Goal: Task Accomplishment & Management: Use online tool/utility

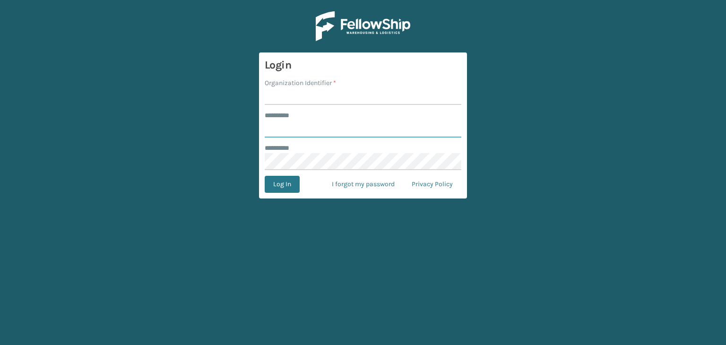
type input "******"
click at [345, 129] on input "******" at bounding box center [363, 128] width 197 height 17
click at [319, 97] on input "Organization Identifier *" at bounding box center [363, 96] width 197 height 17
drag, startPoint x: 289, startPoint y: 136, endPoint x: 293, endPoint y: 130, distance: 6.8
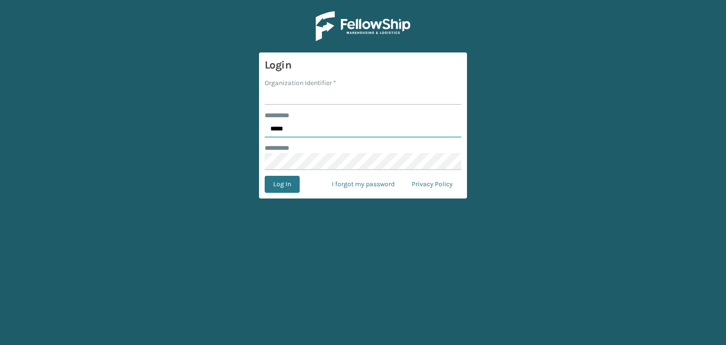
click at [289, 136] on input "*****" at bounding box center [363, 128] width 197 height 17
click at [293, 130] on input "*****" at bounding box center [363, 128] width 197 height 17
type input "*****"
click at [314, 93] on input "Organization Identifier *" at bounding box center [363, 96] width 197 height 17
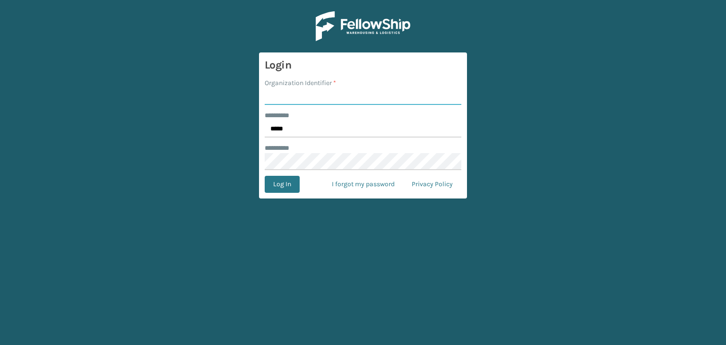
type input "fellowship - west"
click at [288, 179] on button "Log In" at bounding box center [282, 184] width 35 height 17
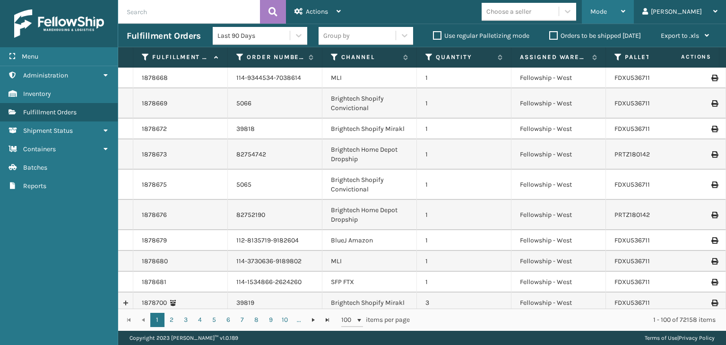
click at [607, 9] on span "Mode" at bounding box center [598, 12] width 17 height 8
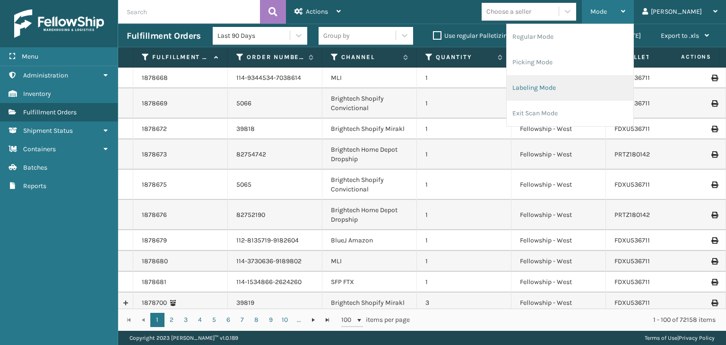
click at [616, 91] on li "Labeling Mode" at bounding box center [569, 88] width 127 height 26
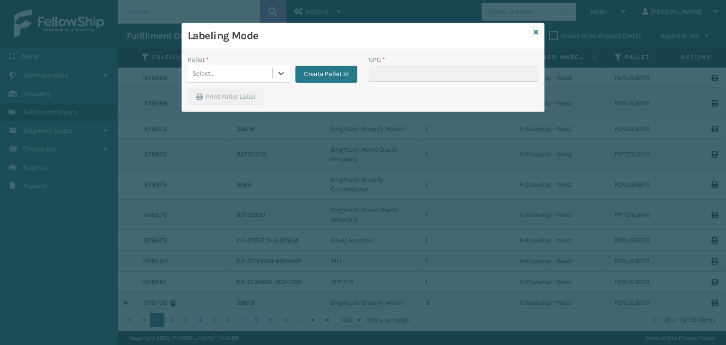
click at [261, 76] on div "Select..." at bounding box center [230, 74] width 85 height 16
click at [327, 76] on button "Create Pallet Id" at bounding box center [326, 74] width 62 height 17
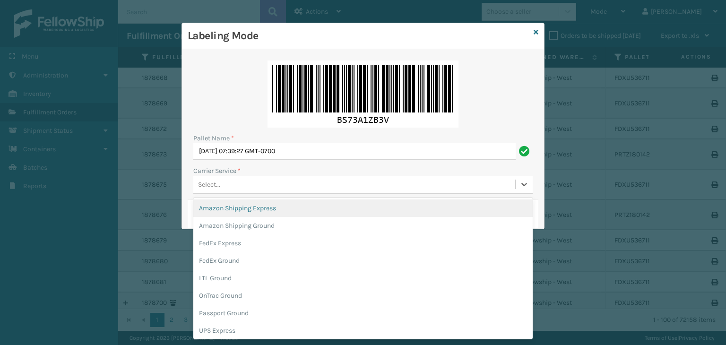
click at [258, 185] on div "Select..." at bounding box center [354, 185] width 322 height 16
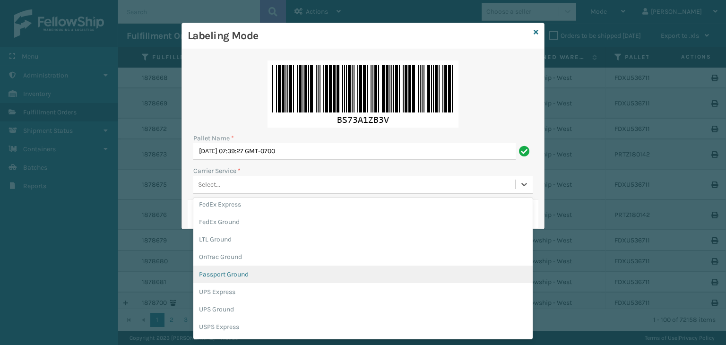
scroll to position [47, 0]
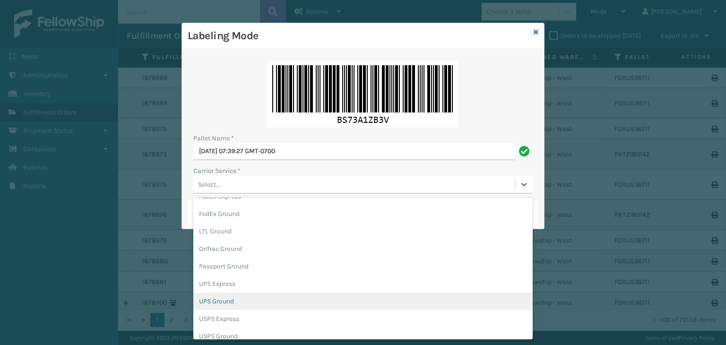
click at [240, 302] on div "UPS Ground" at bounding box center [362, 300] width 339 height 17
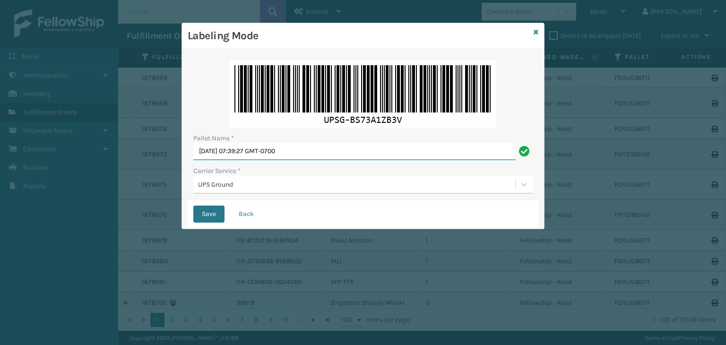
click at [322, 152] on input "[DATE] 07:39:27 GMT-0700" at bounding box center [354, 151] width 322 height 17
type input "S"
type input "PTLZ191138"
click at [231, 198] on form "Pallet Name * PTLZ191138 Carrier Service * UPS Ground Save Back" at bounding box center [363, 141] width 351 height 173
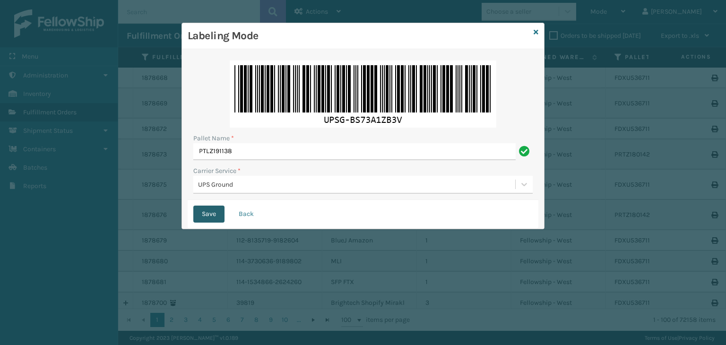
click at [213, 213] on button "Save" at bounding box center [208, 214] width 31 height 17
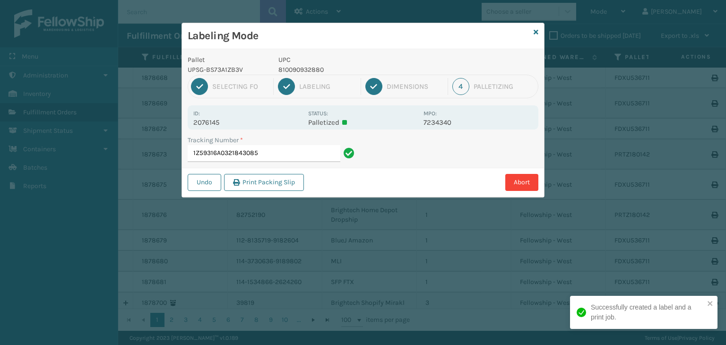
click at [293, 71] on p "810090932880" at bounding box center [347, 70] width 139 height 10
copy p "810090932880"
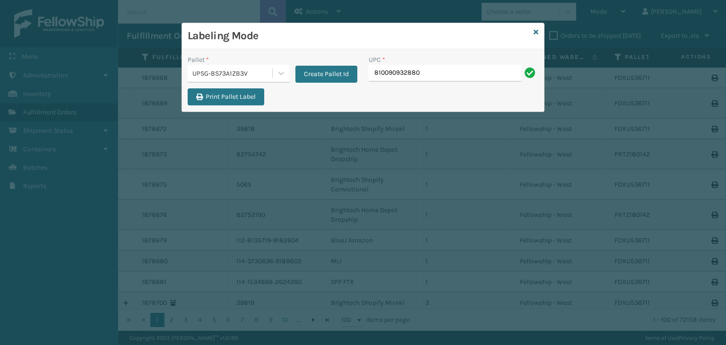
type input "810090932880"
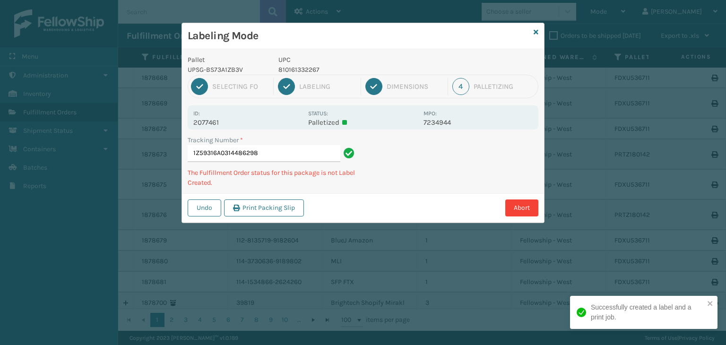
click at [306, 71] on p "810161332267" at bounding box center [347, 70] width 139 height 10
copy p "810161332267"
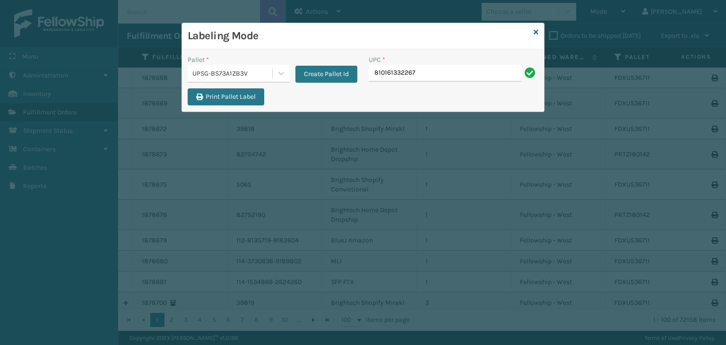
type input "810161332267"
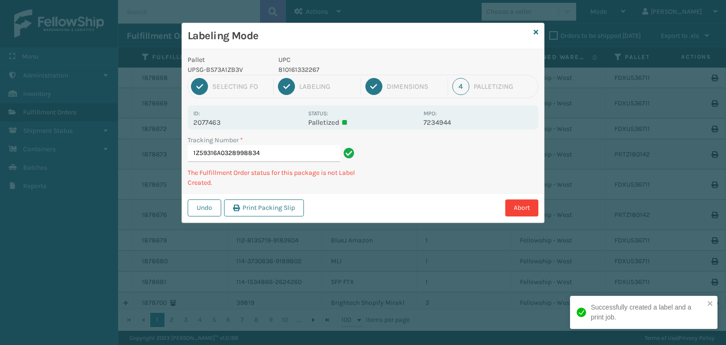
type input "1Z59316A0328998834810161332267"
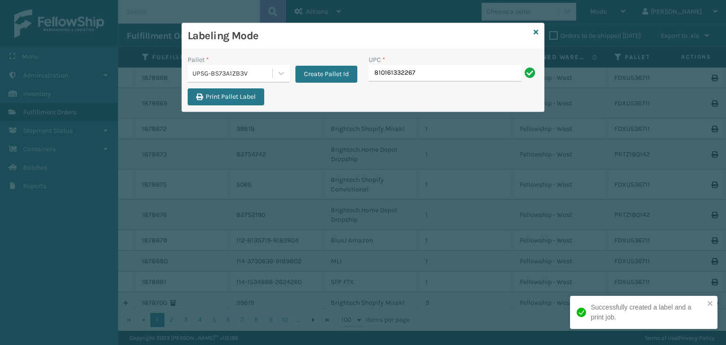
type input "810161332267"
click at [305, 68] on button "Create Pallet Id" at bounding box center [326, 74] width 62 height 17
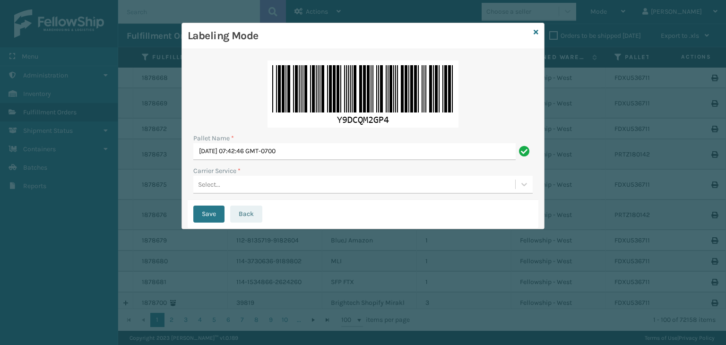
click at [245, 220] on button "Back" at bounding box center [246, 214] width 32 height 17
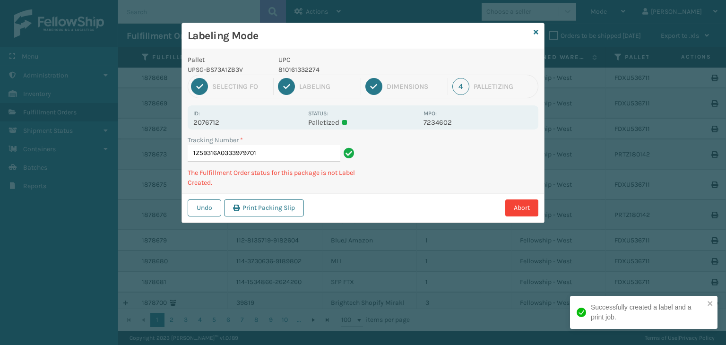
click at [297, 69] on p "810161332274" at bounding box center [347, 70] width 139 height 10
copy p "810161332274"
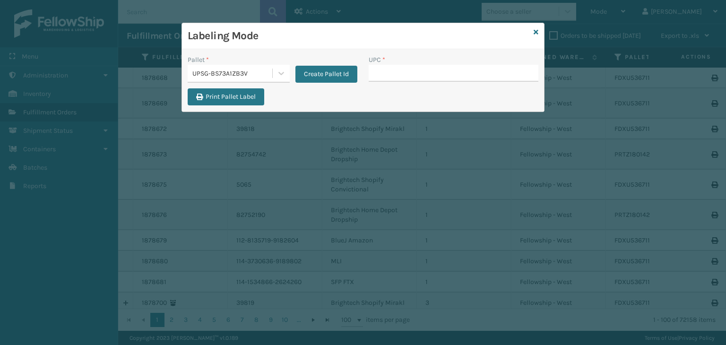
click at [297, 69] on button "Create Pallet Id" at bounding box center [326, 74] width 62 height 17
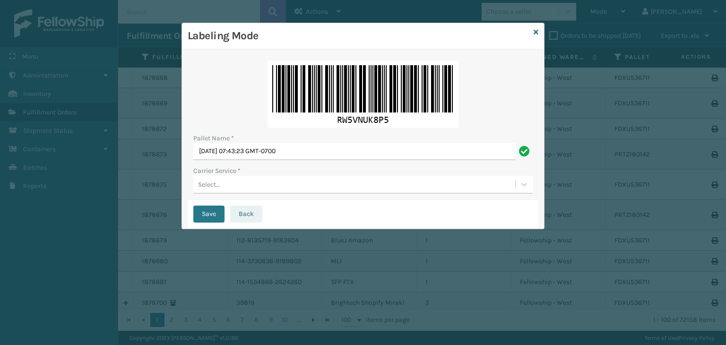
click at [247, 215] on button "Back" at bounding box center [246, 214] width 32 height 17
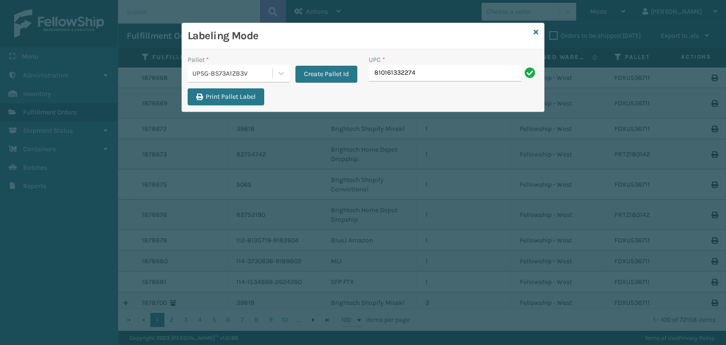
type input "810161332274"
paste input "810161332274"
type input "810161332274"
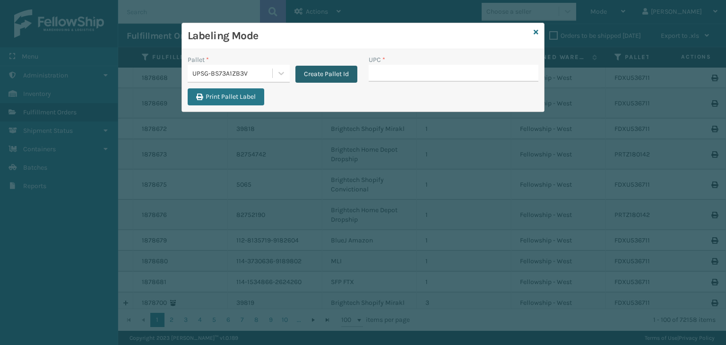
click at [306, 77] on button "Create Pallet Id" at bounding box center [326, 74] width 62 height 17
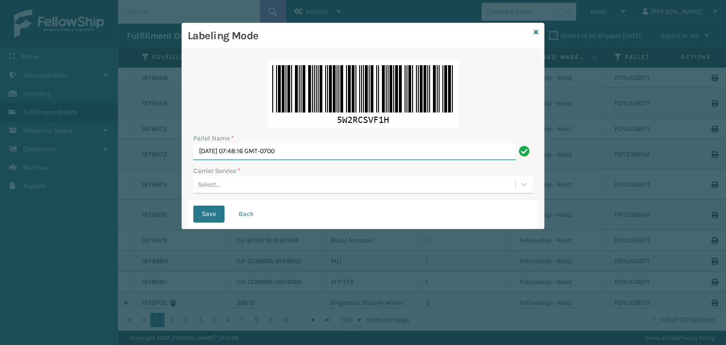
drag, startPoint x: 320, startPoint y: 150, endPoint x: 0, endPoint y: 142, distance: 320.4
click at [0, 142] on div "Labeling Mode Pallet Name * [DATE] 07:48:16 GMT-0700 Carrier Service * Select..…" at bounding box center [363, 172] width 726 height 345
paste input "FEDZ556831"
type input "FEDZ556831"
click at [249, 180] on div "Select..." at bounding box center [354, 185] width 322 height 16
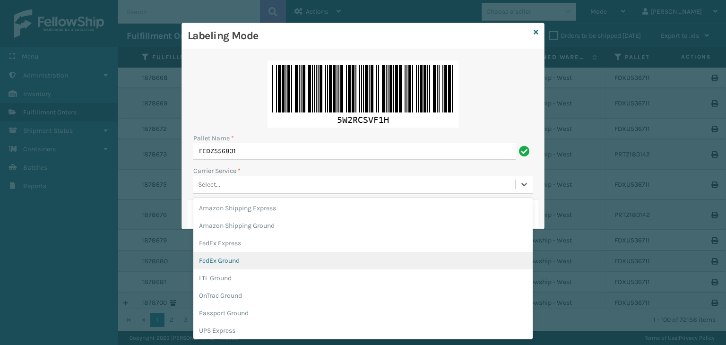
click at [249, 266] on div "FedEx Ground" at bounding box center [362, 260] width 339 height 17
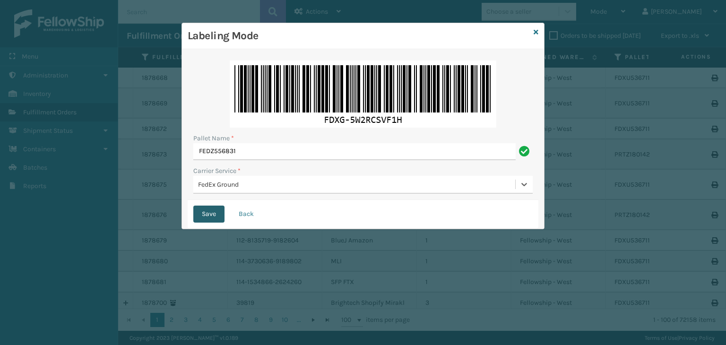
click at [206, 216] on button "Save" at bounding box center [208, 214] width 31 height 17
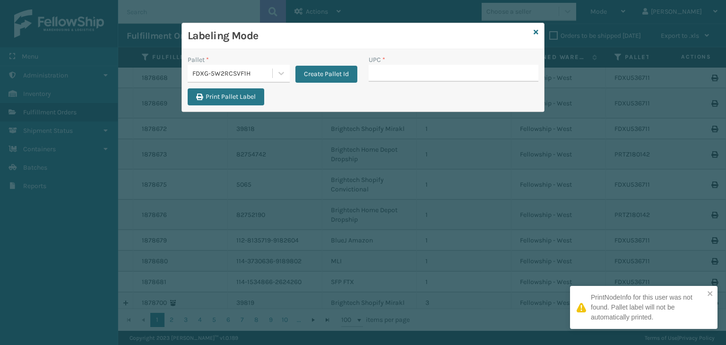
click at [228, 72] on div "FDXG-5W2RCSVF1H" at bounding box center [232, 74] width 81 height 10
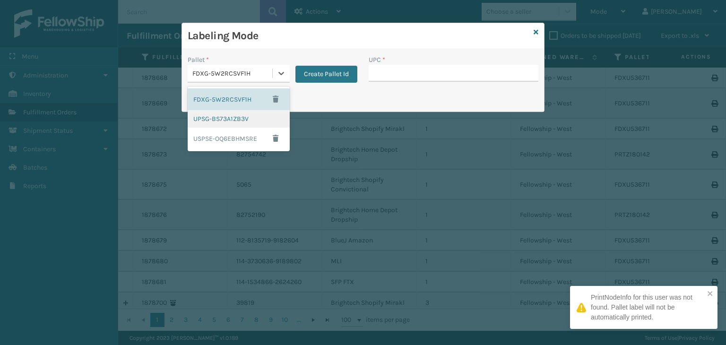
click at [231, 116] on div "UPSG-BS73A1ZB3V" at bounding box center [239, 118] width 102 height 17
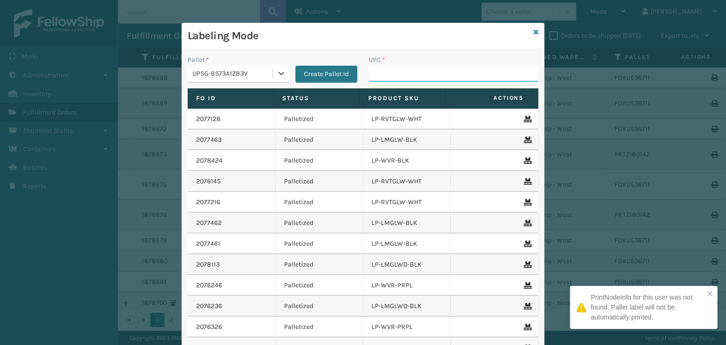
click at [436, 72] on input "UPC *" at bounding box center [453, 73] width 170 height 17
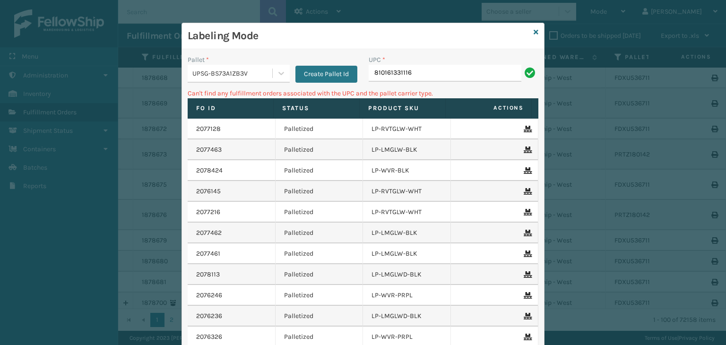
drag, startPoint x: 473, startPoint y: 68, endPoint x: 0, endPoint y: 152, distance: 480.3
click at [0, 152] on div "Labeling Mode Pallet * UPSG-BS73A1ZB3V Create Pallet Id UPC * 810161331116 Can'…" at bounding box center [363, 172] width 726 height 345
type input "LP-BRCVP-SLV"
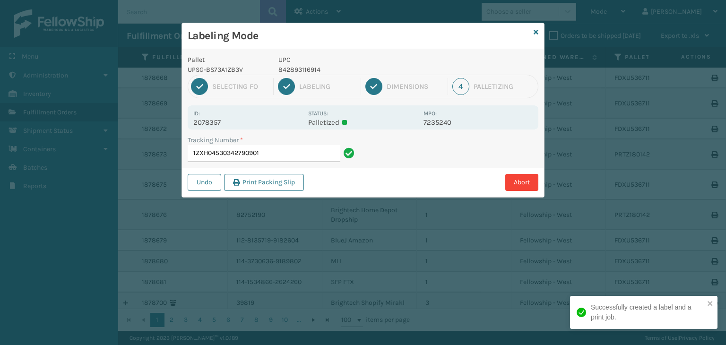
click at [302, 73] on p "842893116914" at bounding box center [347, 70] width 139 height 10
click at [301, 72] on p "842893116914" at bounding box center [347, 70] width 139 height 10
copy p "842893116914"
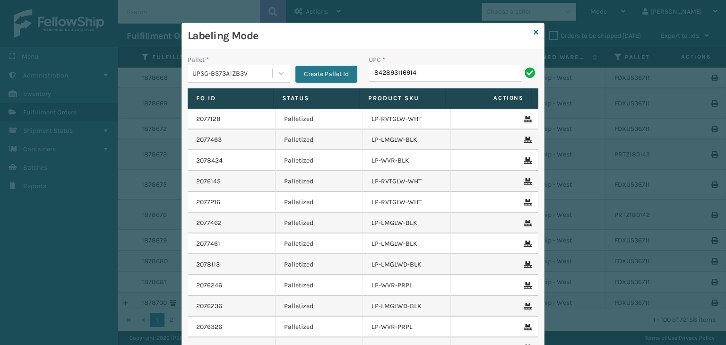
type input "842893116914"
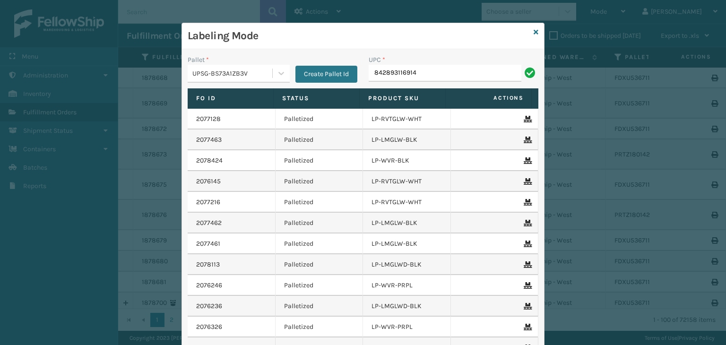
type input "842893116914"
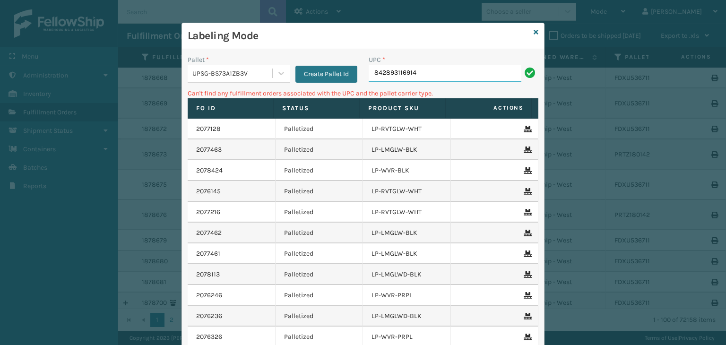
drag, startPoint x: 434, startPoint y: 74, endPoint x: 57, endPoint y: 72, distance: 377.0
click at [87, 74] on div "Labeling Mode Pallet * UPSG-BS73A1ZB3V Create Pallet Id UPC * 842893116914 Can'…" at bounding box center [363, 172] width 726 height 345
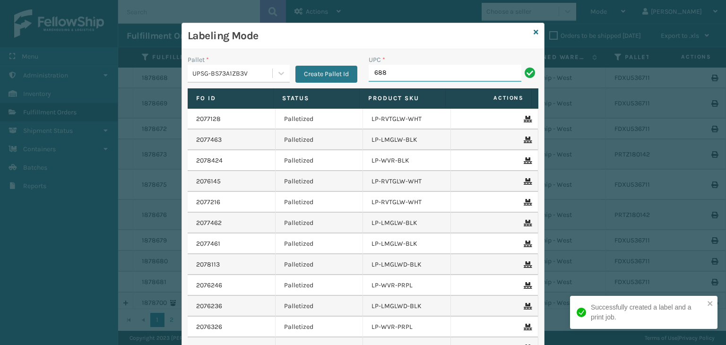
type input "68888027106"
drag, startPoint x: 434, startPoint y: 70, endPoint x: 11, endPoint y: 67, distance: 422.8
click at [0, 62] on div "Labeling Mode Pallet * UPSG-BS73A1ZB3V Create Pallet Id UPC * 68888027106 Fo Id…" at bounding box center [363, 172] width 726 height 345
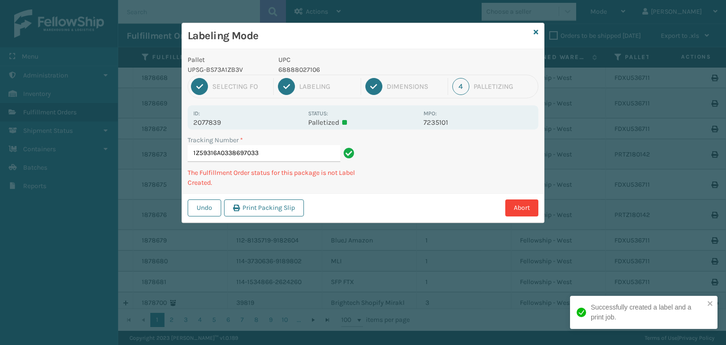
type input "1Z59316A033869703368888027106"
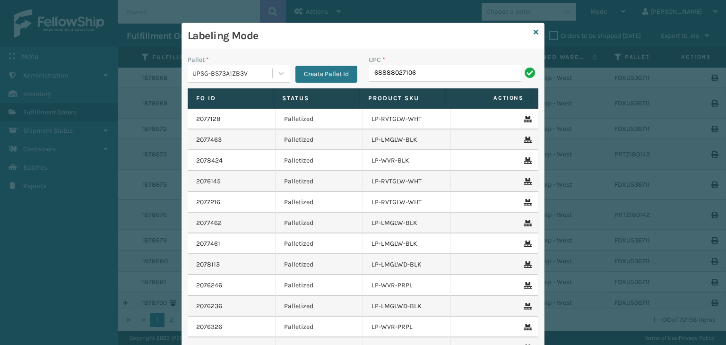
type input "68888027106"
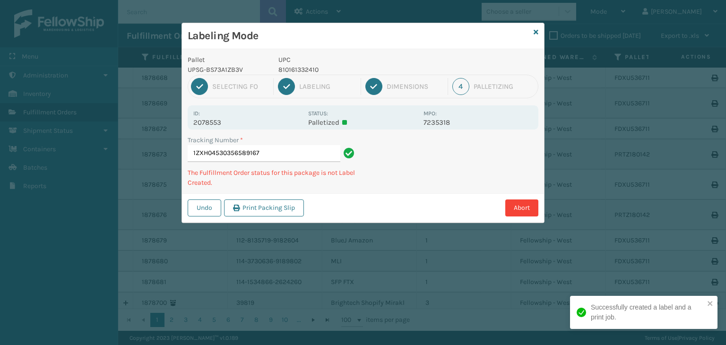
click at [309, 67] on div "UPC 810161332410" at bounding box center [348, 65] width 151 height 20
click at [310, 68] on p "810161332410" at bounding box center [347, 70] width 139 height 10
copy p "810161332410"
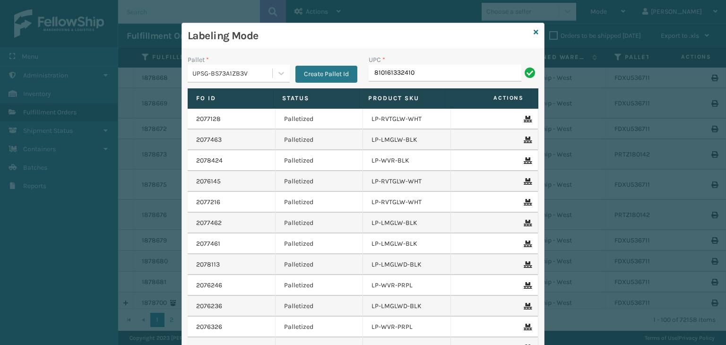
type input "810161332410"
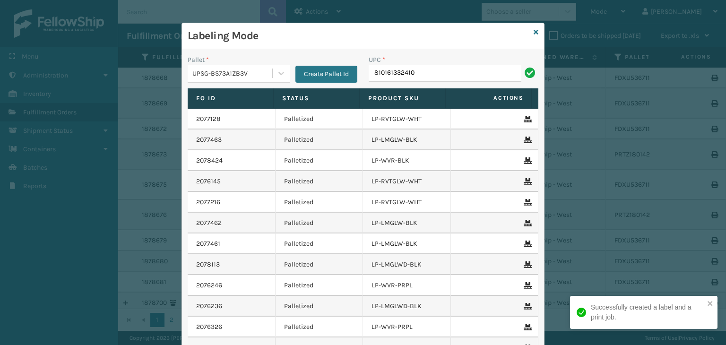
type input "810161332410"
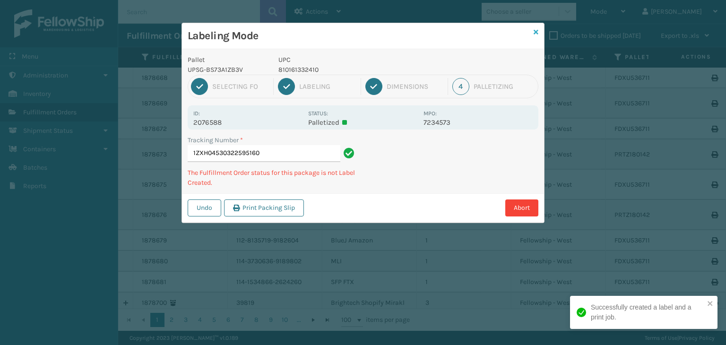
click at [535, 32] on icon at bounding box center [535, 32] width 5 height 7
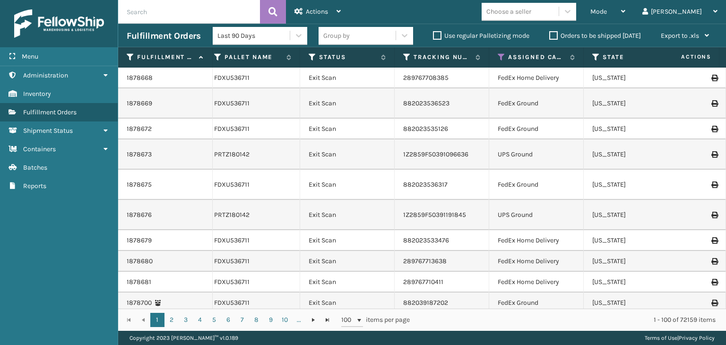
scroll to position [0, 0]
click at [500, 56] on icon at bounding box center [500, 57] width 8 height 9
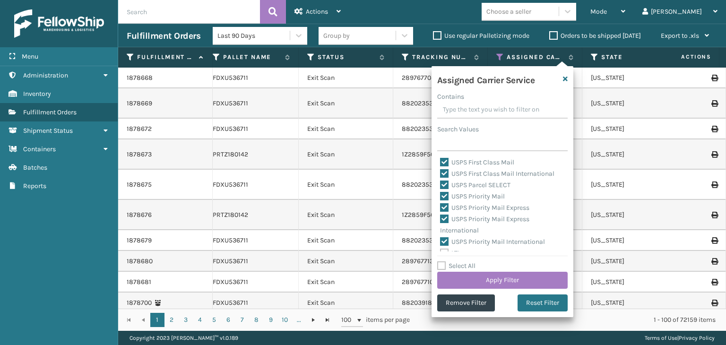
scroll to position [291, 0]
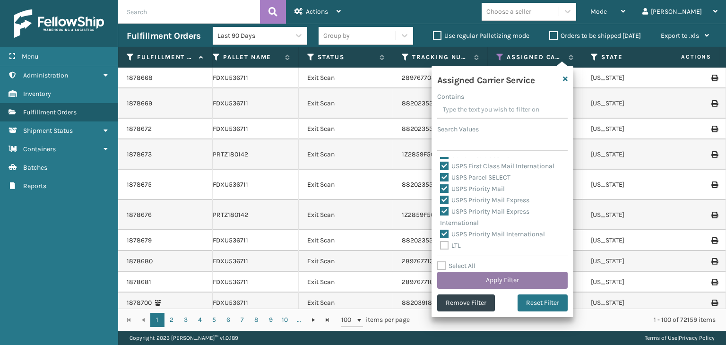
click at [499, 282] on button "Apply Filter" at bounding box center [502, 280] width 130 height 17
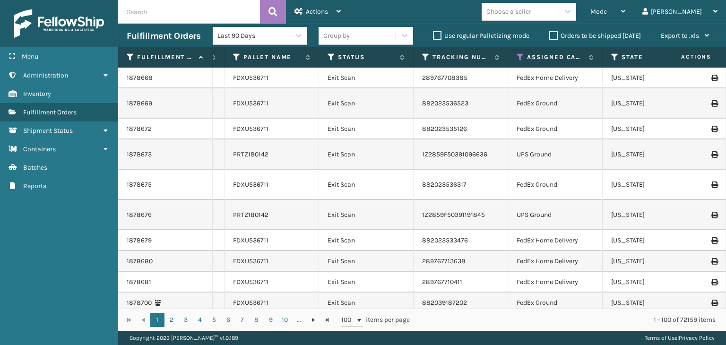
scroll to position [0, 374]
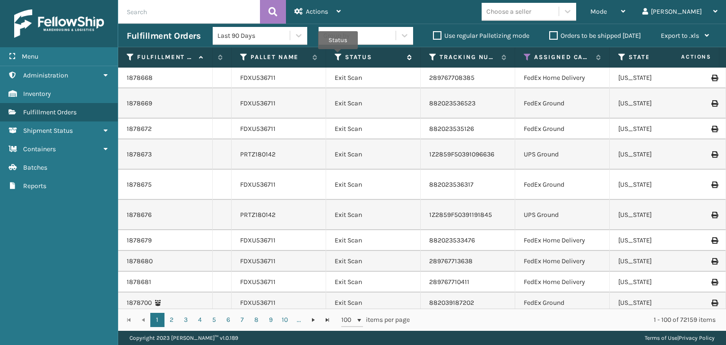
click at [337, 55] on icon at bounding box center [338, 57] width 8 height 9
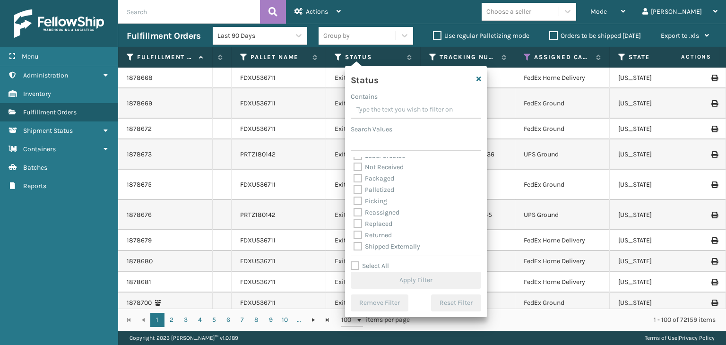
scroll to position [53, 0]
click at [373, 201] on label "Picking" at bounding box center [370, 200] width 34 height 8
click at [354, 201] on input "Picking" at bounding box center [353, 198] width 0 height 6
checkbox input "true"
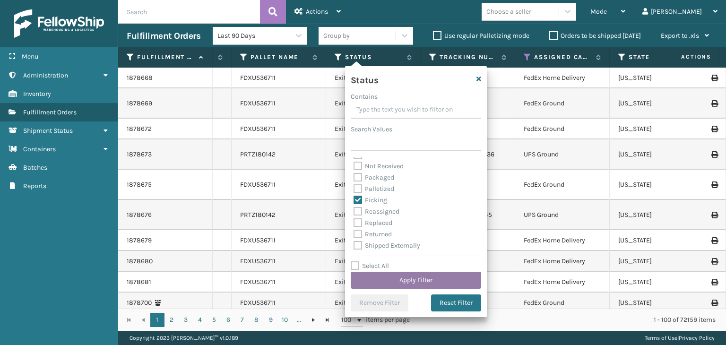
click at [406, 278] on button "Apply Filter" at bounding box center [416, 280] width 130 height 17
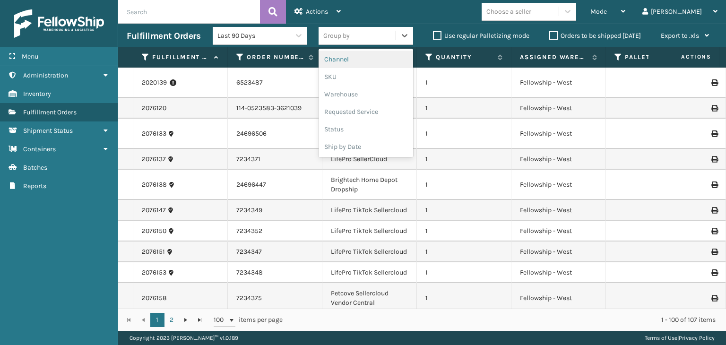
click at [336, 43] on div "Group by" at bounding box center [365, 36] width 94 height 18
click at [343, 79] on div "SKU" at bounding box center [365, 76] width 94 height 17
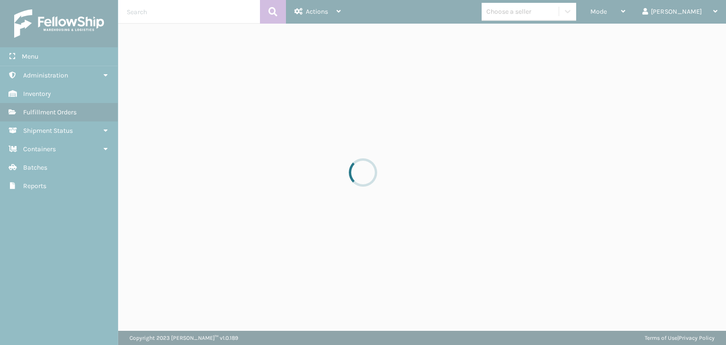
click at [686, 14] on div at bounding box center [363, 172] width 726 height 345
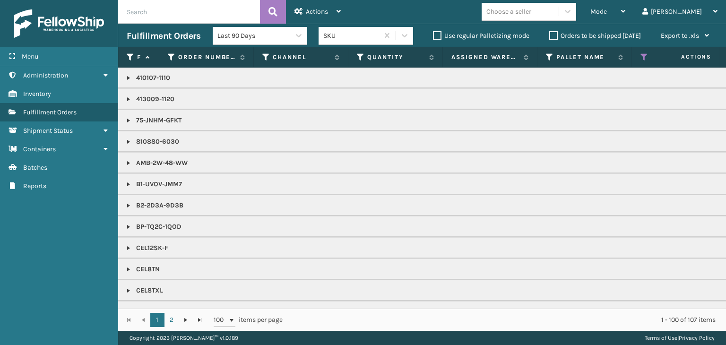
click at [686, 14] on div "[PERSON_NAME]" at bounding box center [679, 12] width 75 height 24
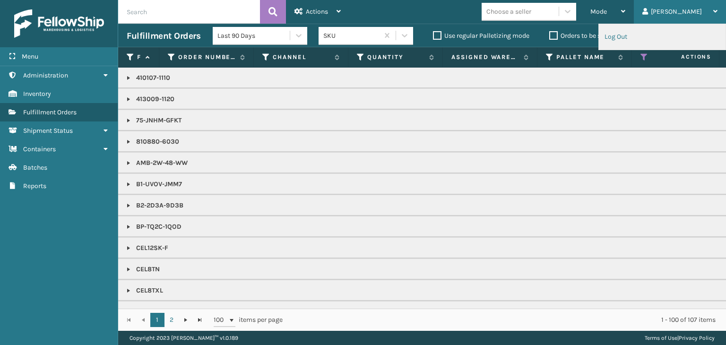
click at [629, 36] on li "Log Out" at bounding box center [662, 37] width 127 height 26
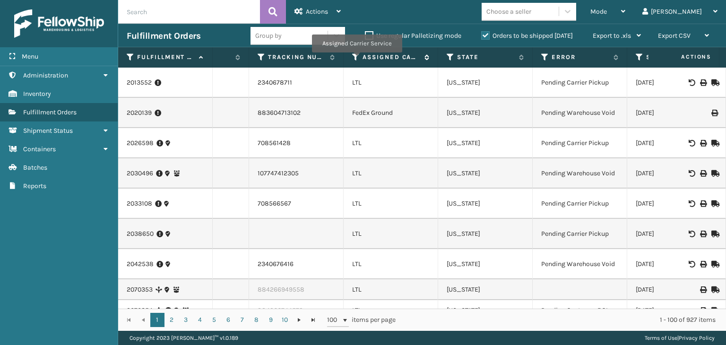
click at [356, 59] on icon at bounding box center [356, 57] width 8 height 9
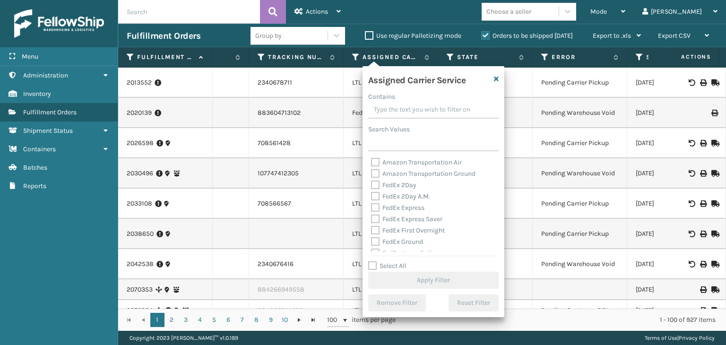
click at [391, 266] on label "Select All" at bounding box center [387, 266] width 38 height 8
click at [391, 261] on input "Select All" at bounding box center [439, 260] width 142 height 1
checkbox input "true"
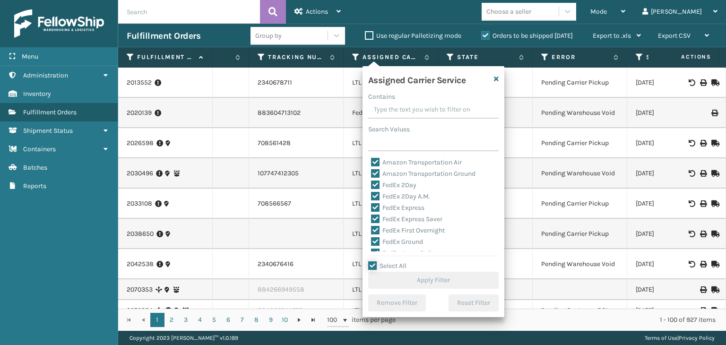
checkbox input "true"
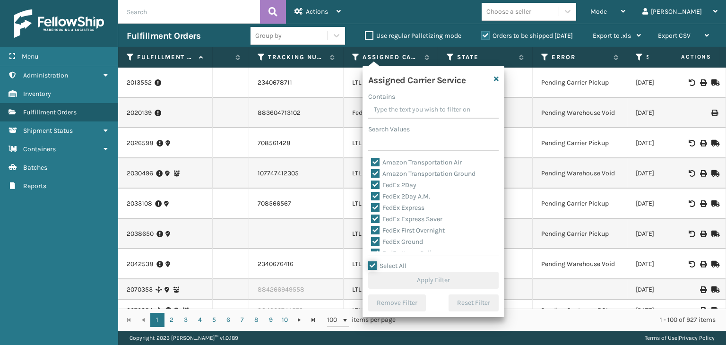
checkbox input "true"
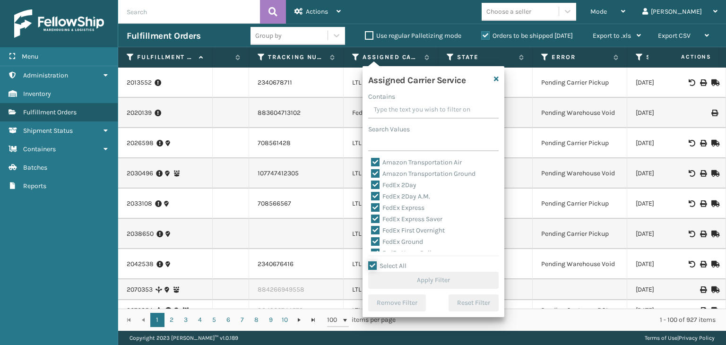
checkbox input "true"
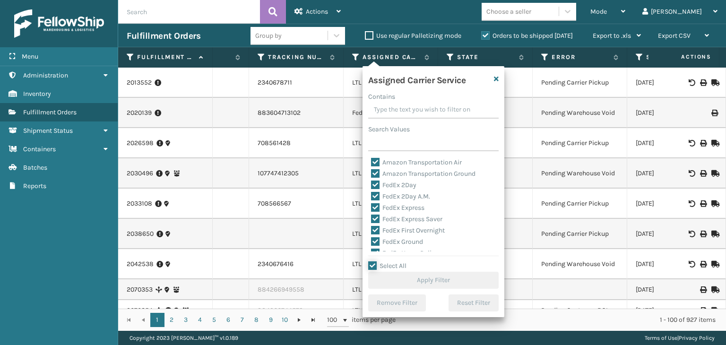
checkbox input "true"
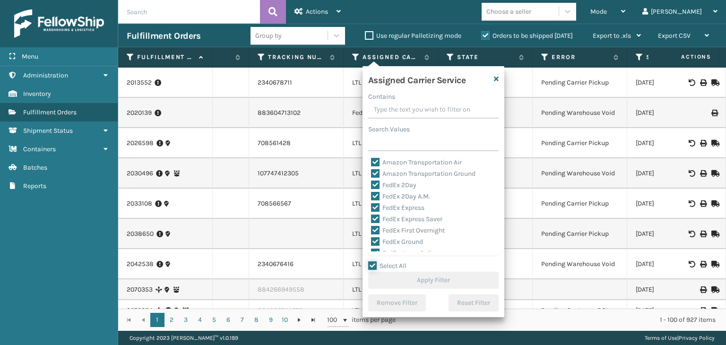
checkbox input "true"
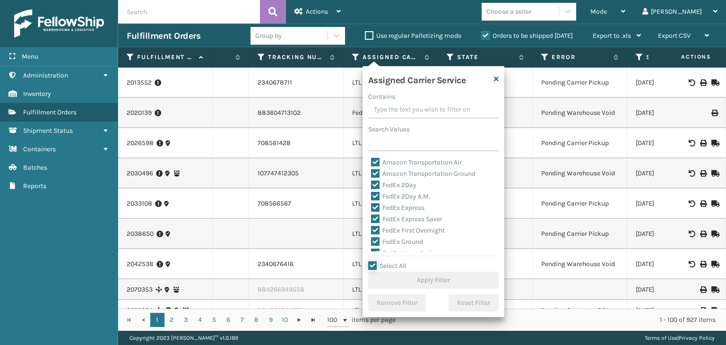
checkbox input "true"
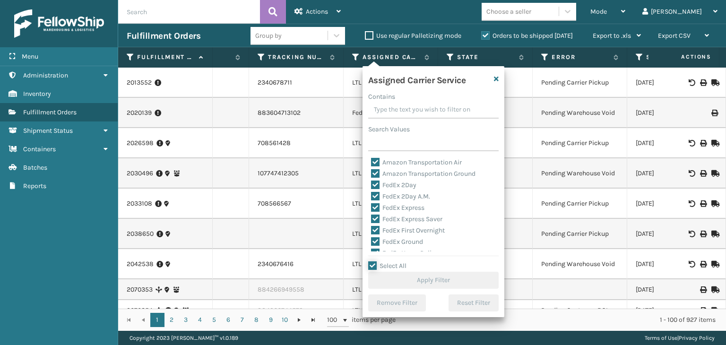
checkbox input "true"
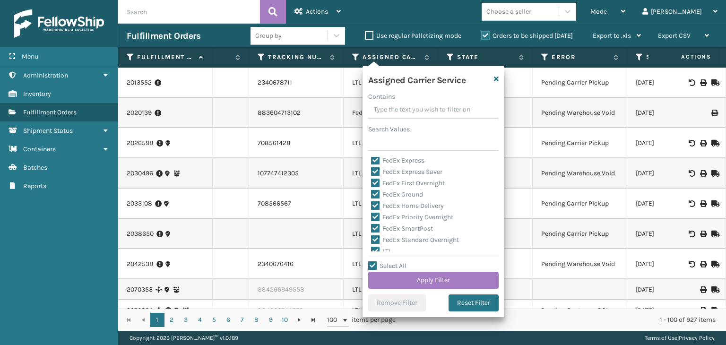
drag, startPoint x: 385, startPoint y: 248, endPoint x: 398, endPoint y: 270, distance: 25.6
click at [385, 248] on label "LTL" at bounding box center [381, 251] width 21 height 8
click at [371, 248] on input "LTL" at bounding box center [371, 249] width 0 height 6
checkbox input "false"
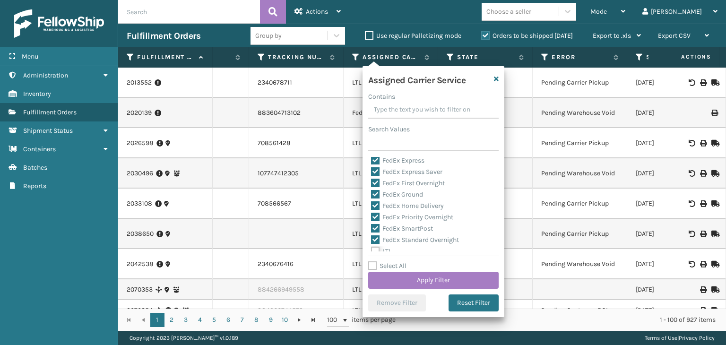
scroll to position [47, 0]
click at [402, 282] on button "Apply Filter" at bounding box center [433, 280] width 130 height 17
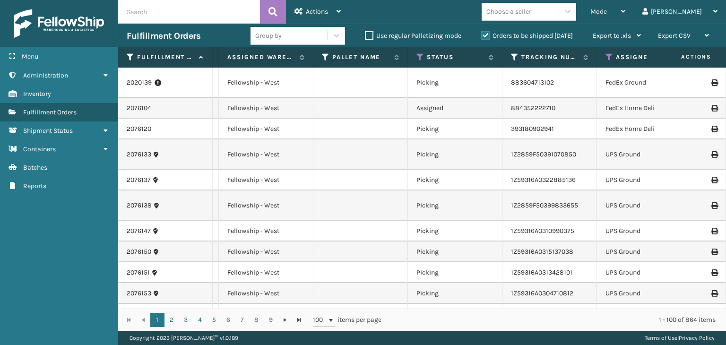
scroll to position [0, 297]
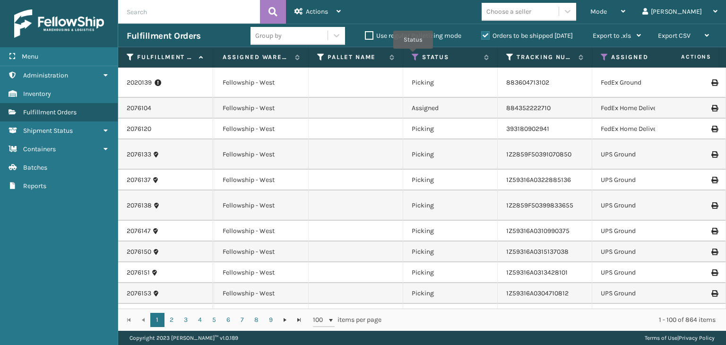
drag, startPoint x: 413, startPoint y: 55, endPoint x: 414, endPoint y: 64, distance: 9.0
click at [413, 55] on icon at bounding box center [415, 57] width 8 height 9
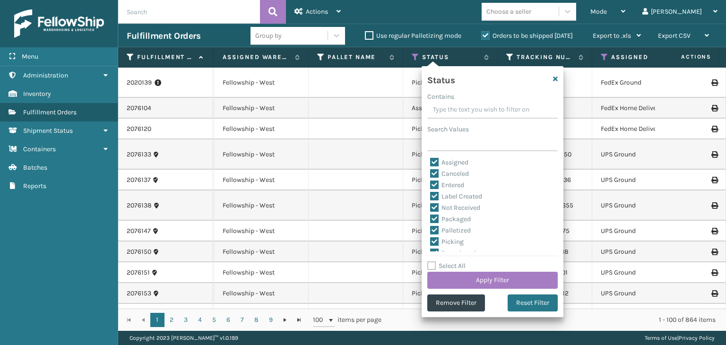
click at [457, 268] on label "Select All" at bounding box center [446, 266] width 38 height 8
click at [457, 261] on input "Select All" at bounding box center [498, 260] width 142 height 1
checkbox input "true"
click at [457, 268] on label "Select All" at bounding box center [446, 266] width 38 height 8
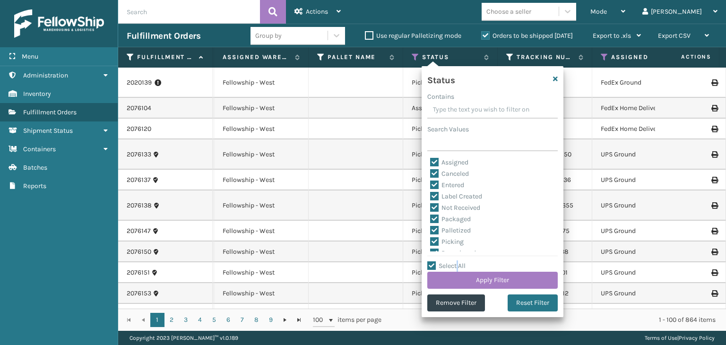
click at [457, 261] on input "Select All" at bounding box center [498, 260] width 142 height 1
checkbox input "false"
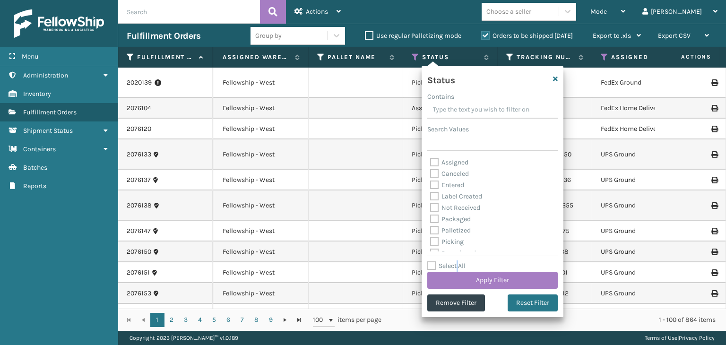
checkbox input "false"
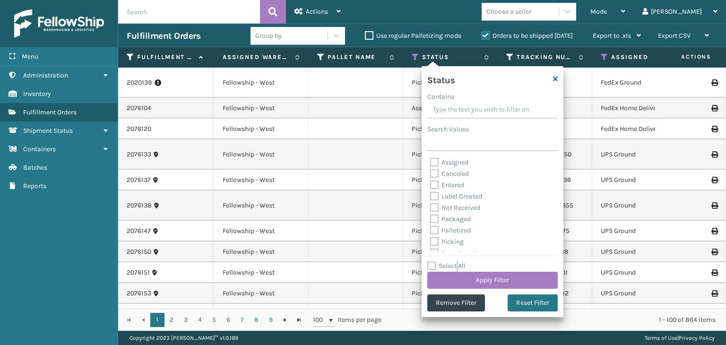
checkbox input "false"
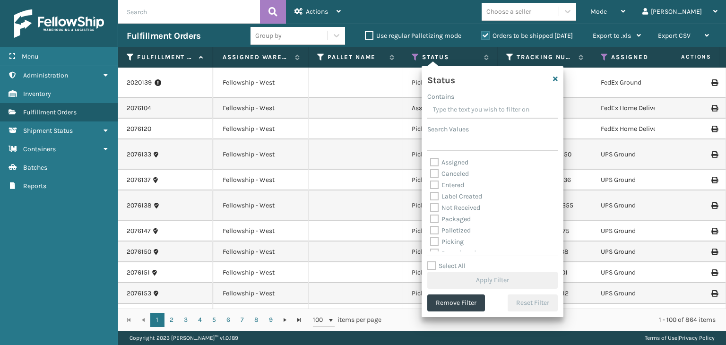
click at [449, 239] on label "Picking" at bounding box center [447, 242] width 34 height 8
click at [430, 239] on input "Picking" at bounding box center [430, 239] width 0 height 6
checkbox input "true"
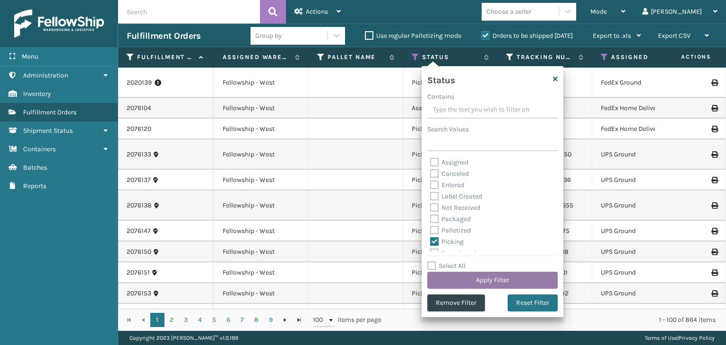
click at [455, 283] on button "Apply Filter" at bounding box center [492, 280] width 130 height 17
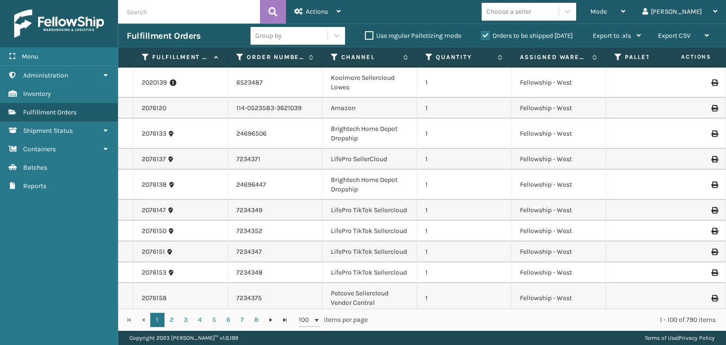
click at [531, 11] on div "Choose a seller" at bounding box center [508, 12] width 45 height 10
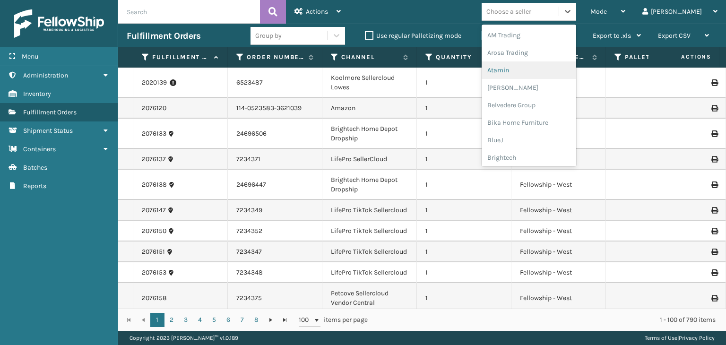
click at [310, 32] on div "Group by" at bounding box center [288, 36] width 77 height 16
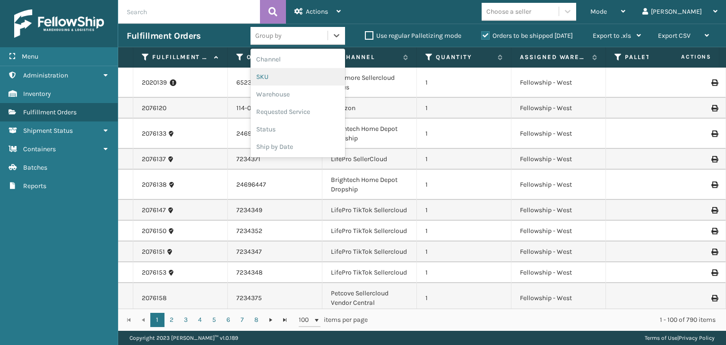
click at [292, 80] on div "SKU" at bounding box center [297, 76] width 94 height 17
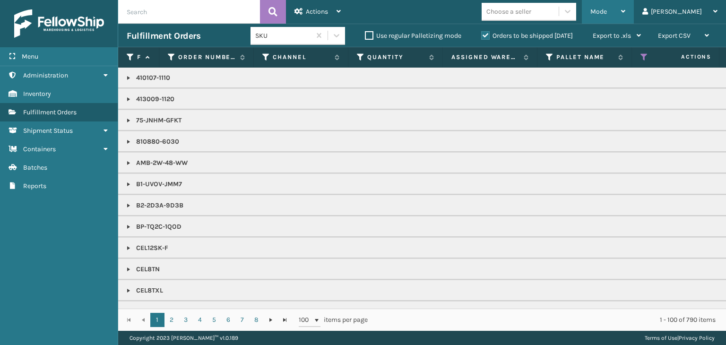
click at [625, 6] on div "Mode" at bounding box center [607, 12] width 35 height 24
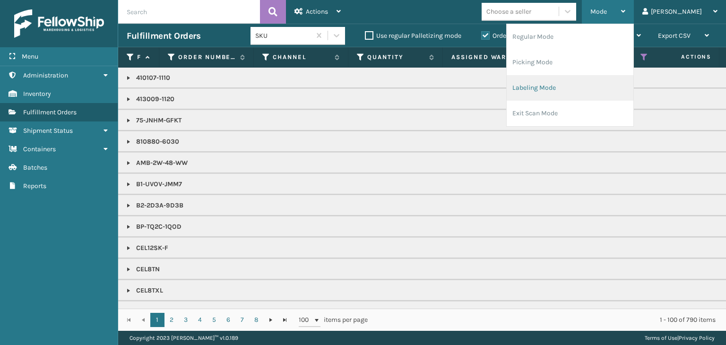
click at [603, 90] on li "Labeling Mode" at bounding box center [569, 88] width 127 height 26
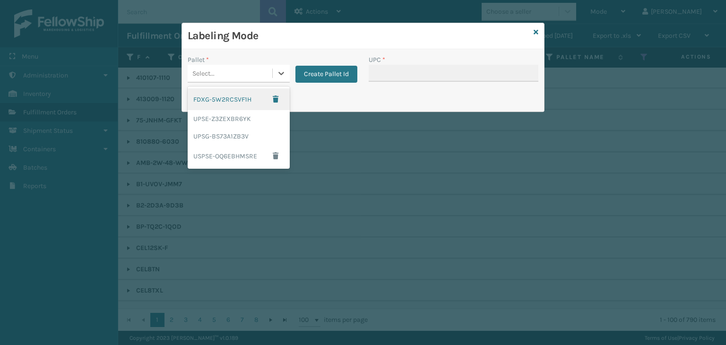
click at [231, 75] on div "Select..." at bounding box center [230, 74] width 85 height 16
click at [227, 114] on div "UPSE-Z3ZEXBR6YK" at bounding box center [239, 118] width 102 height 17
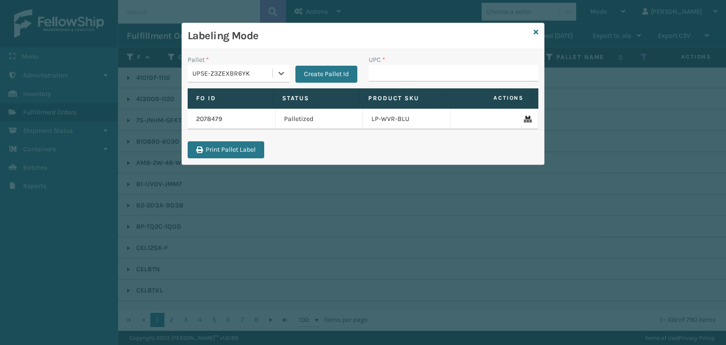
click at [219, 69] on div "UPSE-Z3ZEXBR6YK" at bounding box center [232, 74] width 81 height 10
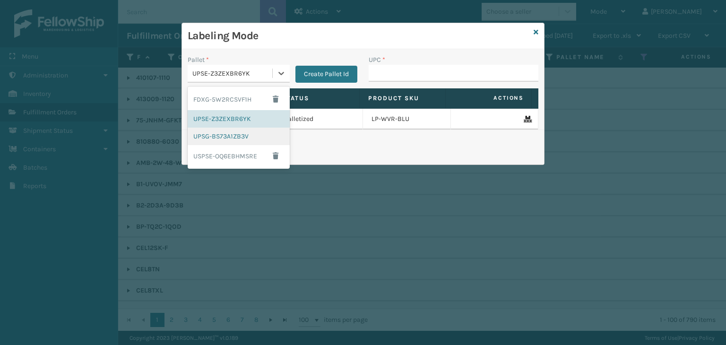
click at [219, 133] on div "UPSG-BS73A1ZB3V" at bounding box center [239, 136] width 102 height 17
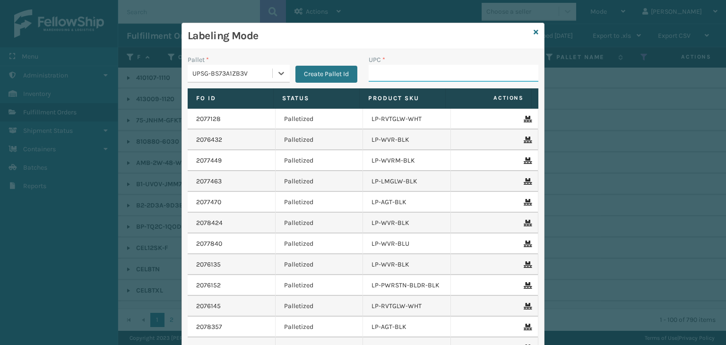
click at [389, 73] on input "UPC *" at bounding box center [453, 73] width 170 height 17
paste input "810161332410"
type input "810161332410"
type input "LP-STMRC-SLV"
drag, startPoint x: 442, startPoint y: 75, endPoint x: 25, endPoint y: 90, distance: 416.9
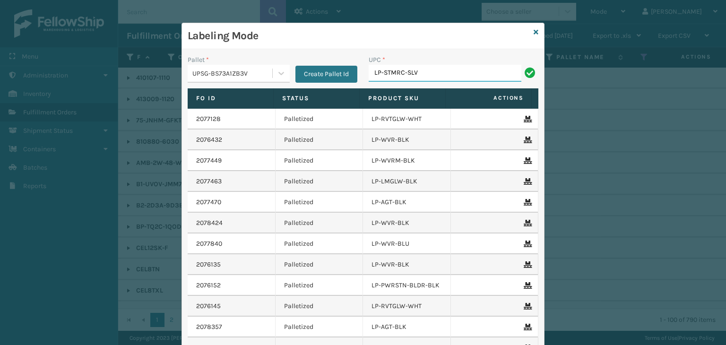
click at [25, 90] on div "Labeling Mode Pallet * UPSG-BS73A1ZB3V Create Pallet Id UPC * LP-STMRC-SLV Fo I…" at bounding box center [363, 172] width 726 height 345
type input "LP-STMRC-SLV"
type input "068888027090"
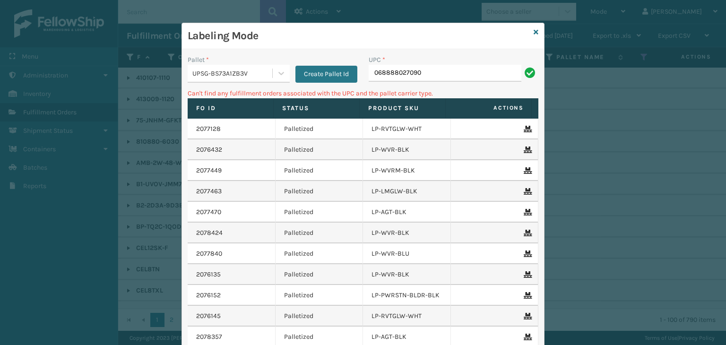
click at [372, 72] on input "068888027090" at bounding box center [444, 73] width 153 height 17
type input "68888027090"
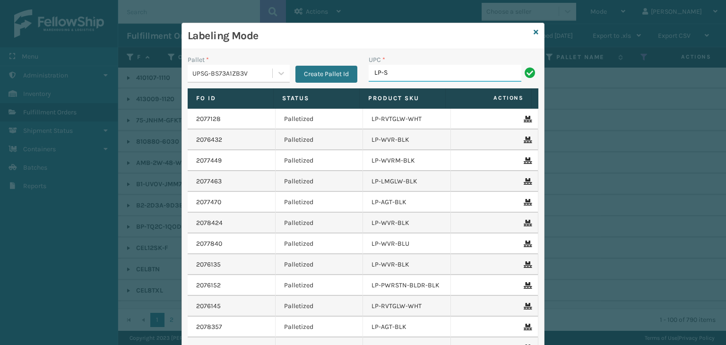
type input "LP-STMRC-SLV"
drag, startPoint x: 433, startPoint y: 74, endPoint x: 35, endPoint y: 108, distance: 398.8
click at [35, 108] on div "Labeling Mode Pallet * UPSG-BS73A1ZB3V Create Pallet Id UPC * LP-STMRC-SLV Fo I…" at bounding box center [363, 172] width 726 height 345
type input "LP-STMRC-SLV"
paste input "LP-STMRC-SLV"
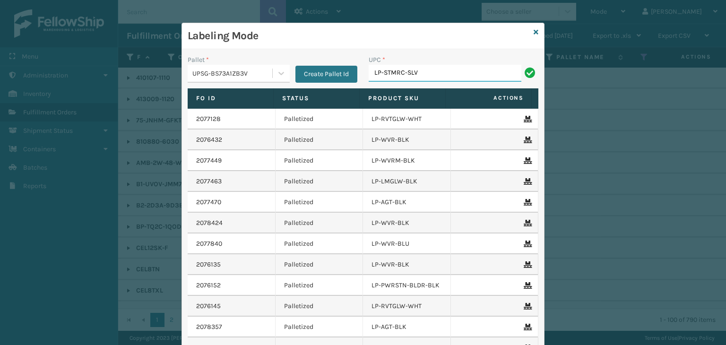
type input "LP-STMRC-SLV"
click at [533, 34] on icon at bounding box center [535, 32] width 5 height 7
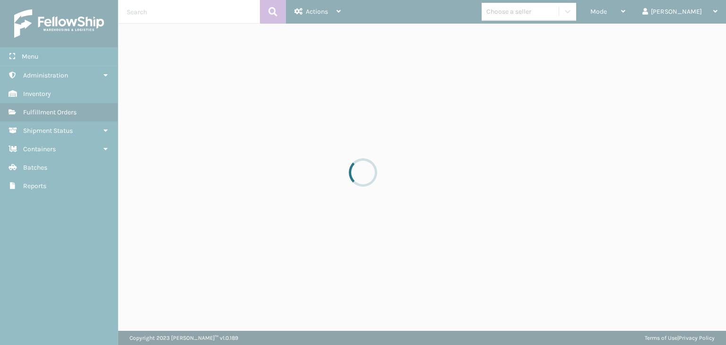
click at [548, 16] on div at bounding box center [363, 172] width 726 height 345
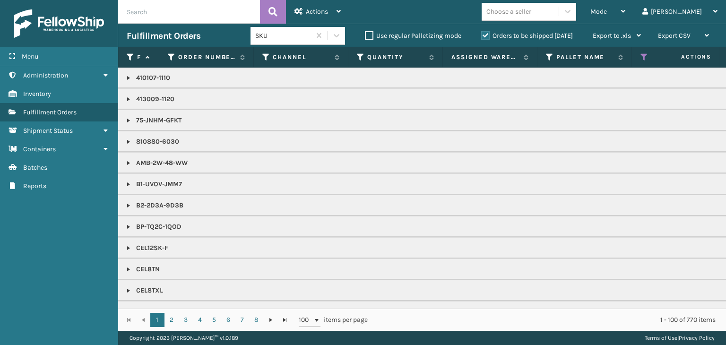
click at [531, 16] on div "Choose a seller" at bounding box center [508, 12] width 45 height 10
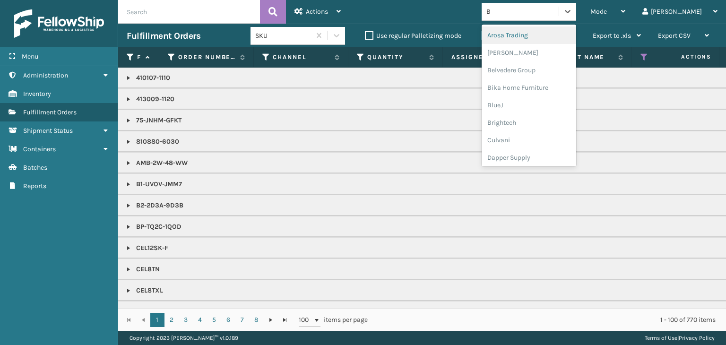
type input "BR"
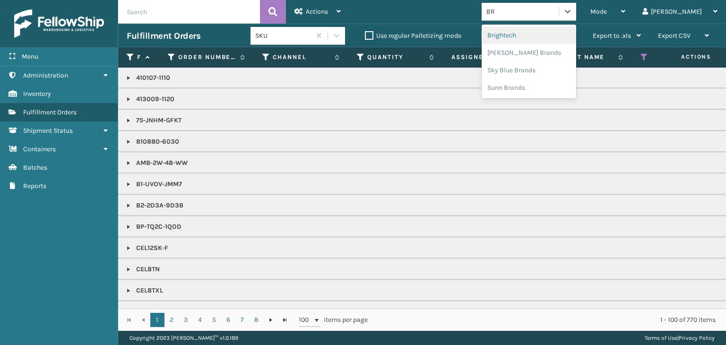
click at [557, 31] on div "Brightech" at bounding box center [528, 34] width 94 height 17
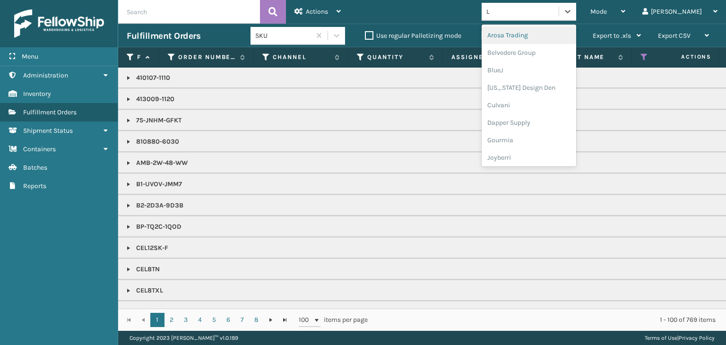
type input "LI"
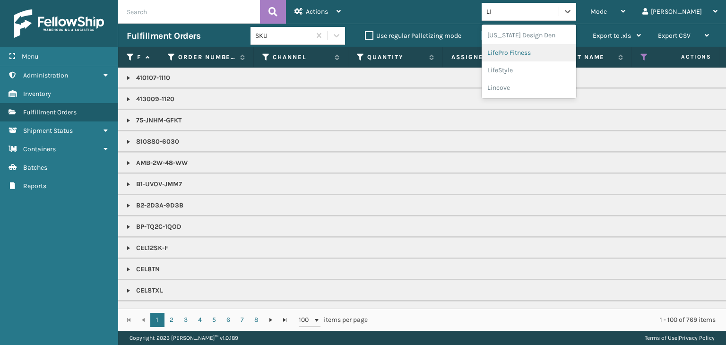
click at [574, 53] on div "LifePro Fitness" at bounding box center [528, 52] width 94 height 17
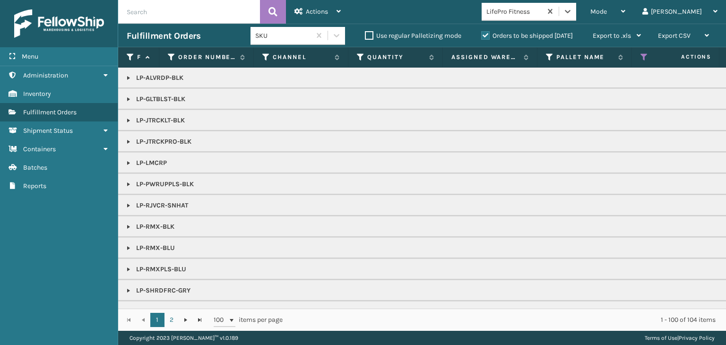
click at [542, 14] on div "LifePro Fitness" at bounding box center [514, 12] width 56 height 10
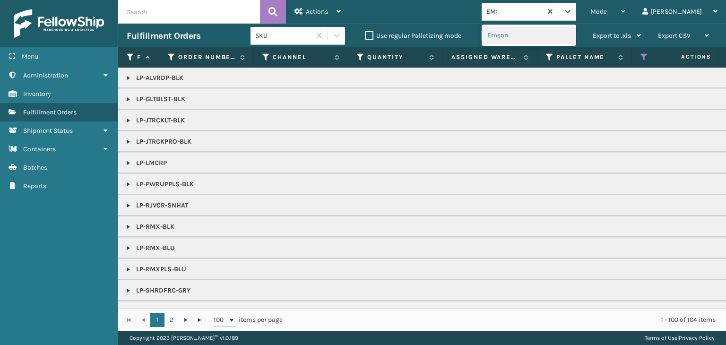
type input "EMSO"
click at [536, 32] on div "Emson" at bounding box center [528, 34] width 94 height 17
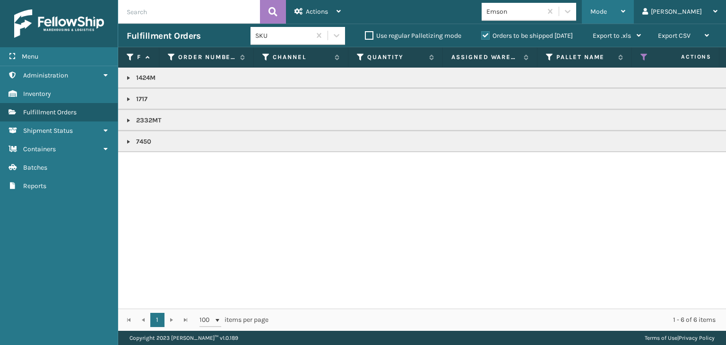
click at [607, 12] on span "Mode" at bounding box center [598, 12] width 17 height 8
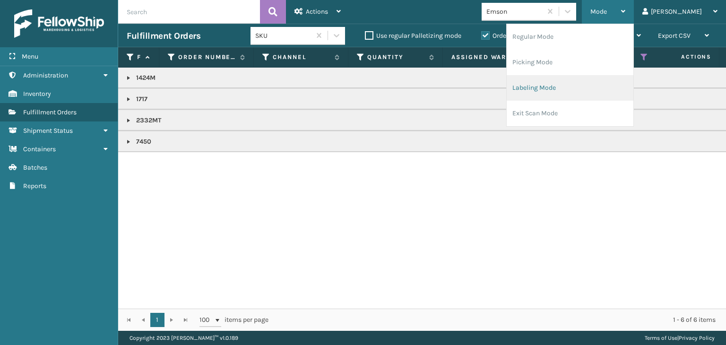
click at [598, 87] on li "Labeling Mode" at bounding box center [569, 88] width 127 height 26
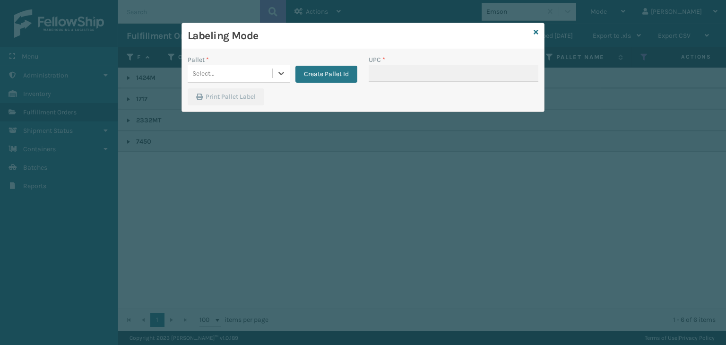
click at [238, 69] on div "Select..." at bounding box center [230, 74] width 85 height 16
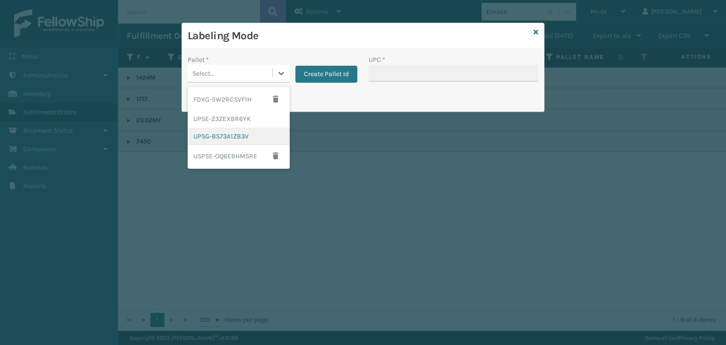
click at [231, 135] on div "UPSG-BS73A1ZB3V" at bounding box center [239, 136] width 102 height 17
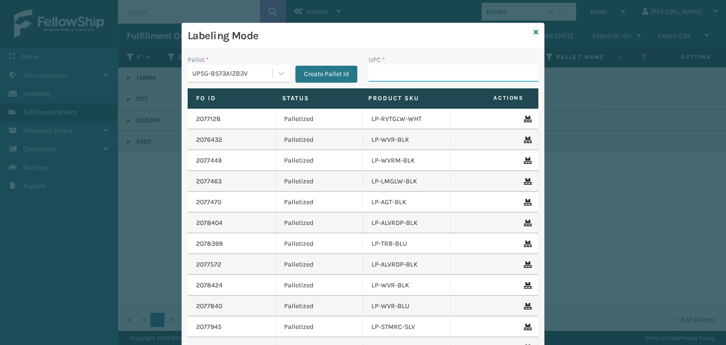
click at [396, 70] on input "UPC *" at bounding box center [453, 73] width 170 height 17
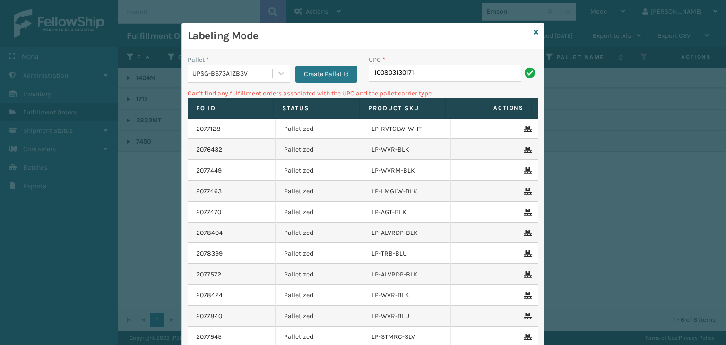
drag, startPoint x: 406, startPoint y: 76, endPoint x: 208, endPoint y: 77, distance: 198.4
click at [209, 77] on div "Pallet * UPSG-BS73A1ZB3V Create Pallet Id UPC * 100803130171" at bounding box center [363, 72] width 362 height 34
drag, startPoint x: 509, startPoint y: 70, endPoint x: 138, endPoint y: 80, distance: 371.0
click at [138, 80] on div "Labeling Mode Pallet * UPSG-BS73A1ZB3V Create Pallet Id UPC * 100803130171 Can'…" at bounding box center [363, 172] width 726 height 345
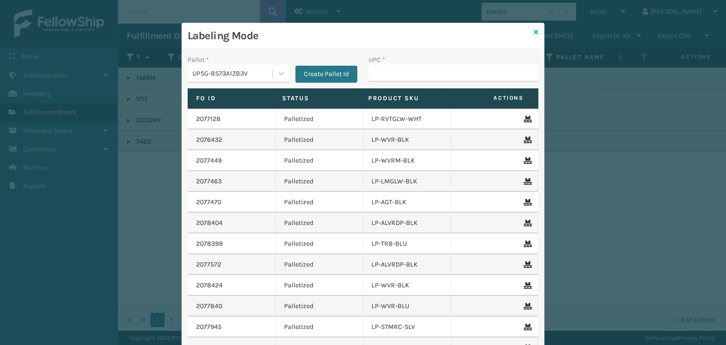
click at [533, 29] on icon at bounding box center [535, 32] width 5 height 7
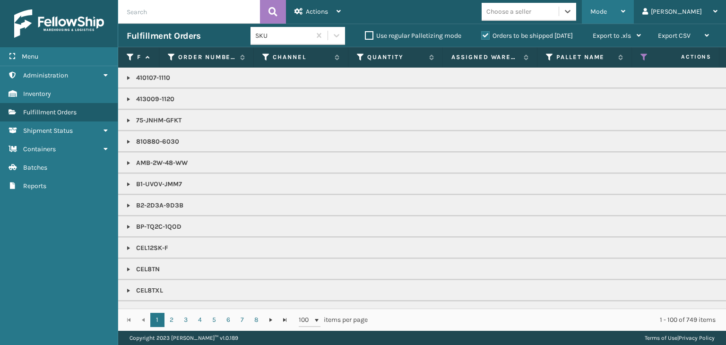
click at [625, 13] on div "Mode" at bounding box center [607, 12] width 35 height 24
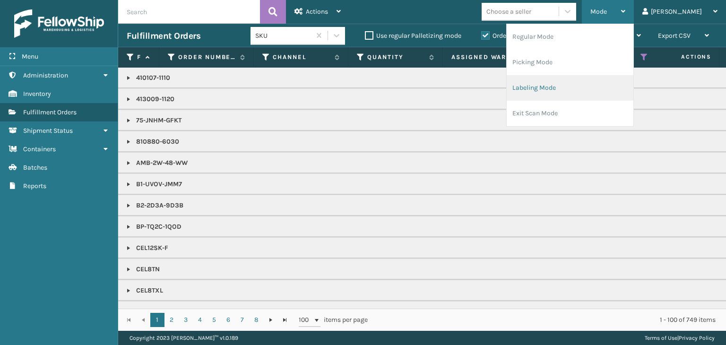
click at [598, 85] on li "Labeling Mode" at bounding box center [569, 88] width 127 height 26
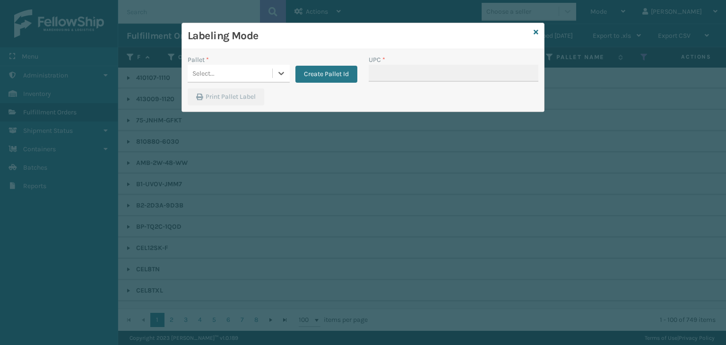
click at [261, 76] on div "Select..." at bounding box center [230, 74] width 85 height 16
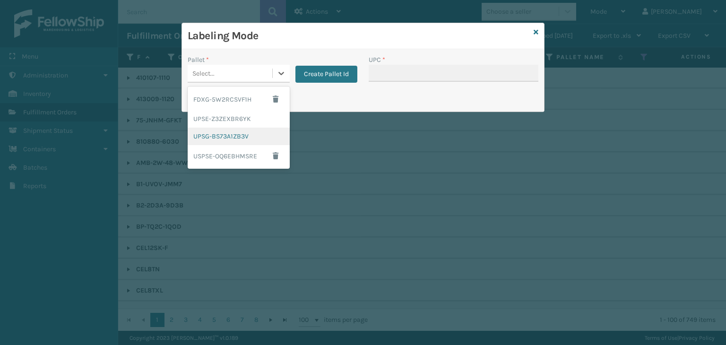
click at [244, 138] on div "UPSG-BS73A1ZB3V" at bounding box center [239, 136] width 102 height 17
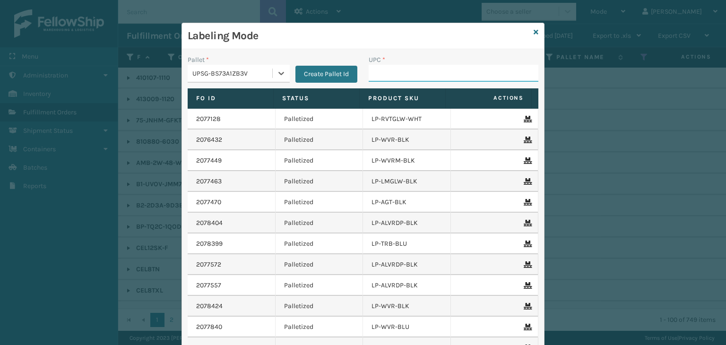
click at [389, 69] on input "UPC *" at bounding box center [453, 73] width 170 height 17
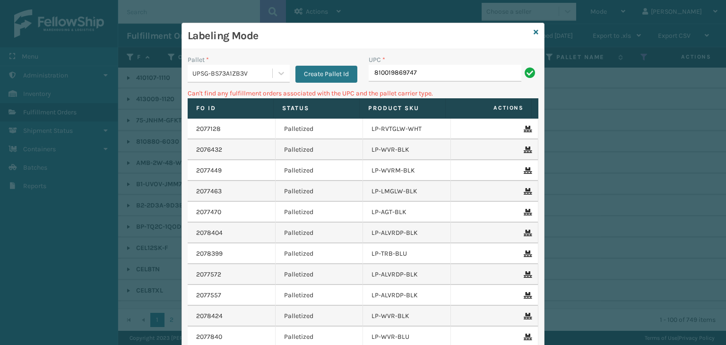
drag, startPoint x: 438, startPoint y: 73, endPoint x: 46, endPoint y: 38, distance: 393.7
click at [46, 38] on div "Labeling Mode Pallet * UPSG-BS73A1ZB3V Create Pallet Id UPC * 810019869747 Can'…" at bounding box center [363, 172] width 726 height 345
type input "KM-MD-1SS"
drag, startPoint x: 446, startPoint y: 80, endPoint x: 165, endPoint y: 82, distance: 281.1
click at [166, 78] on div "Labeling Mode Pallet * UPSG-BS73A1ZB3V Create Pallet Id UPC * KM-MD-1SS Can't f…" at bounding box center [363, 172] width 726 height 345
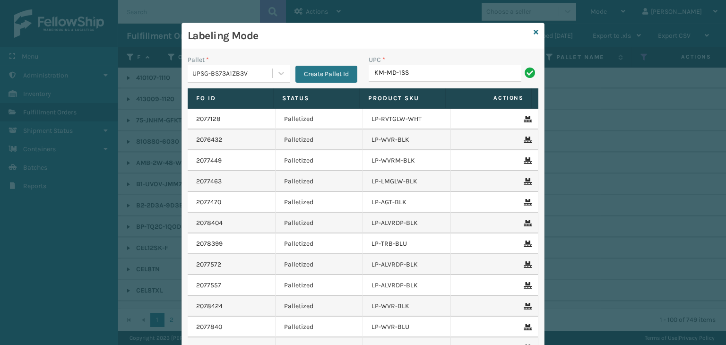
type input "KM-MD-1SS"
type input "810164501172"
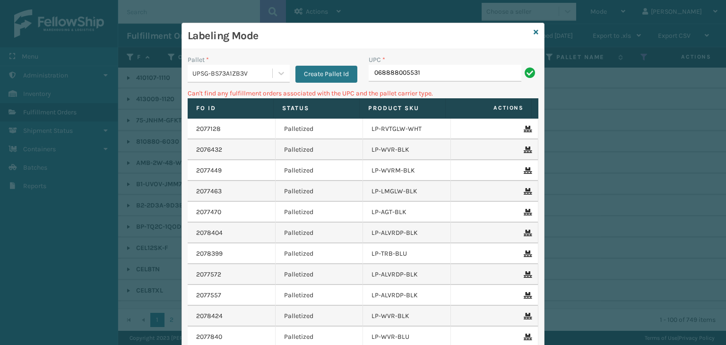
drag, startPoint x: 437, startPoint y: 75, endPoint x: 17, endPoint y: 103, distance: 421.3
click at [17, 103] on div "Labeling Mode Pallet * UPSG-BS73A1ZB3V Create Pallet Id UPC * 068888005531 Can'…" at bounding box center [363, 172] width 726 height 345
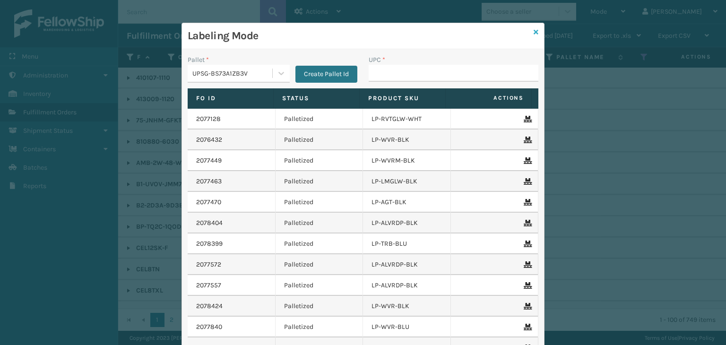
click at [533, 34] on icon at bounding box center [535, 32] width 5 height 7
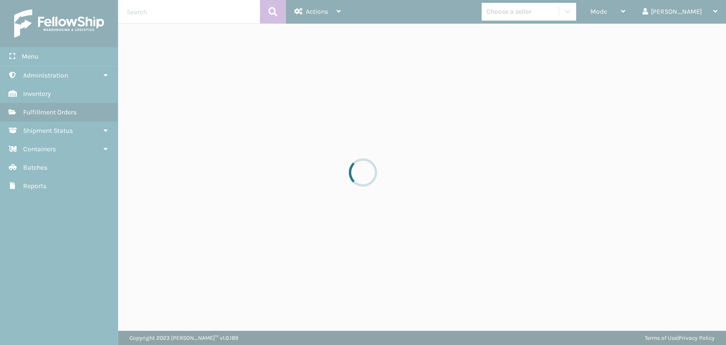
click at [544, 17] on div at bounding box center [363, 172] width 726 height 345
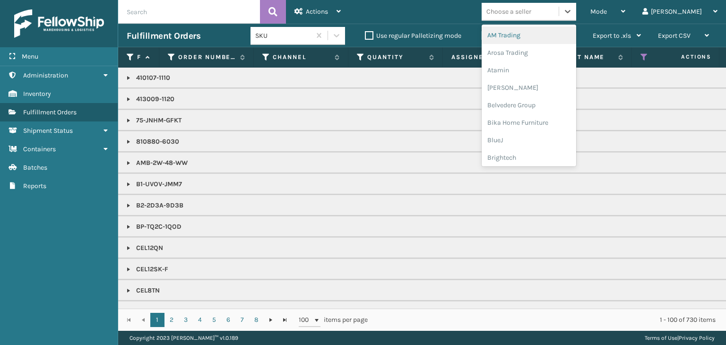
click at [544, 17] on div "Choose a seller" at bounding box center [519, 12] width 77 height 16
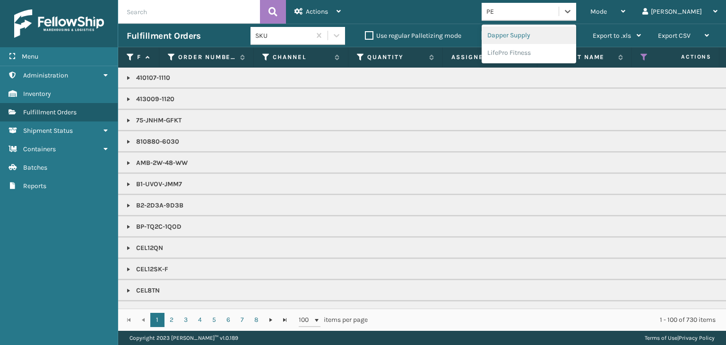
type input "PET"
click at [538, 38] on div "Petcove" at bounding box center [528, 34] width 94 height 17
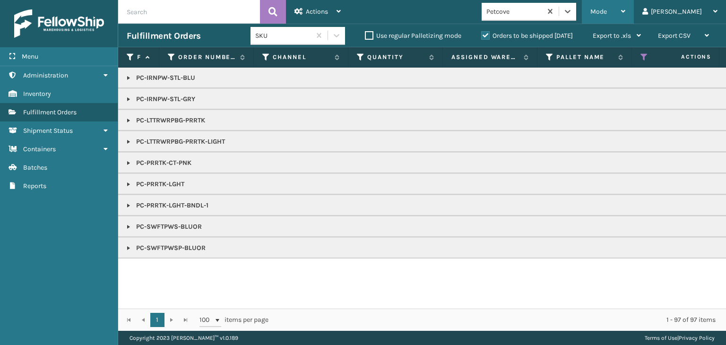
click at [625, 13] on icon at bounding box center [623, 11] width 4 height 7
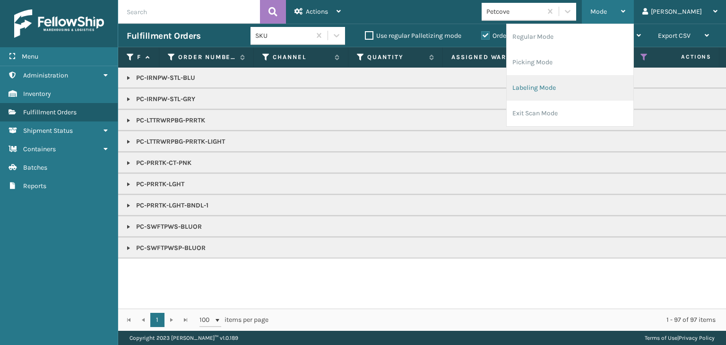
click at [587, 88] on li "Labeling Mode" at bounding box center [569, 88] width 127 height 26
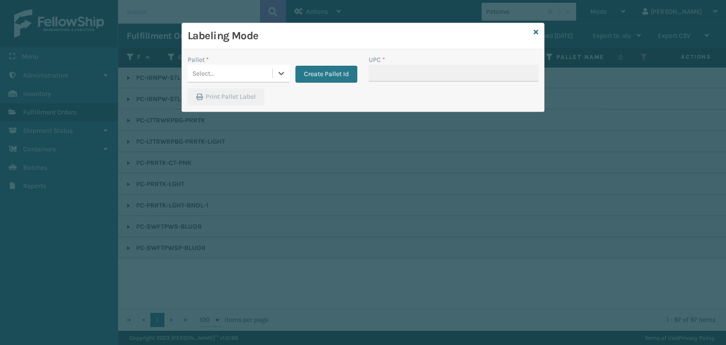
click at [220, 80] on div "Select..." at bounding box center [230, 74] width 85 height 16
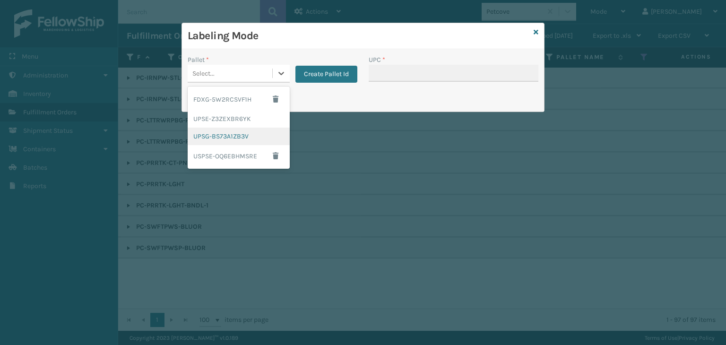
click at [225, 132] on div "UPSG-BS73A1ZB3V" at bounding box center [239, 136] width 102 height 17
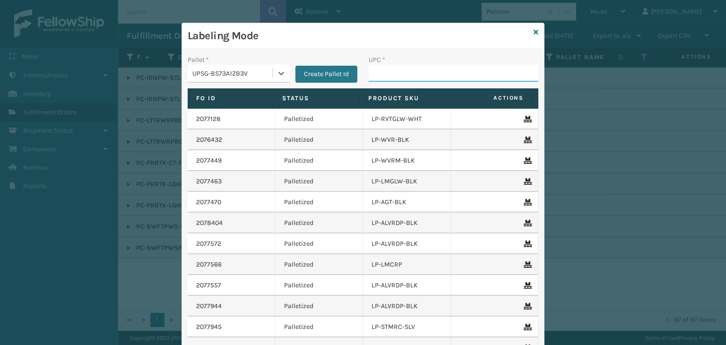
click at [399, 70] on input "UPC *" at bounding box center [453, 73] width 170 height 17
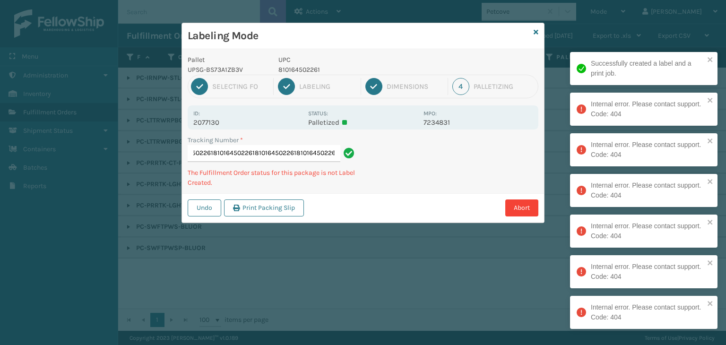
type input "1ZXH045303418483248101645022618101645022618101645022618101645022618101645022618…"
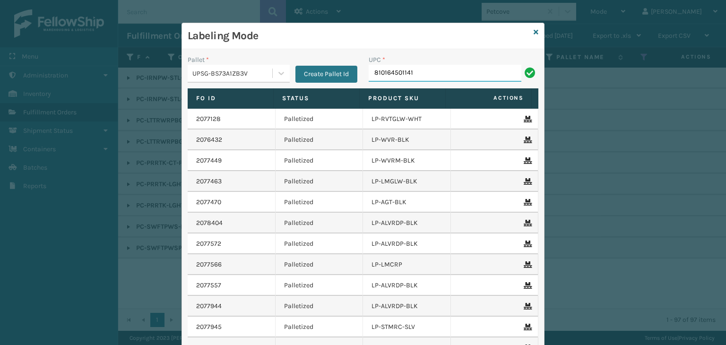
type input "810164501141"
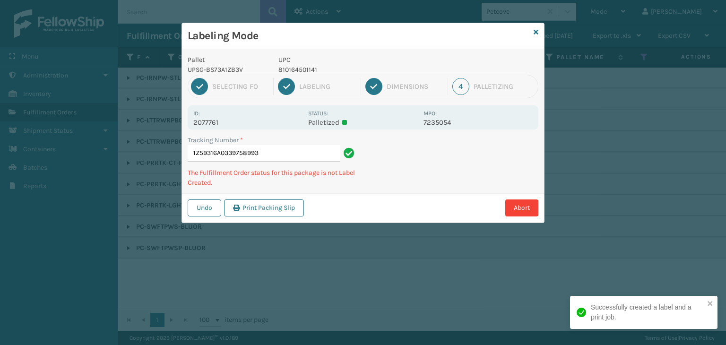
click at [296, 70] on p "810164501141" at bounding box center [347, 70] width 139 height 10
copy p "810164501141"
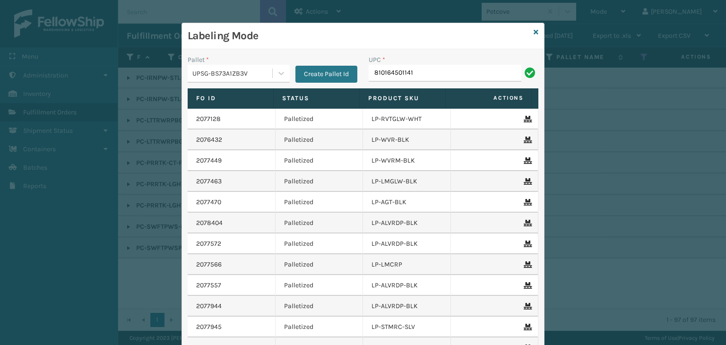
type input "810164501141"
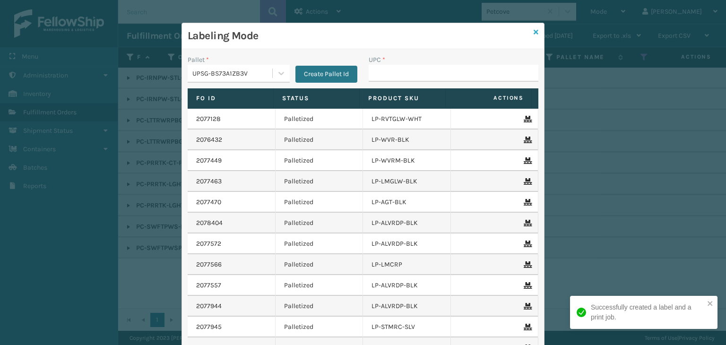
click at [533, 33] on icon at bounding box center [535, 32] width 5 height 7
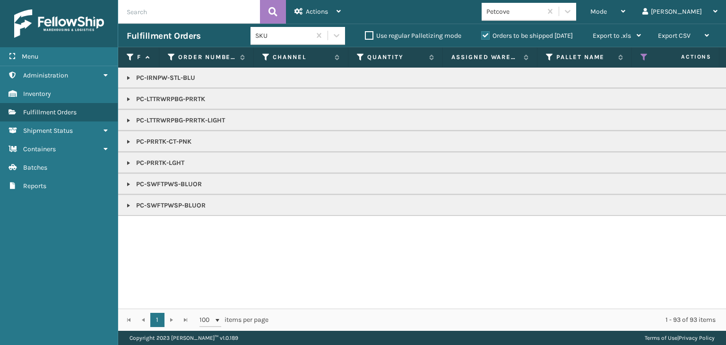
click at [135, 186] on p "PC-SWFTPWS-BLUOR" at bounding box center [728, 184] width 1203 height 9
drag, startPoint x: 125, startPoint y: 206, endPoint x: 136, endPoint y: 204, distance: 11.2
click at [125, 206] on link at bounding box center [129, 206] width 8 height 8
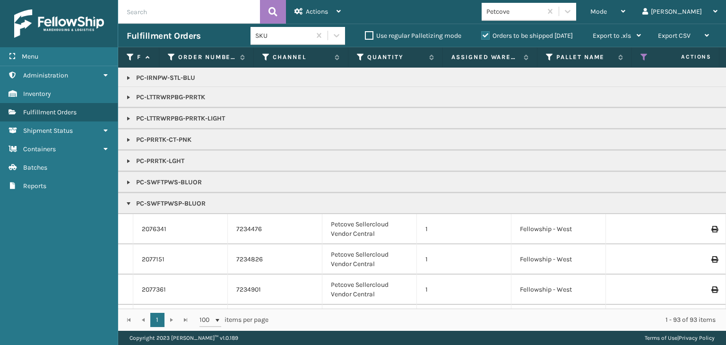
scroll to position [0, 0]
click at [129, 181] on link at bounding box center [129, 184] width 8 height 8
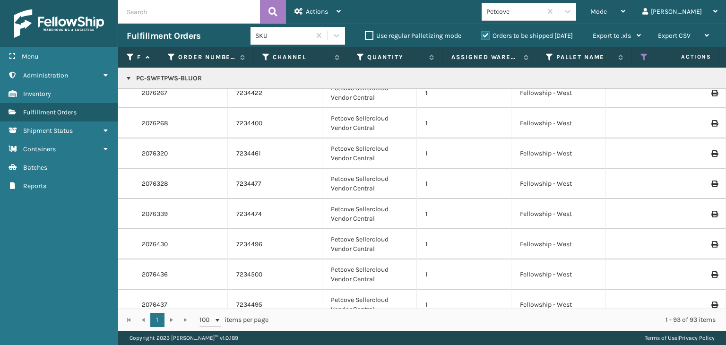
scroll to position [283, 0]
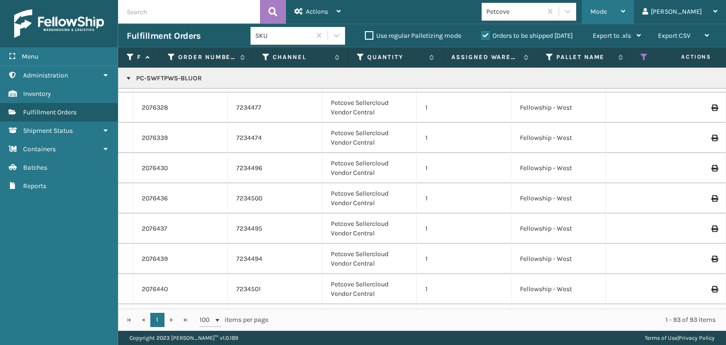
click at [607, 10] on span "Mode" at bounding box center [598, 12] width 17 height 8
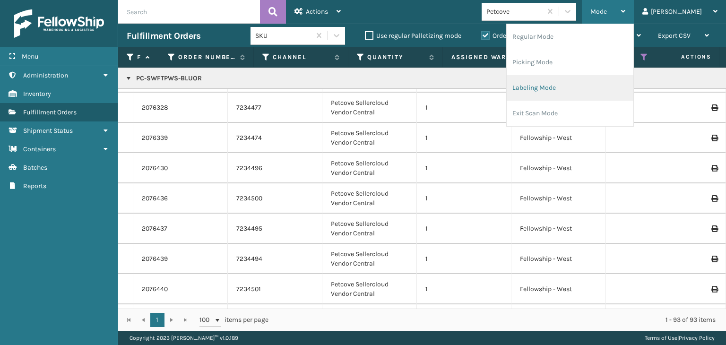
click at [596, 91] on li "Labeling Mode" at bounding box center [569, 88] width 127 height 26
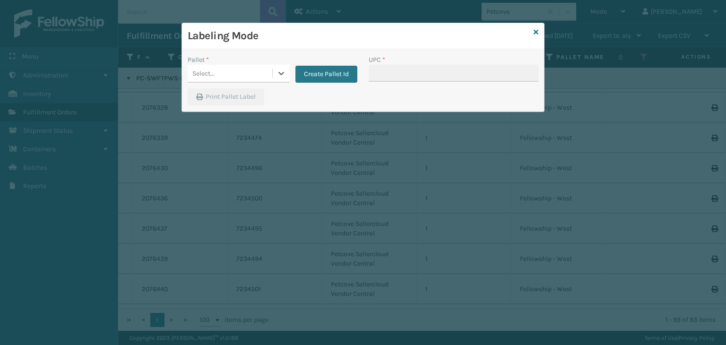
click at [247, 72] on div "Select..." at bounding box center [230, 74] width 85 height 16
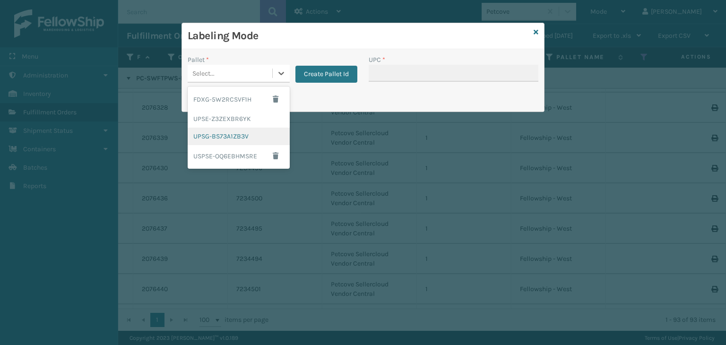
click at [220, 129] on div "UPSG-BS73A1ZB3V" at bounding box center [239, 136] width 102 height 17
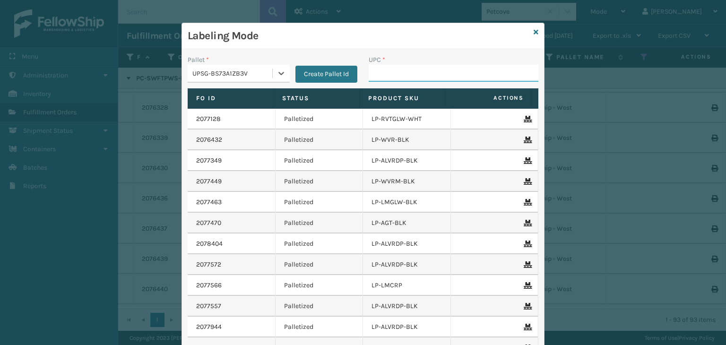
click at [400, 68] on input "UPC *" at bounding box center [453, 73] width 170 height 17
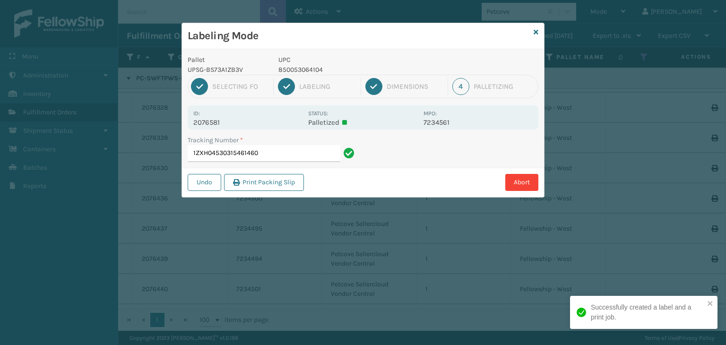
click at [293, 69] on p "850053064104" at bounding box center [347, 70] width 139 height 10
copy p "850053064104"
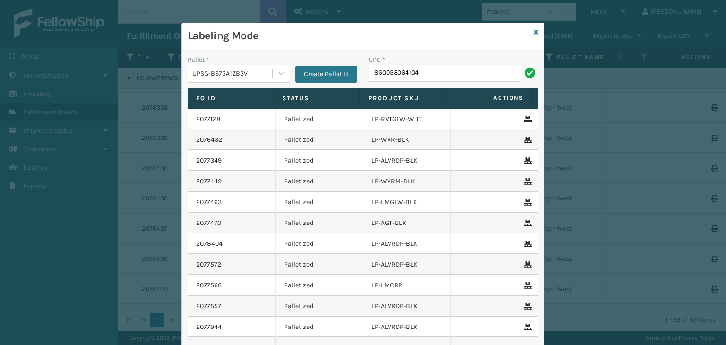
type input "850053064104"
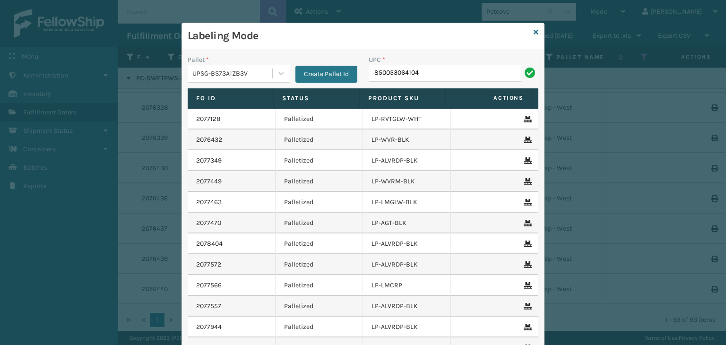
type input "850053064104"
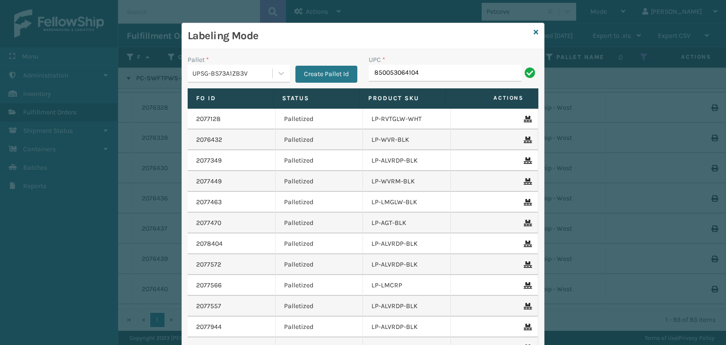
type input "850053064104"
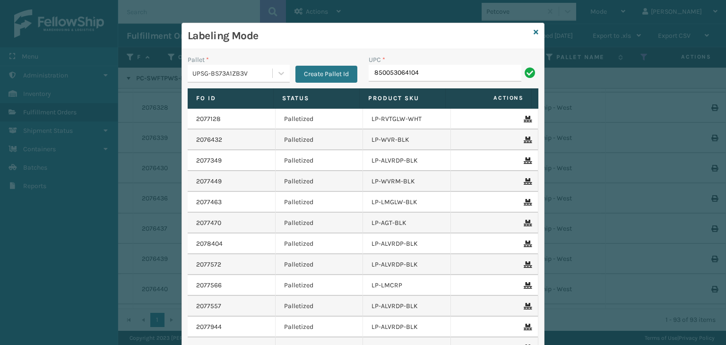
type input "850053064104"
paste input "850053064104"
type input "850053064104"
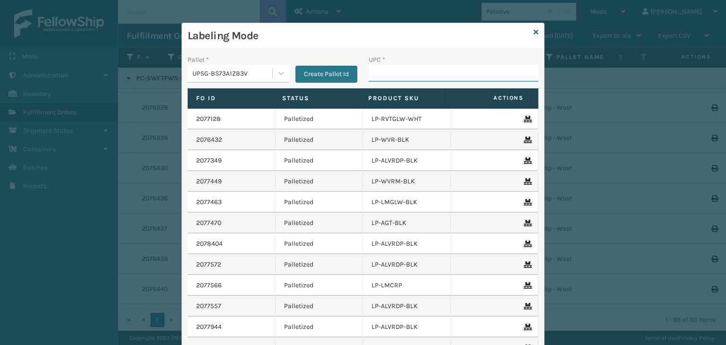
paste input "850053064104"
type input "850053064104"
paste input "850053064104"
type input "850053064104"
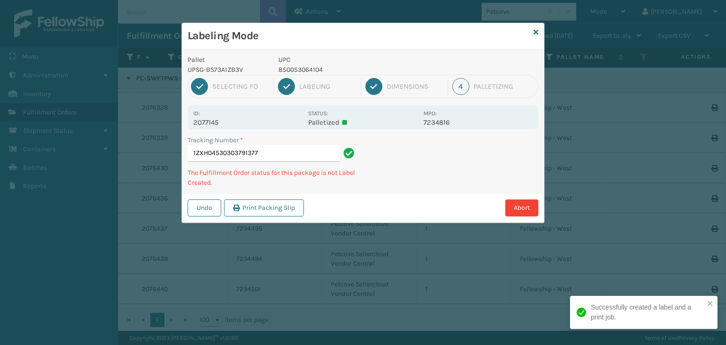
type input "1ZXH04530303791377850053064104"
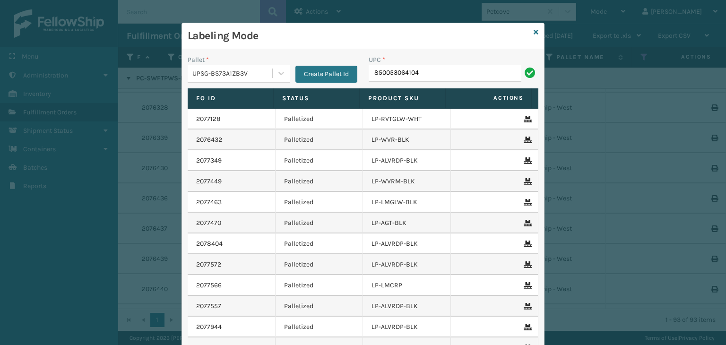
type input "850053064104"
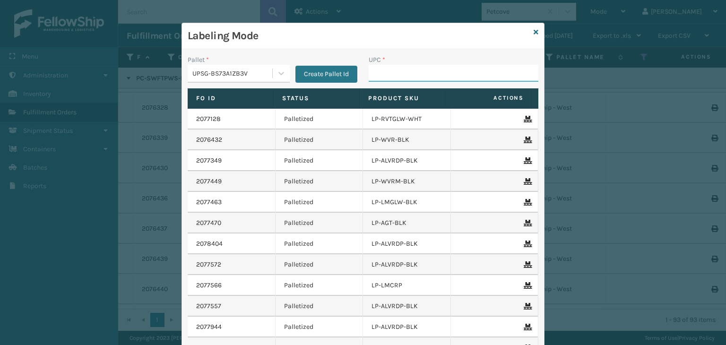
paste input "850053064104"
type input "850053064104"
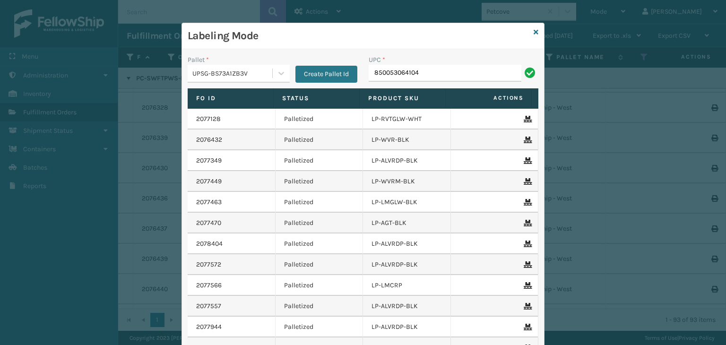
type input "850053064104"
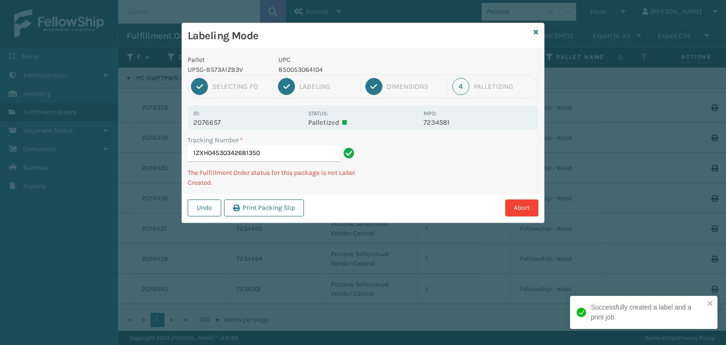
type input "1ZXH04530342681350850053064104"
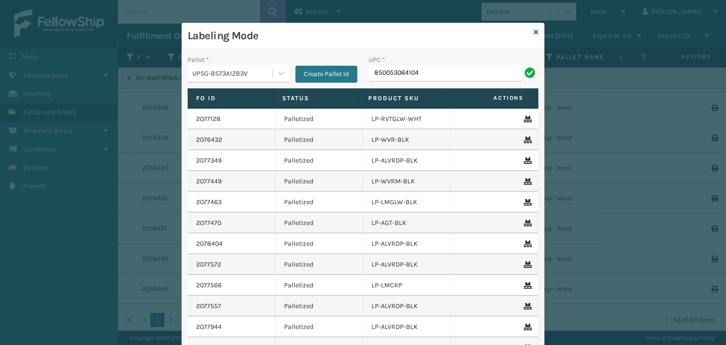
type input "850053064104"
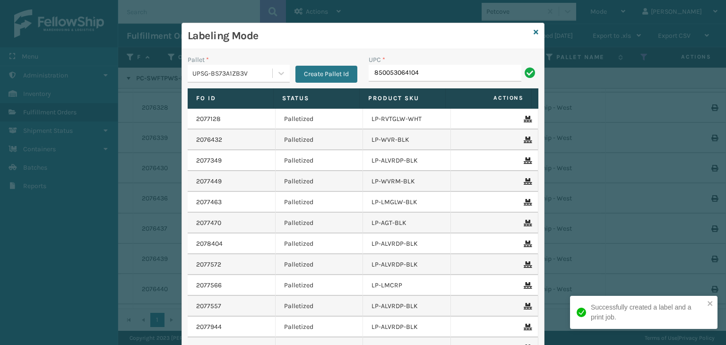
type input "850053064104"
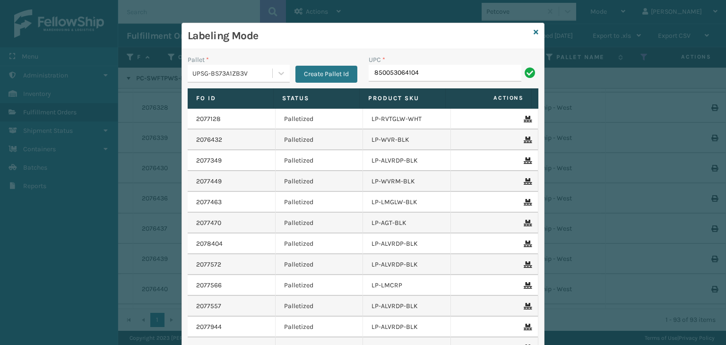
type input "850053064104"
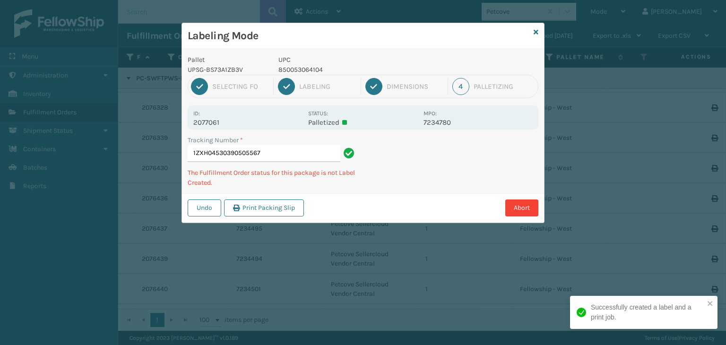
type input "1ZXH04530390505567850053064104"
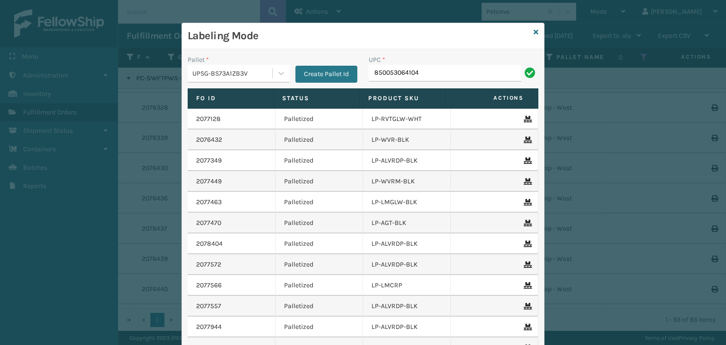
type input "850053064104"
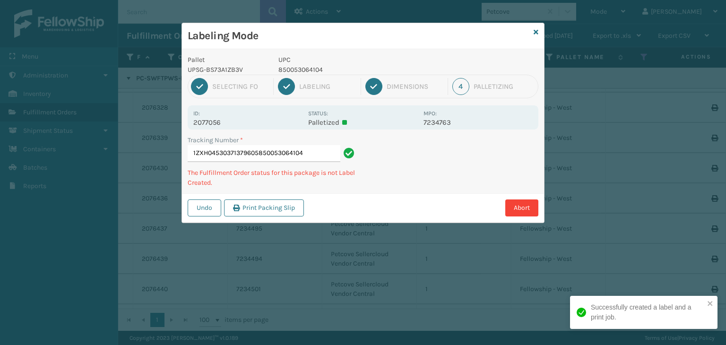
type input "1ZXH04530371379605850053064104850053064104"
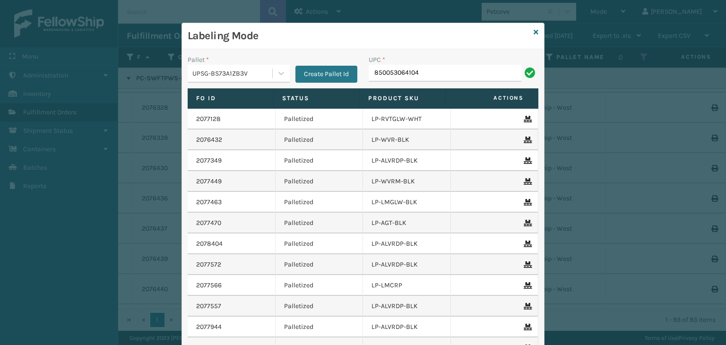
type input "850053064104"
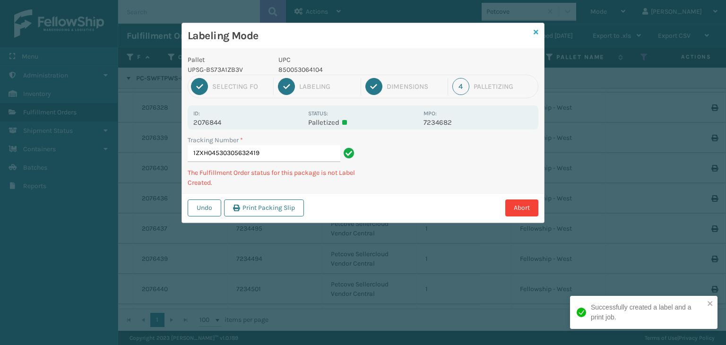
click at [534, 33] on icon at bounding box center [535, 32] width 5 height 7
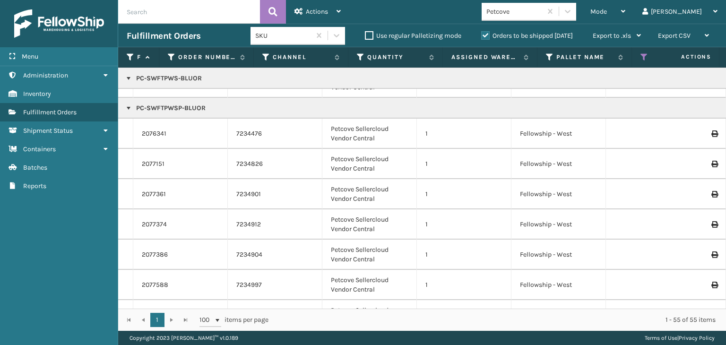
scroll to position [644, 0]
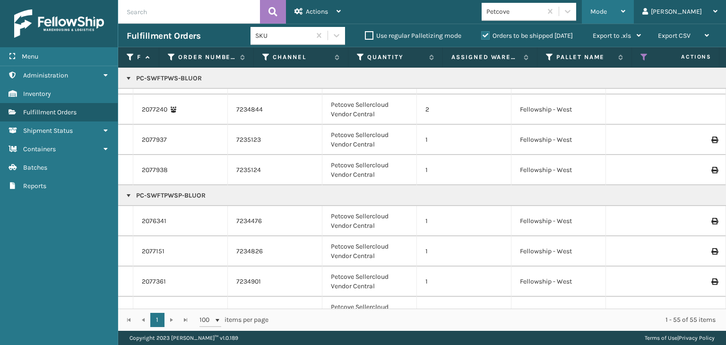
drag, startPoint x: 627, startPoint y: 9, endPoint x: 631, endPoint y: 56, distance: 46.9
click at [607, 9] on span "Mode" at bounding box center [598, 12] width 17 height 8
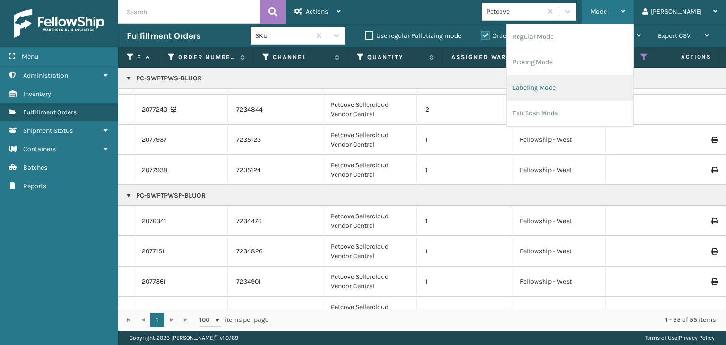
click at [617, 82] on li "Labeling Mode" at bounding box center [569, 88] width 127 height 26
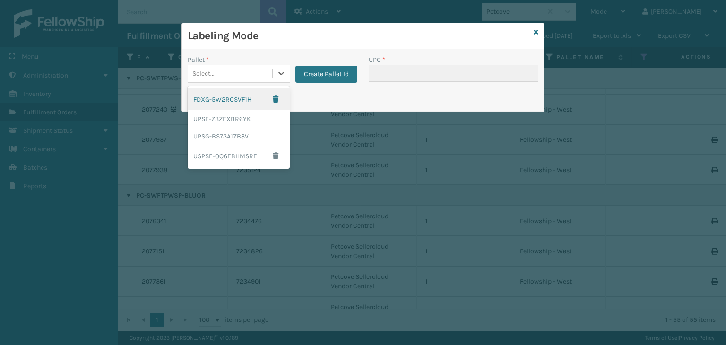
click at [224, 75] on div "Select..." at bounding box center [230, 74] width 85 height 16
click at [231, 132] on div "UPSG-BS73A1ZB3V" at bounding box center [239, 136] width 102 height 17
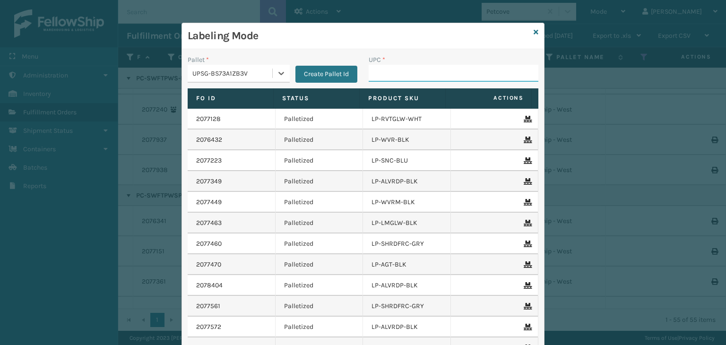
click at [372, 77] on input "UPC *" at bounding box center [453, 73] width 170 height 17
paste input "850053064104"
type input "850053064104"
type input "810164501172"
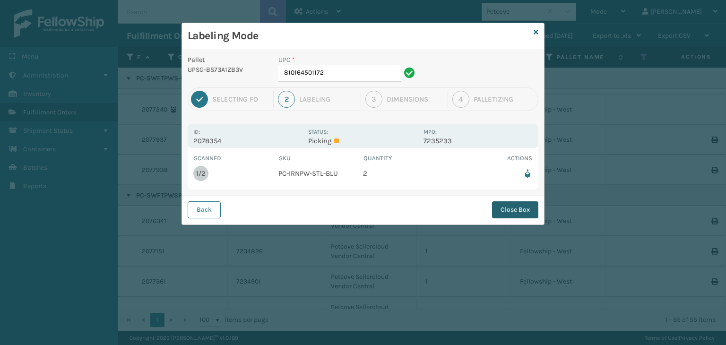
click at [500, 210] on button "Close Box" at bounding box center [515, 209] width 46 height 17
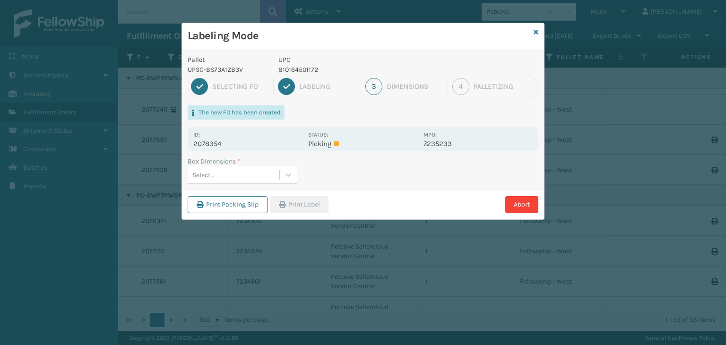
click at [246, 170] on div "Select..." at bounding box center [234, 175] width 92 height 16
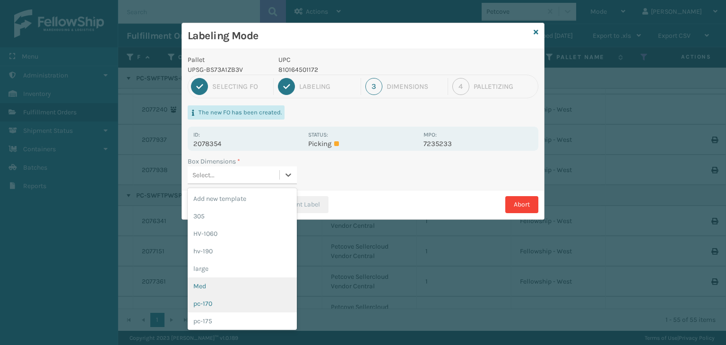
click at [210, 283] on div "Med" at bounding box center [242, 285] width 109 height 17
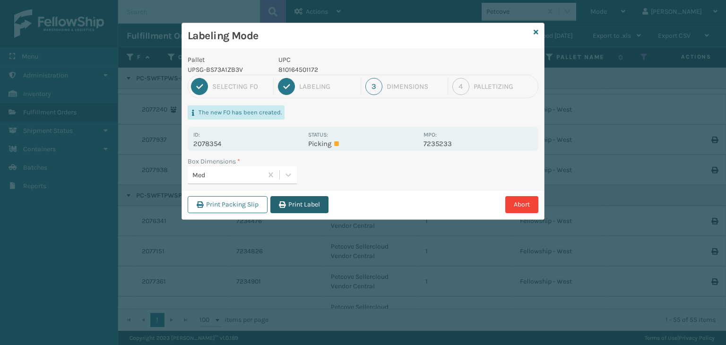
click at [308, 204] on button "Print Label" at bounding box center [299, 204] width 58 height 17
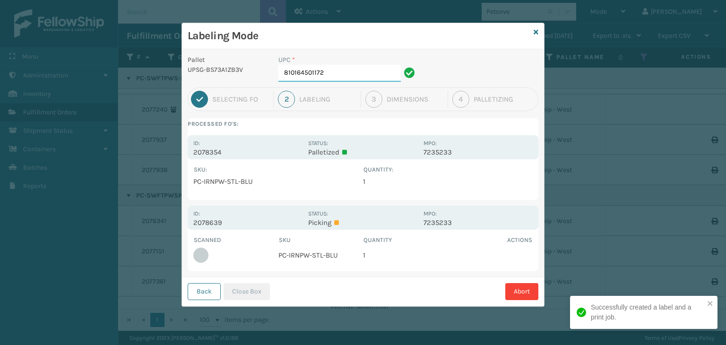
click at [333, 71] on input "810164501172" at bounding box center [339, 73] width 122 height 17
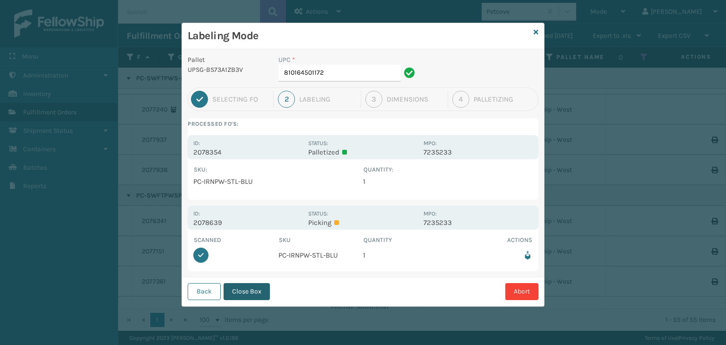
click at [244, 292] on button "Close Box" at bounding box center [246, 291] width 46 height 17
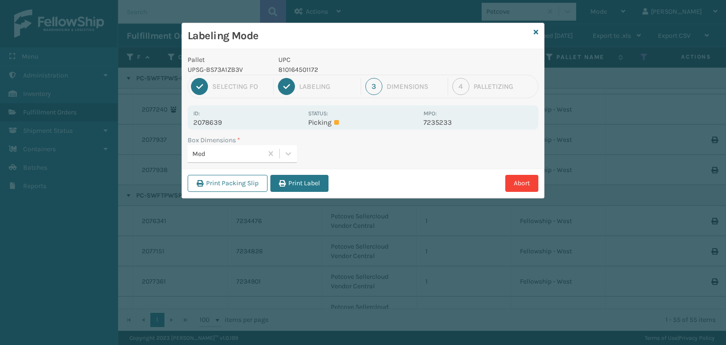
drag, startPoint x: 313, startPoint y: 182, endPoint x: 308, endPoint y: 179, distance: 5.5
click at [311, 181] on button "Print Label" at bounding box center [299, 183] width 58 height 17
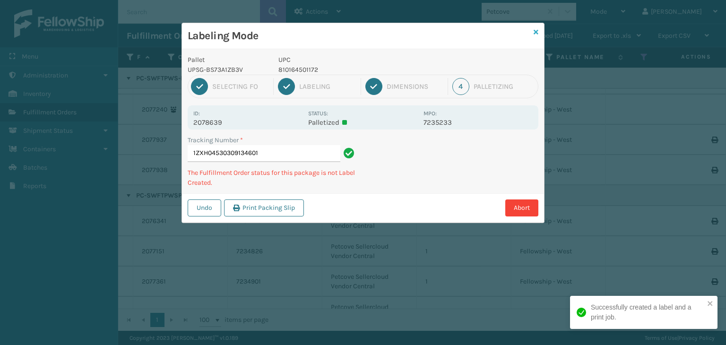
click at [536, 33] on icon at bounding box center [535, 32] width 5 height 7
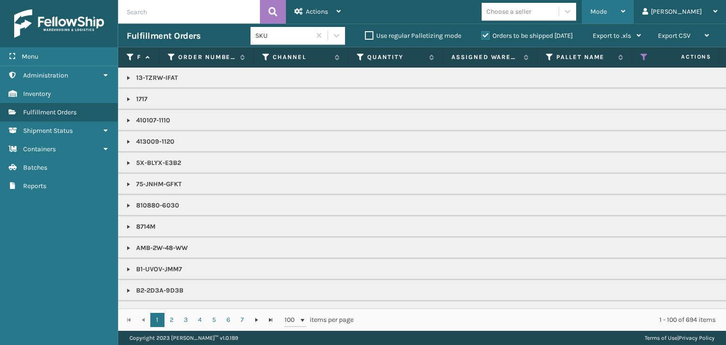
drag, startPoint x: 637, startPoint y: 10, endPoint x: 632, endPoint y: 46, distance: 36.2
click at [607, 10] on span "Mode" at bounding box center [598, 12] width 17 height 8
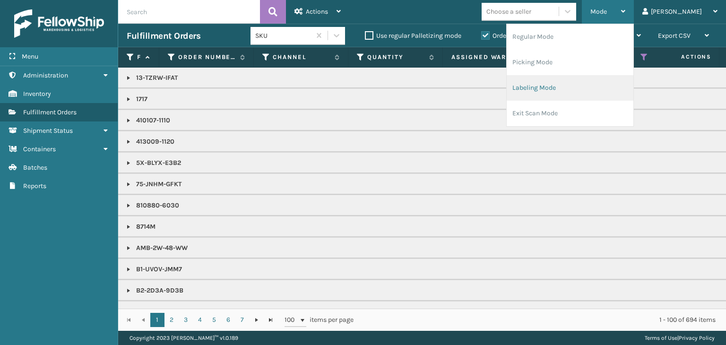
click at [602, 78] on li "Labeling Mode" at bounding box center [569, 88] width 127 height 26
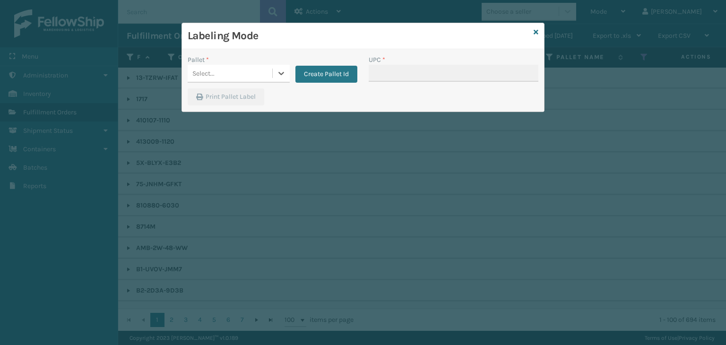
drag, startPoint x: 247, startPoint y: 83, endPoint x: 244, endPoint y: 93, distance: 10.2
click at [246, 83] on div "Pallet * 0 results available. Select is focused ,type to refine list, press Dow…" at bounding box center [272, 72] width 181 height 34
click at [241, 84] on div "Pallet * Select... Create Pallet Id" at bounding box center [272, 72] width 181 height 34
click at [254, 60] on div "Pallet *" at bounding box center [239, 60] width 102 height 10
click at [254, 65] on div "Select..." at bounding box center [239, 74] width 102 height 18
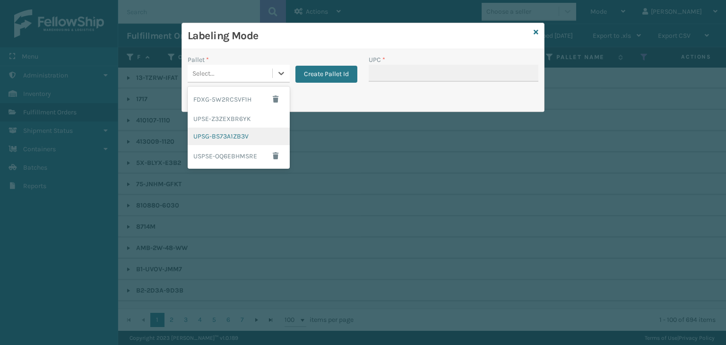
click at [224, 138] on div "UPSG-BS73A1ZB3V" at bounding box center [239, 136] width 102 height 17
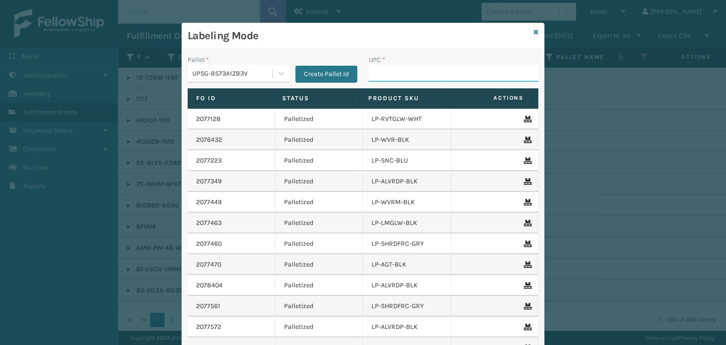
drag, startPoint x: 423, startPoint y: 70, endPoint x: 417, endPoint y: 67, distance: 7.0
click at [423, 70] on input "UPC *" at bounding box center [453, 73] width 170 height 17
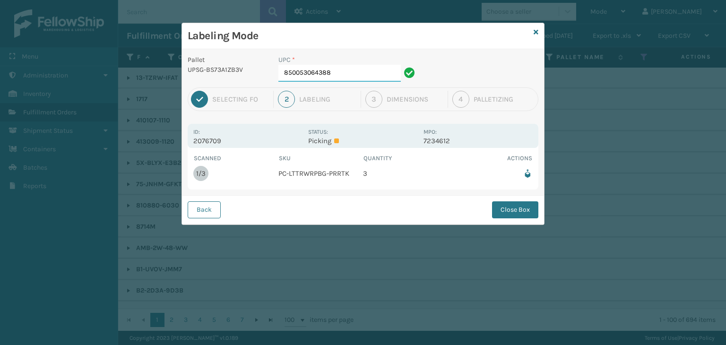
drag, startPoint x: 334, startPoint y: 79, endPoint x: 316, endPoint y: 79, distance: 17.5
click at [324, 79] on input "850053064388" at bounding box center [339, 73] width 122 height 17
click at [534, 206] on button "Close Box" at bounding box center [515, 209] width 46 height 17
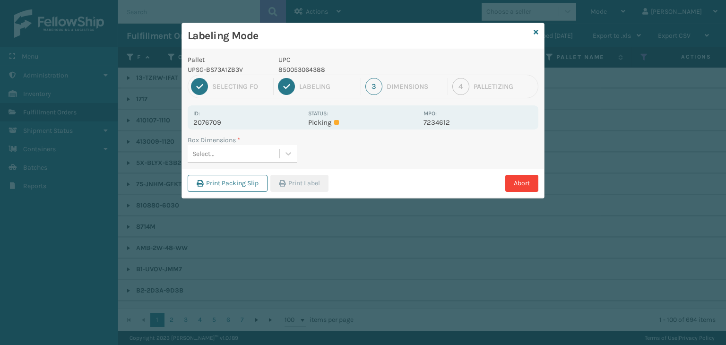
drag, startPoint x: 276, startPoint y: 147, endPoint x: 271, endPoint y: 159, distance: 12.5
click at [276, 147] on div "Select..." at bounding box center [234, 154] width 92 height 16
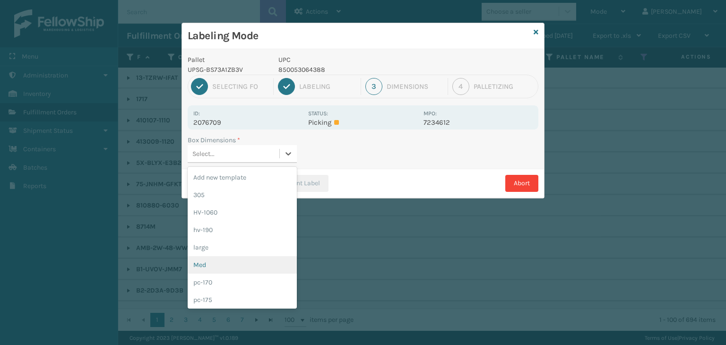
click at [216, 259] on div "Med" at bounding box center [242, 264] width 109 height 17
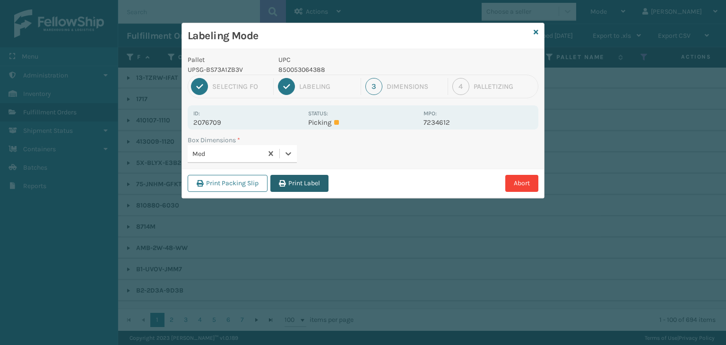
click at [296, 181] on button "Print Label" at bounding box center [299, 183] width 58 height 17
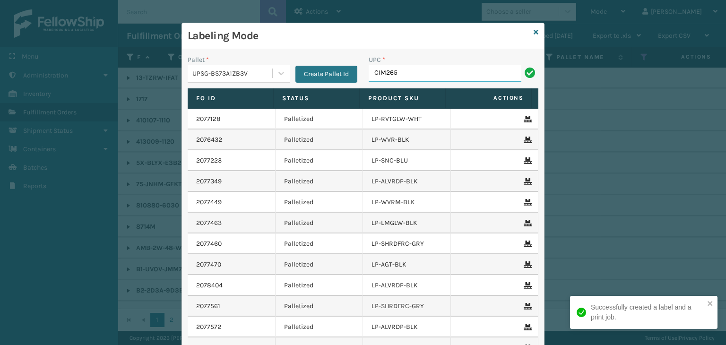
type input "CIM265"
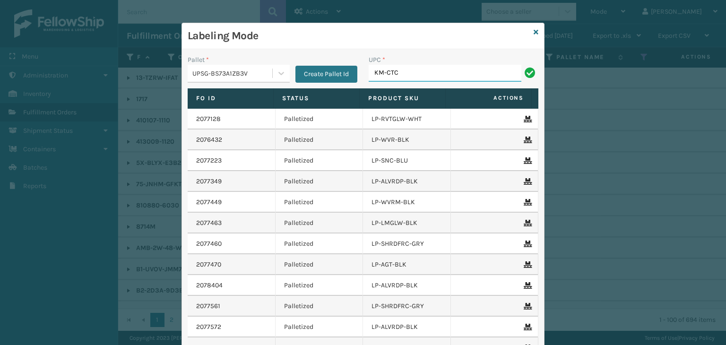
type input "KM-CTCO-15"
drag, startPoint x: 429, startPoint y: 74, endPoint x: 49, endPoint y: 69, distance: 379.9
click at [23, 59] on div "Labeling Mode Pallet * UPSG-BS73A1ZB3V Create Pallet Id UPC * KM-CTCO-15 Fo Id …" at bounding box center [363, 172] width 726 height 345
type input "KM-MD30-SS"
drag, startPoint x: 429, startPoint y: 69, endPoint x: 0, endPoint y: 85, distance: 429.3
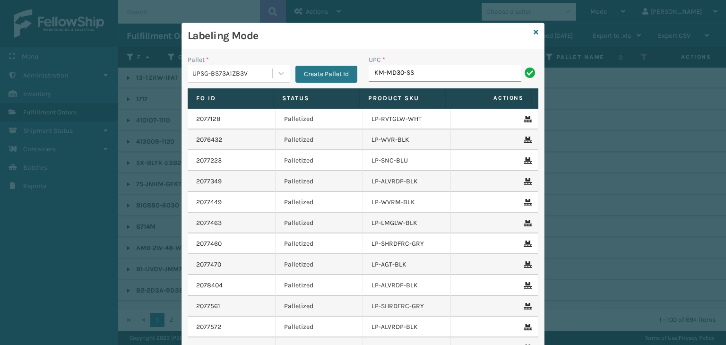
click at [0, 85] on div "Labeling Mode Pallet * UPSG-BS73A1ZB3V Create Pallet Id UPC * KM-MD30-SS Fo Id …" at bounding box center [363, 172] width 726 height 345
type input "KM-MD30-SS"
type input "KM-CWO24-SS"
type input "KM-OKS-OFRC-44SS"
type input "KM-BIR5C-SS"
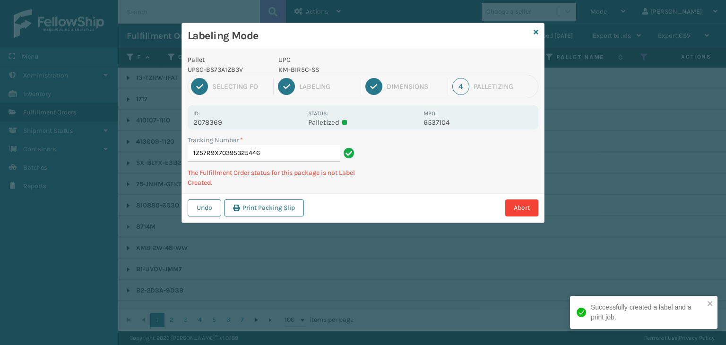
click at [302, 69] on p "KM-BIR5C-SS" at bounding box center [347, 70] width 139 height 10
copy p "KM-BIR5C-SS"
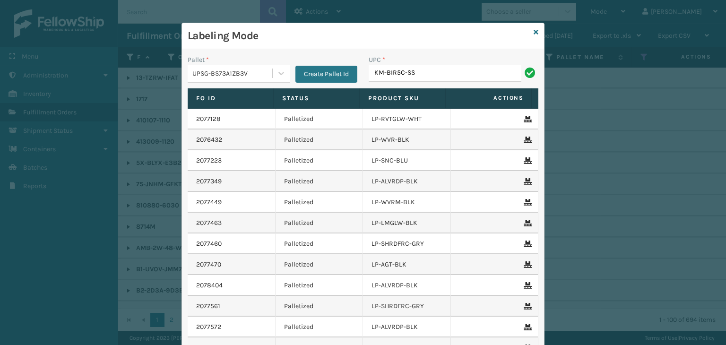
type input "KM-BIR5C-SS"
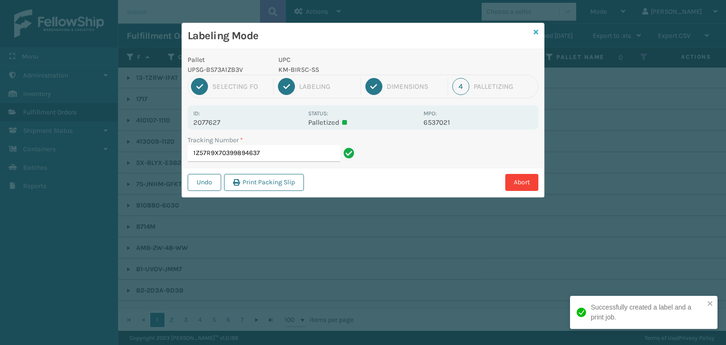
click at [534, 32] on icon at bounding box center [535, 32] width 5 height 7
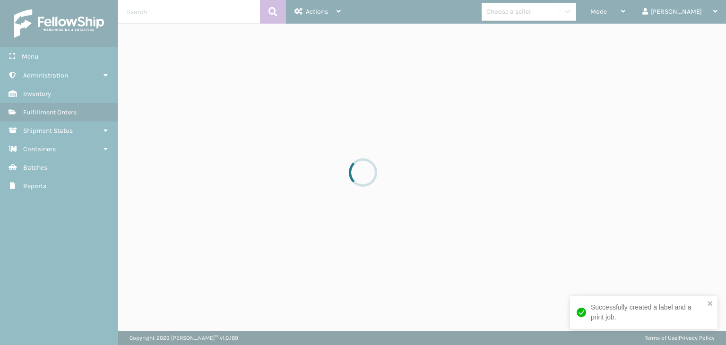
click at [538, 15] on div at bounding box center [363, 172] width 726 height 345
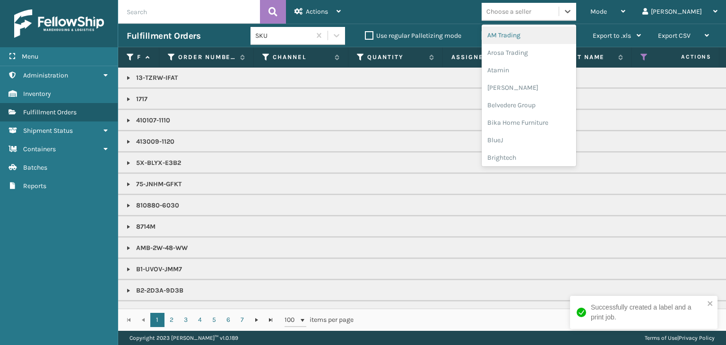
click at [531, 15] on div "Choose a seller" at bounding box center [508, 12] width 45 height 10
type input "KO"
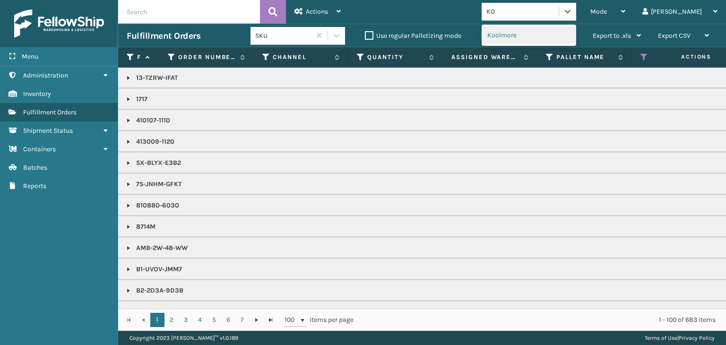
click at [546, 38] on div "Koolmore" at bounding box center [528, 34] width 94 height 17
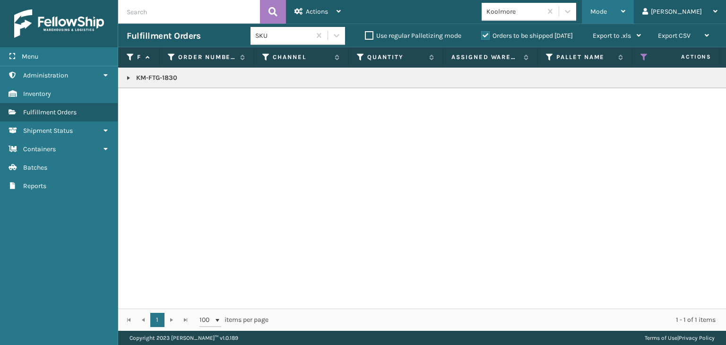
click at [625, 6] on div "Mode" at bounding box center [607, 12] width 35 height 24
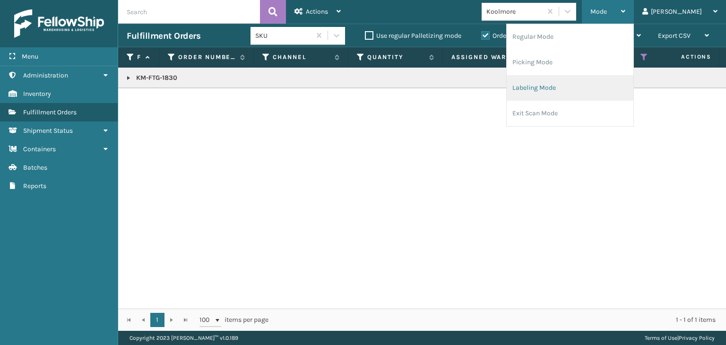
click at [633, 84] on li "Labeling Mode" at bounding box center [569, 88] width 127 height 26
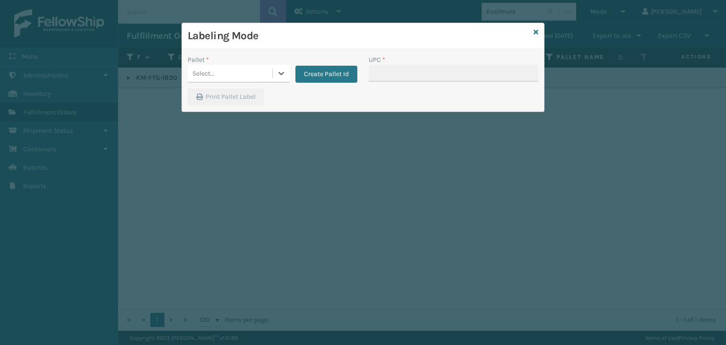
click at [241, 71] on div "Select..." at bounding box center [230, 74] width 85 height 16
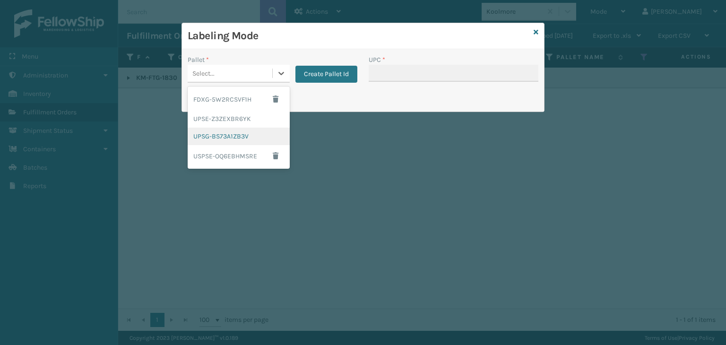
click at [240, 131] on div "UPSG-BS73A1ZB3V" at bounding box center [239, 136] width 102 height 17
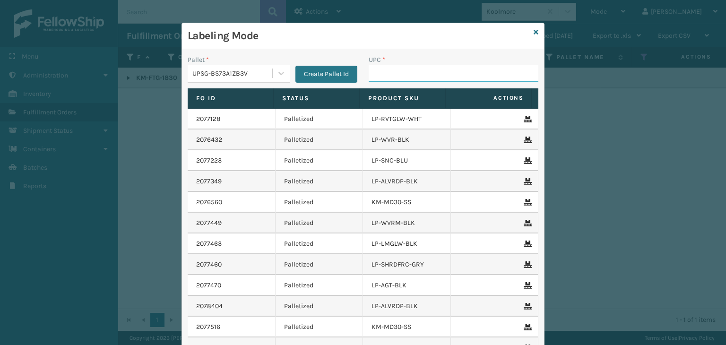
click at [389, 79] on input "UPC *" at bounding box center [453, 73] width 170 height 17
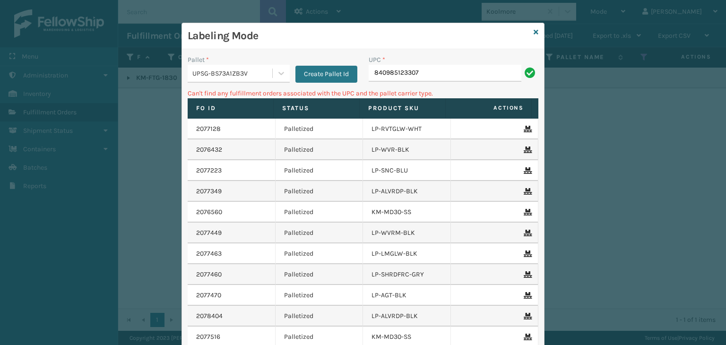
click at [374, 70] on input "840985123307" at bounding box center [444, 73] width 153 height 17
click at [372, 76] on input "840985123307" at bounding box center [444, 73] width 153 height 17
type input "00840985123307"
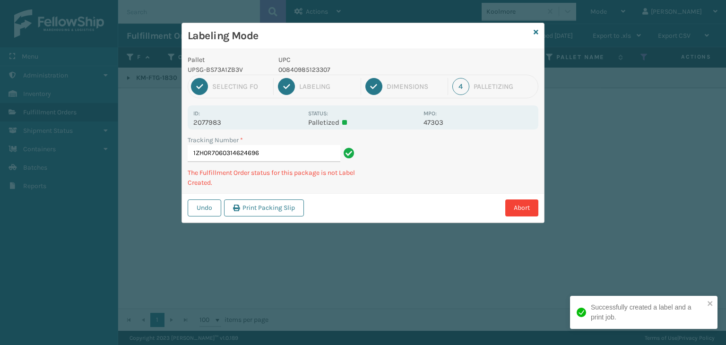
click at [311, 66] on p "00840985123307" at bounding box center [347, 70] width 139 height 10
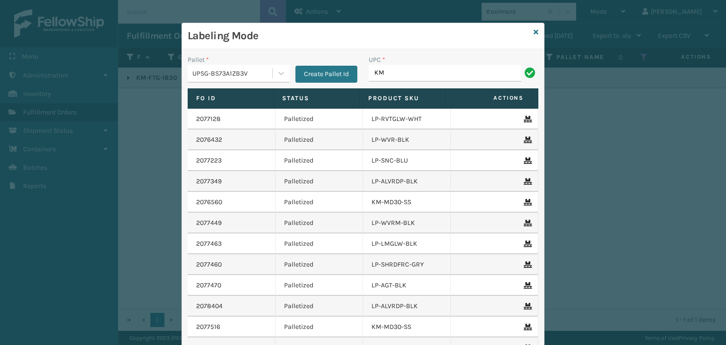
type input "K"
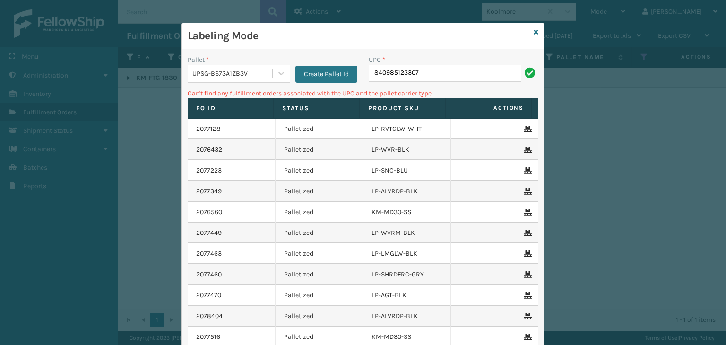
click at [371, 77] on input "840985123307" at bounding box center [444, 73] width 153 height 17
type input "00840985123307"
click at [368, 71] on input "840985125813" at bounding box center [444, 73] width 153 height 17
type input "00840985125813"
click at [370, 73] on input "840985125837" at bounding box center [444, 73] width 153 height 17
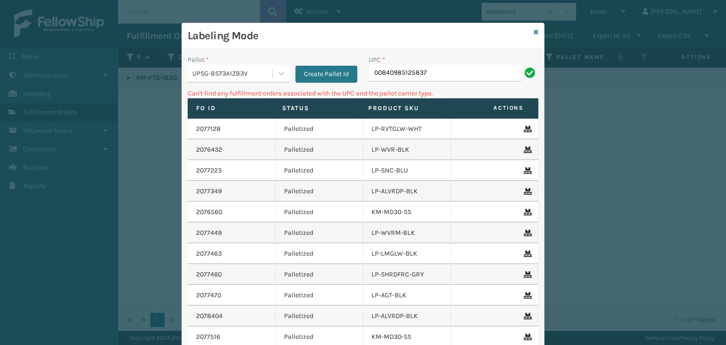
type input "00840985125837"
click at [370, 76] on input "840985125820" at bounding box center [444, 73] width 153 height 17
type input "00840985125820"
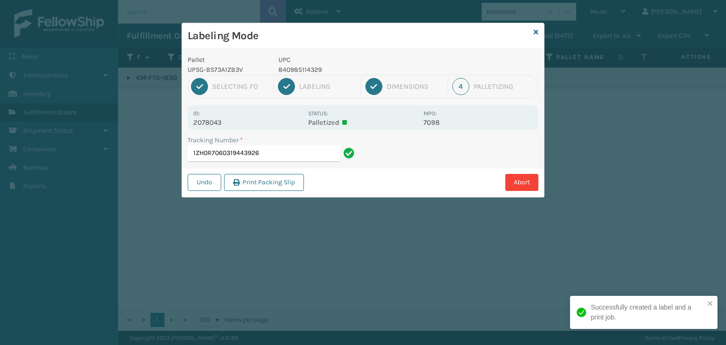
click at [295, 69] on p "840985114329" at bounding box center [347, 70] width 139 height 10
copy p "840985114329"
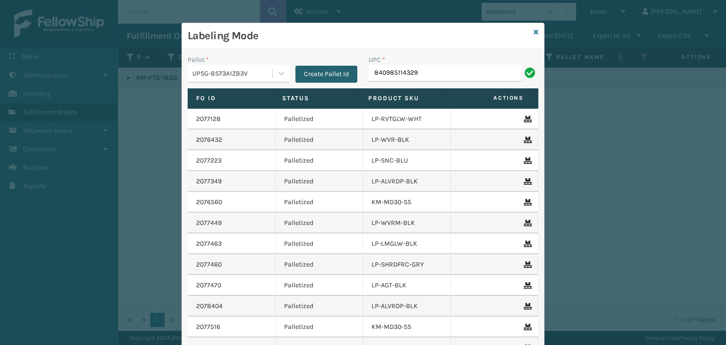
type input "840985114329"
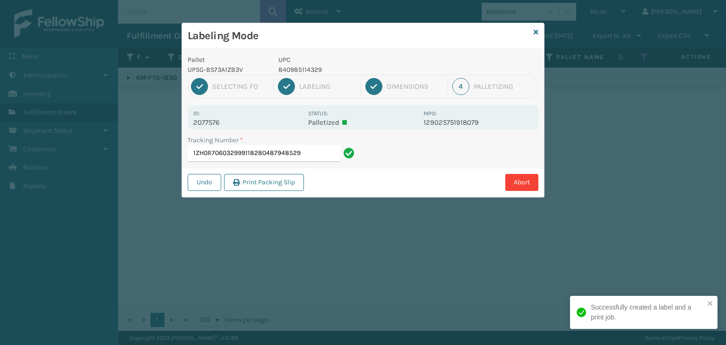
type input "1ZH0R7060329991182804879485292"
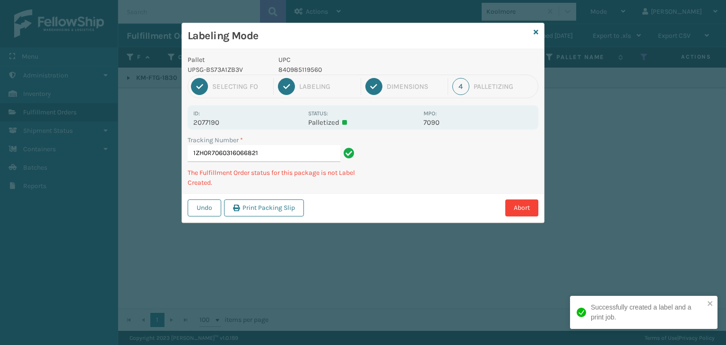
click at [312, 69] on p "840985119560" at bounding box center [347, 70] width 139 height 10
copy p "840985119560"
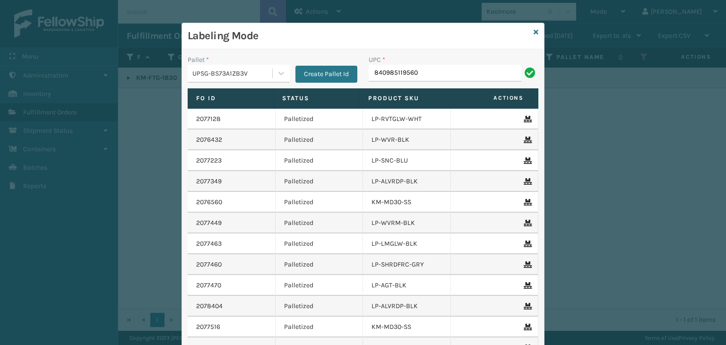
type input "840985119560"
type input "840985124038"
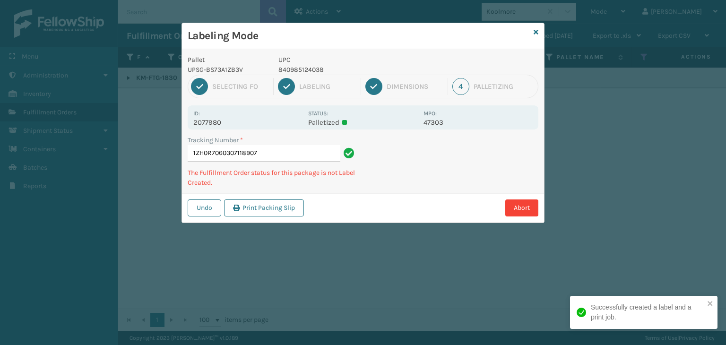
click at [298, 72] on p "840985124038" at bounding box center [347, 70] width 139 height 10
copy p "840985124038"
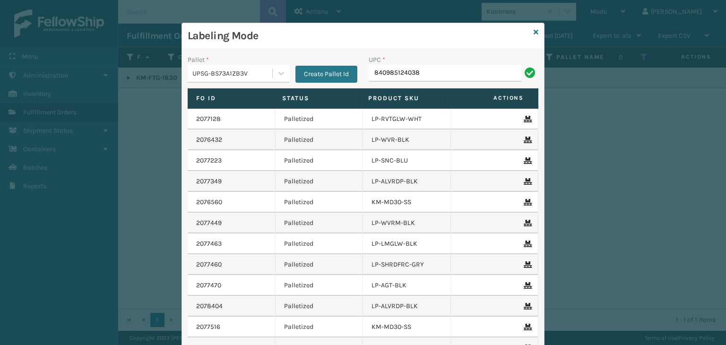
type input "840985124038"
click at [533, 31] on icon at bounding box center [535, 32] width 5 height 7
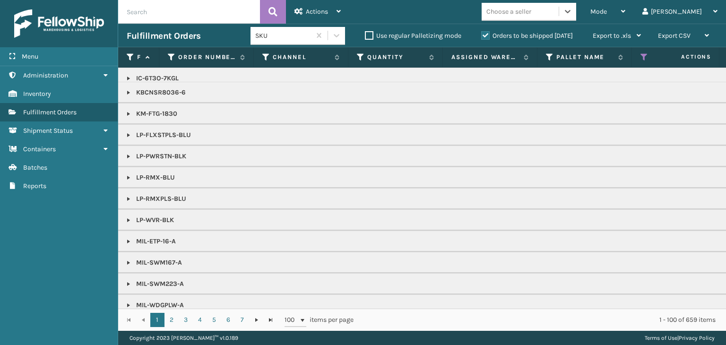
scroll to position [709, 0]
click at [625, 15] on div "Mode" at bounding box center [607, 12] width 35 height 24
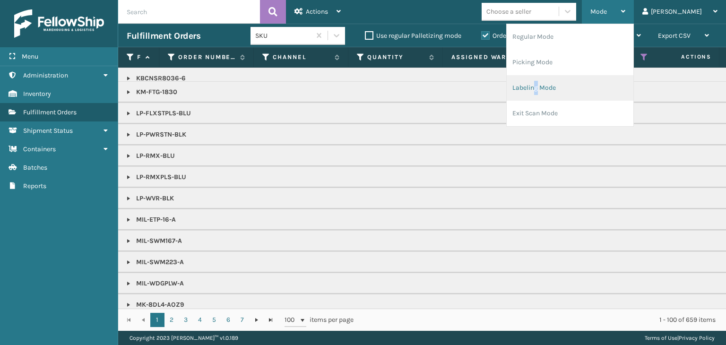
click at [572, 90] on li "Labeling Mode" at bounding box center [569, 88] width 127 height 26
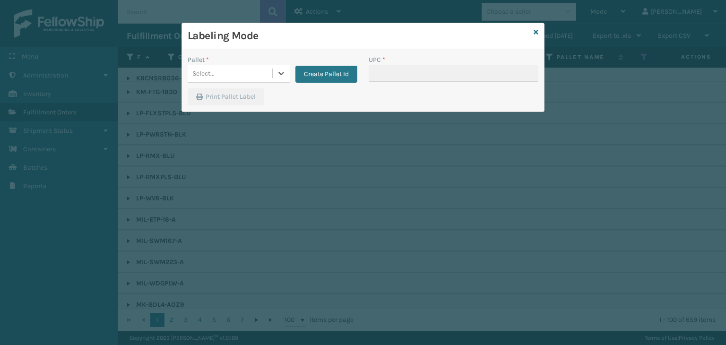
click at [233, 70] on div "Select..." at bounding box center [230, 74] width 85 height 16
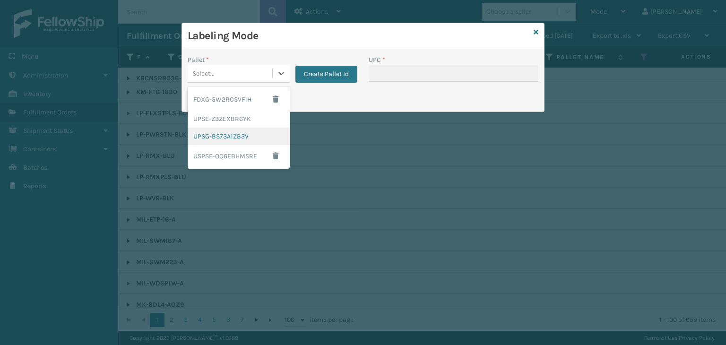
click at [242, 136] on div "UPSG-BS73A1ZB3V" at bounding box center [239, 136] width 102 height 17
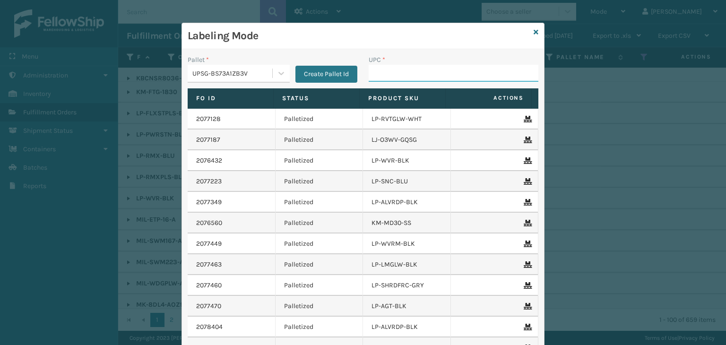
click at [406, 76] on input "UPC *" at bounding box center [453, 73] width 170 height 17
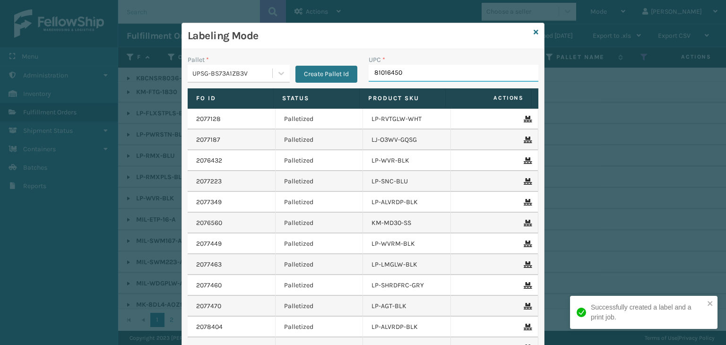
type input "810164501"
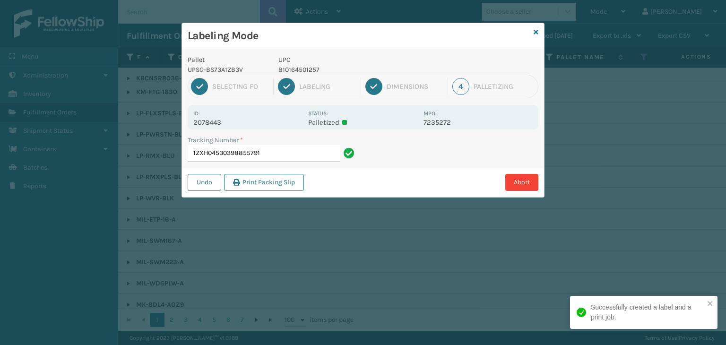
click at [306, 69] on p "810164501257" at bounding box center [347, 70] width 139 height 10
copy p "810164501257"
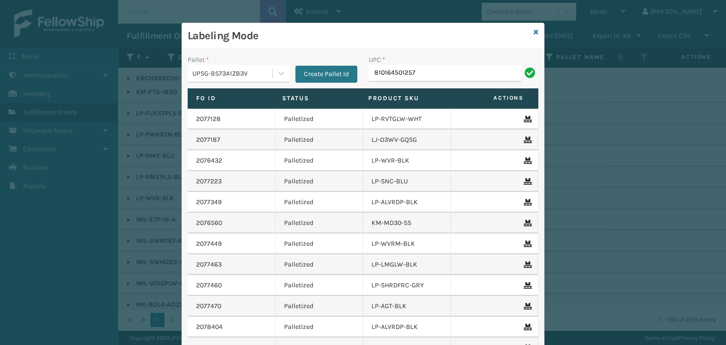
type input "810164501257"
click at [533, 31] on icon at bounding box center [535, 32] width 5 height 7
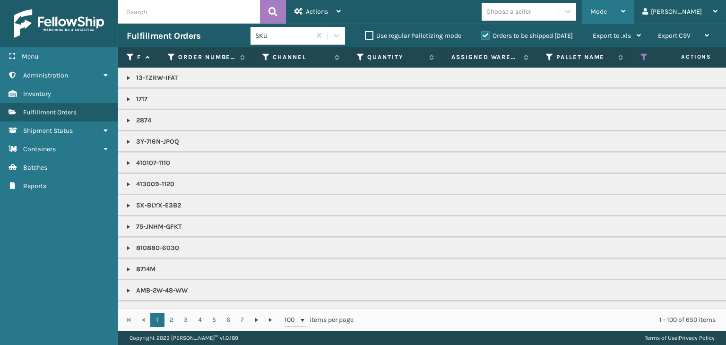
click at [607, 13] on span "Mode" at bounding box center [598, 12] width 17 height 8
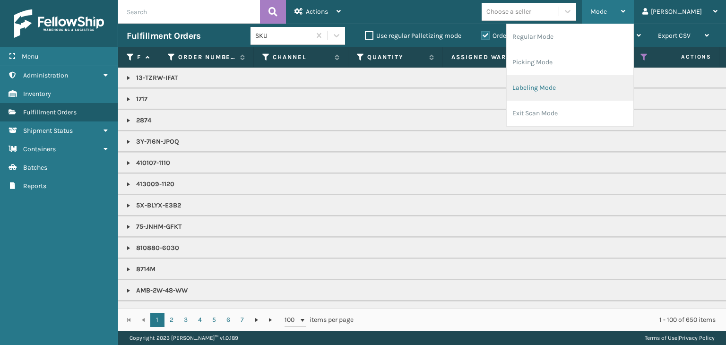
click at [612, 79] on li "Labeling Mode" at bounding box center [569, 88] width 127 height 26
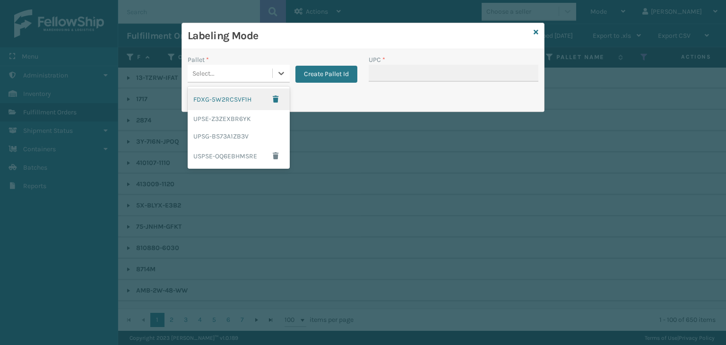
click at [243, 76] on div "Select..." at bounding box center [230, 74] width 85 height 16
click at [229, 143] on div "UPSG-BS73A1ZB3V" at bounding box center [239, 136] width 102 height 17
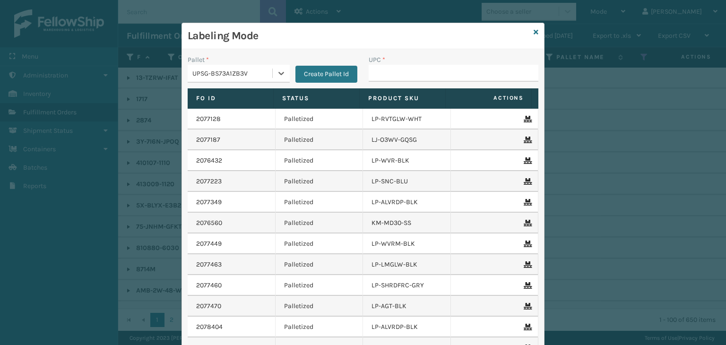
paste input "810164501257"
type input "810164501257"
drag, startPoint x: 395, startPoint y: 65, endPoint x: 396, endPoint y: 70, distance: 5.8
click at [395, 65] on input "UPC *" at bounding box center [453, 73] width 170 height 17
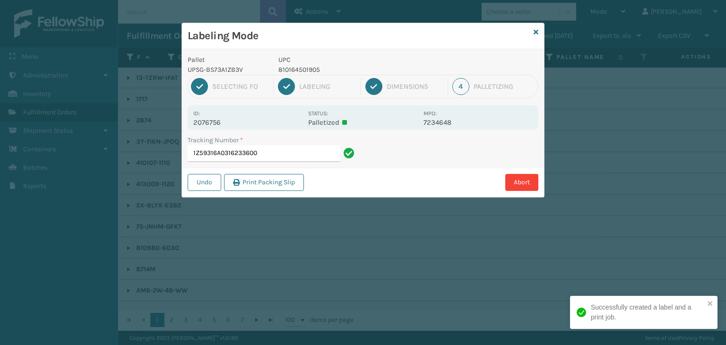
click at [291, 65] on p "810164501905" at bounding box center [347, 70] width 139 height 10
copy p "810164501905"
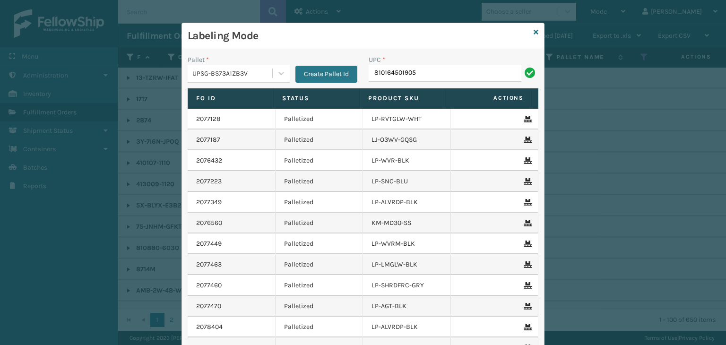
type input "810164501905"
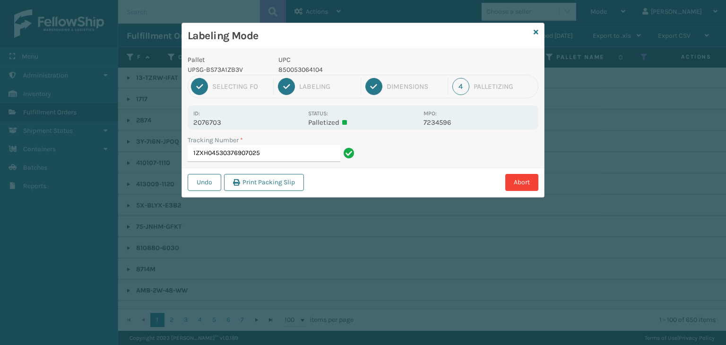
click at [302, 70] on p "850053064104" at bounding box center [347, 70] width 139 height 10
copy p "850053064104"
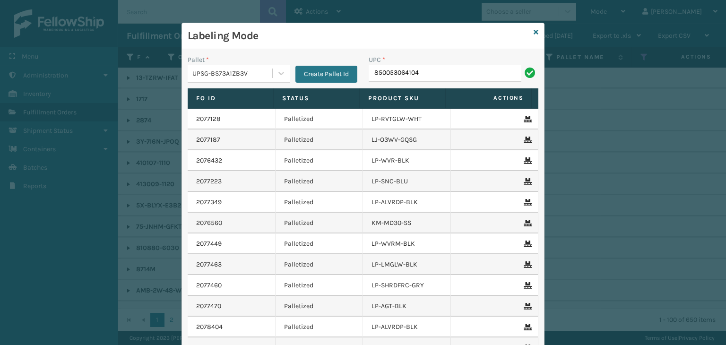
type input "850053064104"
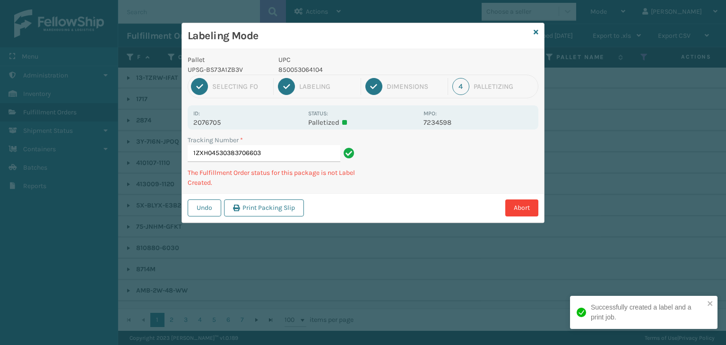
type input "1ZXH04530383706603850053064104"
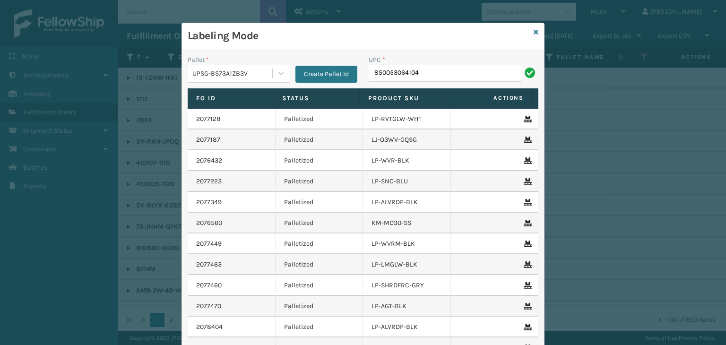
type input "850053064104"
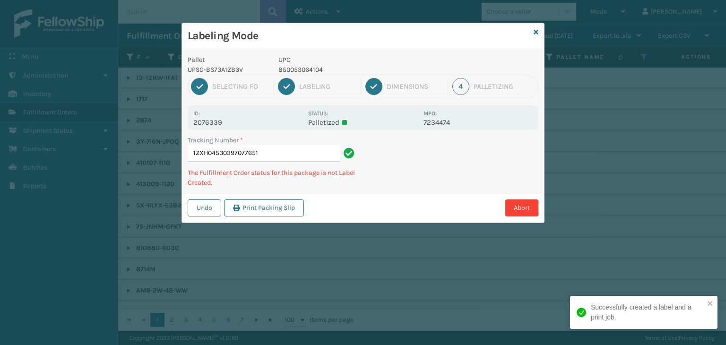
type input "1ZXH04530397077651850053064104"
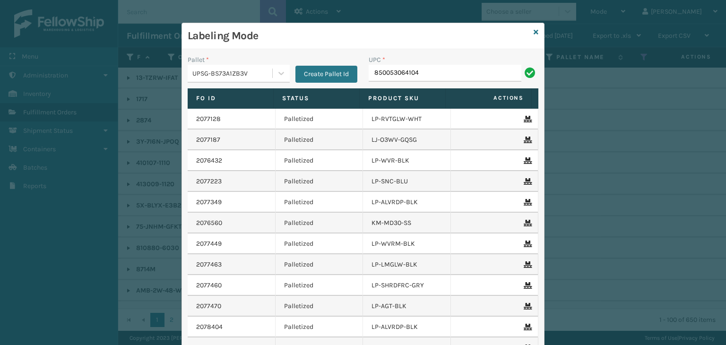
type input "850053064104"
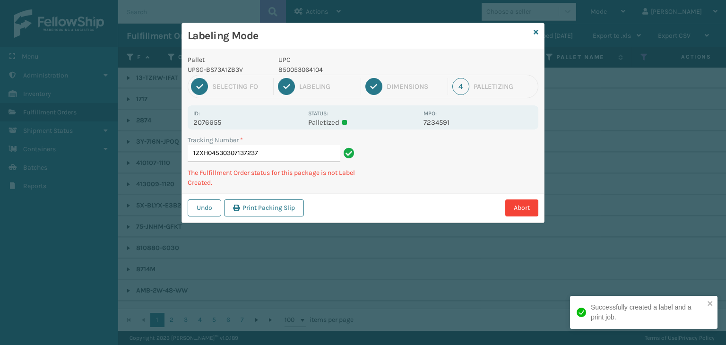
type input "1ZXH04530307137237850053064104"
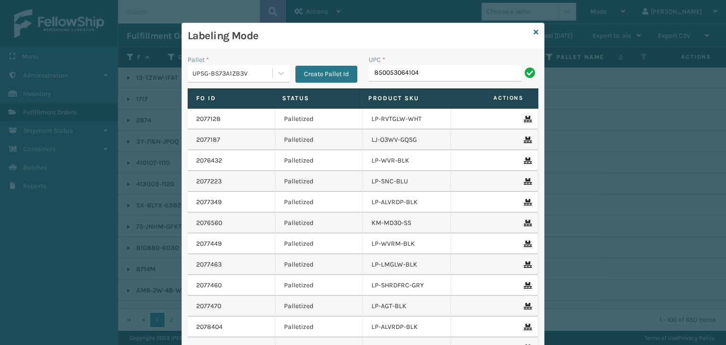
type input "850053064104"
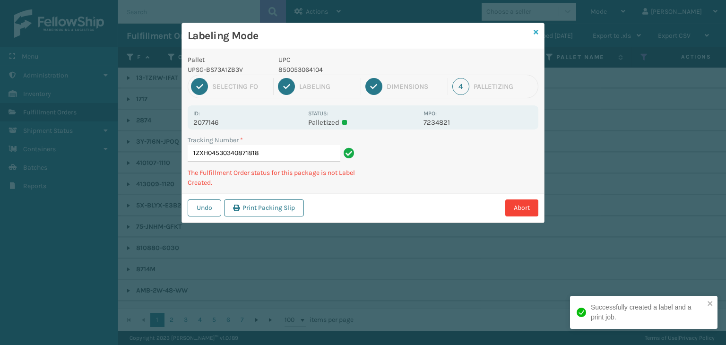
click at [533, 32] on icon at bounding box center [535, 32] width 5 height 7
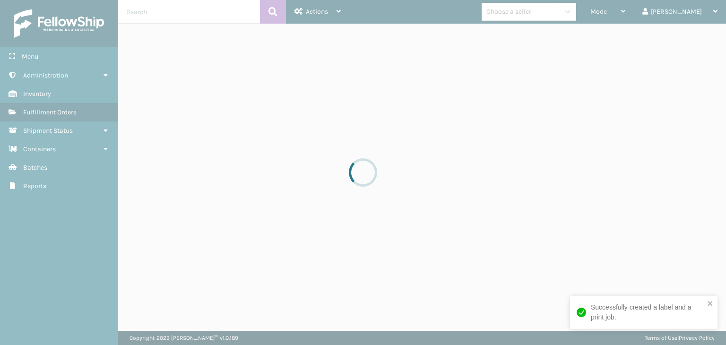
click at [540, 11] on div at bounding box center [363, 172] width 726 height 345
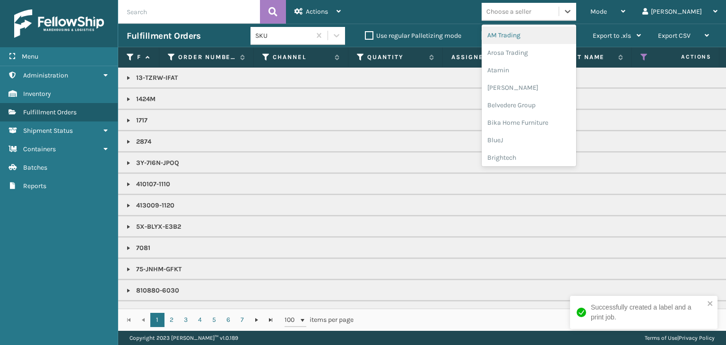
click at [531, 11] on div "Choose a seller" at bounding box center [508, 12] width 45 height 10
type input "PE"
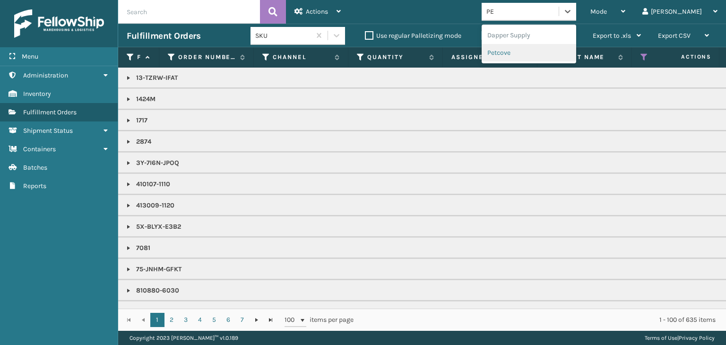
click at [540, 55] on div "Petcove" at bounding box center [528, 52] width 94 height 17
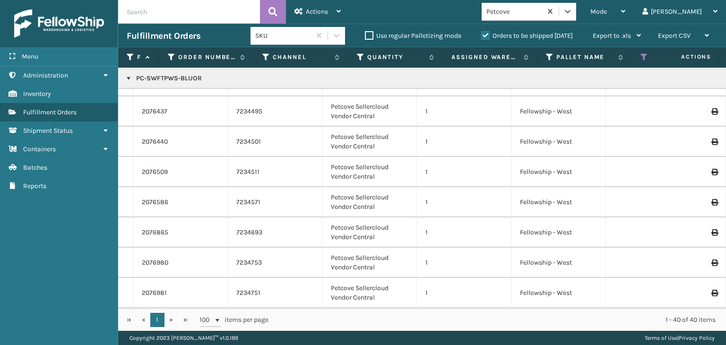
scroll to position [0, 0]
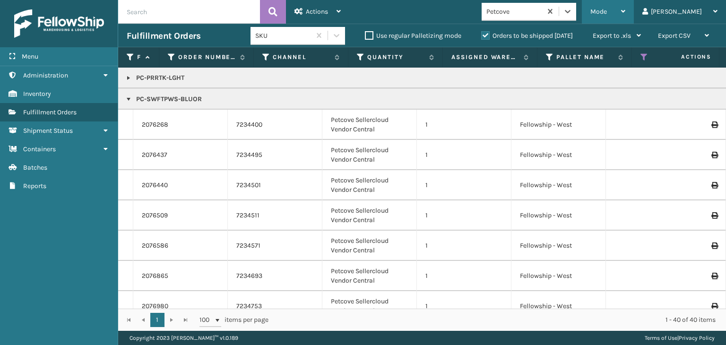
click at [607, 13] on span "Mode" at bounding box center [598, 12] width 17 height 8
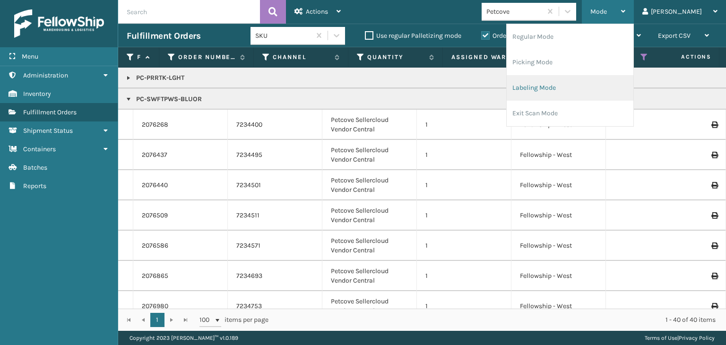
click at [572, 89] on li "Labeling Mode" at bounding box center [569, 88] width 127 height 26
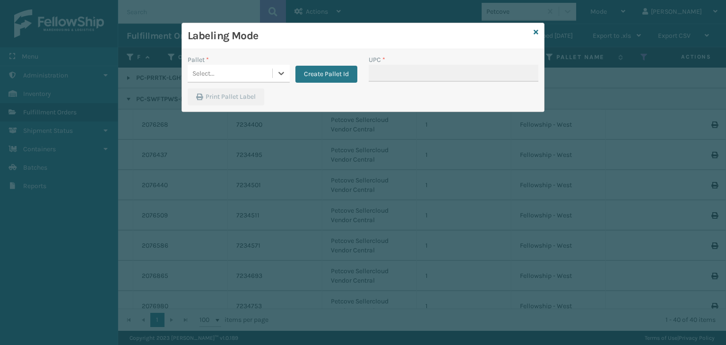
click at [256, 72] on div "Select..." at bounding box center [230, 74] width 85 height 16
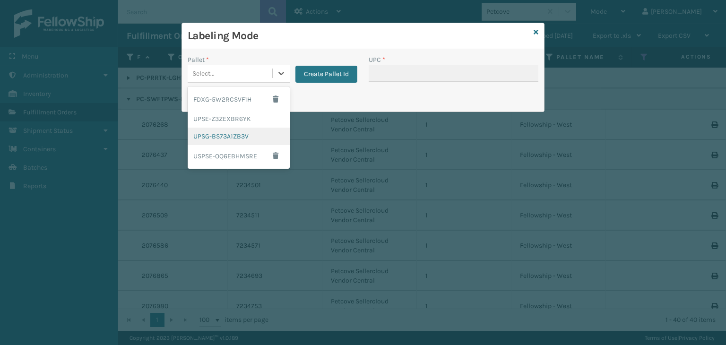
click at [257, 130] on div "UPSG-BS73A1ZB3V" at bounding box center [239, 136] width 102 height 17
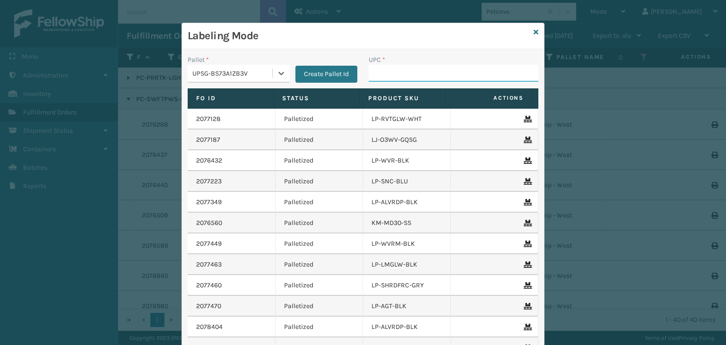
click at [381, 79] on input "UPC *" at bounding box center [453, 73] width 170 height 17
paste input "850053064104"
type input "850053064104"
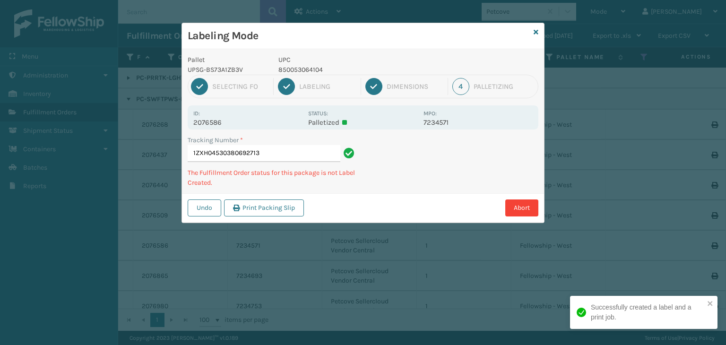
type input "1ZXH04530380692713850053064104"
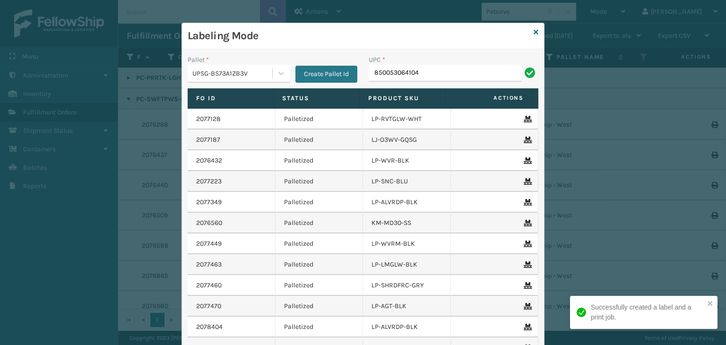
type input "850053064104"
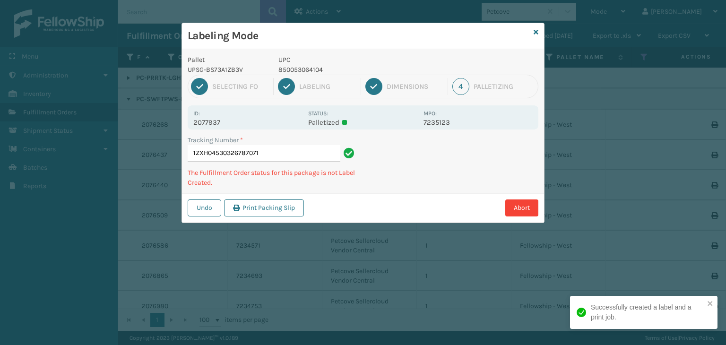
type input "1ZXH04530326787071850053064104"
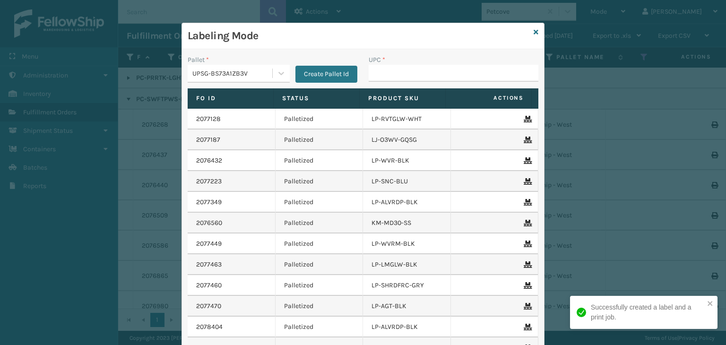
type input "850053064104"
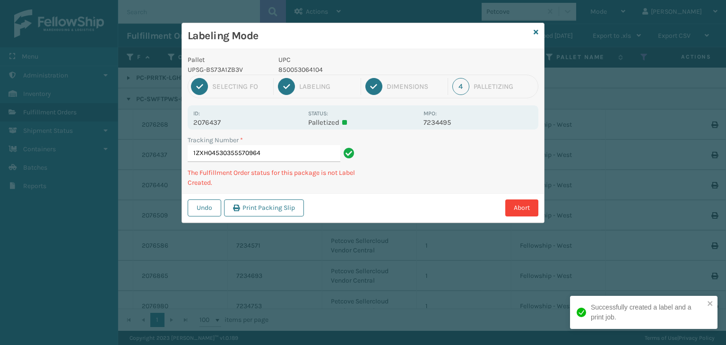
click at [396, 74] on p "850053064104" at bounding box center [347, 70] width 139 height 10
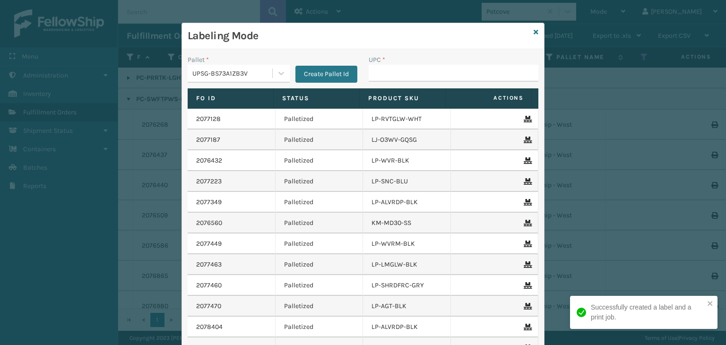
type input "850053064104"
click at [254, 168] on td "2076432" at bounding box center [232, 160] width 88 height 21
click at [375, 70] on input "UPC *" at bounding box center [453, 73] width 170 height 17
paste input "850053064104"
click at [375, 70] on input "850053064104" at bounding box center [444, 73] width 153 height 17
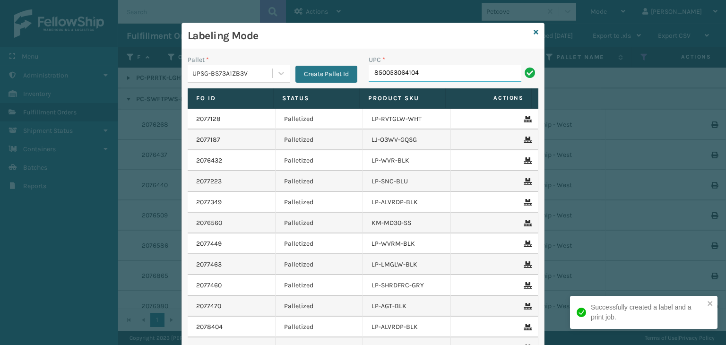
type input "850053064104"
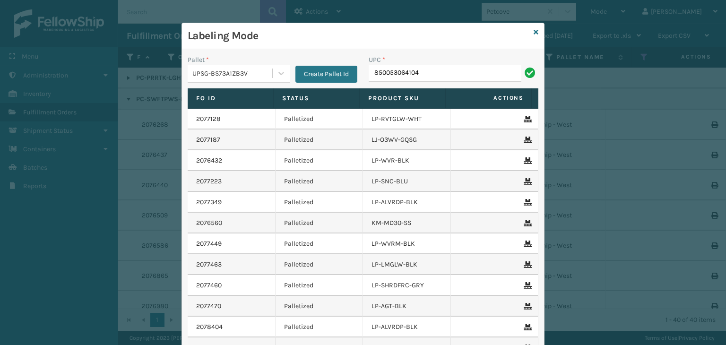
type input "850053064104"
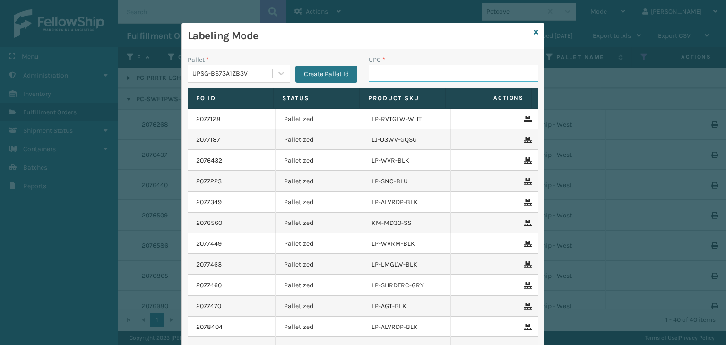
paste input "TT4197-NM"
type input "TT4197-NM"
drag, startPoint x: 454, startPoint y: 78, endPoint x: 60, endPoint y: 92, distance: 393.8
click at [58, 90] on div "Labeling Mode Pallet * UPSG-BS73A1ZB3V Create Pallet Id UPC * TT4197-NM Fo Id S…" at bounding box center [363, 172] width 726 height 345
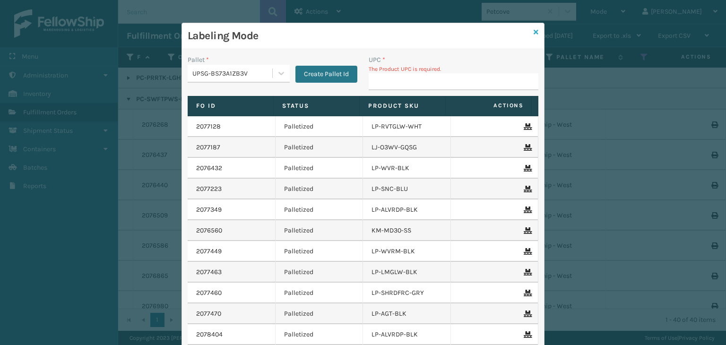
click at [533, 30] on icon at bounding box center [535, 32] width 5 height 7
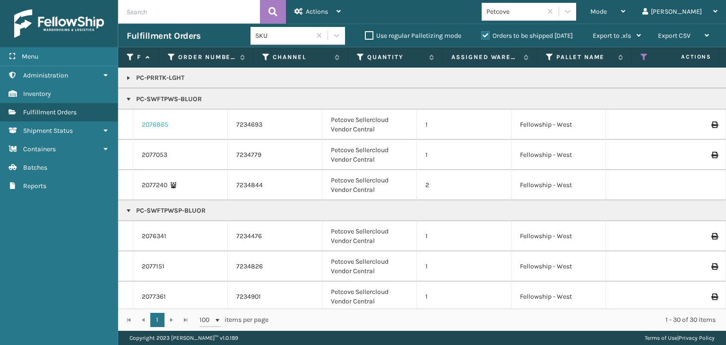
click at [150, 122] on link "2076865" at bounding box center [155, 124] width 26 height 9
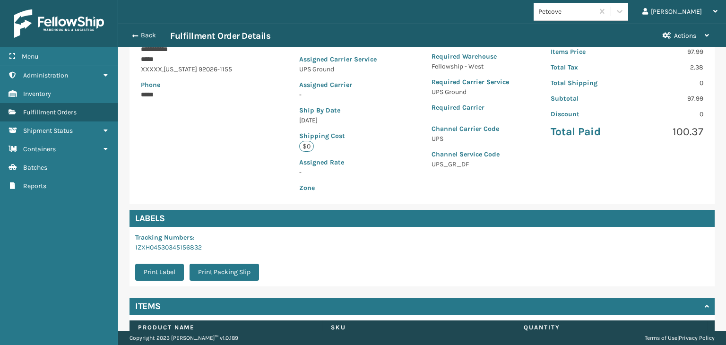
scroll to position [212, 0]
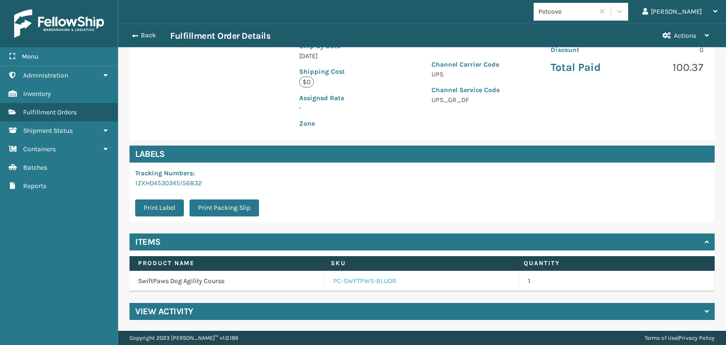
click at [364, 284] on link "PC-SWFTPWS-BLUOR" at bounding box center [364, 280] width 63 height 9
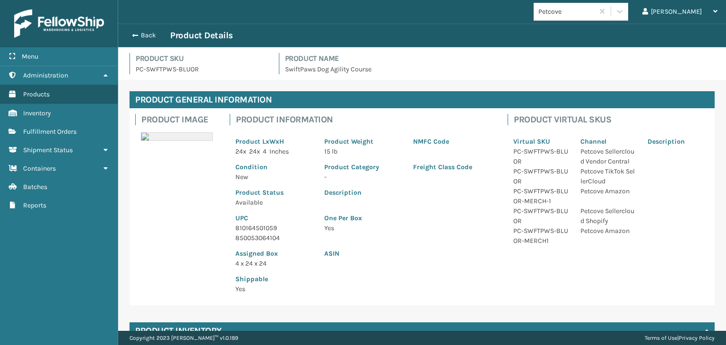
click at [257, 226] on p "810164501059" at bounding box center [273, 228] width 77 height 10
copy p "810164501059"
click at [147, 37] on button "Back" at bounding box center [148, 35] width 43 height 9
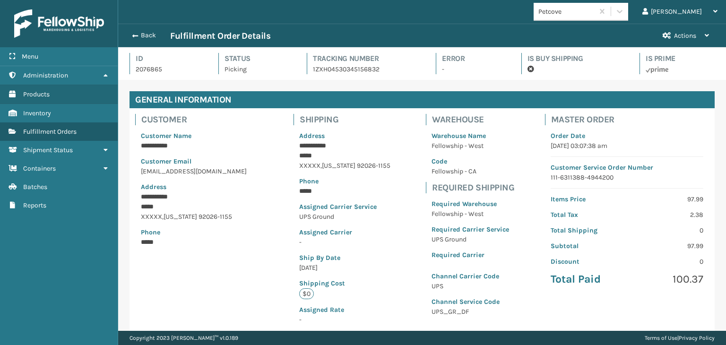
scroll to position [23, 607]
click at [147, 37] on button "Back" at bounding box center [148, 35] width 43 height 9
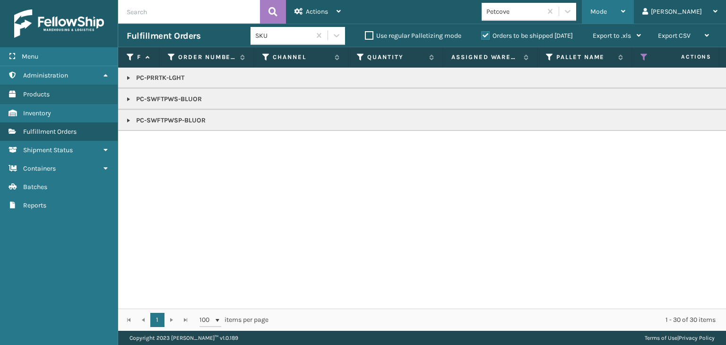
click at [607, 14] on span "Mode" at bounding box center [598, 12] width 17 height 8
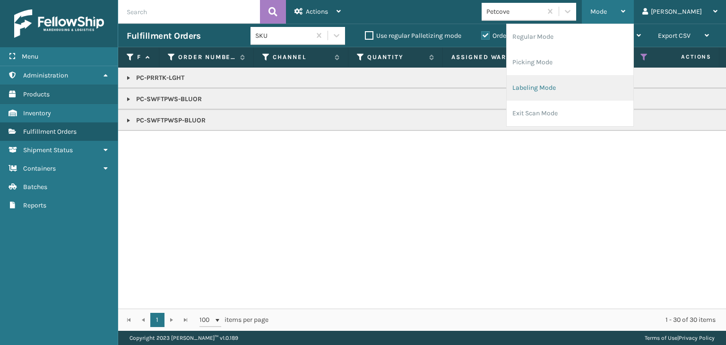
click at [590, 86] on li "Labeling Mode" at bounding box center [569, 88] width 127 height 26
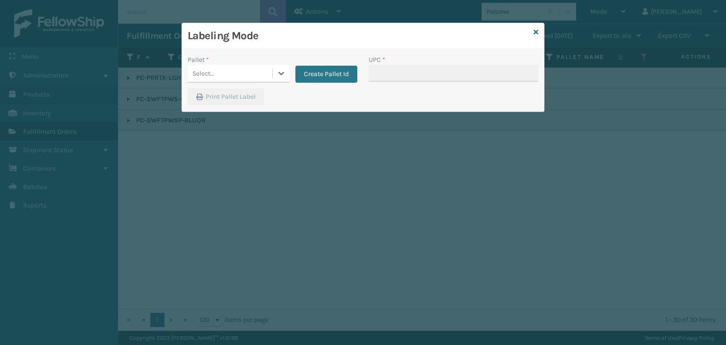
click at [198, 72] on div "Select..." at bounding box center [203, 74] width 22 height 10
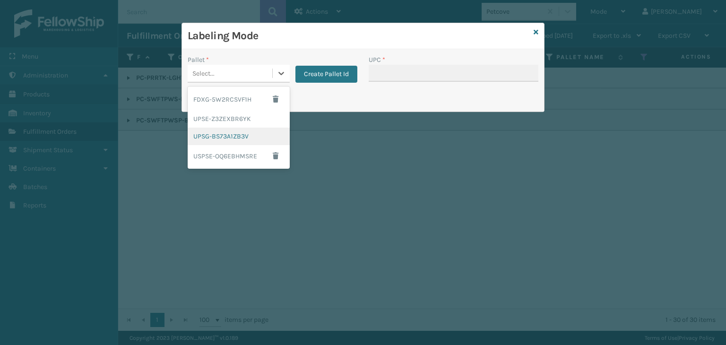
click at [226, 144] on div "UPSG-BS73A1ZB3V" at bounding box center [239, 136] width 102 height 17
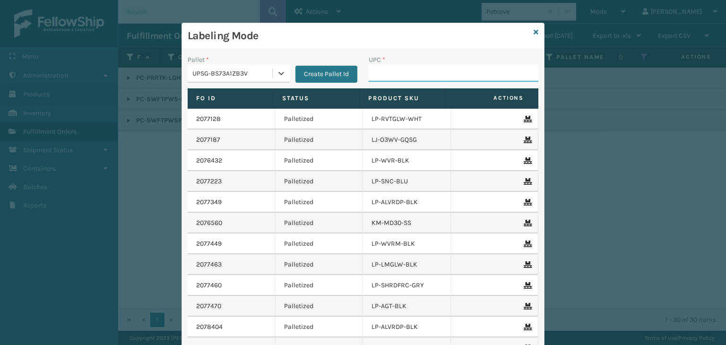
drag, startPoint x: 437, startPoint y: 73, endPoint x: 408, endPoint y: 83, distance: 31.1
click at [431, 73] on input "UPC *" at bounding box center [453, 73] width 170 height 17
paste input "810164501059"
type input "810164501059"
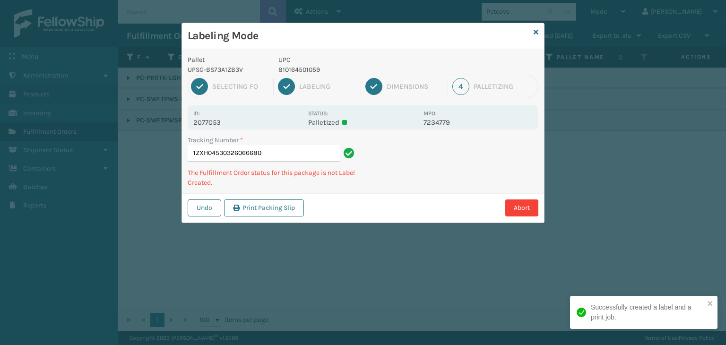
type input "1ZXH04530326066680810164501059"
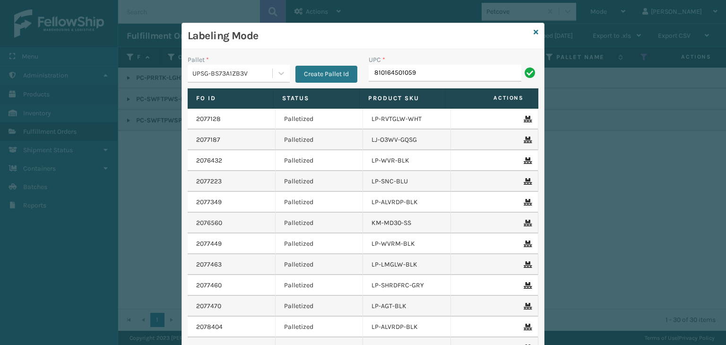
type input "810164501059"
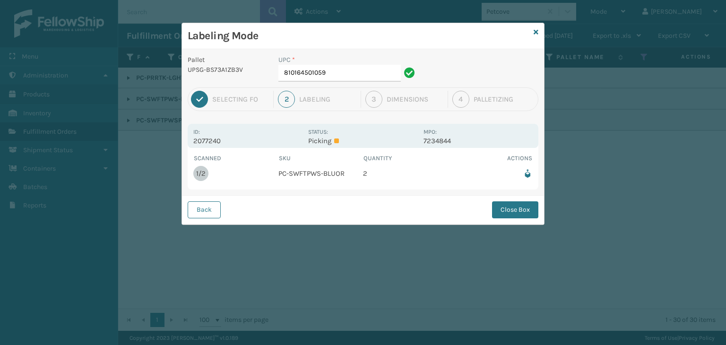
click at [510, 209] on button "Close Box" at bounding box center [515, 209] width 46 height 17
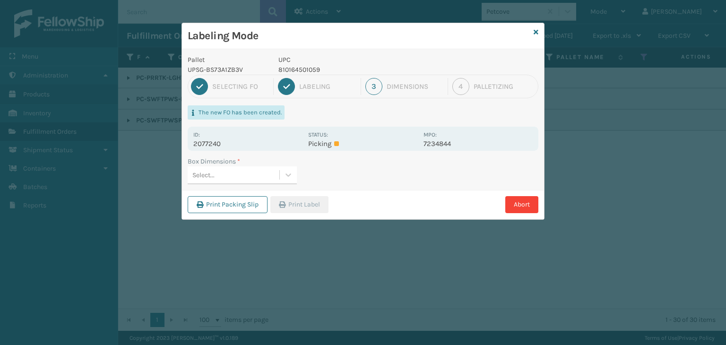
click at [265, 170] on div "Select..." at bounding box center [234, 175] width 92 height 16
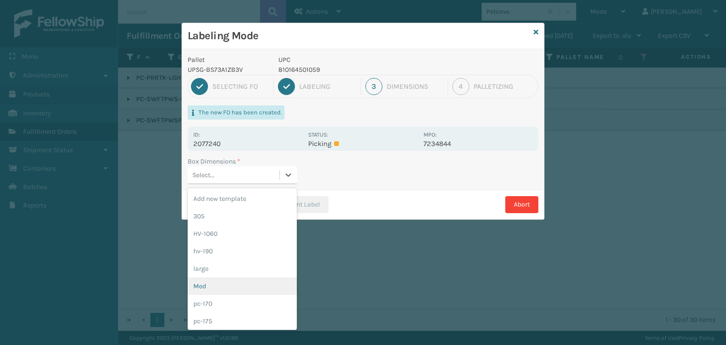
click at [232, 285] on div "Med" at bounding box center [242, 285] width 109 height 17
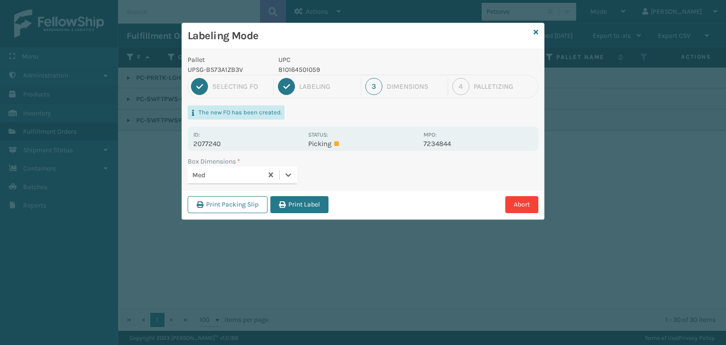
click at [299, 194] on div "Print Packing Slip Print Label Abort" at bounding box center [363, 204] width 362 height 29
click at [298, 205] on button "Print Label" at bounding box center [299, 204] width 58 height 17
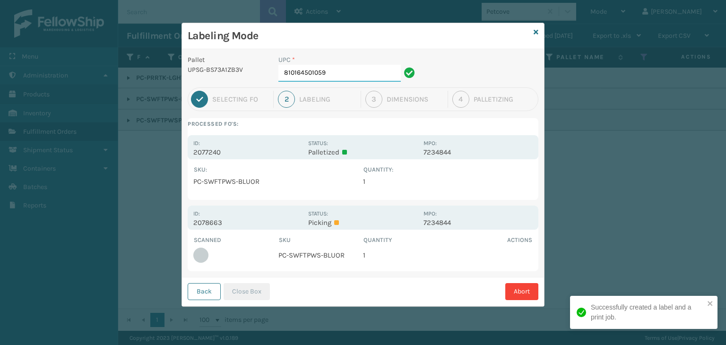
click at [344, 72] on input "810164501059" at bounding box center [339, 73] width 122 height 17
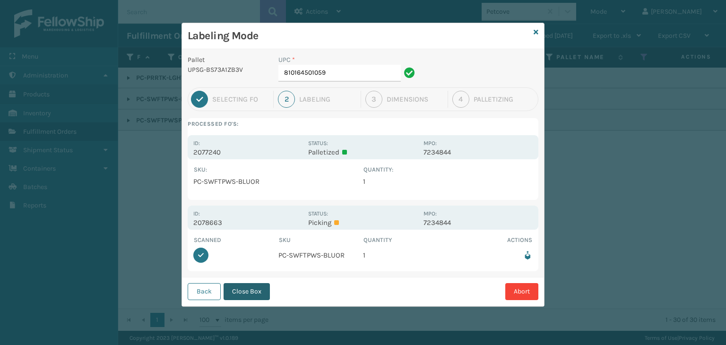
click at [238, 292] on button "Close Box" at bounding box center [246, 291] width 46 height 17
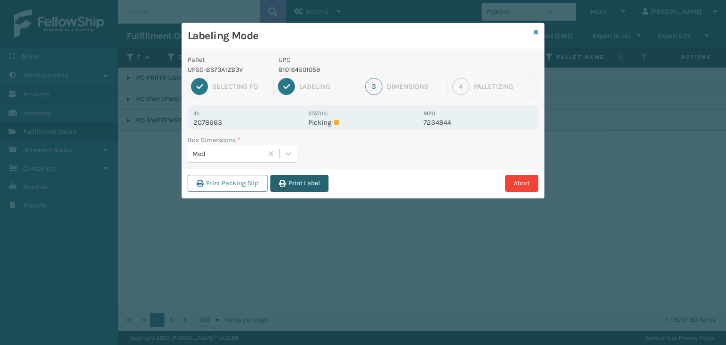
click at [297, 176] on button "Print Label" at bounding box center [299, 183] width 58 height 17
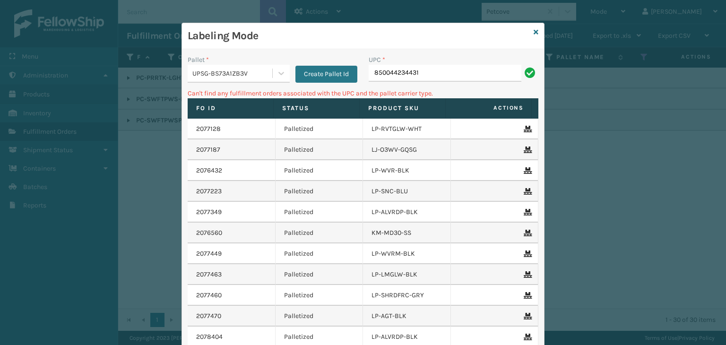
click at [368, 67] on input "850044234431" at bounding box center [444, 73] width 153 height 17
type input "00850044234431"
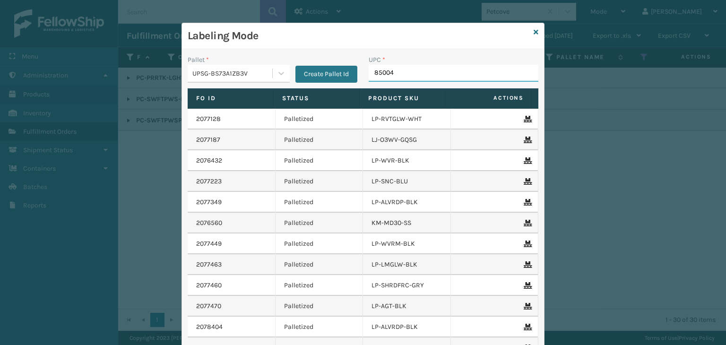
type input "850040"
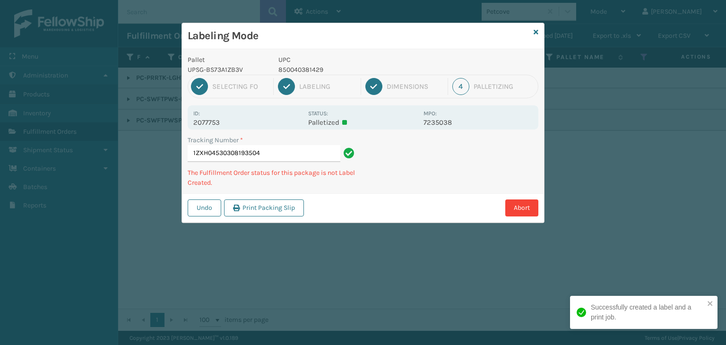
click at [307, 65] on p "850040381429" at bounding box center [347, 70] width 139 height 10
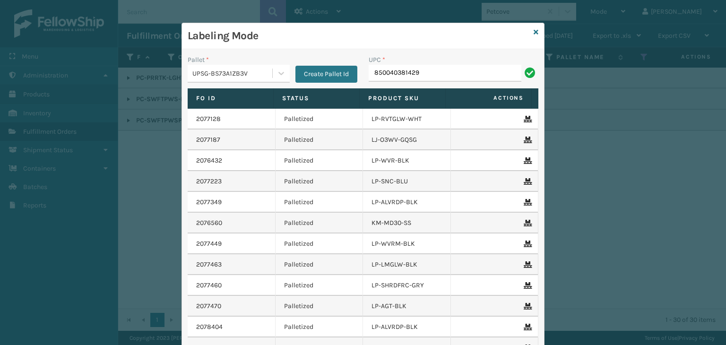
type input "850040381429"
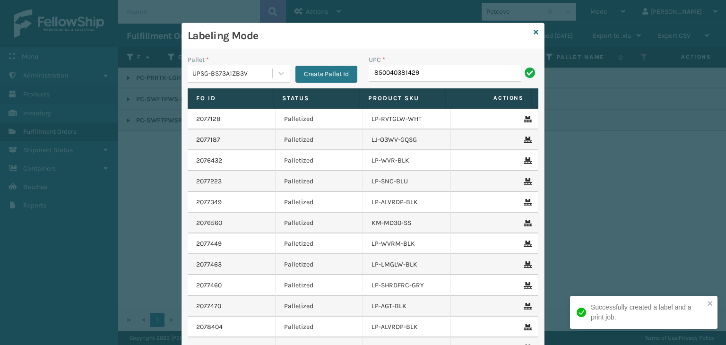
type input "850040381429"
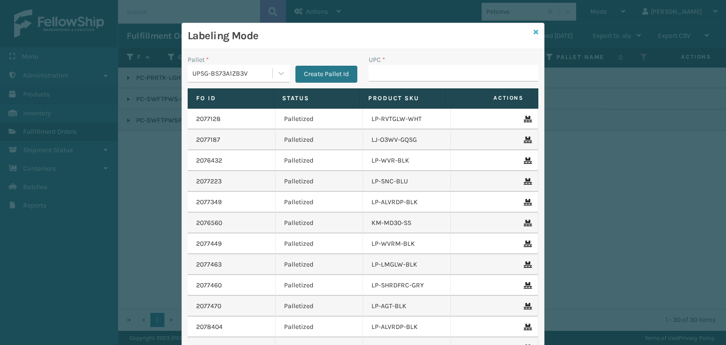
click at [533, 29] on icon at bounding box center [535, 32] width 5 height 7
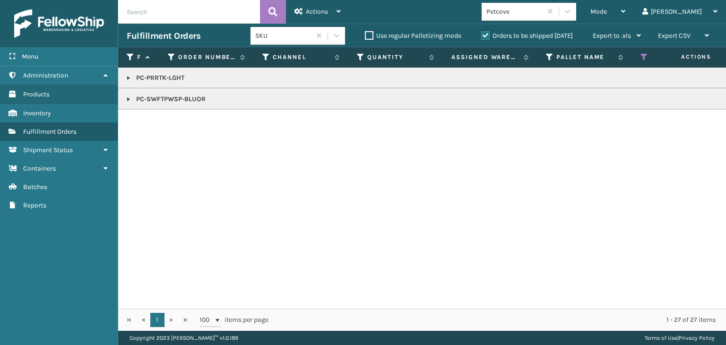
click at [542, 14] on div "Petcove" at bounding box center [514, 12] width 56 height 10
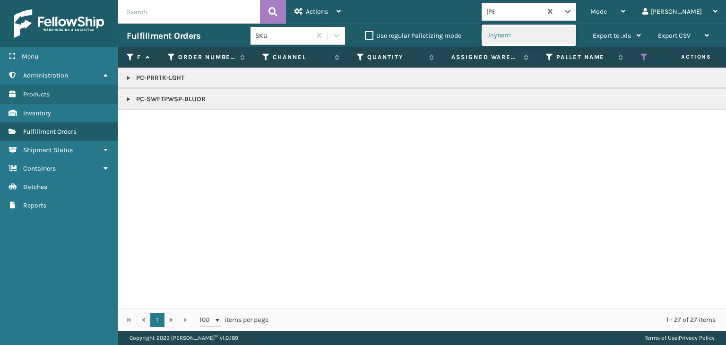
type input "JOY"
click at [539, 33] on div "Joyberri" at bounding box center [528, 34] width 94 height 17
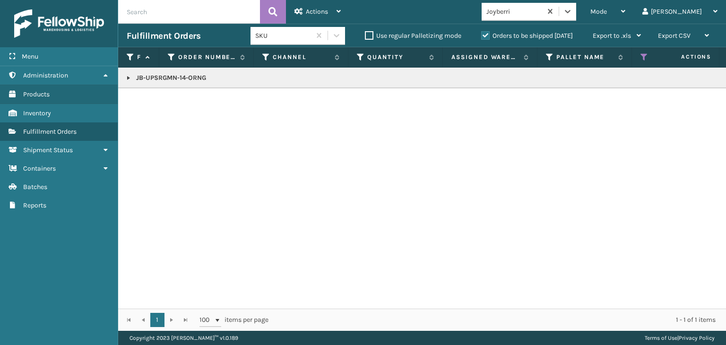
drag, startPoint x: 128, startPoint y: 77, endPoint x: 130, endPoint y: 84, distance: 7.2
click at [128, 77] on link at bounding box center [129, 78] width 8 height 8
click at [145, 103] on link "2077052" at bounding box center [155, 103] width 26 height 9
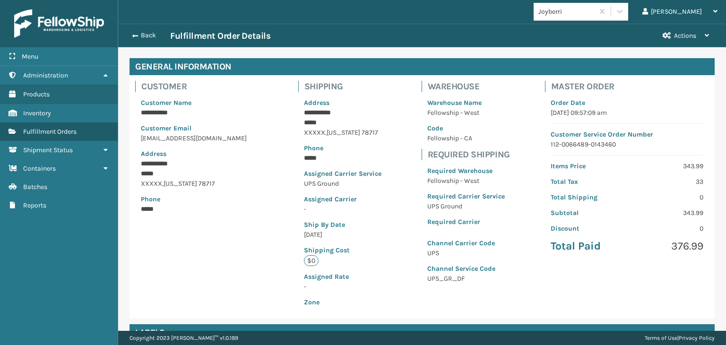
scroll to position [212, 0]
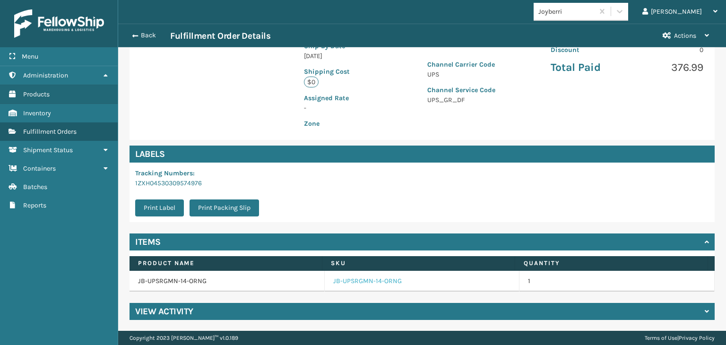
click at [370, 278] on link "JB-UPSRGMN-14-ORNG" at bounding box center [367, 280] width 69 height 9
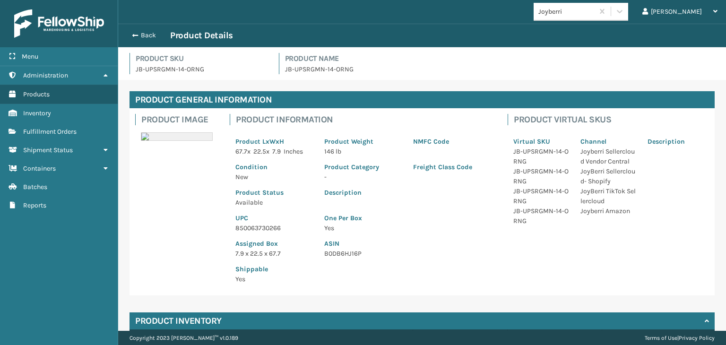
click at [263, 227] on p "850063730266" at bounding box center [273, 228] width 77 height 10
click at [140, 31] on div "Back Product Details" at bounding box center [422, 35] width 591 height 11
click at [149, 40] on div "Back Product Details" at bounding box center [422, 35] width 591 height 11
click at [147, 33] on button "Back" at bounding box center [148, 35] width 43 height 9
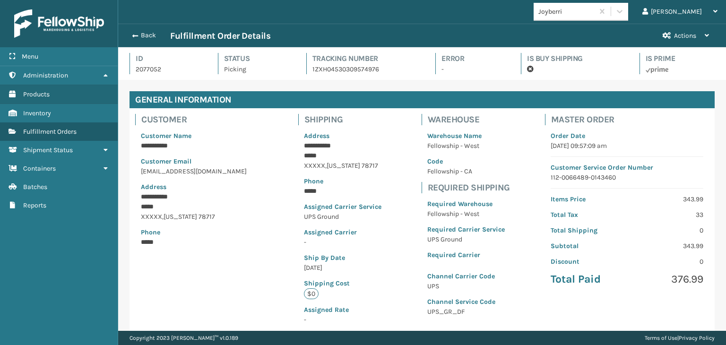
scroll to position [23, 607]
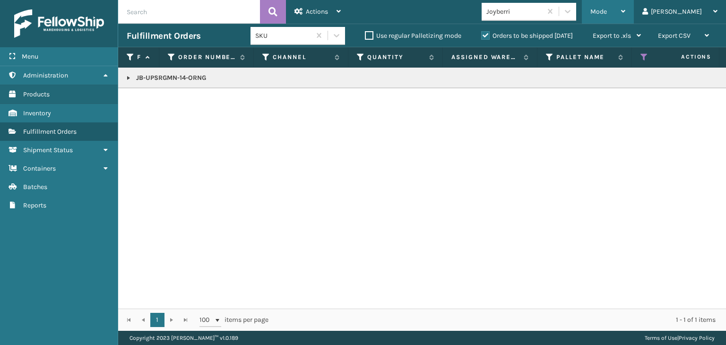
click at [625, 8] on div "Mode" at bounding box center [607, 12] width 35 height 24
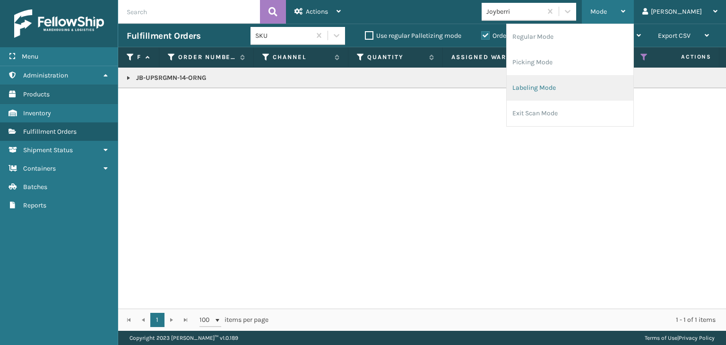
click at [599, 85] on li "Labeling Mode" at bounding box center [569, 88] width 127 height 26
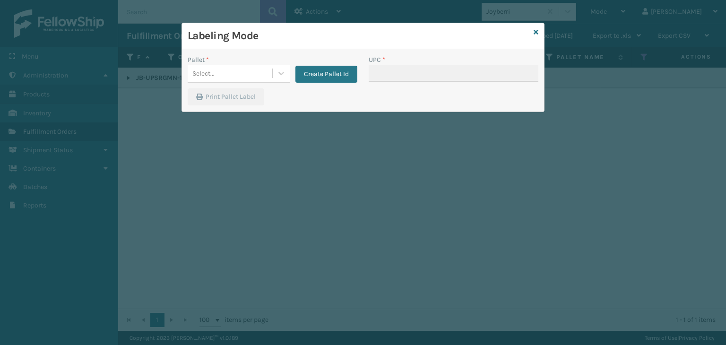
click at [238, 65] on div "Select..." at bounding box center [239, 74] width 102 height 18
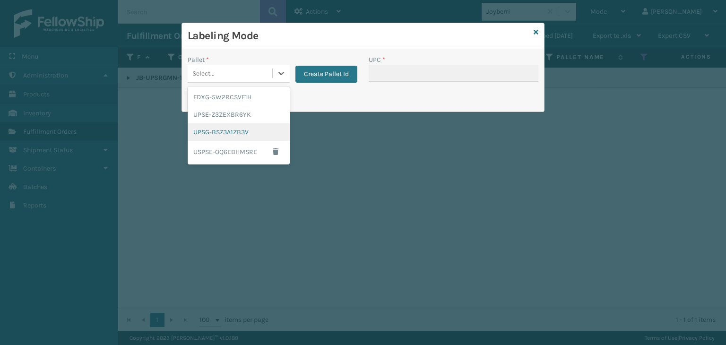
click at [245, 129] on div "UPSG-BS73A1ZB3V" at bounding box center [239, 131] width 102 height 17
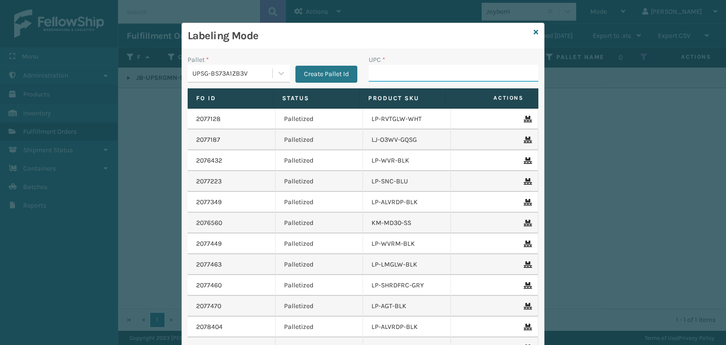
click at [388, 71] on input "UPC *" at bounding box center [453, 73] width 170 height 17
paste input "850063730266"
type input "850063730266"
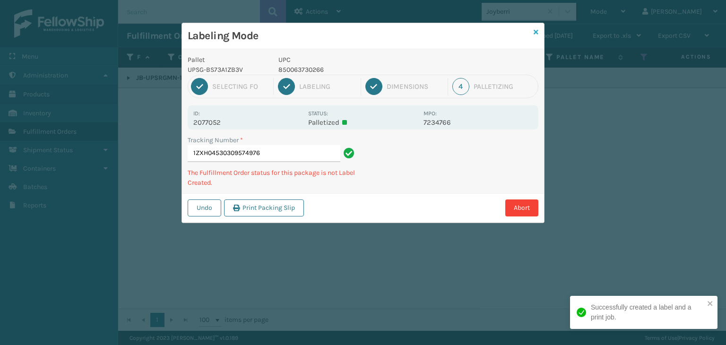
click at [534, 30] on icon at bounding box center [535, 32] width 5 height 7
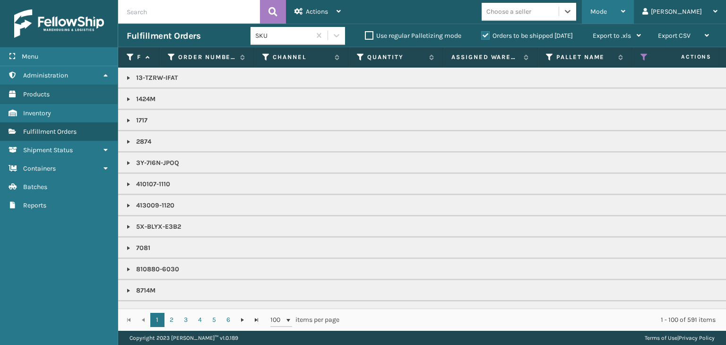
click at [607, 10] on span "Mode" at bounding box center [598, 12] width 17 height 8
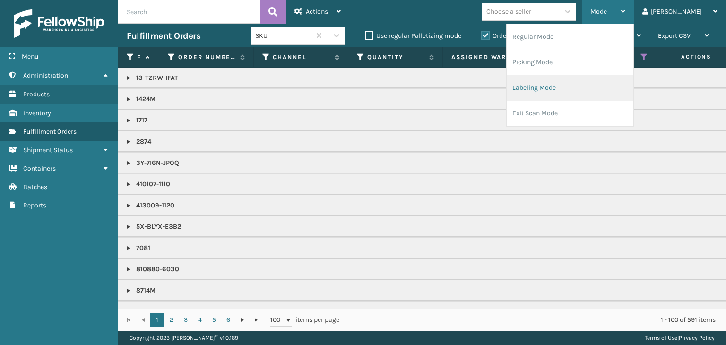
click at [585, 87] on li "Labeling Mode" at bounding box center [569, 88] width 127 height 26
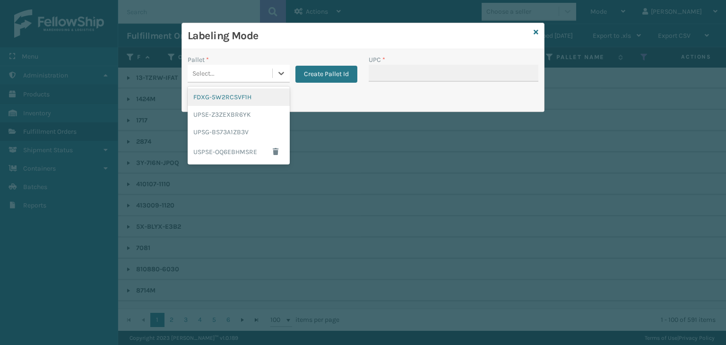
click at [220, 76] on div "Select..." at bounding box center [230, 74] width 85 height 16
drag, startPoint x: 223, startPoint y: 133, endPoint x: 377, endPoint y: 76, distance: 163.8
click at [223, 132] on div "UPSG-BS73A1ZB3V" at bounding box center [239, 131] width 102 height 17
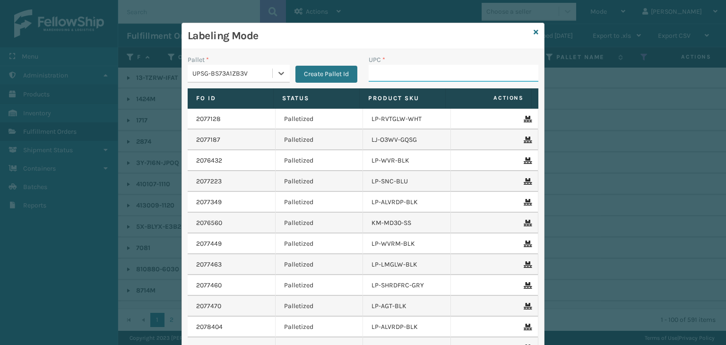
click at [377, 73] on input "UPC *" at bounding box center [453, 73] width 170 height 17
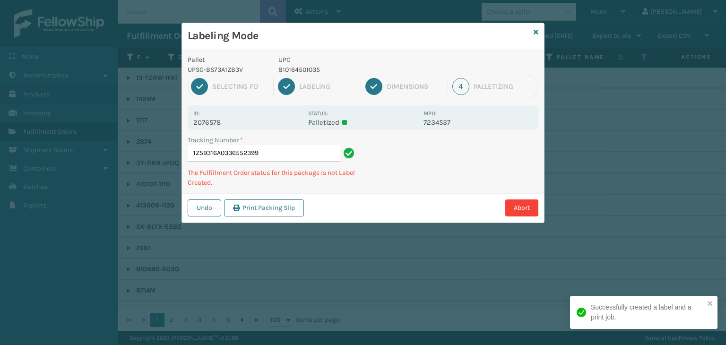
click at [308, 69] on p "810164501035" at bounding box center [347, 70] width 139 height 10
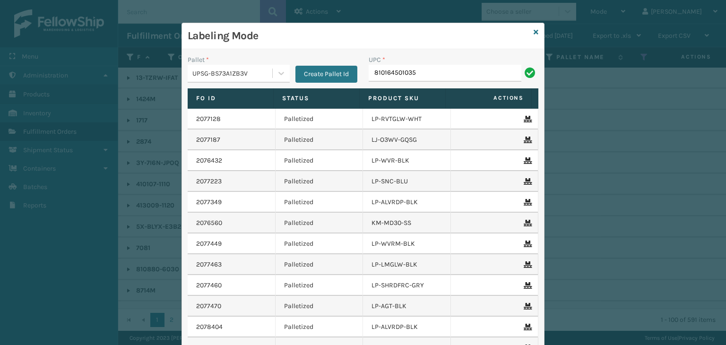
type input "810164501035"
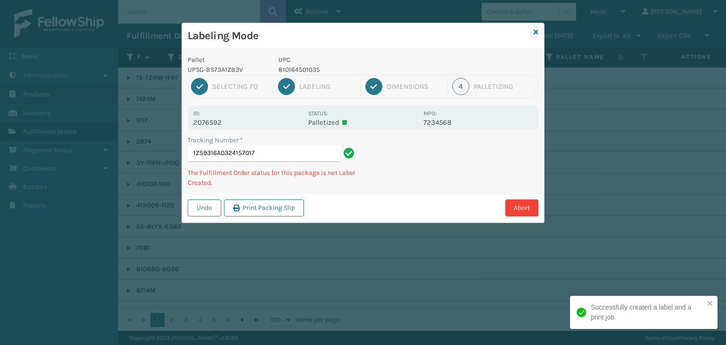
type input "1Z59316A0324157017810164501035"
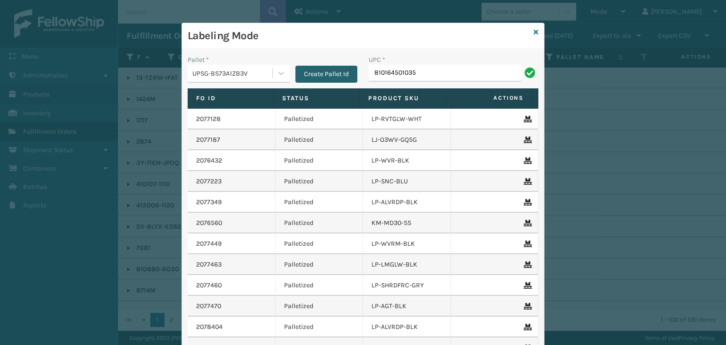
type input "810164501035"
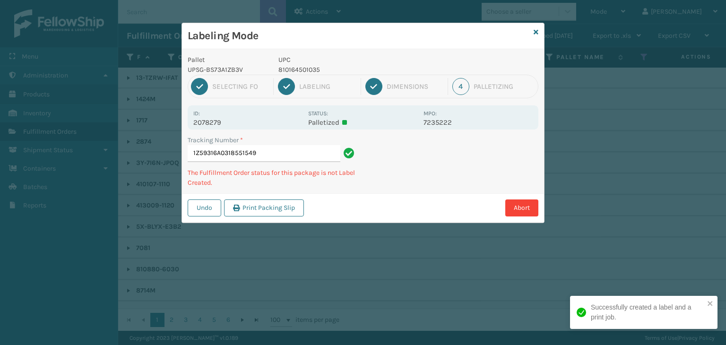
type input "1Z59316A0318551549810164501035"
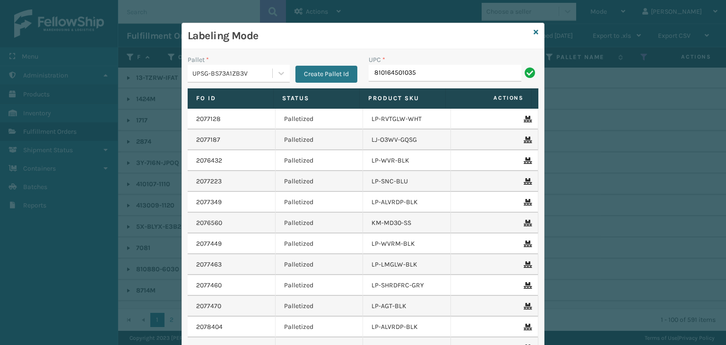
type input "810164501035"
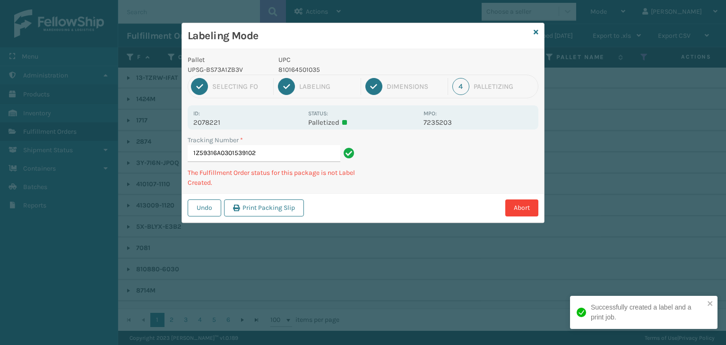
type input "1Z59316A0301539102810164501035"
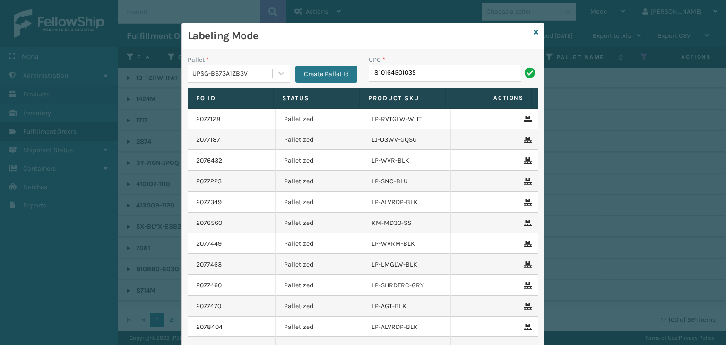
type input "810164501035"
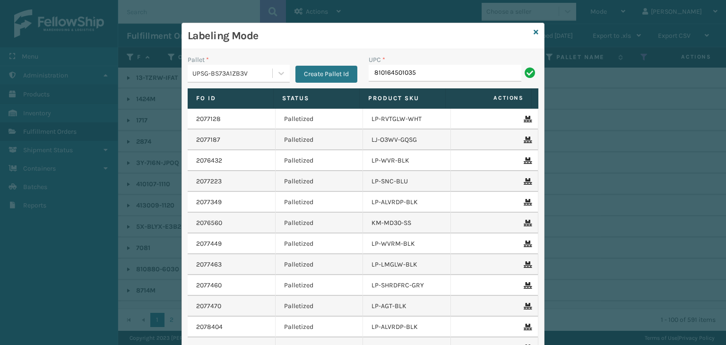
type input "810164501035"
click at [533, 31] on icon at bounding box center [535, 32] width 5 height 7
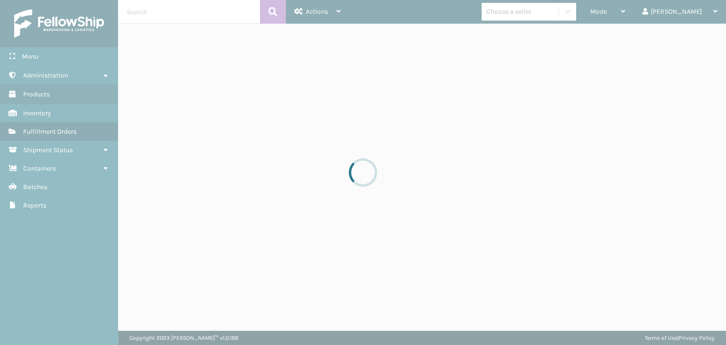
click at [563, 5] on div at bounding box center [363, 172] width 726 height 345
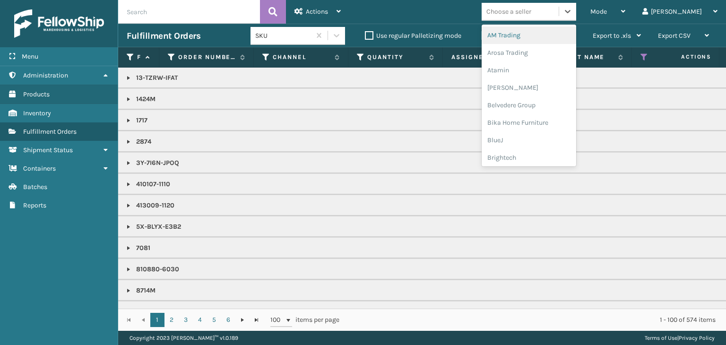
click at [531, 7] on div "Choose a seller" at bounding box center [508, 12] width 45 height 10
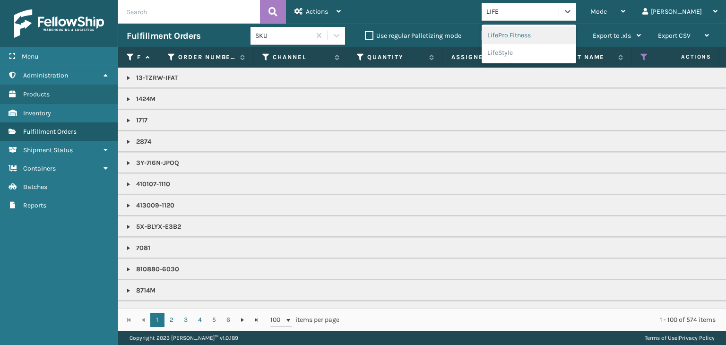
click at [564, 32] on div "LifePro Fitness" at bounding box center [528, 34] width 94 height 17
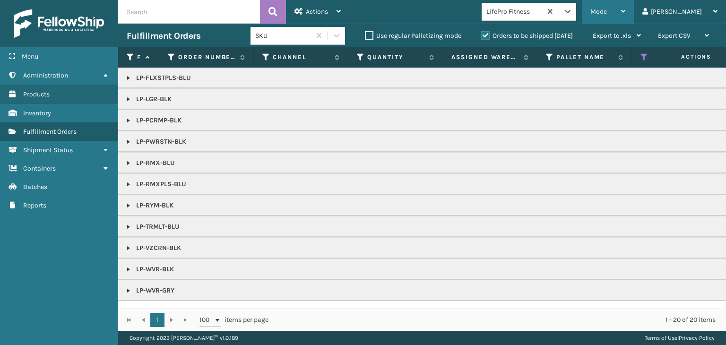
drag, startPoint x: 633, startPoint y: 5, endPoint x: 634, endPoint y: 10, distance: 5.7
click at [625, 5] on div "Mode" at bounding box center [607, 12] width 35 height 24
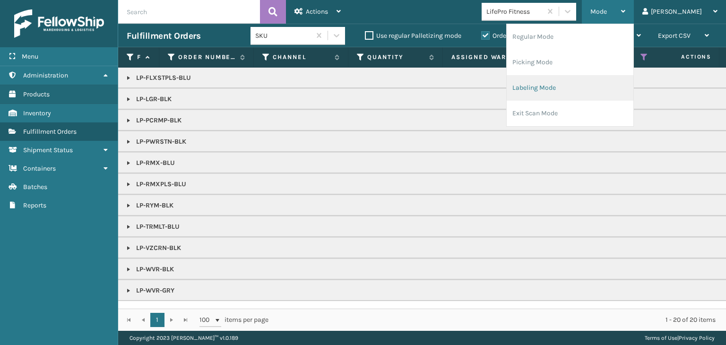
click at [554, 93] on li "Labeling Mode" at bounding box center [569, 88] width 127 height 26
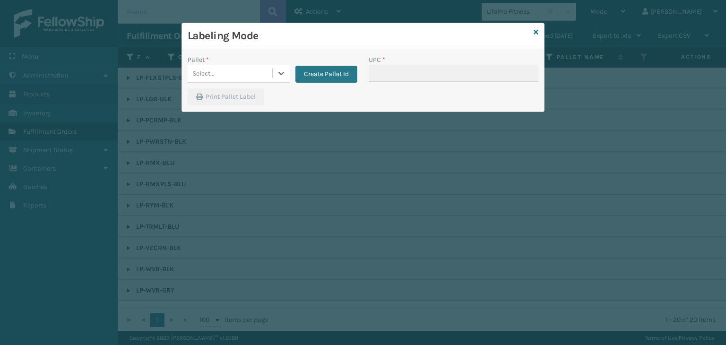
click at [245, 75] on div "Select..." at bounding box center [230, 74] width 85 height 16
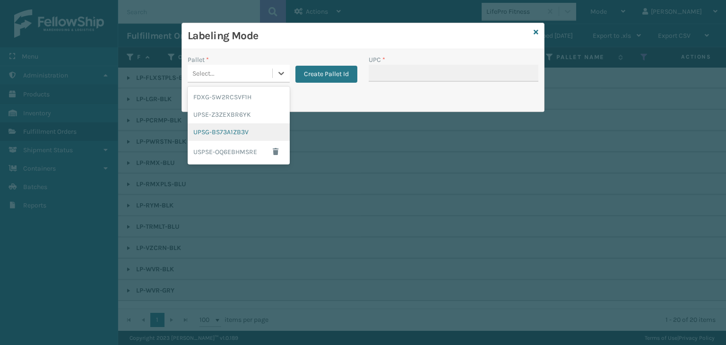
drag, startPoint x: 240, startPoint y: 131, endPoint x: 377, endPoint y: 78, distance: 147.3
click at [240, 130] on div "UPSG-BS73A1ZB3V" at bounding box center [239, 131] width 102 height 17
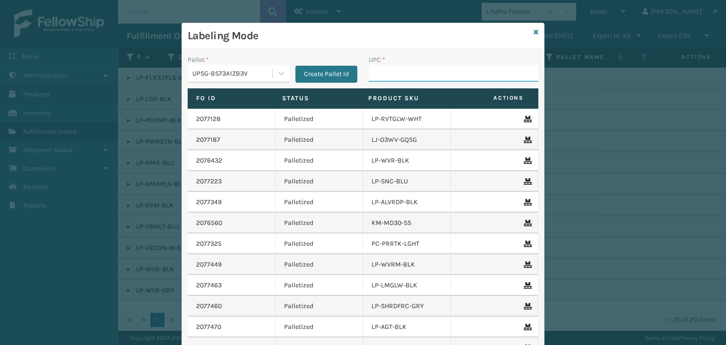
click at [399, 68] on input "UPC *" at bounding box center [453, 73] width 170 height 17
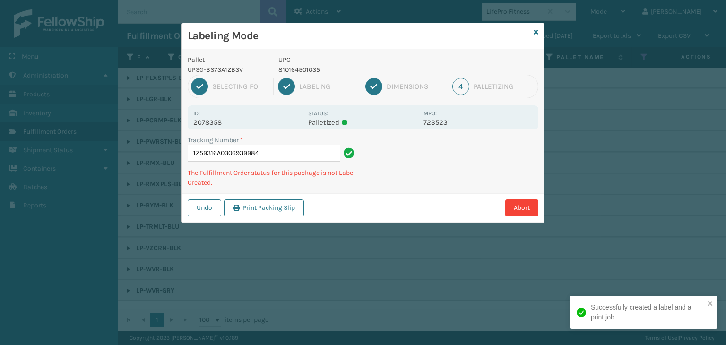
click at [310, 72] on p "810164501035" at bounding box center [347, 70] width 139 height 10
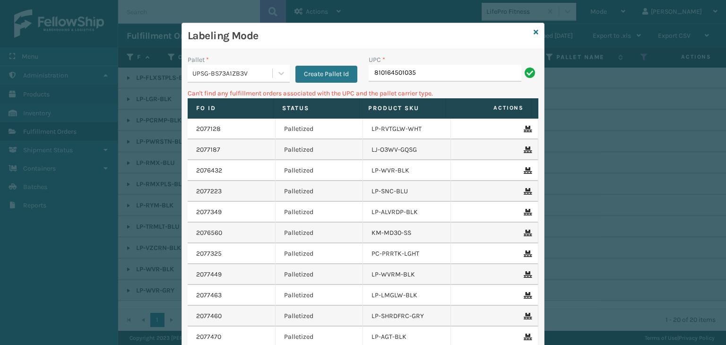
click at [529, 29] on div "Labeling Mode" at bounding box center [363, 36] width 362 height 26
click at [533, 31] on icon at bounding box center [535, 32] width 5 height 7
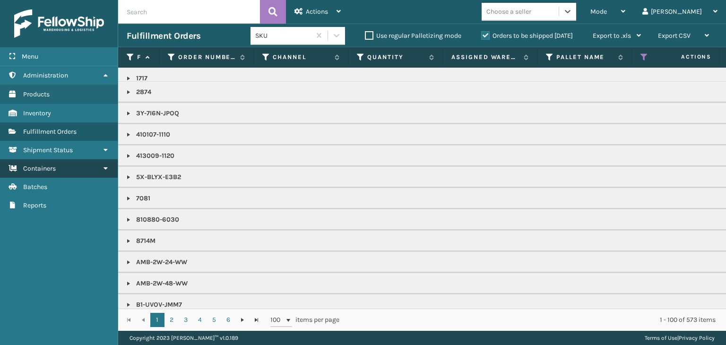
scroll to position [189, 0]
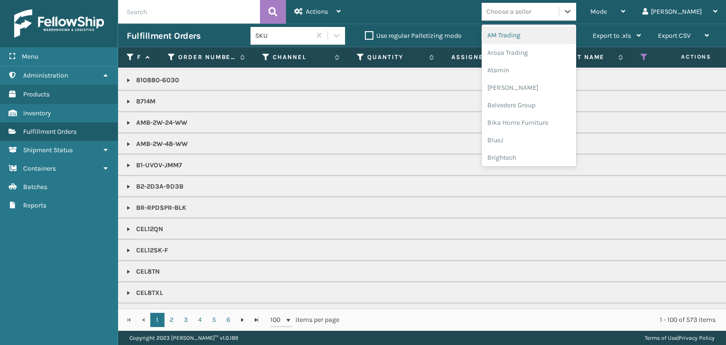
click at [557, 6] on div "Choose a seller" at bounding box center [519, 12] width 77 height 16
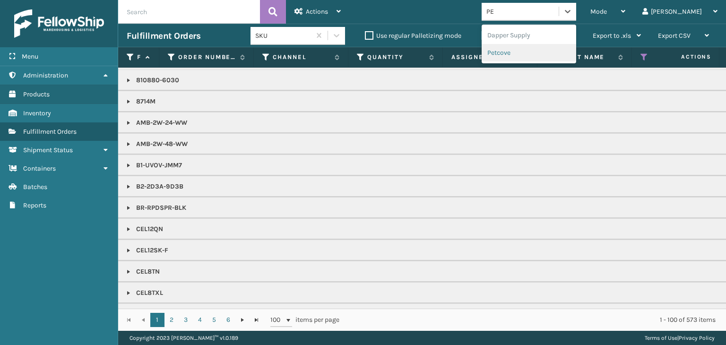
click at [533, 48] on div "Petcove" at bounding box center [528, 52] width 94 height 17
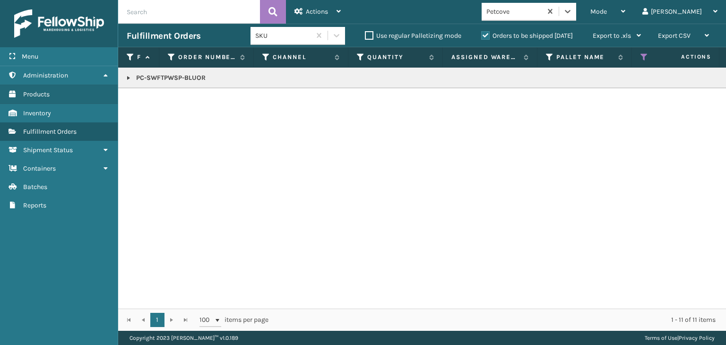
click at [127, 79] on link at bounding box center [129, 78] width 8 height 8
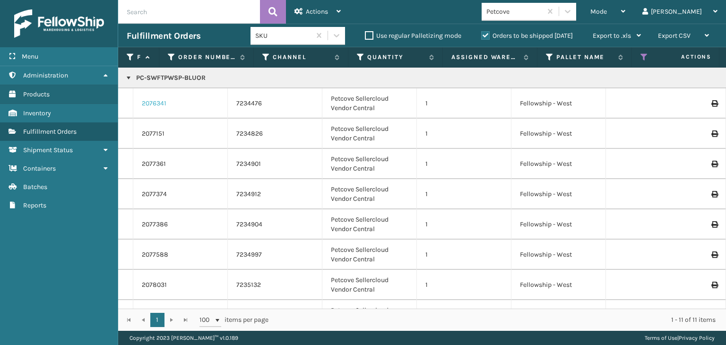
click at [157, 101] on link "2076341" at bounding box center [154, 103] width 25 height 9
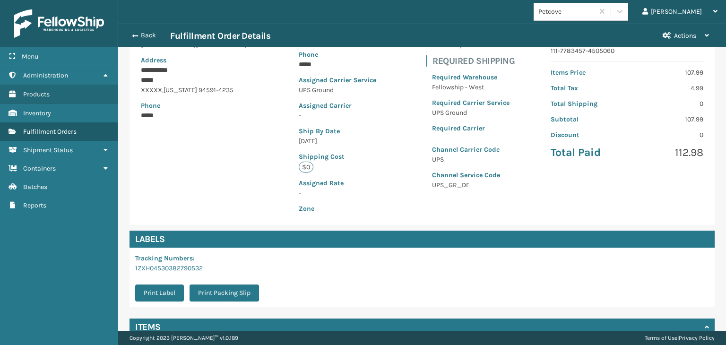
scroll to position [212, 0]
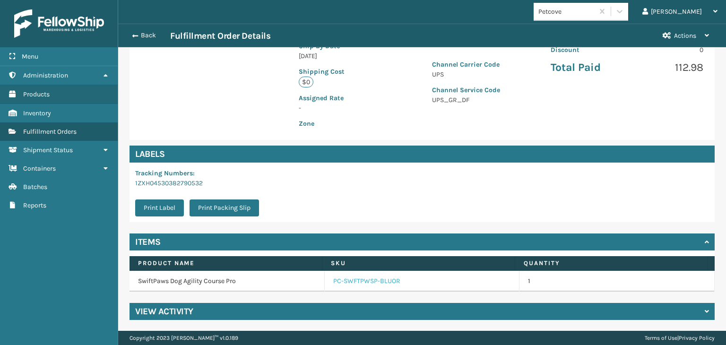
click at [340, 279] on link "PC-SWFTPWSP-BLUOR" at bounding box center [366, 280] width 67 height 9
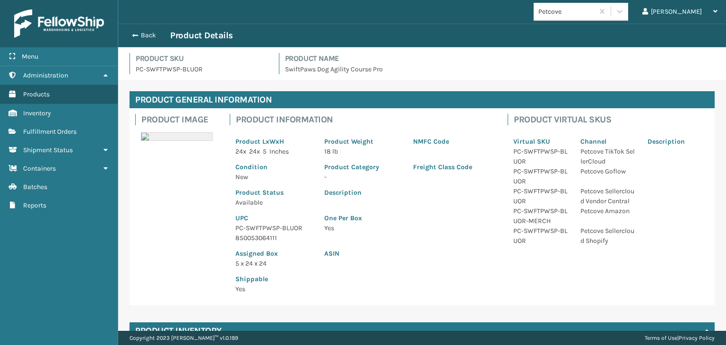
click at [260, 228] on p "PC-SWFTPWSP-BLUOR" at bounding box center [273, 228] width 77 height 10
click at [155, 34] on button "Back" at bounding box center [148, 35] width 43 height 9
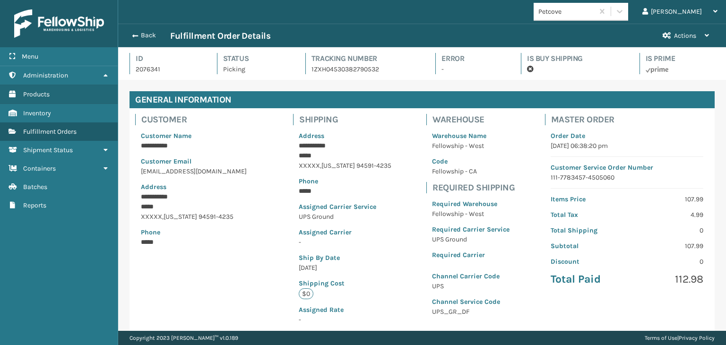
click at [155, 36] on button "Back" at bounding box center [148, 35] width 43 height 9
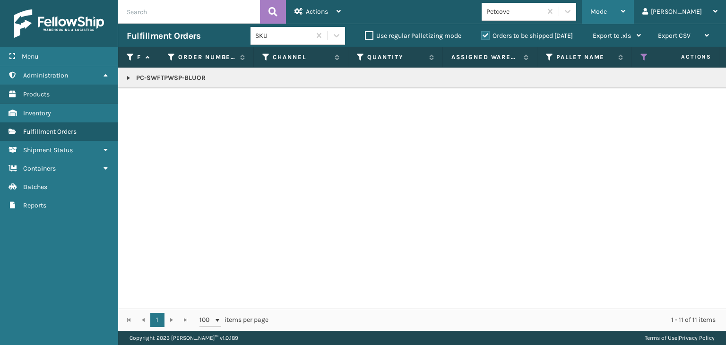
click at [625, 12] on div "Mode" at bounding box center [607, 12] width 35 height 24
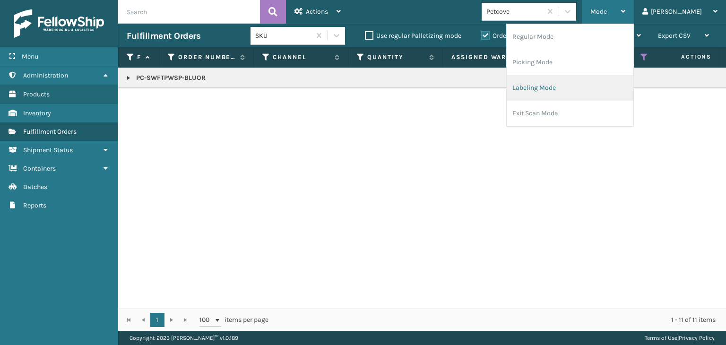
click at [593, 83] on li "Labeling Mode" at bounding box center [569, 88] width 127 height 26
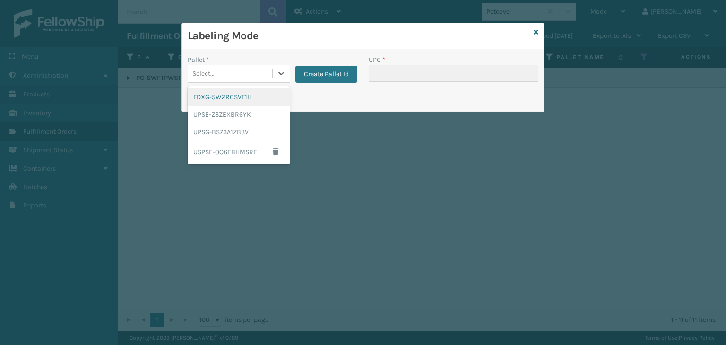
click at [244, 69] on div "Select..." at bounding box center [230, 74] width 85 height 16
drag, startPoint x: 209, startPoint y: 136, endPoint x: 370, endPoint y: 80, distance: 170.3
click at [209, 135] on div "UPSG-BS73A1ZB3V" at bounding box center [239, 131] width 102 height 17
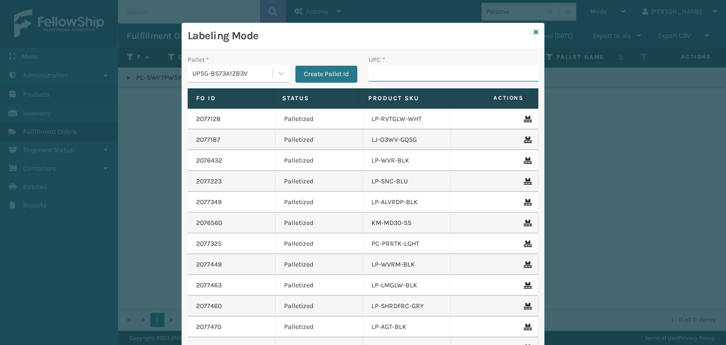
click at [383, 73] on input "UPC *" at bounding box center [453, 73] width 170 height 17
paste input "PC-SWFTPWSP-BLUOR"
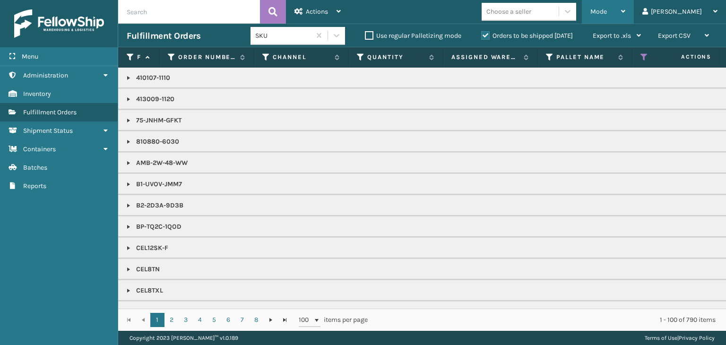
click at [625, 15] on div "Mode" at bounding box center [607, 12] width 35 height 24
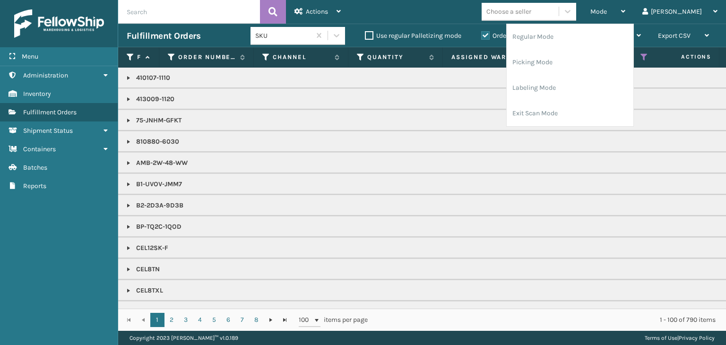
drag, startPoint x: 607, startPoint y: 74, endPoint x: 421, endPoint y: 48, distance: 187.1
click at [607, 75] on ul "Regular Mode Picking Mode Labeling Mode Exit Scan Mode" at bounding box center [569, 75] width 127 height 102
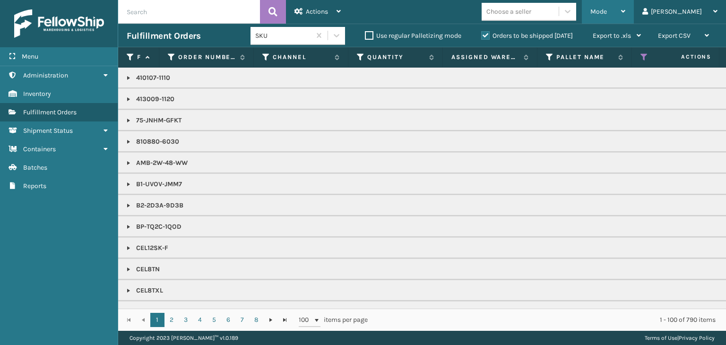
click at [625, 18] on div "Mode" at bounding box center [607, 12] width 35 height 24
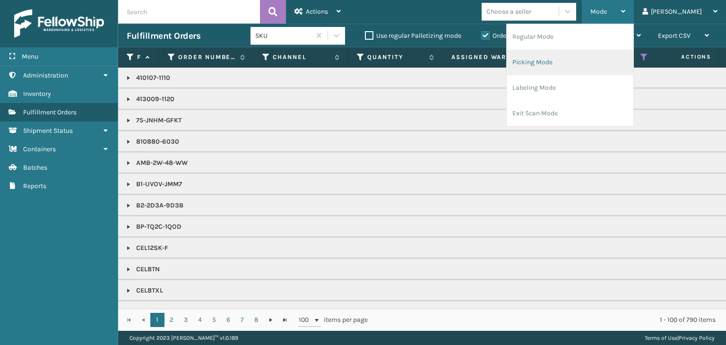
click at [611, 65] on li "Picking Mode" at bounding box center [569, 63] width 127 height 26
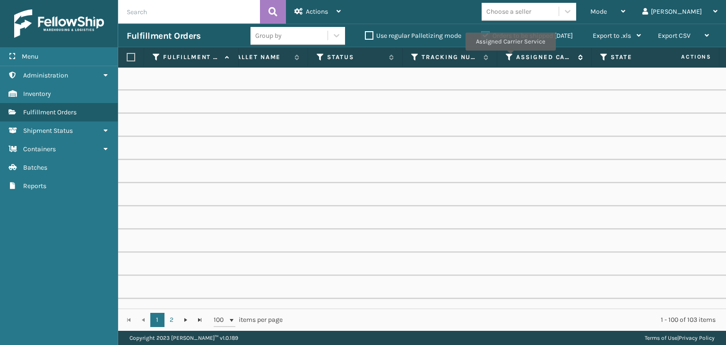
click at [510, 57] on icon at bounding box center [509, 57] width 8 height 9
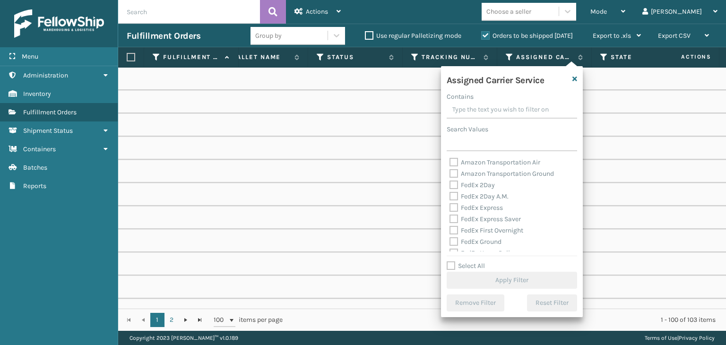
click at [478, 267] on label "Select All" at bounding box center [465, 266] width 38 height 8
click at [478, 261] on input "Select All" at bounding box center [517, 260] width 142 height 1
checkbox input "true"
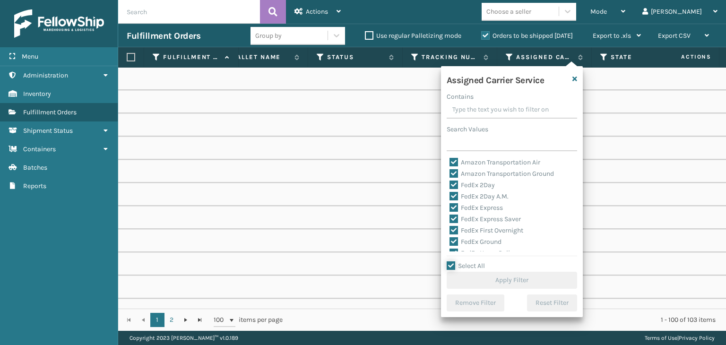
checkbox input "true"
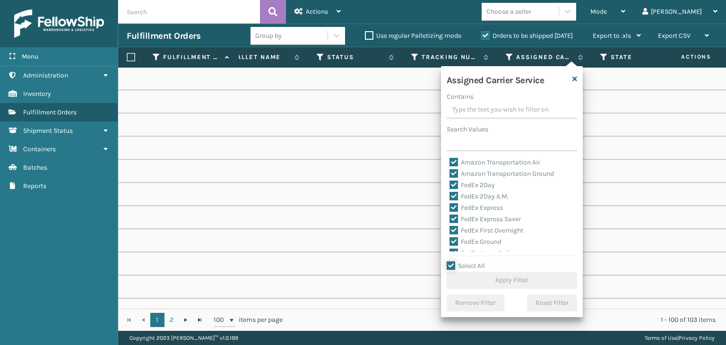
checkbox input "true"
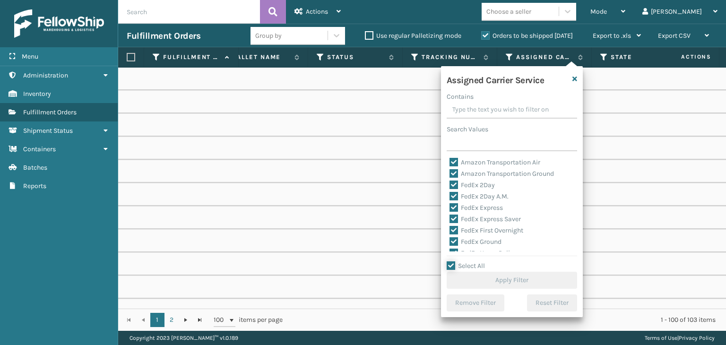
checkbox input "true"
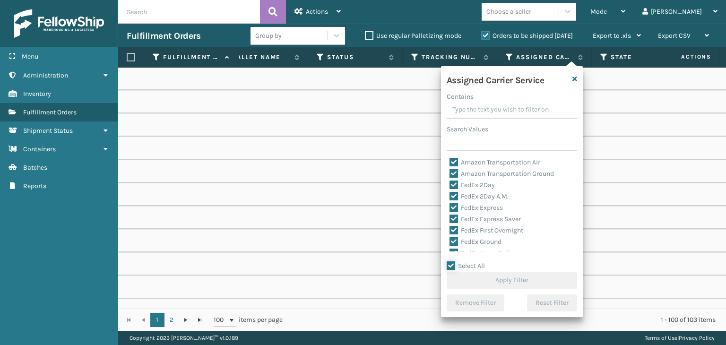
checkbox input "true"
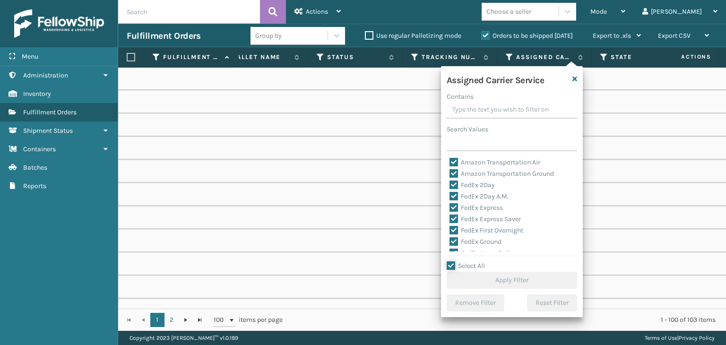
checkbox input "true"
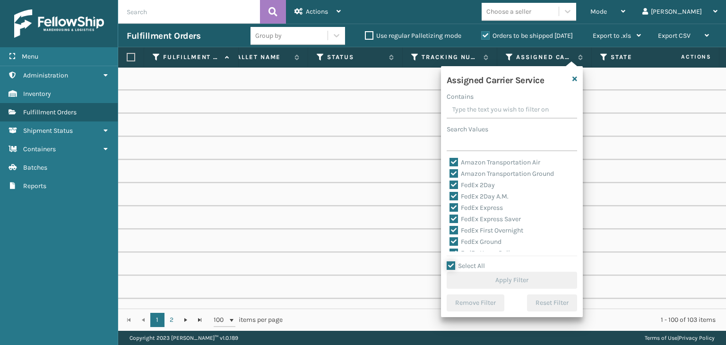
checkbox input "true"
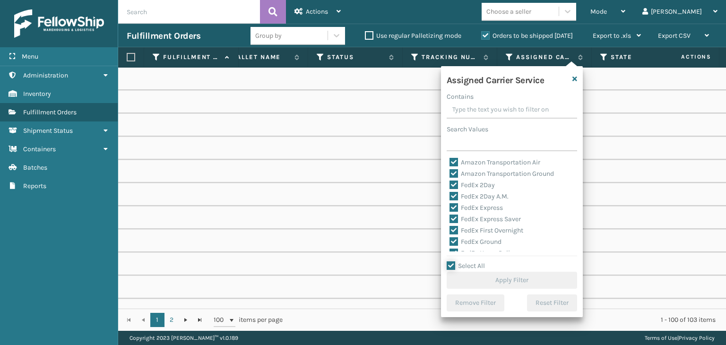
checkbox input "true"
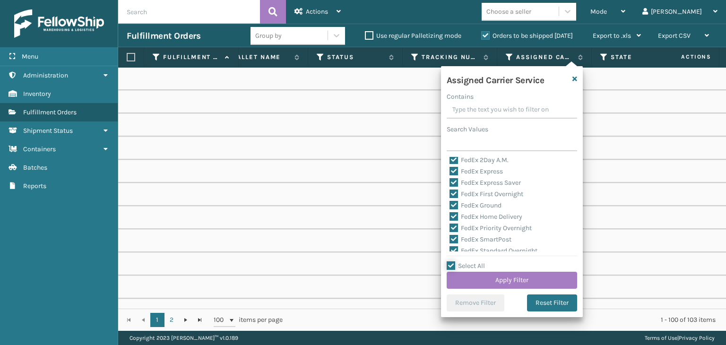
scroll to position [94, 0]
click at [457, 201] on label "LTL" at bounding box center [459, 204] width 21 height 8
click at [450, 201] on input "LTL" at bounding box center [449, 201] width 0 height 6
checkbox input "false"
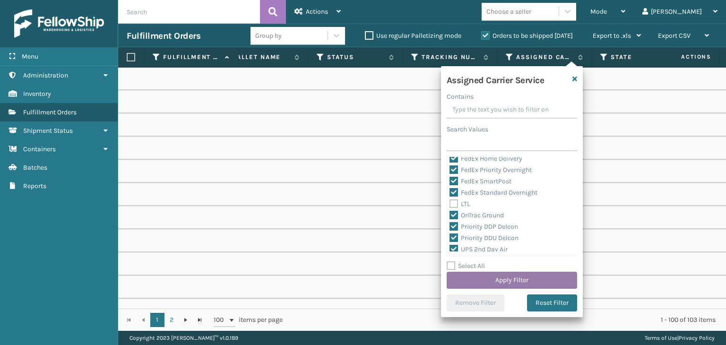
click at [489, 278] on button "Apply Filter" at bounding box center [511, 280] width 130 height 17
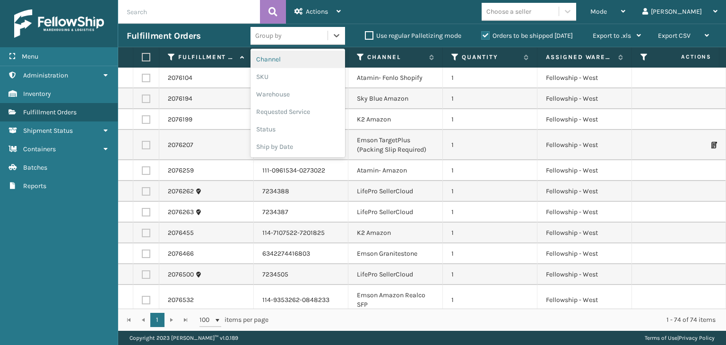
click at [294, 36] on div "Group by" at bounding box center [288, 36] width 77 height 16
click at [297, 71] on div "SKU" at bounding box center [297, 76] width 94 height 17
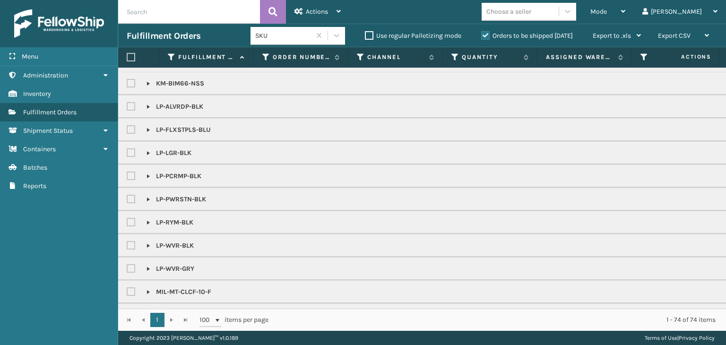
scroll to position [455, 0]
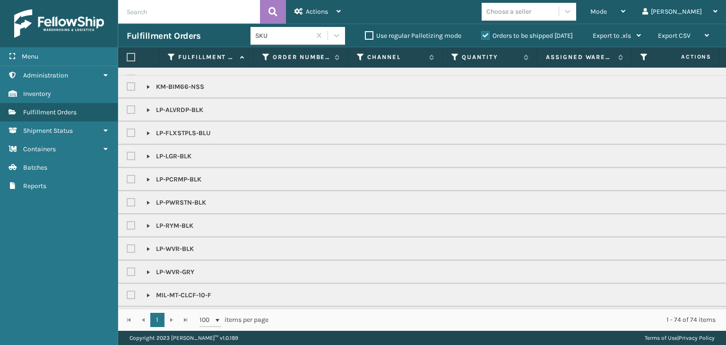
click at [550, 18] on div "Choose a seller" at bounding box center [519, 12] width 77 height 16
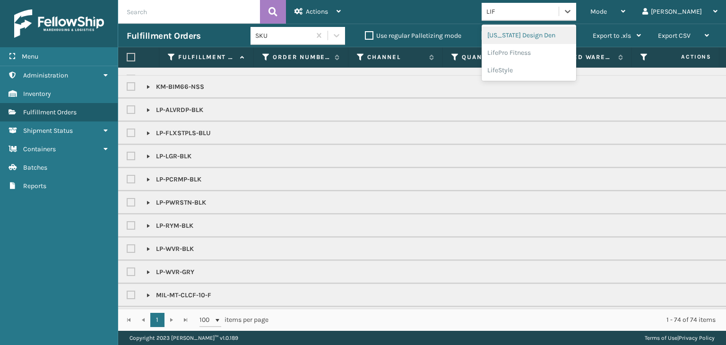
type input "LIFE"
click at [563, 32] on div "LifePro Fitness" at bounding box center [528, 34] width 94 height 17
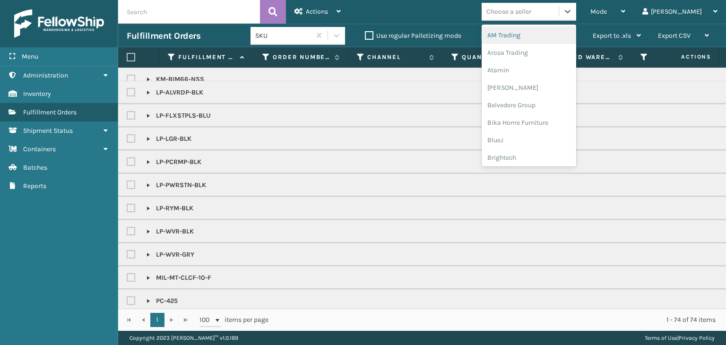
click at [531, 16] on div "Choose a seller" at bounding box center [508, 12] width 45 height 10
type input "BR"
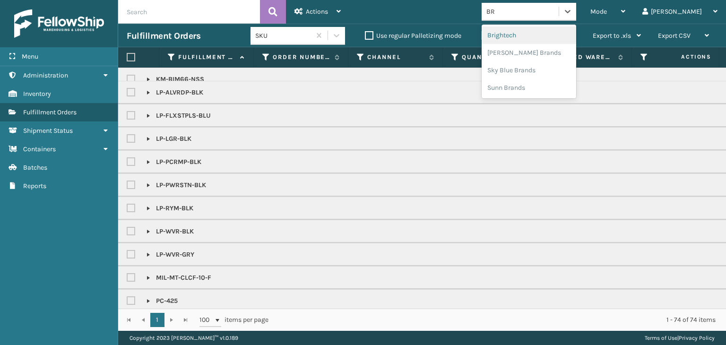
click at [570, 40] on div "Brightech" at bounding box center [528, 34] width 94 height 17
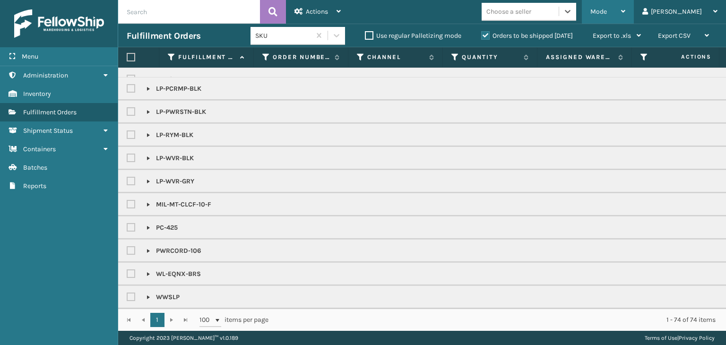
click at [625, 2] on div "Mode" at bounding box center [607, 12] width 35 height 24
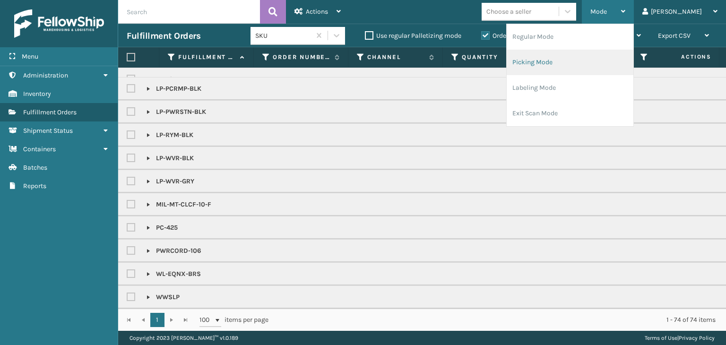
click at [611, 57] on li "Picking Mode" at bounding box center [569, 63] width 127 height 26
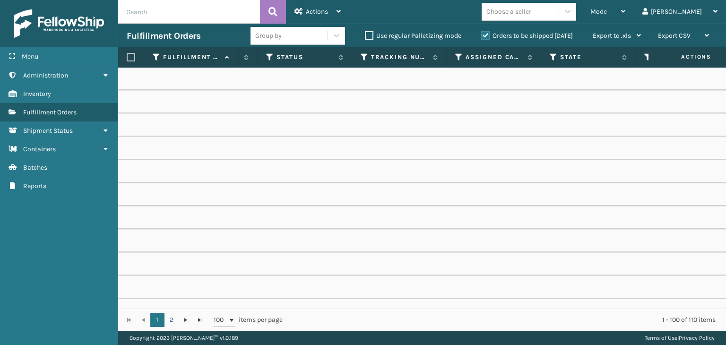
scroll to position [0, 488]
click at [451, 57] on icon at bounding box center [455, 57] width 8 height 9
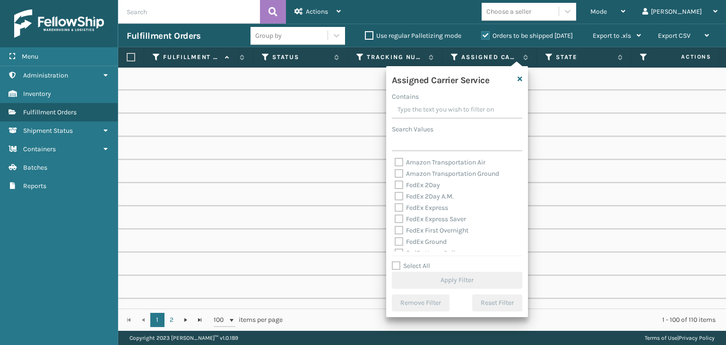
click at [422, 182] on label "FedEx 2Day" at bounding box center [416, 185] width 45 height 8
click at [395, 182] on input "FedEx 2Day" at bounding box center [394, 183] width 0 height 6
checkbox input "true"
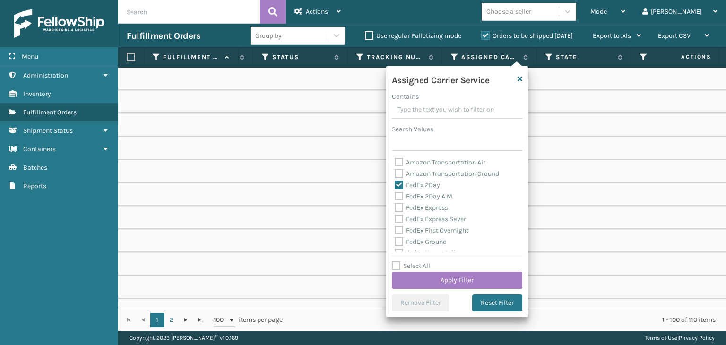
click at [427, 195] on label "FedEx 2Day A.M." at bounding box center [423, 196] width 59 height 8
click at [395, 195] on input "FedEx 2Day A.M." at bounding box center [394, 194] width 0 height 6
checkbox input "true"
click at [430, 209] on label "FedEx Express" at bounding box center [420, 208] width 53 height 8
click at [395, 208] on input "FedEx Express" at bounding box center [394, 205] width 0 height 6
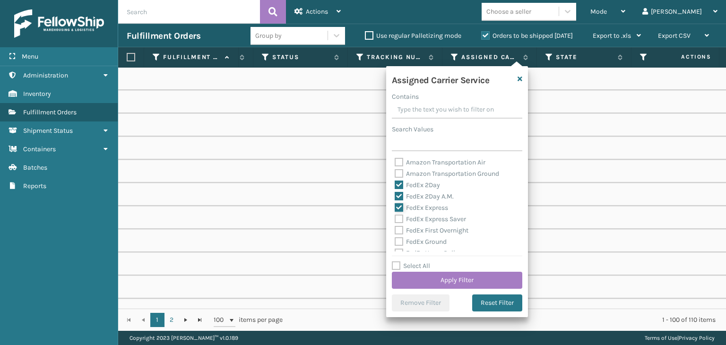
checkbox input "true"
click at [434, 216] on label "FedEx Express Saver" at bounding box center [429, 219] width 71 height 8
click at [395, 216] on input "FedEx Express Saver" at bounding box center [394, 217] width 0 height 6
checkbox input "true"
click at [438, 228] on label "FedEx First Overnight" at bounding box center [431, 230] width 74 height 8
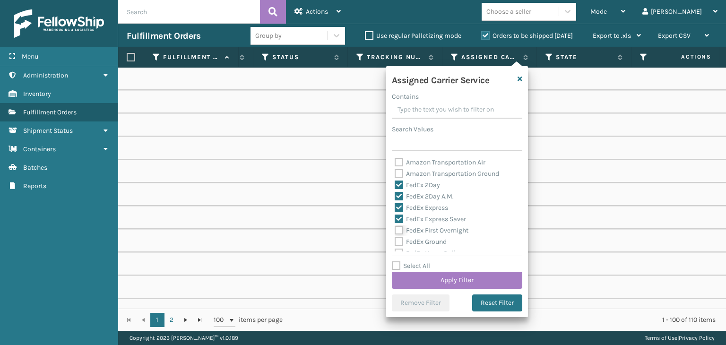
click at [395, 228] on input "FedEx First Overnight" at bounding box center [394, 228] width 0 height 6
checkbox input "true"
click at [437, 241] on label "FedEx Ground" at bounding box center [420, 242] width 52 height 8
click at [395, 241] on input "FedEx Ground" at bounding box center [394, 239] width 0 height 6
checkbox input "true"
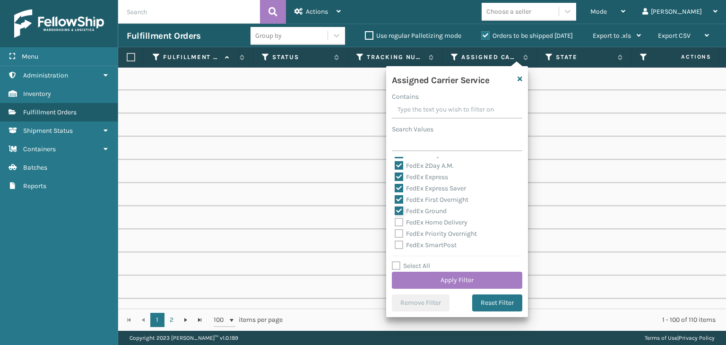
scroll to position [47, 0]
click at [429, 206] on label "FedEx Home Delivery" at bounding box center [430, 206] width 73 height 8
click at [395, 206] on input "FedEx Home Delivery" at bounding box center [394, 203] width 0 height 6
checkbox input "true"
click at [433, 220] on label "FedEx Priority Overnight" at bounding box center [435, 217] width 82 height 8
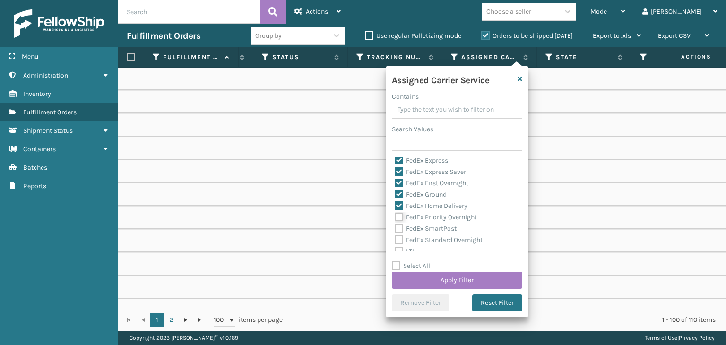
click at [395, 218] on input "FedEx Priority Overnight" at bounding box center [394, 215] width 0 height 6
checkbox input "true"
click at [439, 230] on label "FedEx SmartPost" at bounding box center [425, 228] width 62 height 8
click at [395, 229] on input "FedEx SmartPost" at bounding box center [394, 226] width 0 height 6
checkbox input "true"
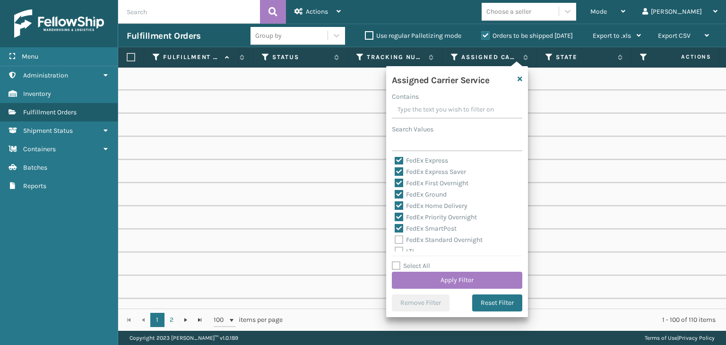
click at [440, 237] on label "FedEx Standard Overnight" at bounding box center [438, 240] width 88 height 8
click at [395, 237] on input "FedEx Standard Overnight" at bounding box center [394, 237] width 0 height 6
checkbox input "true"
click at [459, 276] on button "Apply Filter" at bounding box center [457, 280] width 130 height 17
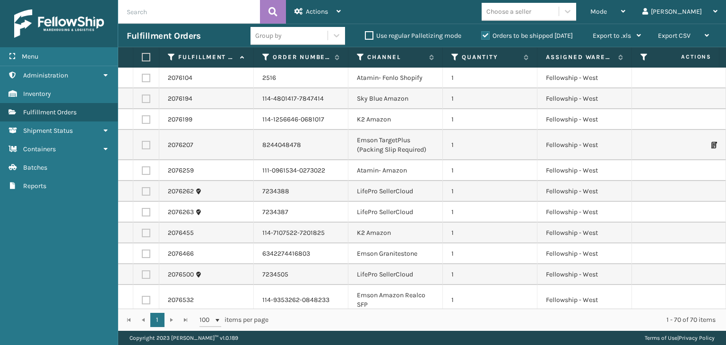
click at [304, 32] on div "Group by" at bounding box center [288, 36] width 77 height 16
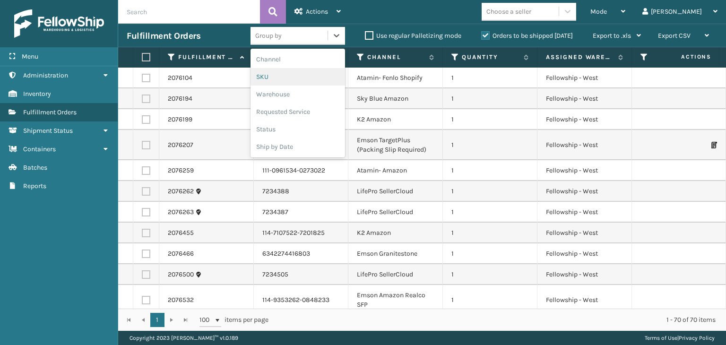
click at [293, 70] on div "SKU" at bounding box center [297, 76] width 94 height 17
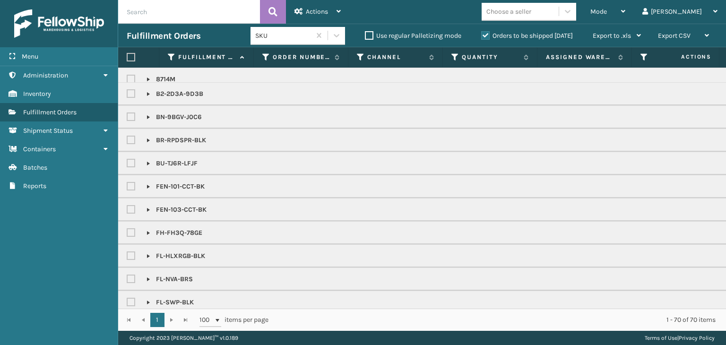
scroll to position [236, 0]
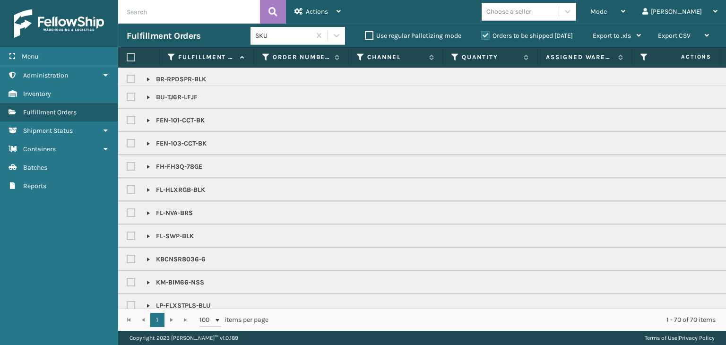
click at [524, 17] on div "Choose a seller" at bounding box center [519, 12] width 77 height 16
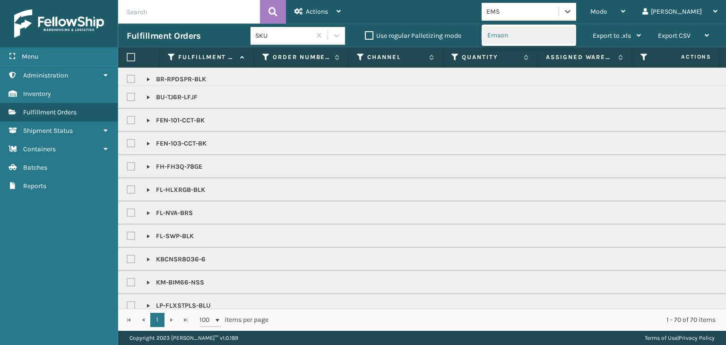
type input "EMSO"
click at [531, 34] on div "Emson" at bounding box center [528, 34] width 94 height 17
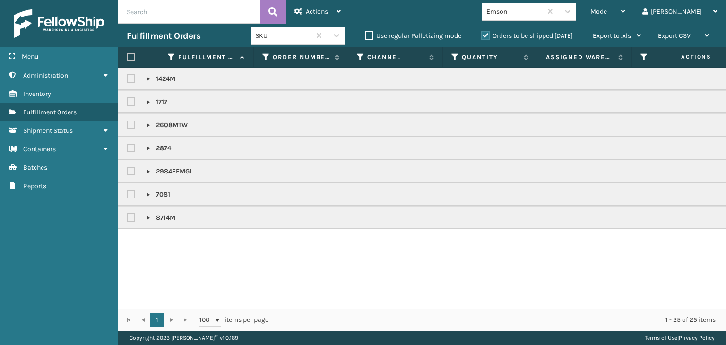
click at [131, 55] on label at bounding box center [131, 57] width 9 height 9
click at [127, 55] on input "checkbox" at bounding box center [127, 57] width 0 height 6
checkbox input "true"
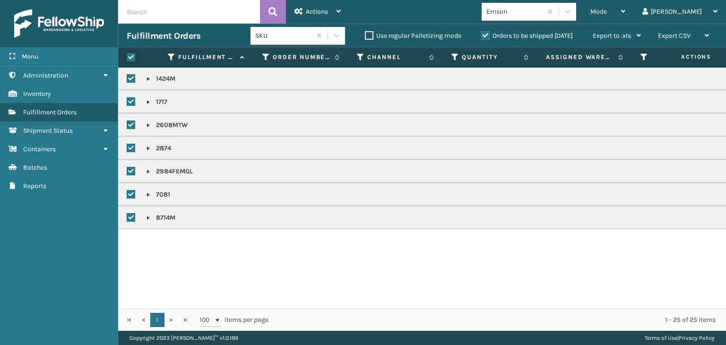
checkbox input "true"
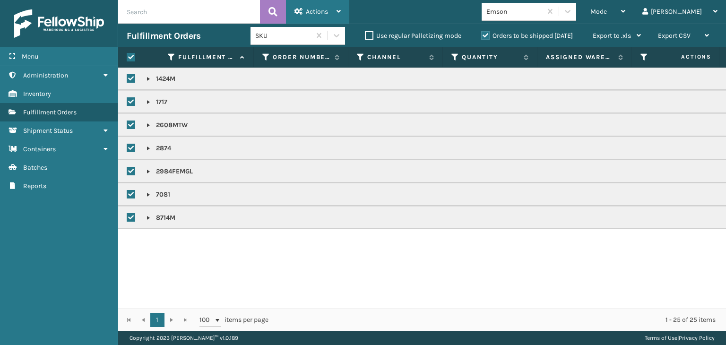
click at [326, 10] on span "Actions" at bounding box center [317, 12] width 22 height 8
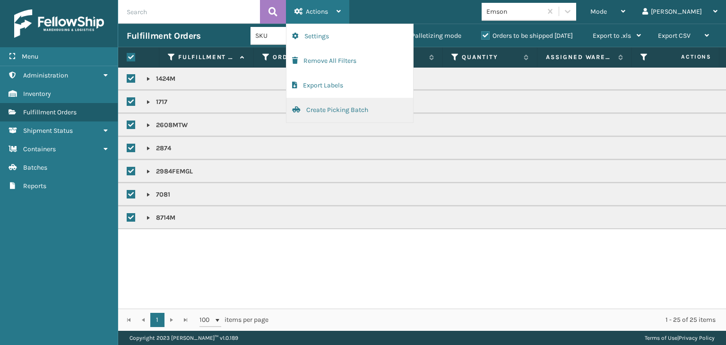
click at [365, 115] on button "Create Picking Batch" at bounding box center [349, 110] width 127 height 25
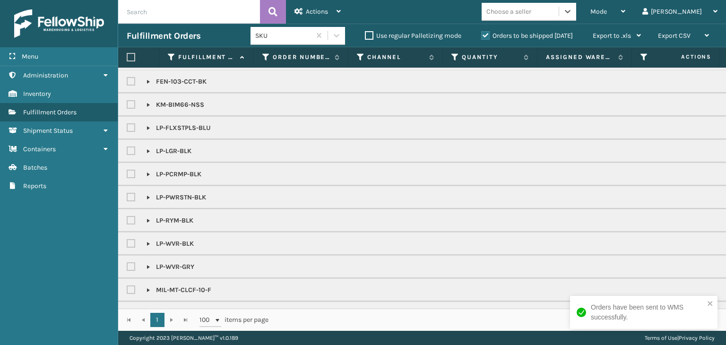
scroll to position [0, 0]
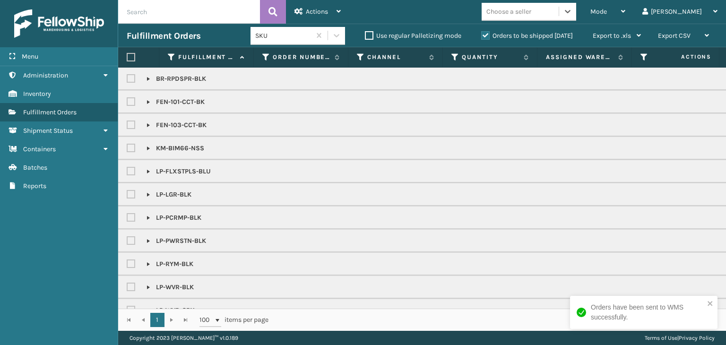
click at [531, 13] on div "Choose a seller" at bounding box center [508, 12] width 45 height 10
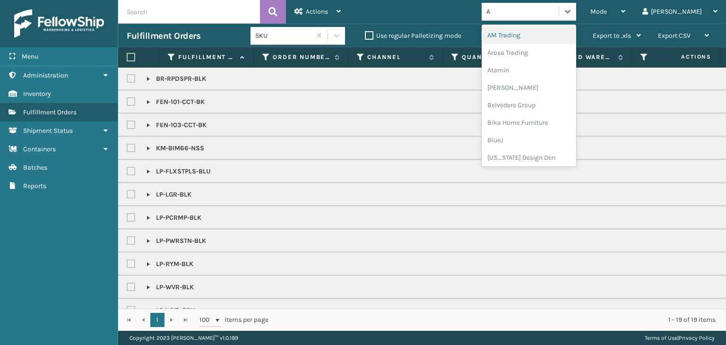
type input "AT"
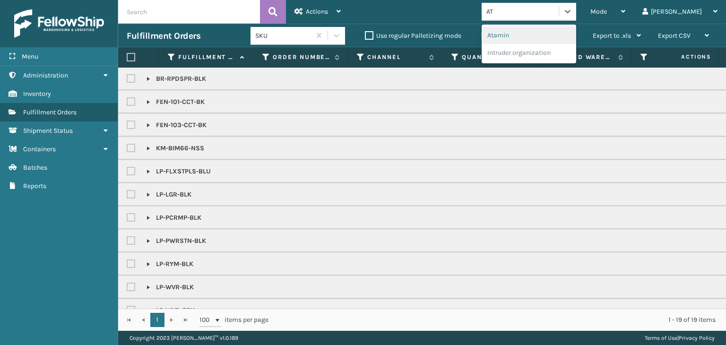
click at [554, 33] on div "Atamin" at bounding box center [528, 34] width 94 height 17
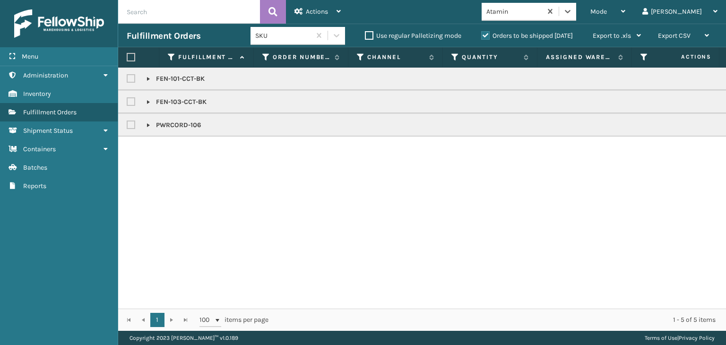
click at [129, 60] on label at bounding box center [131, 57] width 9 height 9
click at [127, 60] on input "checkbox" at bounding box center [127, 57] width 0 height 6
checkbox input "true"
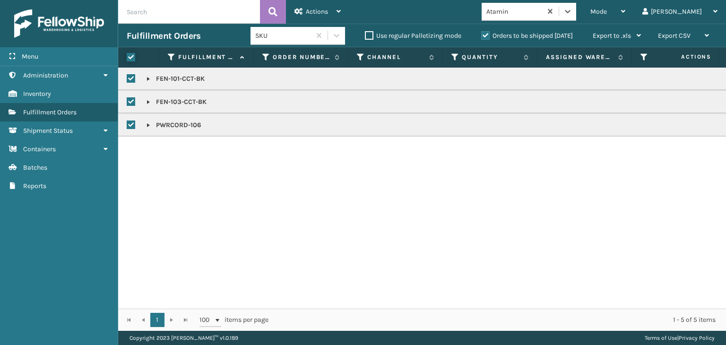
checkbox input "true"
click at [325, 12] on span "Actions" at bounding box center [317, 12] width 22 height 8
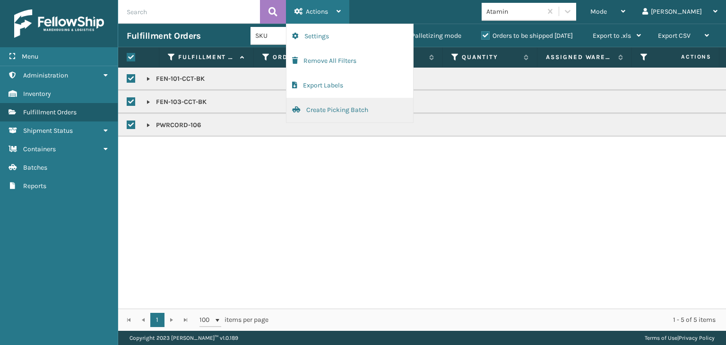
click at [359, 109] on button "Create Picking Batch" at bounding box center [349, 110] width 127 height 25
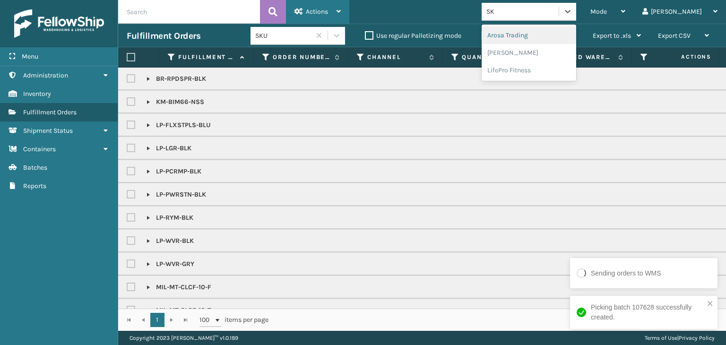
type input "SKY"
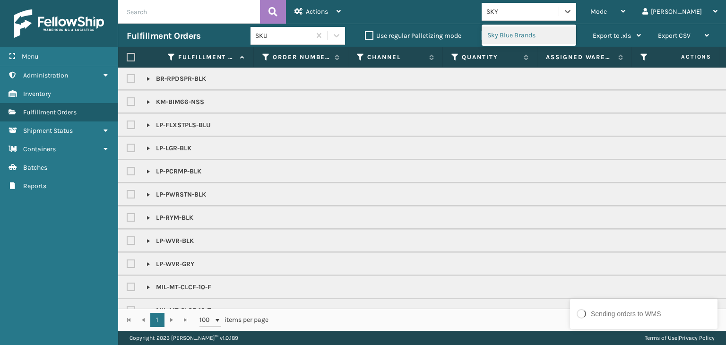
click at [537, 37] on div "Sky Blue Brands" at bounding box center [528, 34] width 94 height 17
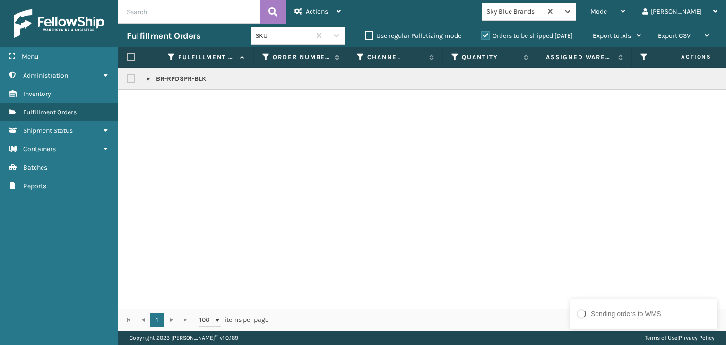
click at [129, 57] on label at bounding box center [131, 57] width 9 height 9
click at [127, 57] on input "checkbox" at bounding box center [127, 57] width 0 height 6
checkbox input "true"
click at [327, 12] on span "Actions" at bounding box center [317, 12] width 22 height 8
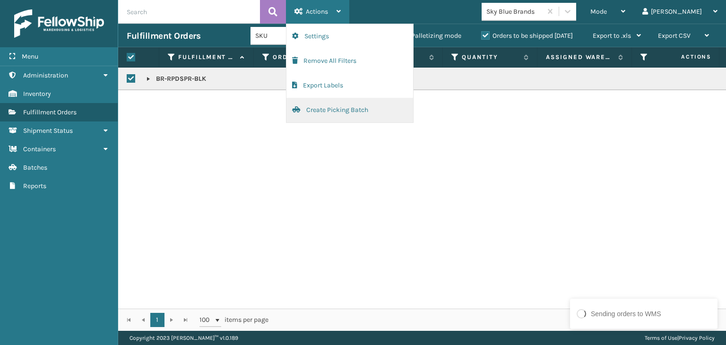
click at [347, 103] on button "Create Picking Batch" at bounding box center [349, 110] width 127 height 25
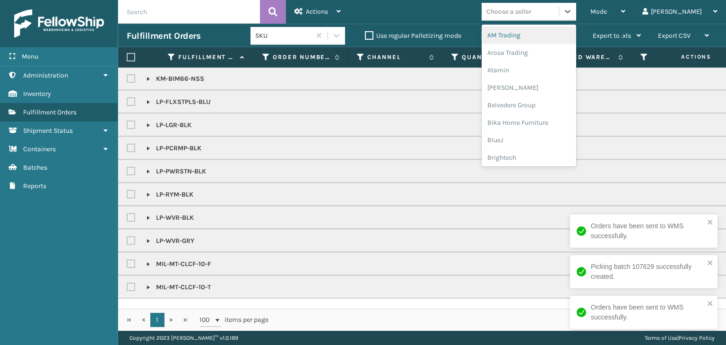
click at [556, 17] on div "Choose a seller" at bounding box center [519, 12] width 77 height 16
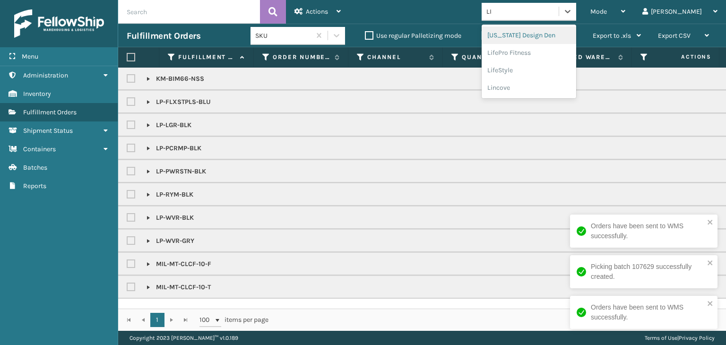
type input "LIF"
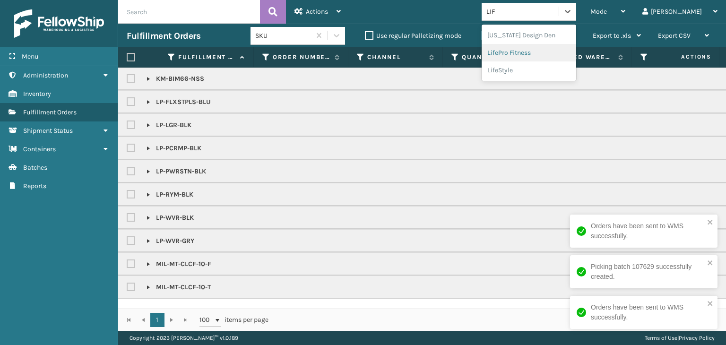
click at [563, 58] on div "LifePro Fitness" at bounding box center [528, 52] width 94 height 17
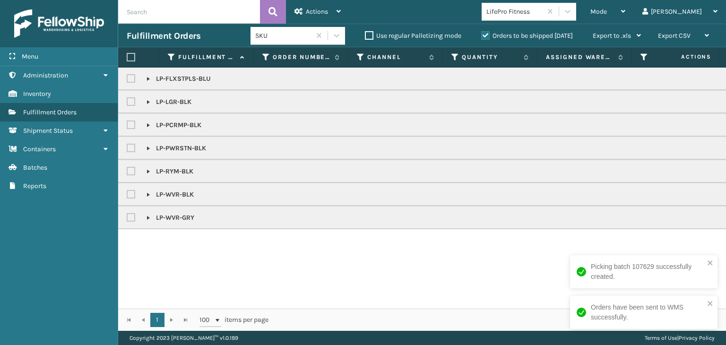
click at [129, 55] on label at bounding box center [131, 57] width 9 height 9
click at [127, 55] on input "checkbox" at bounding box center [127, 57] width 0 height 6
checkbox input "true"
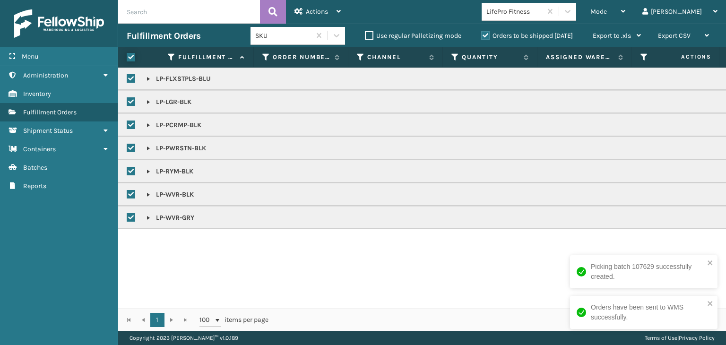
checkbox input "true"
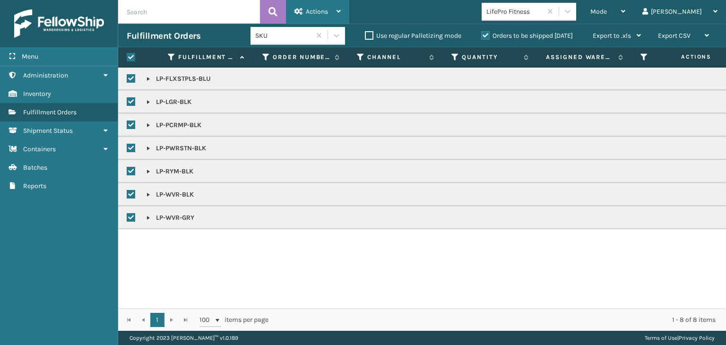
click at [320, 13] on span "Actions" at bounding box center [317, 12] width 22 height 8
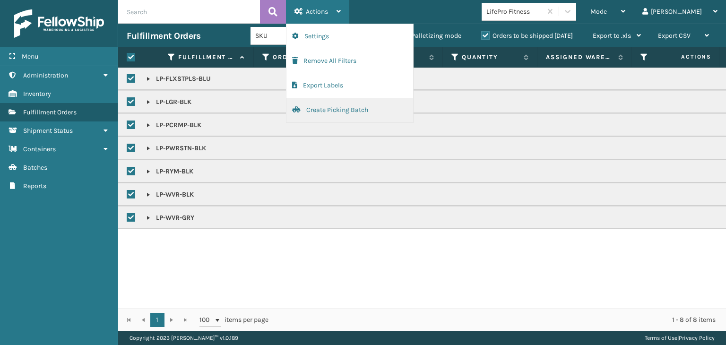
click at [338, 111] on button "Create Picking Batch" at bounding box center [349, 110] width 127 height 25
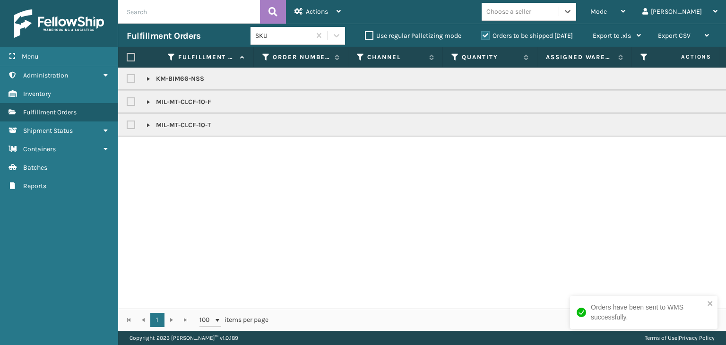
click at [131, 100] on label at bounding box center [132, 102] width 11 height 8
click at [127, 100] on input "checkbox" at bounding box center [127, 99] width 0 height 6
checkbox input "true"
click at [131, 127] on label at bounding box center [132, 125] width 11 height 8
click at [127, 126] on input "checkbox" at bounding box center [127, 123] width 0 height 6
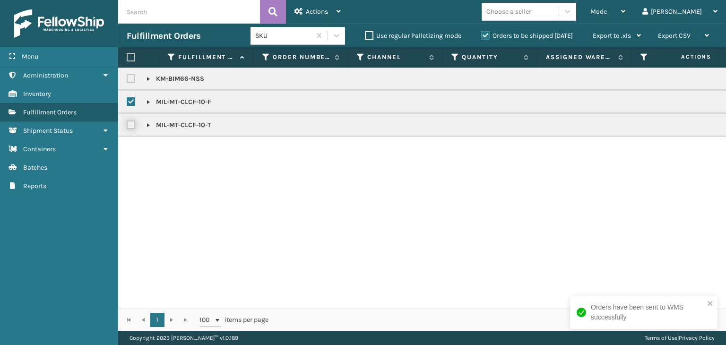
checkbox input "true"
click at [325, 4] on div "Actions" at bounding box center [317, 12] width 46 height 24
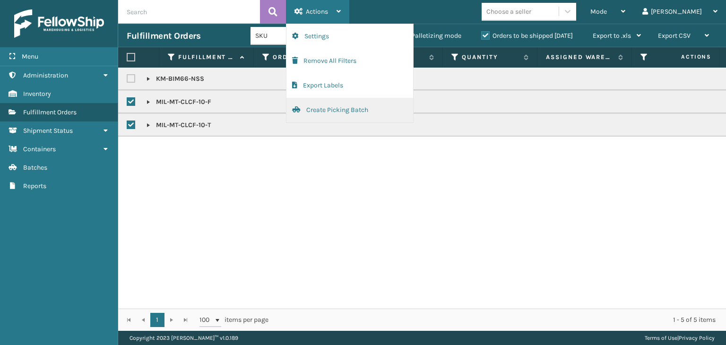
click at [349, 111] on button "Create Picking Batch" at bounding box center [349, 110] width 127 height 25
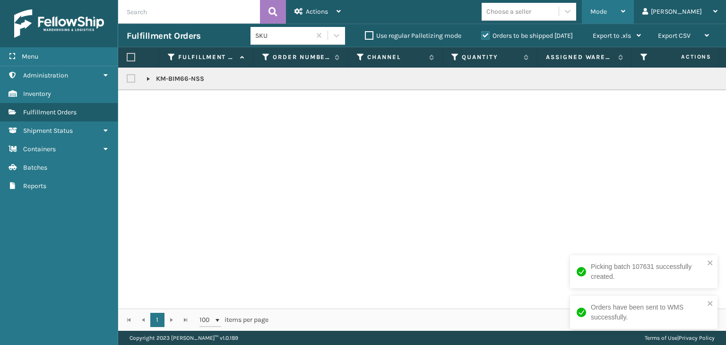
click at [607, 14] on span "Mode" at bounding box center [598, 12] width 17 height 8
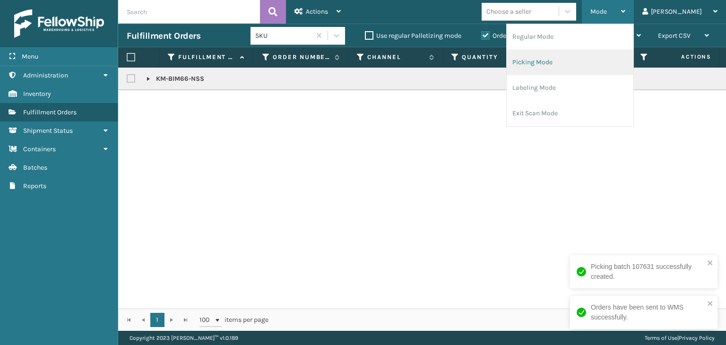
click at [593, 69] on li "Picking Mode" at bounding box center [569, 63] width 127 height 26
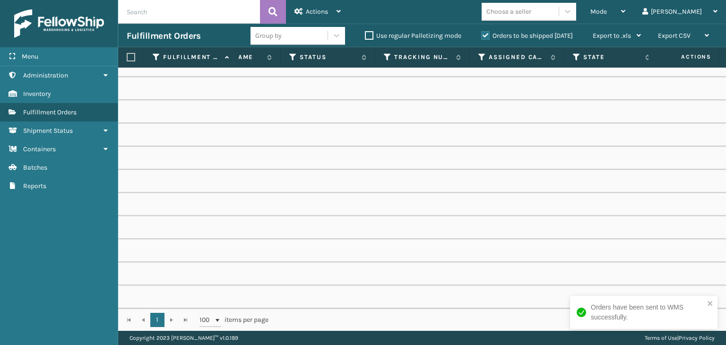
scroll to position [0, 485]
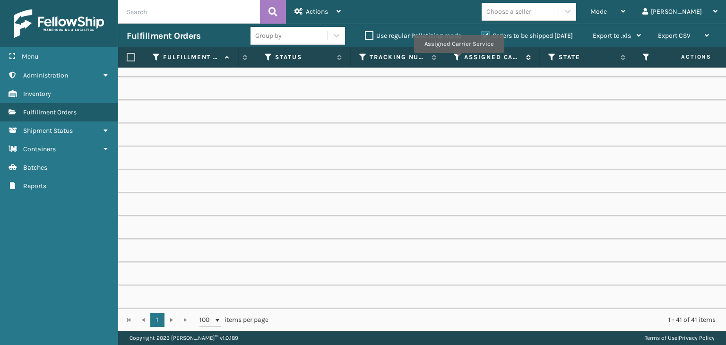
click at [458, 60] on icon at bounding box center [458, 57] width 8 height 9
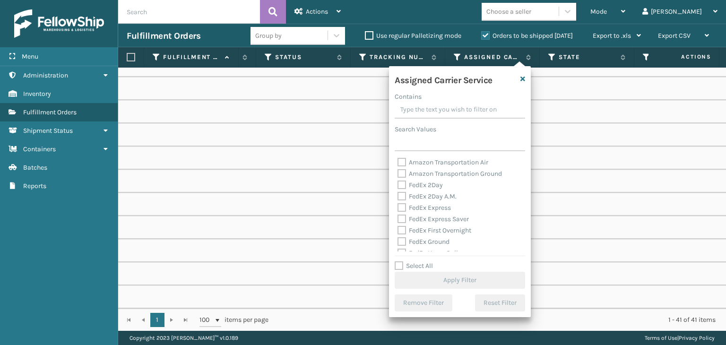
scroll to position [47, 0]
click at [412, 251] on label "LTL" at bounding box center [407, 251] width 21 height 8
click at [398, 251] on input "LTL" at bounding box center [397, 249] width 0 height 6
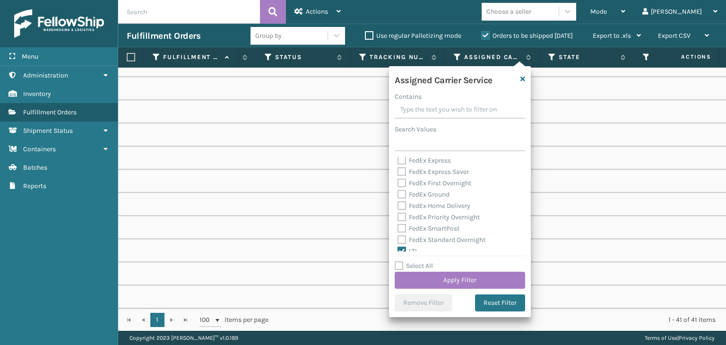
click at [412, 252] on div "Assigned Carrier Service Contains Search Values Amazon Transportation Air Amazo…" at bounding box center [460, 191] width 142 height 251
click at [414, 248] on label "LTL" at bounding box center [407, 251] width 21 height 8
click at [398, 248] on input "LTL" at bounding box center [397, 249] width 0 height 6
checkbox input "false"
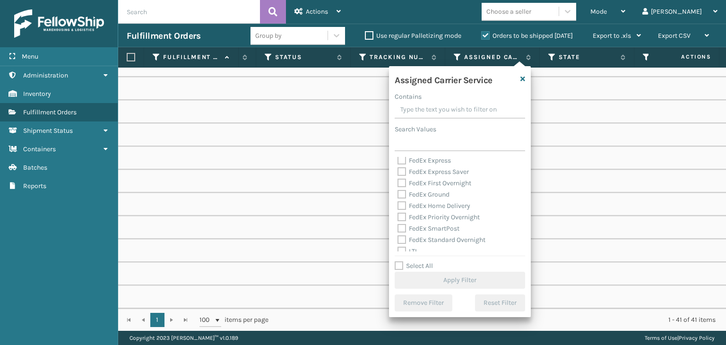
click at [426, 266] on label "Select All" at bounding box center [413, 266] width 38 height 8
click at [426, 261] on input "Select All" at bounding box center [465, 260] width 142 height 1
checkbox input "true"
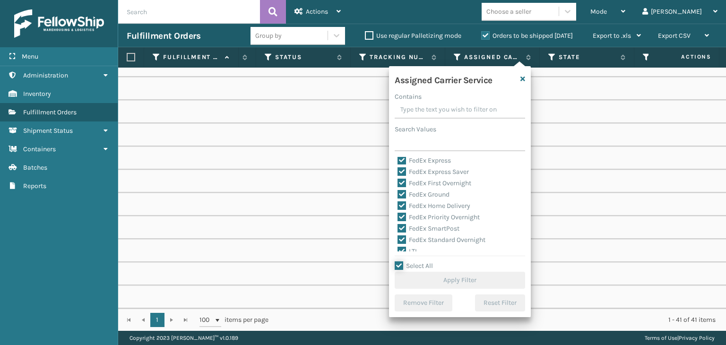
checkbox input "true"
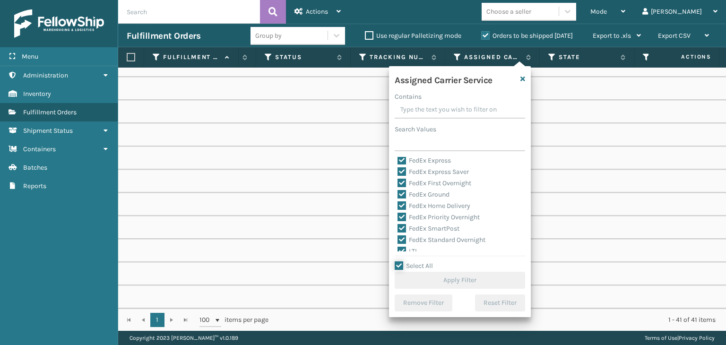
checkbox input "true"
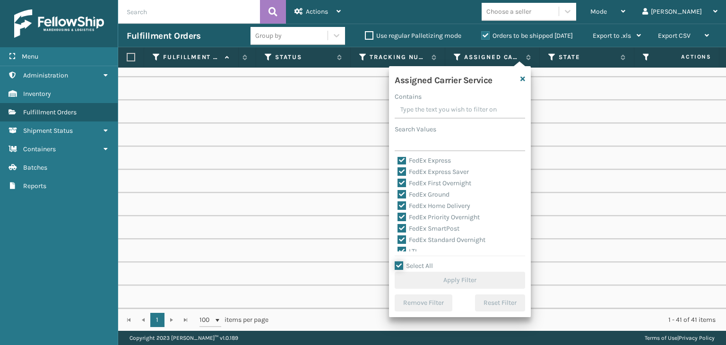
checkbox input "true"
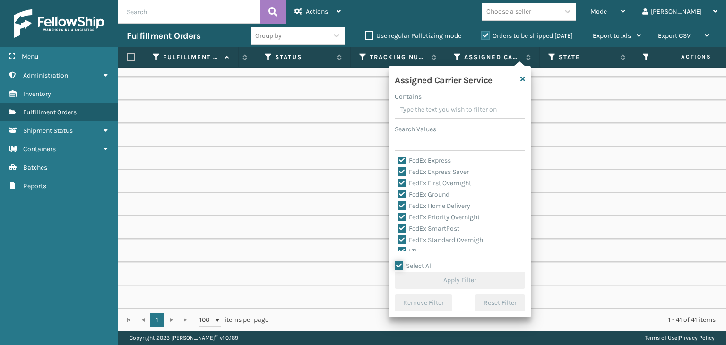
checkbox input "true"
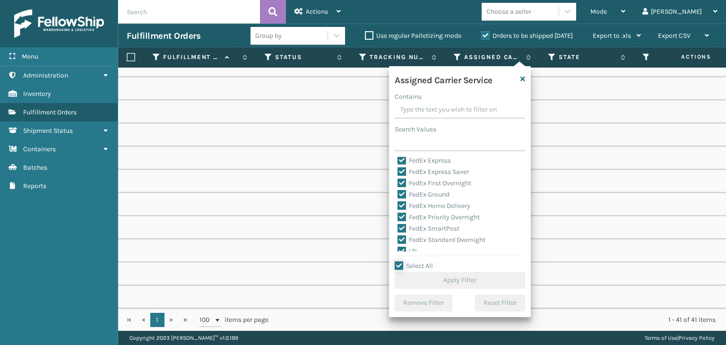
checkbox input "true"
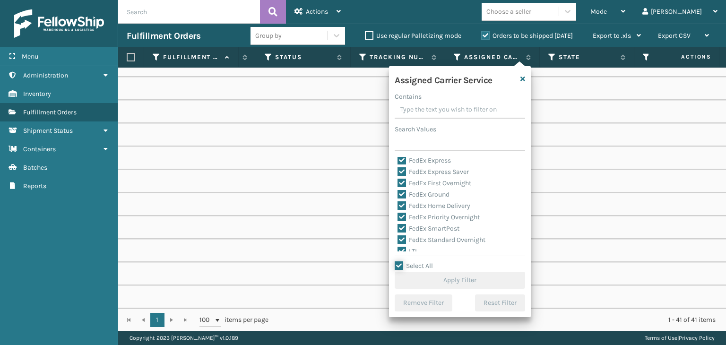
checkbox input "true"
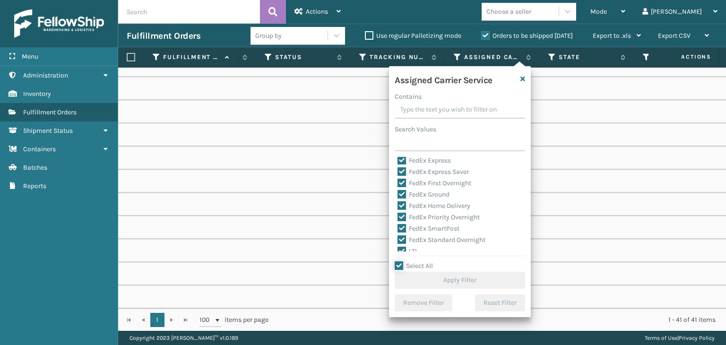
checkbox input "true"
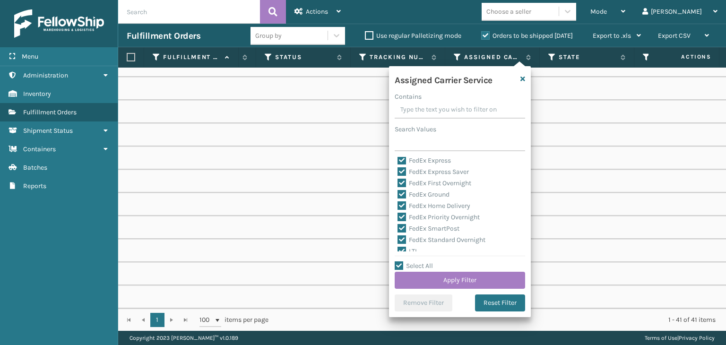
click at [410, 251] on label "LTL" at bounding box center [407, 251] width 21 height 8
click at [398, 251] on input "LTL" at bounding box center [397, 249] width 0 height 6
checkbox input "false"
click at [425, 273] on button "Apply Filter" at bounding box center [459, 280] width 130 height 17
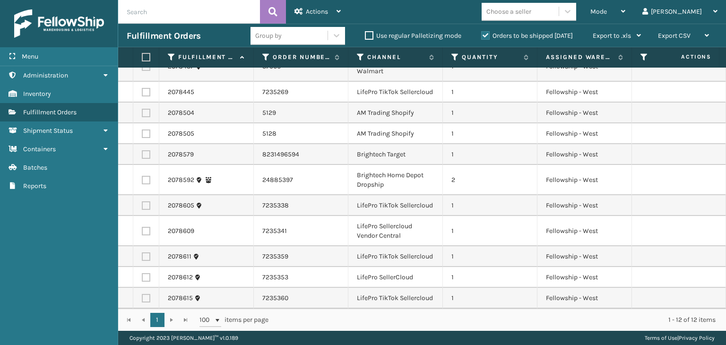
scroll to position [53, 0]
click at [310, 31] on div "Group by" at bounding box center [288, 36] width 77 height 16
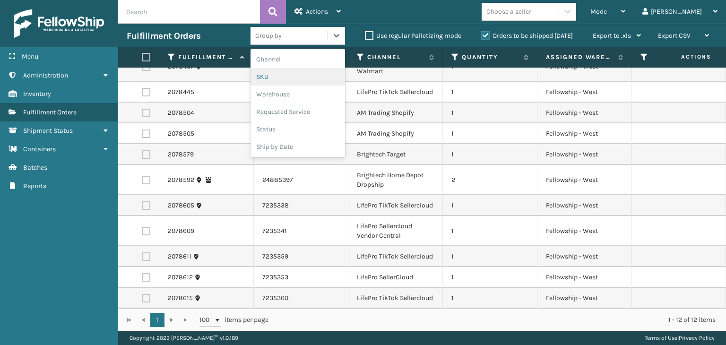
click at [289, 72] on div "SKU" at bounding box center [297, 76] width 94 height 17
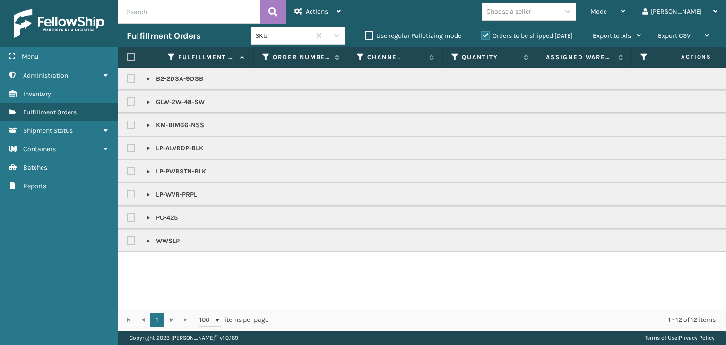
click at [136, 216] on label at bounding box center [132, 218] width 11 height 8
click at [127, 216] on input "checkbox" at bounding box center [127, 215] width 0 height 6
checkbox input "true"
drag, startPoint x: 134, startPoint y: 240, endPoint x: 155, endPoint y: 209, distance: 38.4
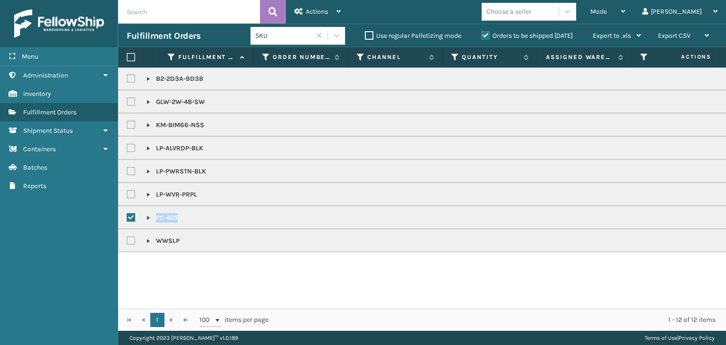
drag, startPoint x: 131, startPoint y: 244, endPoint x: 151, endPoint y: 202, distance: 46.7
click at [131, 244] on label at bounding box center [132, 241] width 11 height 8
click at [127, 241] on input "checkbox" at bounding box center [127, 238] width 0 height 6
checkbox input "true"
click at [326, 4] on div "Actions" at bounding box center [317, 12] width 46 height 24
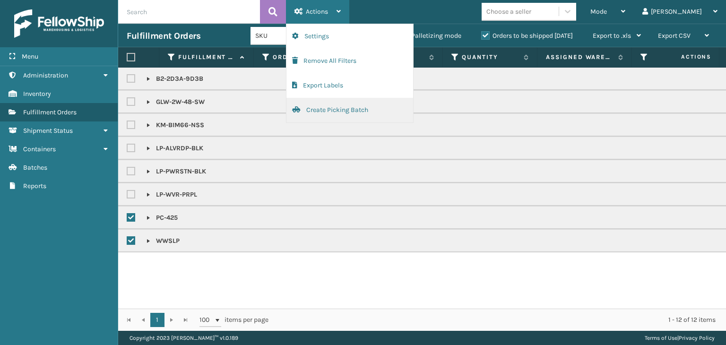
click at [319, 108] on button "Create Picking Batch" at bounding box center [349, 110] width 127 height 25
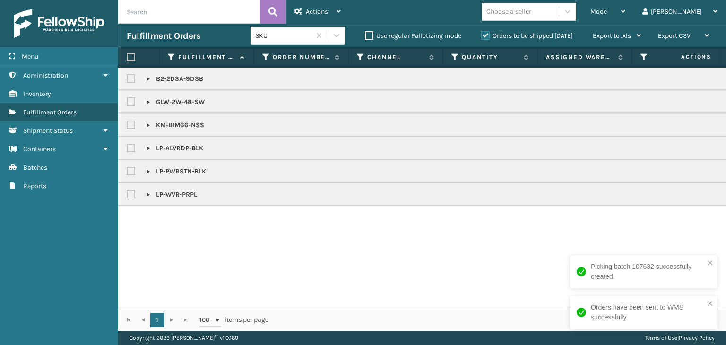
click at [146, 123] on link at bounding box center [149, 125] width 8 height 8
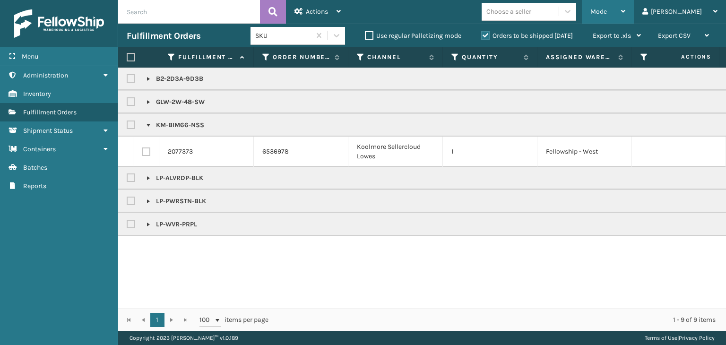
click at [607, 12] on span "Mode" at bounding box center [598, 12] width 17 height 8
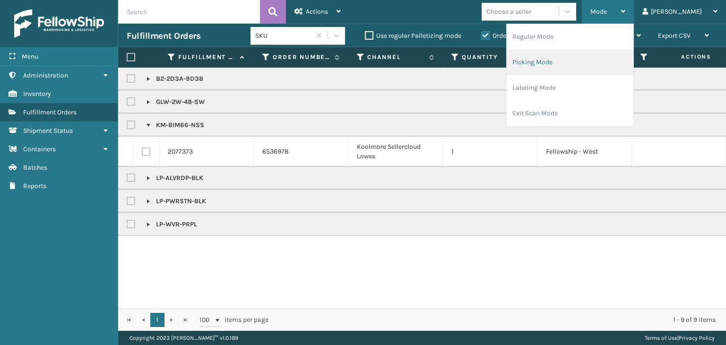
click at [616, 51] on li "Picking Mode" at bounding box center [569, 63] width 127 height 26
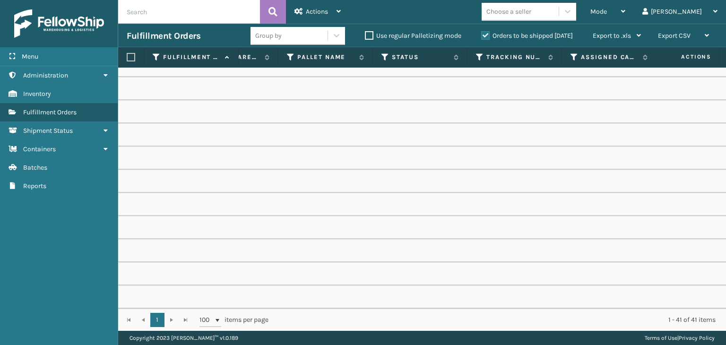
scroll to position [0, 427]
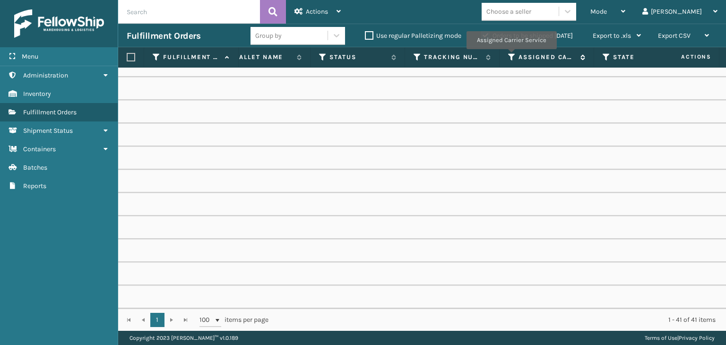
click at [511, 56] on icon at bounding box center [512, 57] width 8 height 9
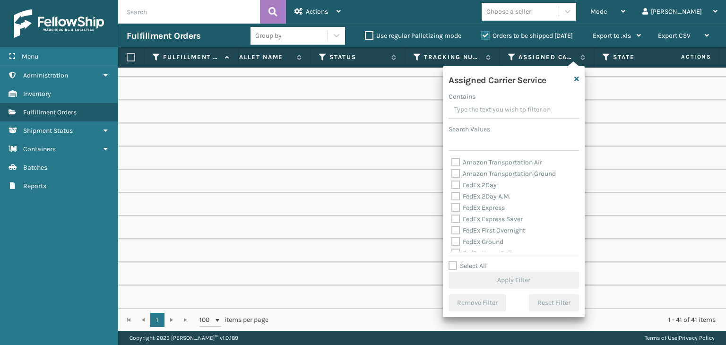
click at [484, 267] on label "Select All" at bounding box center [467, 266] width 38 height 8
click at [484, 261] on input "Select All" at bounding box center [519, 260] width 142 height 1
checkbox input "true"
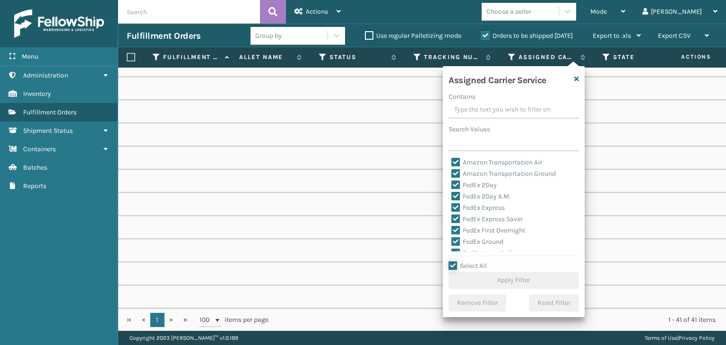
checkbox input "true"
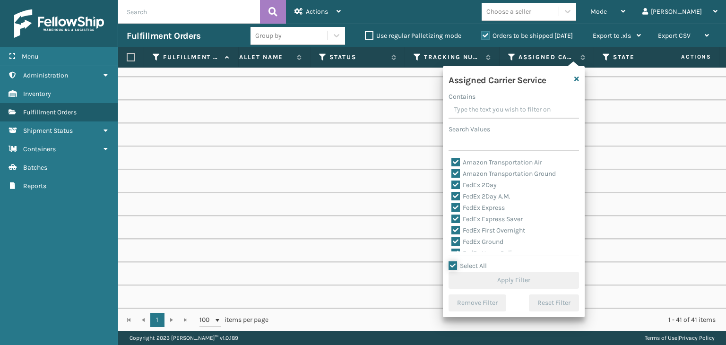
checkbox input "true"
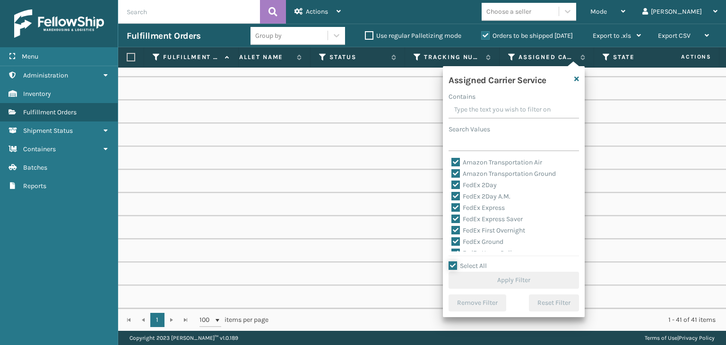
checkbox input "true"
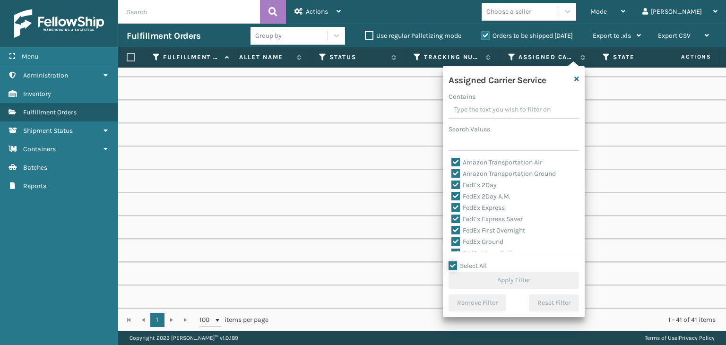
checkbox input "true"
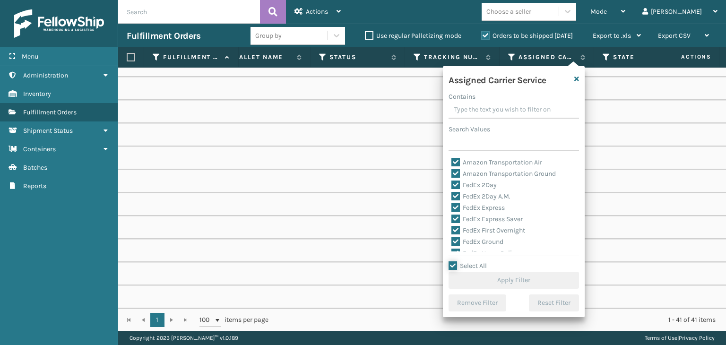
checkbox input "true"
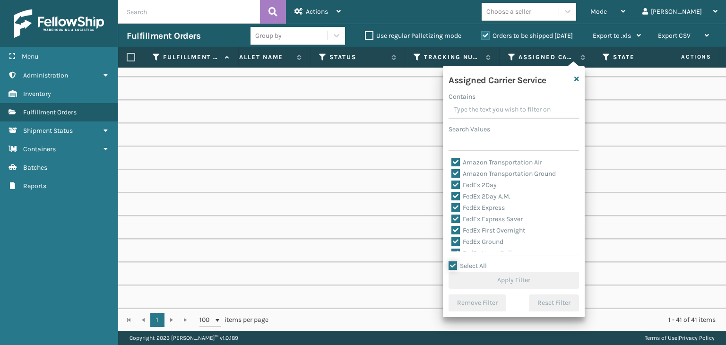
checkbox input "true"
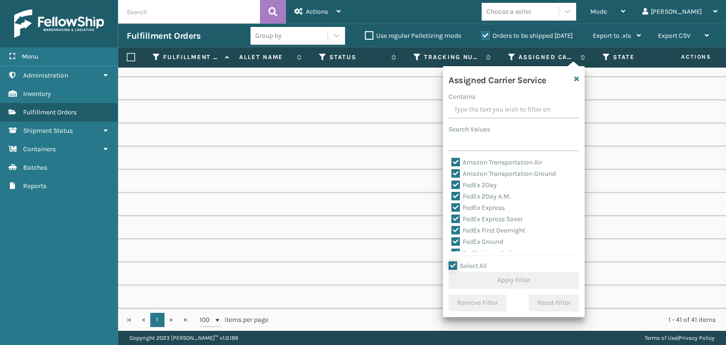
checkbox input "true"
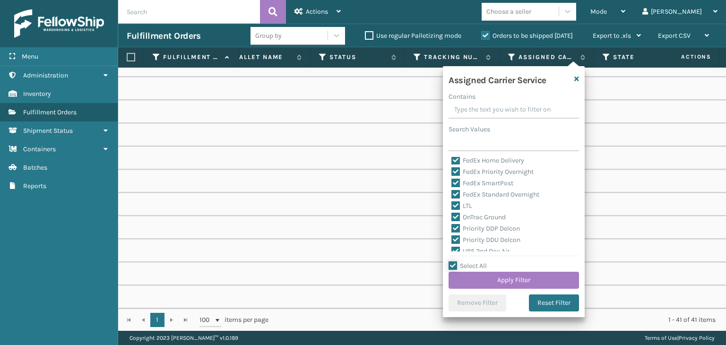
scroll to position [94, 0]
click at [457, 202] on label "LTL" at bounding box center [461, 204] width 21 height 8
click at [452, 202] on input "LTL" at bounding box center [451, 201] width 0 height 6
checkbox input "false"
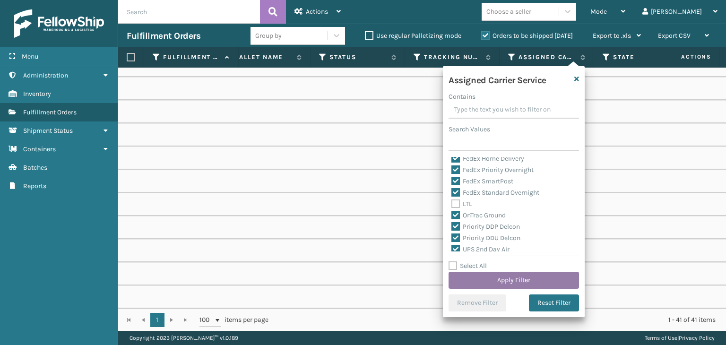
click at [493, 284] on button "Apply Filter" at bounding box center [513, 280] width 130 height 17
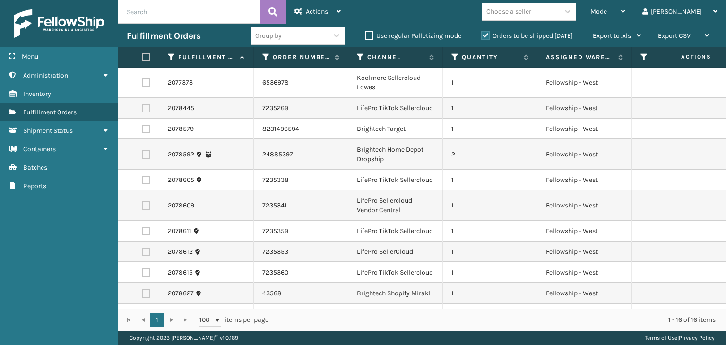
click at [302, 30] on div "Group by" at bounding box center [288, 36] width 77 height 16
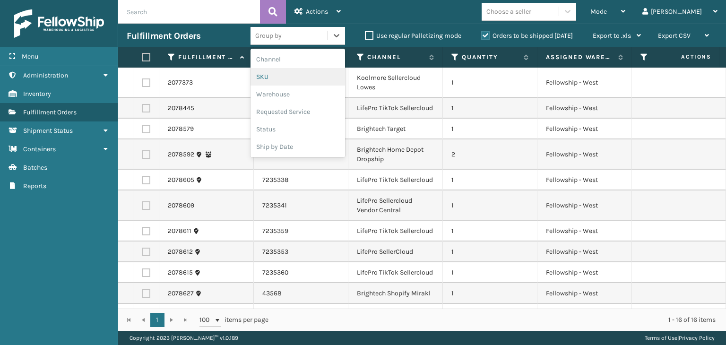
click at [297, 74] on div "SKU" at bounding box center [297, 76] width 94 height 17
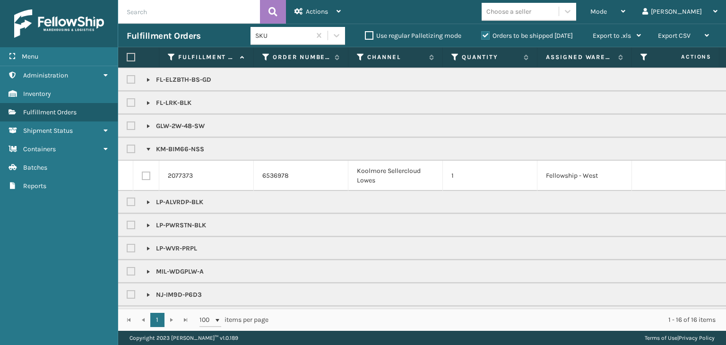
scroll to position [0, 0]
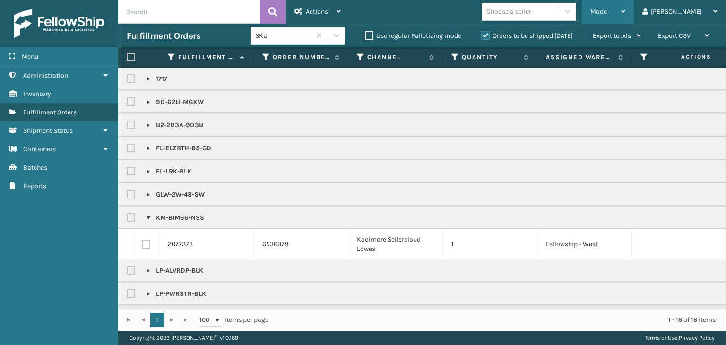
drag, startPoint x: 642, startPoint y: 15, endPoint x: 633, endPoint y: 19, distance: 9.5
click at [625, 15] on div "Mode" at bounding box center [607, 12] width 35 height 24
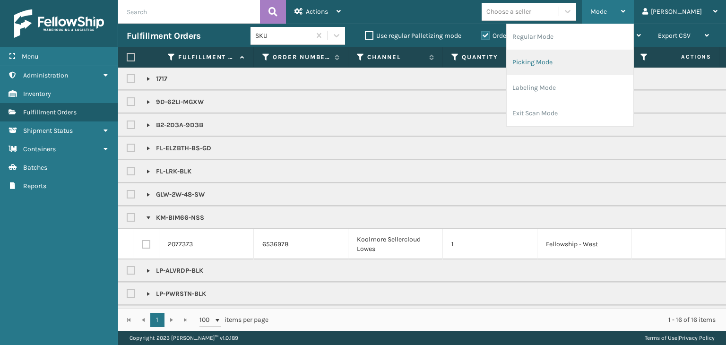
click at [593, 55] on li "Picking Mode" at bounding box center [569, 63] width 127 height 26
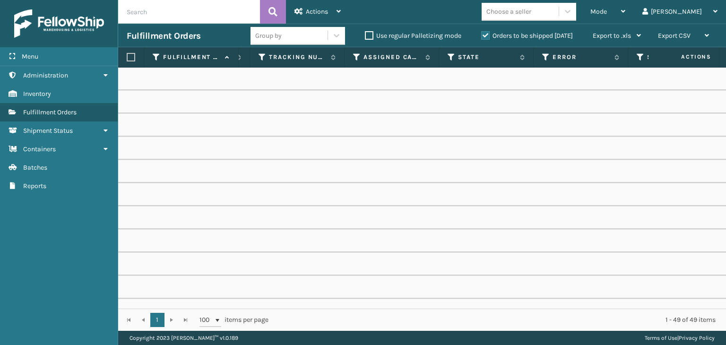
scroll to position [0, 586]
click at [357, 57] on icon at bounding box center [356, 57] width 8 height 9
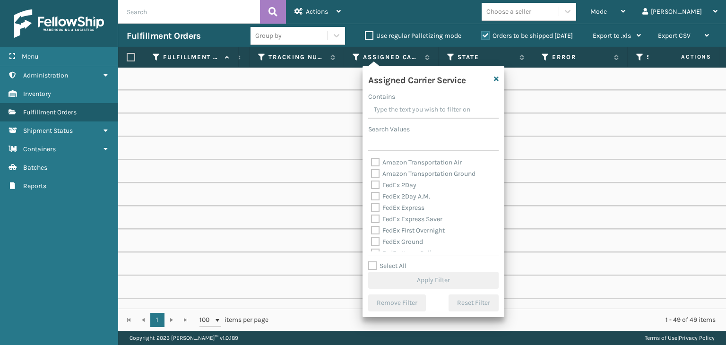
drag, startPoint x: 406, startPoint y: 263, endPoint x: 399, endPoint y: 253, distance: 12.2
click at [406, 263] on label "Select All" at bounding box center [387, 266] width 38 height 8
click at [395, 266] on label "Select All" at bounding box center [387, 266] width 38 height 8
click at [395, 261] on input "Select All" at bounding box center [439, 260] width 142 height 1
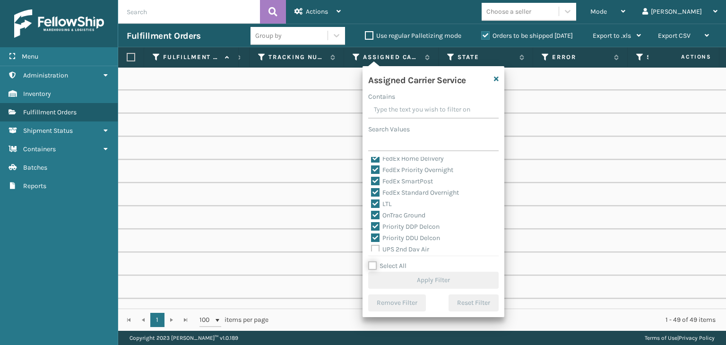
checkbox input "true"
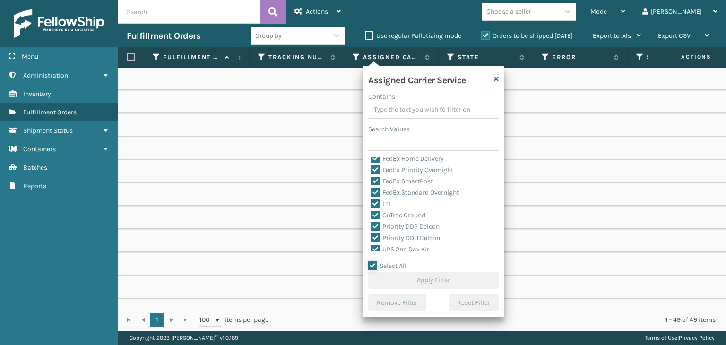
checkbox input "true"
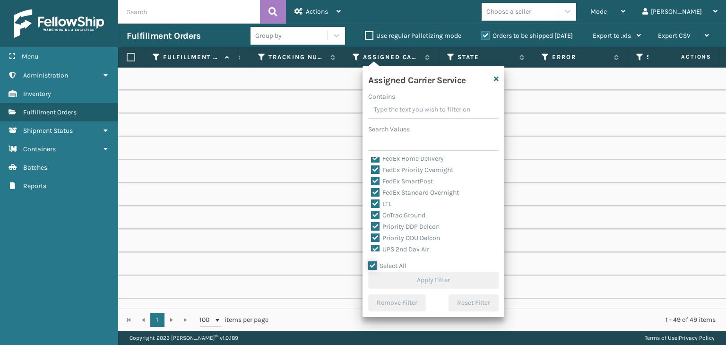
checkbox input "true"
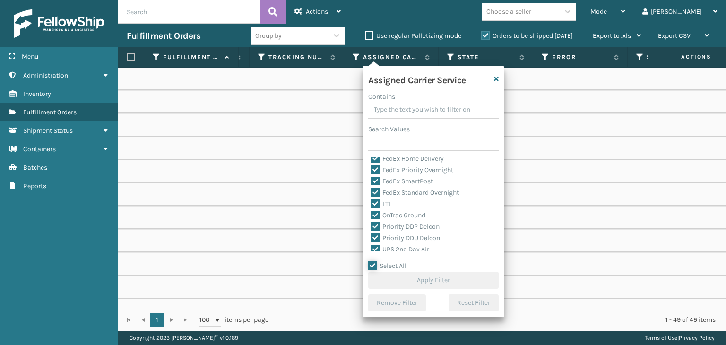
checkbox input "true"
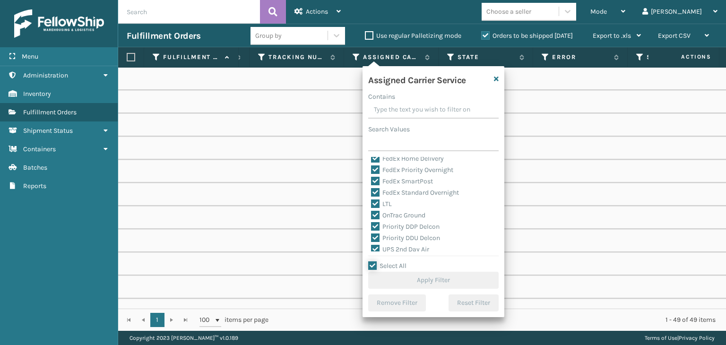
checkbox input "true"
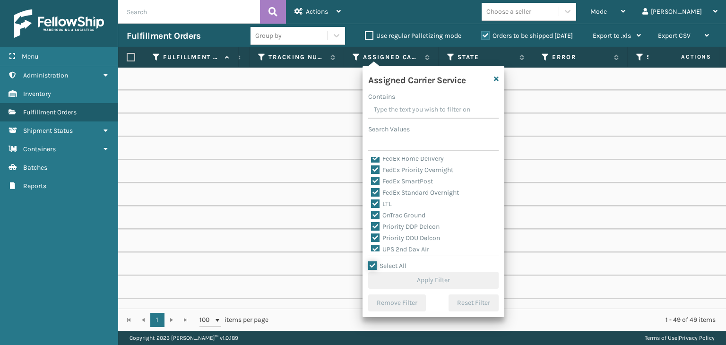
checkbox input "true"
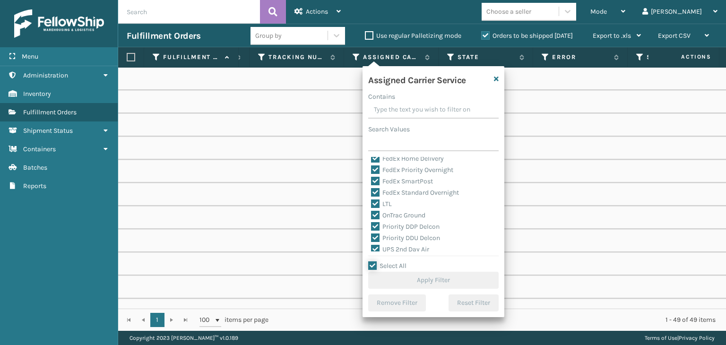
checkbox input "true"
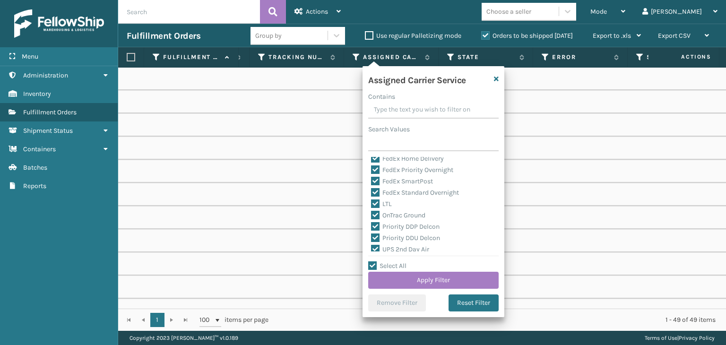
click at [387, 198] on div "LTL" at bounding box center [433, 203] width 125 height 11
click at [387, 202] on label "LTL" at bounding box center [381, 204] width 21 height 8
click at [371, 202] on input "LTL" at bounding box center [371, 201] width 0 height 6
checkbox input "false"
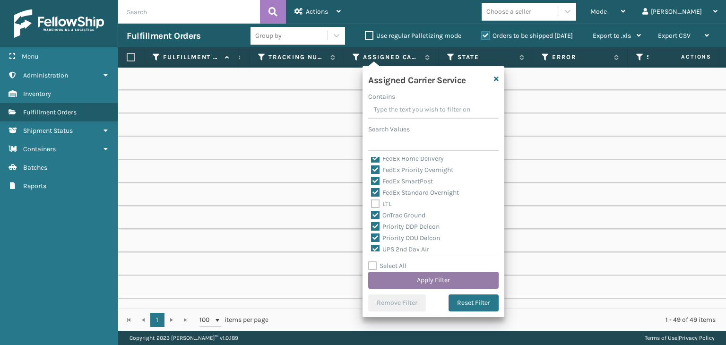
click at [403, 280] on button "Apply Filter" at bounding box center [433, 280] width 130 height 17
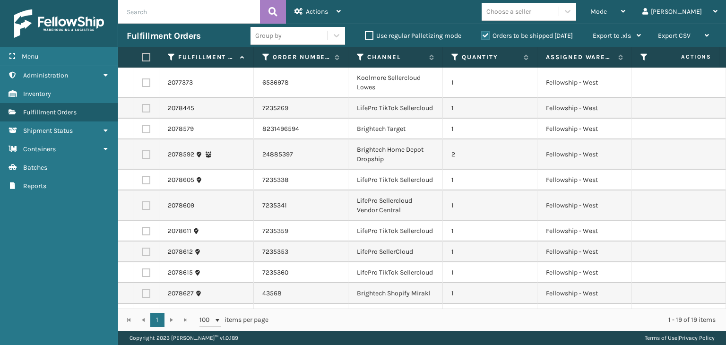
click at [293, 35] on div "Group by" at bounding box center [288, 36] width 77 height 16
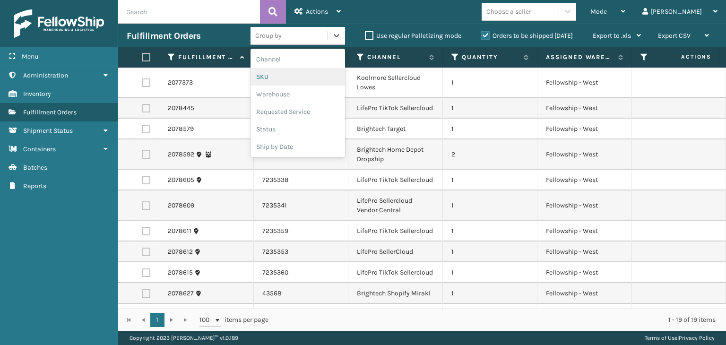
click at [295, 79] on div "SKU" at bounding box center [297, 76] width 94 height 17
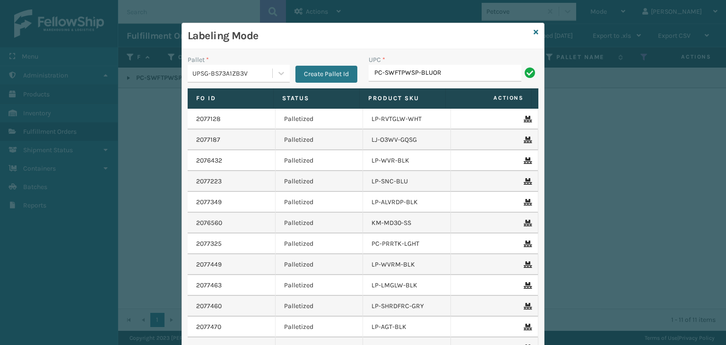
type input "PC-SWFTPWSP-BLUOR"
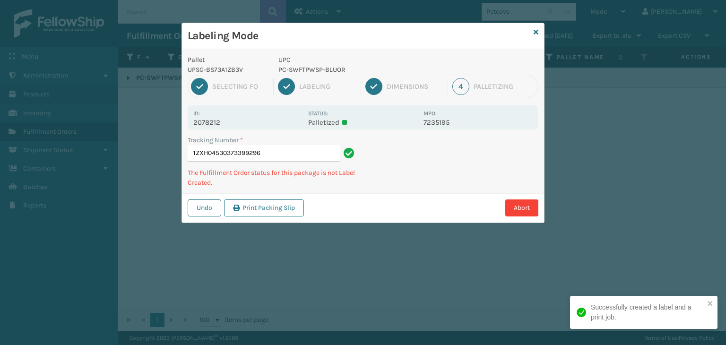
click at [383, 73] on p "PC-SWFTPWSP-BLUOR" at bounding box center [347, 70] width 139 height 10
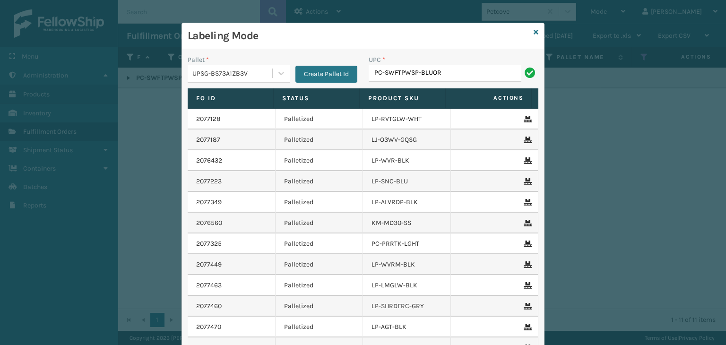
type input "PC-SWFTPWSP-BLUOR"
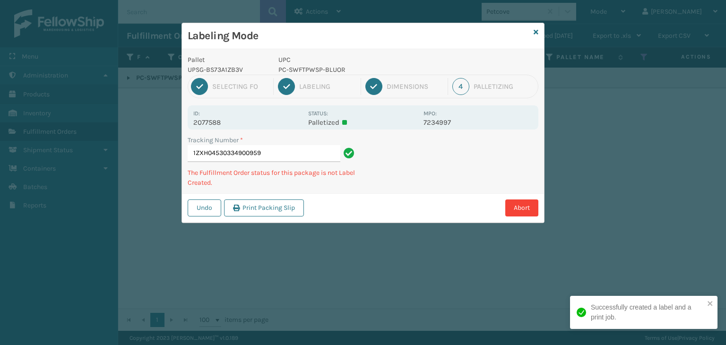
type input "1ZXH04530334900959PC-SWFTPWSP-BLUOR"
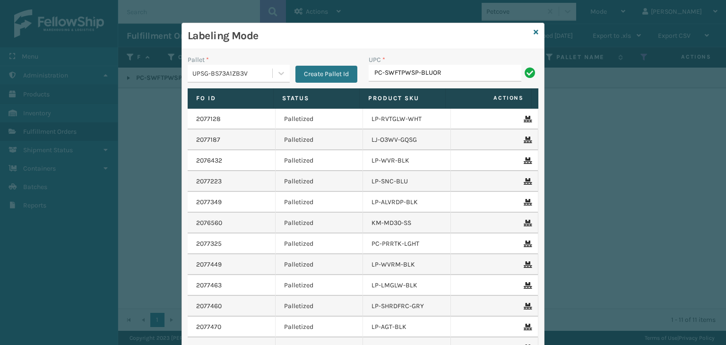
type input "PC-SWFTPWSP-BLUOR"
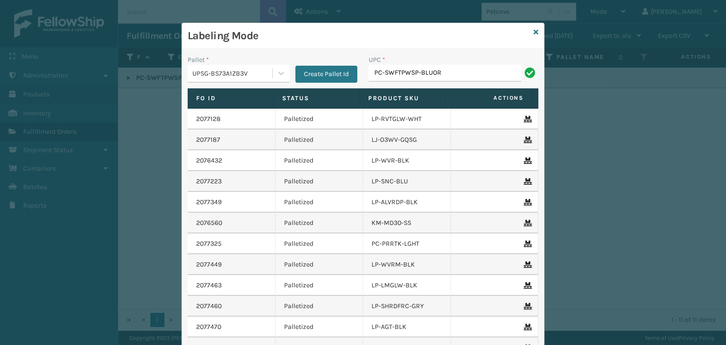
type input "PC-SWFTPWSP-BLUOR"
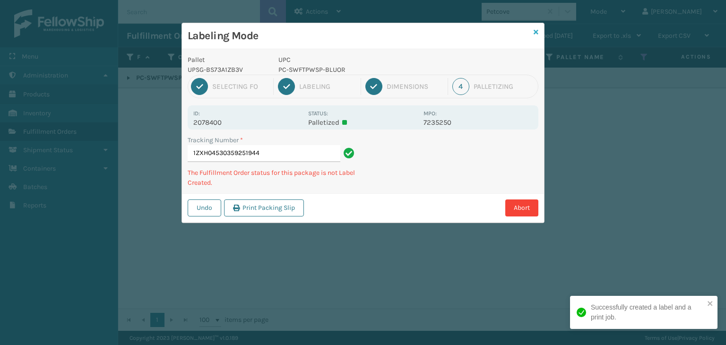
click at [534, 32] on icon at bounding box center [535, 32] width 5 height 7
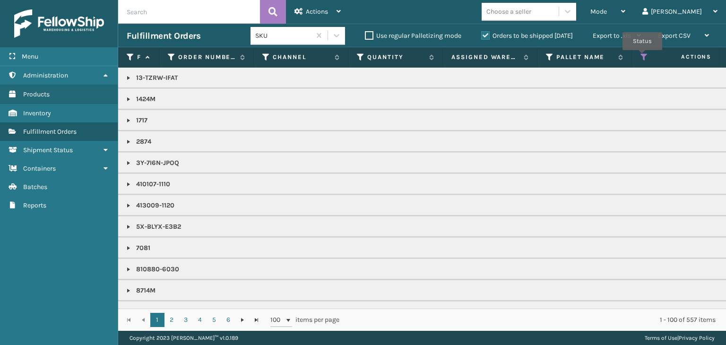
click at [642, 57] on icon at bounding box center [644, 57] width 8 height 9
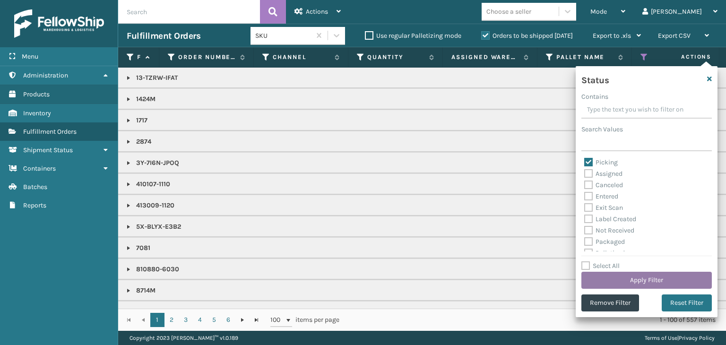
click at [591, 283] on button "Apply Filter" at bounding box center [646, 280] width 130 height 17
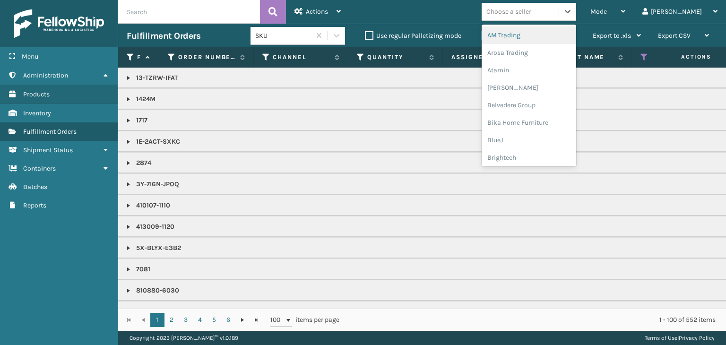
click at [549, 3] on div "Choose a seller" at bounding box center [528, 12] width 94 height 18
type input "BR"
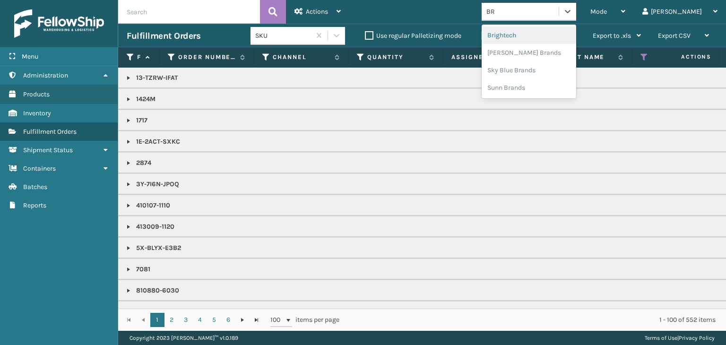
click at [552, 30] on div "Brightech" at bounding box center [528, 34] width 94 height 17
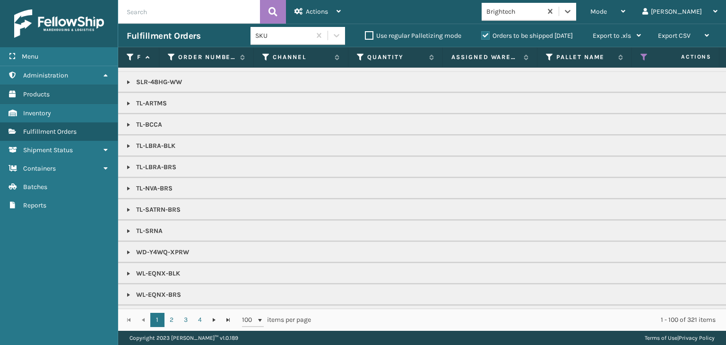
scroll to position [887, 0]
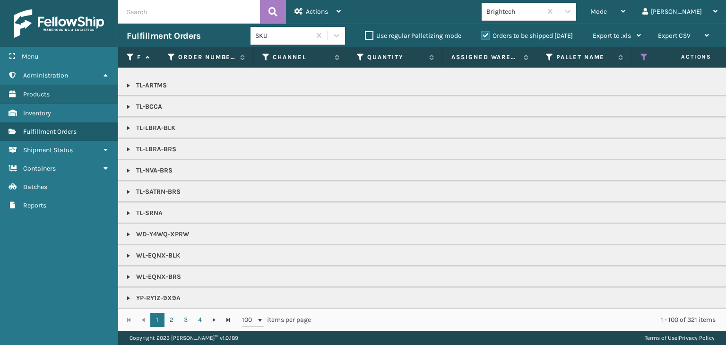
click at [127, 252] on link at bounding box center [129, 256] width 8 height 8
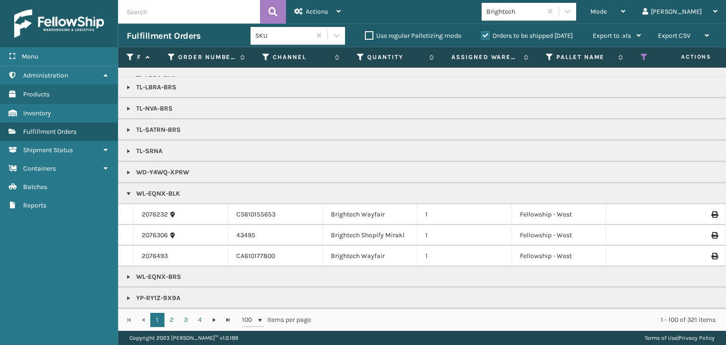
scroll to position [949, 0]
click at [634, 4] on div "Mode Regular Mode Picking Mode Labeling Mode Exit Scan Mode" at bounding box center [608, 12] width 52 height 24
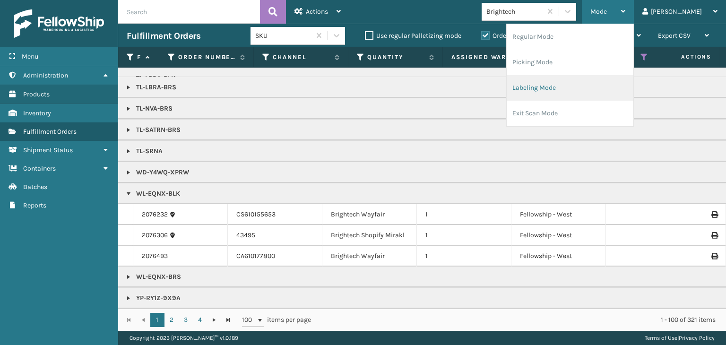
click at [570, 77] on li "Labeling Mode" at bounding box center [569, 88] width 127 height 26
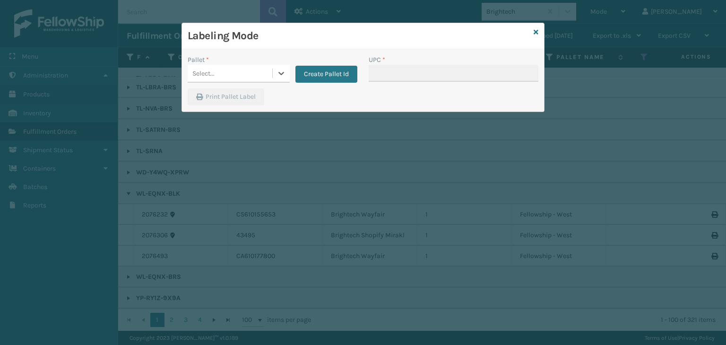
click at [257, 77] on div "Select..." at bounding box center [230, 74] width 85 height 16
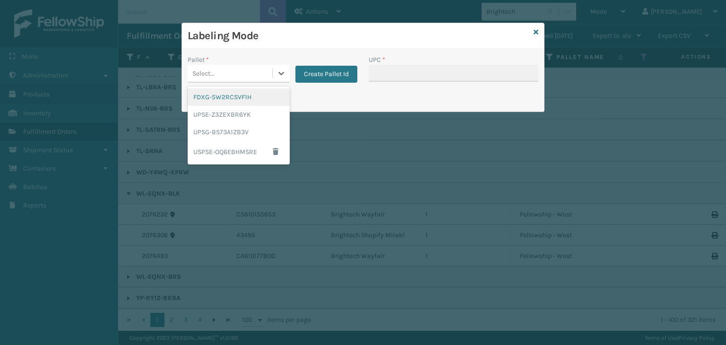
drag, startPoint x: 249, startPoint y: 97, endPoint x: 347, endPoint y: 83, distance: 98.3
click at [249, 97] on div "FDXG-5W2RCSVF1H" at bounding box center [239, 96] width 102 height 17
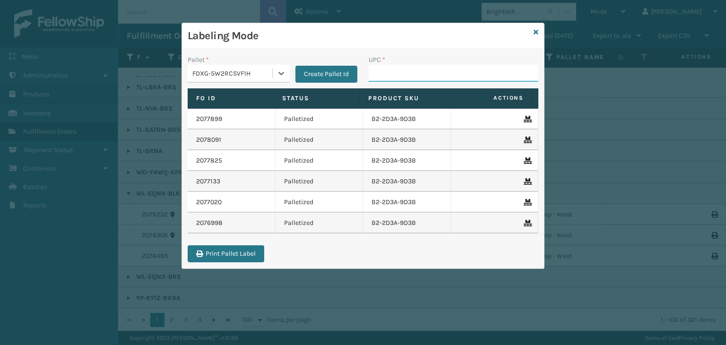
click at [392, 69] on input "UPC *" at bounding box center [453, 73] width 170 height 17
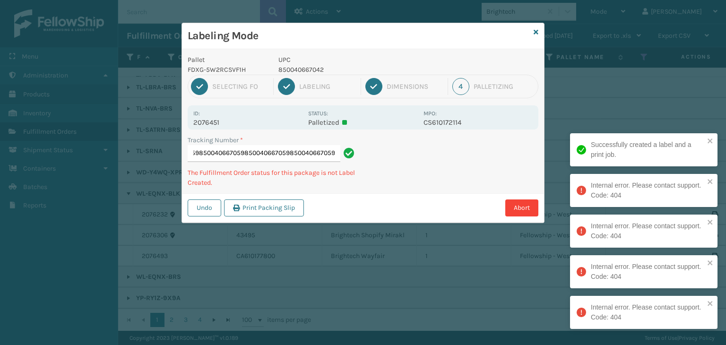
type input "884340227189850040667059850040667059850040667059850040667059850040667059"
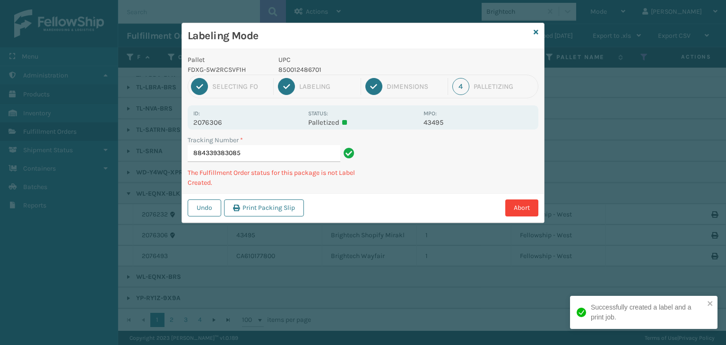
click at [302, 66] on p "850012486701" at bounding box center [347, 70] width 139 height 10
copy p "850012486701"
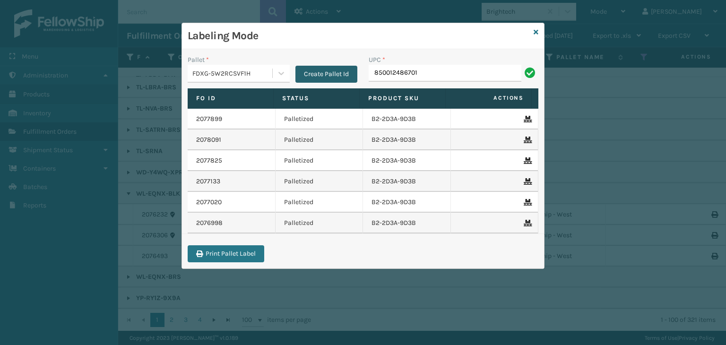
type input "850012486701"
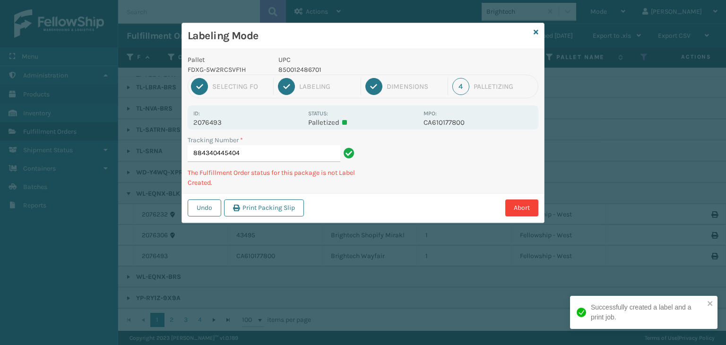
type input "884340445404850012486701"
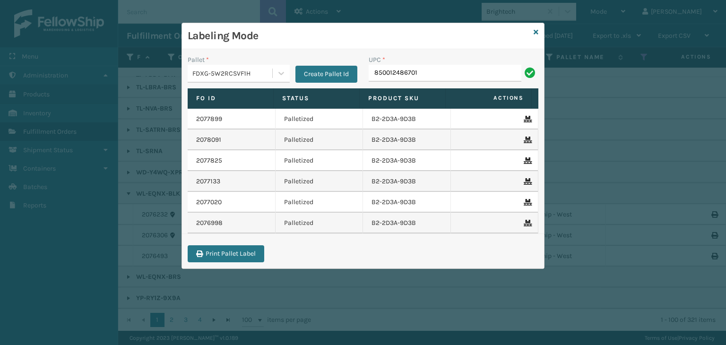
type input "850012486701"
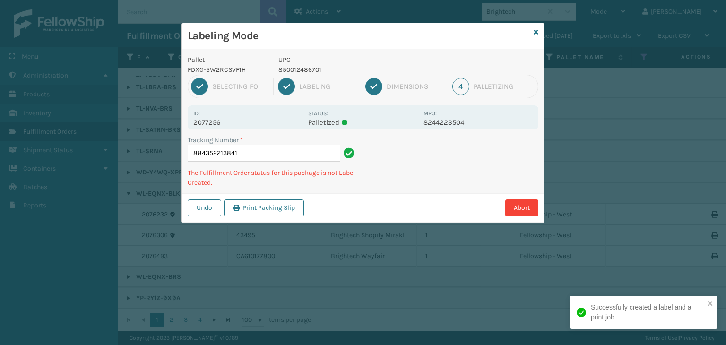
type input "884352213841850012486701"
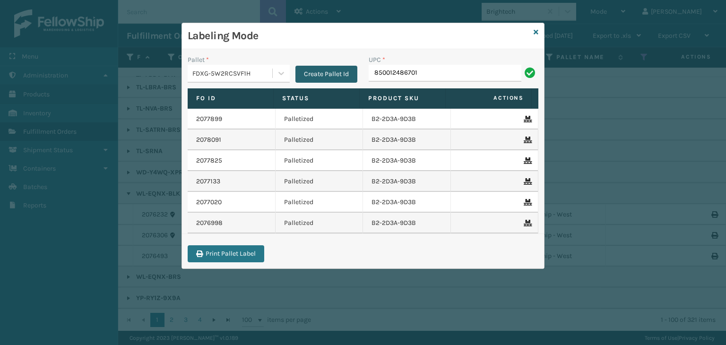
type input "850012486701"
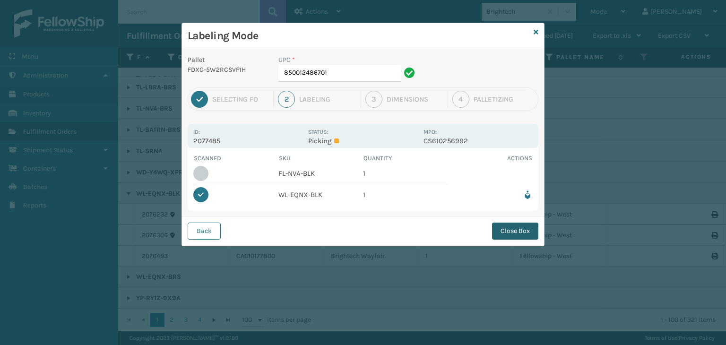
click at [513, 231] on button "Close Box" at bounding box center [515, 231] width 46 height 17
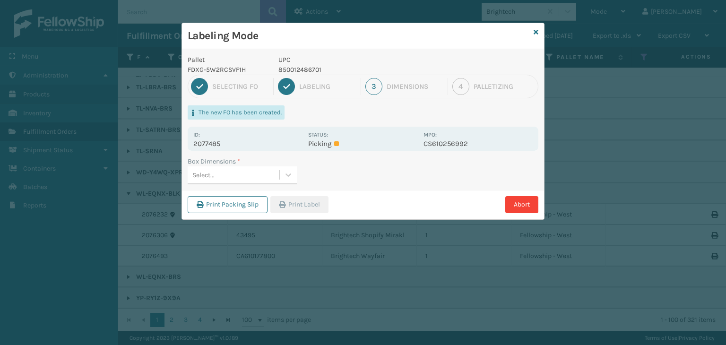
click at [259, 180] on div "Select..." at bounding box center [234, 175] width 92 height 16
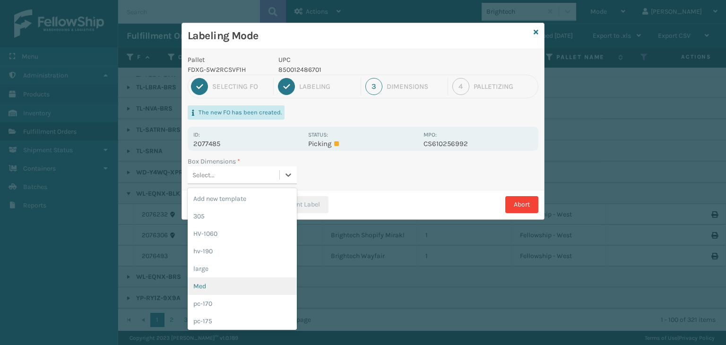
click at [205, 280] on div "Med" at bounding box center [242, 285] width 109 height 17
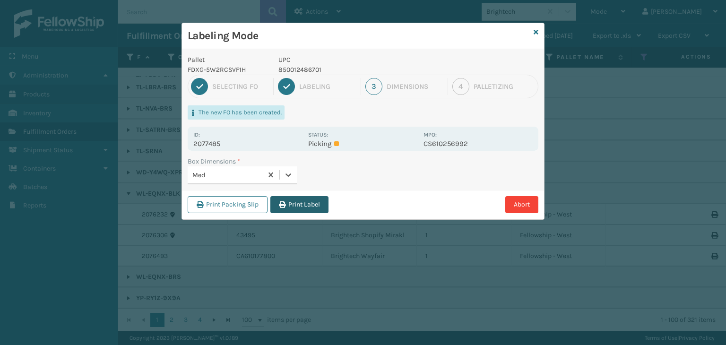
click at [319, 199] on button "Print Label" at bounding box center [299, 204] width 58 height 17
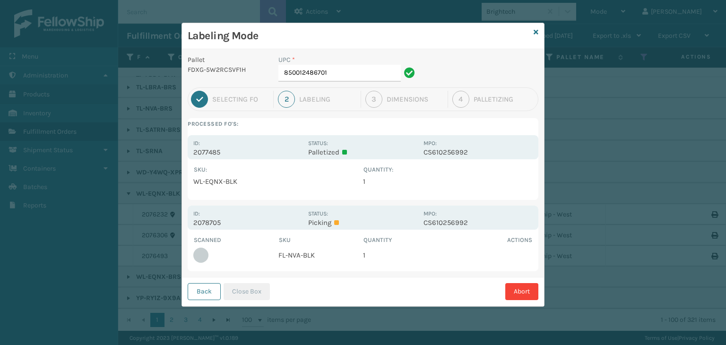
click at [541, 29] on div "Labeling Mode" at bounding box center [363, 36] width 362 height 26
click at [534, 32] on icon at bounding box center [535, 32] width 5 height 7
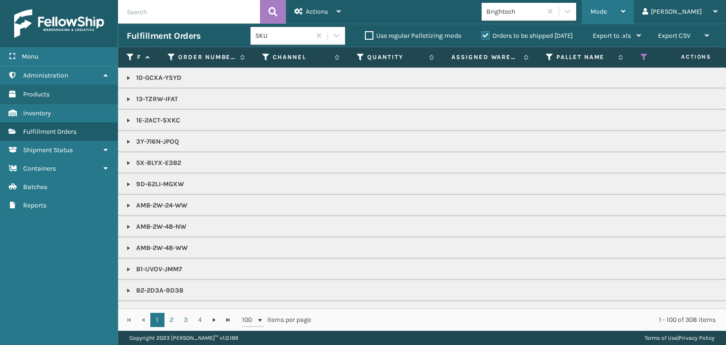
click at [625, 3] on div "Mode" at bounding box center [607, 12] width 35 height 24
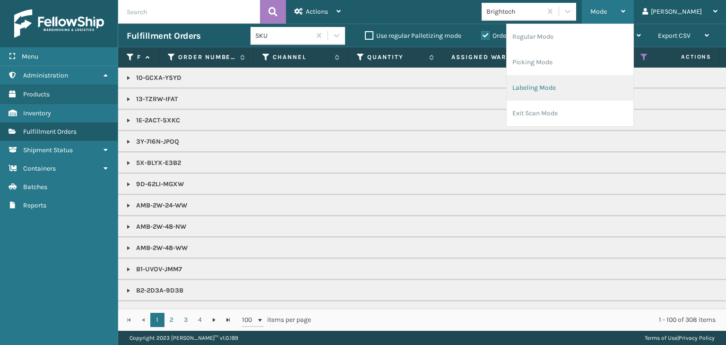
click at [580, 80] on li "Labeling Mode" at bounding box center [569, 88] width 127 height 26
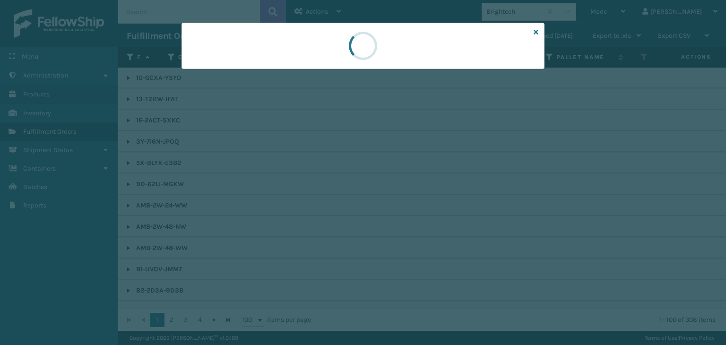
click at [211, 69] on div at bounding box center [363, 172] width 726 height 345
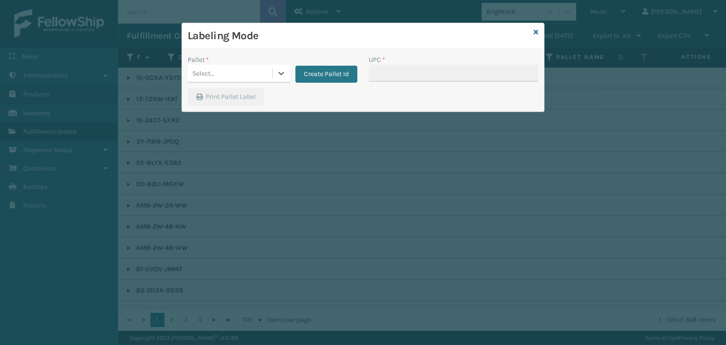
click at [211, 69] on div "Select..." at bounding box center [203, 74] width 22 height 10
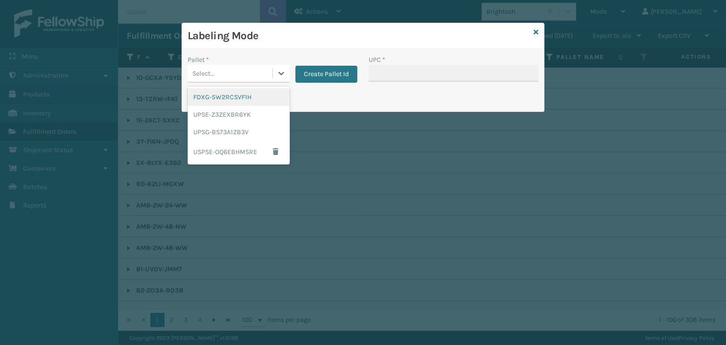
click at [217, 94] on div "FDXG-5W2RCSVF1H" at bounding box center [239, 96] width 102 height 17
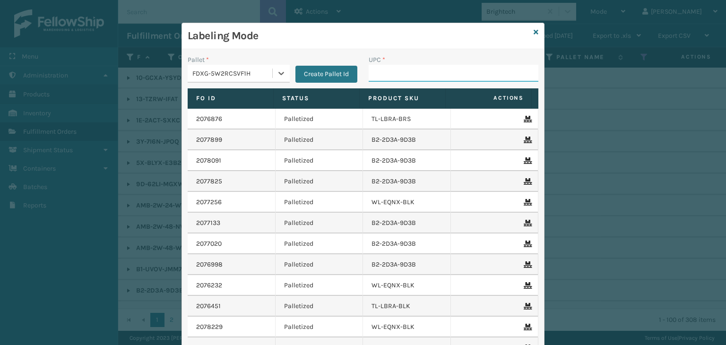
drag, startPoint x: 384, startPoint y: 71, endPoint x: 376, endPoint y: 60, distance: 13.5
click at [384, 71] on input "UPC *" at bounding box center [453, 73] width 170 height 17
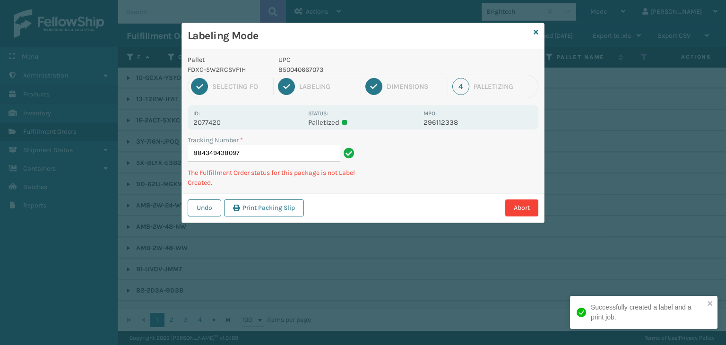
click at [294, 67] on p "850040667073" at bounding box center [347, 70] width 139 height 10
copy p "850040667073"
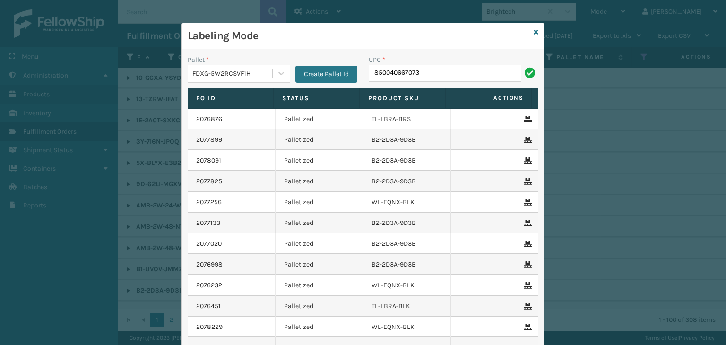
type input "850040667073"
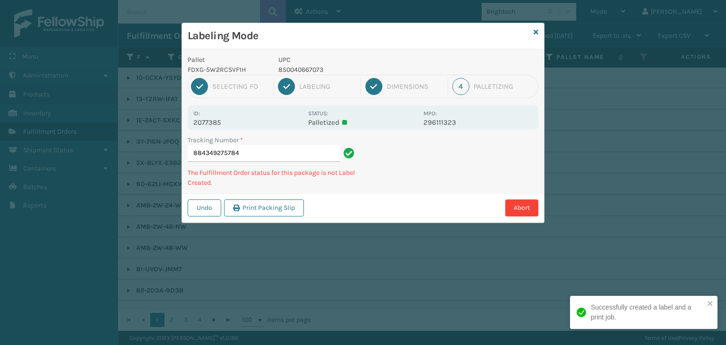
type input "884349275784850040667073"
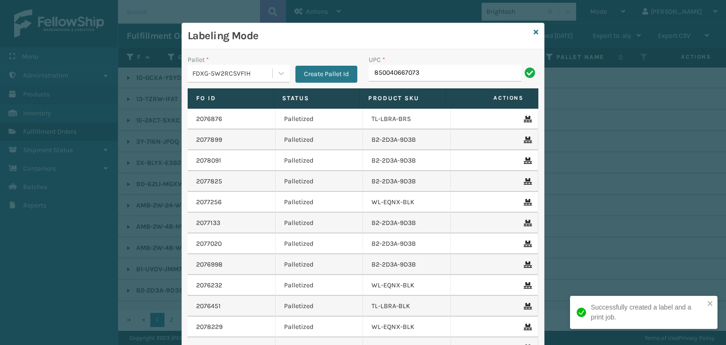
type input "850040667073"
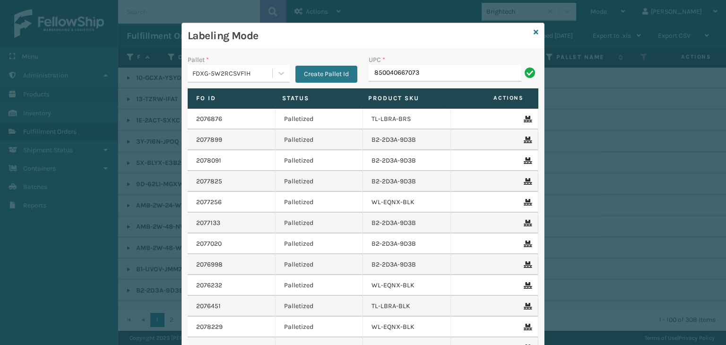
type input "850040667073"
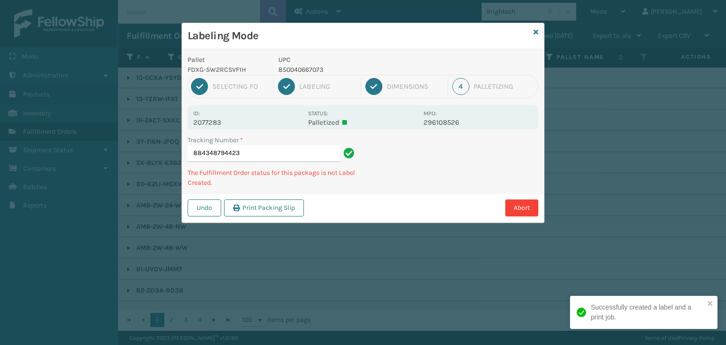
type input "884348794423850040667073"
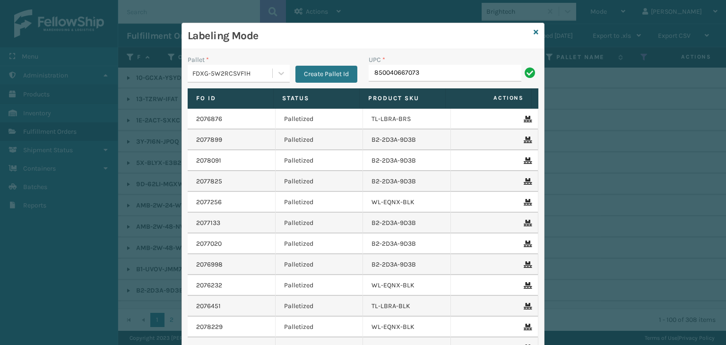
type input "850040667073"
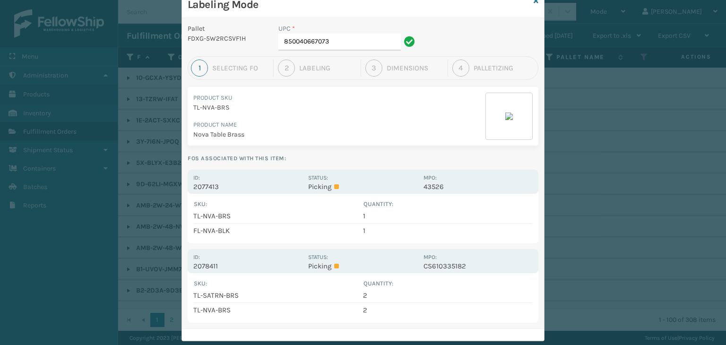
scroll to position [49, 0]
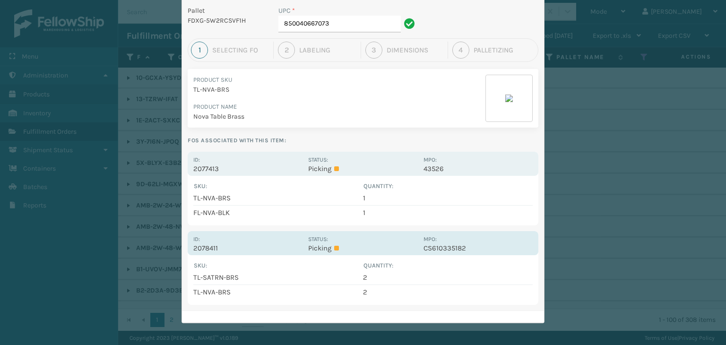
click at [352, 240] on div "Status: Picking" at bounding box center [362, 243] width 109 height 18
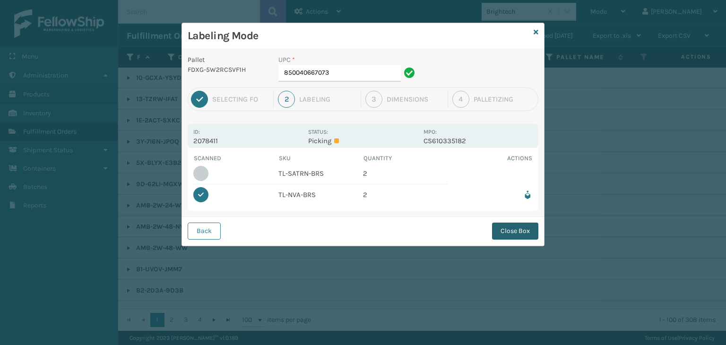
click at [500, 227] on button "Close Box" at bounding box center [515, 231] width 46 height 17
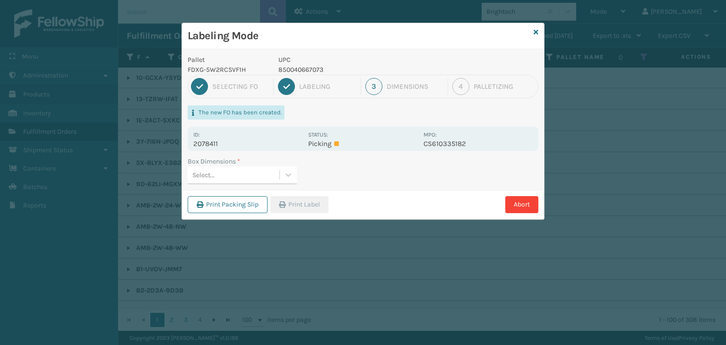
click at [256, 180] on div "Select..." at bounding box center [234, 175] width 92 height 16
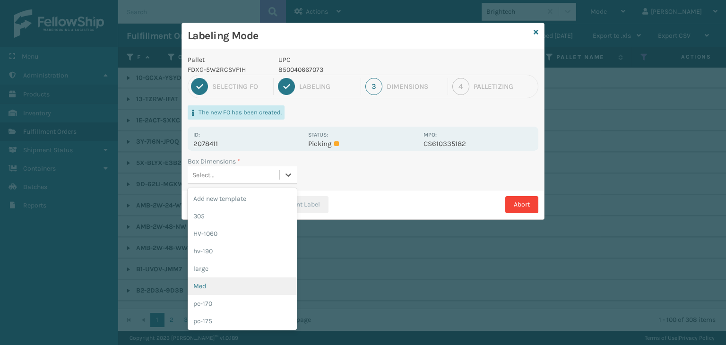
click at [223, 287] on div "Med" at bounding box center [242, 285] width 109 height 17
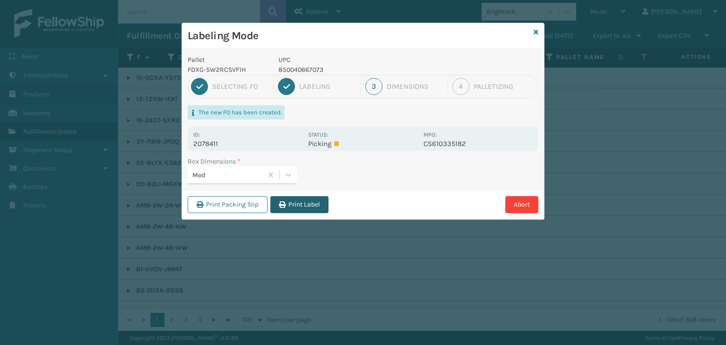
click at [284, 199] on button "Print Label" at bounding box center [299, 204] width 58 height 17
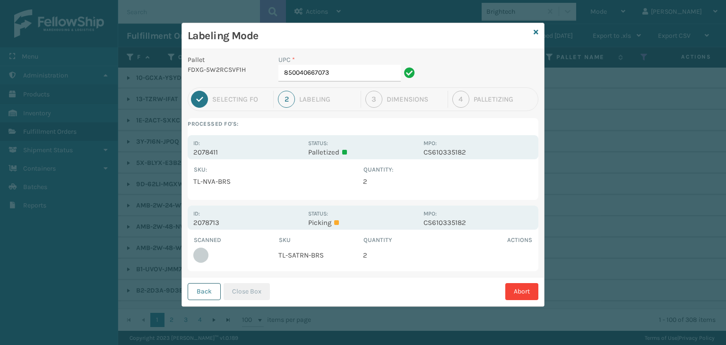
click at [208, 295] on button "Back" at bounding box center [204, 291] width 33 height 17
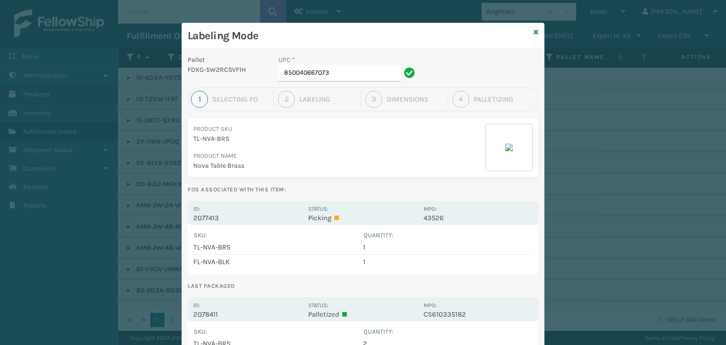
click at [334, 225] on div "SKU : Quantity : TL-NVA-BRS 1 FL-NVA-BLK 1 Show All" at bounding box center [363, 250] width 351 height 50
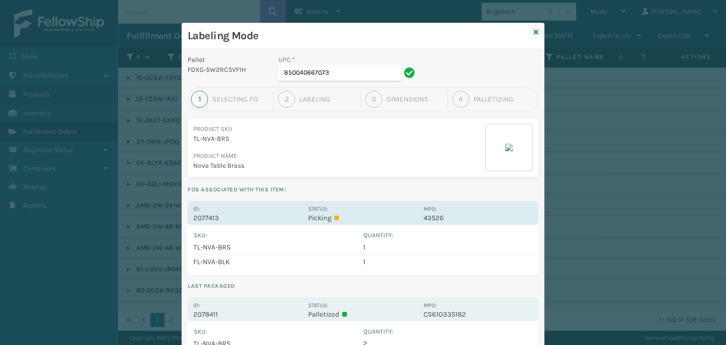
click at [333, 214] on p "Picking" at bounding box center [362, 218] width 109 height 9
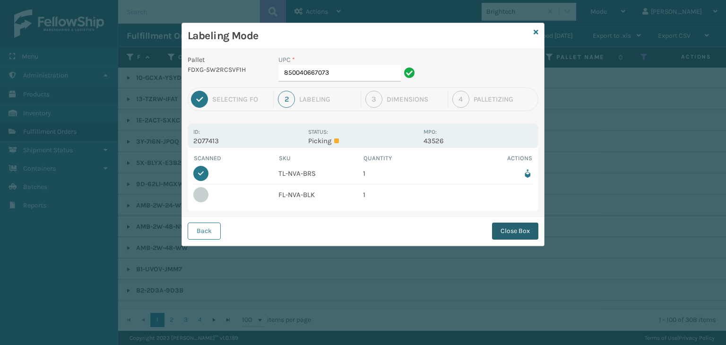
click at [505, 231] on button "Close Box" at bounding box center [515, 231] width 46 height 17
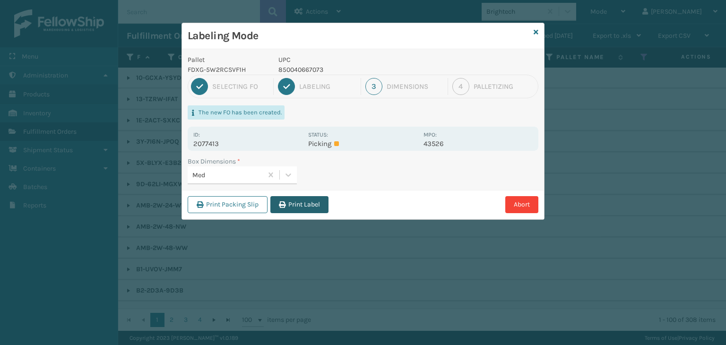
click at [291, 201] on button "Print Label" at bounding box center [299, 204] width 58 height 17
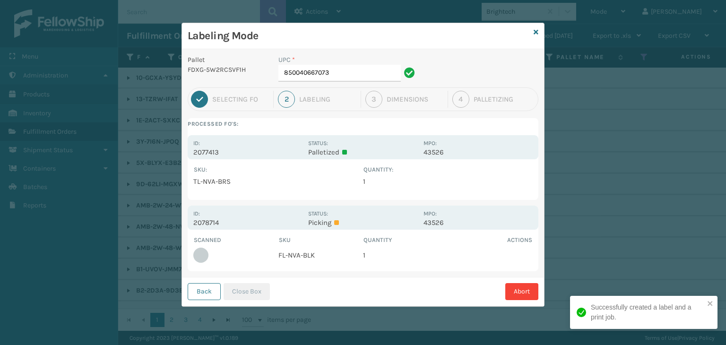
click at [531, 33] on div "Labeling Mode" at bounding box center [363, 36] width 362 height 26
click at [538, 30] on div "Labeling Mode" at bounding box center [363, 36] width 362 height 26
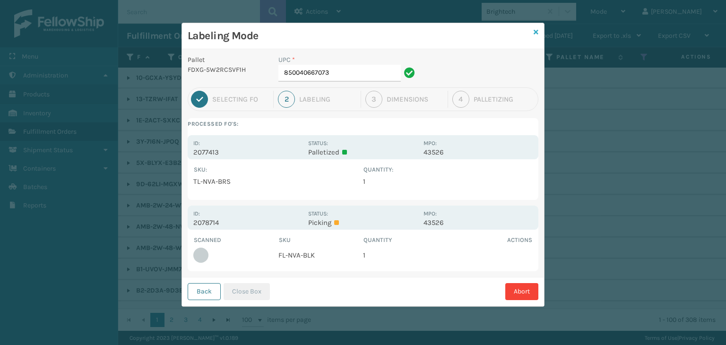
click at [536, 31] on icon at bounding box center [535, 32] width 5 height 7
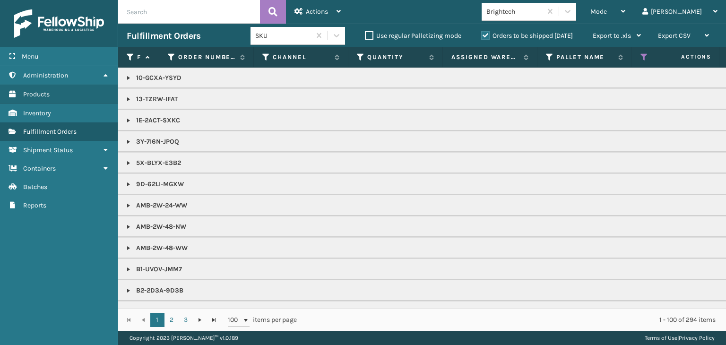
click at [623, 16] on div "Mode Regular Mode Picking Mode Labeling Mode Exit Scan Mode" at bounding box center [608, 12] width 52 height 24
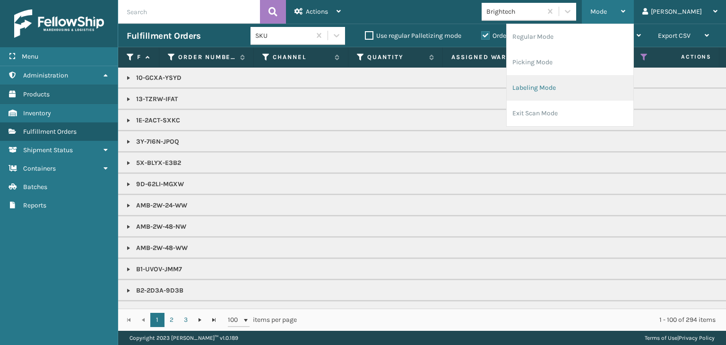
click at [566, 86] on li "Labeling Mode" at bounding box center [569, 88] width 127 height 26
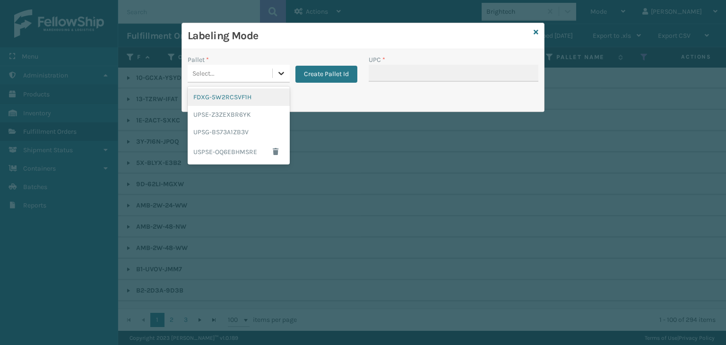
click at [286, 72] on div at bounding box center [281, 73] width 17 height 17
click at [236, 103] on div "FDXG-5W2RCSVF1H" at bounding box center [239, 96] width 102 height 17
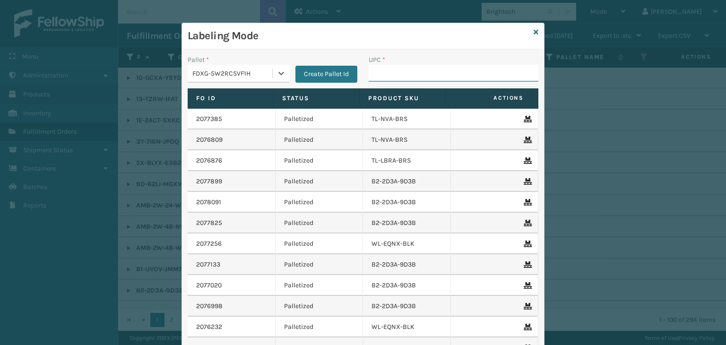
drag, startPoint x: 387, startPoint y: 75, endPoint x: 382, endPoint y: 69, distance: 7.7
click at [387, 73] on input "UPC *" at bounding box center [453, 73] width 170 height 17
type input "850040667"
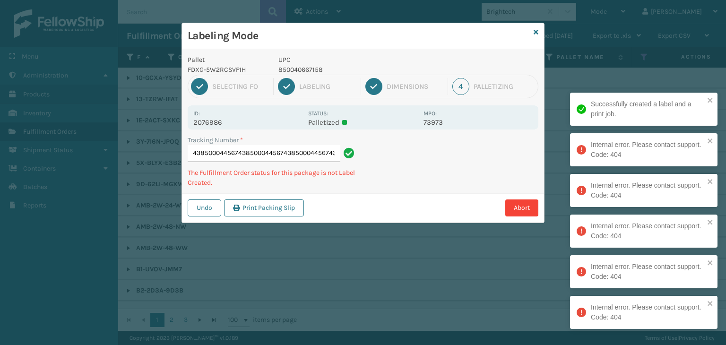
type input "8843469251408500044567438500044567438500044567438500044567438500044567438500044…"
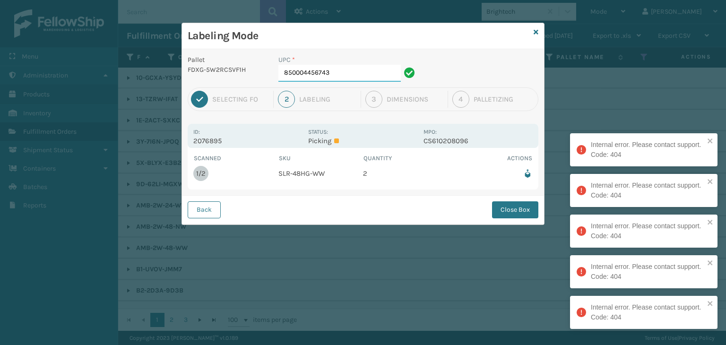
click at [365, 72] on input "850004456743" at bounding box center [339, 73] width 122 height 17
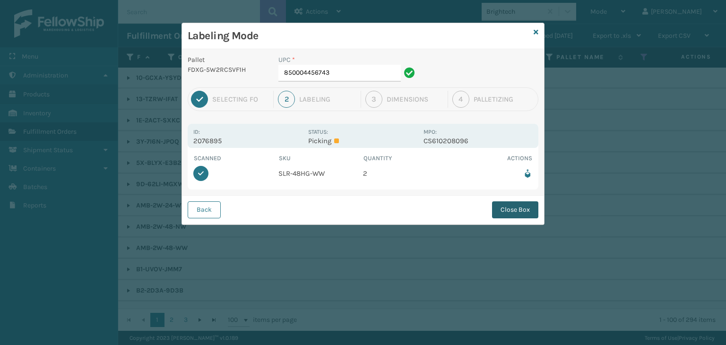
click at [505, 209] on button "Close Box" at bounding box center [515, 209] width 46 height 17
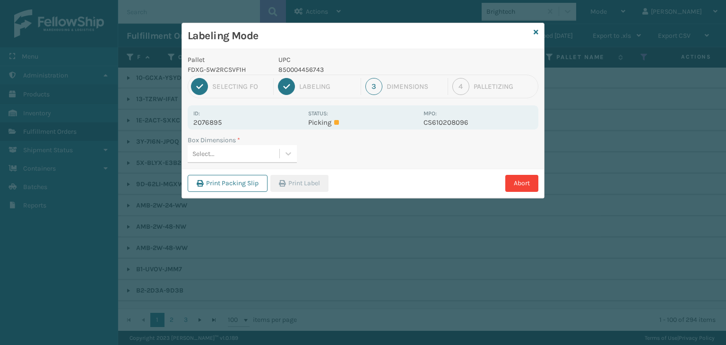
click at [259, 156] on div "Select..." at bounding box center [234, 154] width 92 height 16
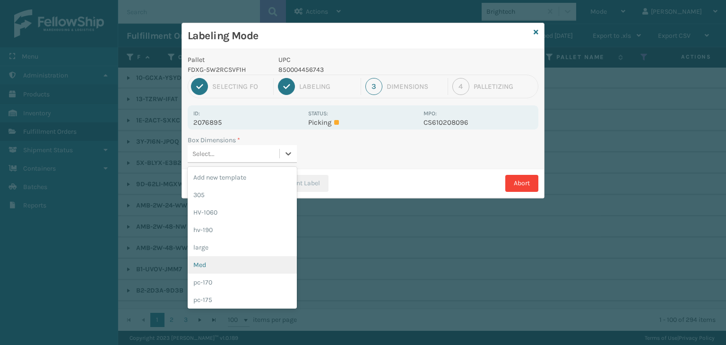
click at [208, 270] on div "Med" at bounding box center [242, 264] width 109 height 17
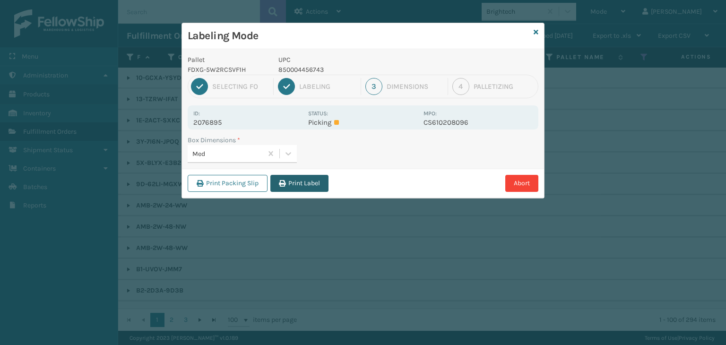
click at [286, 186] on button "Print Label" at bounding box center [299, 183] width 58 height 17
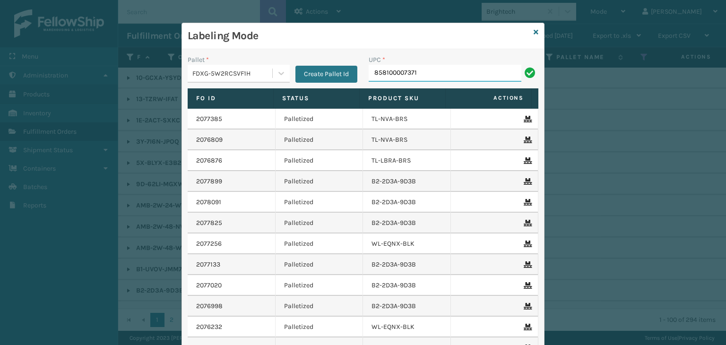
type input "858100007371"
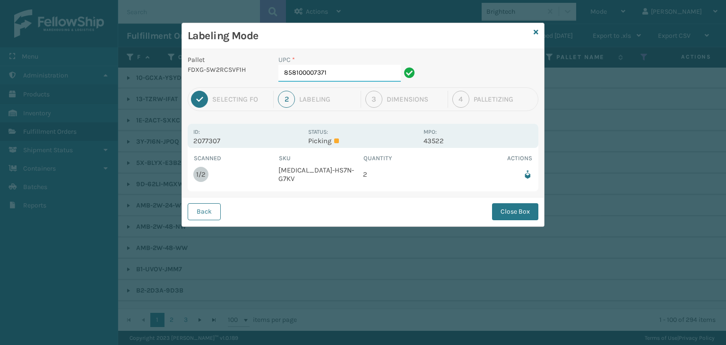
click at [376, 70] on input "858100007371" at bounding box center [339, 73] width 122 height 17
drag, startPoint x: 511, startPoint y: 206, endPoint x: 500, endPoint y: 188, distance: 20.2
click at [511, 206] on button "Close Box" at bounding box center [515, 211] width 46 height 17
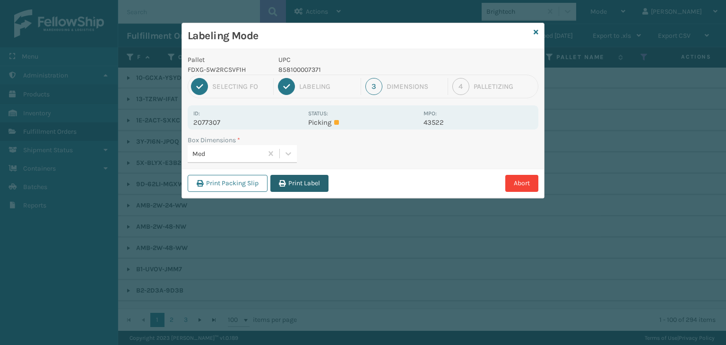
click at [289, 189] on button "Print Label" at bounding box center [299, 183] width 58 height 17
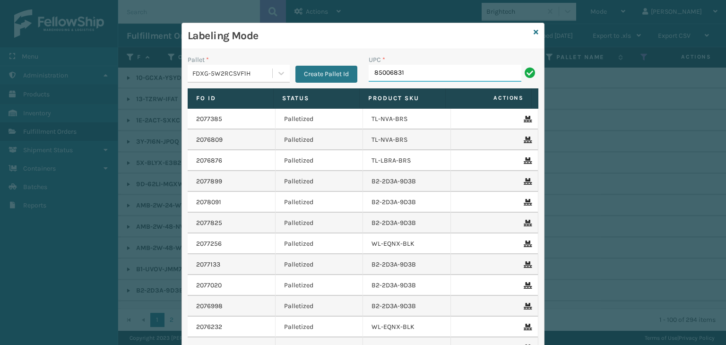
type input "850068315"
type input "853913008119"
type input "850040667031"
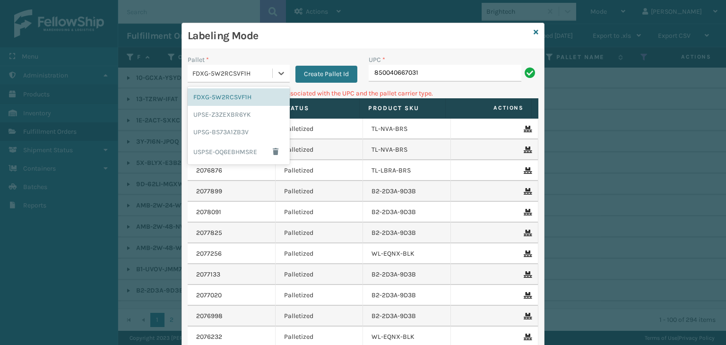
click at [253, 74] on div "FDXG-5W2RCSVF1H" at bounding box center [232, 74] width 81 height 10
click at [242, 128] on div "UPSG-BS73A1ZB3V" at bounding box center [239, 131] width 102 height 17
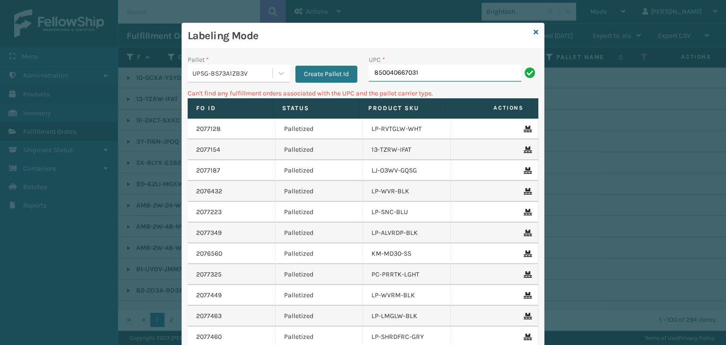
click at [438, 76] on input "850040667031" at bounding box center [444, 73] width 153 height 17
click at [265, 74] on div "UPSG-BS73A1ZB3V" at bounding box center [232, 74] width 81 height 10
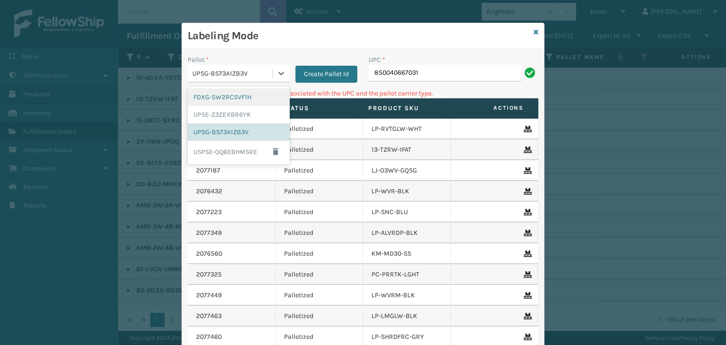
click at [253, 99] on div "FDXG-5W2RCSVF1H" at bounding box center [239, 96] width 102 height 17
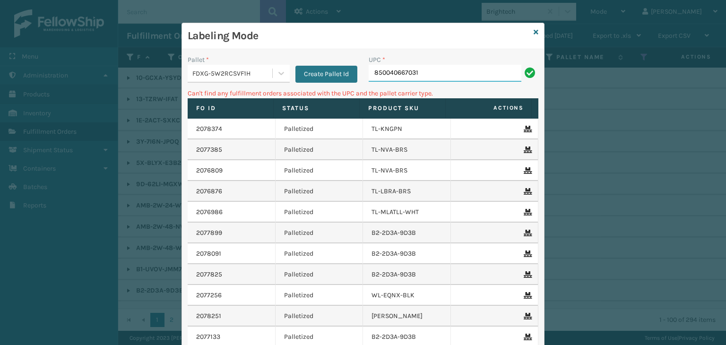
drag, startPoint x: 439, startPoint y: 74, endPoint x: 0, endPoint y: 123, distance: 441.6
click at [6, 127] on div "Labeling Mode Pallet * FDXG-5W2RCSVF1H Create Pallet Id UPC * 850040667031 Can'…" at bounding box center [363, 172] width 726 height 345
type input "850040667301"
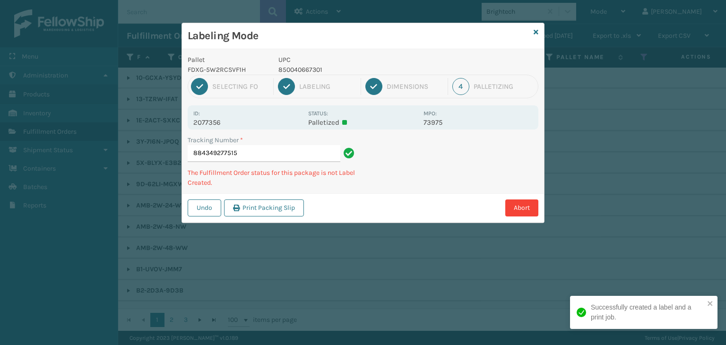
click at [300, 70] on p "850040667301" at bounding box center [347, 70] width 139 height 10
copy p "850040667301"
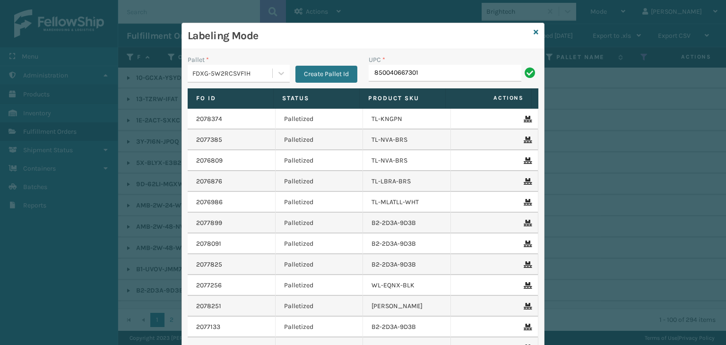
type input "850040667301"
type input "850004"
type input "850040667059"
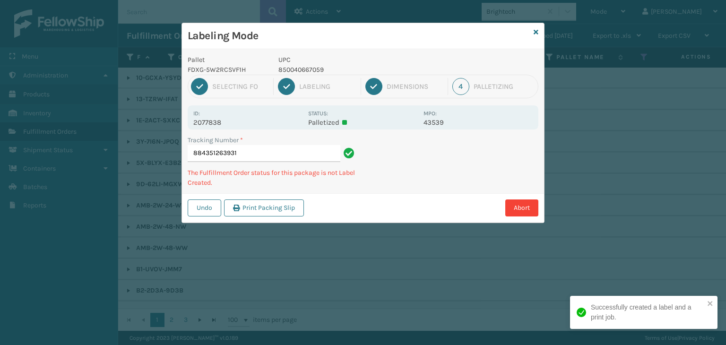
click at [309, 69] on p "850040667059" at bounding box center [347, 70] width 139 height 10
copy p "850040667059"
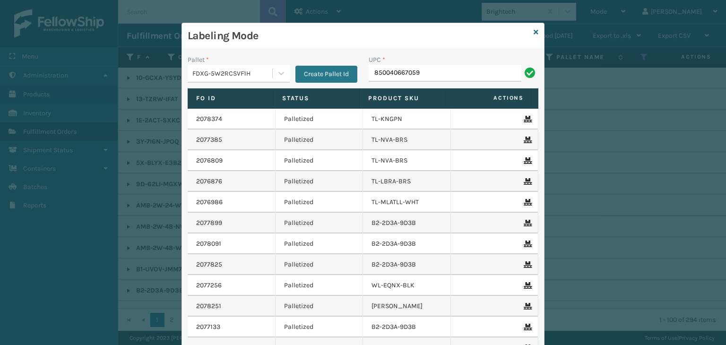
type input "850040667059"
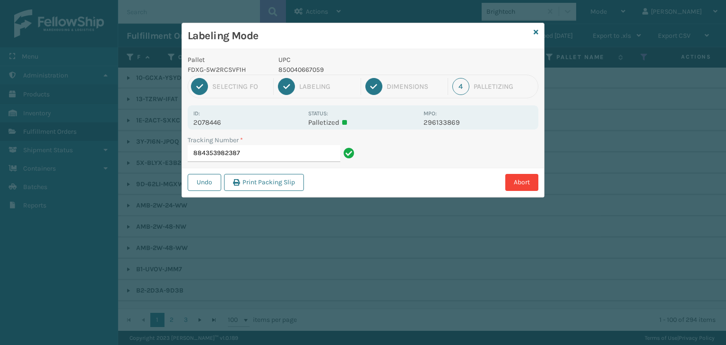
click at [197, 121] on p "2078446" at bounding box center [247, 122] width 109 height 9
copy p "2078446"
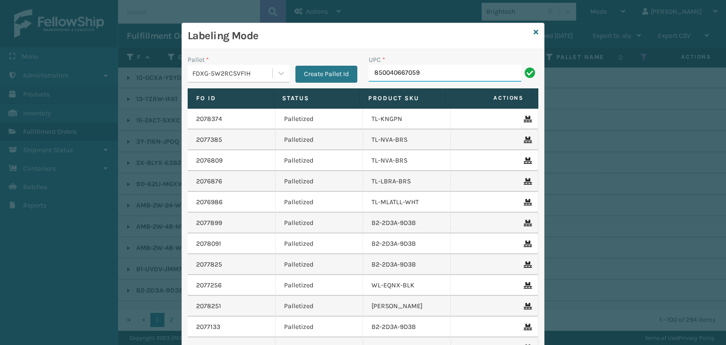
type input "850040667059"
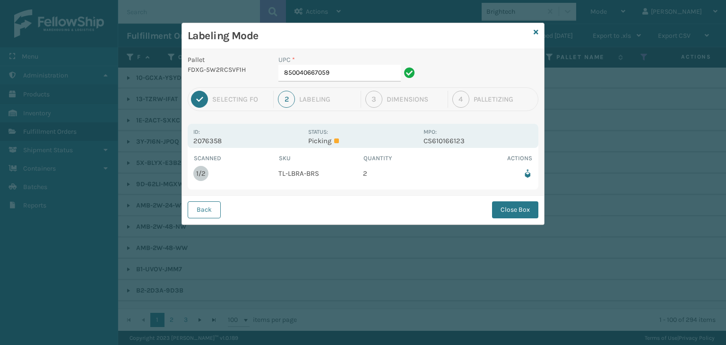
click at [348, 64] on div "UPC *" at bounding box center [347, 60] width 139 height 10
click at [353, 67] on input "850040667059" at bounding box center [339, 73] width 122 height 17
click at [510, 205] on button "Close Box" at bounding box center [515, 209] width 46 height 17
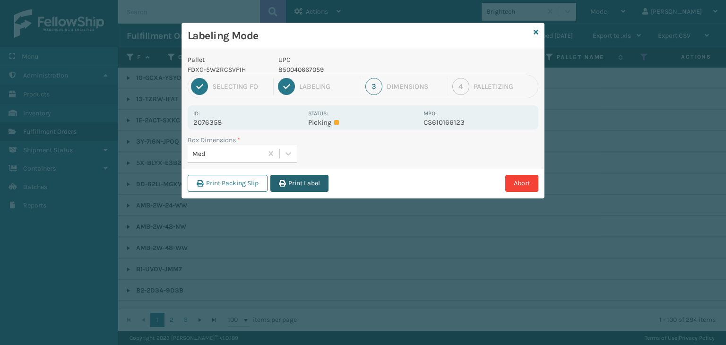
click at [310, 181] on button "Print Label" at bounding box center [299, 183] width 58 height 17
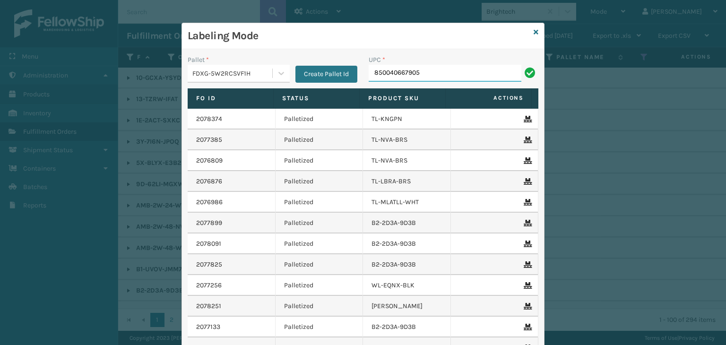
type input "850040667905"
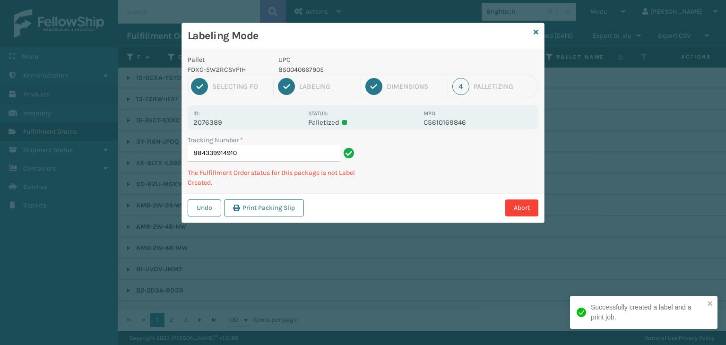
click at [305, 67] on p "850040667905" at bounding box center [347, 70] width 139 height 10
copy p "850040667905"
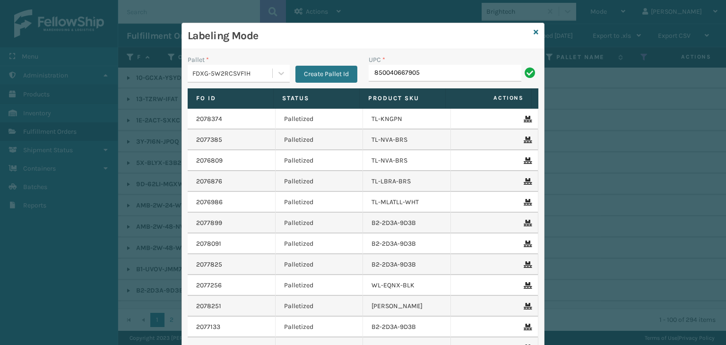
type input "850040667905"
type input "850004456101"
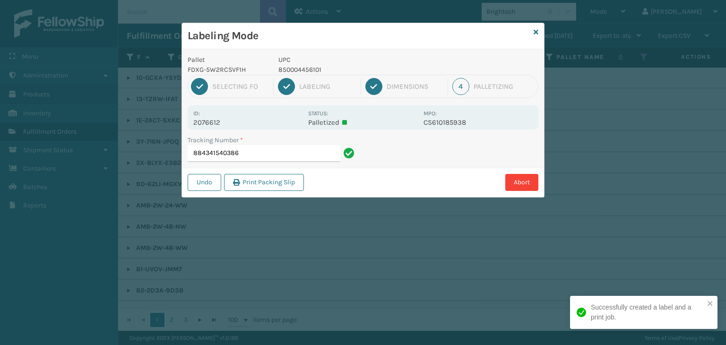
click at [306, 65] on p "850004456101" at bounding box center [347, 70] width 139 height 10
copy p "850004456101"
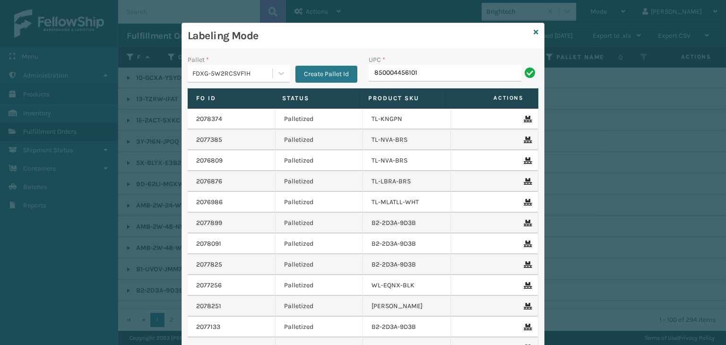
type input "850004456101"
type input "857899006483"
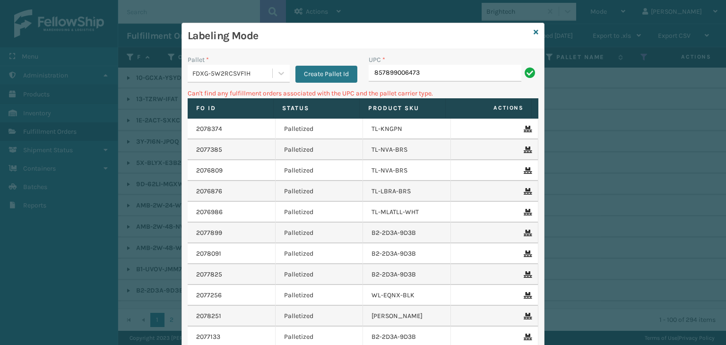
type input "857899006473"
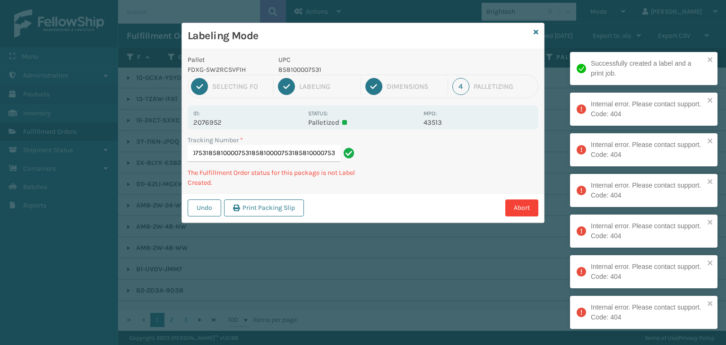
type input "8843466661088581000075318581000075318581000075318581000075318581000075318581000…"
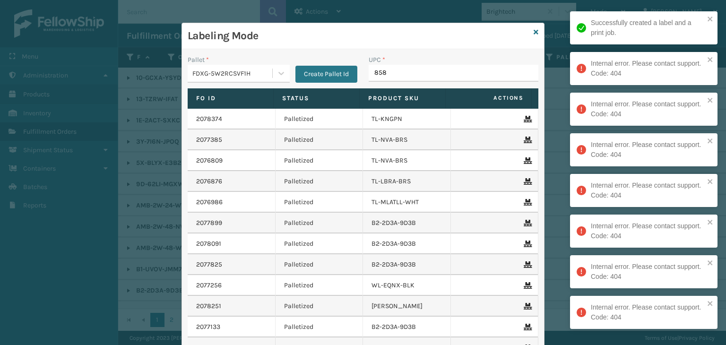
type input "8581"
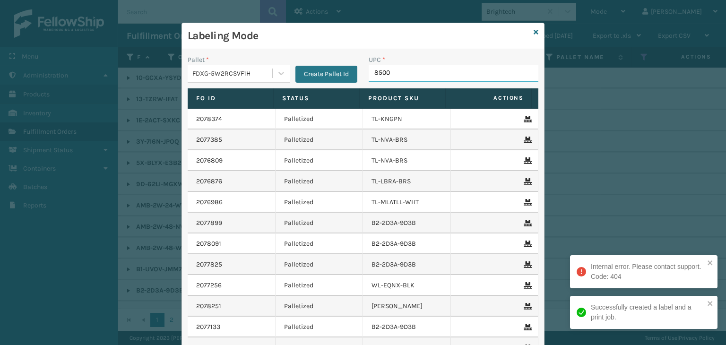
type input "85001"
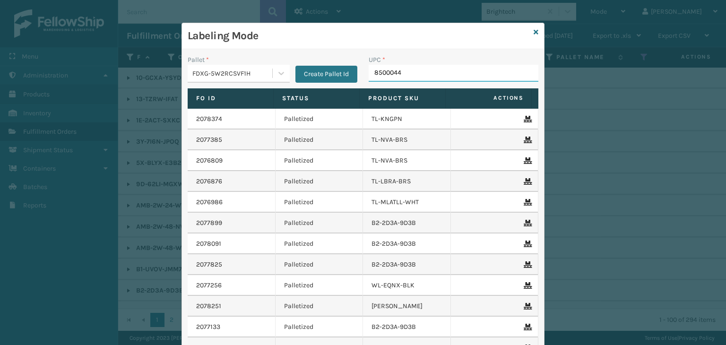
type input "85000445"
click at [534, 30] on icon at bounding box center [535, 32] width 5 height 7
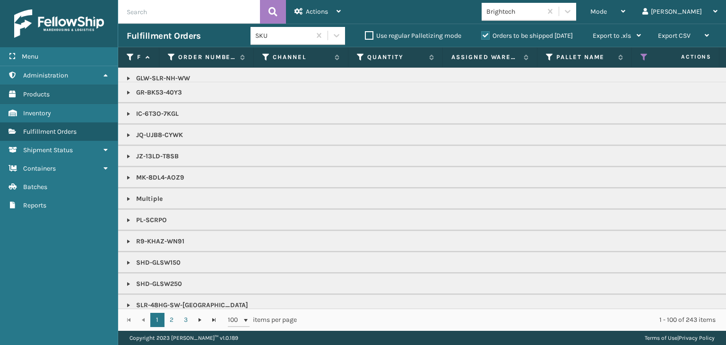
scroll to position [756, 0]
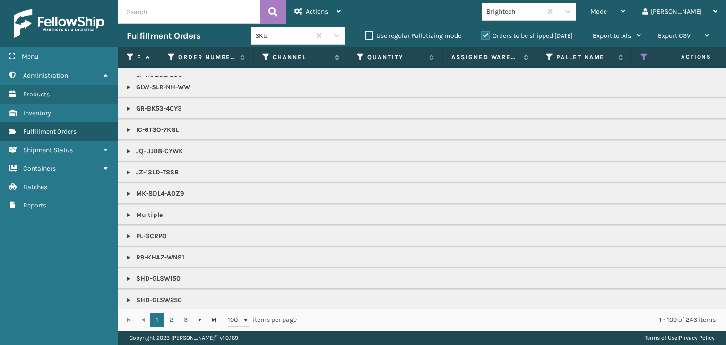
drag, startPoint x: 124, startPoint y: 127, endPoint x: 129, endPoint y: 127, distance: 5.2
click at [124, 127] on td "IC-6T3O-7KGL" at bounding box center [728, 129] width 1220 height 21
click at [127, 128] on link at bounding box center [129, 130] width 8 height 8
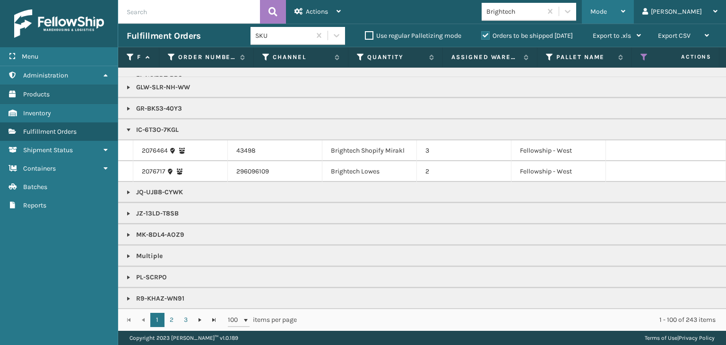
click at [622, 17] on div "Mode Regular Mode Picking Mode Labeling Mode Exit Scan Mode" at bounding box center [608, 12] width 52 height 24
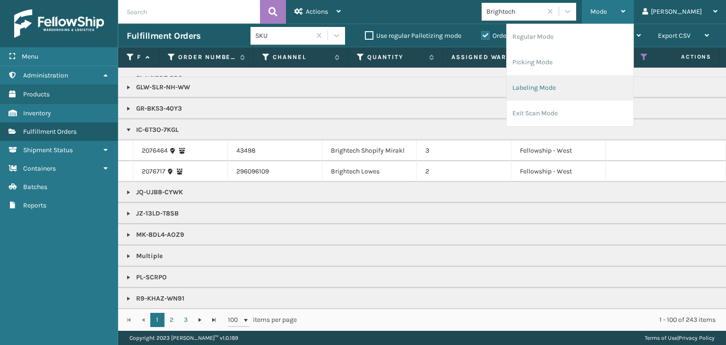
click at [576, 94] on li "Labeling Mode" at bounding box center [569, 88] width 127 height 26
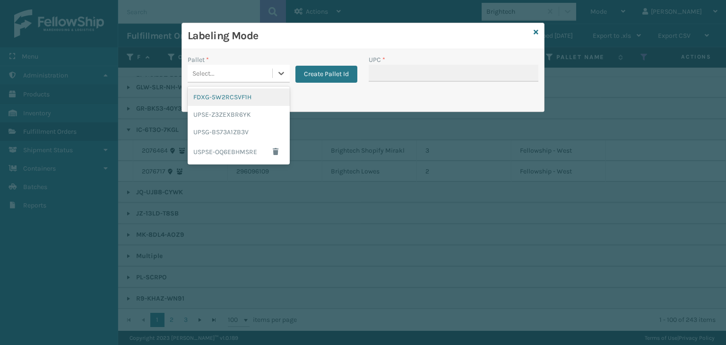
click at [237, 75] on div "Select..." at bounding box center [230, 74] width 85 height 16
click at [236, 103] on div "FDXG-5W2RCSVF1H" at bounding box center [239, 96] width 102 height 17
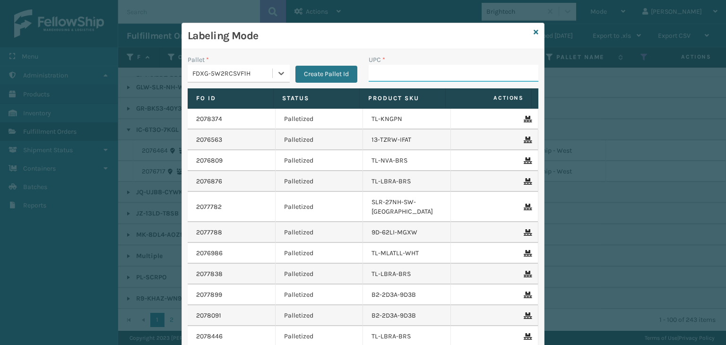
click at [402, 66] on input "UPC *" at bounding box center [453, 73] width 170 height 17
type input "850012486763"
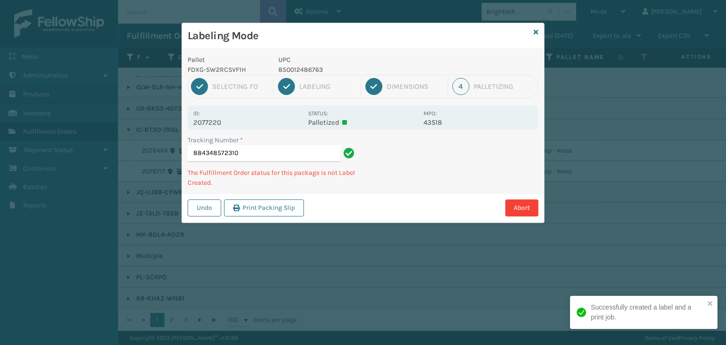
click at [300, 68] on p "850012486763" at bounding box center [347, 70] width 139 height 10
copy p "850012486763"
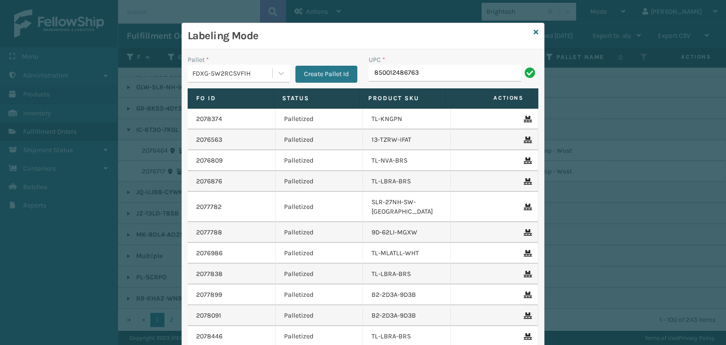
type input "850012486763"
type input "858100007074"
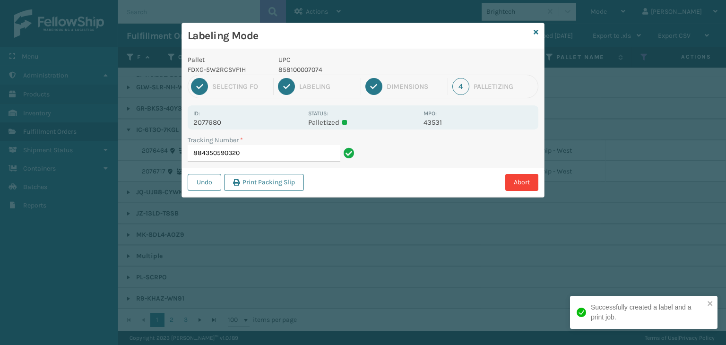
click at [294, 68] on p "858100007074" at bounding box center [347, 70] width 139 height 10
copy p "858100007074"
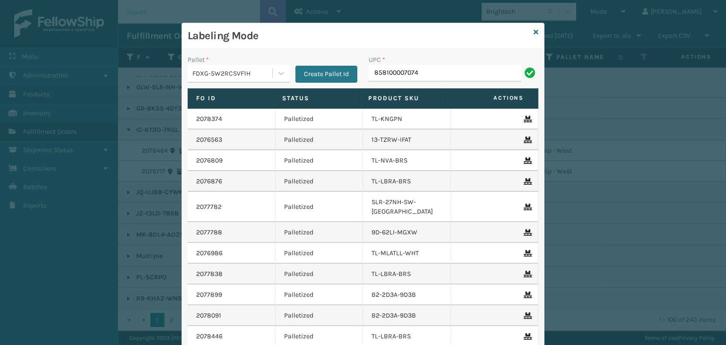
type input "858100007074"
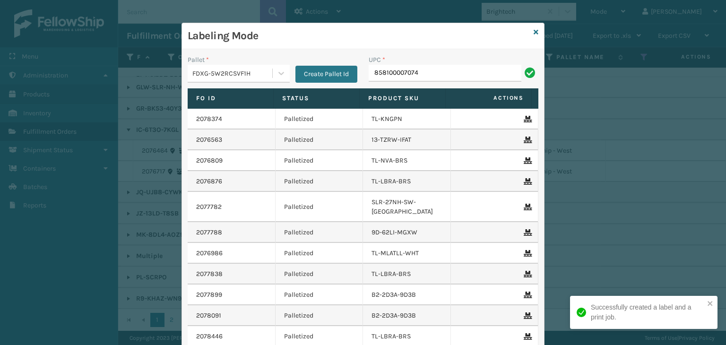
type input "858100007074"
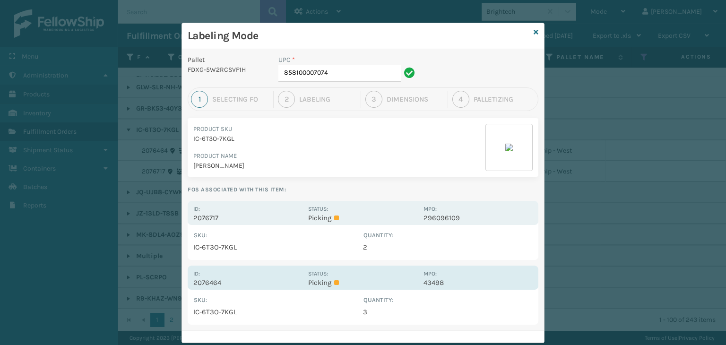
click at [360, 275] on div "Status: Picking" at bounding box center [362, 277] width 109 height 18
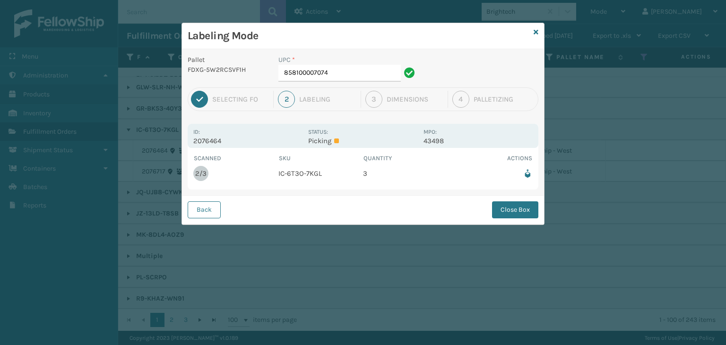
click at [514, 209] on button "Close Box" at bounding box center [515, 209] width 46 height 17
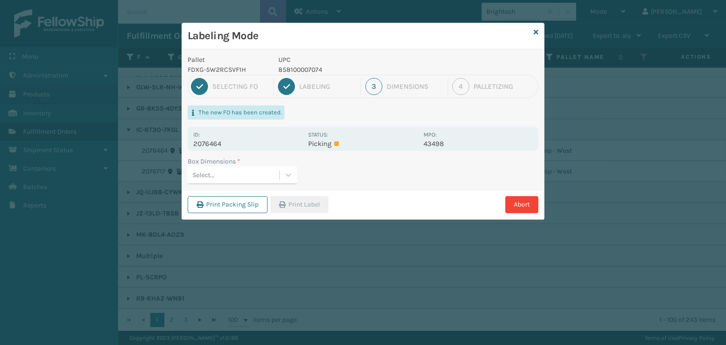
drag, startPoint x: 279, startPoint y: 169, endPoint x: 275, endPoint y: 186, distance: 17.5
click at [279, 169] on div "Select..." at bounding box center [234, 175] width 92 height 16
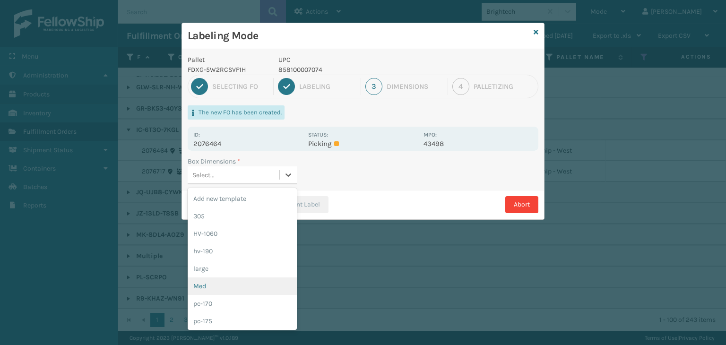
click at [227, 290] on div "Med" at bounding box center [242, 285] width 109 height 17
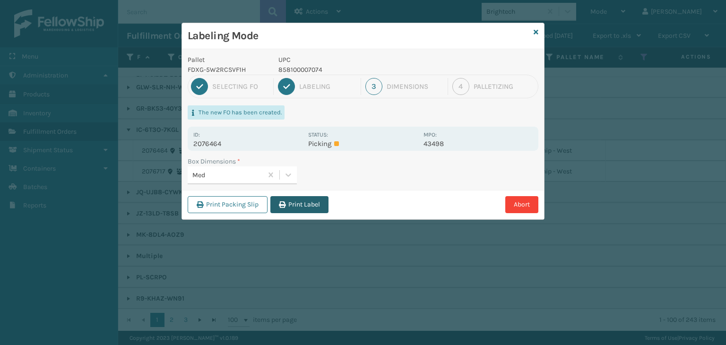
click at [287, 204] on button "Print Label" at bounding box center [299, 204] width 58 height 17
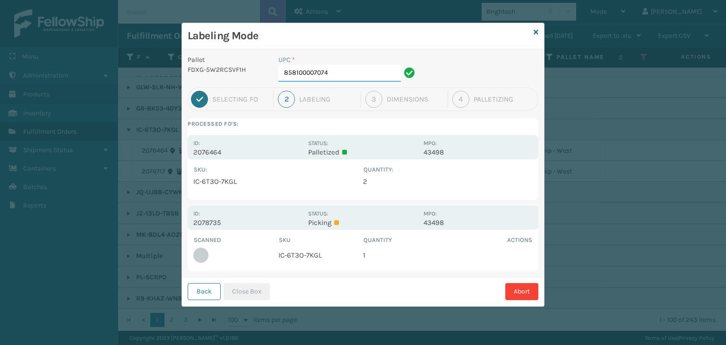
click at [341, 68] on input "858100007074" at bounding box center [339, 73] width 122 height 17
click at [251, 291] on button "Close Box" at bounding box center [246, 291] width 46 height 17
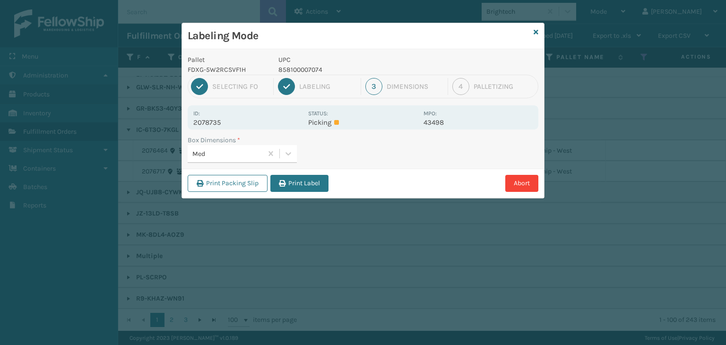
click at [302, 193] on div "Print Packing Slip Print Label Abort" at bounding box center [363, 183] width 362 height 29
click at [300, 181] on button "Print Label" at bounding box center [299, 183] width 58 height 17
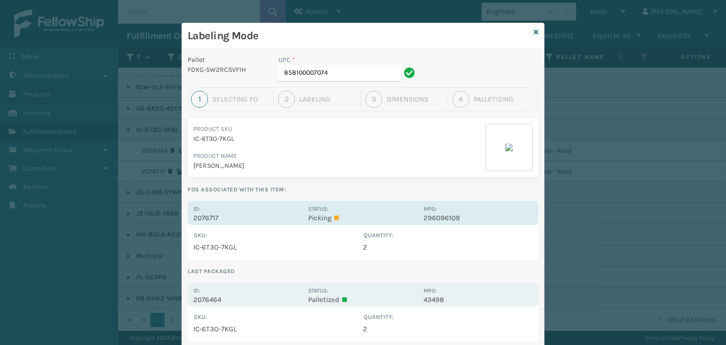
click at [364, 219] on p "Picking" at bounding box center [362, 218] width 109 height 9
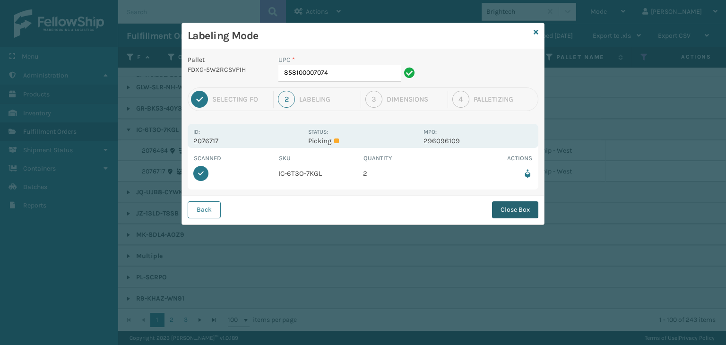
click at [515, 212] on button "Close Box" at bounding box center [515, 209] width 46 height 17
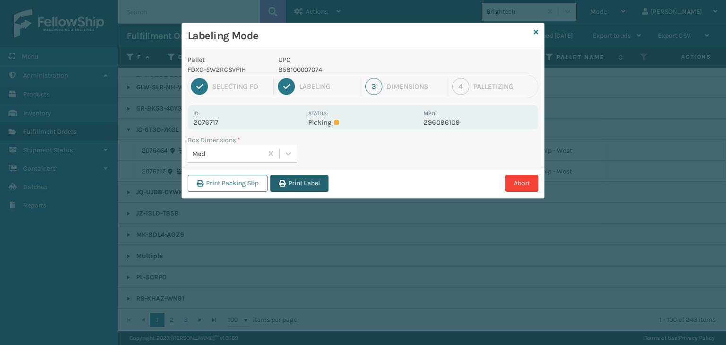
click at [298, 188] on button "Print Label" at bounding box center [299, 183] width 58 height 17
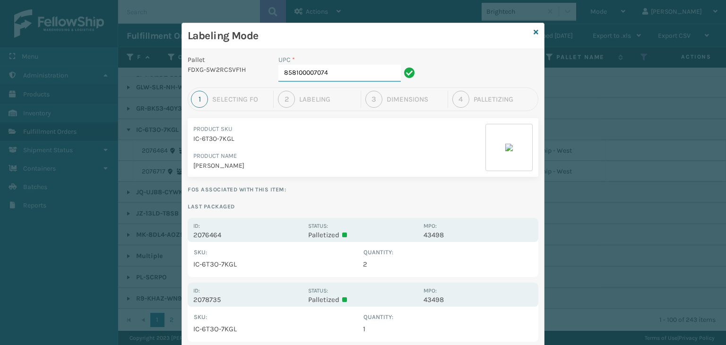
drag, startPoint x: 342, startPoint y: 69, endPoint x: 0, endPoint y: 102, distance: 343.6
click at [0, 102] on div "Labeling Mode Pallet FDXG-5W2RCSVF1H UPC * 858100007074 1 Selecting FO 2 Labeli…" at bounding box center [363, 172] width 726 height 345
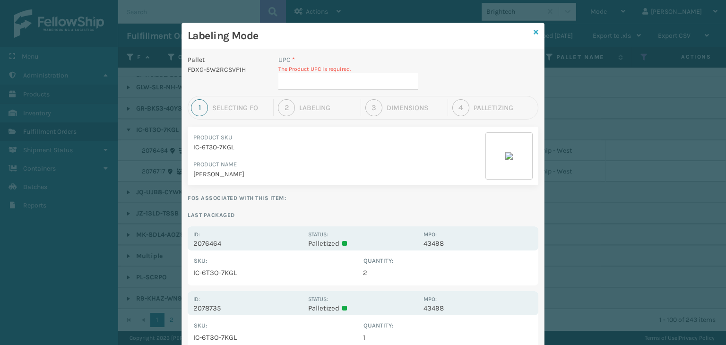
click at [533, 29] on icon at bounding box center [535, 32] width 5 height 7
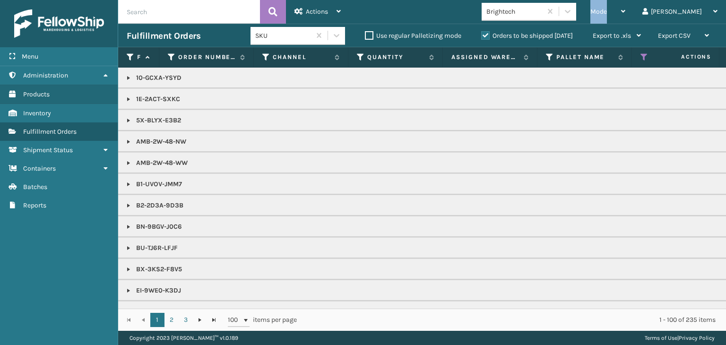
click at [607, 13] on span "Mode" at bounding box center [598, 12] width 17 height 8
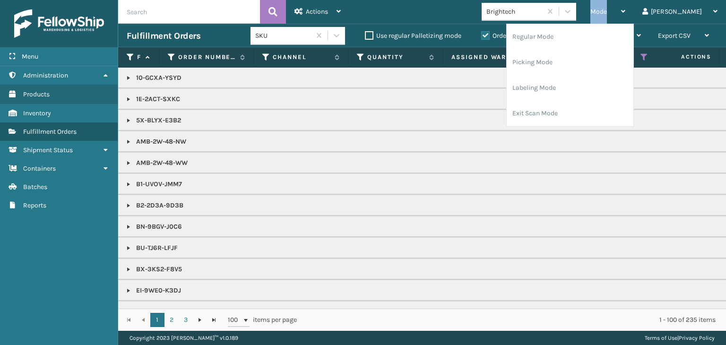
click at [607, 13] on span "Mode" at bounding box center [598, 12] width 17 height 8
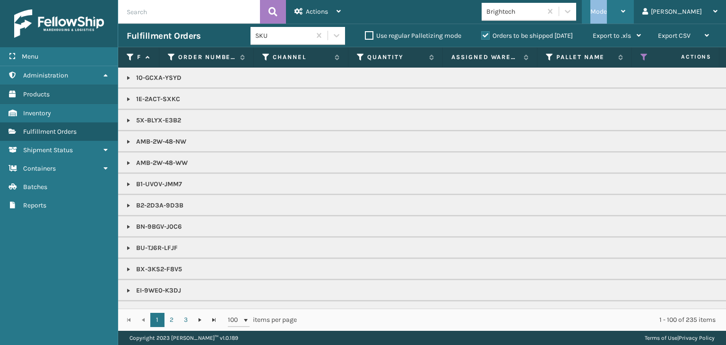
click at [607, 12] on span "Mode" at bounding box center [598, 12] width 17 height 8
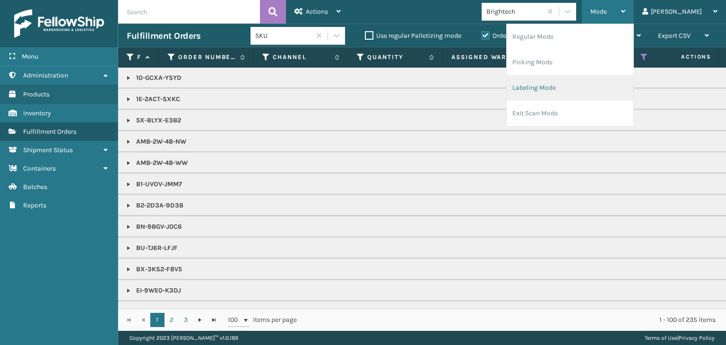
click at [580, 88] on li "Labeling Mode" at bounding box center [569, 88] width 127 height 26
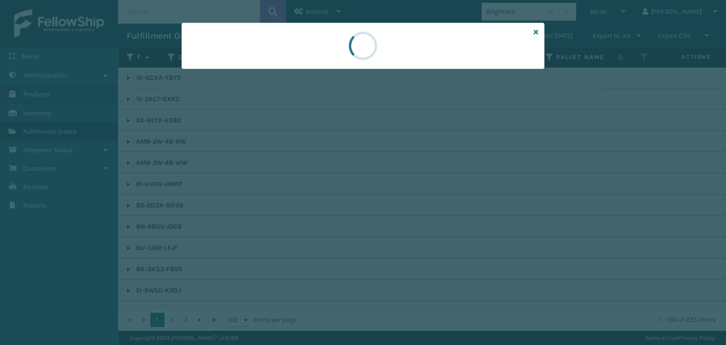
click at [244, 67] on div at bounding box center [362, 46] width 363 height 46
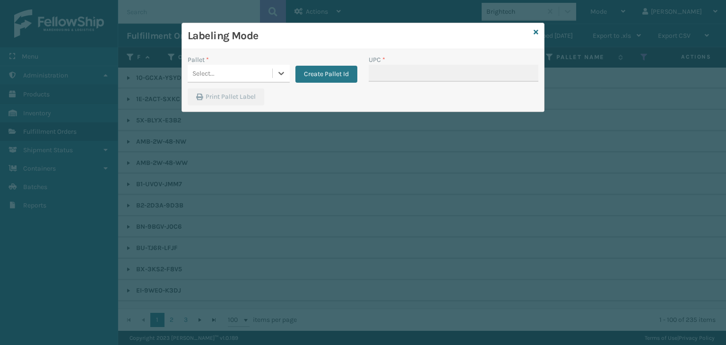
click at [244, 67] on div "Select..." at bounding box center [230, 74] width 85 height 16
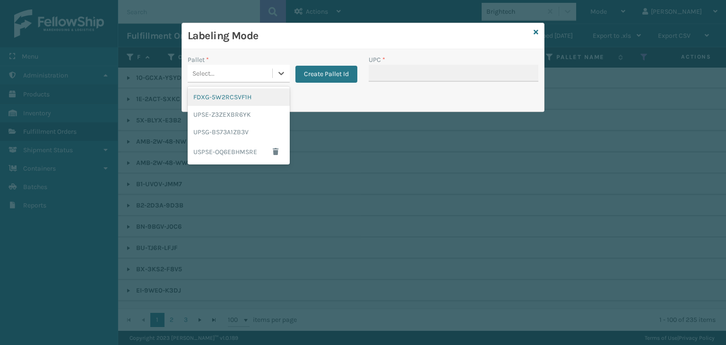
click at [229, 99] on div "FDXG-5W2RCSVF1H" at bounding box center [239, 96] width 102 height 17
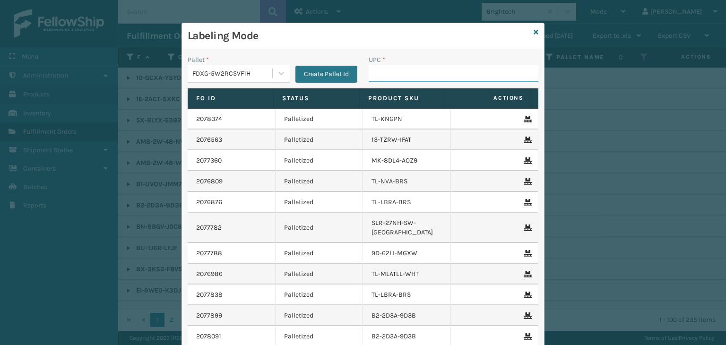
click at [392, 71] on input "UPC *" at bounding box center [453, 73] width 170 height 17
type input "858100007623"
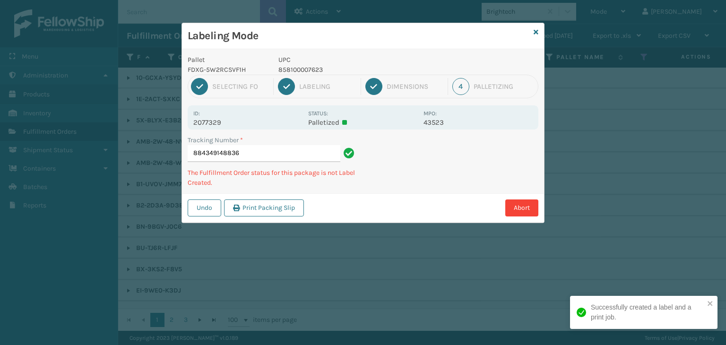
click at [306, 65] on p "858100007623" at bounding box center [347, 70] width 139 height 10
copy p "858100007623"
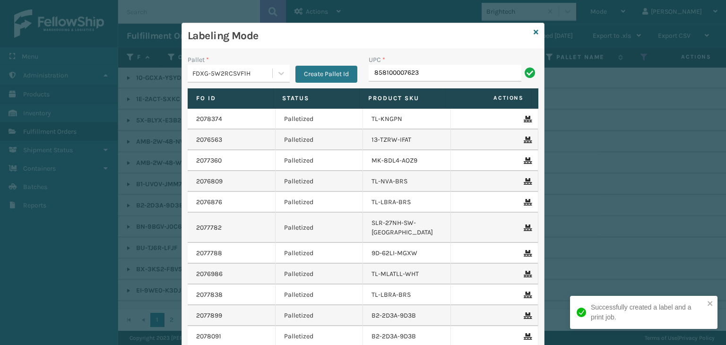
type input "858100007623"
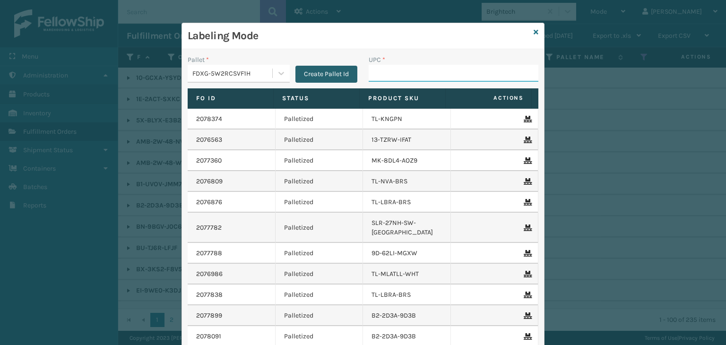
paste input "858100007623"
type input "858100007623"
type input "850012486138"
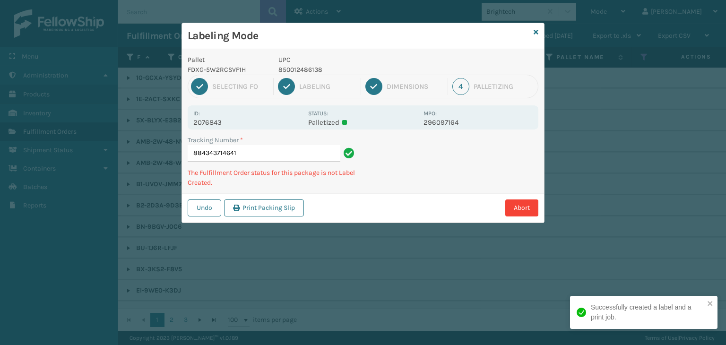
click at [297, 68] on p "850012486138" at bounding box center [347, 70] width 139 height 10
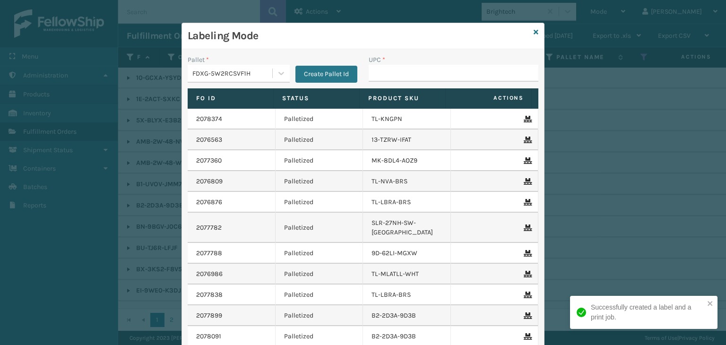
type input "V"
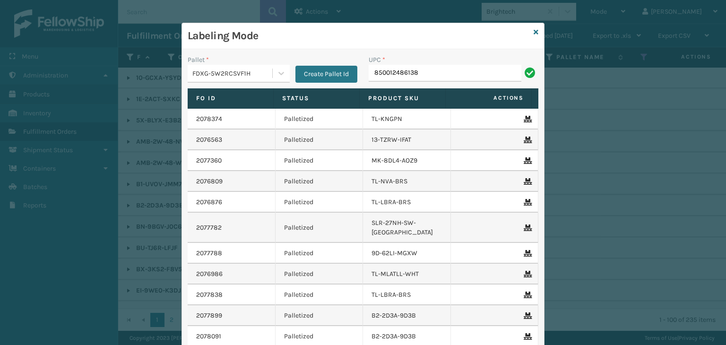
type input "850012486138"
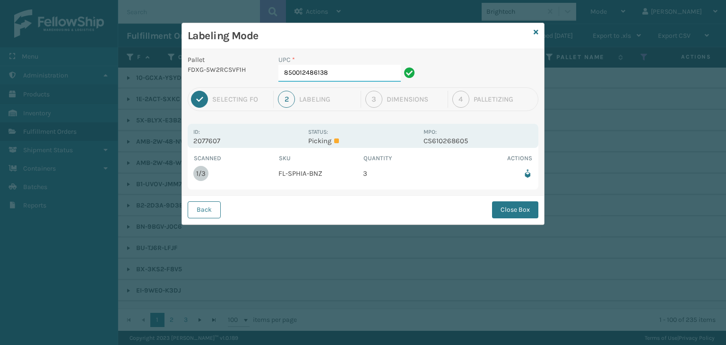
click at [329, 70] on input "850012486138" at bounding box center [339, 73] width 122 height 17
click at [527, 213] on button "Close Box" at bounding box center [515, 209] width 46 height 17
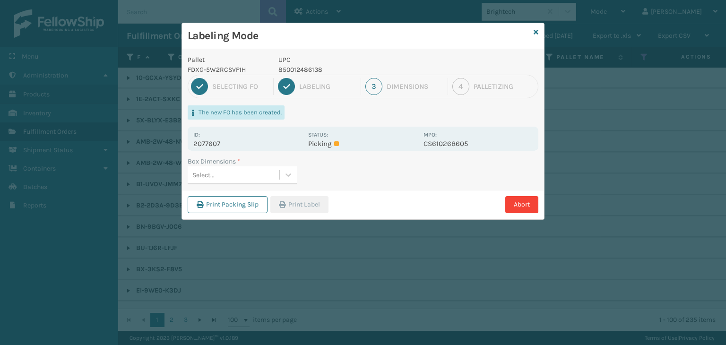
click at [258, 175] on div "Select..." at bounding box center [234, 175] width 92 height 16
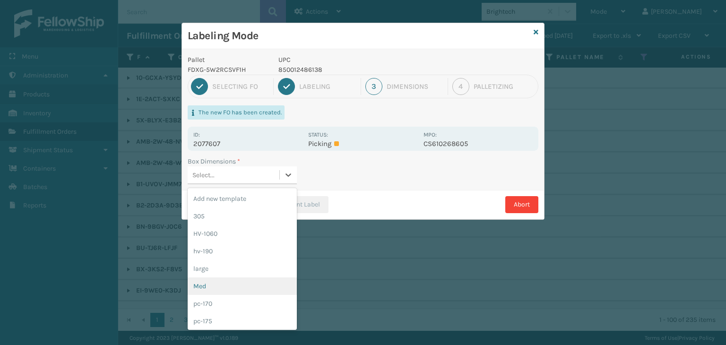
click at [248, 286] on div "Med" at bounding box center [242, 285] width 109 height 17
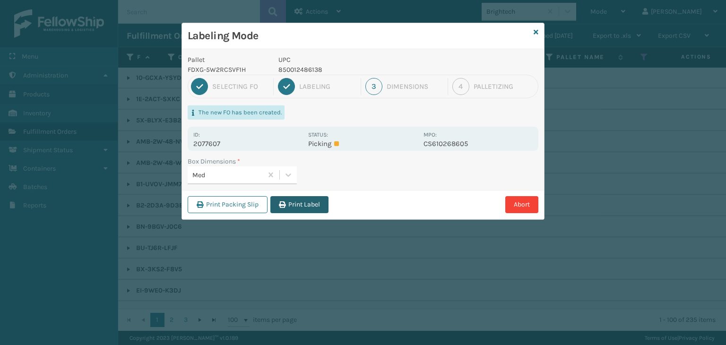
click at [299, 206] on button "Print Label" at bounding box center [299, 204] width 58 height 17
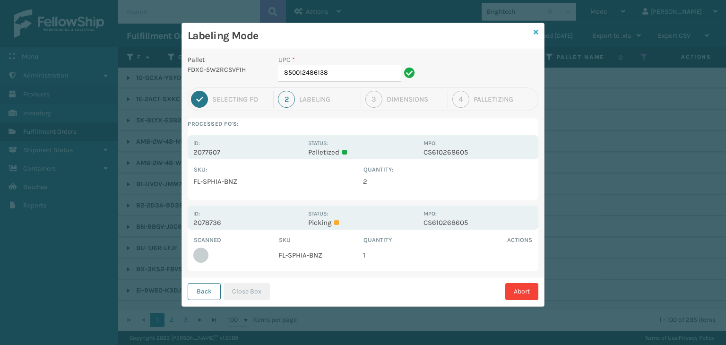
click at [535, 31] on icon at bounding box center [535, 32] width 5 height 7
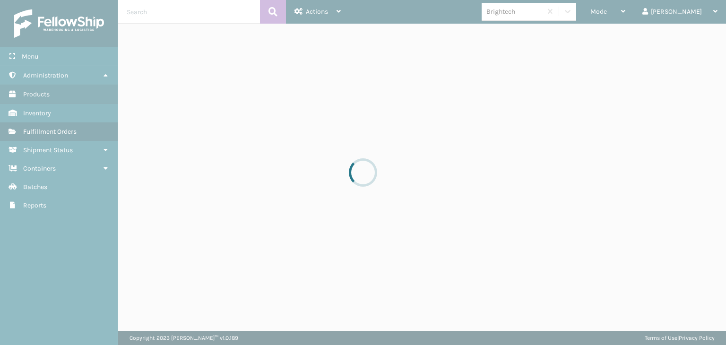
click at [637, 5] on div at bounding box center [363, 172] width 726 height 345
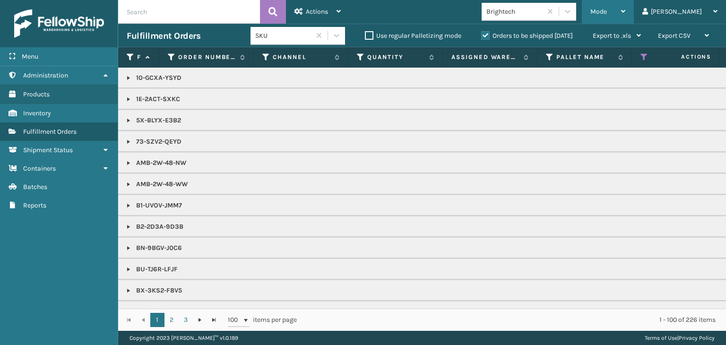
click at [607, 9] on span "Mode" at bounding box center [598, 12] width 17 height 8
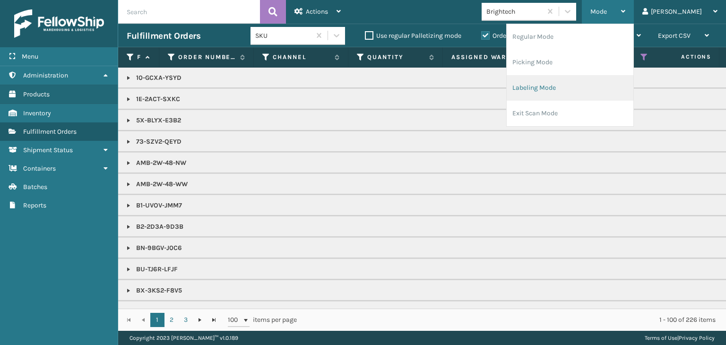
click at [605, 78] on li "Labeling Mode" at bounding box center [569, 88] width 127 height 26
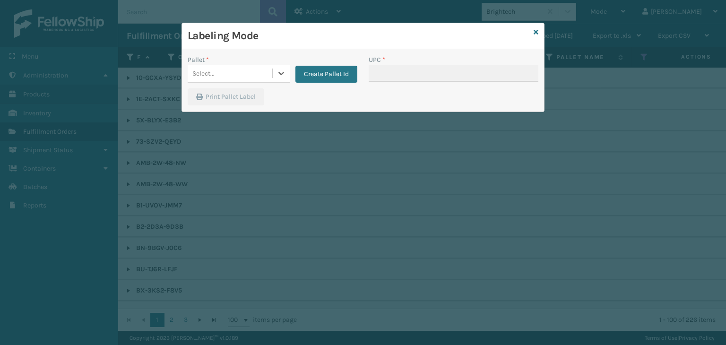
click at [231, 70] on div "Select..." at bounding box center [230, 74] width 85 height 16
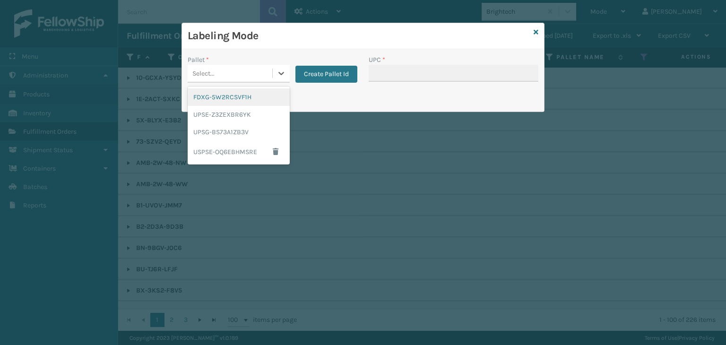
drag, startPoint x: 227, startPoint y: 93, endPoint x: 429, endPoint y: 76, distance: 203.3
click at [227, 93] on div "FDXG-5W2RCSVF1H" at bounding box center [239, 96] width 102 height 17
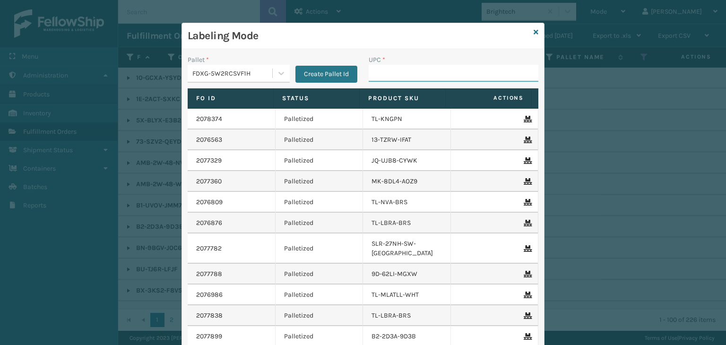
click at [425, 69] on input "UPC *" at bounding box center [453, 73] width 170 height 17
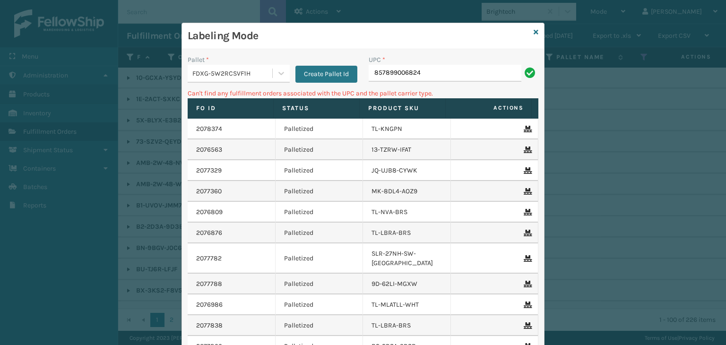
drag, startPoint x: 426, startPoint y: 77, endPoint x: 169, endPoint y: 77, distance: 256.5
click at [169, 77] on div "Labeling Mode Pallet * FDXG-5W2RCSVF1H Create Pallet Id UPC * 857899006824 Can'…" at bounding box center [363, 172] width 726 height 345
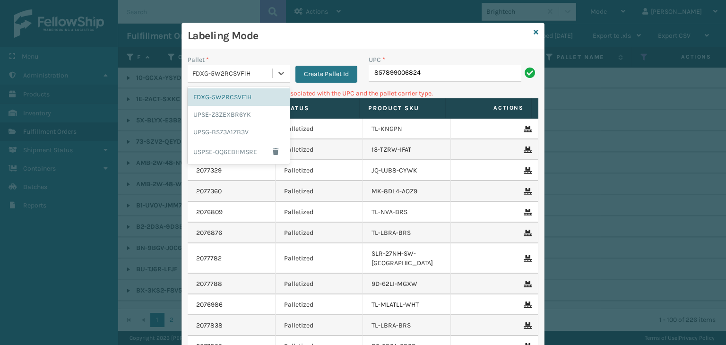
click at [192, 73] on div "FDXG-5W2RCSVF1H" at bounding box center [232, 74] width 81 height 10
click at [205, 125] on div "UPSG-BS73A1ZB3V" at bounding box center [239, 131] width 102 height 17
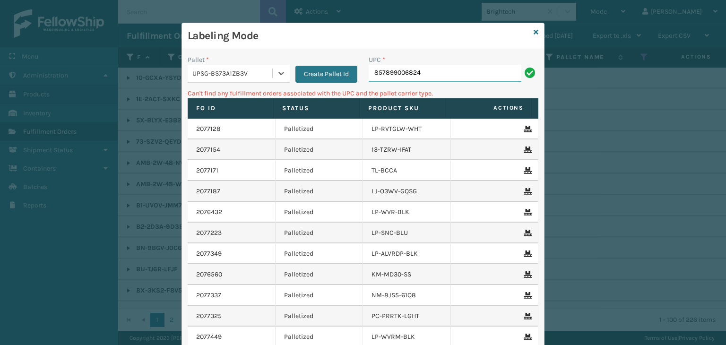
click at [465, 75] on input "857899006824" at bounding box center [444, 73] width 153 height 17
drag, startPoint x: 468, startPoint y: 75, endPoint x: 253, endPoint y: 78, distance: 215.4
click at [253, 78] on div "Pallet * UPSG-BS73A1ZB3V Create Pallet Id UPC * 857899006824" at bounding box center [363, 72] width 362 height 34
click at [229, 63] on div "Pallet *" at bounding box center [239, 60] width 102 height 10
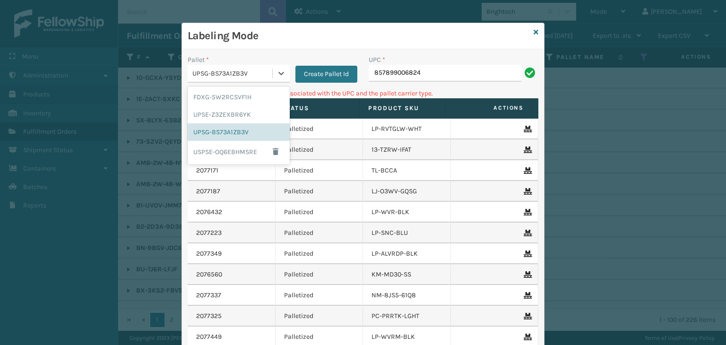
click at [227, 72] on div "UPSG-BS73A1ZB3V" at bounding box center [232, 74] width 81 height 10
drag, startPoint x: 230, startPoint y: 100, endPoint x: 450, endPoint y: 76, distance: 221.5
click at [231, 100] on div "FDXG-5W2RCSVF1H" at bounding box center [239, 96] width 102 height 17
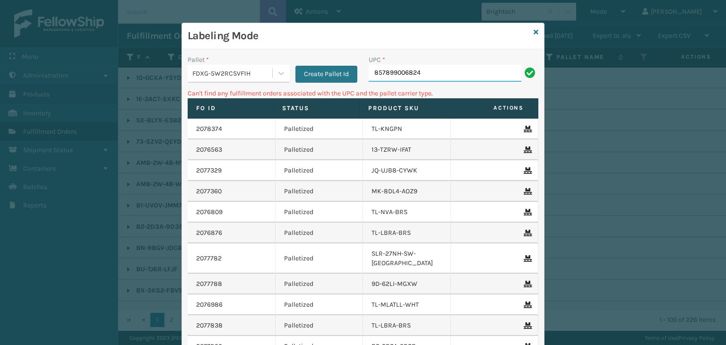
click at [457, 75] on input "857899006824" at bounding box center [444, 73] width 153 height 17
click at [533, 34] on icon at bounding box center [535, 32] width 5 height 7
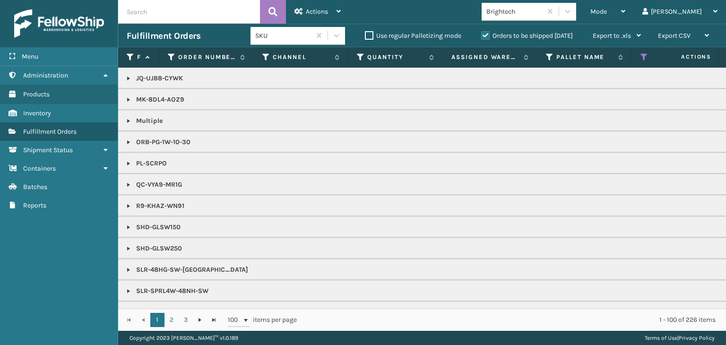
scroll to position [803, 0]
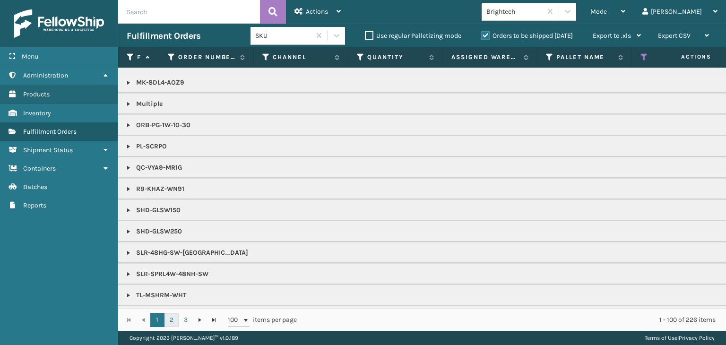
click at [171, 317] on link "2" at bounding box center [171, 320] width 14 height 14
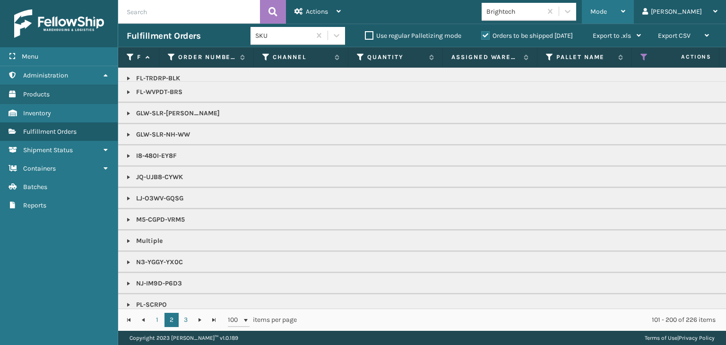
click at [625, 12] on div "Mode" at bounding box center [607, 12] width 35 height 24
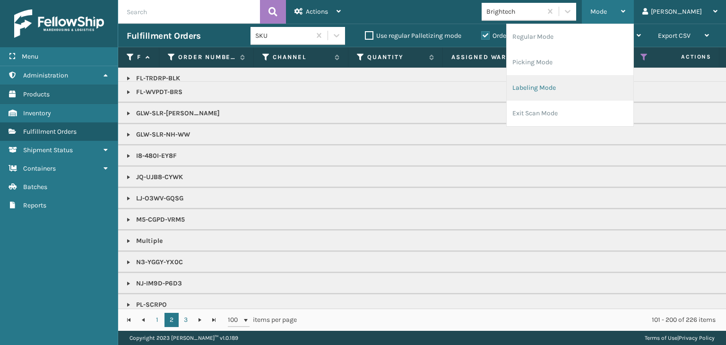
click at [605, 82] on li "Labeling Mode" at bounding box center [569, 88] width 127 height 26
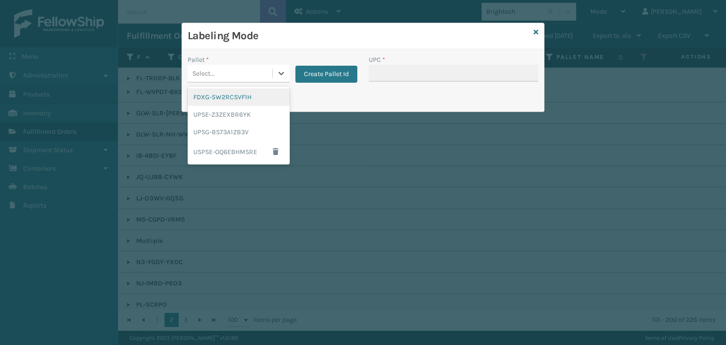
click at [210, 71] on div "Select..." at bounding box center [203, 74] width 22 height 10
click at [319, 72] on button "Create Pallet Id" at bounding box center [326, 74] width 62 height 17
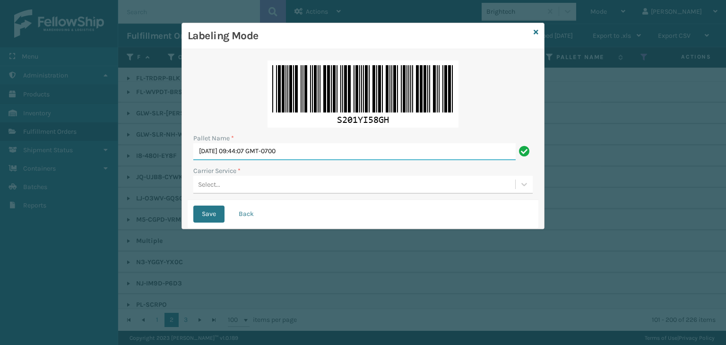
drag, startPoint x: 319, startPoint y: 148, endPoint x: 7, endPoint y: 85, distance: 318.2
click at [0, 80] on div "Labeling Mode Pallet Name * Sun Sep 14 2025 09:44:07 GMT-0700 Carrier Service *…" at bounding box center [363, 172] width 726 height 345
type input "402830"
click at [238, 193] on div "Select..." at bounding box center [362, 185] width 339 height 18
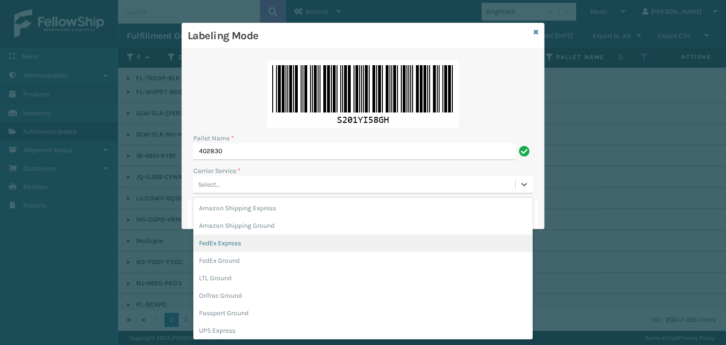
click at [234, 245] on div "FedEx Express" at bounding box center [362, 242] width 339 height 17
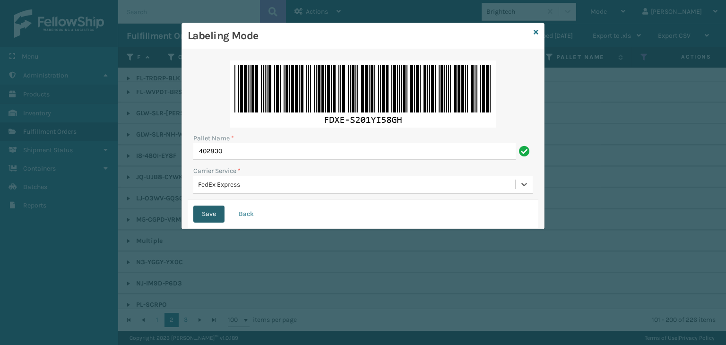
click at [206, 214] on button "Save" at bounding box center [208, 214] width 31 height 17
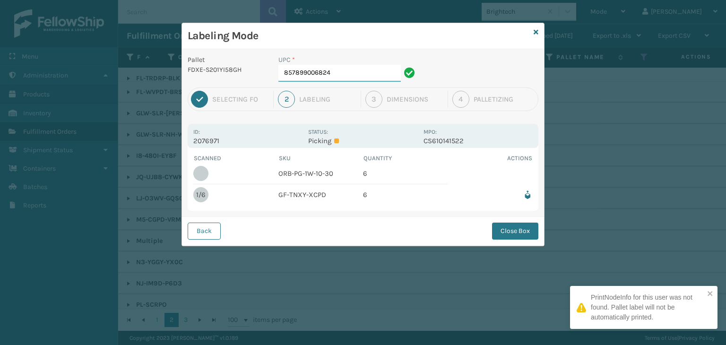
click at [363, 65] on input "857899006824" at bounding box center [339, 73] width 122 height 17
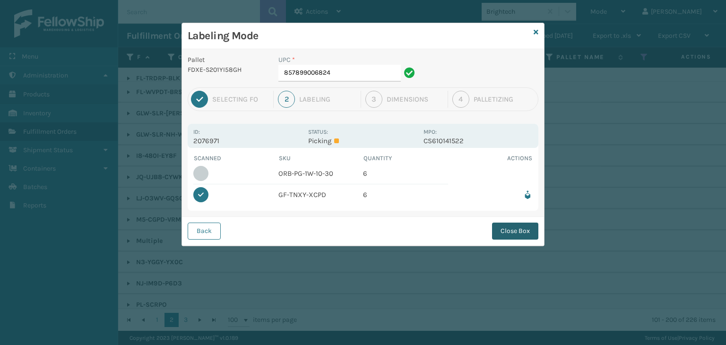
click at [528, 233] on button "Close Box" at bounding box center [515, 231] width 46 height 17
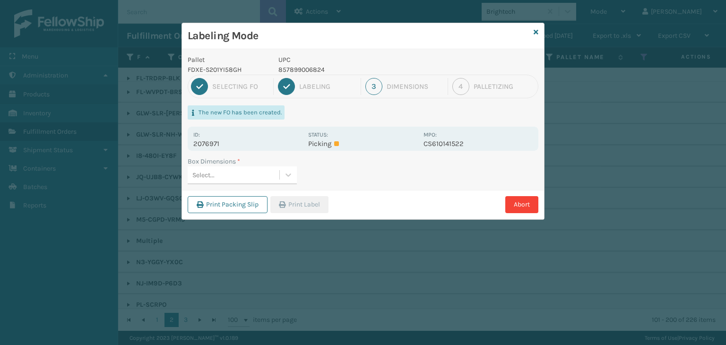
click at [233, 171] on div "Select..." at bounding box center [234, 175] width 92 height 16
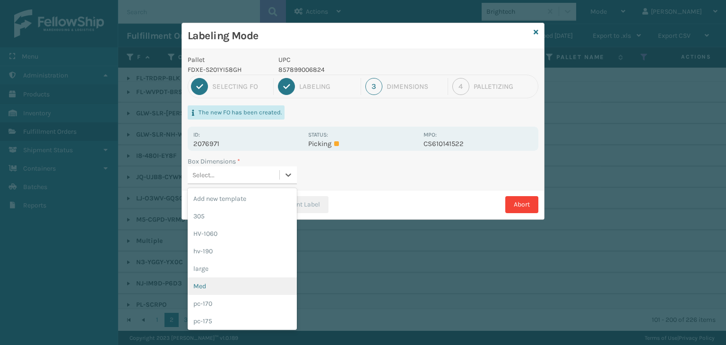
click at [244, 287] on div "Med" at bounding box center [242, 285] width 109 height 17
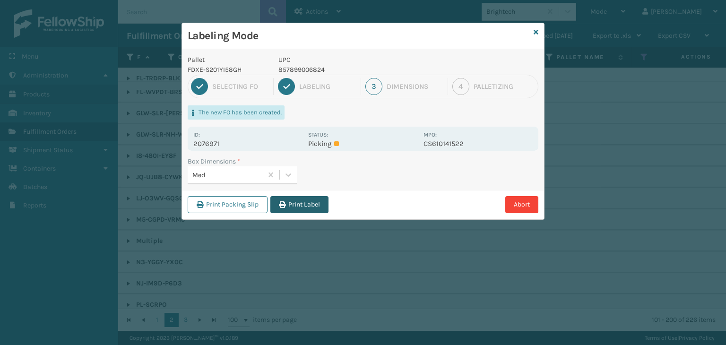
click at [305, 210] on button "Print Label" at bounding box center [299, 204] width 58 height 17
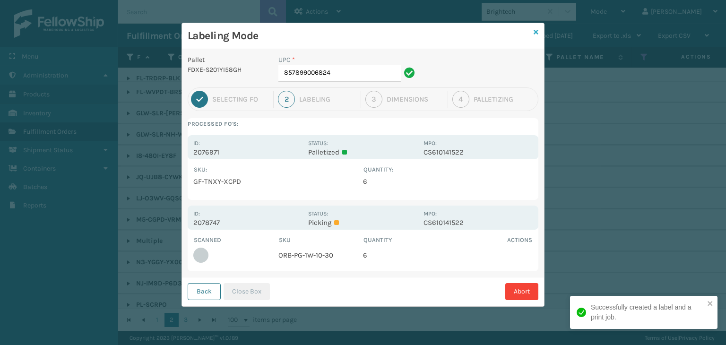
click at [535, 32] on icon at bounding box center [535, 32] width 5 height 7
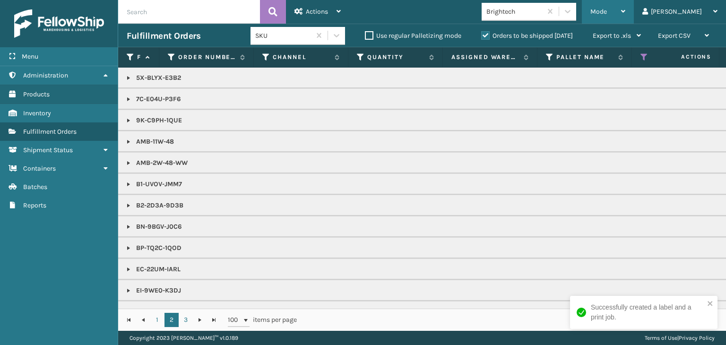
click at [619, 13] on div "Mode Regular Mode Picking Mode Labeling Mode Exit Scan Mode" at bounding box center [608, 12] width 52 height 24
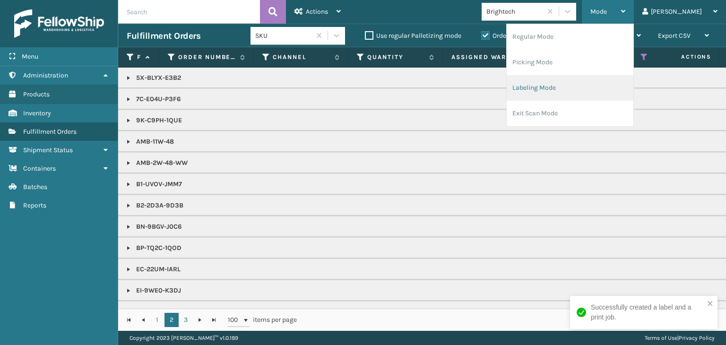
click at [599, 79] on li "Labeling Mode" at bounding box center [569, 88] width 127 height 26
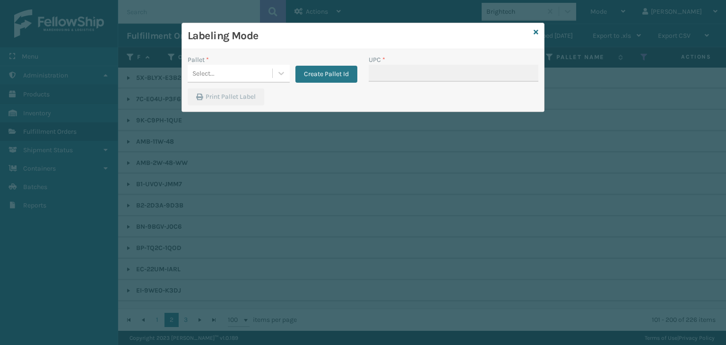
drag, startPoint x: 235, startPoint y: 115, endPoint x: 243, endPoint y: 76, distance: 39.9
click at [243, 76] on div "Select..." at bounding box center [230, 74] width 85 height 16
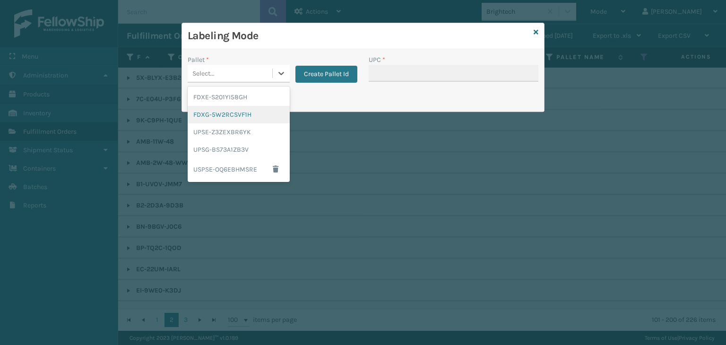
click at [232, 119] on div "FDXG-5W2RCSVF1H" at bounding box center [239, 114] width 102 height 17
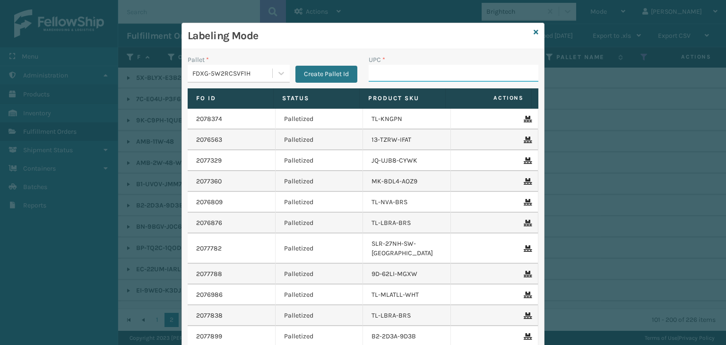
drag, startPoint x: 389, startPoint y: 66, endPoint x: 389, endPoint y: 72, distance: 6.6
click at [389, 66] on input "UPC *" at bounding box center [453, 73] width 170 height 17
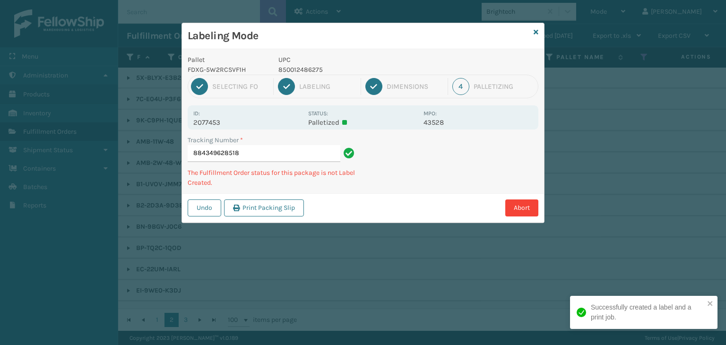
click at [295, 68] on p "850012486275" at bounding box center [347, 70] width 139 height 10
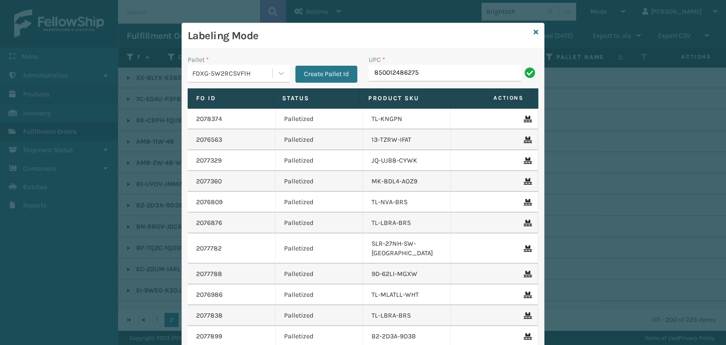
type input "850012486275"
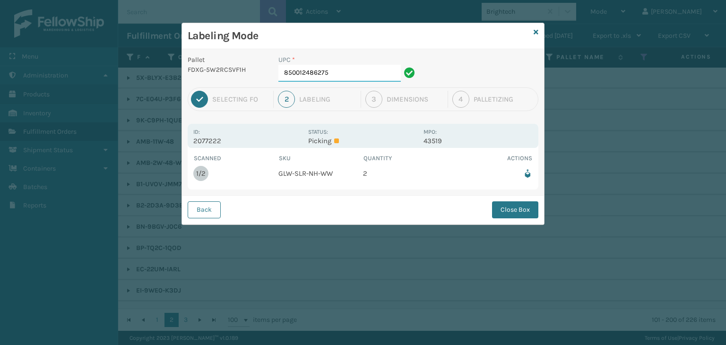
click at [344, 74] on input "850012486275" at bounding box center [339, 73] width 122 height 17
click at [529, 208] on button "Close Box" at bounding box center [515, 209] width 46 height 17
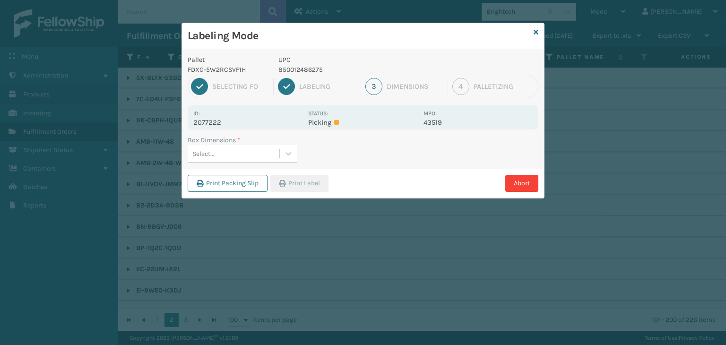
click at [250, 147] on div "Select..." at bounding box center [234, 154] width 92 height 16
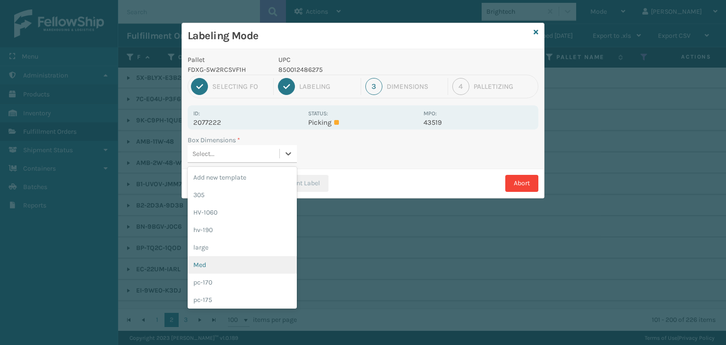
click at [232, 259] on div "Med" at bounding box center [242, 264] width 109 height 17
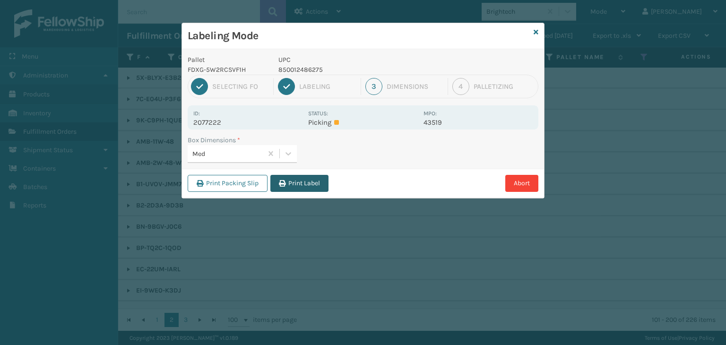
click at [312, 176] on button "Print Label" at bounding box center [299, 183] width 58 height 17
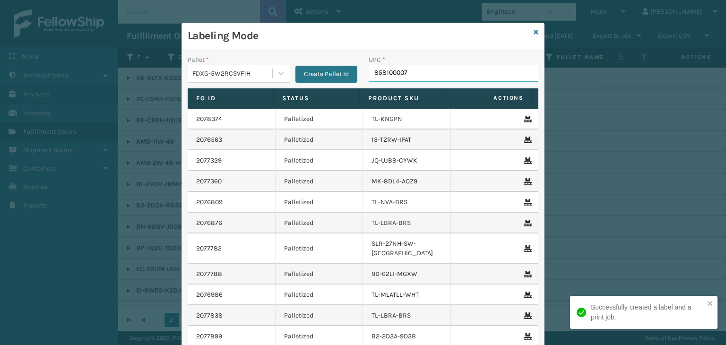
type input "8581000073"
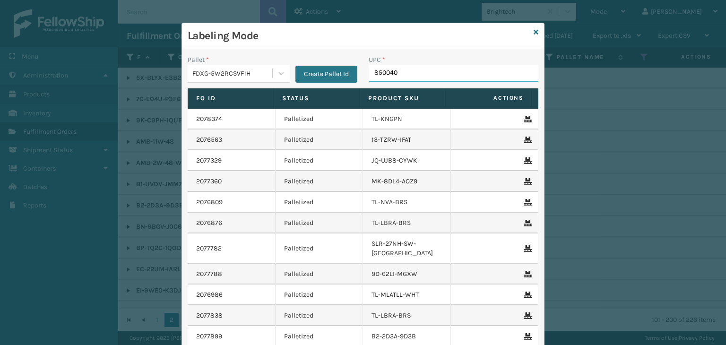
type input "8500406"
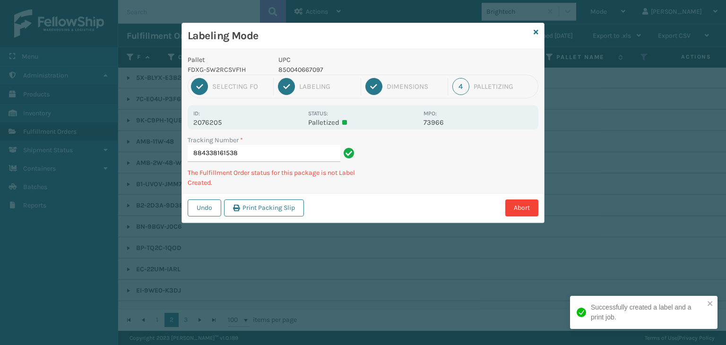
click at [295, 65] on p "850040667097" at bounding box center [347, 70] width 139 height 10
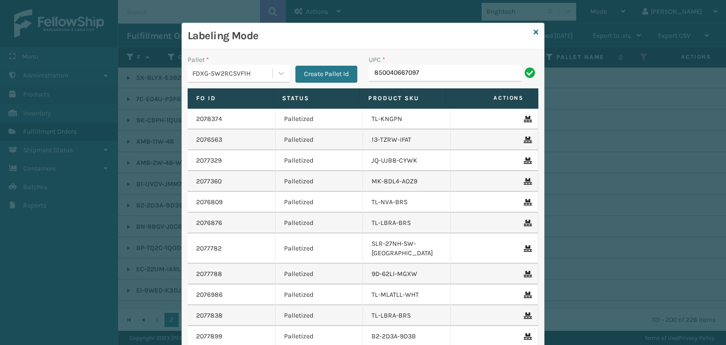
type input "850040667097"
type input "8537990059"
type input "854403007"
type input "8581"
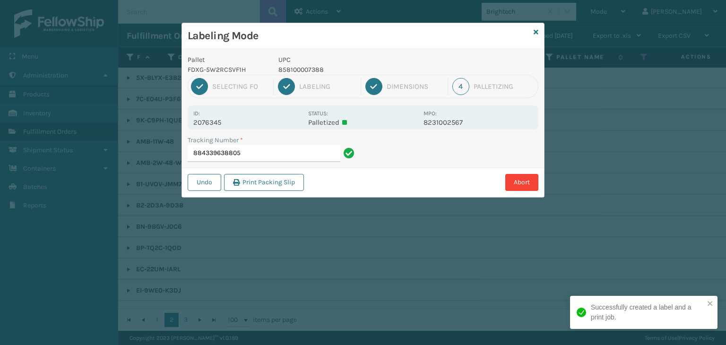
click at [298, 70] on p "858100007388" at bounding box center [347, 70] width 139 height 10
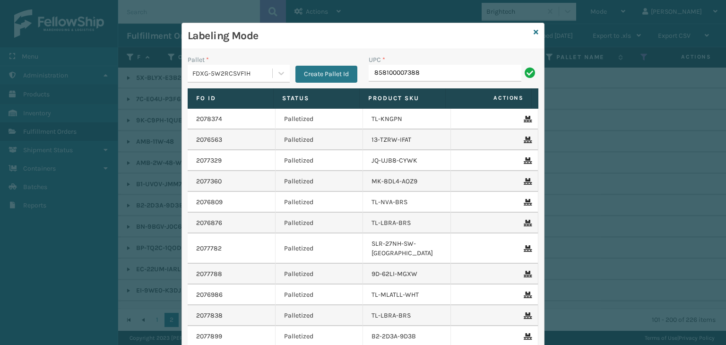
type input "858100007388"
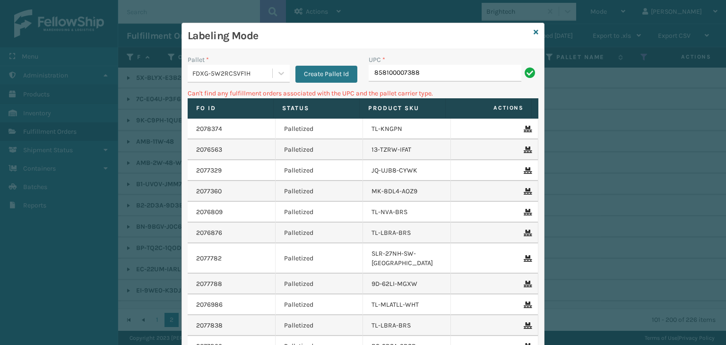
drag, startPoint x: 461, startPoint y: 73, endPoint x: 16, endPoint y: 179, distance: 457.4
click at [0, 171] on div "Labeling Mode Pallet * FDXG-5W2RCSVF1H Create Pallet Id UPC * 858100007388 Can'…" at bounding box center [363, 172] width 726 height 345
type input "854403007322"
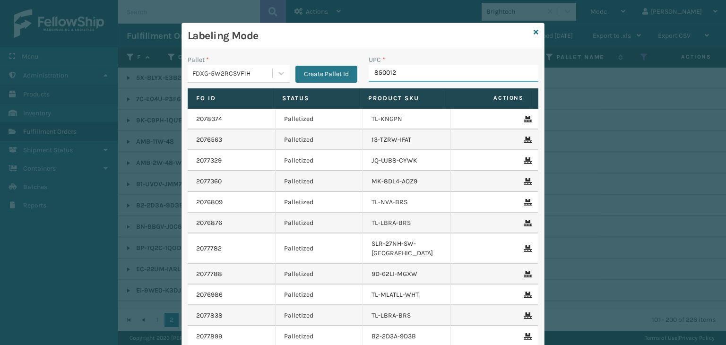
type input "8500124"
type input "853799005707"
type input "850012486763"
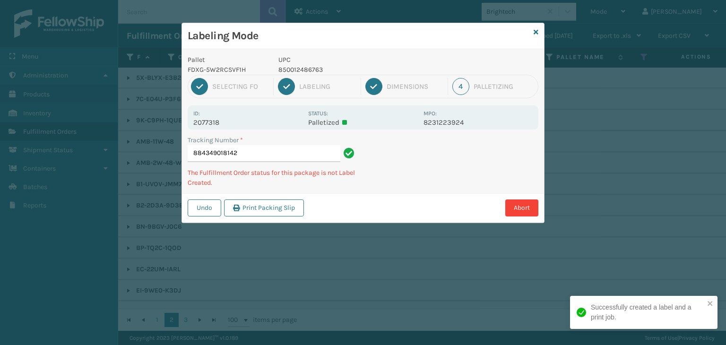
click at [290, 68] on p "850012486763" at bounding box center [347, 70] width 139 height 10
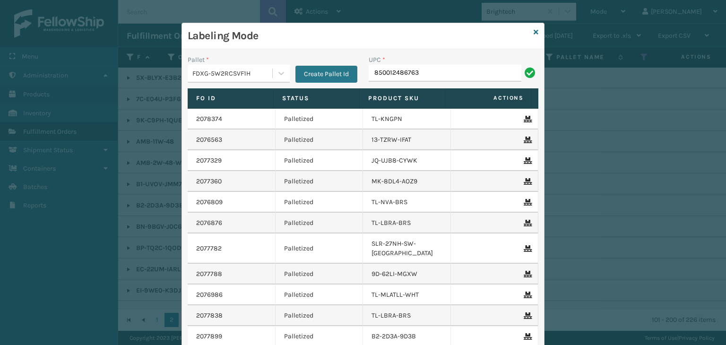
type input "850012486763"
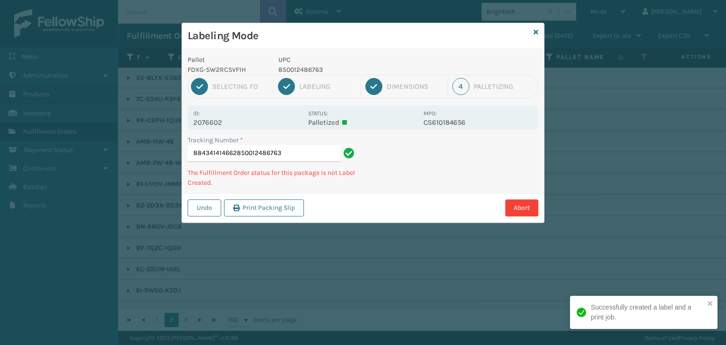
type input "884341414662850012486763850012486763"
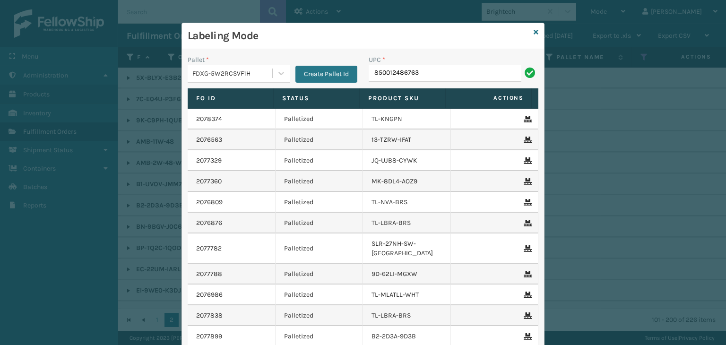
type input "850012486763"
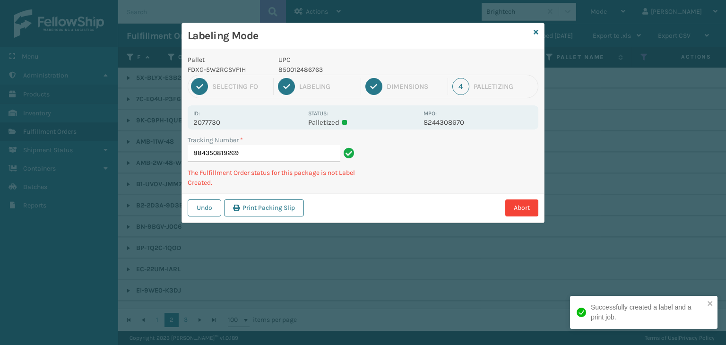
type input "884350819269850012486763"
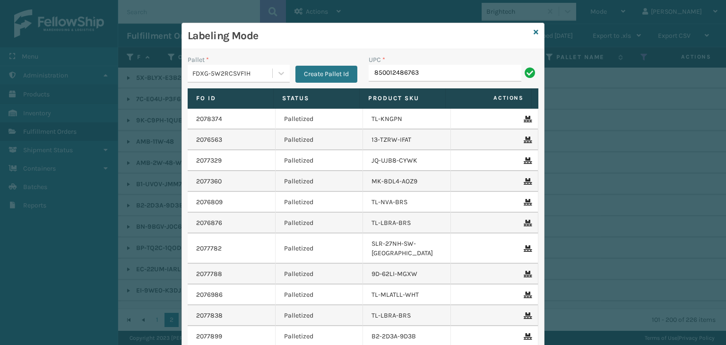
type input "850012486763"
type input "850012486138"
type input "850040667592"
type input "858100007623"
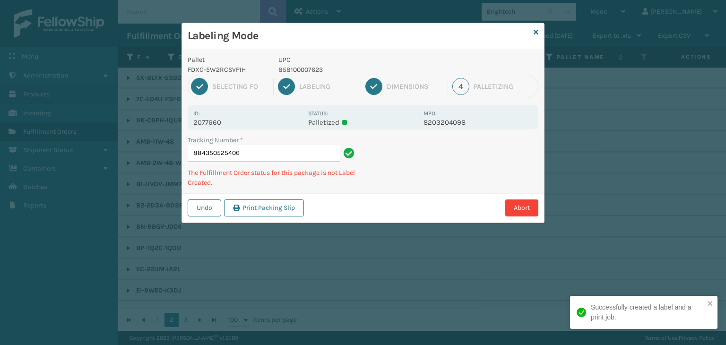
click at [301, 69] on p "858100007623" at bounding box center [347, 70] width 139 height 10
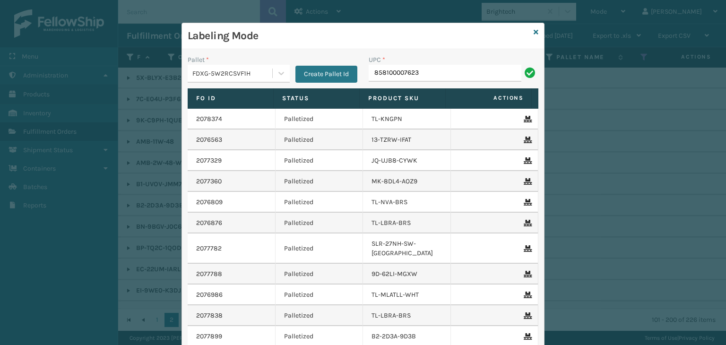
type input "858100007623"
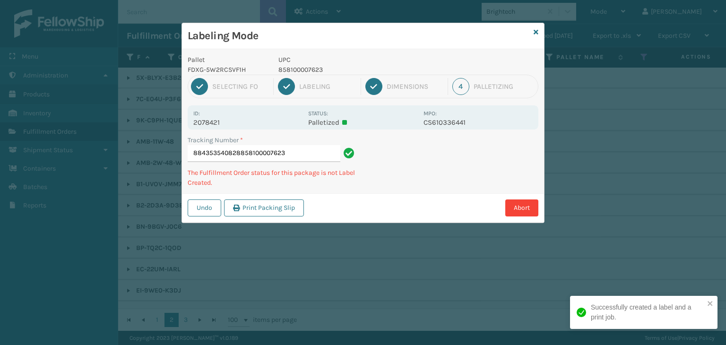
type input "884353540828858100007623858100007623"
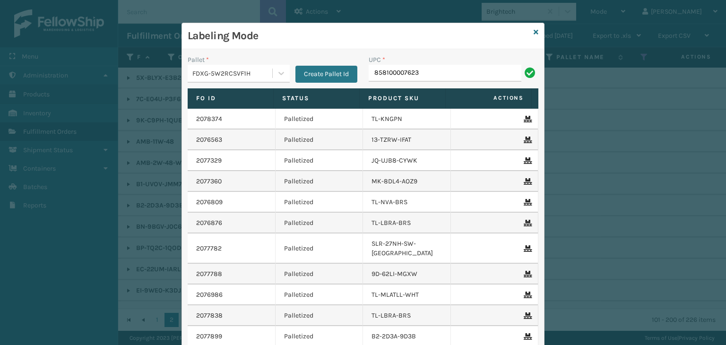
type input "858100007623"
click at [533, 30] on icon at bounding box center [535, 32] width 5 height 7
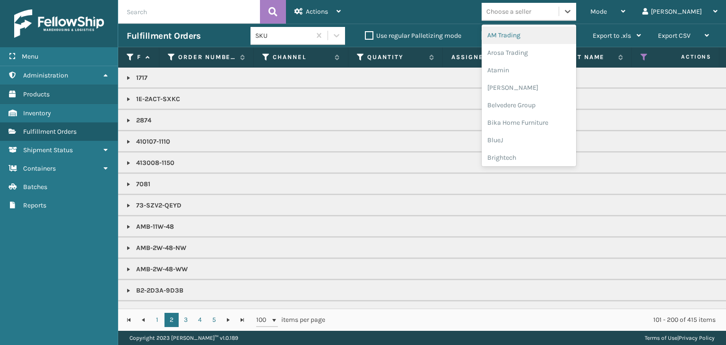
click at [531, 12] on div "Choose a seller" at bounding box center [508, 12] width 45 height 10
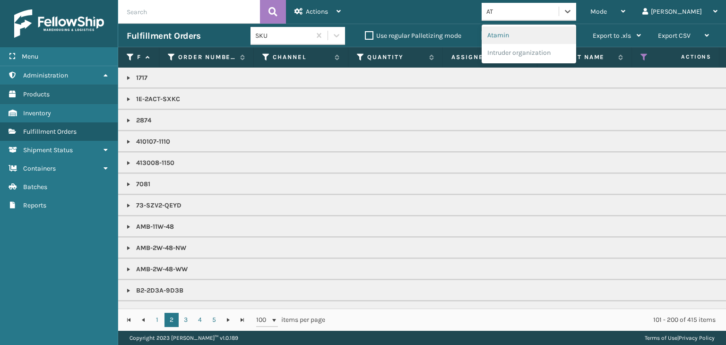
type input "ATA"
click at [530, 31] on div "Atamin" at bounding box center [528, 34] width 94 height 17
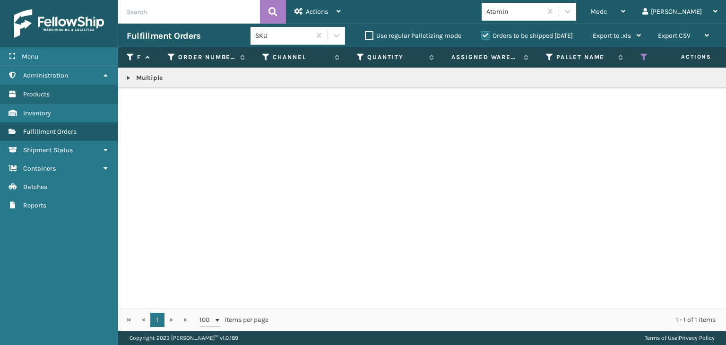
click at [128, 77] on link at bounding box center [129, 78] width 8 height 8
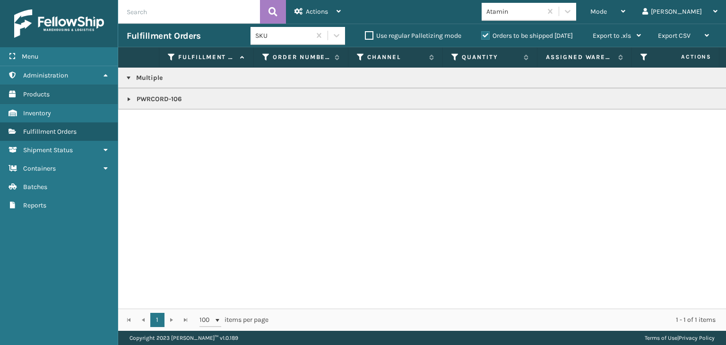
click at [124, 101] on td "PWRCORD-106" at bounding box center [735, 98] width 1235 height 21
click at [125, 101] on link at bounding box center [129, 99] width 8 height 8
click at [161, 120] on link "2076104" at bounding box center [169, 119] width 25 height 9
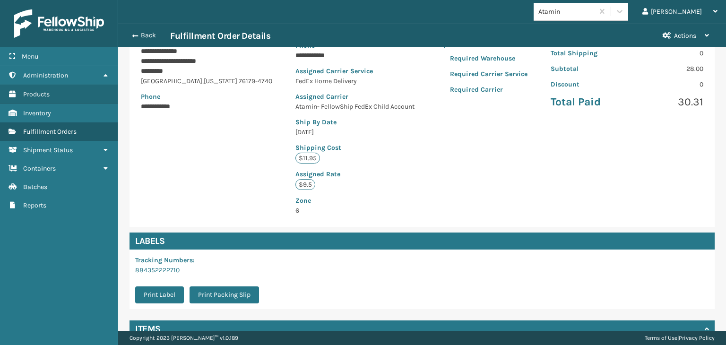
scroll to position [189, 0]
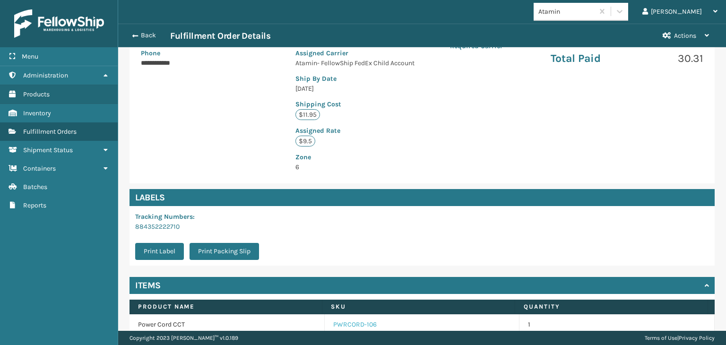
click at [355, 322] on link "PWRCORD-106" at bounding box center [354, 324] width 43 height 9
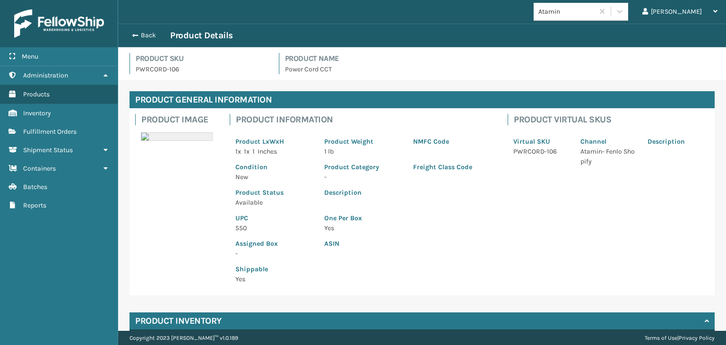
click at [242, 228] on p "550" at bounding box center [273, 228] width 77 height 10
click at [141, 36] on button "Back" at bounding box center [148, 35] width 43 height 9
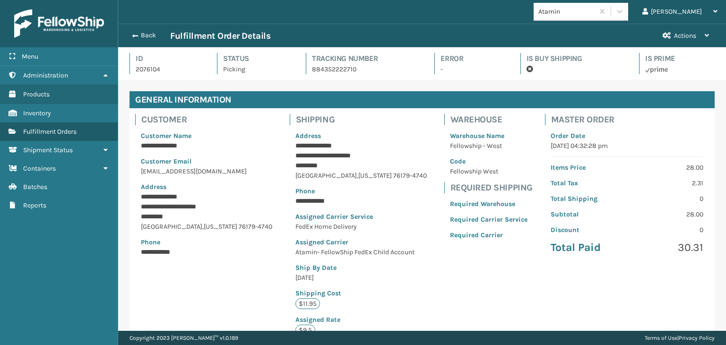
click at [144, 36] on button "Back" at bounding box center [148, 35] width 43 height 9
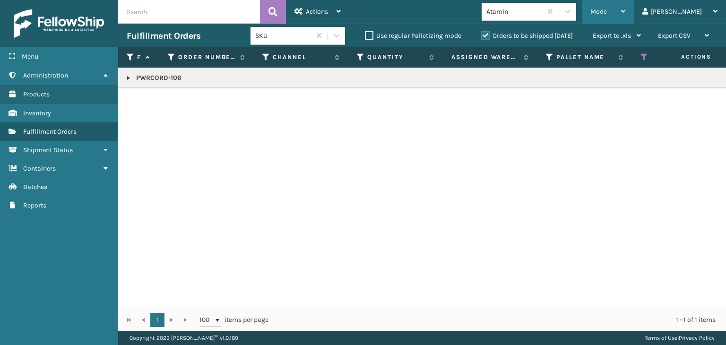
click at [625, 12] on div "Mode" at bounding box center [607, 12] width 35 height 24
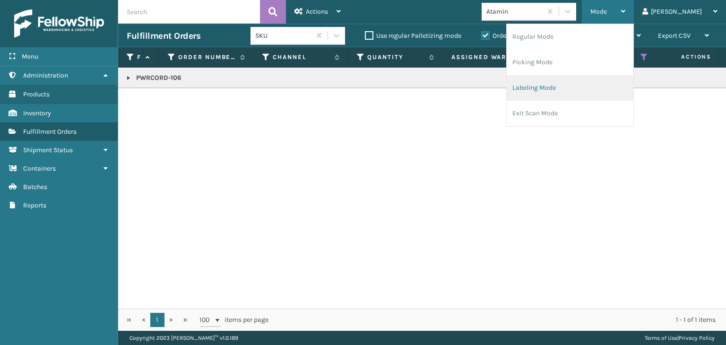
click at [619, 80] on li "Labeling Mode" at bounding box center [569, 88] width 127 height 26
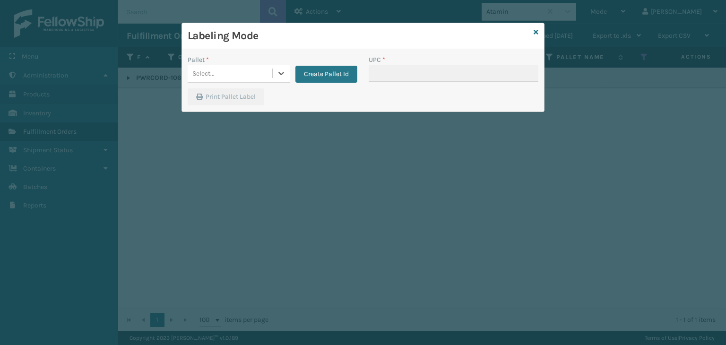
click at [249, 77] on div "Select..." at bounding box center [230, 74] width 85 height 16
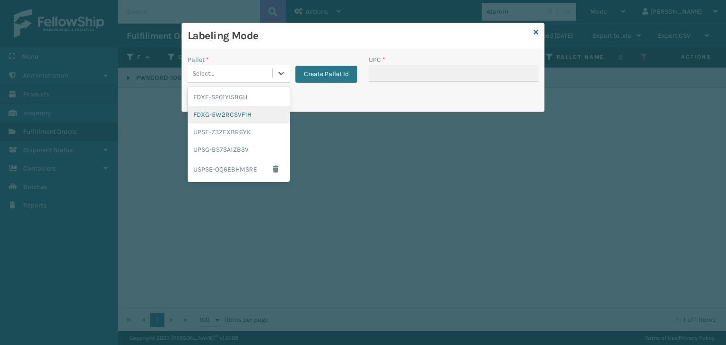
click at [248, 112] on div "FDXG-5W2RCSVF1H" at bounding box center [239, 114] width 102 height 17
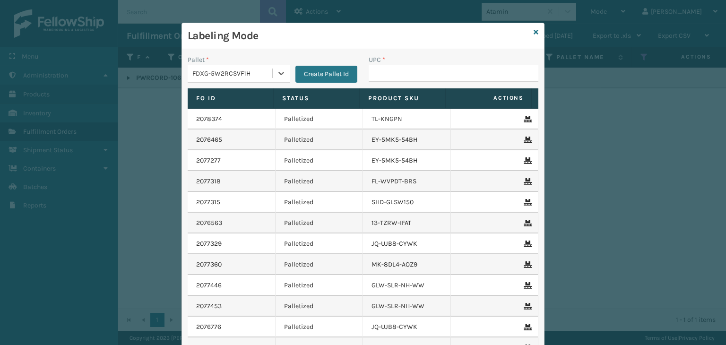
click at [413, 83] on div "UPC *" at bounding box center [453, 72] width 181 height 34
drag, startPoint x: 411, startPoint y: 78, endPoint x: 403, endPoint y: 91, distance: 15.0
click at [411, 78] on input "UPC *" at bounding box center [453, 73] width 170 height 17
paste input "550"
type input "550"
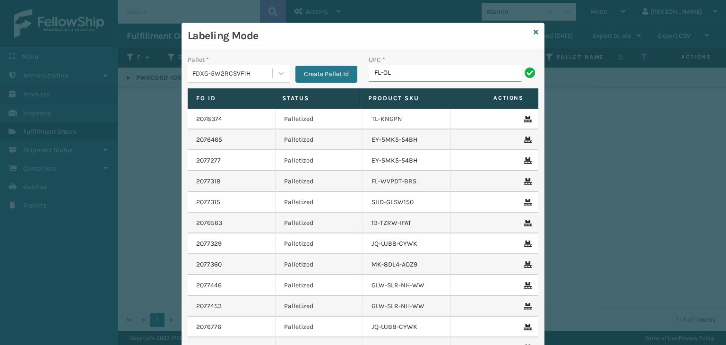
type input "FL-OLVA-CRM"
drag, startPoint x: 431, startPoint y: 72, endPoint x: 74, endPoint y: 97, distance: 357.5
click at [74, 97] on div "Labeling Mode Pallet * FDXG-5W2RCSVF1H Create Pallet Id UPC * FL-OLVA-CRM Fo Id…" at bounding box center [363, 172] width 726 height 345
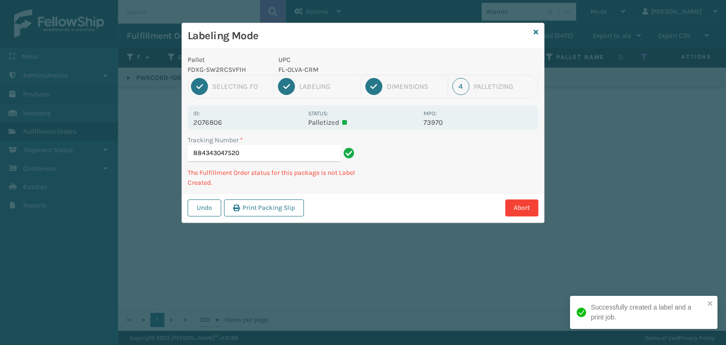
click at [74, 97] on div "Labeling Mode Pallet FDXG-5W2RCSVF1H UPC FL-OLVA-CRM 1 Selecting FO 2 Labeling …" at bounding box center [363, 172] width 726 height 345
type input "884343047520FL-OLVA-CRM"
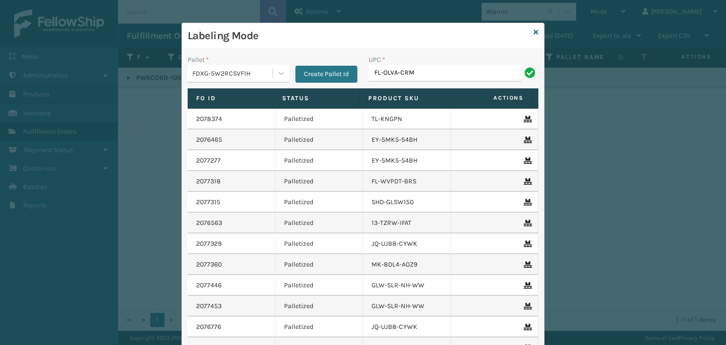
type input "FL-OLVA-CRM"
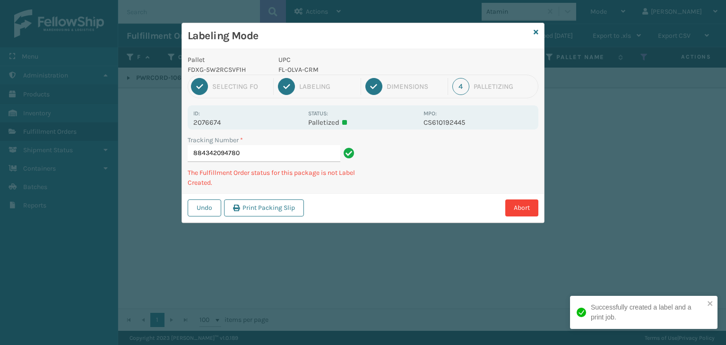
type input "884342094780FL-OLVA-CRM"
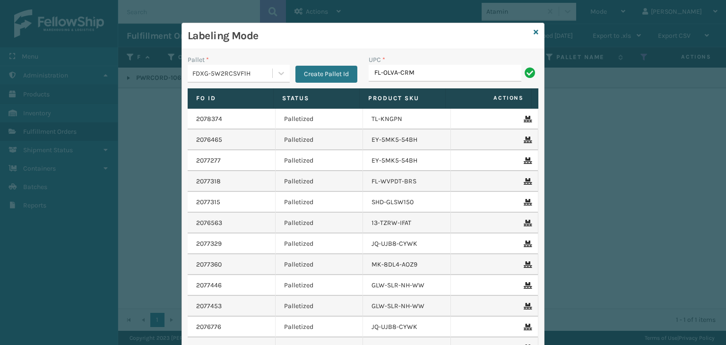
type input "FL-OLVA-CRM"
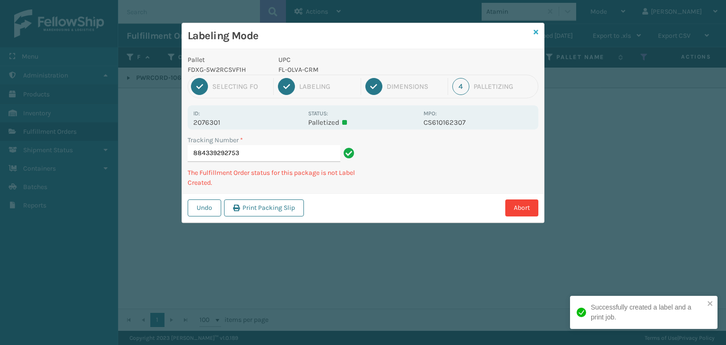
click at [535, 31] on icon at bounding box center [535, 32] width 5 height 7
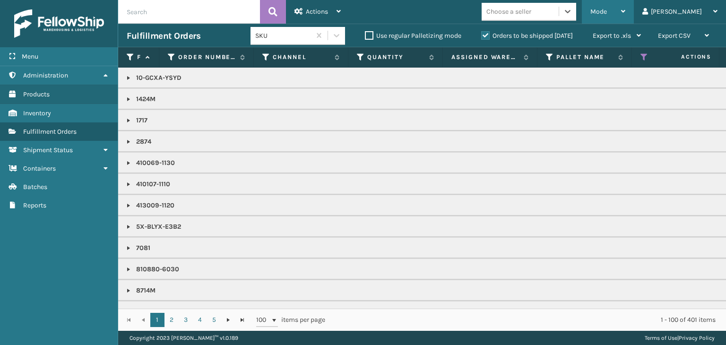
click at [625, 4] on div "Mode" at bounding box center [607, 12] width 35 height 24
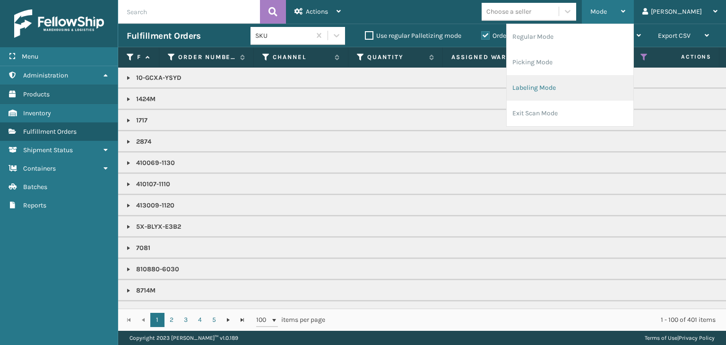
click at [581, 86] on li "Labeling Mode" at bounding box center [569, 88] width 127 height 26
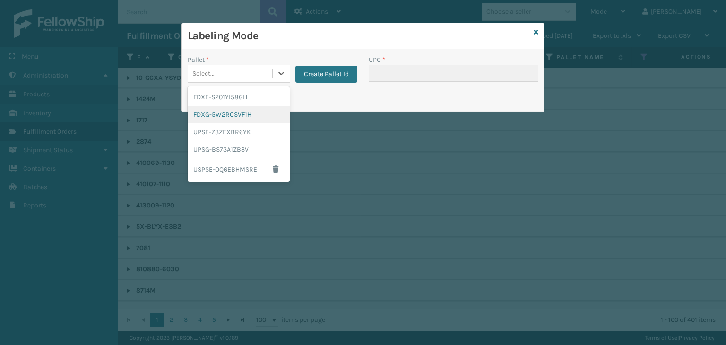
click at [221, 113] on div "FDXG-5W2RCSVF1H" at bounding box center [239, 114] width 102 height 17
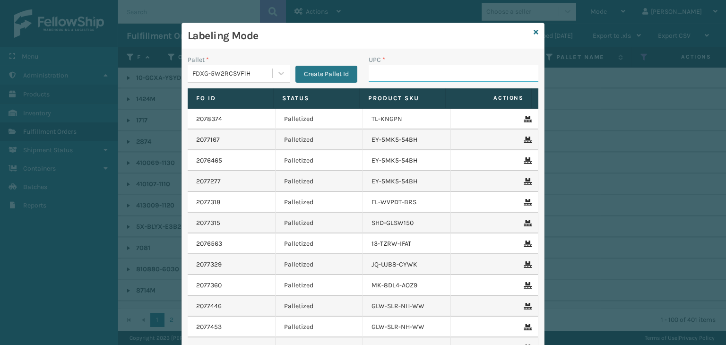
click at [449, 66] on input "UPC *" at bounding box center [453, 73] width 170 height 17
paste input "FL-OLVA-CRM"
type input "FL-OLVA-CRM"
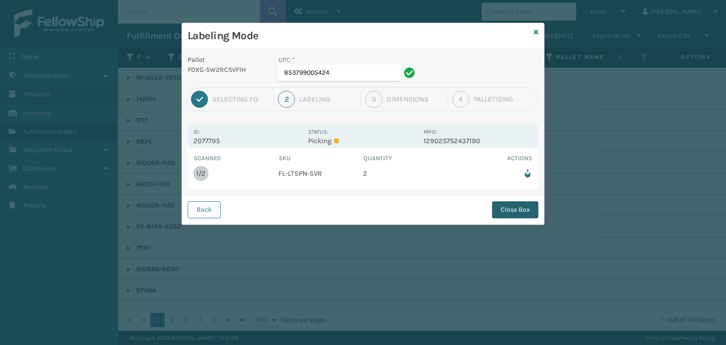
click at [525, 214] on button "Close Box" at bounding box center [515, 209] width 46 height 17
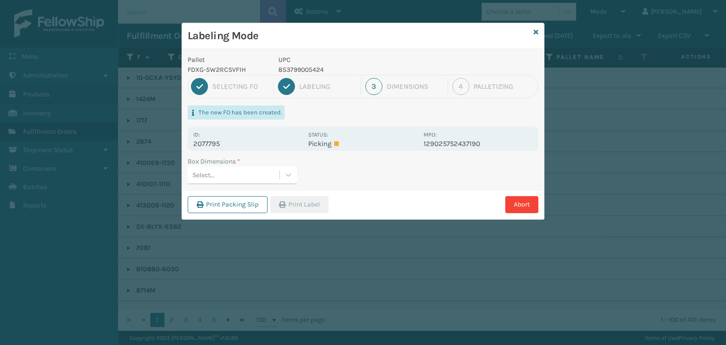
click at [219, 176] on div "Select..." at bounding box center [234, 175] width 92 height 16
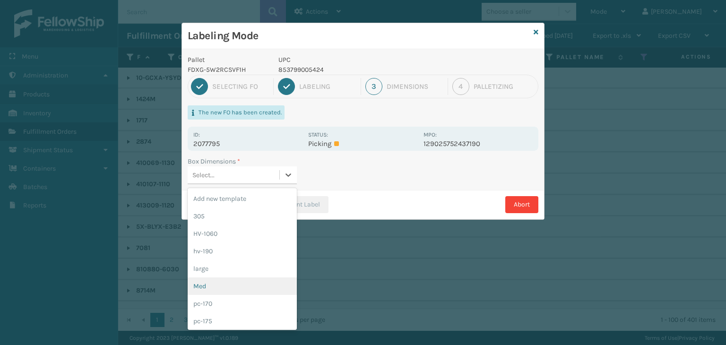
click at [202, 288] on div "Med" at bounding box center [242, 285] width 109 height 17
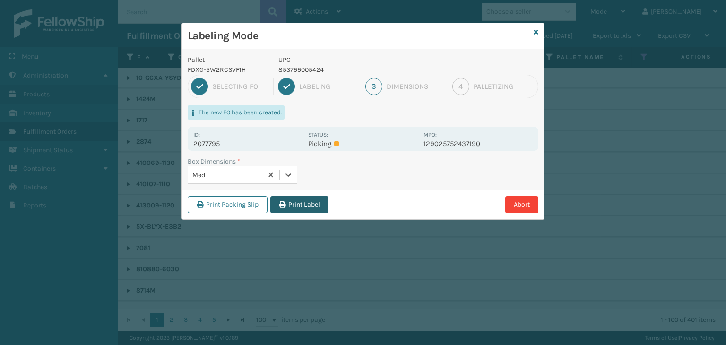
click at [306, 207] on button "Print Label" at bounding box center [299, 204] width 58 height 17
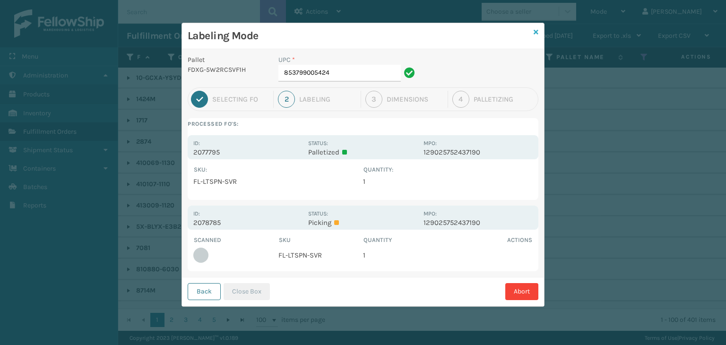
click at [535, 34] on icon at bounding box center [535, 32] width 5 height 7
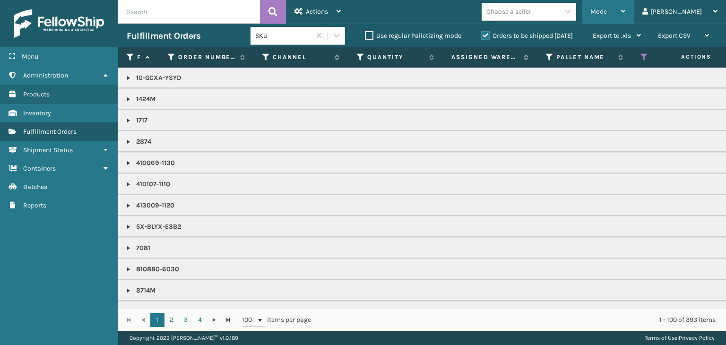
click at [607, 8] on span "Mode" at bounding box center [598, 12] width 17 height 8
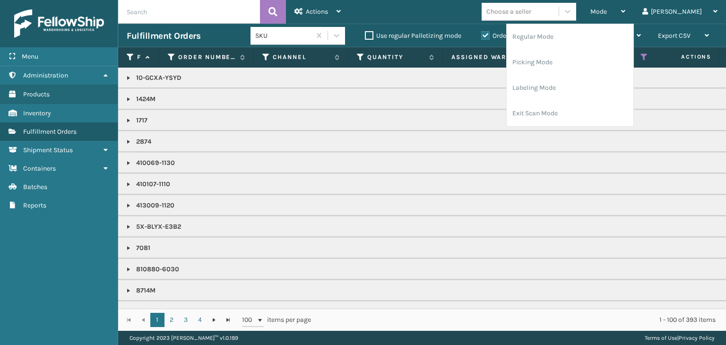
click at [531, 14] on div "Choose a seller" at bounding box center [508, 12] width 45 height 10
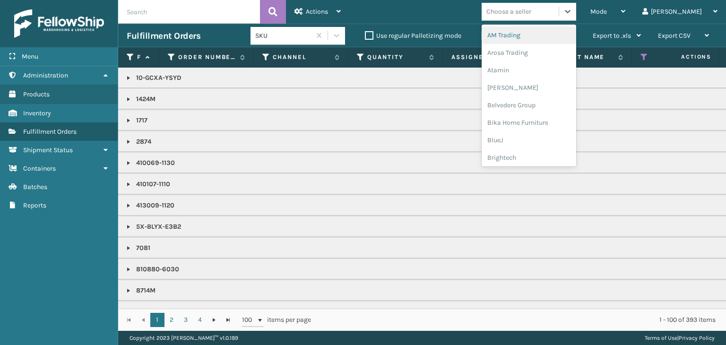
type input "L"
type input "BR"
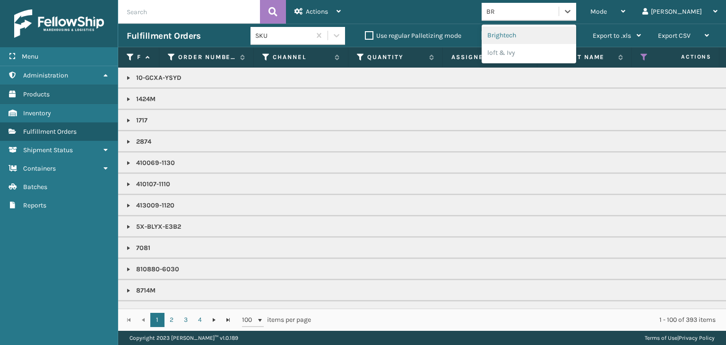
click at [540, 33] on div "Brightech" at bounding box center [528, 34] width 94 height 17
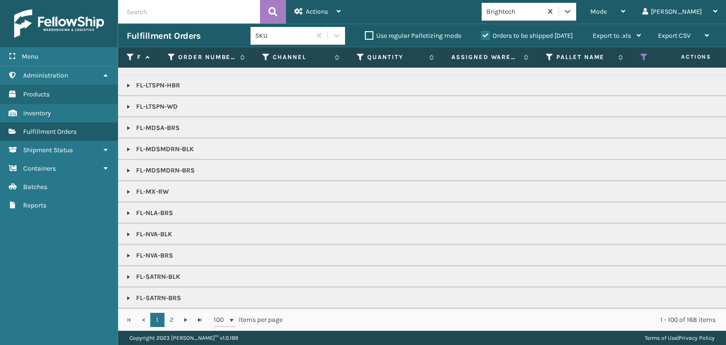
scroll to position [567, 0]
click at [125, 251] on link at bounding box center [129, 255] width 8 height 8
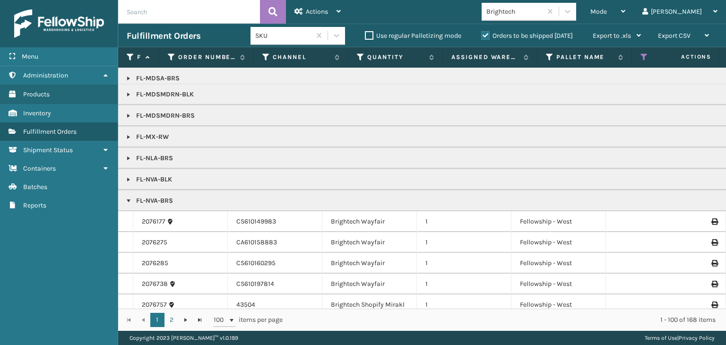
scroll to position [661, 0]
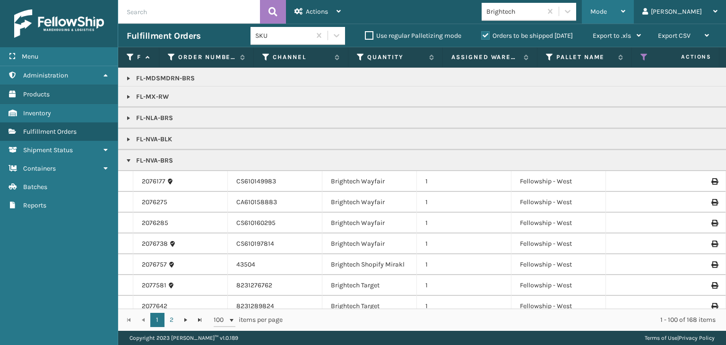
click at [625, 2] on div "Mode" at bounding box center [607, 12] width 35 height 24
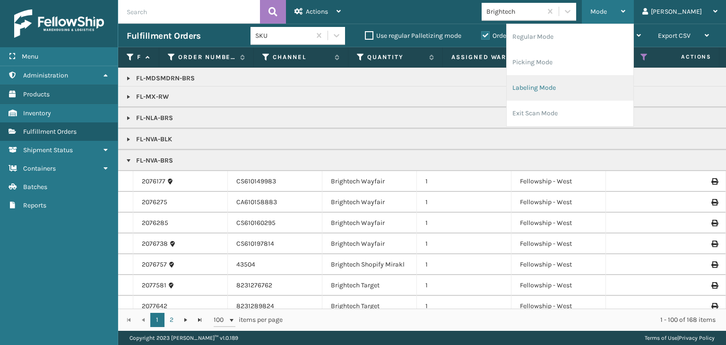
click at [583, 85] on li "Labeling Mode" at bounding box center [569, 88] width 127 height 26
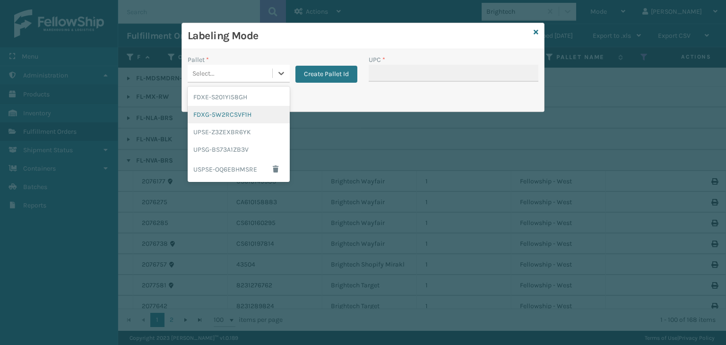
click at [231, 111] on div "FDXG-5W2RCSVF1H" at bounding box center [239, 114] width 102 height 17
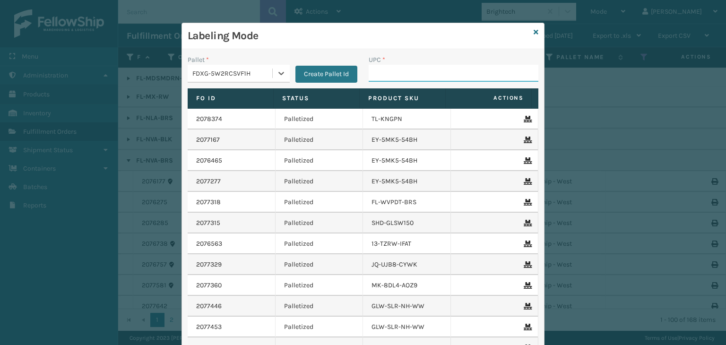
drag, startPoint x: 418, startPoint y: 68, endPoint x: 410, endPoint y: 71, distance: 8.9
click at [418, 68] on input "UPC *" at bounding box center [453, 73] width 170 height 17
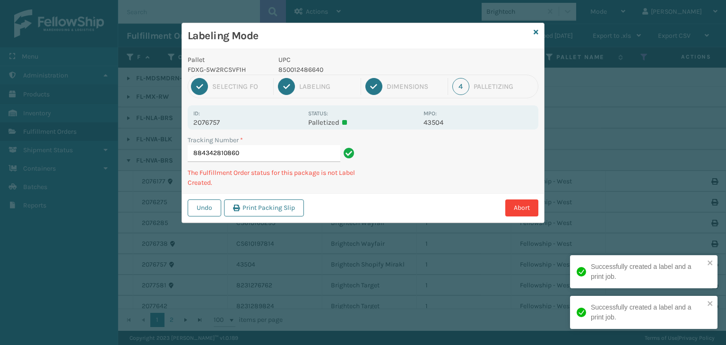
click at [317, 73] on p "850012486640" at bounding box center [347, 70] width 139 height 10
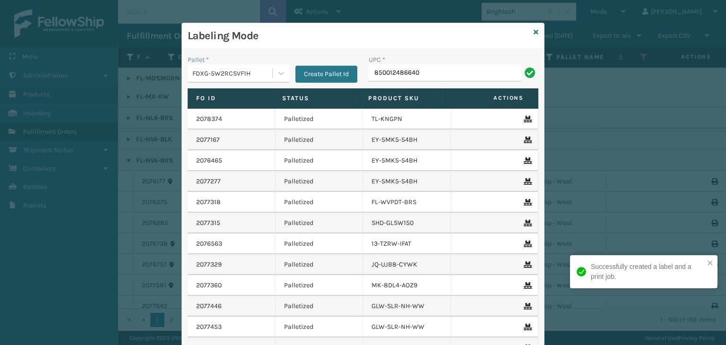
type input "850012486640"
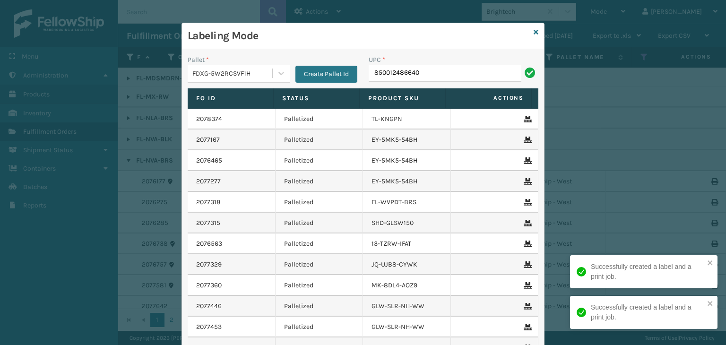
type input "850012486640"
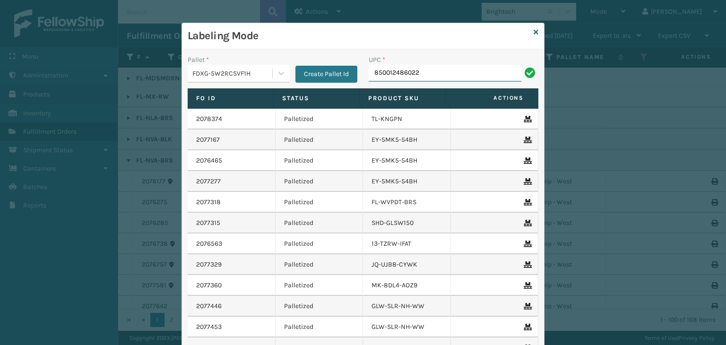
type input "850012486022"
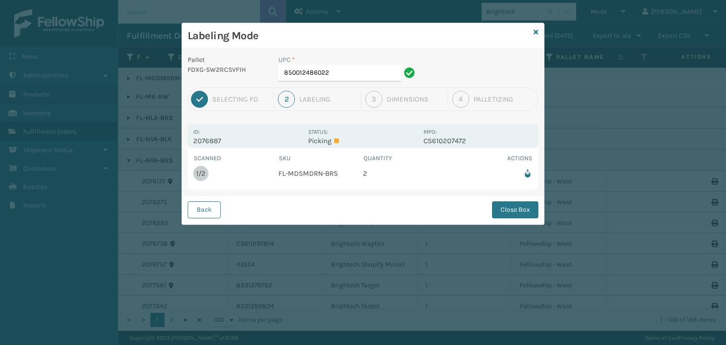
click at [364, 87] on div "UPC * 850012486022" at bounding box center [348, 71] width 151 height 33
click at [360, 74] on input "850012486022" at bounding box center [339, 73] width 122 height 17
click at [514, 214] on button "Close Box" at bounding box center [515, 209] width 46 height 17
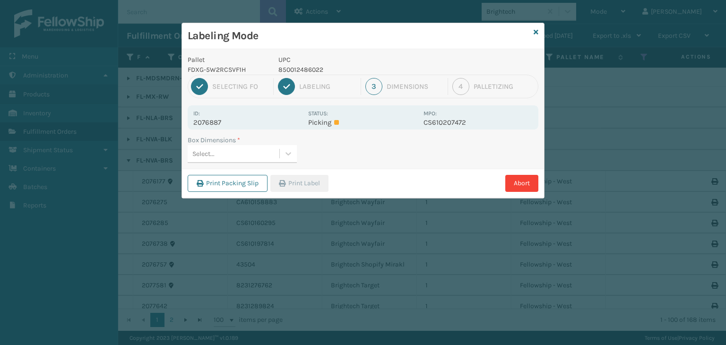
click at [220, 150] on div "Select..." at bounding box center [234, 154] width 92 height 16
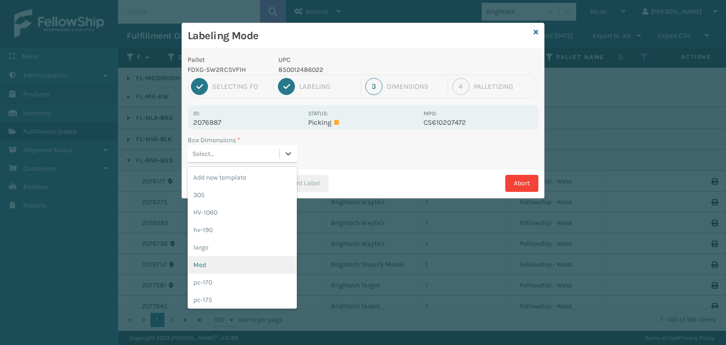
click at [234, 264] on div "Med" at bounding box center [242, 264] width 109 height 17
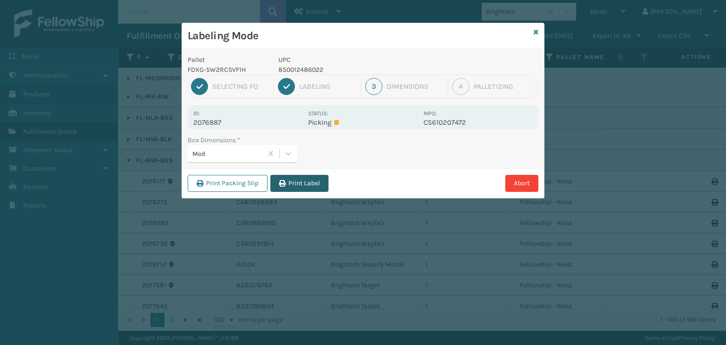
click at [308, 179] on button "Print Label" at bounding box center [299, 183] width 58 height 17
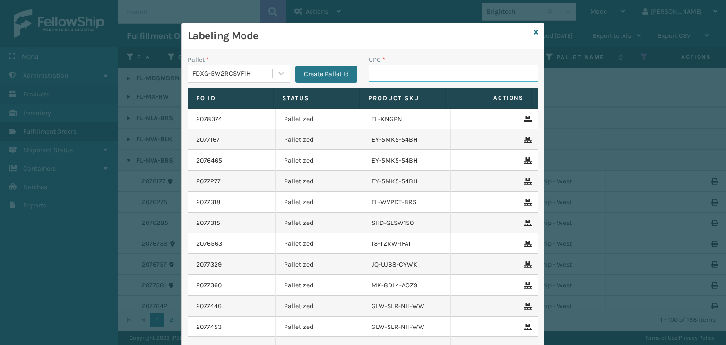
paste input "850040667288"
type input "850040667288"
click at [533, 32] on icon at bounding box center [535, 32] width 5 height 7
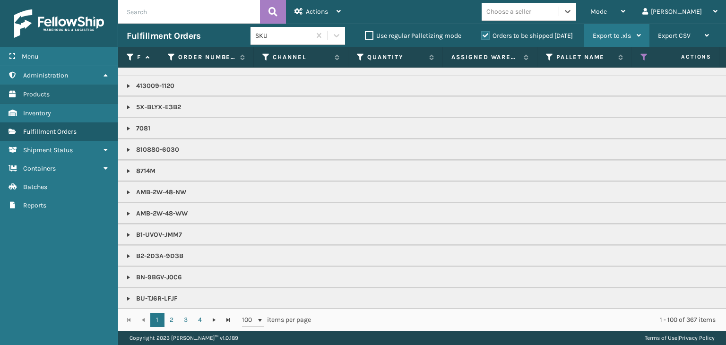
scroll to position [142, 0]
click at [625, 0] on div "Mode" at bounding box center [607, 12] width 35 height 24
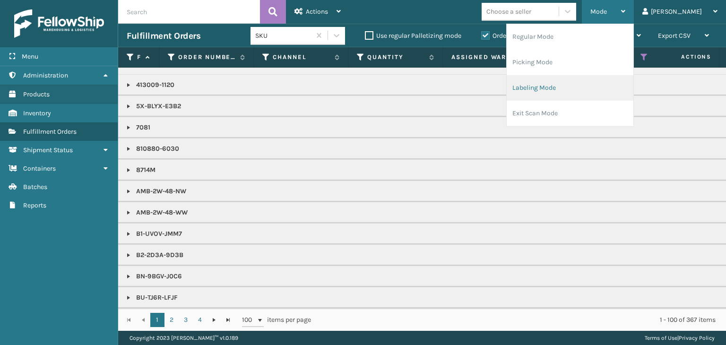
click at [589, 89] on li "Labeling Mode" at bounding box center [569, 88] width 127 height 26
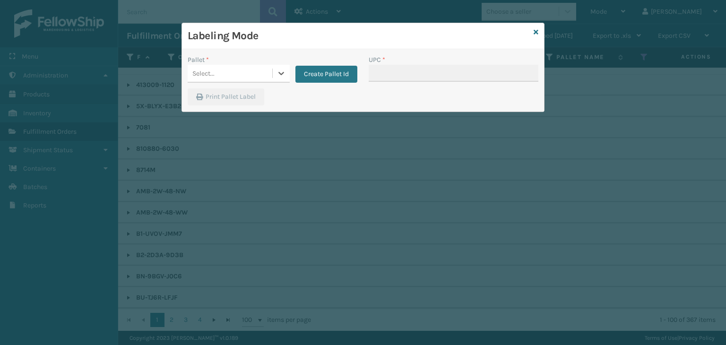
click at [219, 70] on div "Select..." at bounding box center [230, 74] width 85 height 16
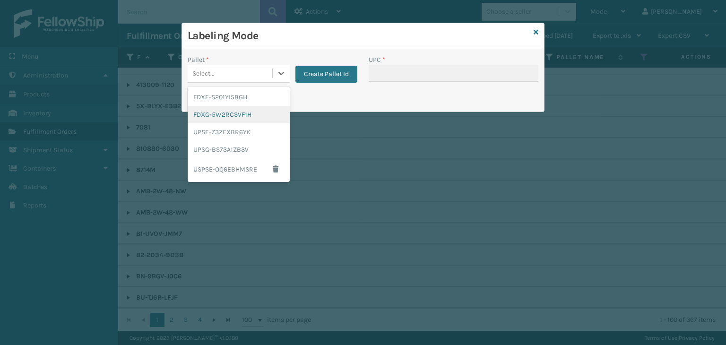
click at [227, 109] on div "FDXG-5W2RCSVF1H" at bounding box center [239, 114] width 102 height 17
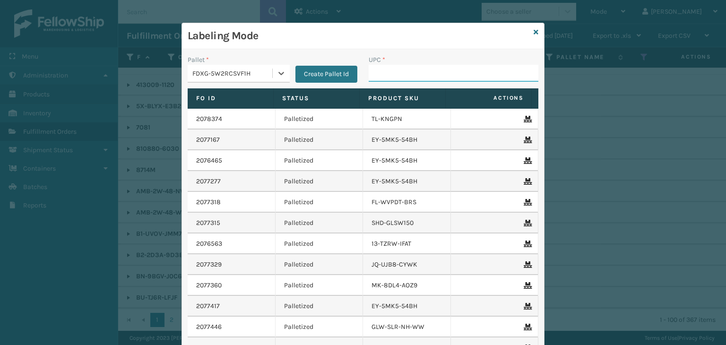
click at [389, 76] on input "UPC *" at bounding box center [453, 73] width 170 height 17
type input "850040667042"
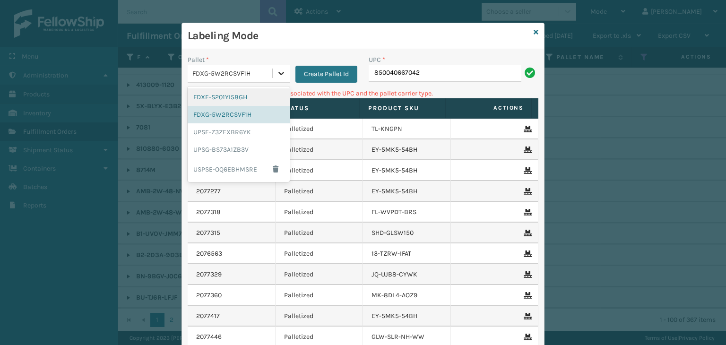
click at [276, 73] on icon at bounding box center [280, 73] width 9 height 9
click at [242, 146] on div "UPSG-BS73A1ZB3V" at bounding box center [239, 149] width 102 height 17
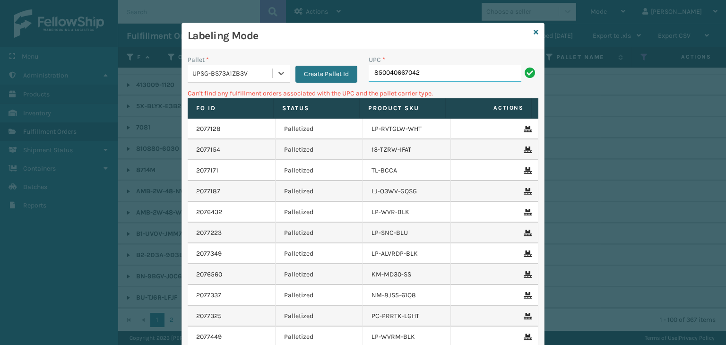
click at [423, 74] on input "850040667042" at bounding box center [444, 73] width 153 height 17
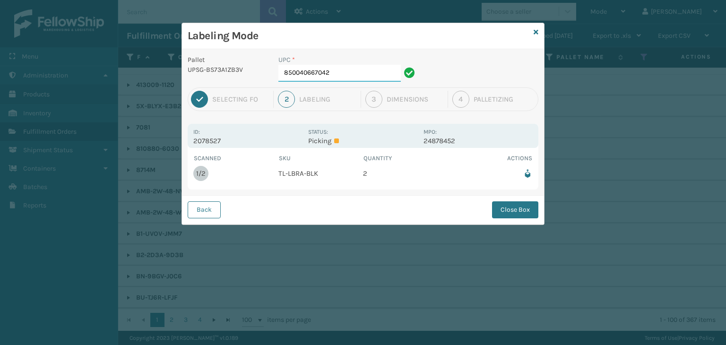
click at [349, 66] on input "850040667042" at bounding box center [339, 73] width 122 height 17
click at [514, 214] on button "Close Box" at bounding box center [515, 209] width 46 height 17
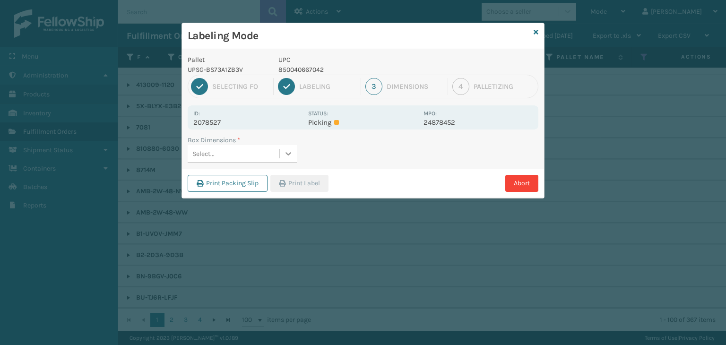
click at [292, 152] on icon at bounding box center [287, 153] width 9 height 9
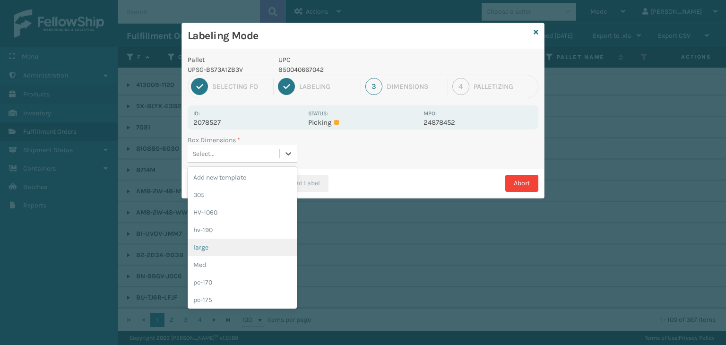
drag, startPoint x: 249, startPoint y: 248, endPoint x: 274, endPoint y: 215, distance: 40.5
click at [251, 244] on div "large" at bounding box center [242, 247] width 109 height 17
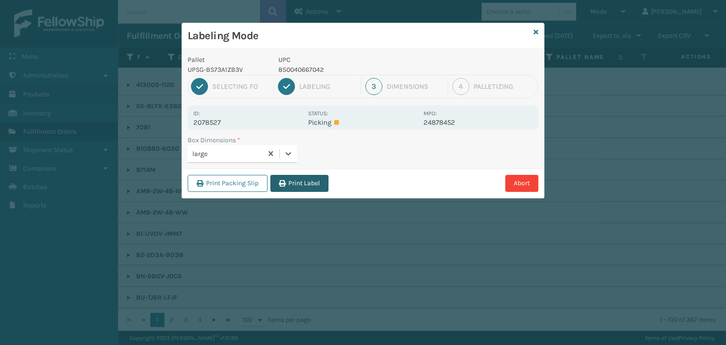
click at [296, 188] on button "Print Label" at bounding box center [299, 183] width 58 height 17
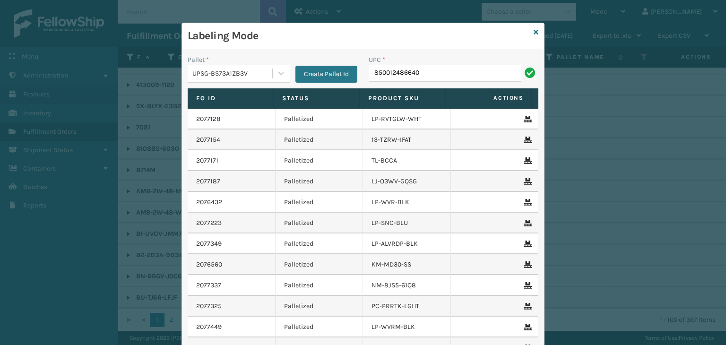
click at [394, 73] on input "850012486640" at bounding box center [444, 73] width 153 height 17
type input "850012486640"
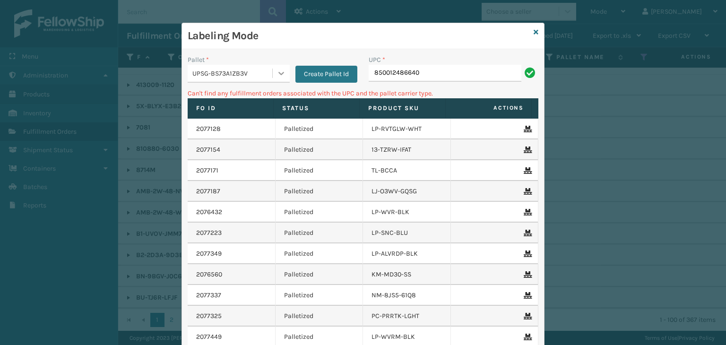
click at [276, 70] on icon at bounding box center [280, 73] width 9 height 9
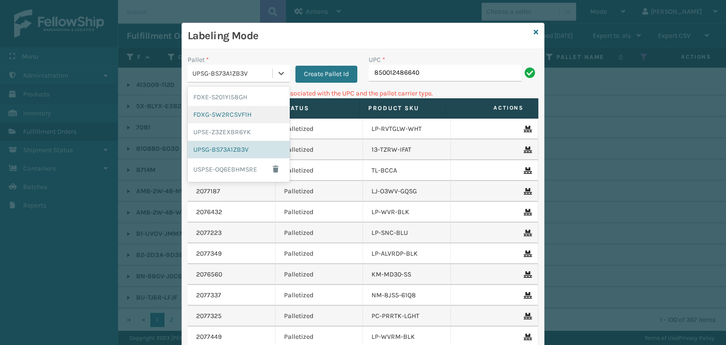
click at [227, 111] on div "FDXG-5W2RCSVF1H" at bounding box center [239, 114] width 102 height 17
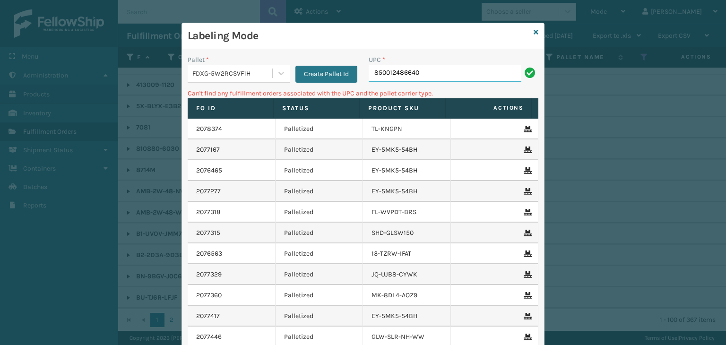
click at [467, 75] on input "850012486640" at bounding box center [444, 73] width 153 height 17
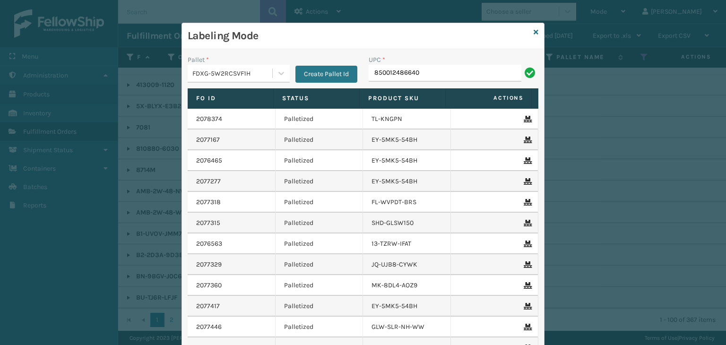
type input "850012486640"
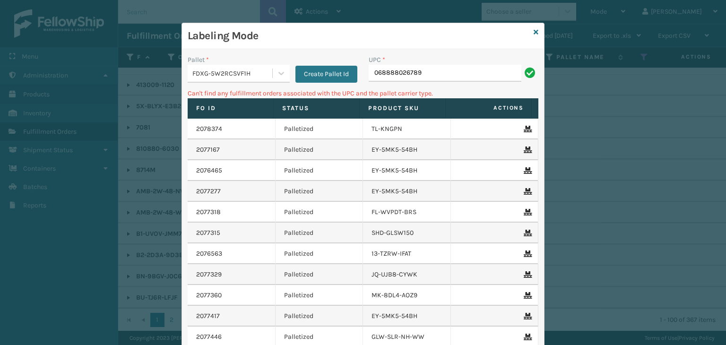
click at [368, 71] on input "068888026789" at bounding box center [444, 73] width 153 height 17
type input "0068888026789"
click at [378, 74] on input "0068888026789" at bounding box center [444, 73] width 153 height 17
type input "68888026789"
type input "8"
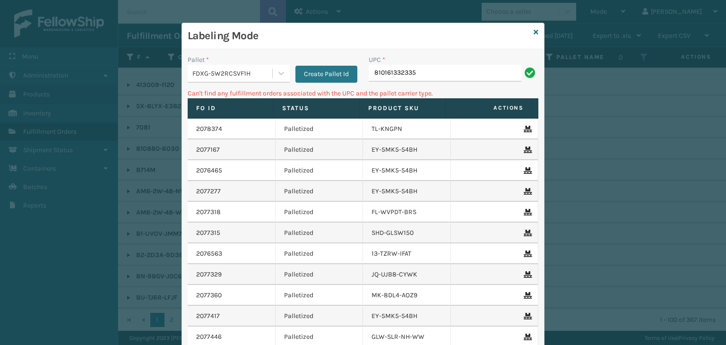
click at [369, 73] on input "810161332335" at bounding box center [444, 73] width 153 height 17
type input "0810161332335"
click at [369, 73] on input "0810161332335" at bounding box center [444, 73] width 153 height 17
type input "00810161332335"
click at [529, 29] on div "Labeling Mode" at bounding box center [363, 36] width 362 height 26
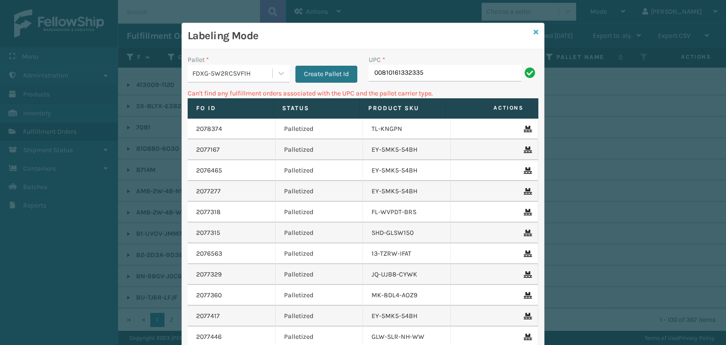
click at [533, 31] on icon at bounding box center [535, 32] width 5 height 7
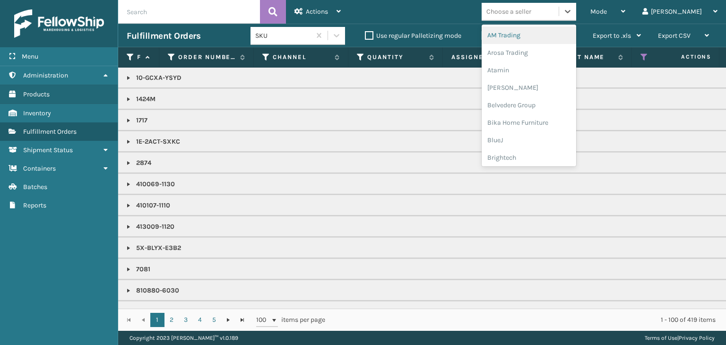
click at [558, 10] on div "Choose a seller" at bounding box center [519, 12] width 77 height 16
type input "LI"
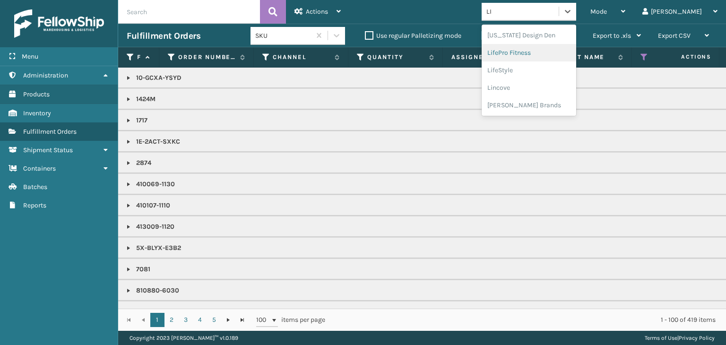
click at [576, 55] on div "LifePro Fitness" at bounding box center [528, 52] width 94 height 17
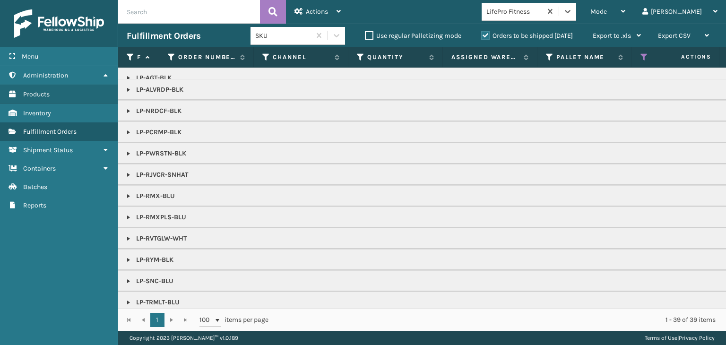
scroll to position [0, 0]
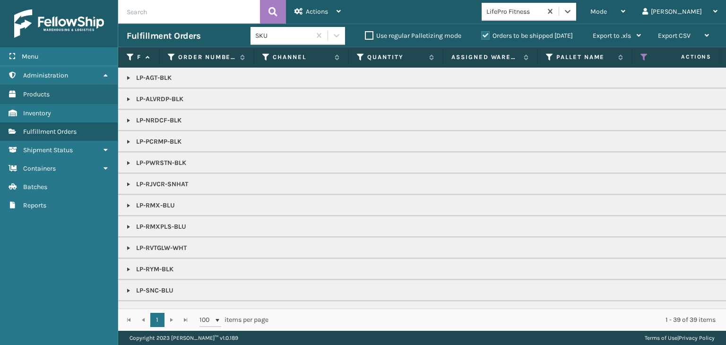
click at [128, 142] on link at bounding box center [129, 142] width 8 height 8
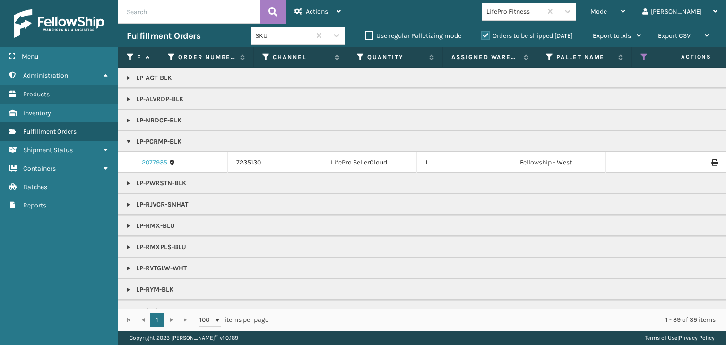
click at [148, 162] on link "2077935" at bounding box center [155, 162] width 26 height 9
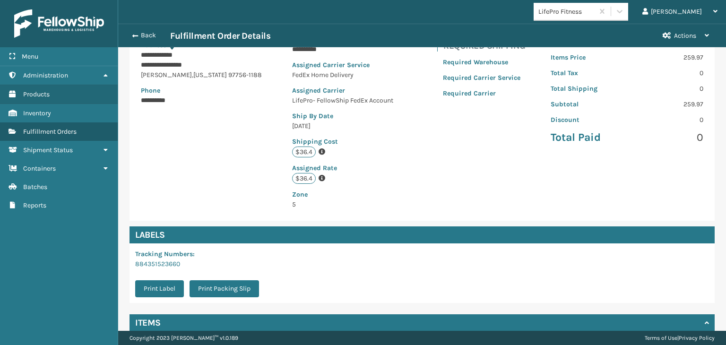
scroll to position [223, 0]
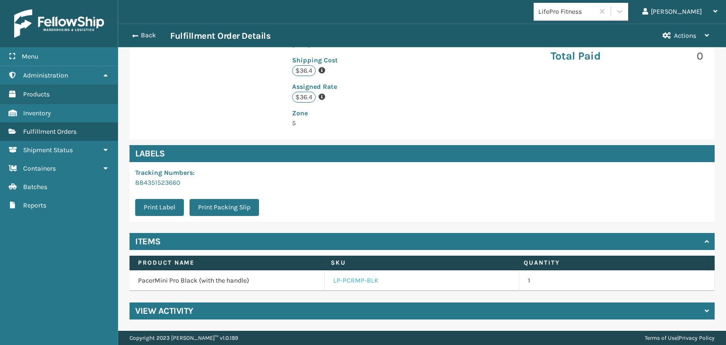
click at [345, 281] on link "LP-PCRMP-BLK" at bounding box center [355, 280] width 45 height 9
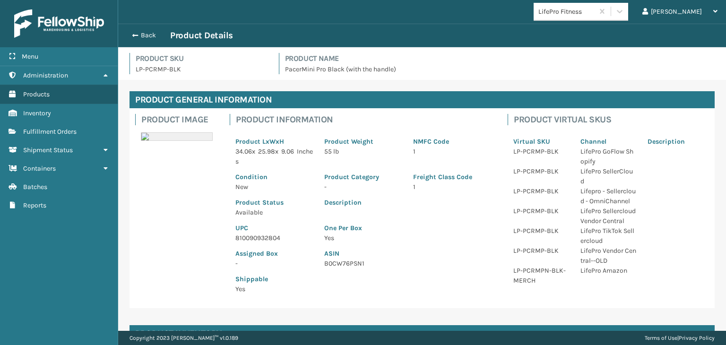
click at [264, 241] on p "810090932804" at bounding box center [273, 238] width 77 height 10
click at [139, 32] on button "Back" at bounding box center [148, 35] width 43 height 9
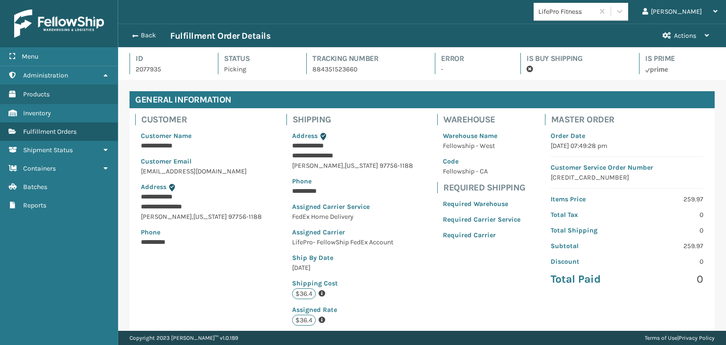
scroll to position [23, 607]
click at [138, 32] on button "Back" at bounding box center [148, 35] width 43 height 9
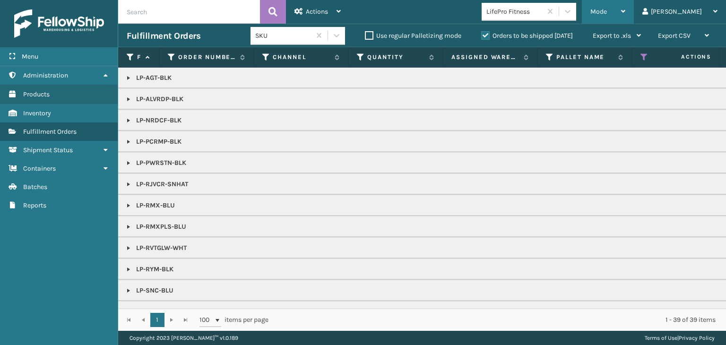
click at [625, 14] on div "Mode" at bounding box center [607, 12] width 35 height 24
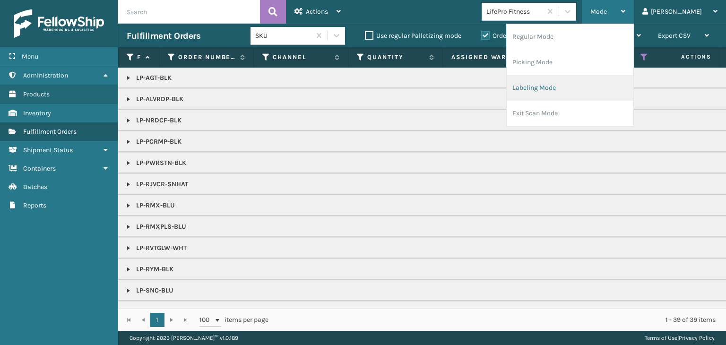
click at [617, 85] on li "Labeling Mode" at bounding box center [569, 88] width 127 height 26
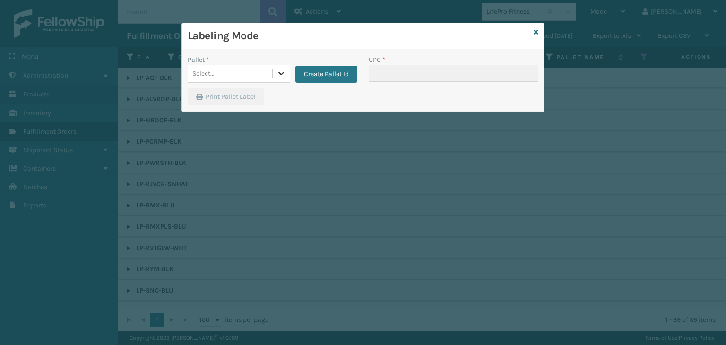
click at [279, 72] on icon at bounding box center [280, 73] width 9 height 9
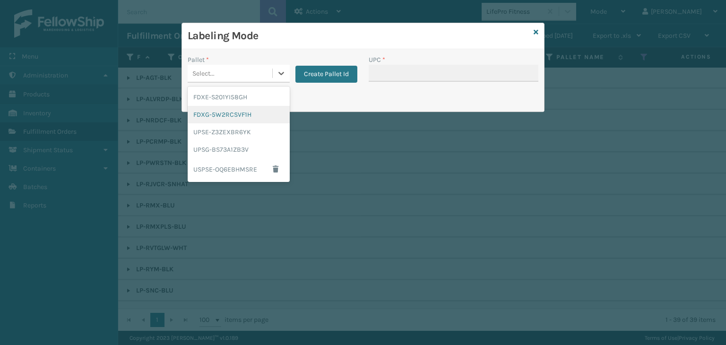
click at [252, 119] on div "FDXG-5W2RCSVF1H" at bounding box center [239, 114] width 102 height 17
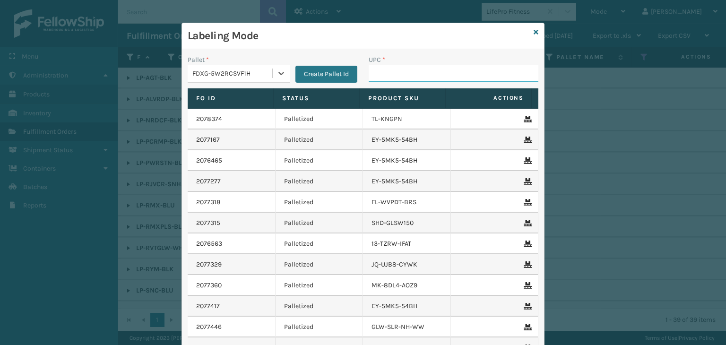
click at [383, 76] on input "UPC *" at bounding box center [453, 73] width 170 height 17
paste input "810090932804"
type input "810090932804"
type input "068888005"
click at [381, 72] on input "850012486367" at bounding box center [444, 73] width 153 height 17
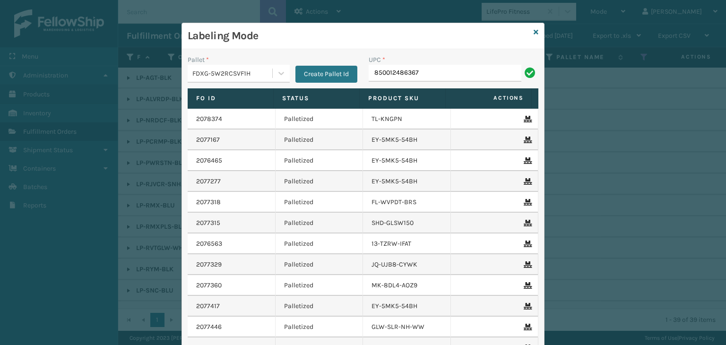
click at [381, 72] on input "850012486367" at bounding box center [444, 73] width 153 height 17
type input "850012486367"
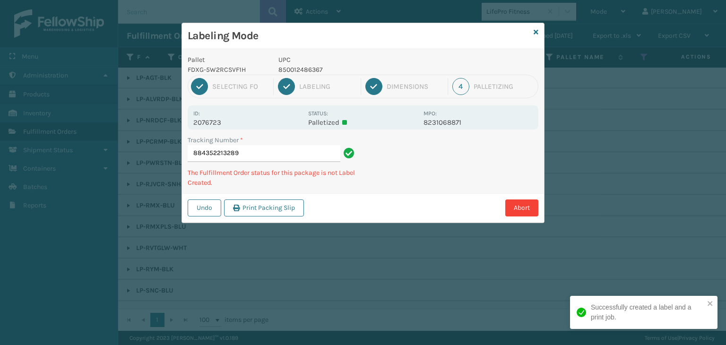
type input "884352213289850012486367"
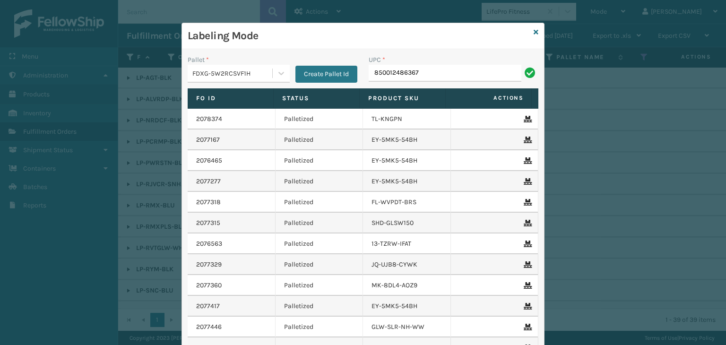
type input "850012486367"
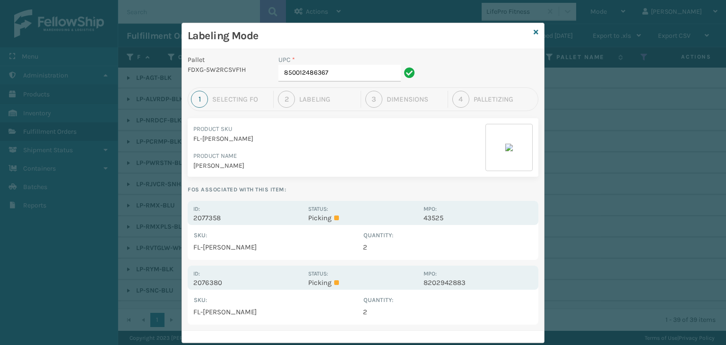
click at [384, 227] on div "SKU : Quantity : FL-EMRY 2 Show All" at bounding box center [363, 242] width 351 height 35
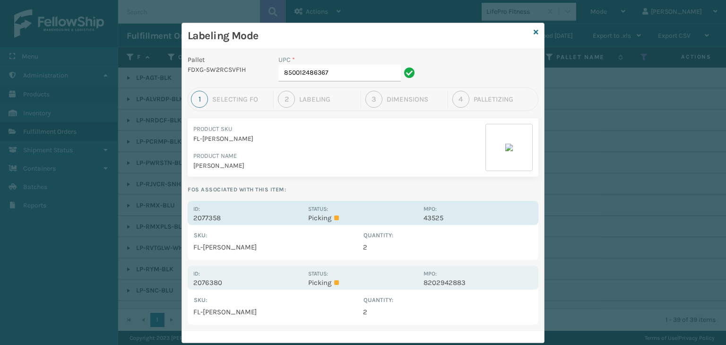
click at [387, 216] on p "Picking" at bounding box center [362, 218] width 109 height 9
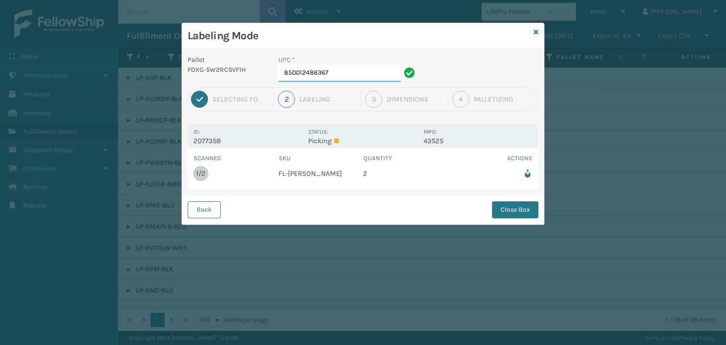
click at [359, 74] on input "850012486367" at bounding box center [339, 73] width 122 height 17
click at [503, 206] on button "Close Box" at bounding box center [515, 209] width 46 height 17
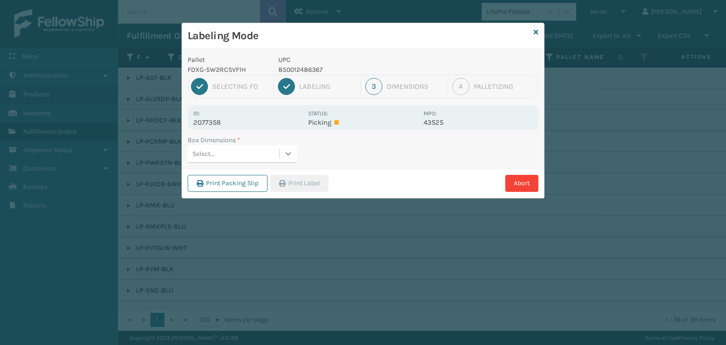
click at [288, 151] on icon at bounding box center [287, 153] width 9 height 9
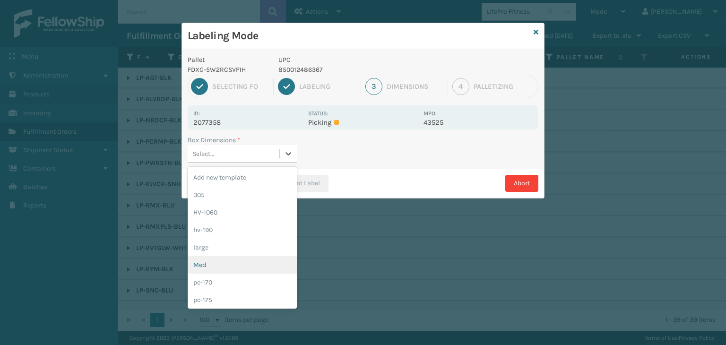
click at [248, 267] on div "Med" at bounding box center [242, 264] width 109 height 17
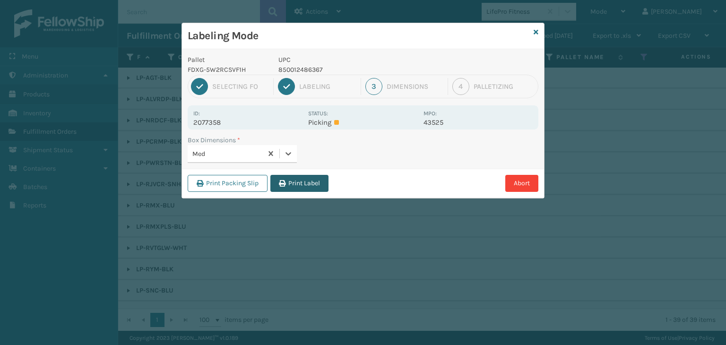
click at [310, 186] on button "Print Label" at bounding box center [299, 183] width 58 height 17
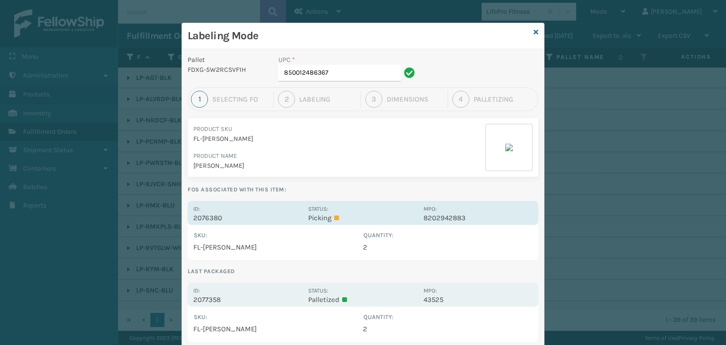
click at [394, 212] on div "Status: Picking" at bounding box center [362, 213] width 109 height 18
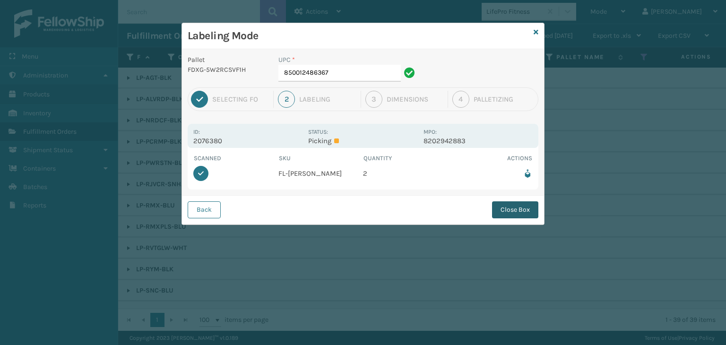
click at [508, 202] on button "Close Box" at bounding box center [515, 209] width 46 height 17
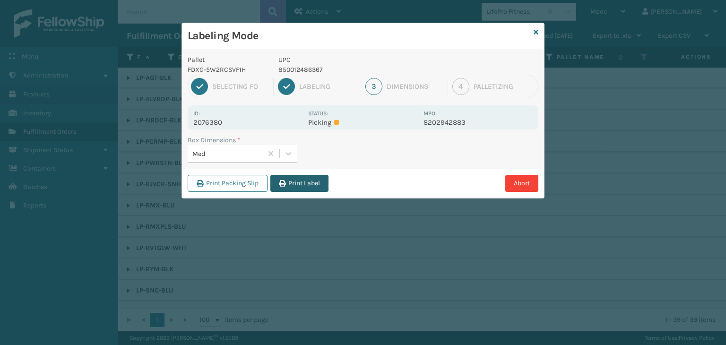
click at [306, 188] on button "Print Label" at bounding box center [299, 183] width 58 height 17
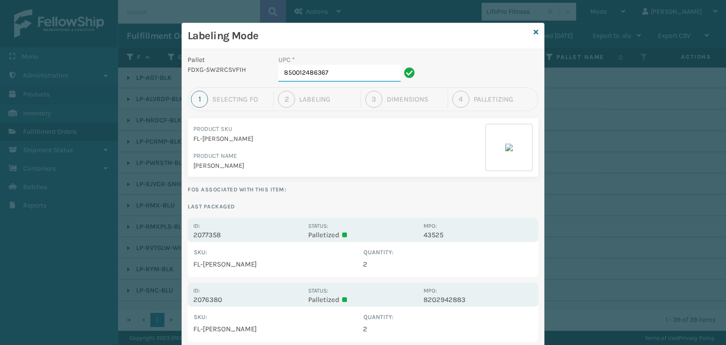
click at [342, 66] on input "850012486367" at bounding box center [339, 73] width 122 height 17
type input "8"
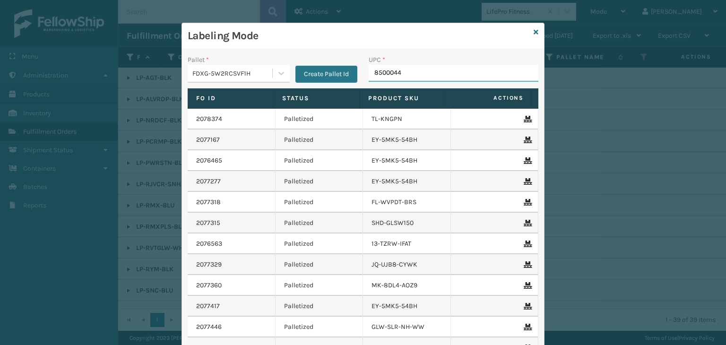
type input "85000445"
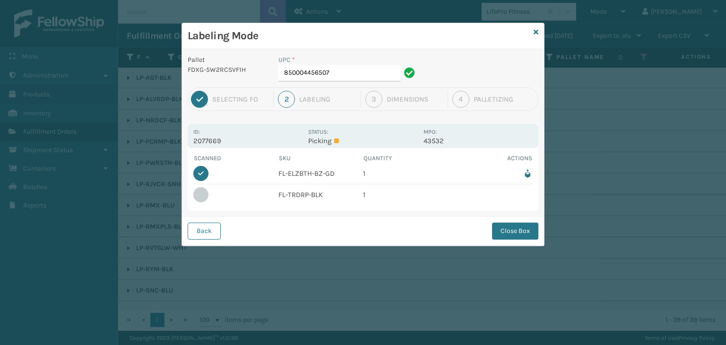
click at [506, 232] on button "Close Box" at bounding box center [515, 231] width 46 height 17
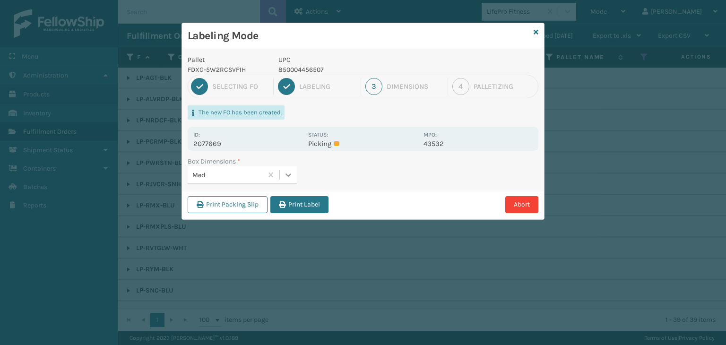
click at [286, 172] on icon at bounding box center [287, 174] width 9 height 9
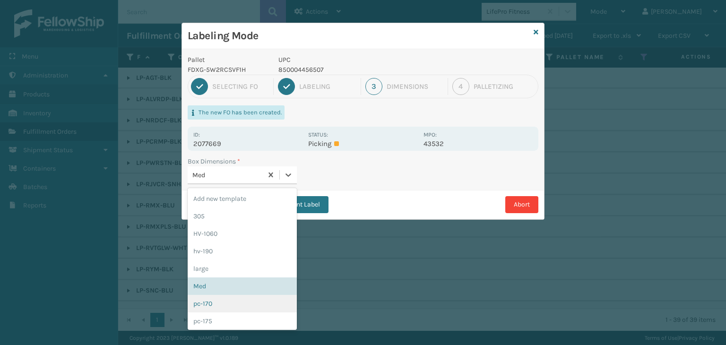
click at [258, 305] on div "pc-170" at bounding box center [242, 303] width 109 height 17
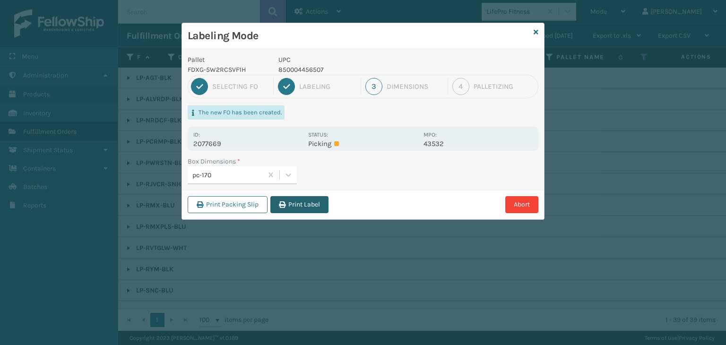
drag, startPoint x: 305, startPoint y: 208, endPoint x: 415, endPoint y: 218, distance: 110.5
click at [306, 208] on button "Print Label" at bounding box center [299, 204] width 58 height 17
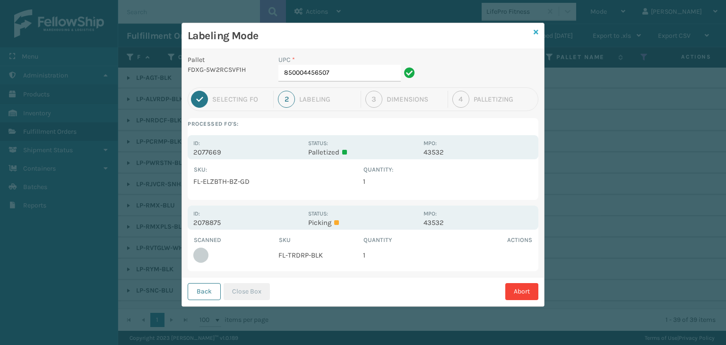
click at [535, 31] on icon at bounding box center [535, 32] width 5 height 7
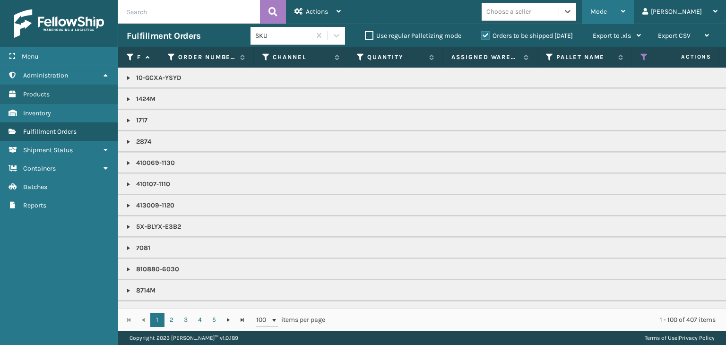
click at [607, 12] on span "Mode" at bounding box center [598, 12] width 17 height 8
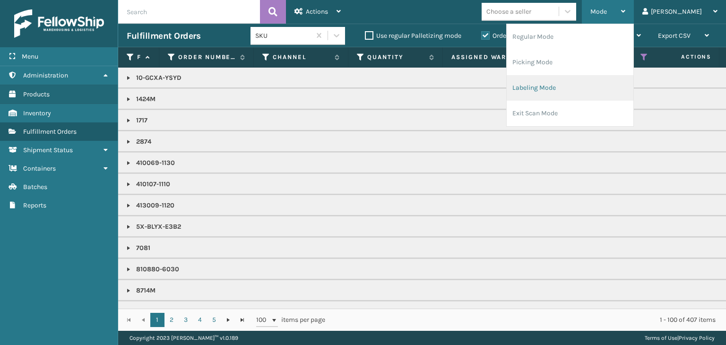
click at [605, 91] on li "Labeling Mode" at bounding box center [569, 88] width 127 height 26
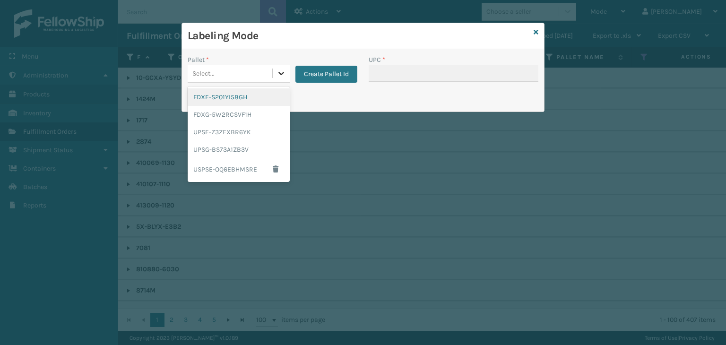
click at [274, 73] on div at bounding box center [281, 73] width 17 height 17
click at [268, 115] on div "FDXG-5W2RCSVF1H" at bounding box center [239, 114] width 102 height 17
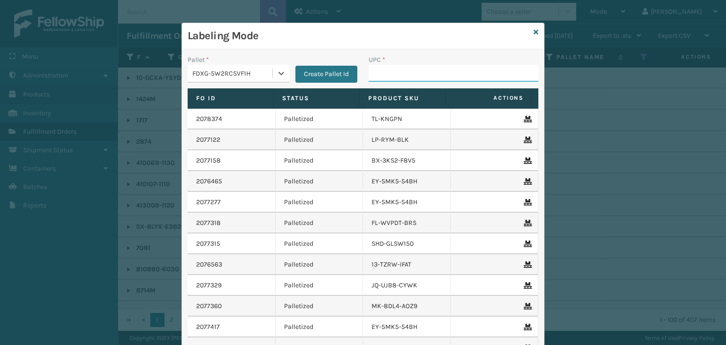
click at [401, 72] on input "UPC *" at bounding box center [453, 73] width 170 height 17
type input "850012486589"
click at [390, 63] on div "UPC *" at bounding box center [453, 60] width 170 height 10
click at [391, 76] on input "850012486589" at bounding box center [444, 73] width 153 height 17
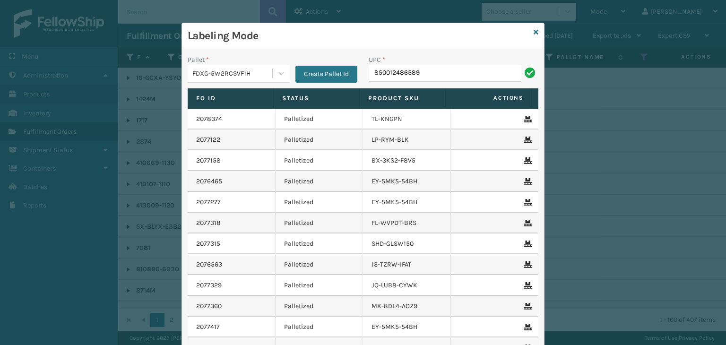
type input "850012486589"
click at [399, 74] on input "850012486350" at bounding box center [444, 73] width 153 height 17
type input "850012486350"
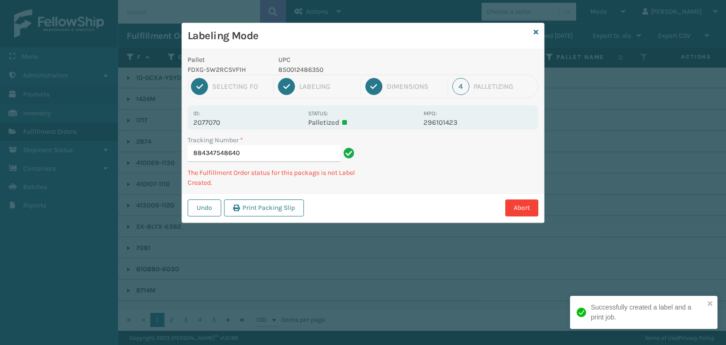
type input "884347548640850012486350"
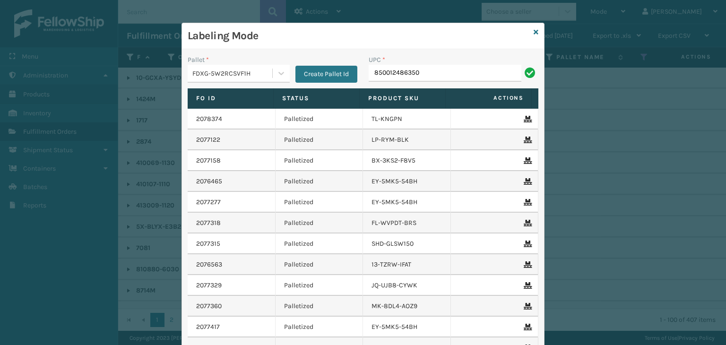
type input "850012486350"
click at [387, 73] on input "850040667943" at bounding box center [444, 73] width 153 height 17
type input "850040667943"
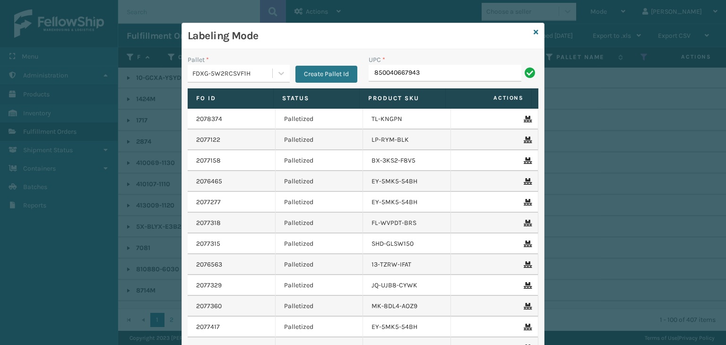
type input "850040667943"
click at [533, 33] on icon at bounding box center [535, 32] width 5 height 7
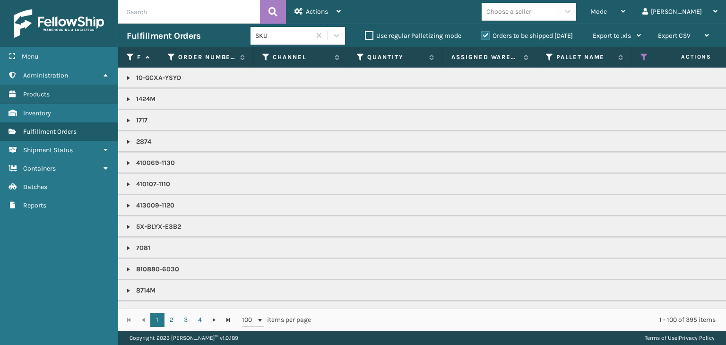
click at [509, 6] on div "Mode Regular Mode Picking Mode Labeling Mode Exit Scan Mode Choose a seller Pao…" at bounding box center [537, 12] width 377 height 24
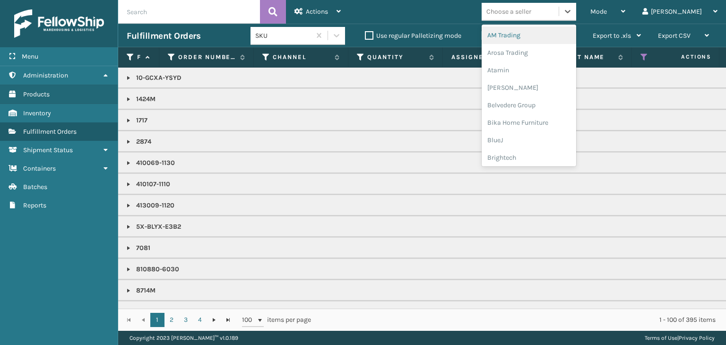
click at [523, 9] on div "Choose a seller" at bounding box center [508, 12] width 45 height 10
type input "LI"
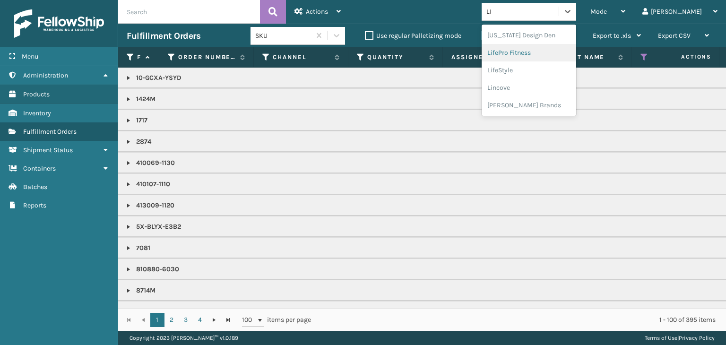
click at [565, 53] on div "LifePro Fitness" at bounding box center [528, 52] width 94 height 17
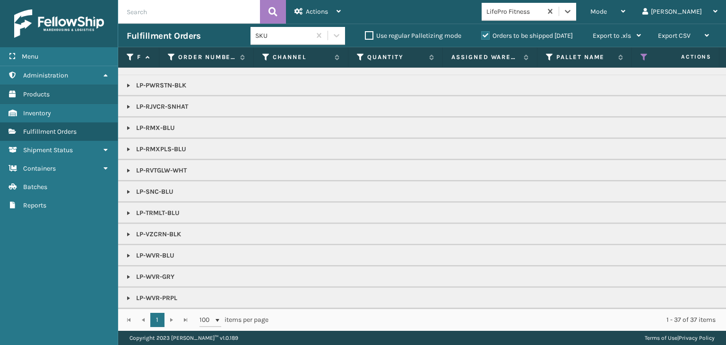
scroll to position [62, 0]
click at [542, 12] on div "LifePro Fitness" at bounding box center [514, 12] width 56 height 10
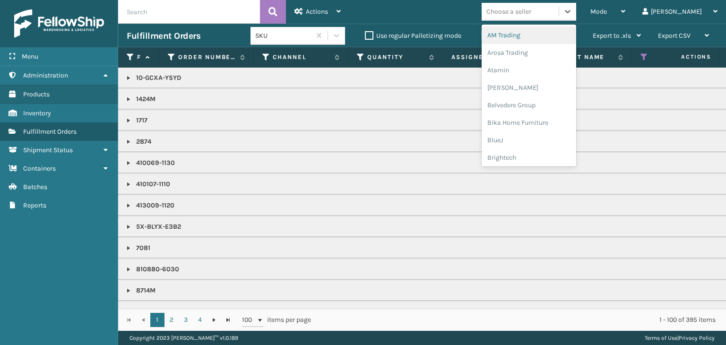
click at [531, 11] on div "Choose a seller" at bounding box center [508, 12] width 45 height 10
type input "BR"
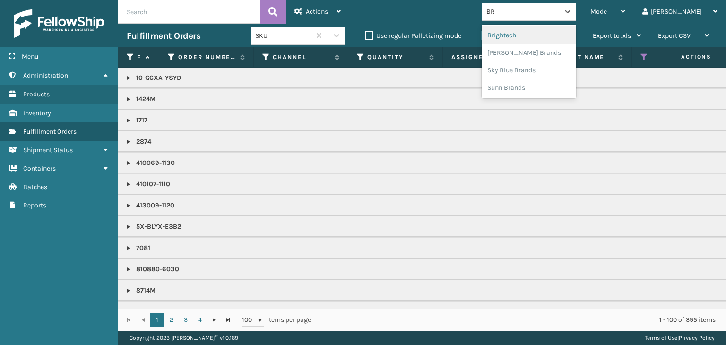
click at [576, 36] on div "Brightech" at bounding box center [528, 34] width 94 height 17
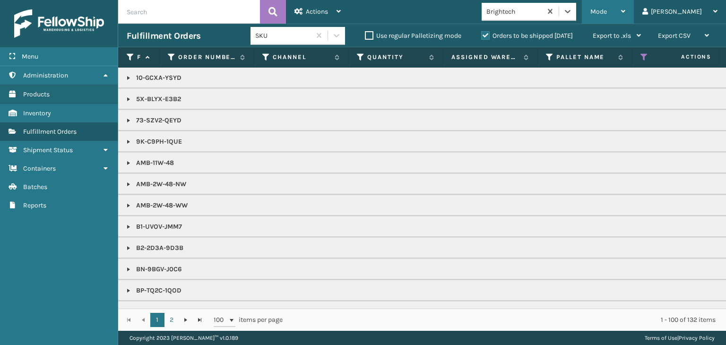
click at [607, 8] on span "Mode" at bounding box center [598, 12] width 17 height 8
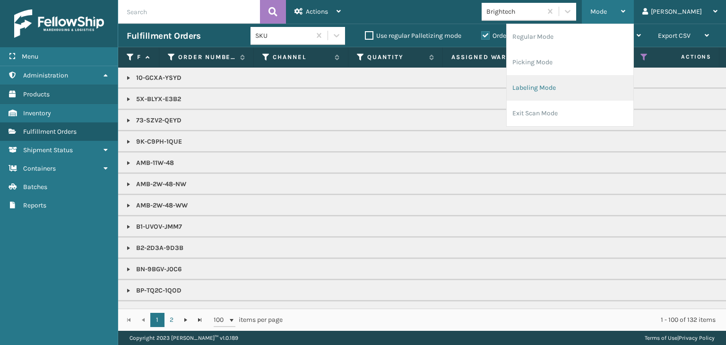
click at [611, 95] on li "Labeling Mode" at bounding box center [569, 88] width 127 height 26
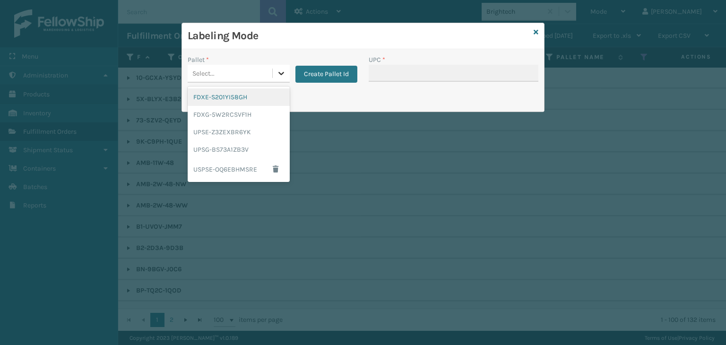
click at [287, 71] on div at bounding box center [281, 73] width 17 height 17
click at [259, 110] on div "FDXG-5W2RCSVF1H" at bounding box center [239, 114] width 102 height 17
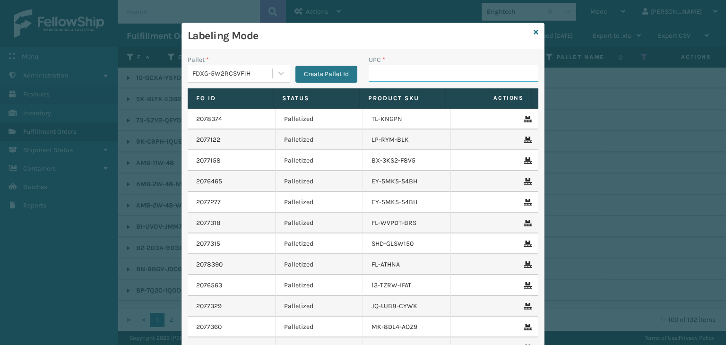
drag, startPoint x: 381, startPoint y: 78, endPoint x: 384, endPoint y: 73, distance: 5.9
click at [384, 73] on input "UPC *" at bounding box center [453, 73] width 170 height 17
click at [394, 66] on input "850012486589" at bounding box center [444, 73] width 153 height 17
click at [394, 67] on input "850012486589" at bounding box center [444, 73] width 153 height 17
type input "850012486589"
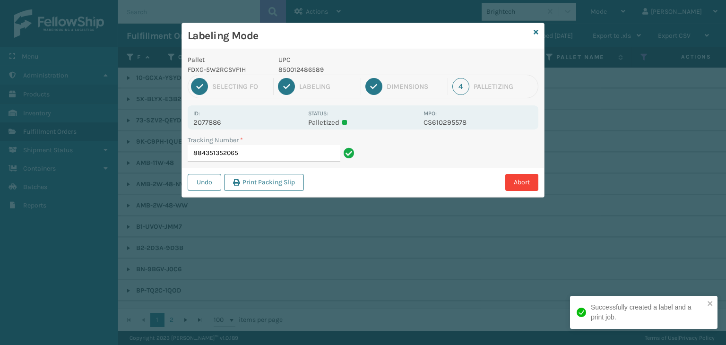
type input "884351352065850012486589"
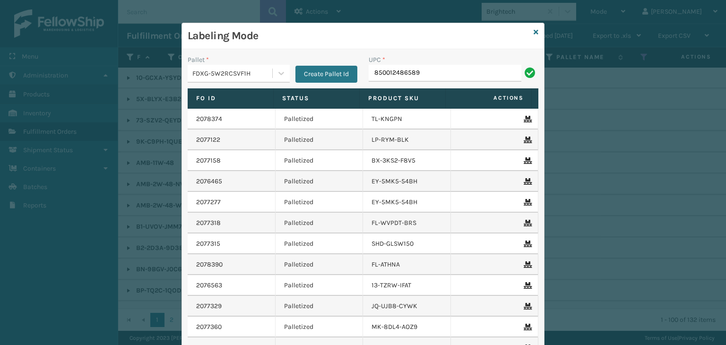
type input "850012486589"
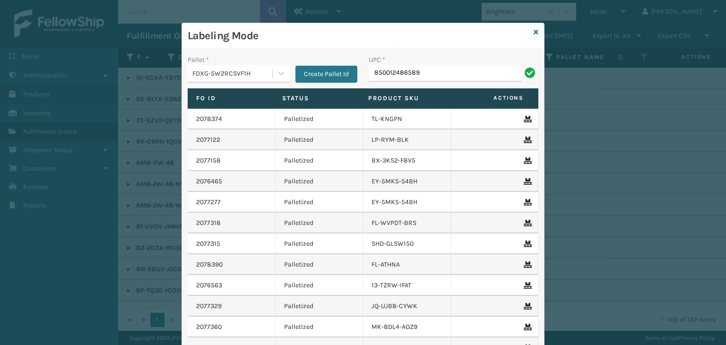
type input "850012486589"
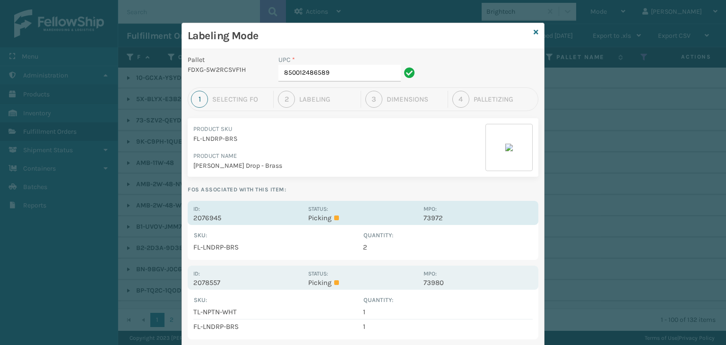
click at [402, 212] on div "Status: Picking" at bounding box center [362, 213] width 109 height 18
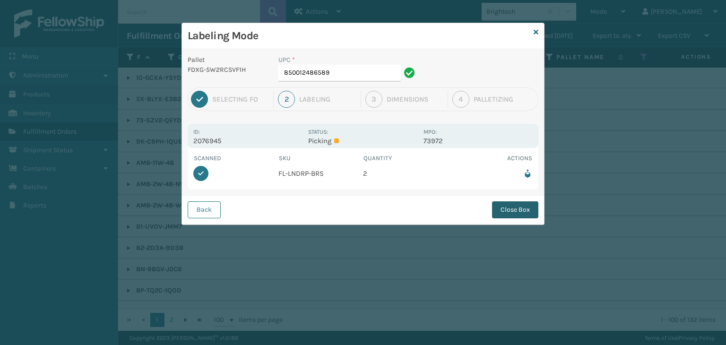
click at [502, 204] on button "Close Box" at bounding box center [515, 209] width 46 height 17
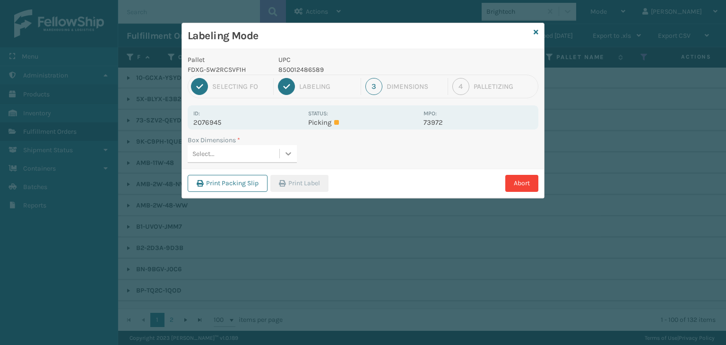
click at [289, 149] on icon at bounding box center [287, 153] width 9 height 9
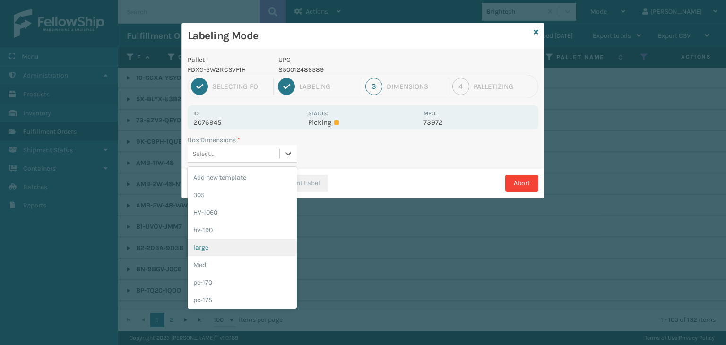
click at [248, 245] on div "large" at bounding box center [242, 247] width 109 height 17
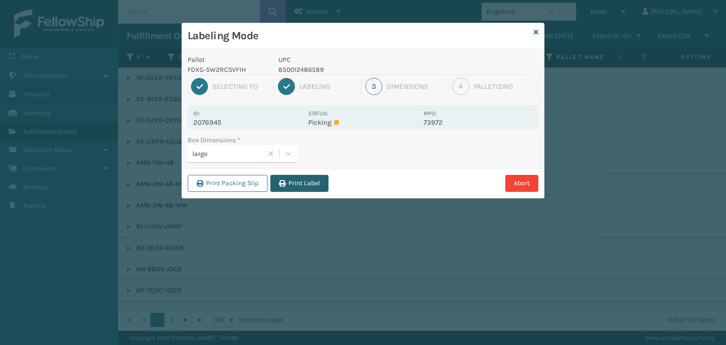
click at [304, 184] on button "Print Label" at bounding box center [299, 183] width 58 height 17
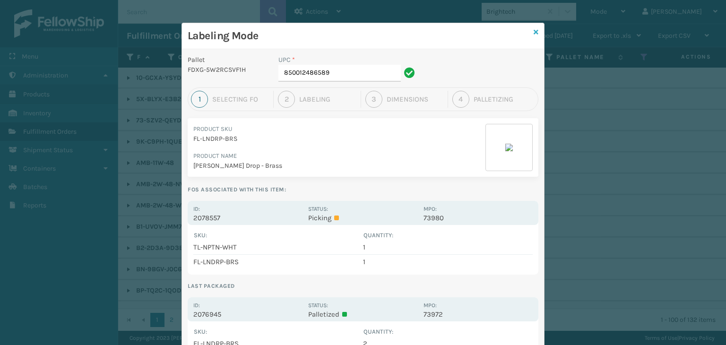
click at [533, 30] on icon at bounding box center [535, 32] width 5 height 7
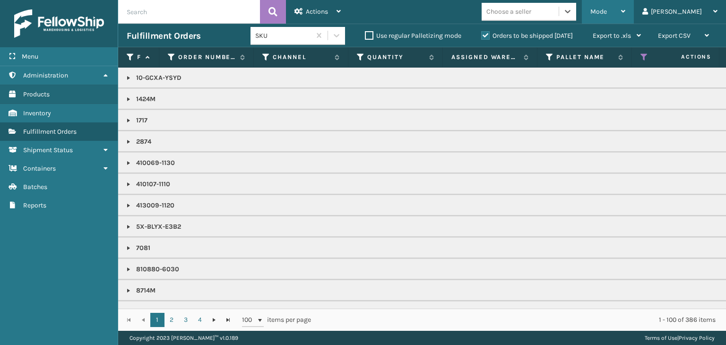
click at [625, 15] on div "Mode" at bounding box center [607, 12] width 35 height 24
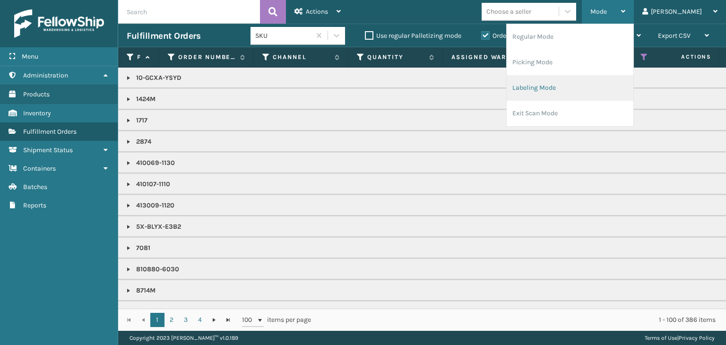
click at [613, 89] on li "Labeling Mode" at bounding box center [569, 88] width 127 height 26
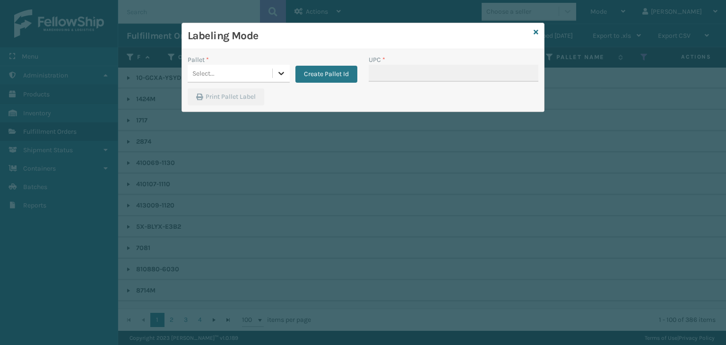
click at [283, 72] on icon at bounding box center [280, 73] width 9 height 9
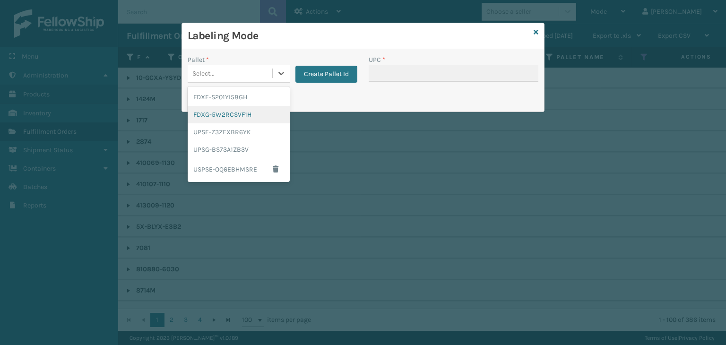
click at [264, 120] on div "FDXG-5W2RCSVF1H" at bounding box center [239, 114] width 102 height 17
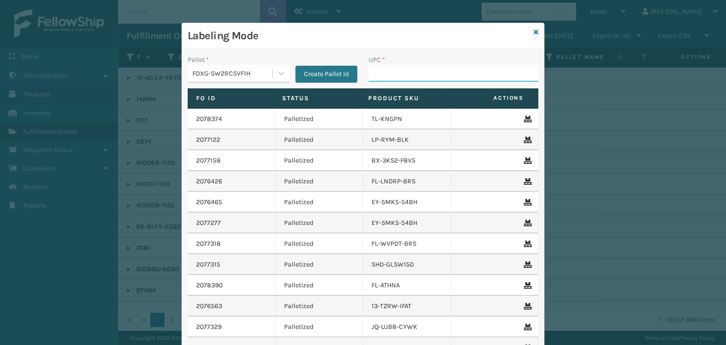
click at [380, 77] on input "UPC *" at bounding box center [453, 73] width 170 height 17
click at [397, 72] on input "850040667349" at bounding box center [444, 73] width 153 height 17
click at [398, 72] on input "850040667349" at bounding box center [444, 73] width 153 height 17
type input "850040667349"
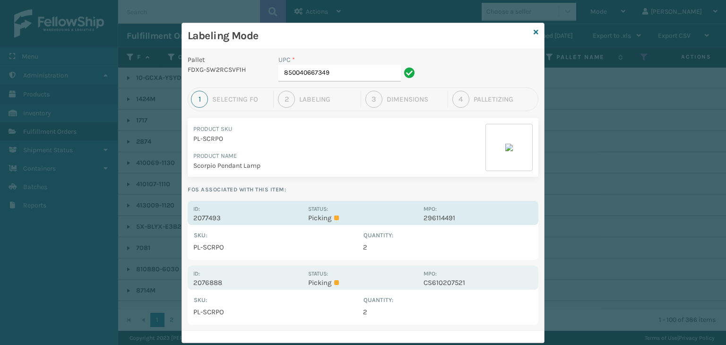
click at [371, 215] on p "Picking" at bounding box center [362, 218] width 109 height 9
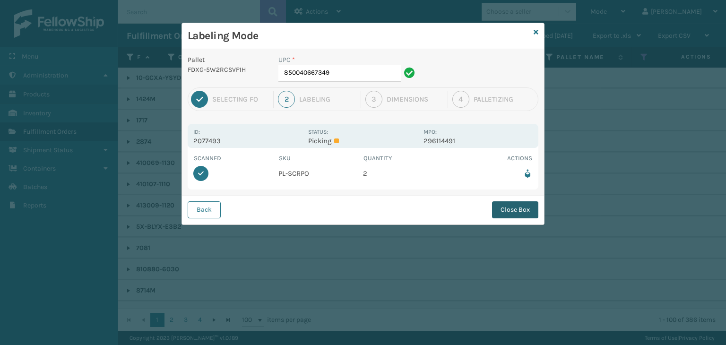
click at [506, 207] on button "Close Box" at bounding box center [515, 209] width 46 height 17
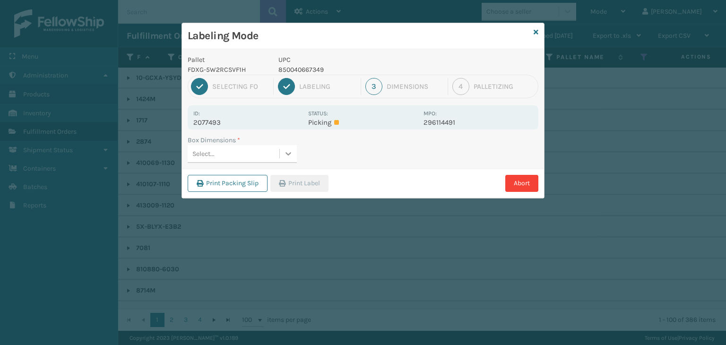
click at [288, 154] on icon at bounding box center [289, 153] width 6 height 3
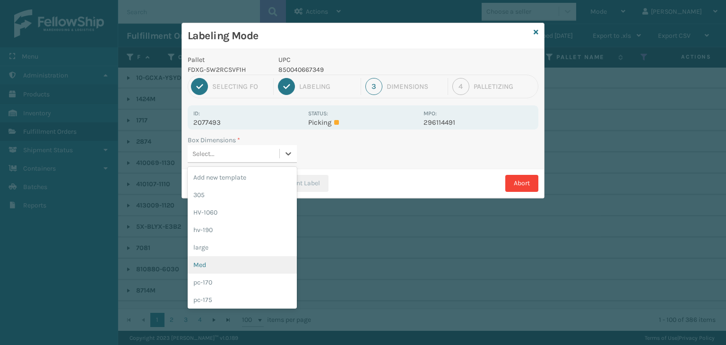
click at [243, 260] on div "Med" at bounding box center [242, 264] width 109 height 17
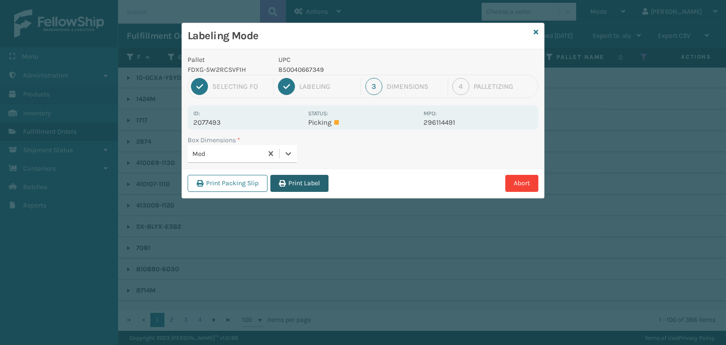
drag, startPoint x: 299, startPoint y: 177, endPoint x: 319, endPoint y: 203, distance: 33.4
click at [302, 179] on button "Print Label" at bounding box center [299, 183] width 58 height 17
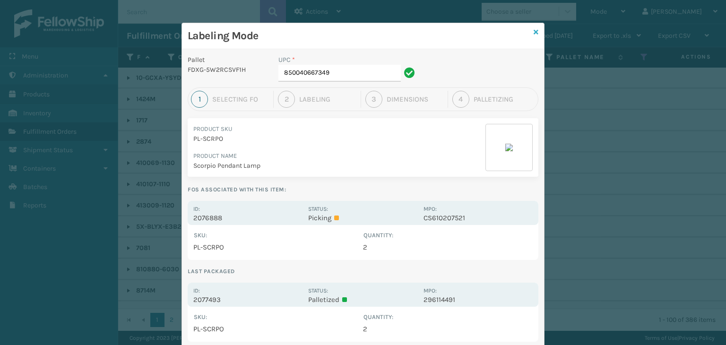
click at [533, 31] on icon at bounding box center [535, 32] width 5 height 7
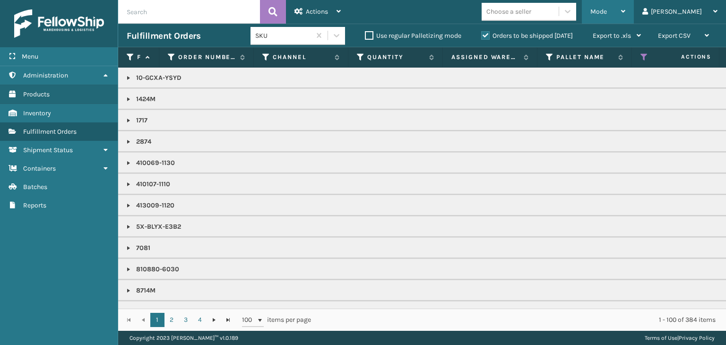
click at [607, 14] on span "Mode" at bounding box center [598, 12] width 17 height 8
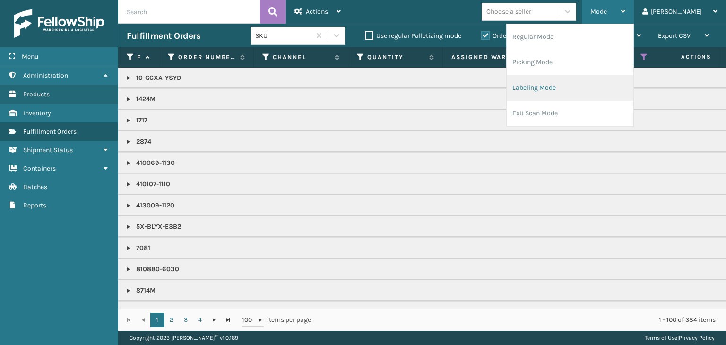
click at [614, 83] on li "Labeling Mode" at bounding box center [569, 88] width 127 height 26
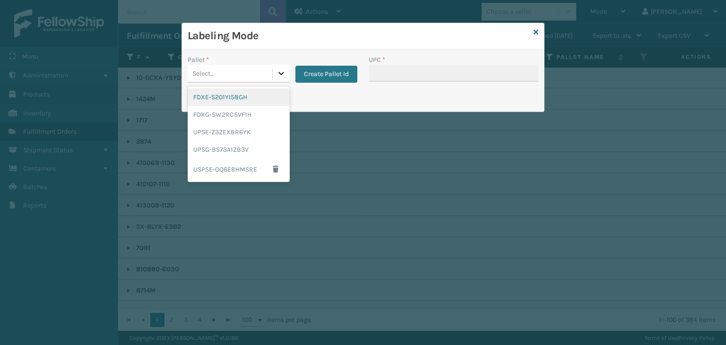
click at [280, 67] on div at bounding box center [281, 73] width 17 height 17
click at [256, 111] on div "FDXG-5W2RCSVF1H" at bounding box center [239, 114] width 102 height 17
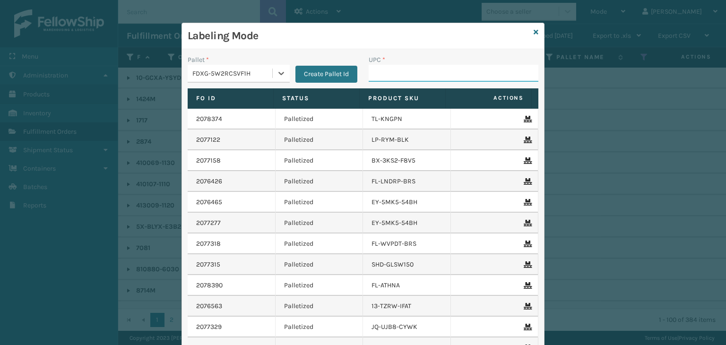
click at [380, 72] on input "UPC *" at bounding box center [453, 73] width 170 height 17
click at [386, 74] on input "850012486770" at bounding box center [444, 73] width 153 height 17
type input "850012486770"
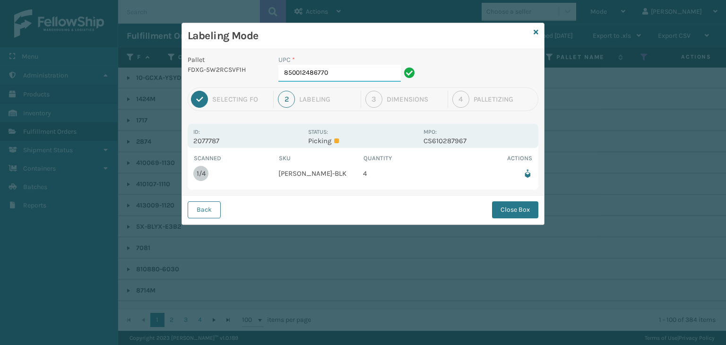
click at [338, 74] on input "850012486770" at bounding box center [339, 73] width 122 height 17
click at [530, 214] on button "Close Box" at bounding box center [515, 209] width 46 height 17
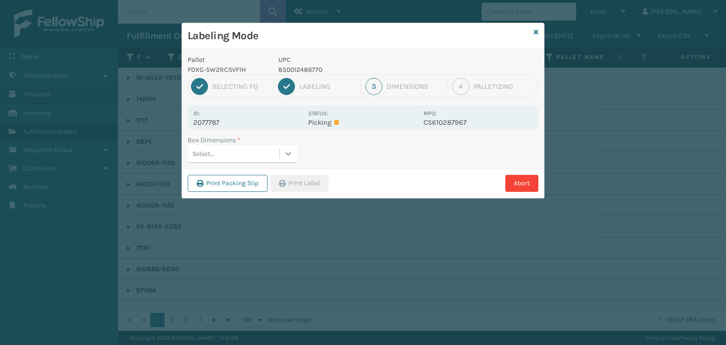
click at [286, 156] on icon at bounding box center [287, 153] width 9 height 9
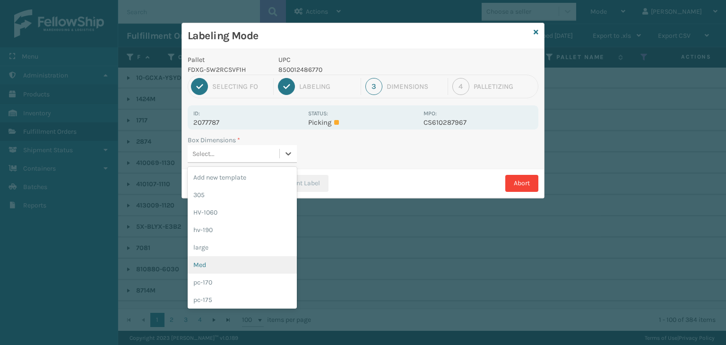
click at [251, 260] on div "Med" at bounding box center [242, 264] width 109 height 17
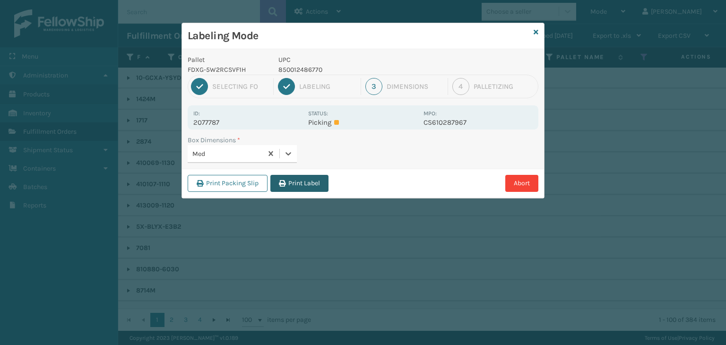
click at [308, 183] on button "Print Label" at bounding box center [299, 183] width 58 height 17
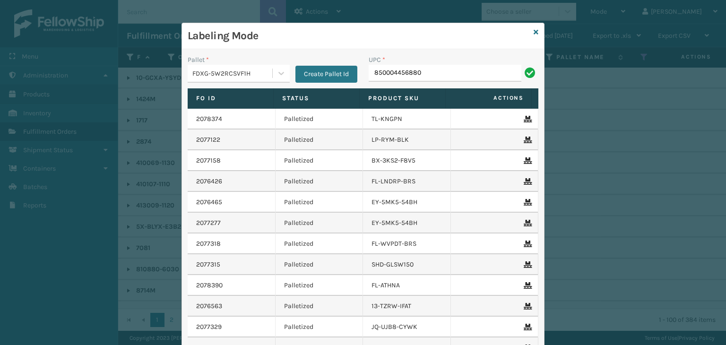
click at [386, 74] on input "850004456880" at bounding box center [444, 73] width 153 height 17
click at [387, 74] on input "850004456880" at bounding box center [444, 73] width 153 height 17
type input "850004456880"
click at [389, 72] on input "850040667288" at bounding box center [444, 73] width 153 height 17
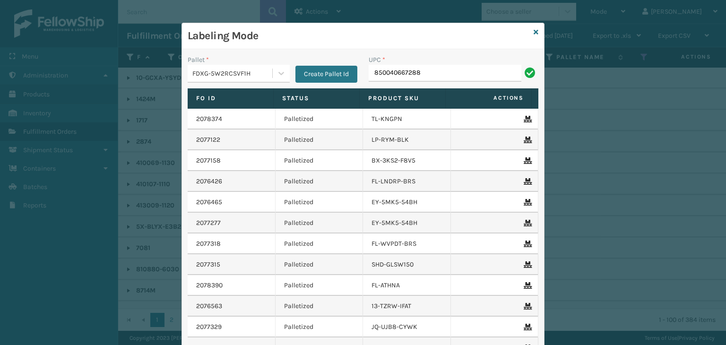
click at [389, 72] on input "850040667288" at bounding box center [444, 73] width 153 height 17
type input "850040667288"
click at [393, 68] on input "854403007735" at bounding box center [444, 73] width 153 height 17
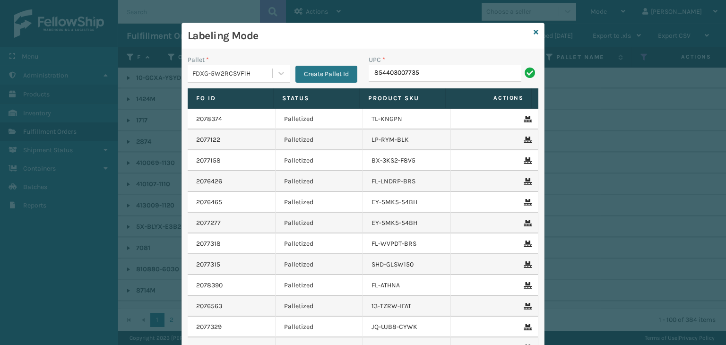
click at [393, 69] on input "854403007735" at bounding box center [444, 73] width 153 height 17
type input "854403007735"
click at [377, 70] on input "853913008058" at bounding box center [444, 73] width 153 height 17
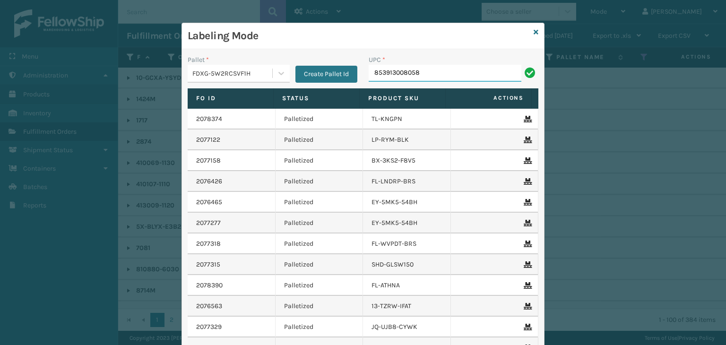
type input "853913008058"
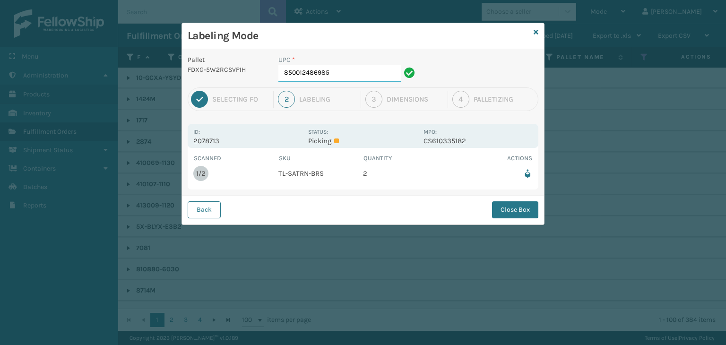
click at [362, 70] on input "850012486985" at bounding box center [339, 73] width 122 height 17
click at [504, 206] on button "Close Box" at bounding box center [515, 209] width 46 height 17
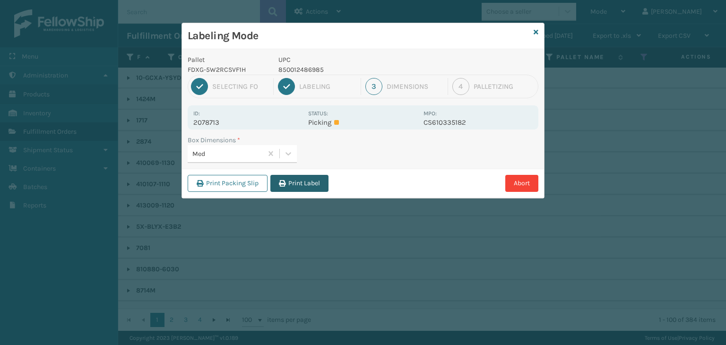
drag, startPoint x: 293, startPoint y: 179, endPoint x: 382, endPoint y: 197, distance: 90.7
click at [293, 179] on button "Print Label" at bounding box center [299, 183] width 58 height 17
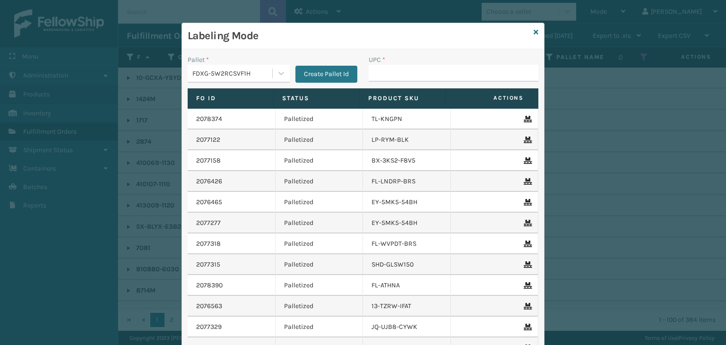
click at [527, 34] on div "Labeling Mode" at bounding box center [363, 36] width 362 height 26
click at [533, 35] on link at bounding box center [535, 32] width 5 height 10
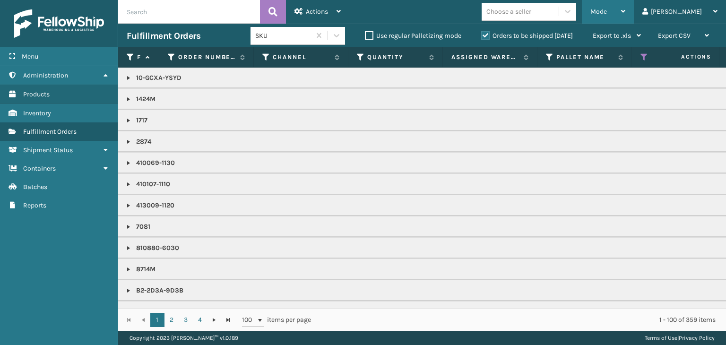
click at [622, 15] on div "Mode Regular Mode Picking Mode Labeling Mode Exit Scan Mode" at bounding box center [608, 12] width 52 height 24
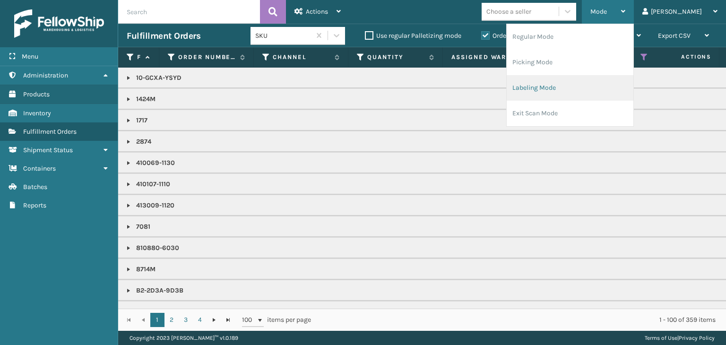
drag, startPoint x: 561, startPoint y: 86, endPoint x: 569, endPoint y: 99, distance: 15.2
click at [569, 99] on li "Labeling Mode" at bounding box center [569, 88] width 127 height 26
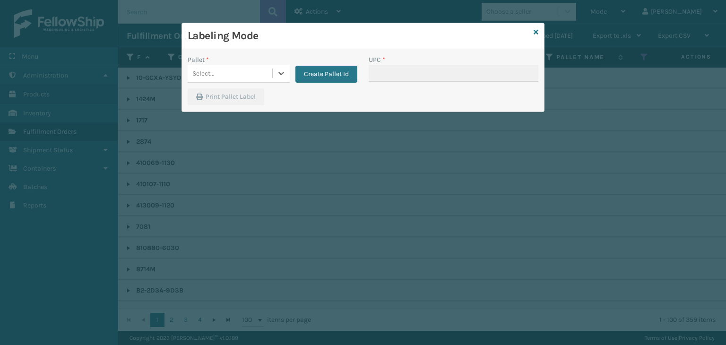
drag, startPoint x: 269, startPoint y: 72, endPoint x: 267, endPoint y: 85, distance: 13.4
click at [266, 71] on div "Select..." at bounding box center [230, 74] width 85 height 16
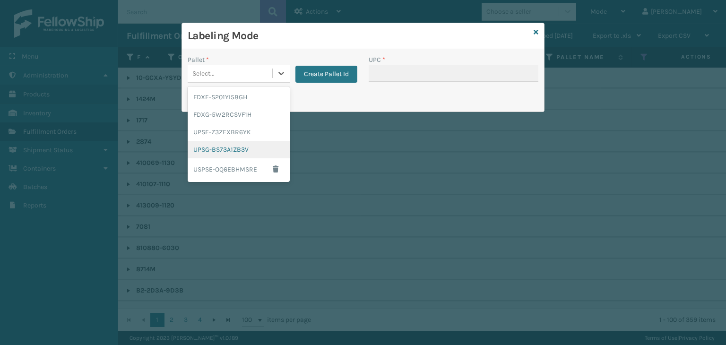
click at [247, 148] on div "UPSG-BS73A1ZB3V" at bounding box center [239, 149] width 102 height 17
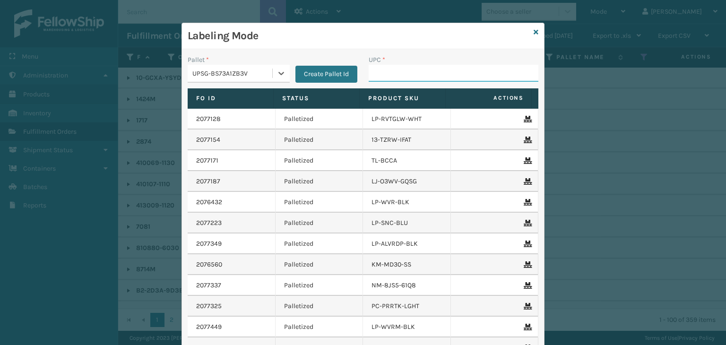
click at [375, 71] on input "UPC *" at bounding box center [453, 73] width 170 height 17
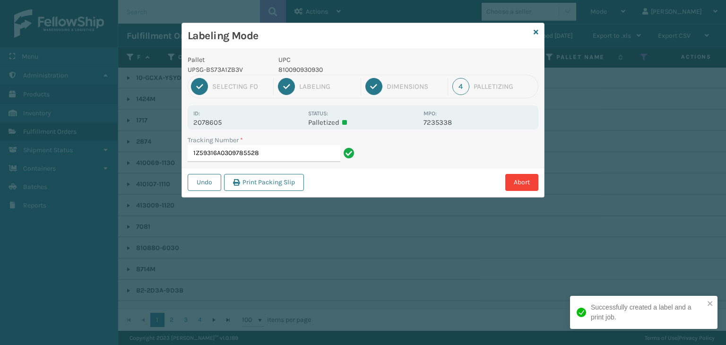
click at [302, 64] on p "UPC" at bounding box center [347, 60] width 139 height 10
click at [302, 65] on p "810090930930" at bounding box center [347, 70] width 139 height 10
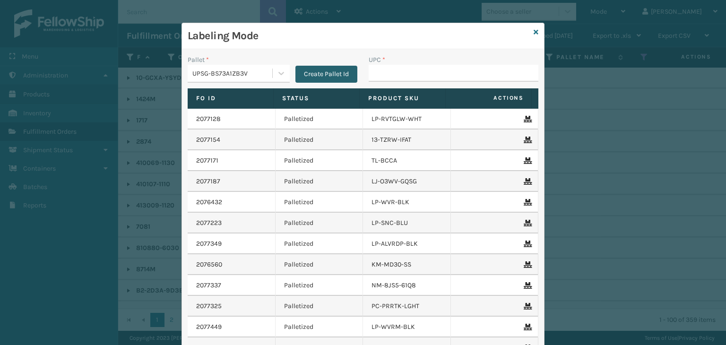
type input "V"
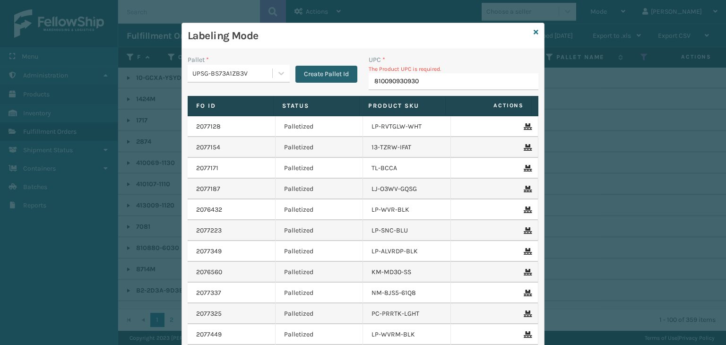
type input "810090930930"
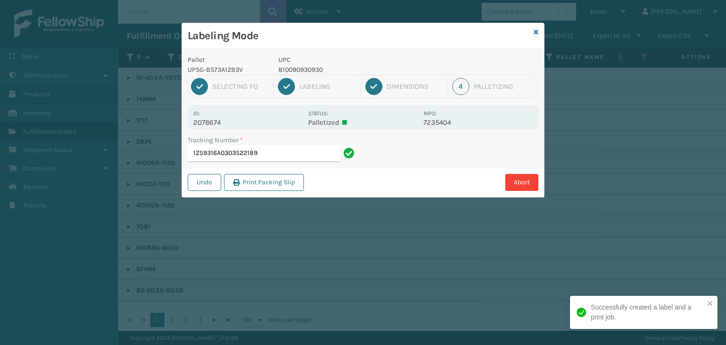
type input "1Z59316A0303522189810090930930"
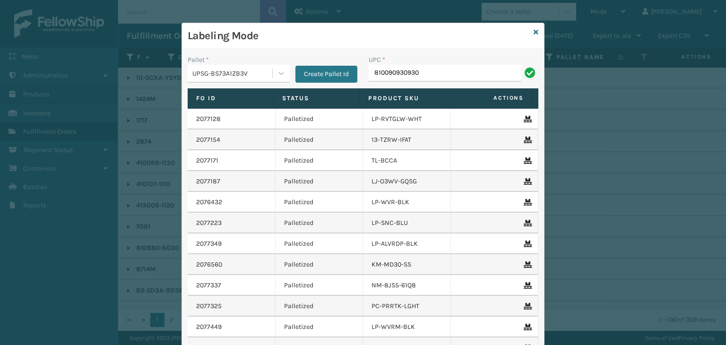
type input "810090930930"
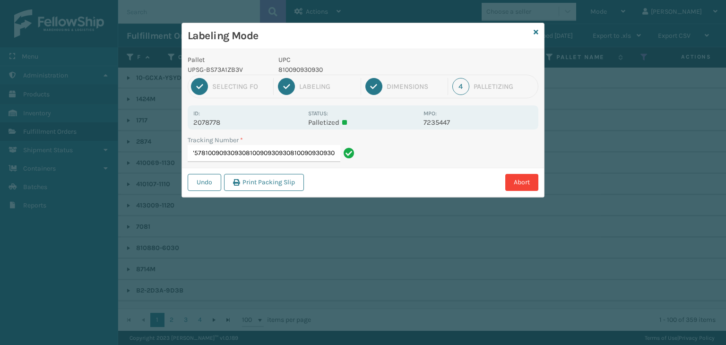
type input "1Z59316A0325214757810090930930810090930930810090930930810090930930"
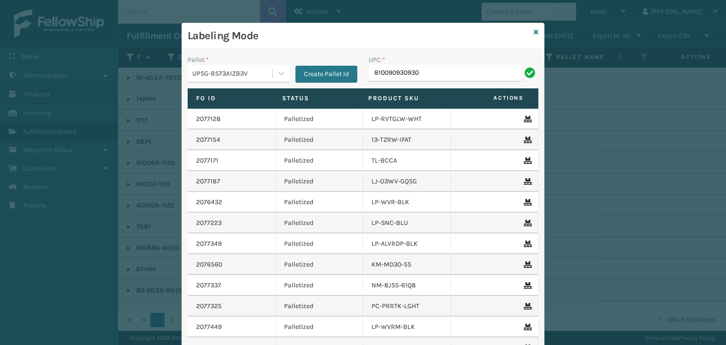
type input "810090930930"
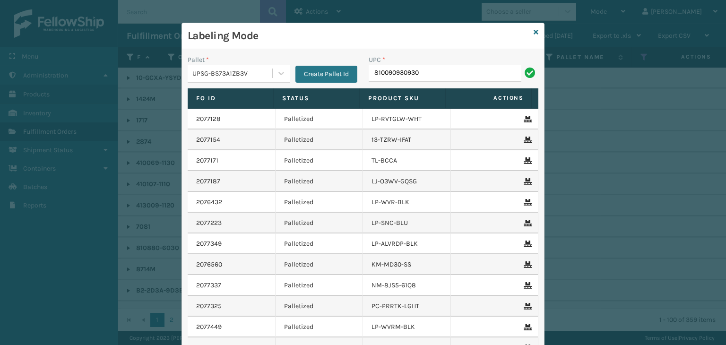
type input "810090930930"
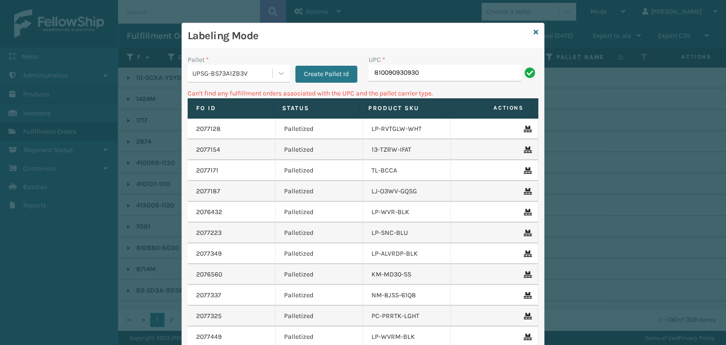
click at [231, 65] on div "UPSG-BS73A1ZB3V" at bounding box center [239, 74] width 102 height 18
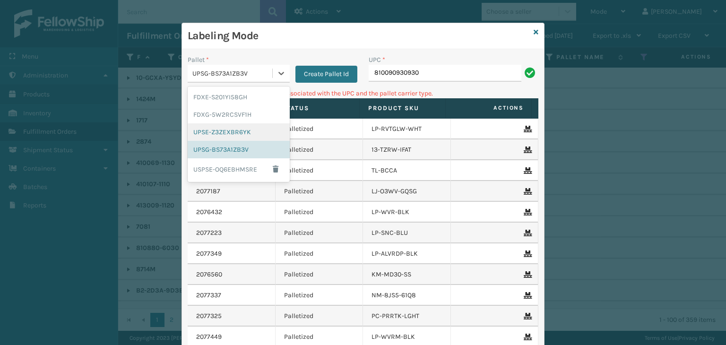
click at [227, 128] on div "UPSE-Z3ZEXBR6YK" at bounding box center [239, 131] width 102 height 17
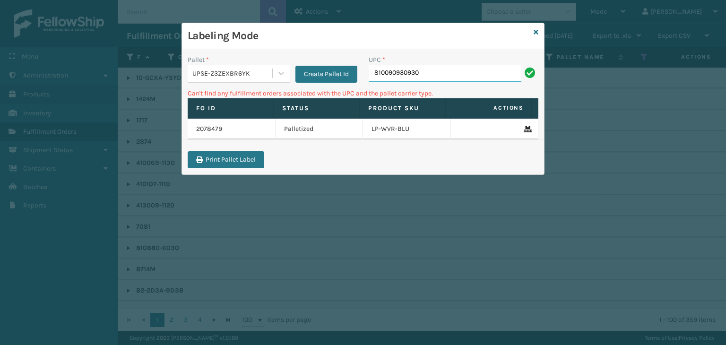
click at [454, 66] on input "810090930930" at bounding box center [444, 73] width 153 height 17
click at [535, 31] on icon at bounding box center [535, 32] width 5 height 7
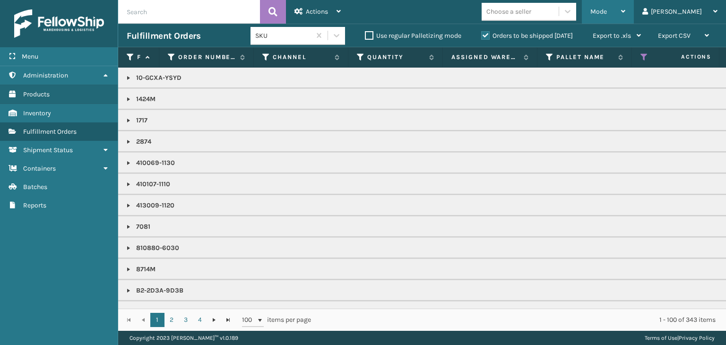
click at [625, 2] on div "Mode" at bounding box center [607, 12] width 35 height 24
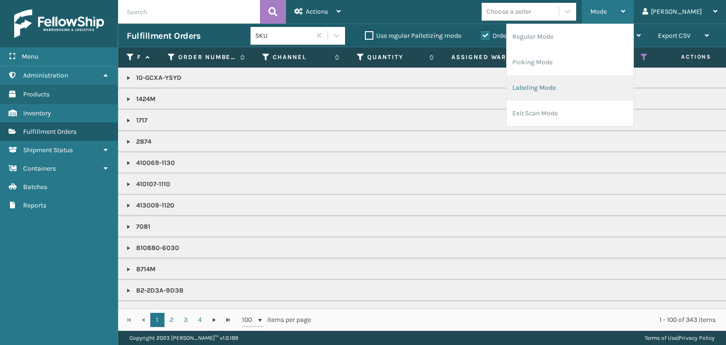
click at [581, 91] on li "Labeling Mode" at bounding box center [569, 88] width 127 height 26
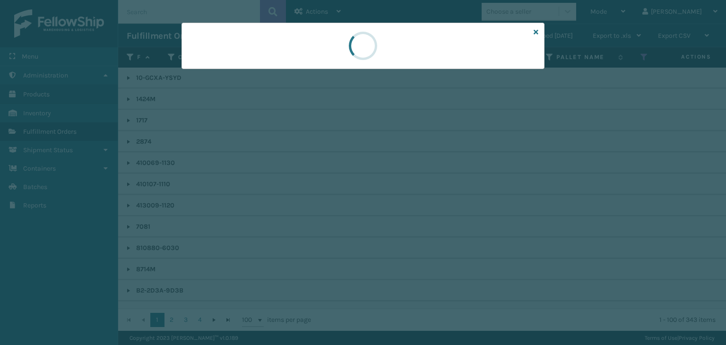
click at [246, 78] on div at bounding box center [363, 172] width 726 height 345
click at [245, 77] on div at bounding box center [363, 172] width 726 height 345
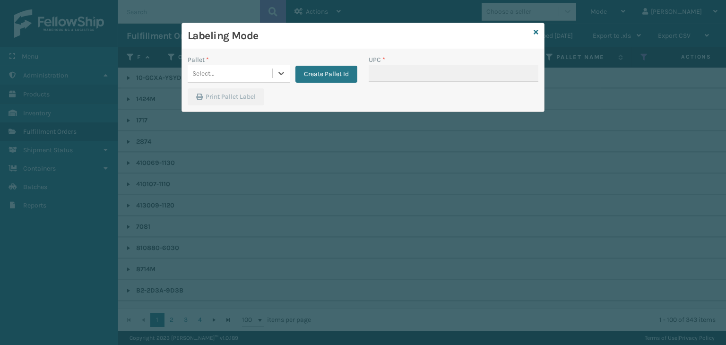
click at [243, 75] on div "Select..." at bounding box center [230, 74] width 85 height 16
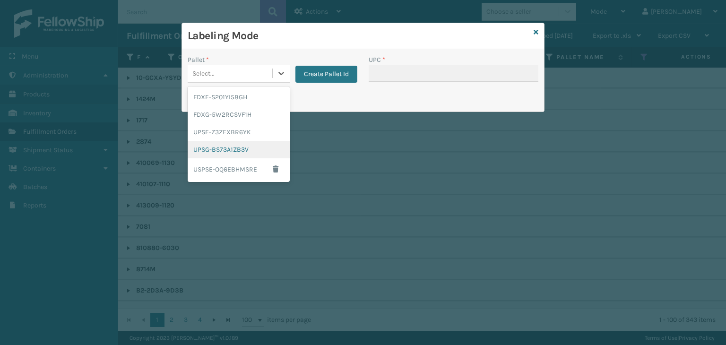
click at [230, 142] on div "UPSG-BS73A1ZB3V" at bounding box center [239, 149] width 102 height 17
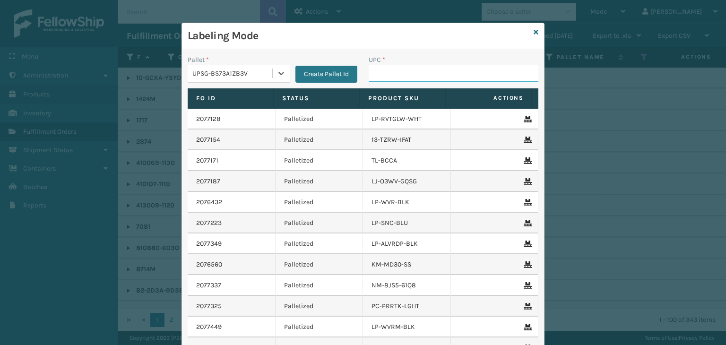
drag, startPoint x: 391, startPoint y: 70, endPoint x: 378, endPoint y: 72, distance: 13.4
click at [391, 70] on input "UPC *" at bounding box center [453, 73] width 170 height 17
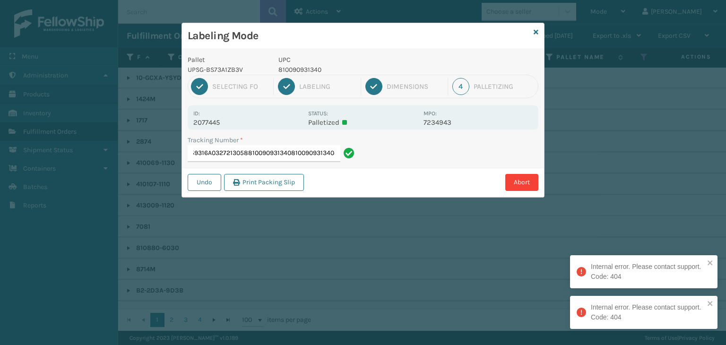
type input "1Z59316A0327213058810090931340810090931340810090931340"
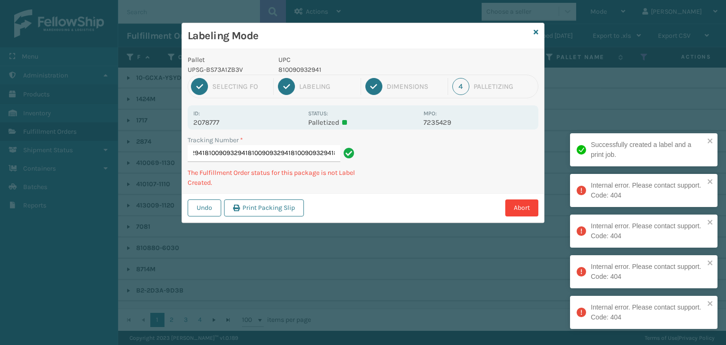
type input "1Z59316A0303740452810090932941810090932941810090932941810090932941810090932941"
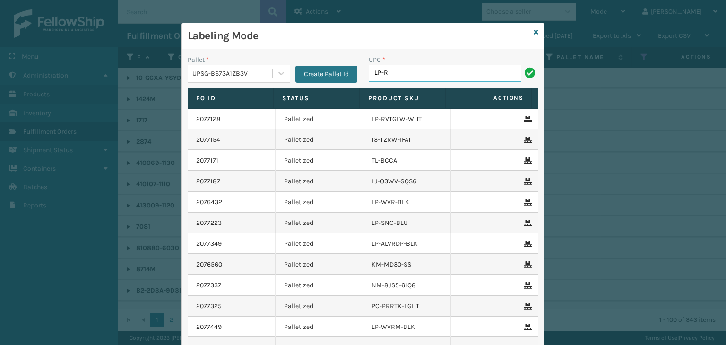
type input "LP-RMXPLS-BLU"
drag, startPoint x: 428, startPoint y: 67, endPoint x: 0, endPoint y: 123, distance: 432.2
click at [0, 123] on div "Labeling Mode Pallet * UPSG-BS73A1ZB3V Create Pallet Id UPC * LP-RMXPLS-BLU Fo …" at bounding box center [363, 172] width 726 height 345
type input "LP-RMXPLS-BLU"
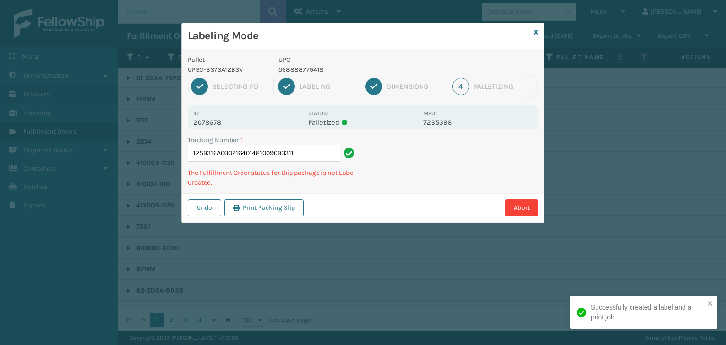
type input "1Z59316A0302164014810090933115"
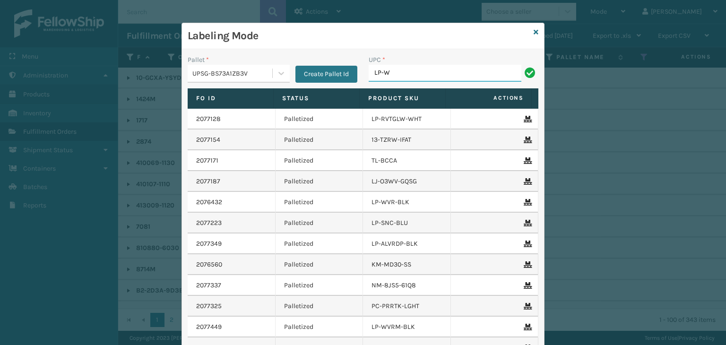
type input "LP-WVR-GRY"
type input "LP-RMXPLS-BLU"
drag, startPoint x: 447, startPoint y: 72, endPoint x: 0, endPoint y: 36, distance: 448.8
click at [0, 36] on div "Labeling Mode Pallet * UPSG-BS73A1ZB3V Create Pallet Id UPC * LP-RMXPLS-BLU Fo …" at bounding box center [363, 172] width 726 height 345
type input "LP-RMXPLS-BLU"
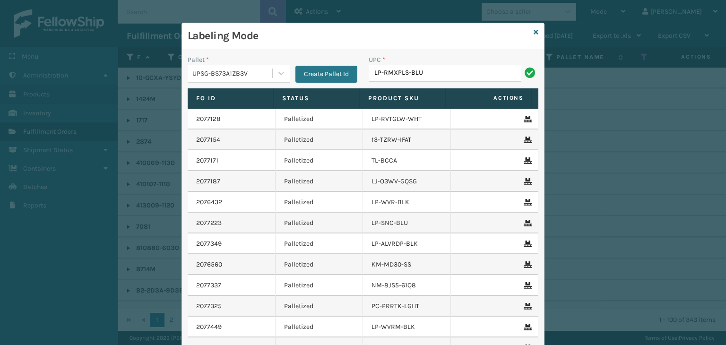
type input "LP-RMXPLS-BLU"
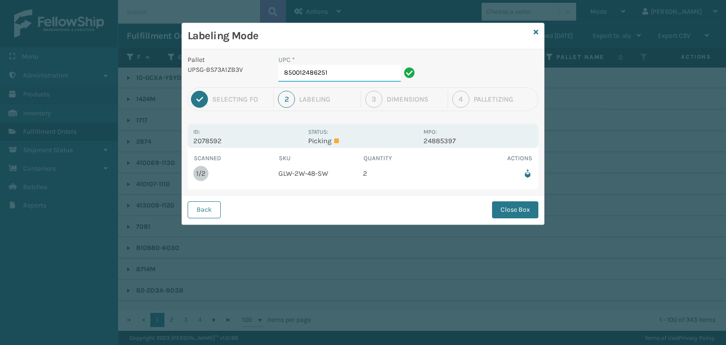
click at [361, 78] on input "850012486251" at bounding box center [339, 73] width 122 height 17
click at [509, 207] on button "Close Box" at bounding box center [515, 209] width 46 height 17
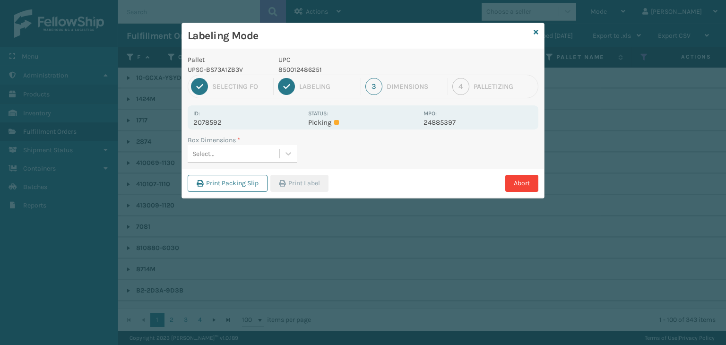
click at [231, 154] on div "Select..." at bounding box center [234, 154] width 92 height 16
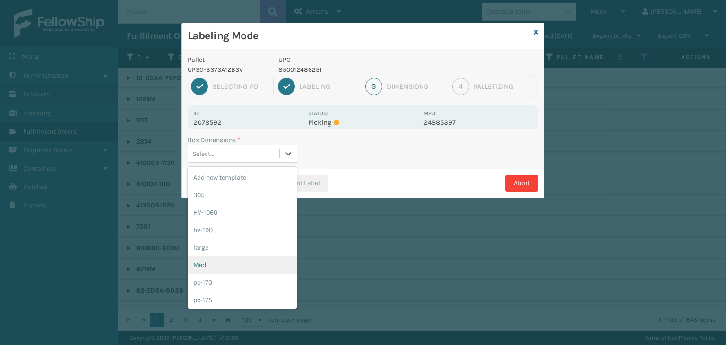
click at [220, 265] on div "Med" at bounding box center [242, 264] width 109 height 17
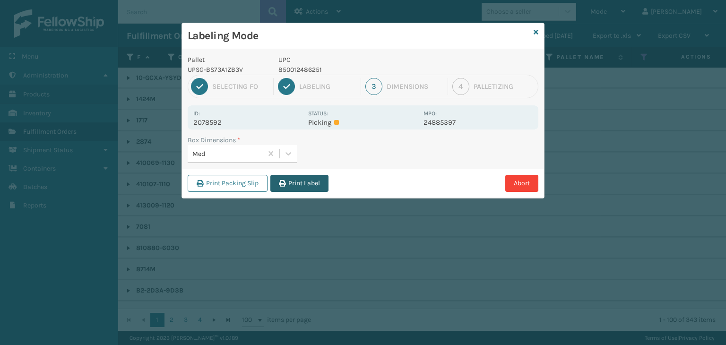
click at [301, 188] on button "Print Label" at bounding box center [299, 183] width 58 height 17
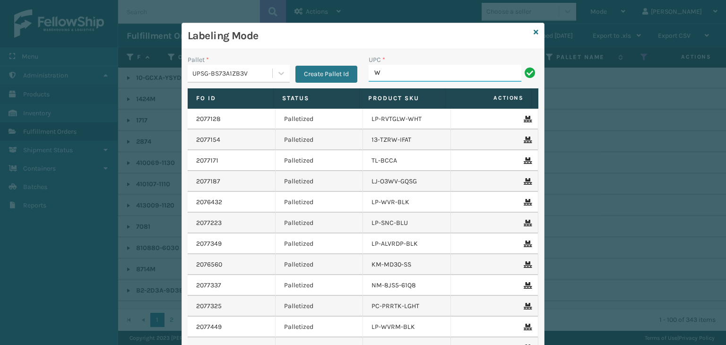
type input "WWSLP"
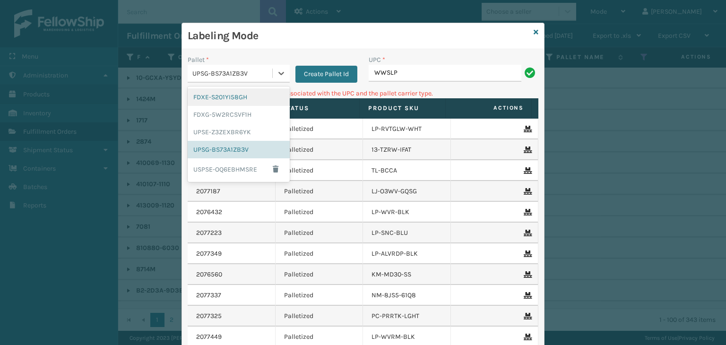
click at [254, 74] on div "UPSG-BS73A1ZB3V" at bounding box center [232, 74] width 81 height 10
drag, startPoint x: 234, startPoint y: 171, endPoint x: 383, endPoint y: 103, distance: 163.8
click at [235, 171] on div "USPSE-OQ6EBHMSRE" at bounding box center [239, 169] width 102 height 22
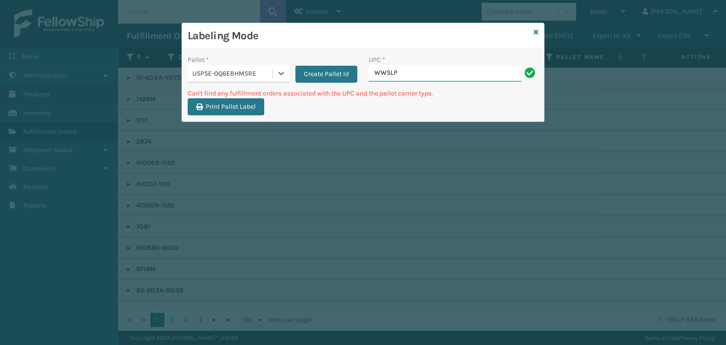
click at [420, 70] on input "WWSLP" at bounding box center [444, 73] width 153 height 17
click at [302, 75] on button "Create Pallet Id" at bounding box center [326, 74] width 62 height 17
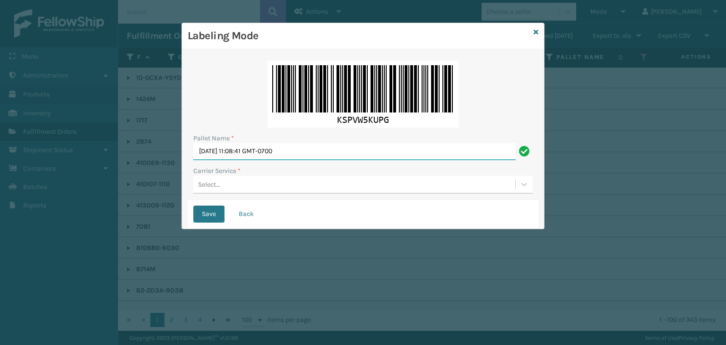
drag, startPoint x: 301, startPoint y: 152, endPoint x: 0, endPoint y: 199, distance: 305.0
click at [0, 191] on div "Labeling Mode Pallet Name * Sun Sep 14 2025 11:08:41 GMT-0700 Carrier Service *…" at bounding box center [363, 172] width 726 height 345
type input "BOXTRUCK"
click at [240, 181] on div "Select..." at bounding box center [354, 185] width 322 height 16
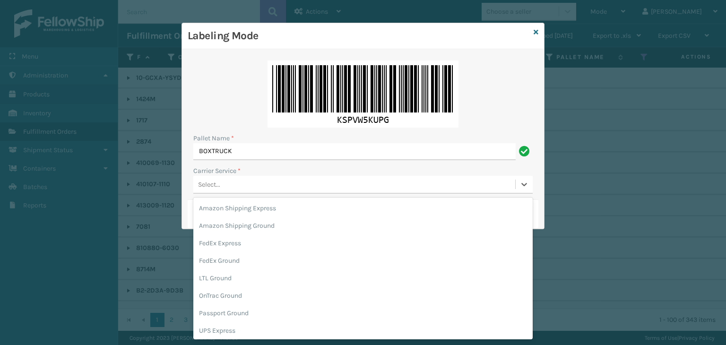
scroll to position [54, 0]
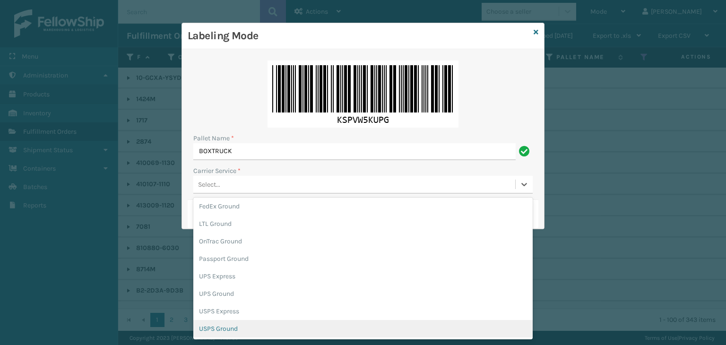
drag, startPoint x: 235, startPoint y: 330, endPoint x: 251, endPoint y: 307, distance: 28.4
click at [237, 330] on div "USPS Ground" at bounding box center [362, 328] width 339 height 17
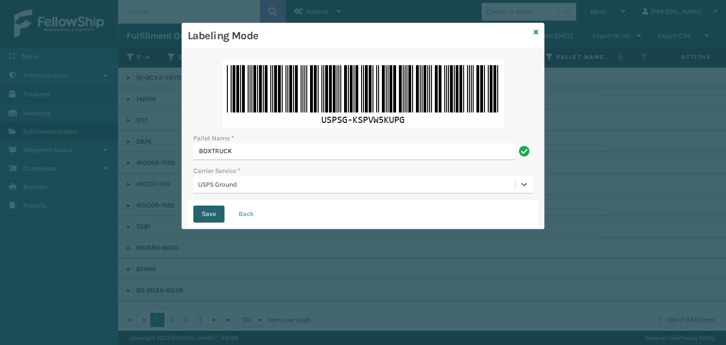
click at [219, 212] on button "Save" at bounding box center [208, 214] width 31 height 17
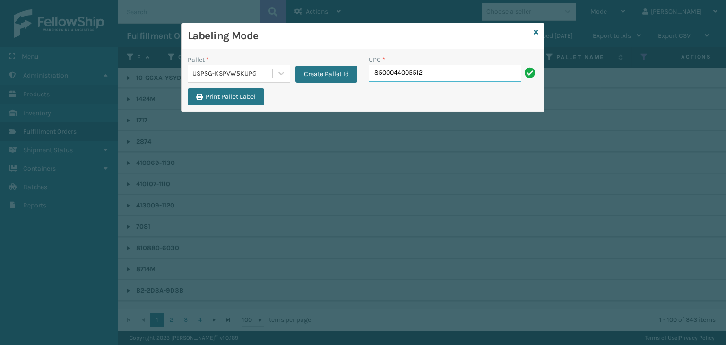
type input "8500044005512"
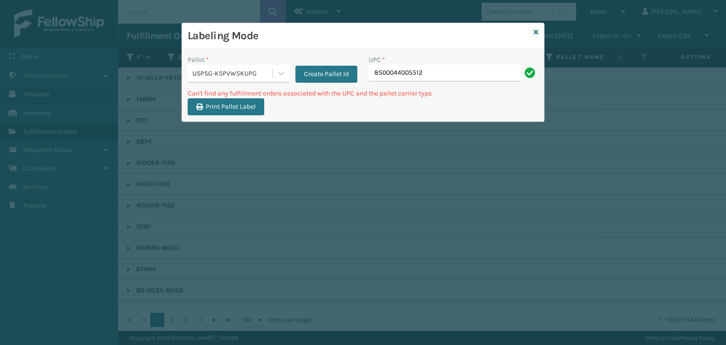
click at [388, 72] on input "8500044005512" at bounding box center [444, 73] width 153 height 17
type input "850044005512"
click at [384, 75] on input "850044005512" at bounding box center [444, 73] width 153 height 17
click at [404, 73] on input "8500044005512" at bounding box center [444, 73] width 153 height 17
type input "850004405512"
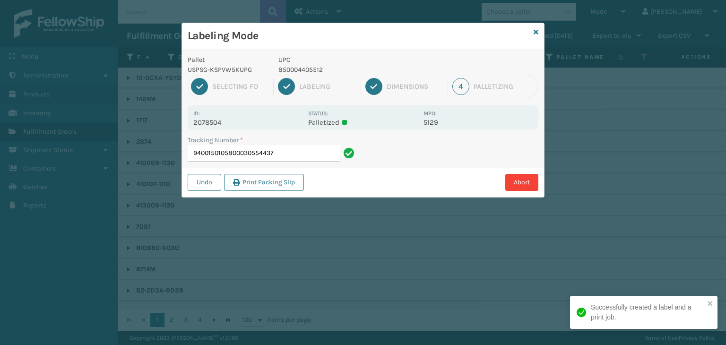
click at [307, 69] on p "850004405512" at bounding box center [347, 70] width 139 height 10
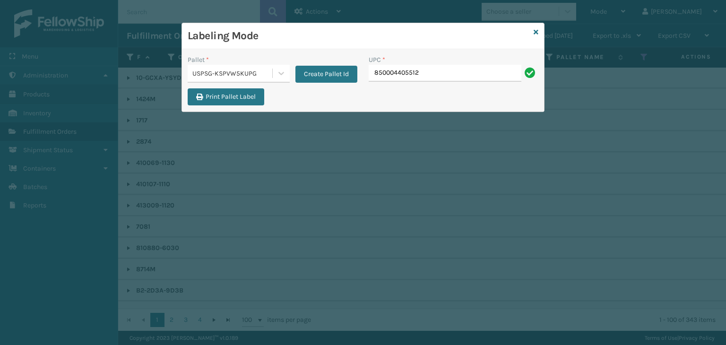
type input "850004405512"
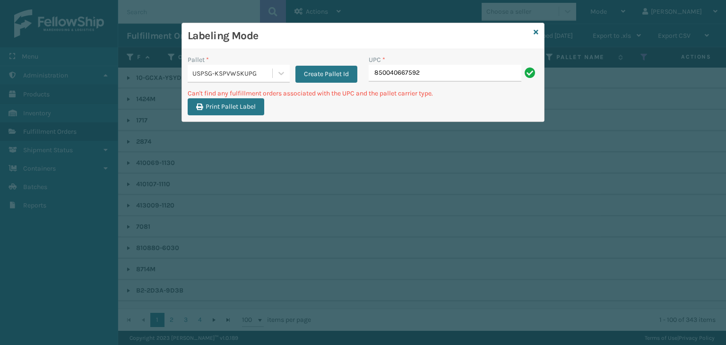
click at [231, 63] on div "Pallet *" at bounding box center [239, 60] width 102 height 10
click at [227, 75] on div "USPSG-KSPVW5KUPG" at bounding box center [232, 74] width 81 height 10
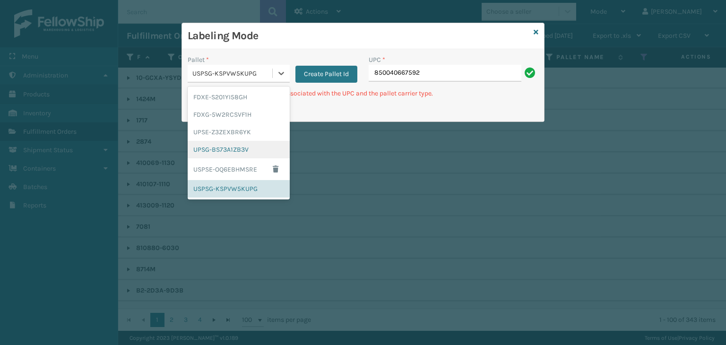
click at [216, 150] on div "UPSG-BS73A1ZB3V" at bounding box center [239, 149] width 102 height 17
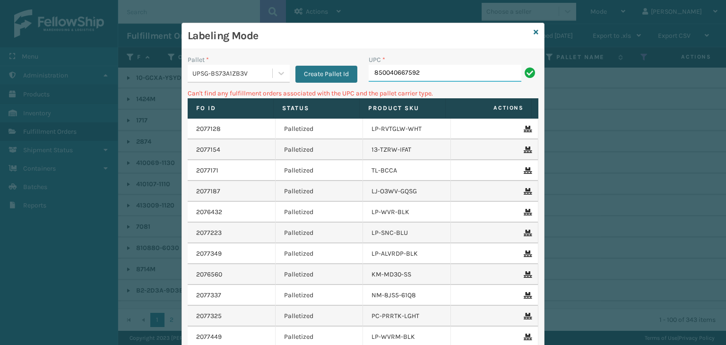
click at [431, 75] on input "850040667592" at bounding box center [444, 73] width 153 height 17
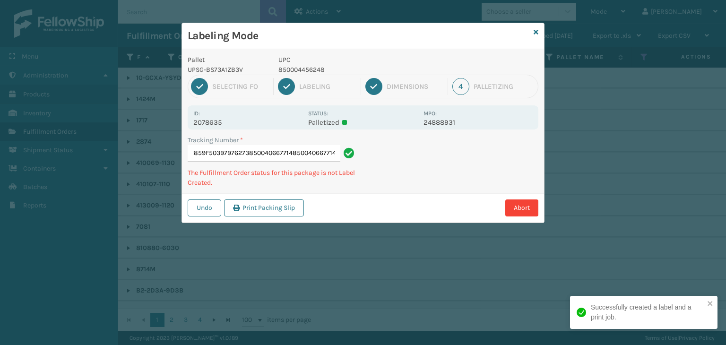
type input "1Z2859F50397976273850040667714850040667714850040667714"
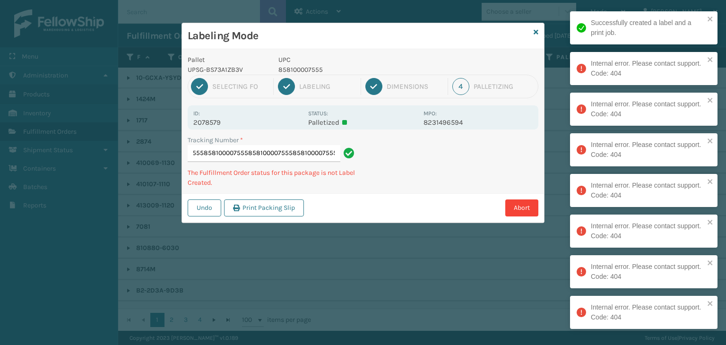
scroll to position [0, 277]
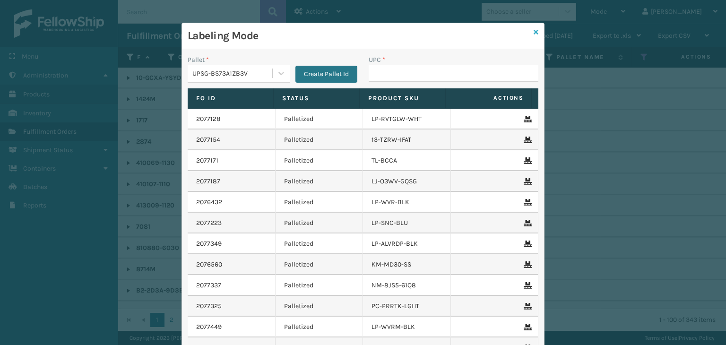
click at [534, 33] on icon at bounding box center [535, 32] width 5 height 7
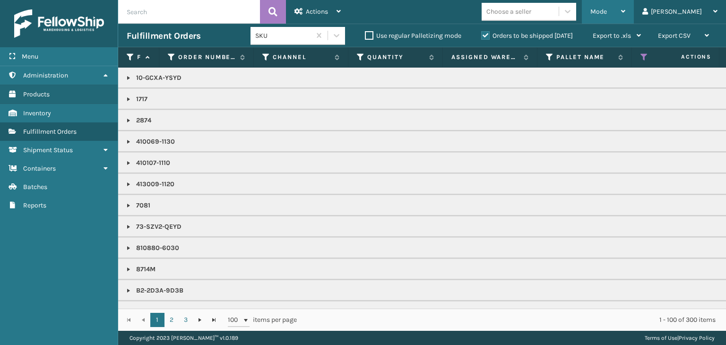
click at [625, 16] on div "Mode" at bounding box center [607, 12] width 35 height 24
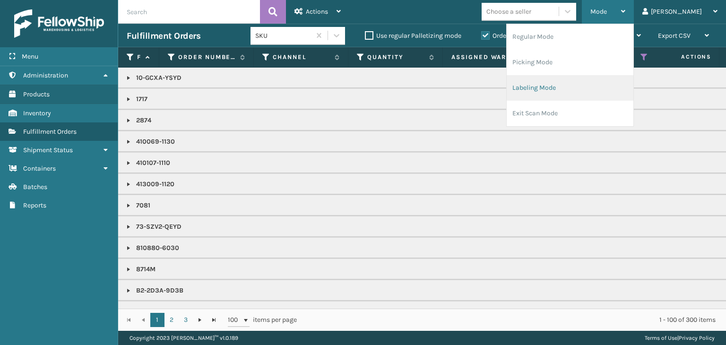
click at [586, 83] on li "Labeling Mode" at bounding box center [569, 88] width 127 height 26
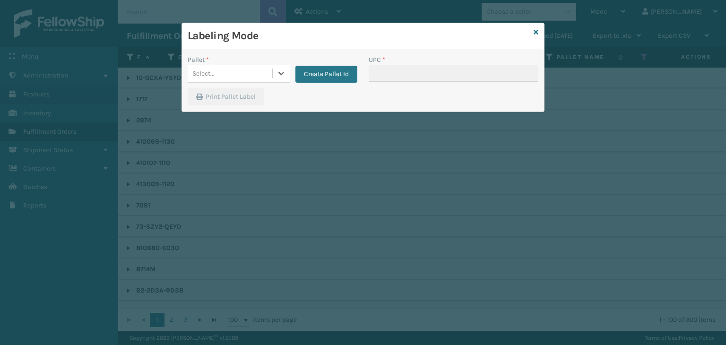
click at [212, 67] on div "Select..." at bounding box center [230, 74] width 85 height 16
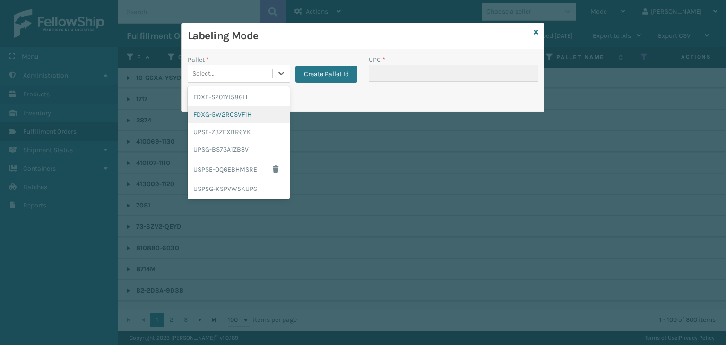
drag, startPoint x: 234, startPoint y: 111, endPoint x: 587, endPoint y: 90, distance: 353.5
click at [235, 111] on div "FDXG-5W2RCSVF1H" at bounding box center [239, 114] width 102 height 17
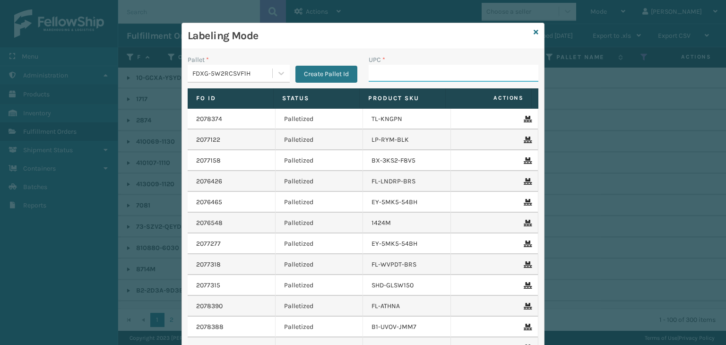
click at [493, 77] on input "UPC *" at bounding box center [453, 73] width 170 height 17
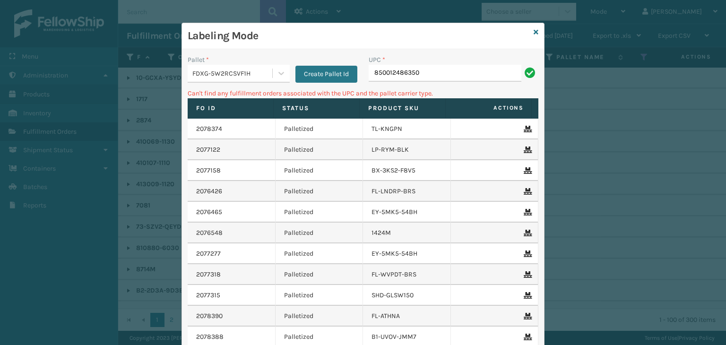
drag, startPoint x: 440, startPoint y: 77, endPoint x: 80, endPoint y: 108, distance: 361.8
click at [81, 108] on div "Labeling Mode Pallet * FDXG-5W2RCSVF1H Create Pallet Id UPC * 850012486350 Can'…" at bounding box center [363, 172] width 726 height 345
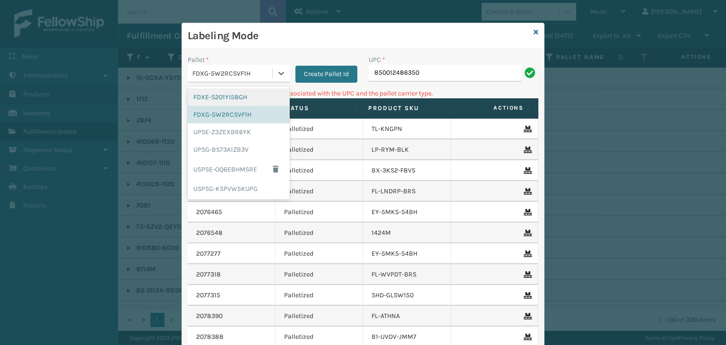
click at [204, 78] on div "FDXG-5W2RCSVF1H" at bounding box center [230, 74] width 85 height 16
click at [214, 145] on div "UPSG-BS73A1ZB3V" at bounding box center [239, 149] width 102 height 17
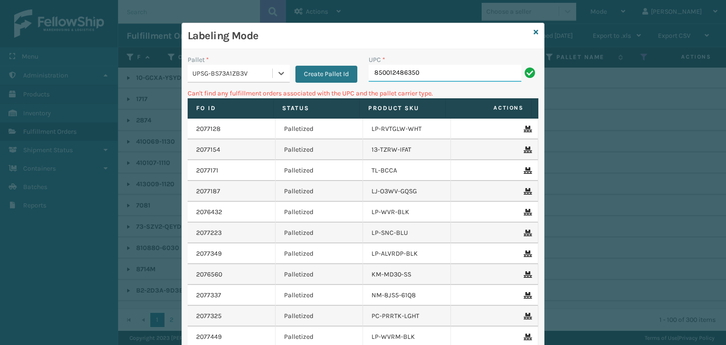
click at [425, 70] on input "850012486350" at bounding box center [444, 73] width 153 height 17
click at [262, 65] on div "UPSG-BS73A1ZB3V" at bounding box center [239, 74] width 102 height 18
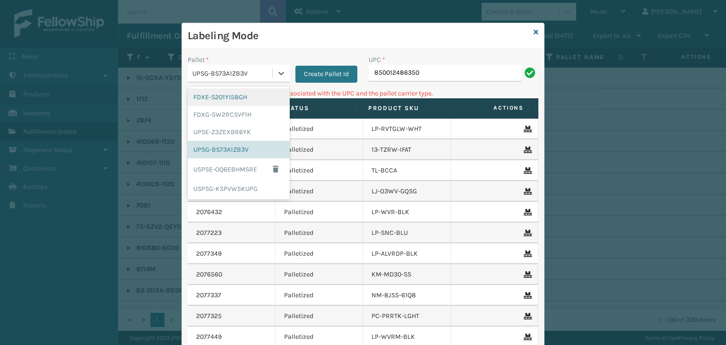
drag, startPoint x: 247, startPoint y: 95, endPoint x: 397, endPoint y: 81, distance: 150.4
click at [251, 95] on div "FDXE-S201YI58GH" at bounding box center [239, 96] width 102 height 17
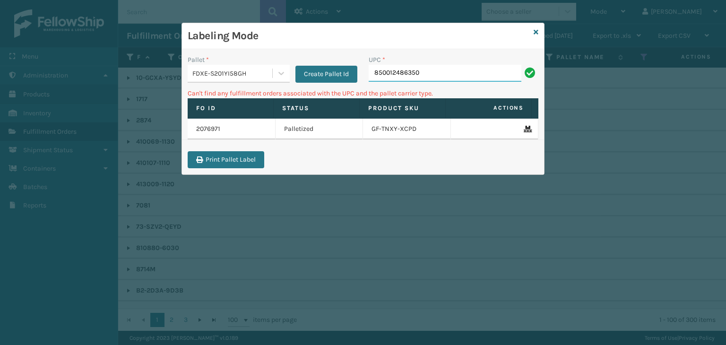
click at [431, 72] on input "850012486350" at bounding box center [444, 73] width 153 height 17
drag, startPoint x: 440, startPoint y: 72, endPoint x: 311, endPoint y: 79, distance: 129.2
click at [311, 79] on div "Pallet * FDXE-S201YI58GH Create Pallet Id UPC * 850012486350" at bounding box center [363, 72] width 362 height 34
click at [534, 33] on icon at bounding box center [535, 32] width 5 height 7
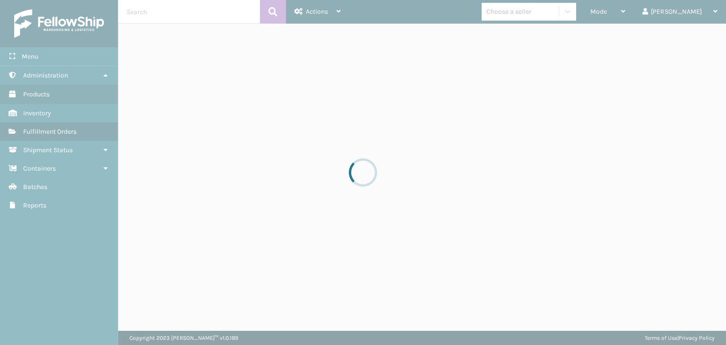
click at [557, 16] on div at bounding box center [363, 172] width 726 height 345
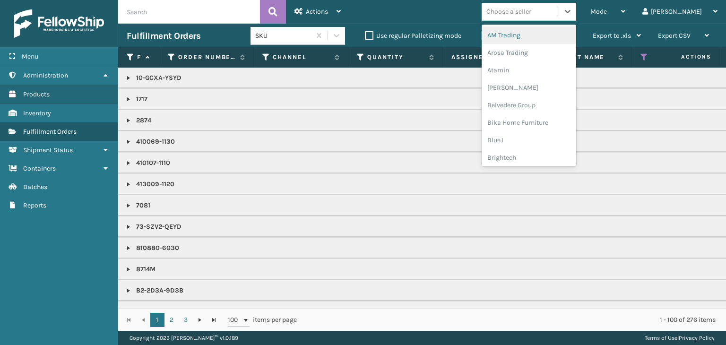
click at [531, 16] on div "Choose a seller" at bounding box center [508, 12] width 45 height 10
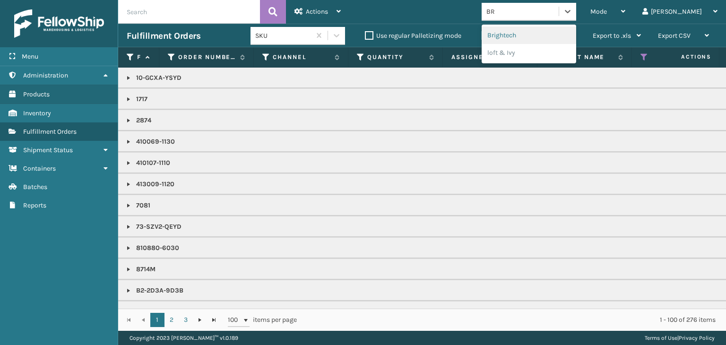
click at [551, 29] on div "Brightech" at bounding box center [528, 34] width 94 height 17
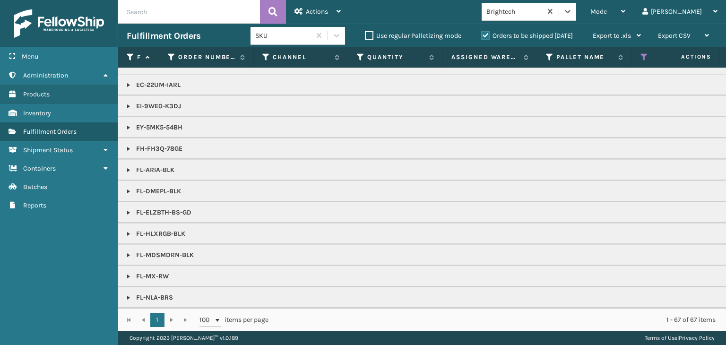
scroll to position [142, 0]
click at [625, 17] on div "Mode" at bounding box center [607, 12] width 35 height 24
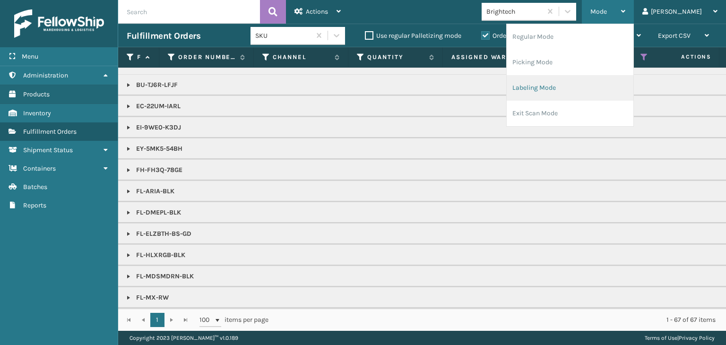
click at [603, 89] on li "Labeling Mode" at bounding box center [569, 88] width 127 height 26
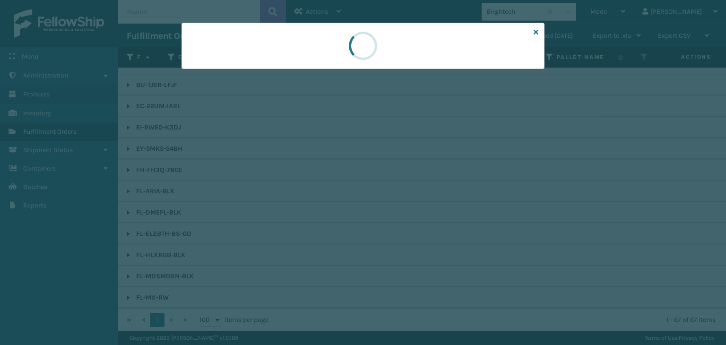
click at [255, 76] on div at bounding box center [363, 172] width 726 height 345
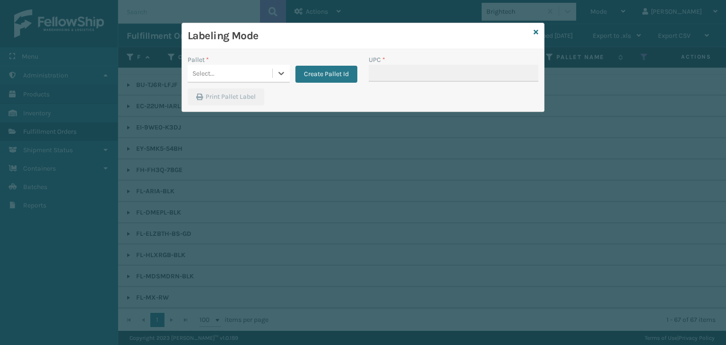
click at [255, 76] on div "Select..." at bounding box center [230, 74] width 85 height 16
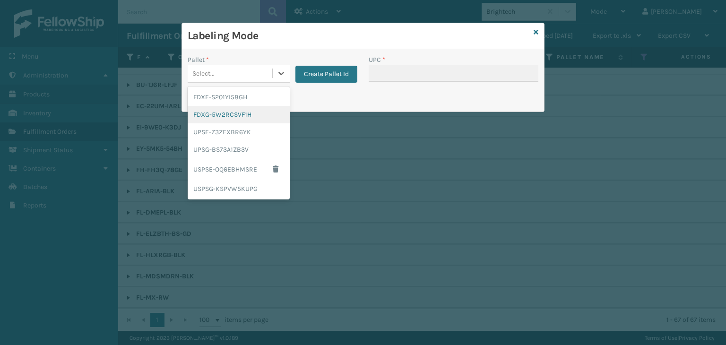
click at [236, 117] on div "FDXG-5W2RCSVF1H" at bounding box center [239, 114] width 102 height 17
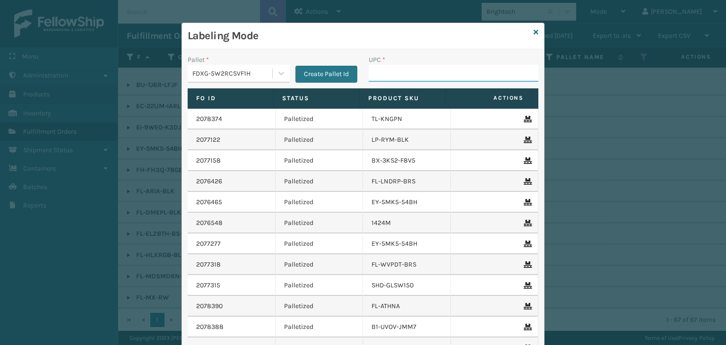
click at [376, 79] on input "UPC *" at bounding box center [453, 73] width 170 height 17
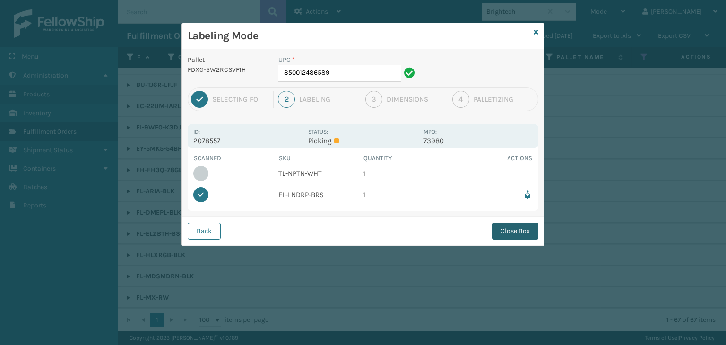
click at [516, 231] on button "Close Box" at bounding box center [515, 231] width 46 height 17
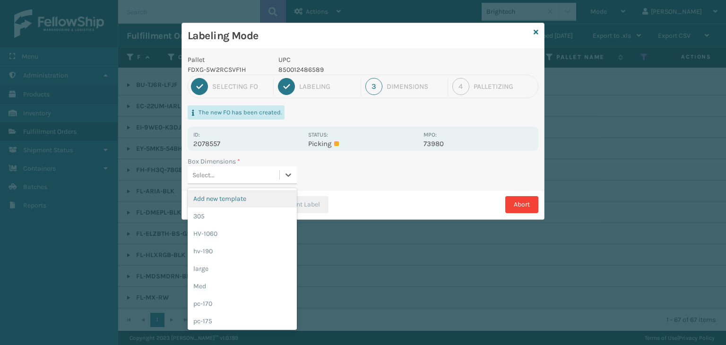
drag, startPoint x: 273, startPoint y: 182, endPoint x: 212, endPoint y: 277, distance: 112.6
click at [272, 183] on div "Select..." at bounding box center [242, 175] width 109 height 18
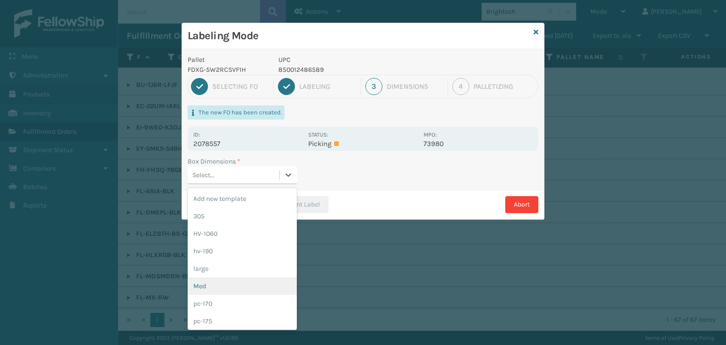
drag, startPoint x: 217, startPoint y: 285, endPoint x: 338, endPoint y: 216, distance: 139.2
click at [221, 284] on div "Med" at bounding box center [242, 285] width 109 height 17
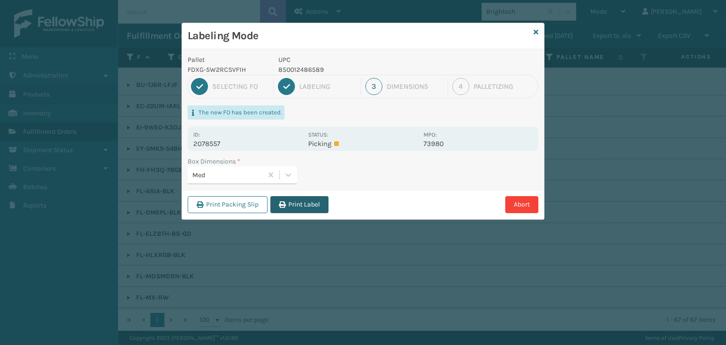
click at [309, 202] on button "Print Label" at bounding box center [299, 204] width 58 height 17
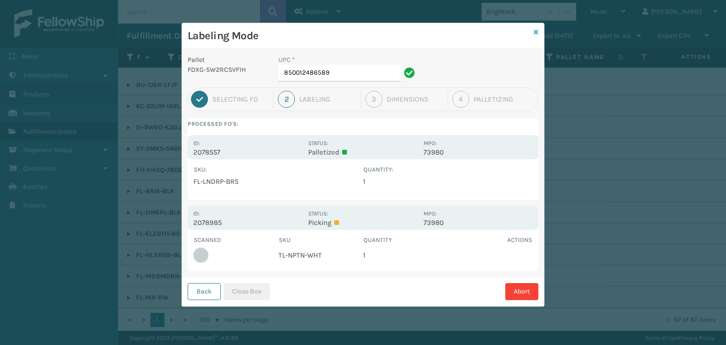
click at [535, 30] on icon at bounding box center [535, 32] width 5 height 7
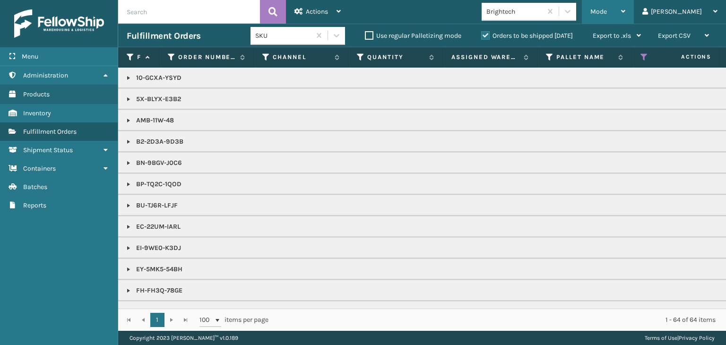
click at [625, 10] on div "Mode" at bounding box center [607, 12] width 35 height 24
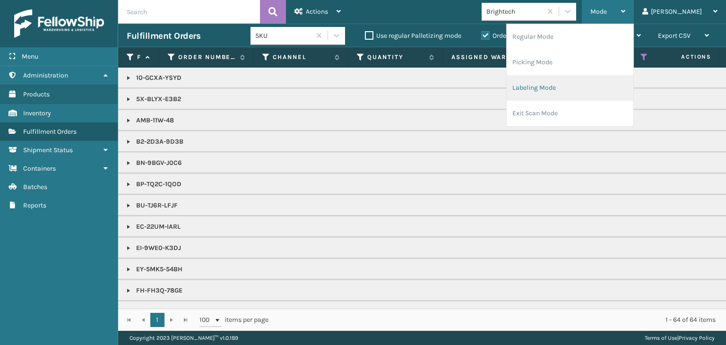
click at [583, 84] on li "Labeling Mode" at bounding box center [569, 88] width 127 height 26
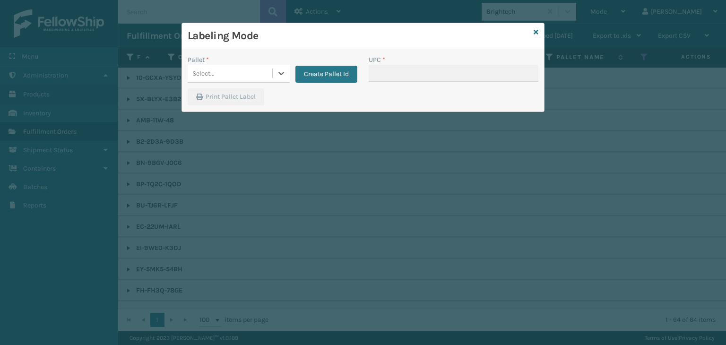
drag, startPoint x: 211, startPoint y: 77, endPoint x: 221, endPoint y: 84, distance: 12.2
click at [213, 76] on div "Select..." at bounding box center [203, 74] width 22 height 10
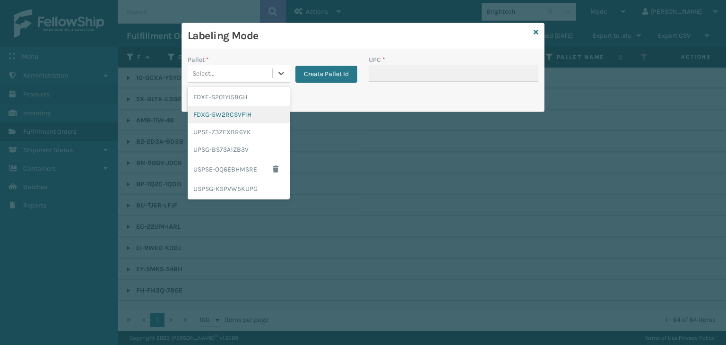
click at [223, 114] on div "FDXG-5W2RCSVF1H" at bounding box center [239, 114] width 102 height 17
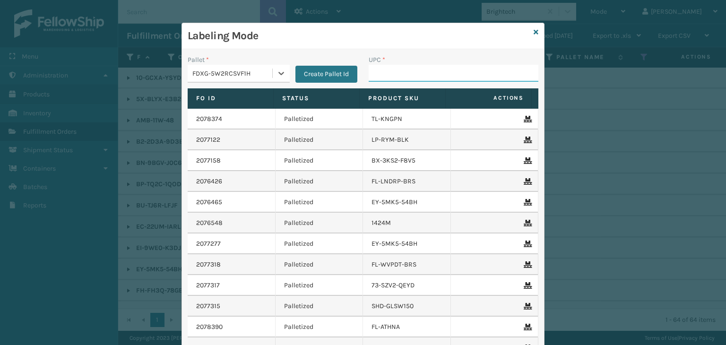
click at [434, 69] on input "UPC *" at bounding box center [453, 73] width 170 height 17
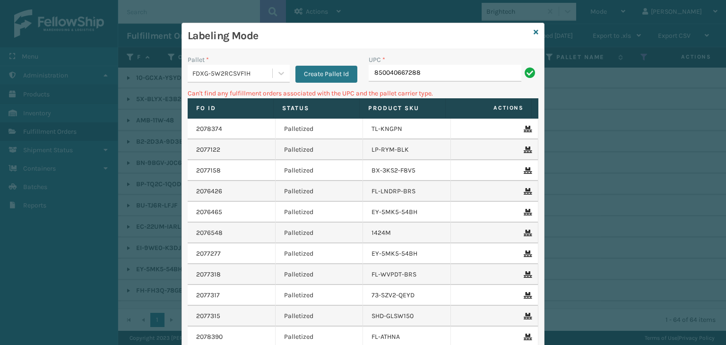
click at [237, 74] on div "FDXG-5W2RCSVF1H" at bounding box center [232, 74] width 81 height 10
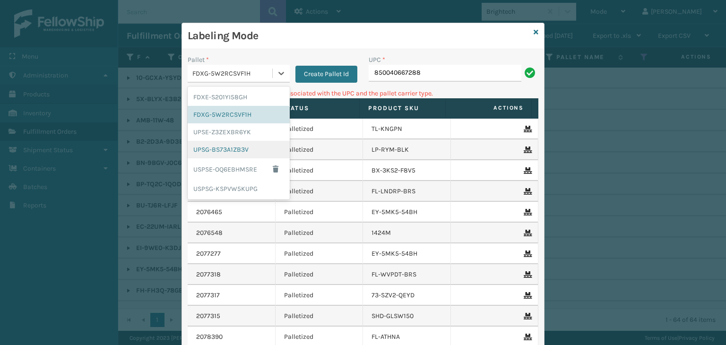
click at [212, 145] on div "UPSG-BS73A1ZB3V" at bounding box center [239, 149] width 102 height 17
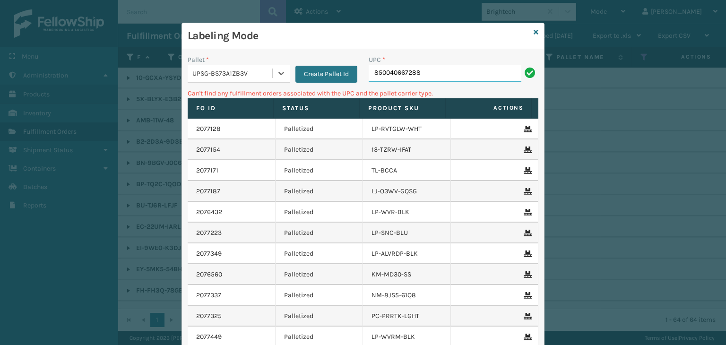
click at [444, 71] on input "850040667288" at bounding box center [444, 73] width 153 height 17
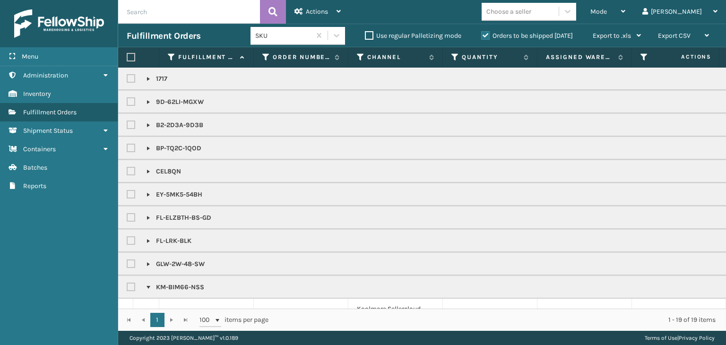
click at [178, 12] on input "text" at bounding box center [189, 12] width 142 height 24
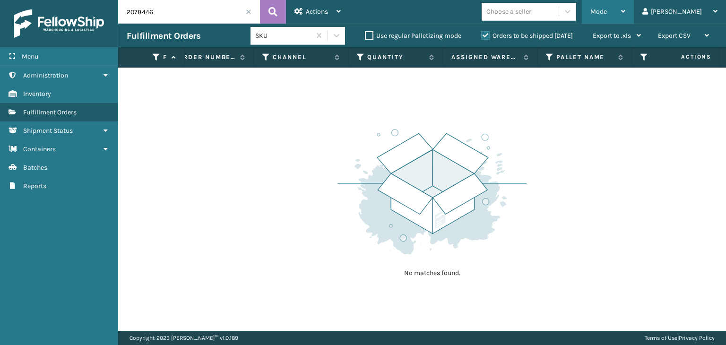
click at [623, 12] on div "Mode Regular Mode Picking Mode Labeling Mode Exit Scan Mode" at bounding box center [608, 12] width 52 height 24
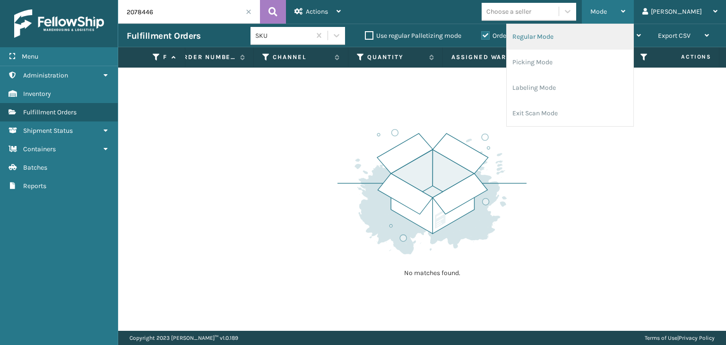
click at [601, 30] on li "Regular Mode" at bounding box center [569, 37] width 127 height 26
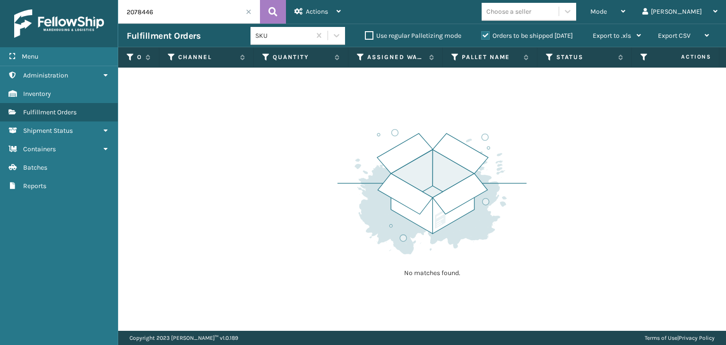
click at [496, 35] on label "Orders to be shipped [DATE]" at bounding box center [527, 36] width 92 height 8
click at [481, 35] on input "Orders to be shipped [DATE]" at bounding box center [481, 33] width 0 height 6
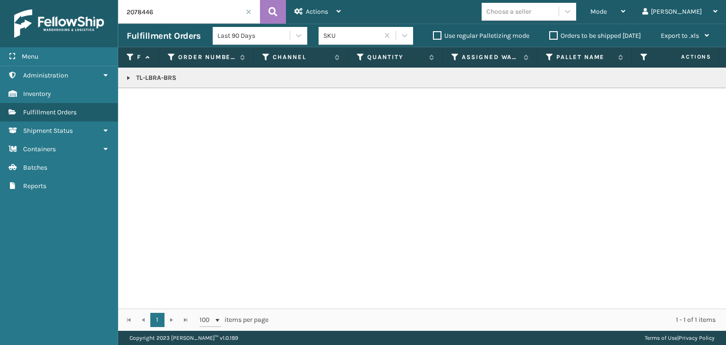
drag, startPoint x: 130, startPoint y: 12, endPoint x: 100, endPoint y: 9, distance: 30.8
click at [100, 0] on div "Menu Administration Inventory Fulfillment Orders Shipment Status Containers Bat…" at bounding box center [363, 0] width 726 height 0
click at [132, 74] on p "TL-LBRA-BRS" at bounding box center [728, 77] width 1203 height 9
click at [129, 75] on link at bounding box center [129, 78] width 8 height 8
click at [711, 99] on icon at bounding box center [714, 98] width 6 height 7
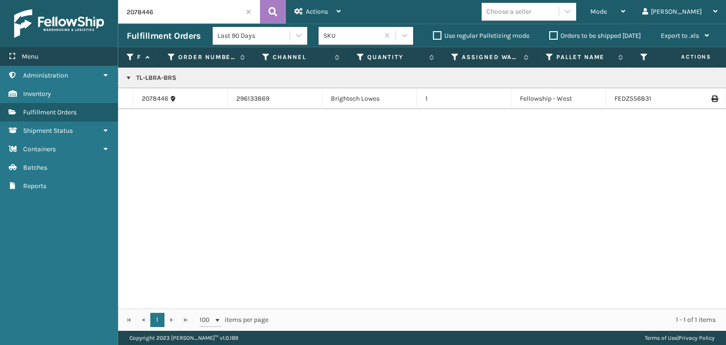
drag, startPoint x: 170, startPoint y: 12, endPoint x: 0, endPoint y: 47, distance: 173.6
click at [0, 0] on div "Menu Administration Inventory Fulfillment Orders Shipment Status Containers Bat…" at bounding box center [363, 0] width 726 height 0
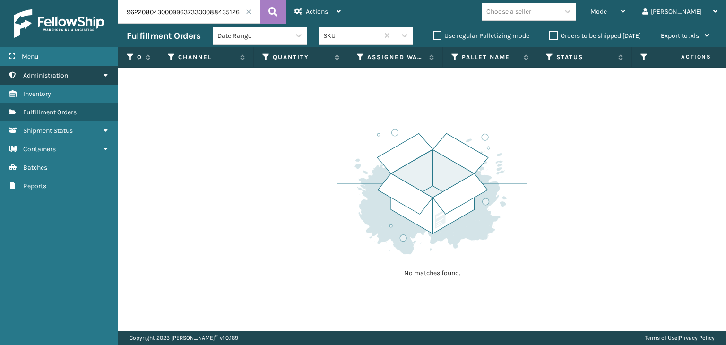
drag, startPoint x: 197, startPoint y: 10, endPoint x: 3, endPoint y: 67, distance: 201.8
click at [0, 0] on div "Menu Administration Inventory Fulfillment Orders Shipment Status Containers Bat…" at bounding box center [363, 0] width 726 height 0
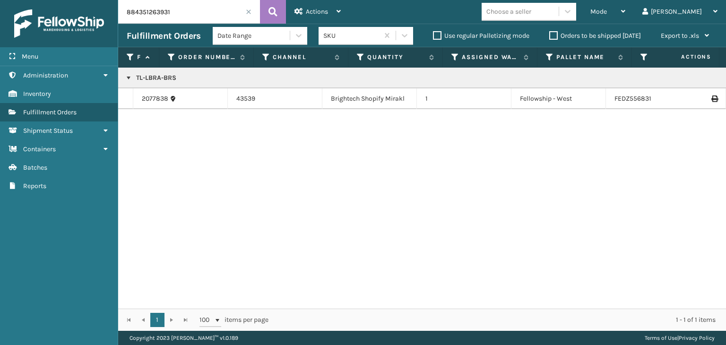
drag, startPoint x: 196, startPoint y: 17, endPoint x: 0, endPoint y: 43, distance: 197.8
click at [0, 0] on div "Menu Administration Administration Administration Inventory Administration Fulf…" at bounding box center [363, 0] width 726 height 0
paste input "GF-TNXY-XCPD"
type input "GF-TNXY-XCPD"
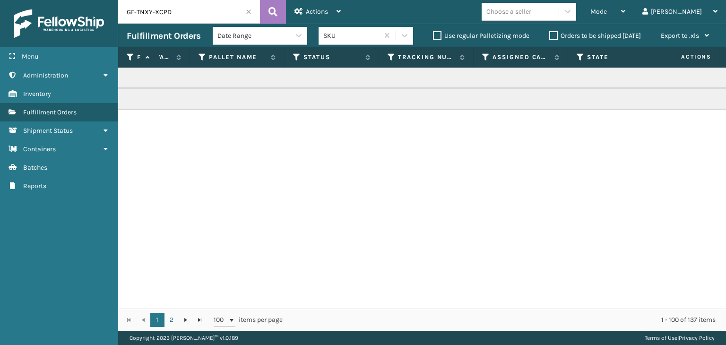
scroll to position [0, 335]
click at [306, 55] on icon at bounding box center [309, 57] width 8 height 9
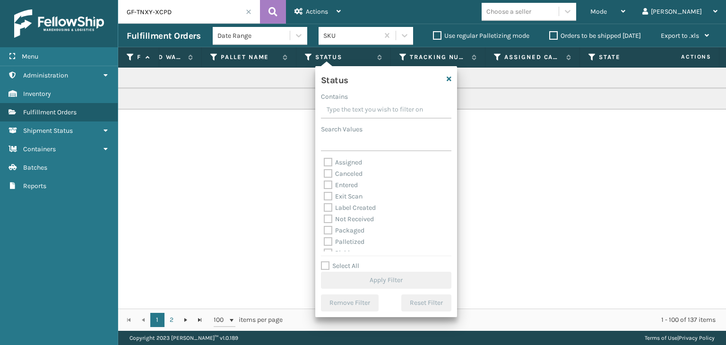
scroll to position [53, 0]
click at [348, 205] on div "Picking" at bounding box center [386, 200] width 125 height 11
click at [348, 203] on label "Picking" at bounding box center [341, 200] width 34 height 8
click at [324, 201] on input "Picking" at bounding box center [324, 198] width 0 height 6
checkbox input "true"
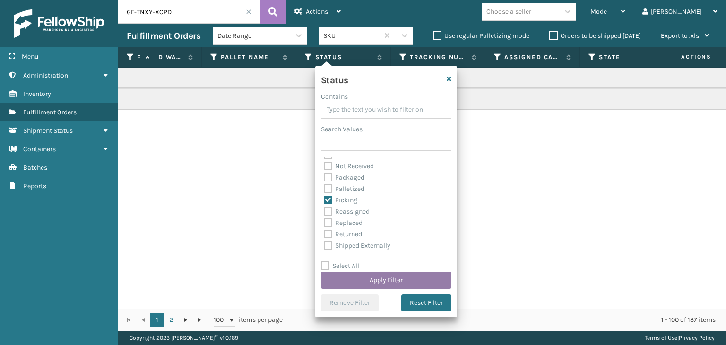
click at [400, 280] on button "Apply Filter" at bounding box center [386, 280] width 130 height 17
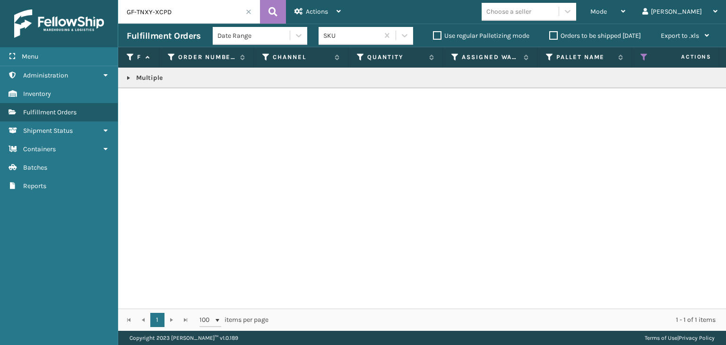
click at [128, 76] on link at bounding box center [129, 78] width 8 height 8
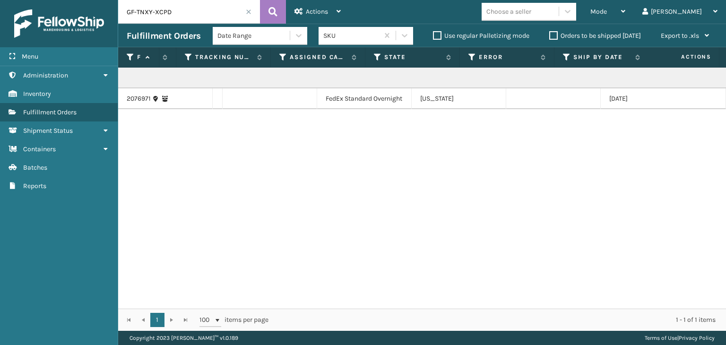
scroll to position [0, 0]
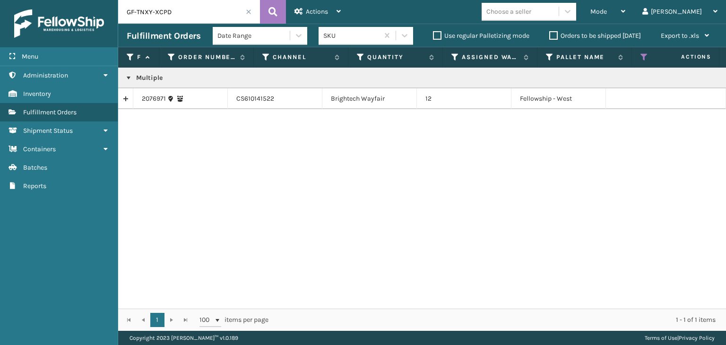
drag, startPoint x: 186, startPoint y: 8, endPoint x: 0, endPoint y: 19, distance: 186.0
click at [0, 0] on div "Menu Administration Administration Administration Inventory Administration Fulf…" at bounding box center [363, 0] width 726 height 0
paste input "9632085000629595430700884343714641"
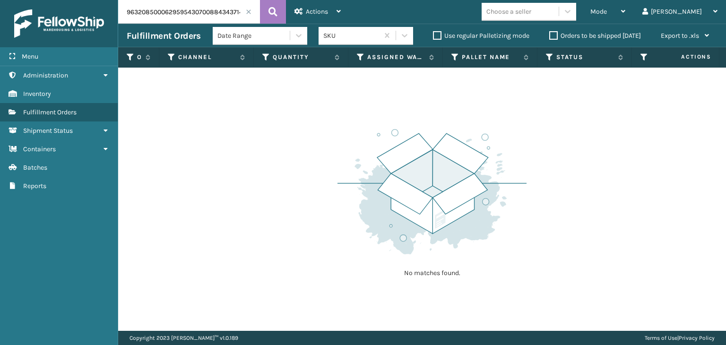
drag, startPoint x: 199, startPoint y: 12, endPoint x: 0, endPoint y: 24, distance: 199.7
click at [0, 0] on div "Menu Administration Administration Administration Inventory Administration Fulf…" at bounding box center [363, 0] width 726 height 0
type input "884343714641"
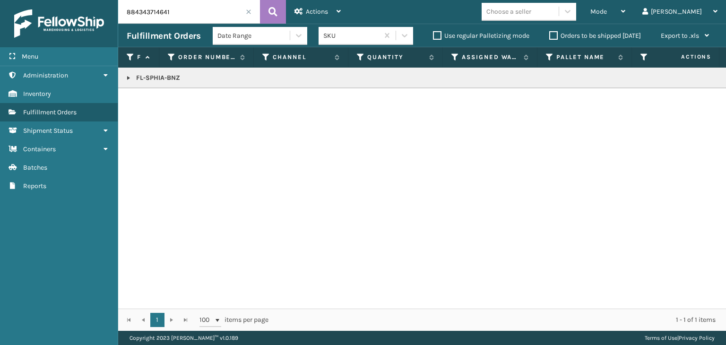
drag, startPoint x: 128, startPoint y: 74, endPoint x: 147, endPoint y: 78, distance: 20.2
click at [128, 74] on link at bounding box center [129, 78] width 8 height 8
click at [711, 101] on icon at bounding box center [714, 98] width 6 height 7
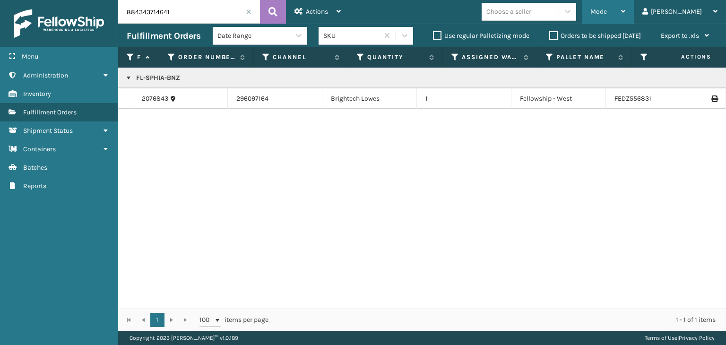
click at [625, 9] on div "Mode" at bounding box center [607, 12] width 35 height 24
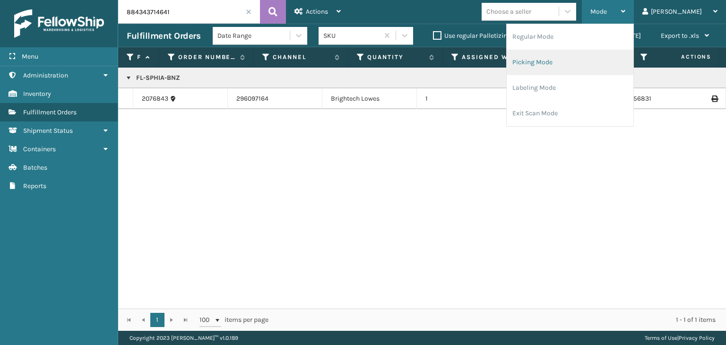
click at [601, 57] on li "Picking Mode" at bounding box center [569, 63] width 127 height 26
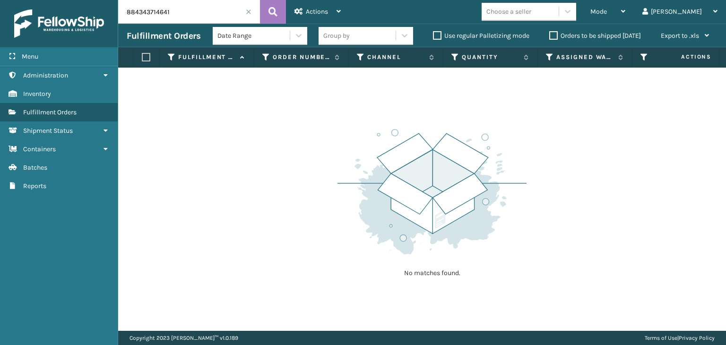
click at [247, 12] on span at bounding box center [249, 12] width 6 height 6
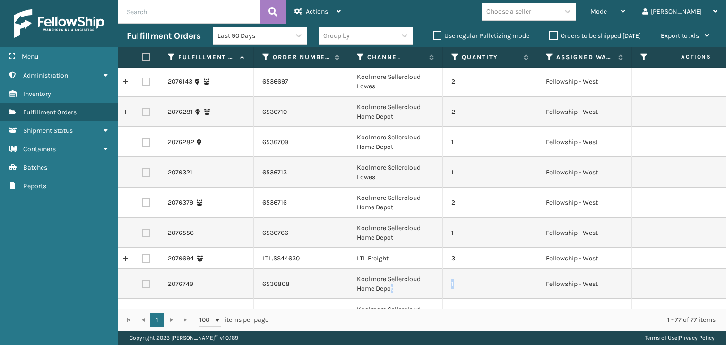
drag, startPoint x: 392, startPoint y: 293, endPoint x: 543, endPoint y: 290, distance: 151.7
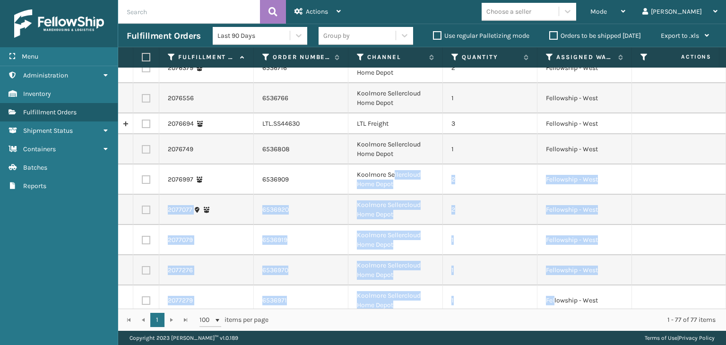
drag, startPoint x: 393, startPoint y: 301, endPoint x: 531, endPoint y: 295, distance: 139.0
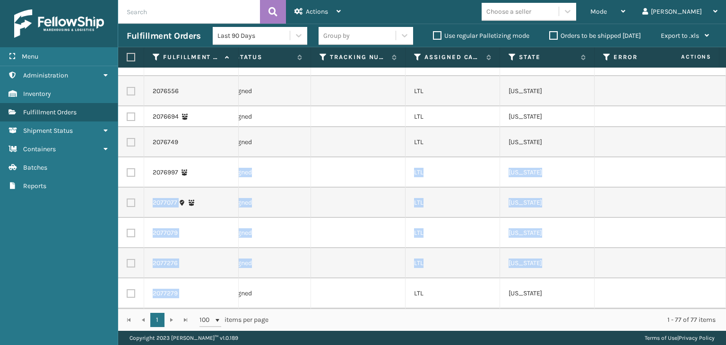
scroll to position [0, 510]
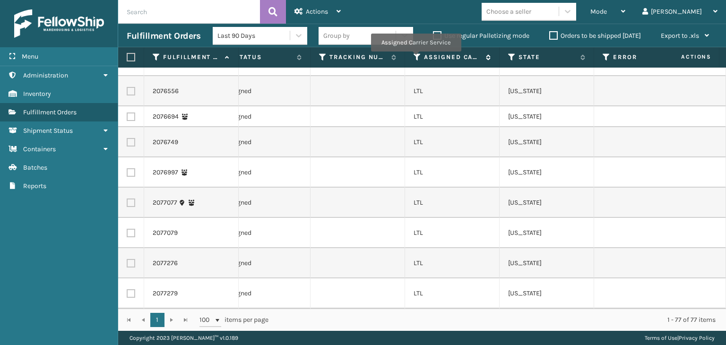
click at [415, 58] on icon at bounding box center [417, 57] width 8 height 9
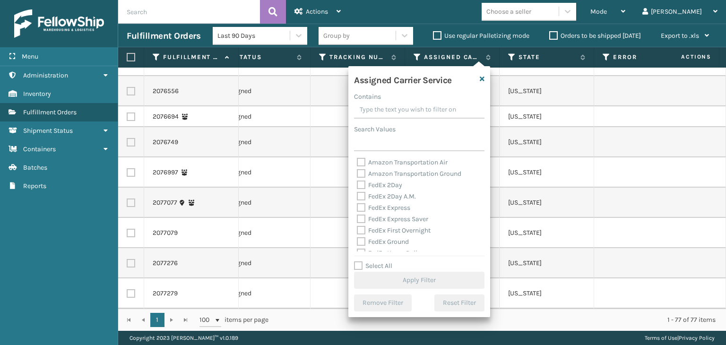
click at [375, 268] on label "Select All" at bounding box center [373, 266] width 38 height 8
click at [375, 261] on input "Select All" at bounding box center [425, 260] width 142 height 1
checkbox input "true"
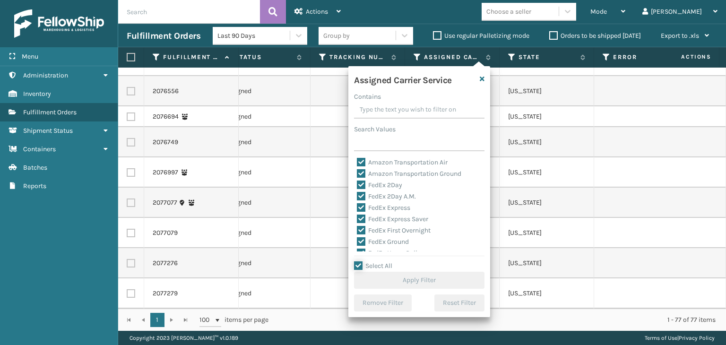
checkbox input "true"
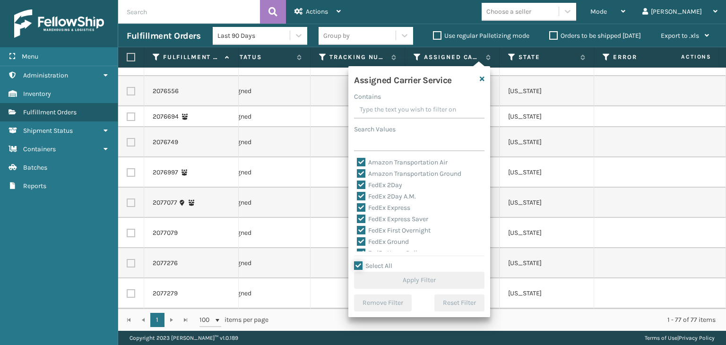
checkbox input "true"
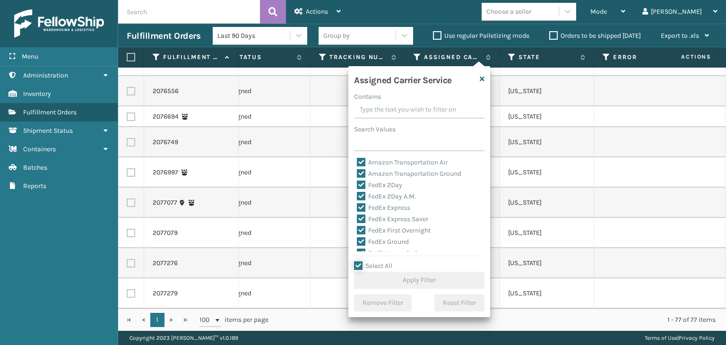
checkbox input "true"
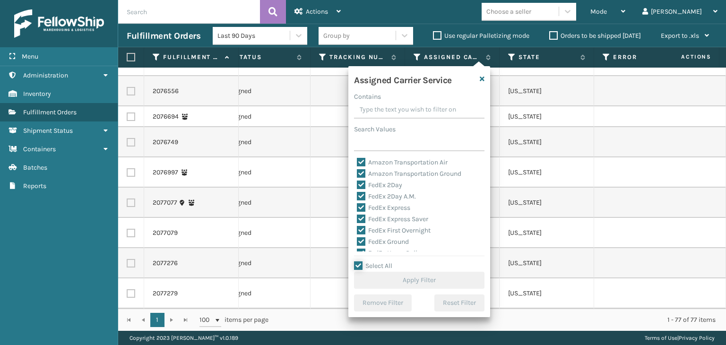
checkbox input "true"
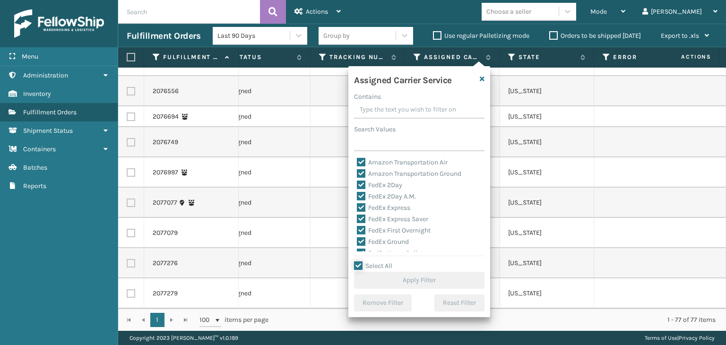
checkbox input "true"
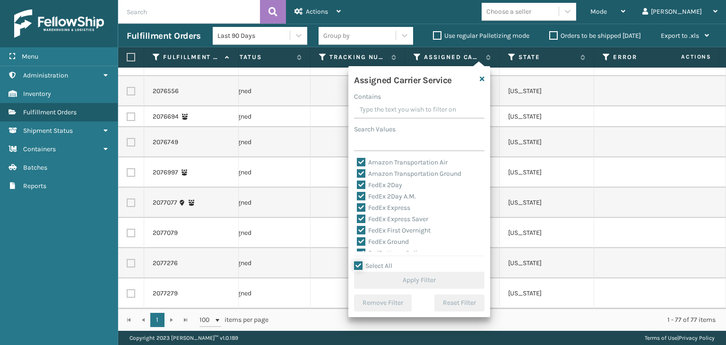
checkbox input "true"
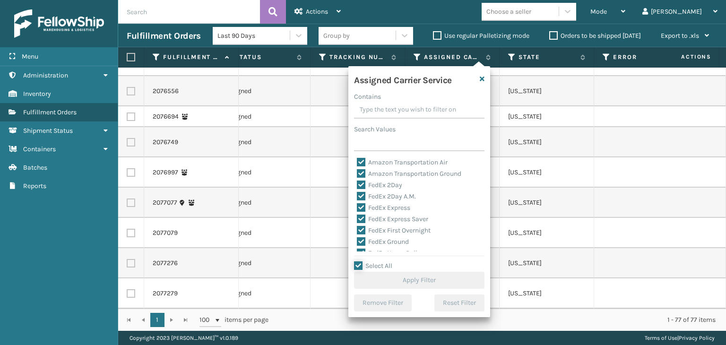
checkbox input "true"
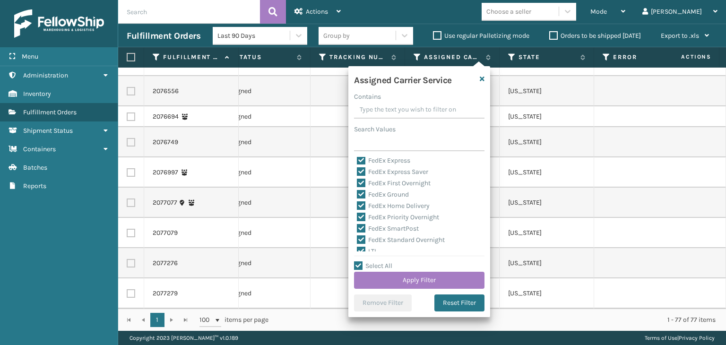
click at [368, 248] on label "LTL" at bounding box center [367, 251] width 21 height 8
click at [357, 248] on input "LTL" at bounding box center [357, 249] width 0 height 6
checkbox input "false"
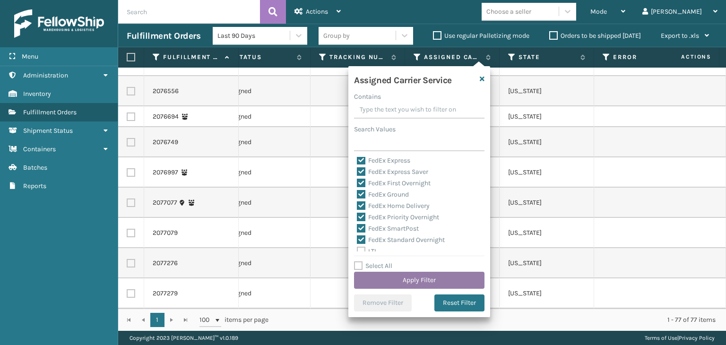
click at [403, 279] on button "Apply Filter" at bounding box center [419, 280] width 130 height 17
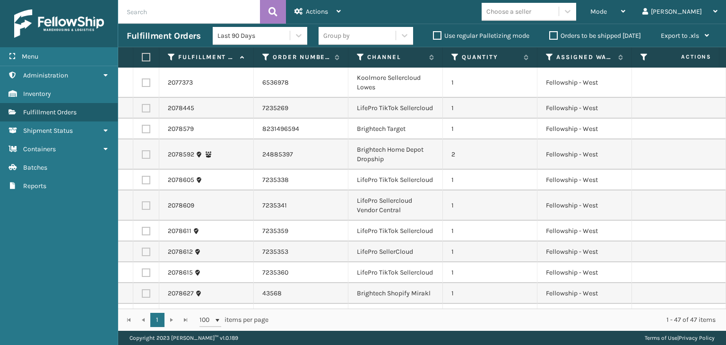
scroll to position [236, 0]
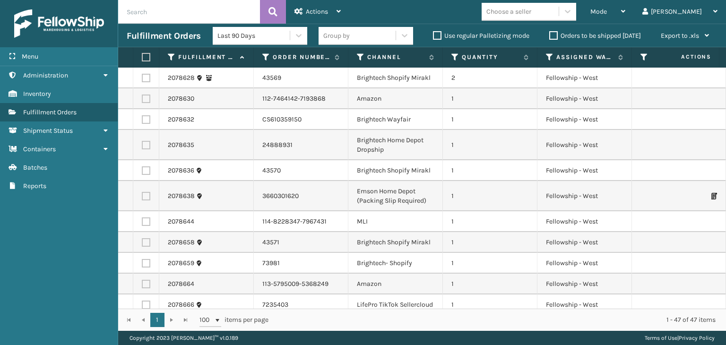
click at [356, 35] on div "Group by" at bounding box center [356, 36] width 77 height 16
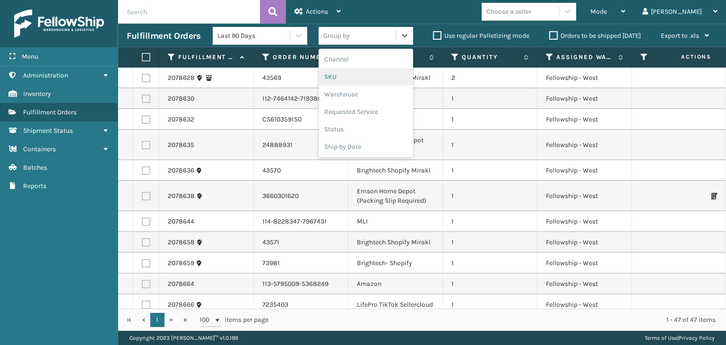
click at [347, 78] on div "SKU" at bounding box center [365, 76] width 94 height 17
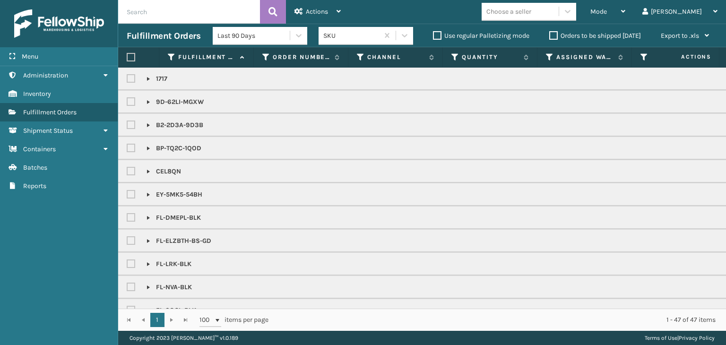
click at [188, 14] on input "text" at bounding box center [189, 12] width 142 height 24
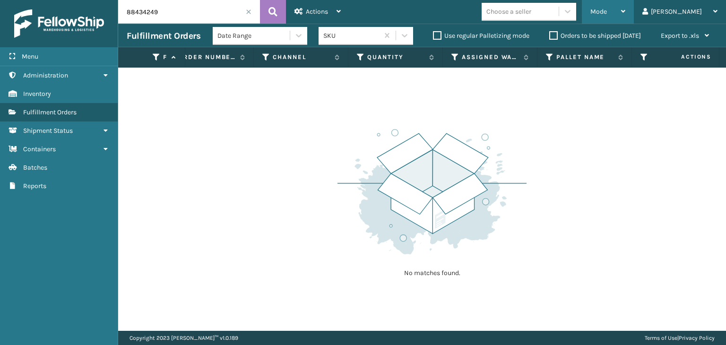
drag, startPoint x: 644, startPoint y: 10, endPoint x: 635, endPoint y: 25, distance: 17.8
click at [625, 10] on div "Mode" at bounding box center [607, 12] width 35 height 24
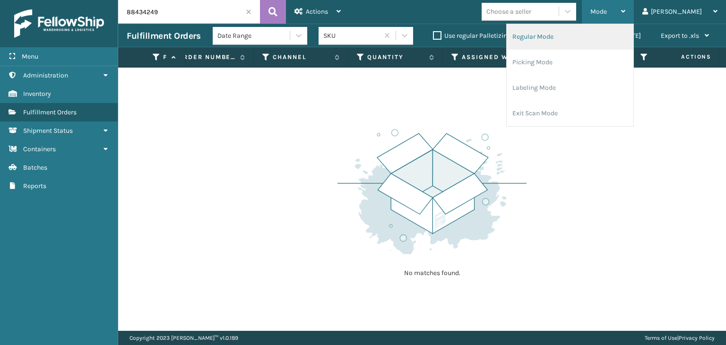
click at [628, 31] on li "Regular Mode" at bounding box center [569, 37] width 127 height 26
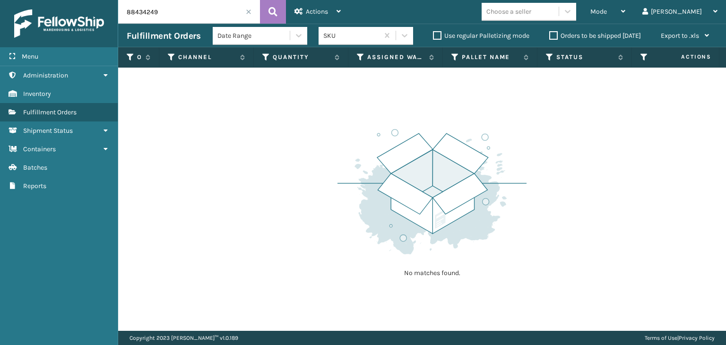
click at [173, 12] on input "88434249" at bounding box center [189, 12] width 142 height 24
drag, startPoint x: 177, startPoint y: 12, endPoint x: 0, endPoint y: 77, distance: 188.0
click at [0, 0] on div "Menu Shipment Status Administration Shipment Status Inventory Shipment Status F…" at bounding box center [363, 0] width 726 height 0
paste input "FL-LTSPN-HBR"
type input "FL-LTSPN-HBR"
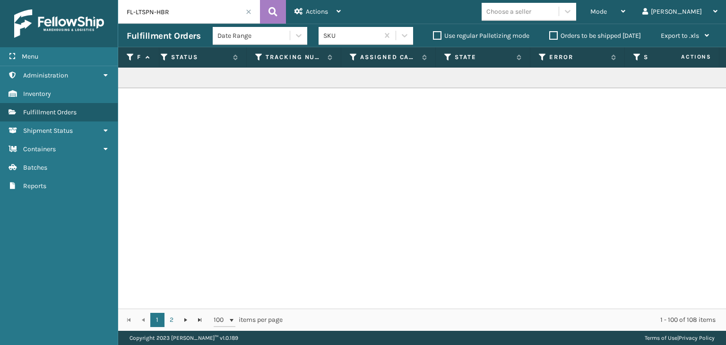
scroll to position [0, 480]
click at [164, 57] on icon at bounding box center [164, 57] width 8 height 9
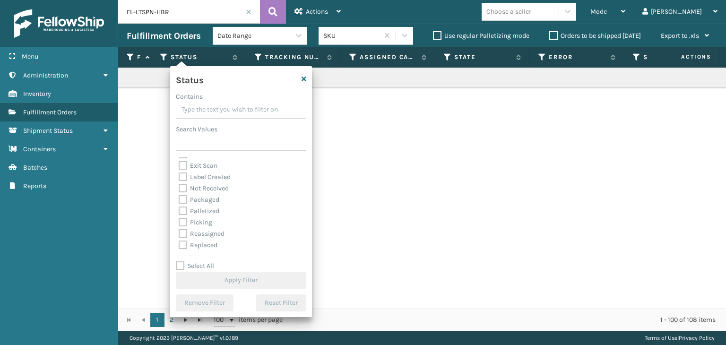
scroll to position [47, 0]
click at [208, 193] on label "Palletized" at bounding box center [199, 194] width 41 height 8
click at [179, 193] on input "Palletized" at bounding box center [179, 192] width 0 height 6
checkbox input "true"
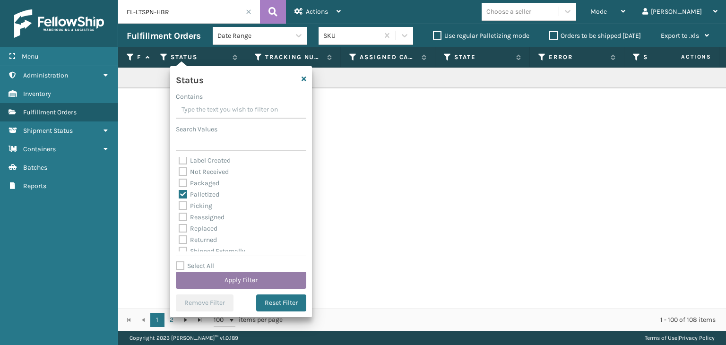
click at [221, 275] on button "Apply Filter" at bounding box center [241, 280] width 130 height 17
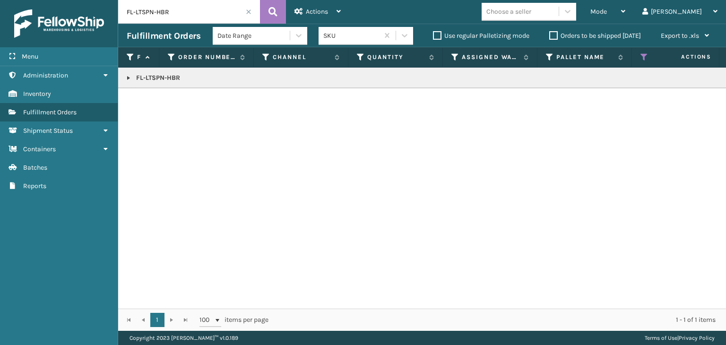
click at [128, 80] on link at bounding box center [129, 78] width 8 height 8
click at [711, 98] on icon at bounding box center [714, 98] width 6 height 7
drag, startPoint x: 197, startPoint y: 20, endPoint x: 2, endPoint y: 31, distance: 194.9
click at [0, 0] on div "Menu Administration Administration Administration Inventory Administration Fulf…" at bounding box center [363, 0] width 726 height 0
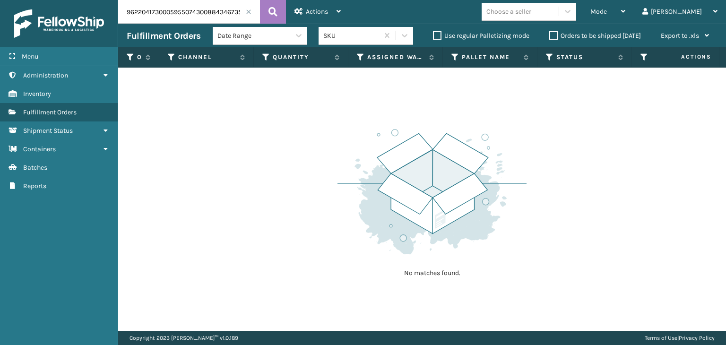
drag, startPoint x: 195, startPoint y: 13, endPoint x: 0, endPoint y: 44, distance: 197.1
click at [0, 0] on div "Menu Administration Administration Administration Inventory Administration Fulf…" at bounding box center [363, 0] width 726 height 0
type input "884346735351"
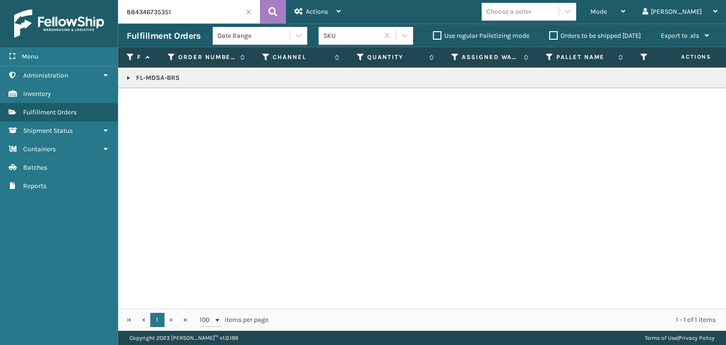
click at [127, 76] on link at bounding box center [129, 78] width 8 height 8
click at [704, 93] on td at bounding box center [690, 98] width 71 height 21
click at [711, 95] on icon at bounding box center [714, 98] width 6 height 7
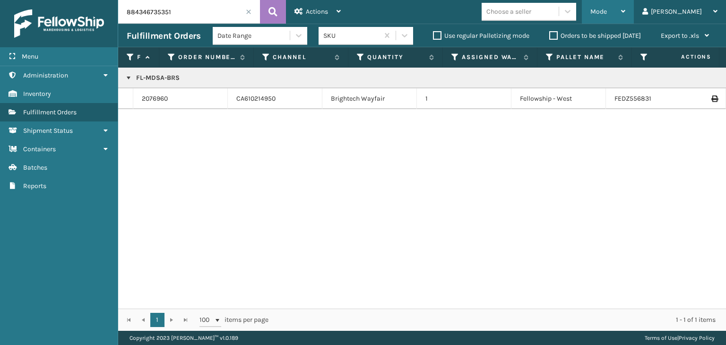
click at [625, 12] on div "Mode" at bounding box center [607, 12] width 35 height 24
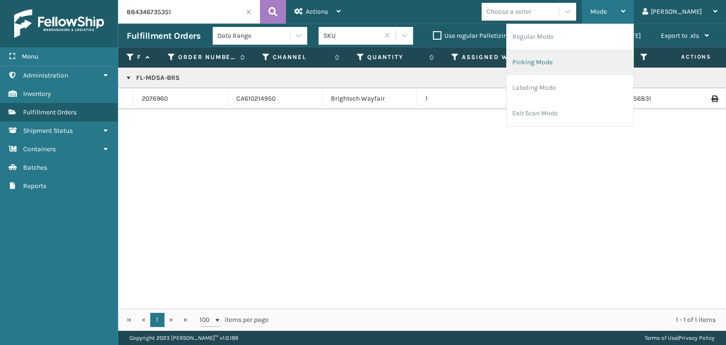
click at [601, 48] on li "Regular Mode" at bounding box center [569, 37] width 127 height 26
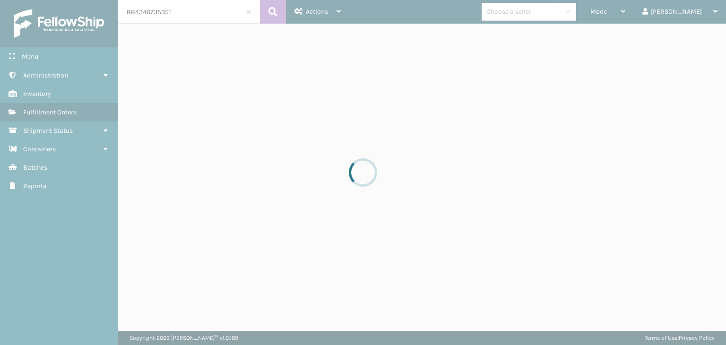
click at [248, 12] on div at bounding box center [363, 172] width 726 height 345
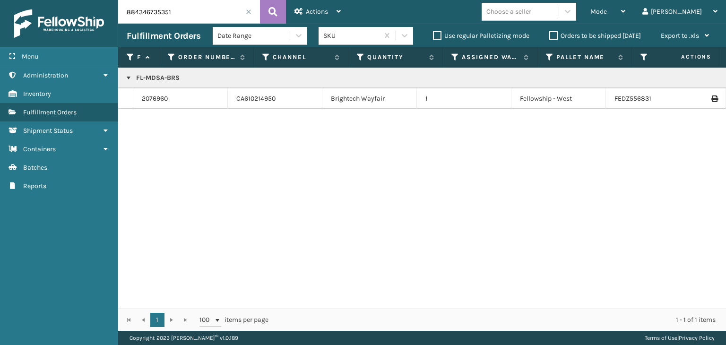
click at [244, 11] on input "884346735351" at bounding box center [189, 12] width 142 height 24
click at [249, 11] on span at bounding box center [249, 12] width 6 height 6
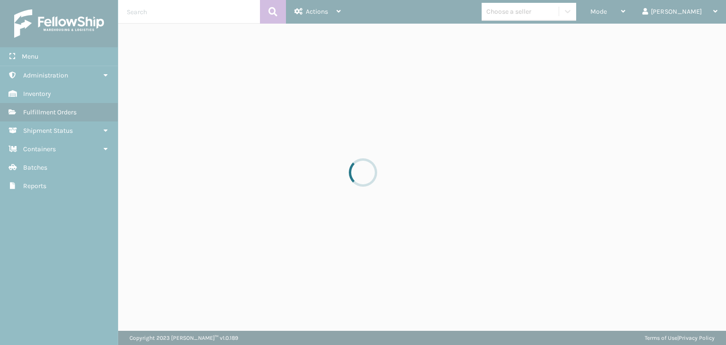
click at [642, 14] on div at bounding box center [363, 172] width 726 height 345
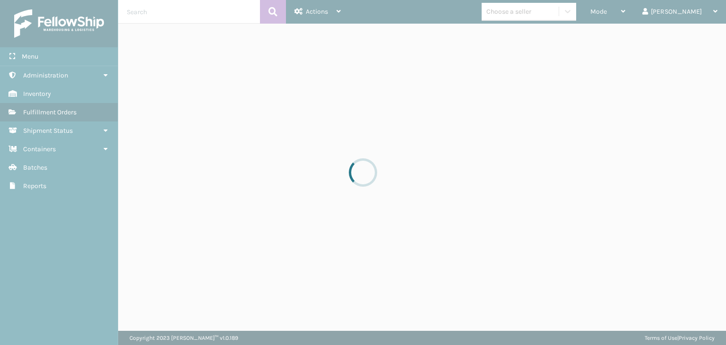
click at [642, 14] on div at bounding box center [363, 172] width 726 height 345
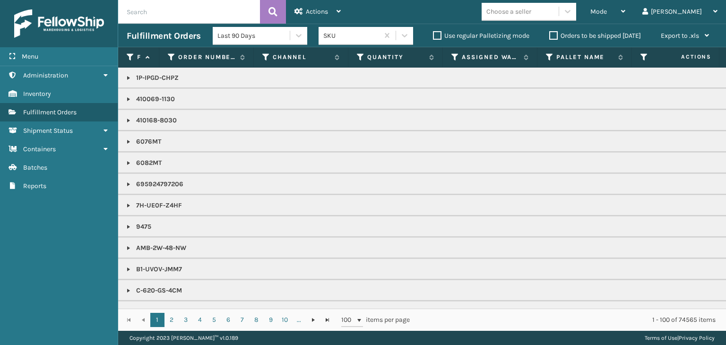
click at [558, 13] on div "Choose a seller" at bounding box center [519, 12] width 77 height 16
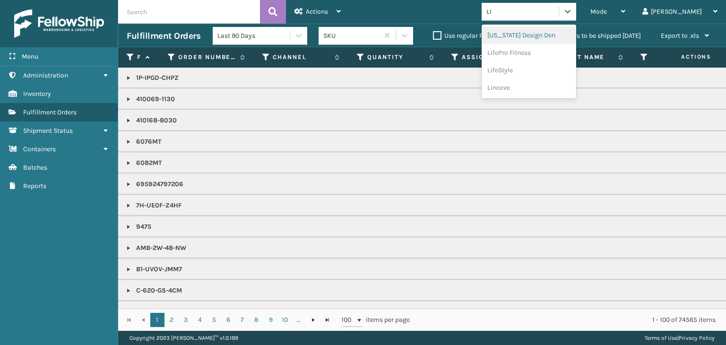
type input "L"
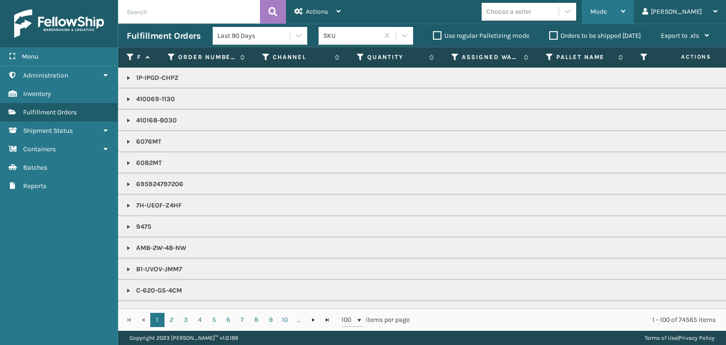
click at [625, 19] on div "Mode" at bounding box center [607, 12] width 35 height 24
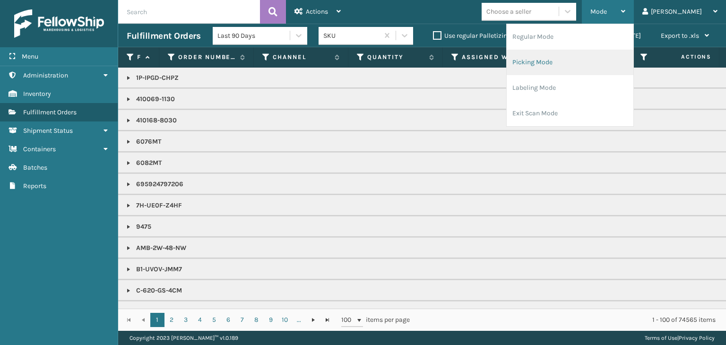
click at [627, 59] on li "Picking Mode" at bounding box center [569, 63] width 127 height 26
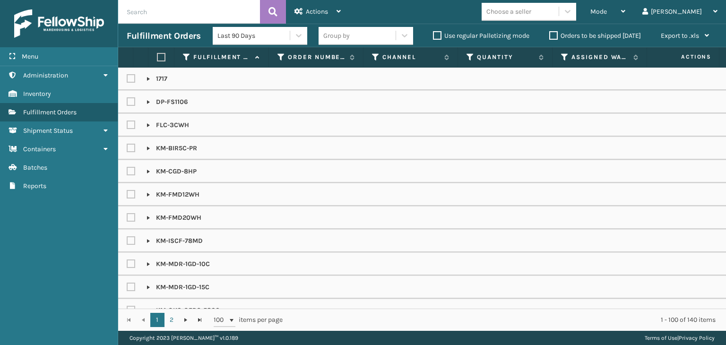
click at [189, 10] on input "text" at bounding box center [189, 12] width 142 height 24
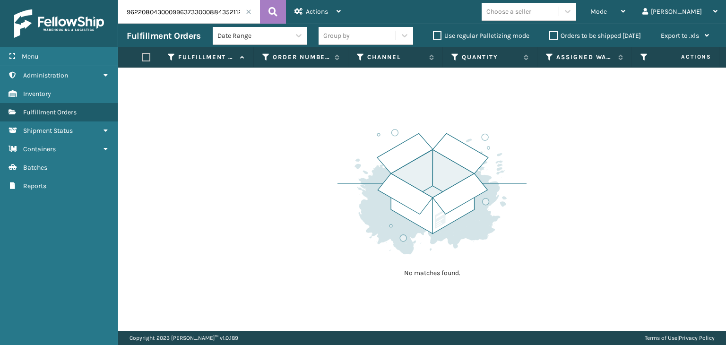
drag, startPoint x: 198, startPoint y: 12, endPoint x: 13, endPoint y: 26, distance: 185.7
click at [0, 0] on div "Menu Administration Administration Administration Inventory Administration Fulf…" at bounding box center [363, 0] width 726 height 0
click at [625, 0] on div "Mode" at bounding box center [607, 12] width 35 height 24
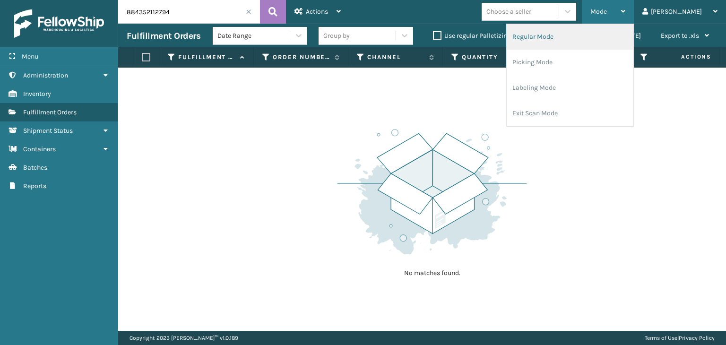
click at [614, 45] on li "Regular Mode" at bounding box center [569, 37] width 127 height 26
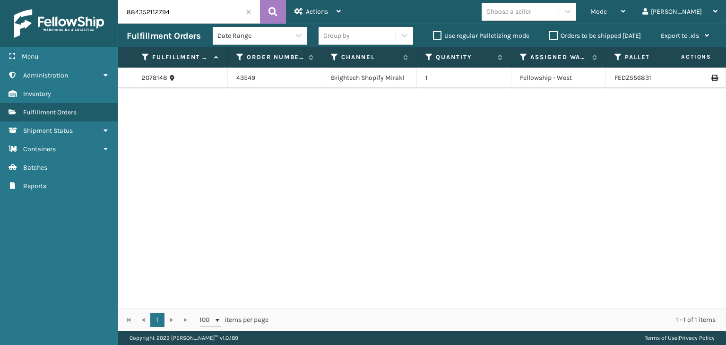
click at [337, 36] on div "Group by" at bounding box center [336, 36] width 26 height 10
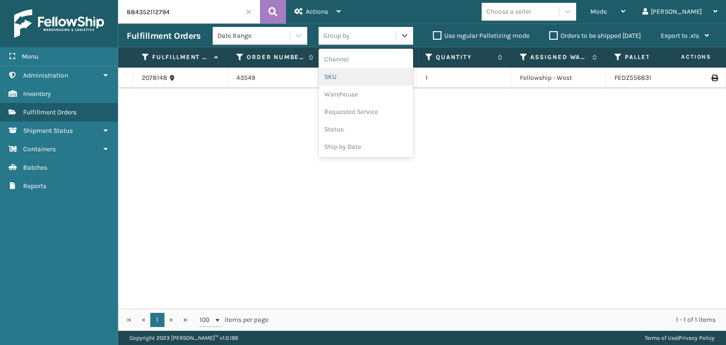
click at [344, 76] on div "SKU" at bounding box center [365, 76] width 94 height 17
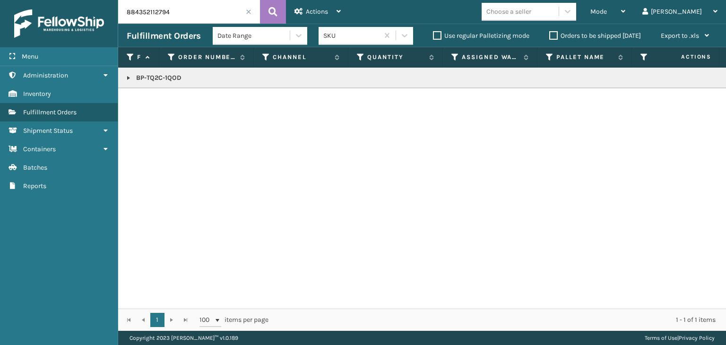
drag, startPoint x: 210, startPoint y: 13, endPoint x: 61, endPoint y: 25, distance: 149.3
click div "Menu Administration Administration Administration Inventory Administration Fulf…"
paste input "NJ-IM9D-P6D3"
type input "NJ-IM9D-P6D3"
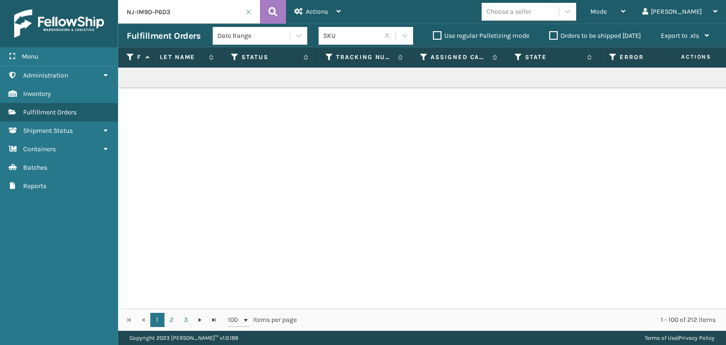
scroll to position [0, 414]
click icon
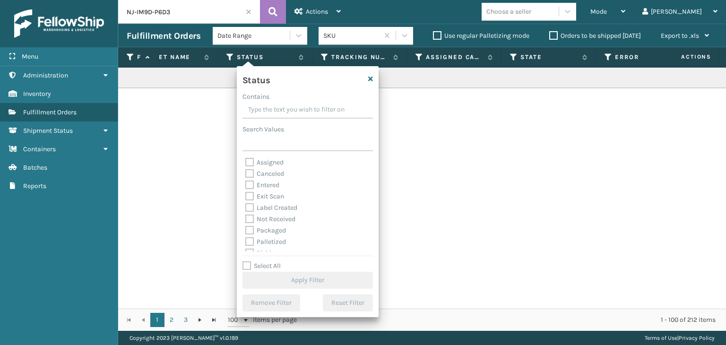
click label "Palletized"
click input "Palletized"
checkbox input "true"
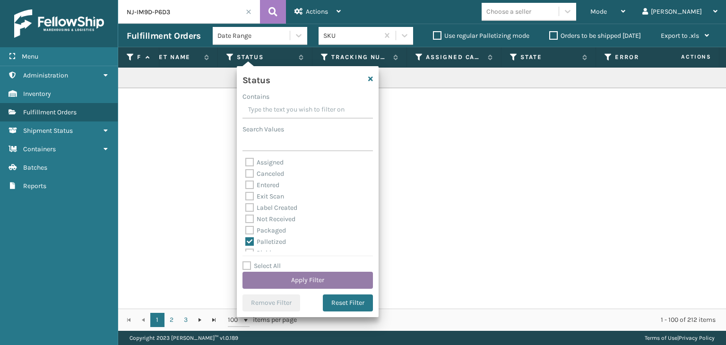
click button "Apply Filter"
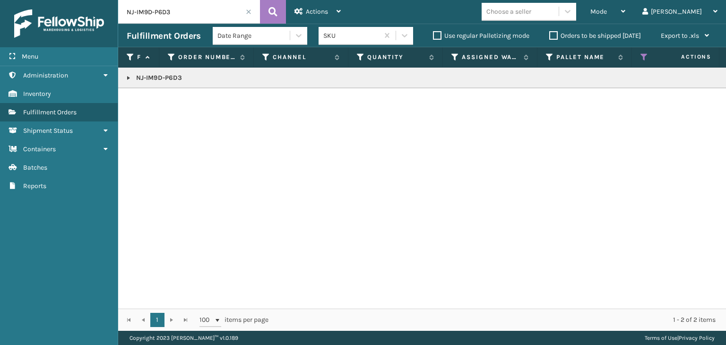
click link
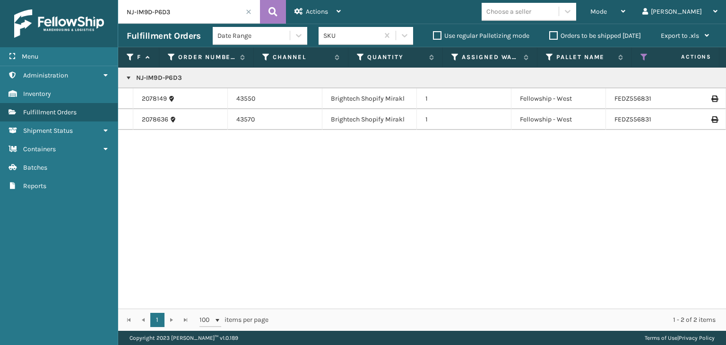
click icon
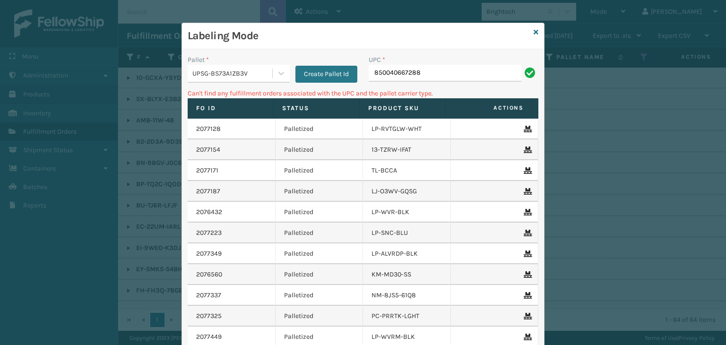
click at [197, 73] on div "UPSG-BS73A1ZB3V" at bounding box center [232, 74] width 81 height 10
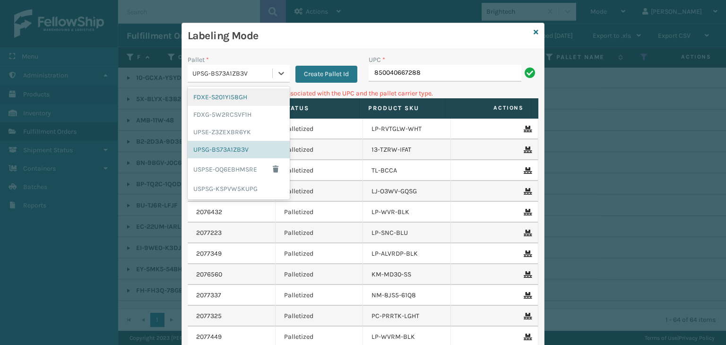
click at [210, 102] on div "FDXE-S201YI58GH" at bounding box center [239, 96] width 102 height 17
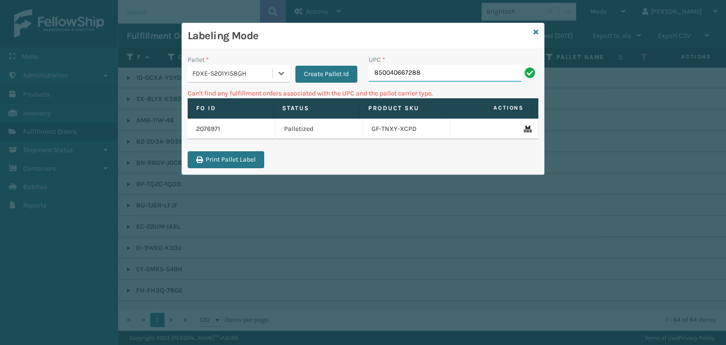
click at [519, 72] on input "850040667288" at bounding box center [444, 73] width 153 height 17
click at [535, 30] on icon at bounding box center [535, 32] width 5 height 7
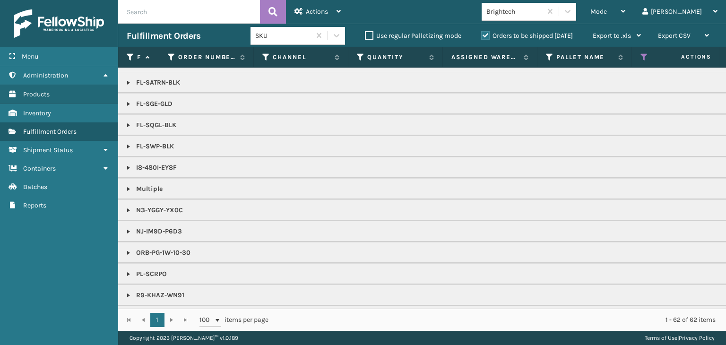
scroll to position [355, 0]
drag, startPoint x: 632, startPoint y: 7, endPoint x: 632, endPoint y: 12, distance: 5.2
click at [625, 7] on div "Mode" at bounding box center [607, 12] width 35 height 24
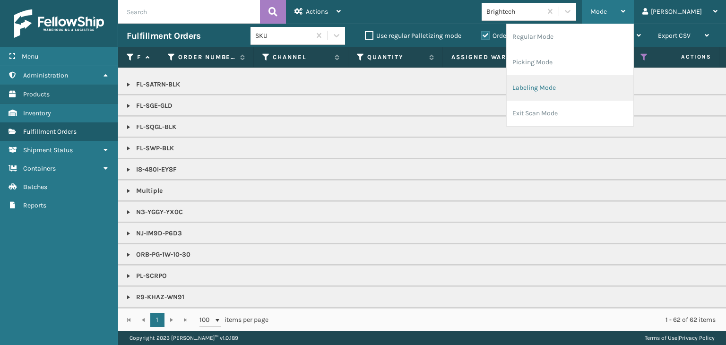
click at [590, 94] on li "Labeling Mode" at bounding box center [569, 88] width 127 height 26
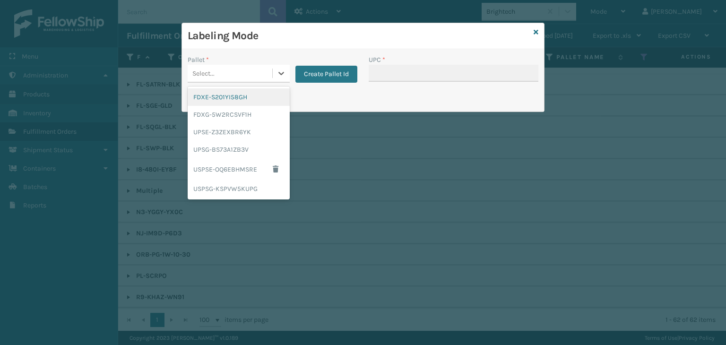
click at [244, 74] on div "Select..." at bounding box center [230, 74] width 85 height 16
click at [238, 109] on div "FDXG-5W2RCSVF1H" at bounding box center [239, 114] width 102 height 17
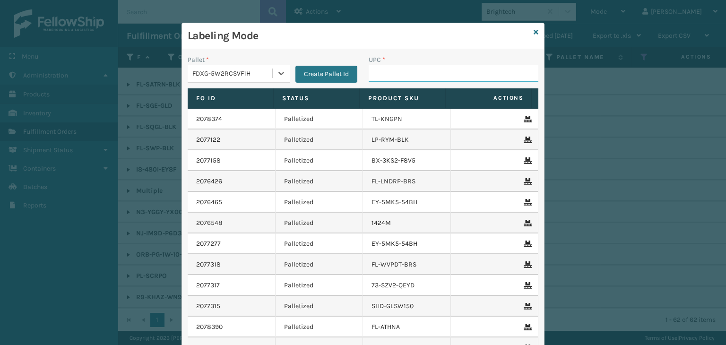
click at [374, 69] on input "UPC *" at bounding box center [453, 73] width 170 height 17
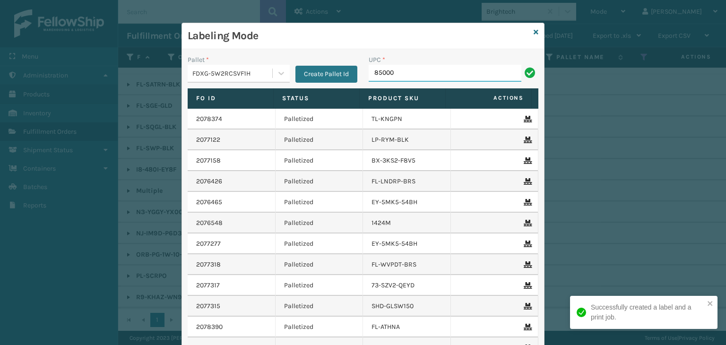
type input "85000"
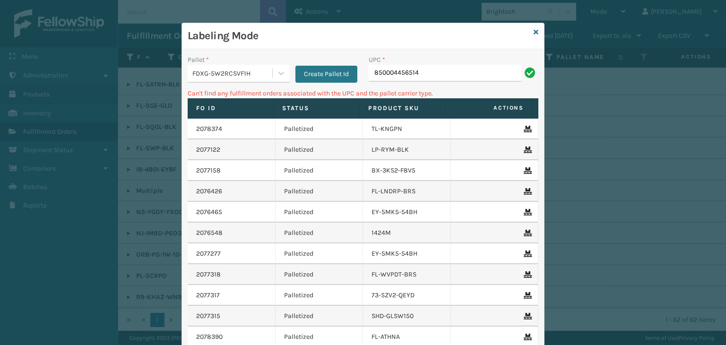
type input "850004456514"
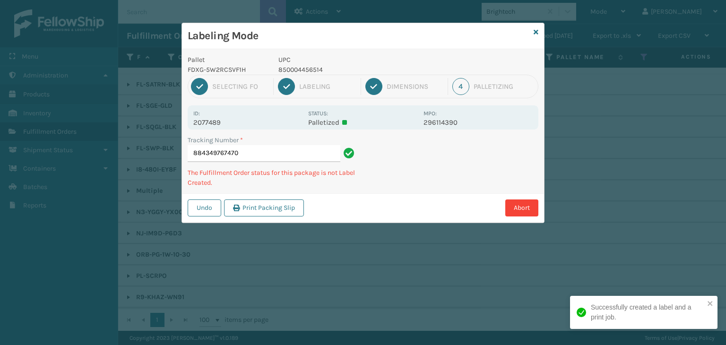
click at [291, 69] on p "850004456514" at bounding box center [347, 70] width 139 height 10
copy p "850004456514"
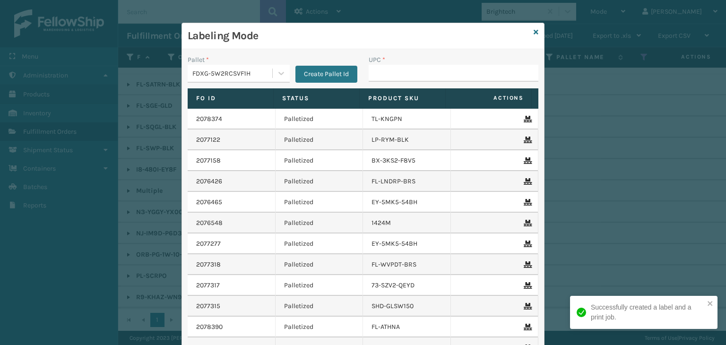
click at [291, 69] on div "Create Pallet Id" at bounding box center [324, 69] width 68 height 28
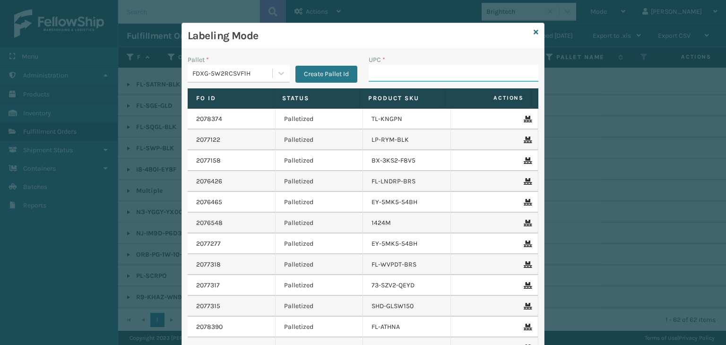
click at [418, 68] on input "UPC *" at bounding box center [453, 73] width 170 height 17
paste input "850004456514"
type input "850004456514"
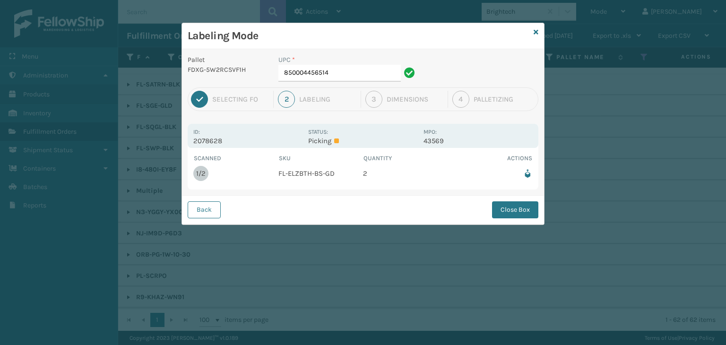
drag, startPoint x: 363, startPoint y: 61, endPoint x: 365, endPoint y: 73, distance: 11.5
click at [363, 63] on div "UPC *" at bounding box center [347, 60] width 139 height 10
click at [365, 73] on input "850004456514" at bounding box center [339, 73] width 122 height 17
click at [501, 208] on button "Close Box" at bounding box center [515, 209] width 46 height 17
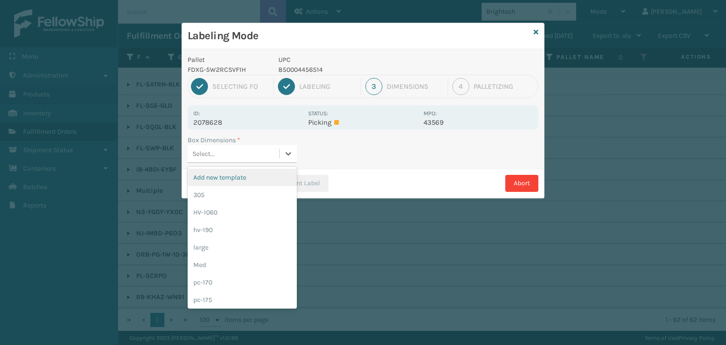
click at [248, 154] on div "Select..." at bounding box center [234, 154] width 92 height 16
drag, startPoint x: 227, startPoint y: 259, endPoint x: 286, endPoint y: 201, distance: 82.8
click at [227, 258] on div "Med" at bounding box center [242, 264] width 109 height 17
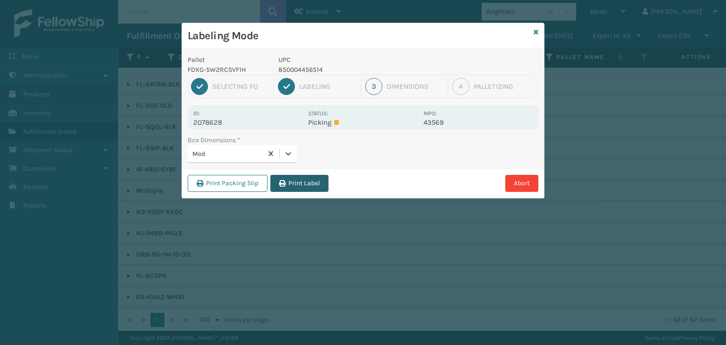
click at [302, 180] on button "Print Label" at bounding box center [299, 183] width 58 height 17
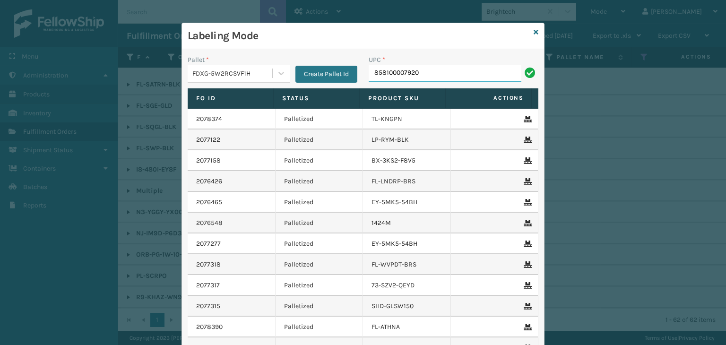
type input "858100007920"
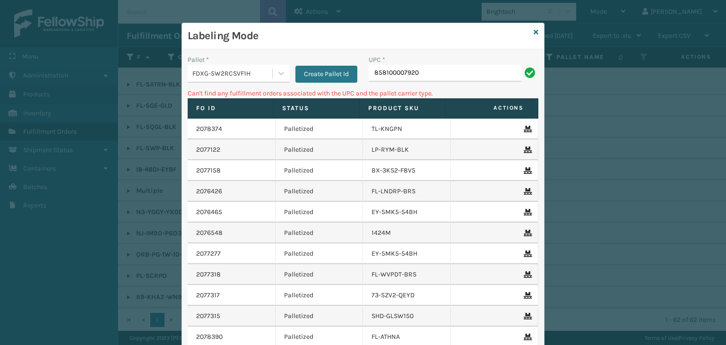
click at [397, 76] on input "858100007920" at bounding box center [444, 73] width 153 height 17
type input "85810007920"
click at [242, 65] on div "FDXG-5W2RCSVF1H" at bounding box center [239, 74] width 102 height 18
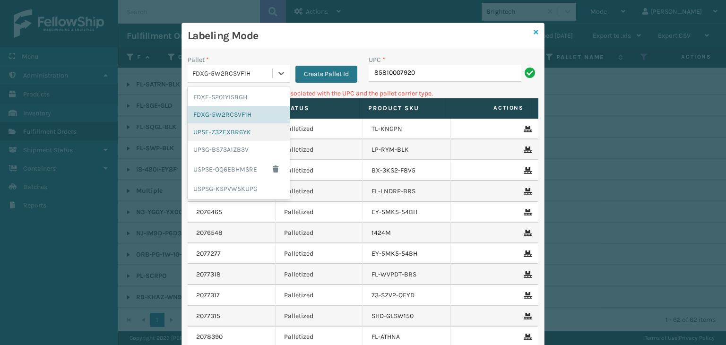
click at [533, 33] on icon at bounding box center [535, 32] width 5 height 7
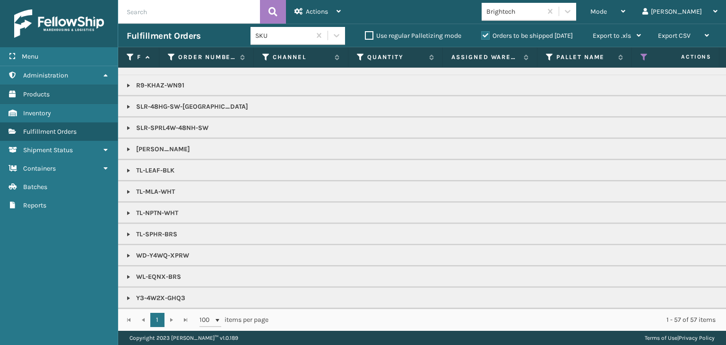
scroll to position [527, 0]
click at [625, 11] on div "Mode" at bounding box center [607, 12] width 35 height 24
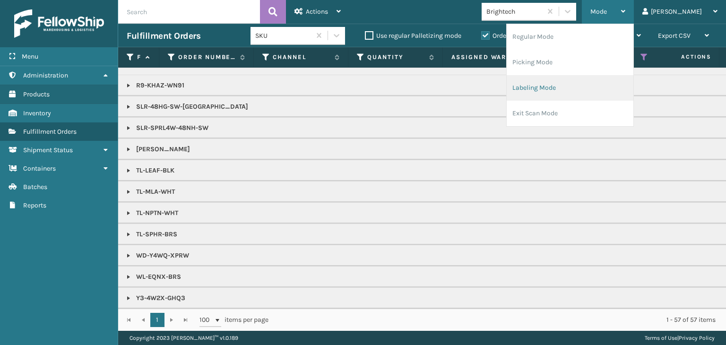
click at [602, 81] on li "Labeling Mode" at bounding box center [569, 88] width 127 height 26
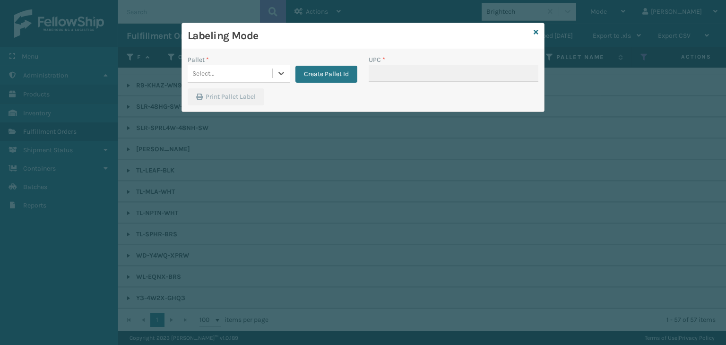
click at [240, 77] on div "Select..." at bounding box center [230, 74] width 85 height 16
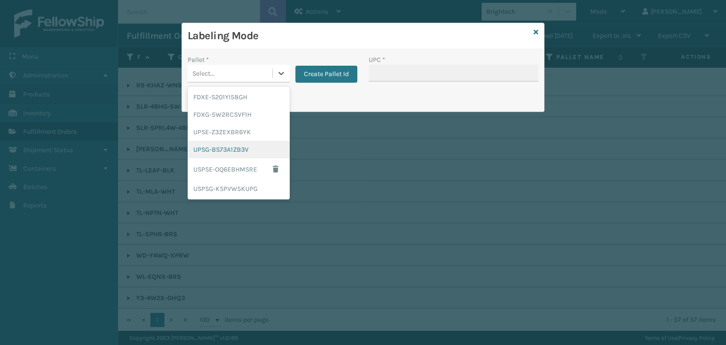
click at [231, 148] on div "UPSG-BS73A1ZB3V" at bounding box center [239, 149] width 102 height 17
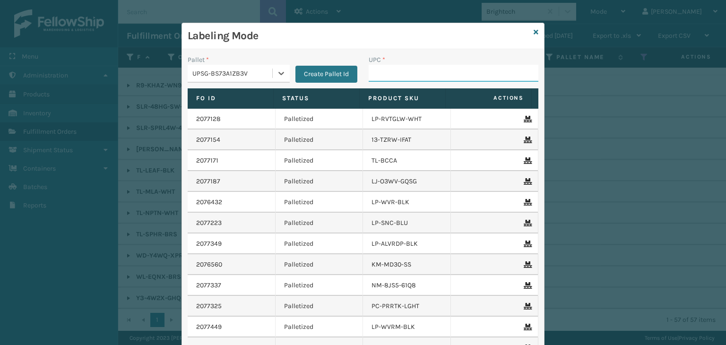
click at [380, 72] on input "UPC *" at bounding box center [453, 73] width 170 height 17
type input "5"
type input "850012486183"
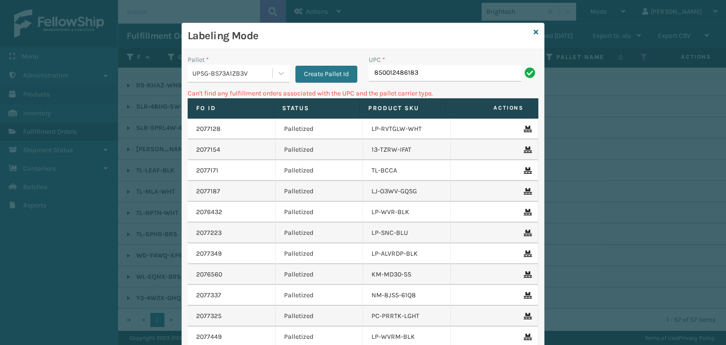
click at [192, 72] on div "UPSG-BS73A1ZB3V" at bounding box center [232, 74] width 81 height 10
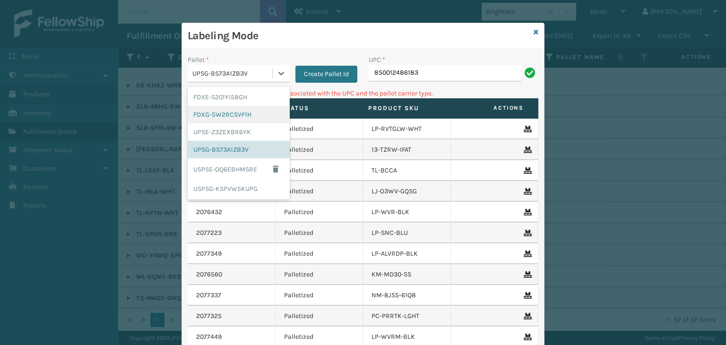
click at [202, 112] on div "FDXG-5W2RCSVF1H" at bounding box center [239, 114] width 102 height 17
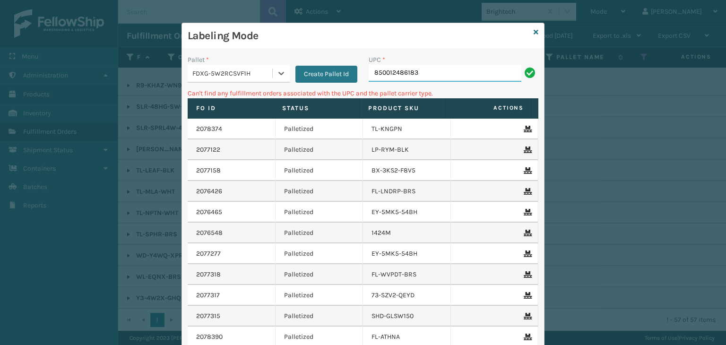
click at [438, 73] on input "850012486183" at bounding box center [444, 73] width 153 height 17
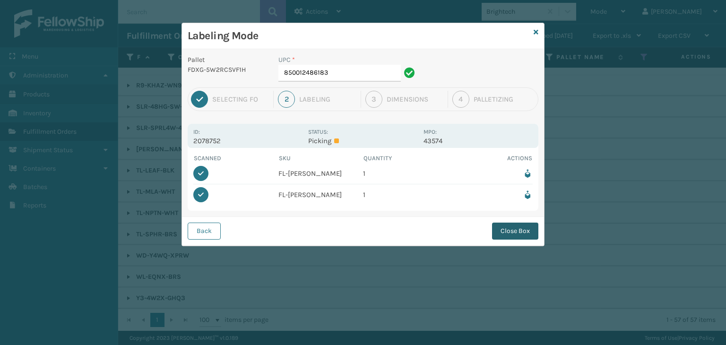
click at [505, 227] on button "Close Box" at bounding box center [515, 231] width 46 height 17
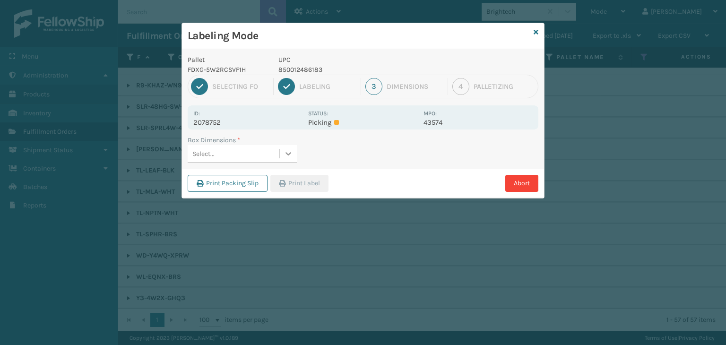
click at [280, 157] on div at bounding box center [288, 153] width 17 height 17
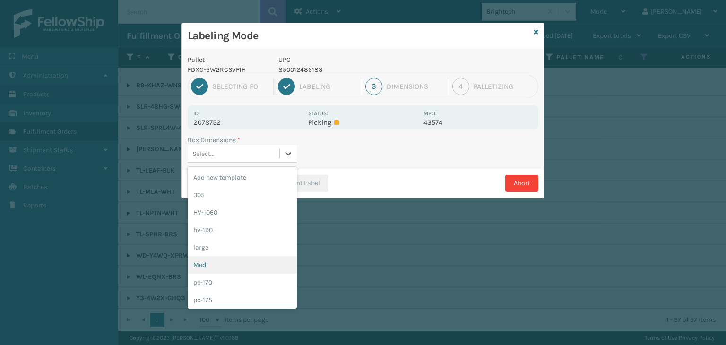
drag, startPoint x: 207, startPoint y: 263, endPoint x: 299, endPoint y: 204, distance: 108.6
click at [207, 262] on div "Med" at bounding box center [242, 264] width 109 height 17
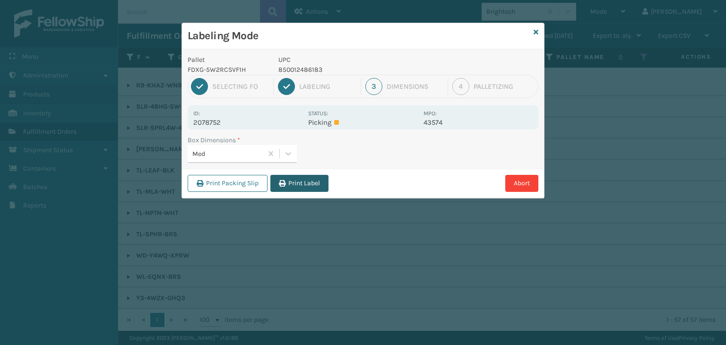
click at [300, 186] on button "Print Label" at bounding box center [299, 183] width 58 height 17
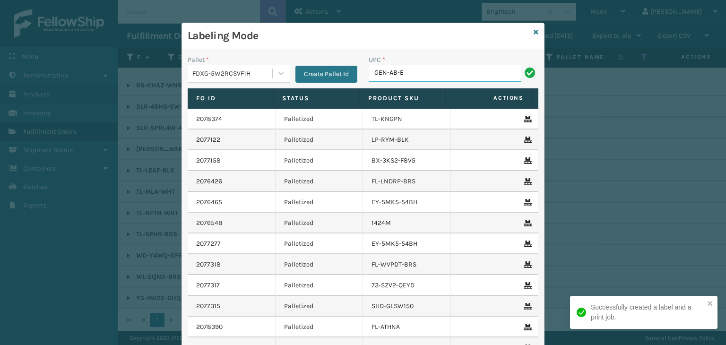
type input "GEN-AB-E-"
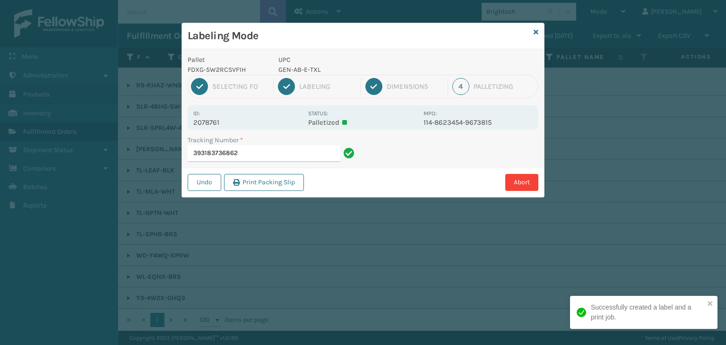
click at [290, 66] on p "GEN-AB-E-TXL" at bounding box center [347, 70] width 139 height 10
copy p "GEN-AB-E-TXL"
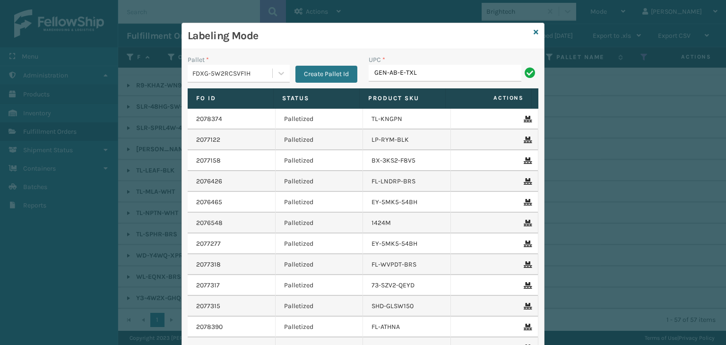
type input "GEN-AB-E-TXL"
click at [533, 32] on icon at bounding box center [535, 32] width 5 height 7
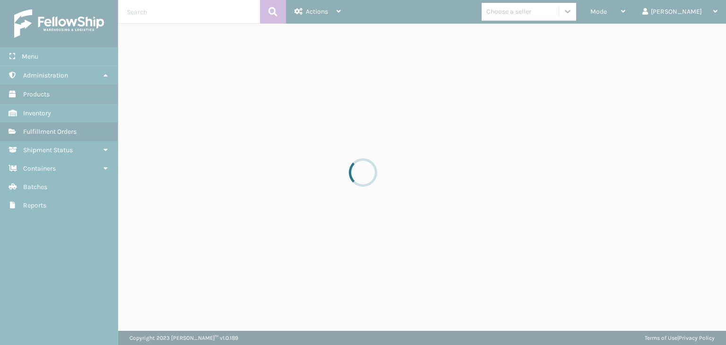
click at [570, 14] on div at bounding box center [363, 172] width 726 height 345
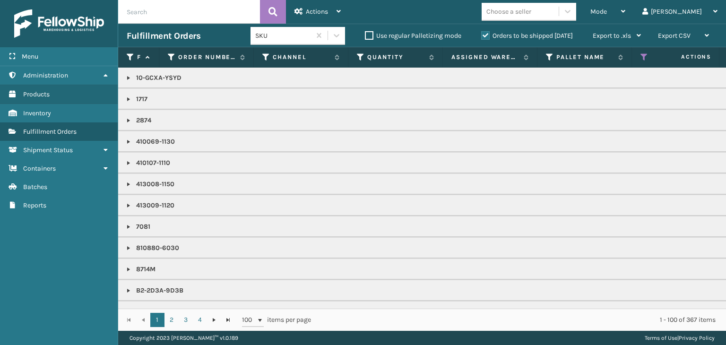
click at [558, 14] on div "Choose a seller" at bounding box center [519, 12] width 77 height 16
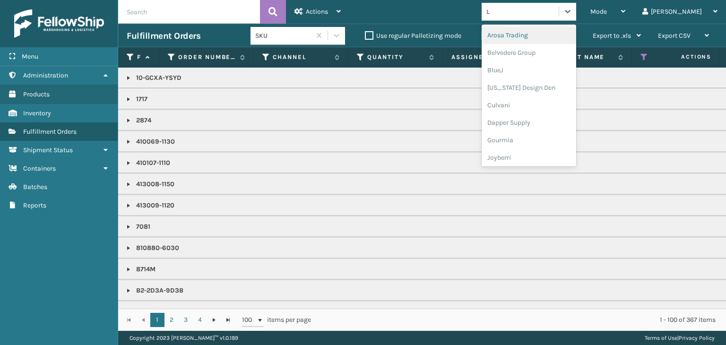
type input "LI"
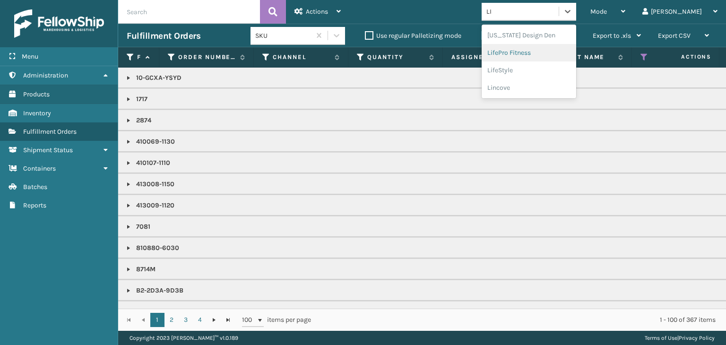
click at [568, 51] on div "LifePro Fitness" at bounding box center [528, 52] width 94 height 17
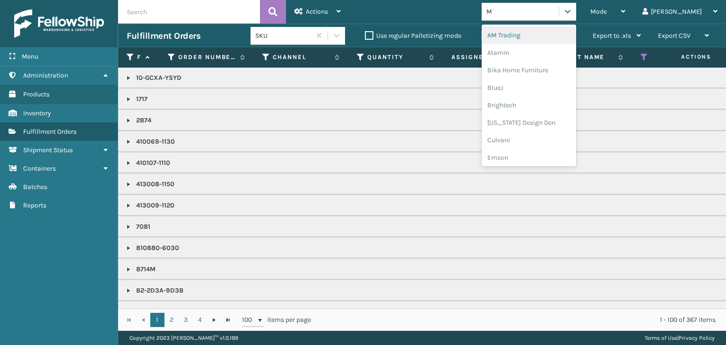
type input "MI"
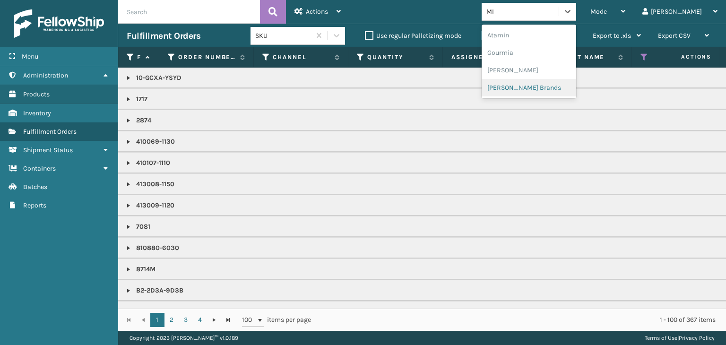
click at [547, 88] on div "Milliard Brands" at bounding box center [528, 87] width 94 height 17
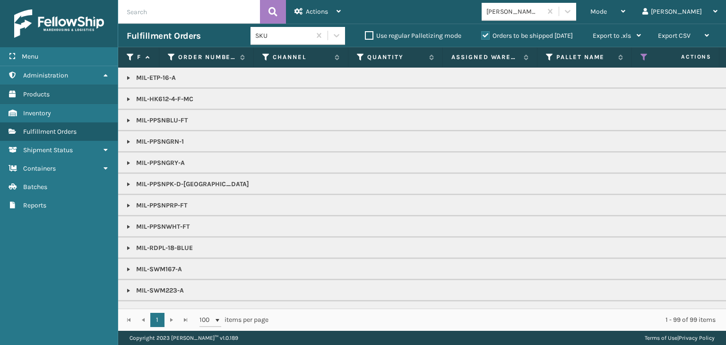
click at [131, 77] on link at bounding box center [129, 78] width 8 height 8
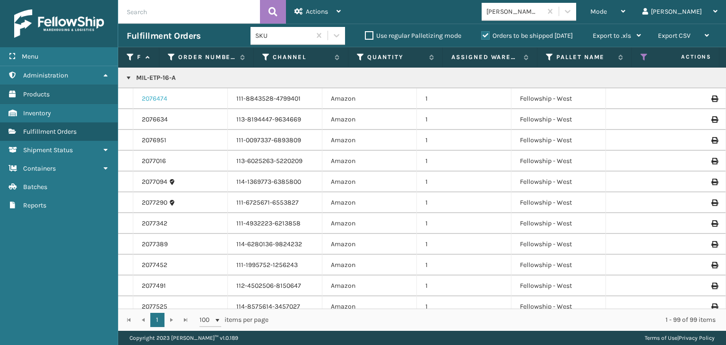
click at [152, 98] on link "2076474" at bounding box center [155, 98] width 26 height 9
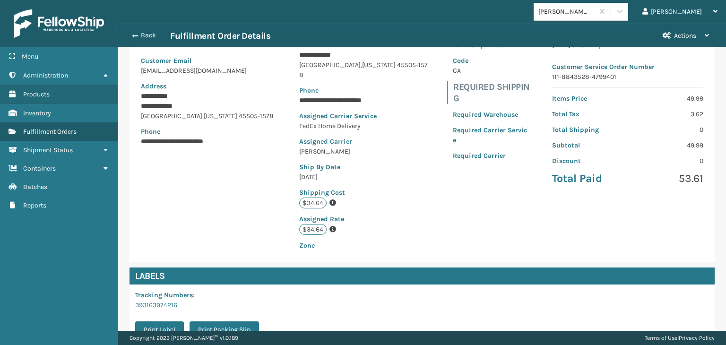
scroll to position [213, 0]
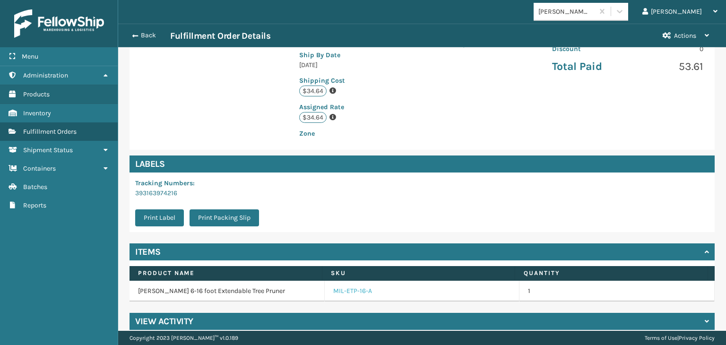
click at [347, 286] on link "MIL-ETP-16-A" at bounding box center [352, 290] width 39 height 9
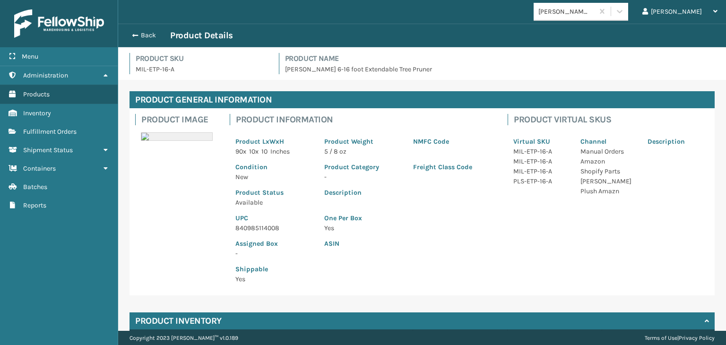
click at [251, 226] on p "840985114008" at bounding box center [273, 228] width 77 height 10
copy p "840985114008"
click at [149, 31] on button "Back" at bounding box center [148, 35] width 43 height 9
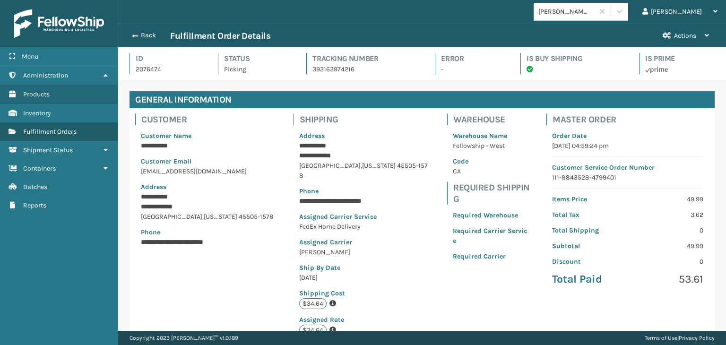
scroll to position [23, 607]
click at [149, 34] on button "Back" at bounding box center [148, 35] width 43 height 9
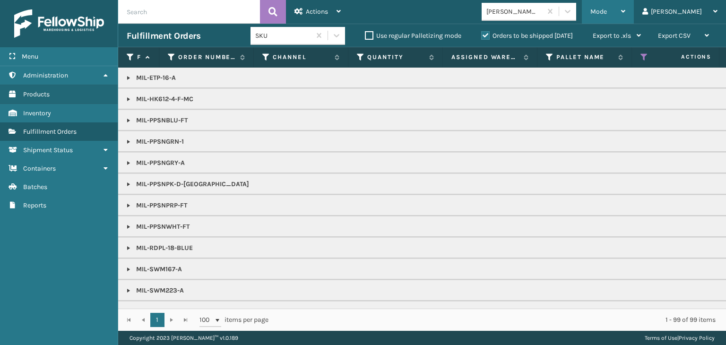
click at [625, 15] on div "Mode" at bounding box center [607, 12] width 35 height 24
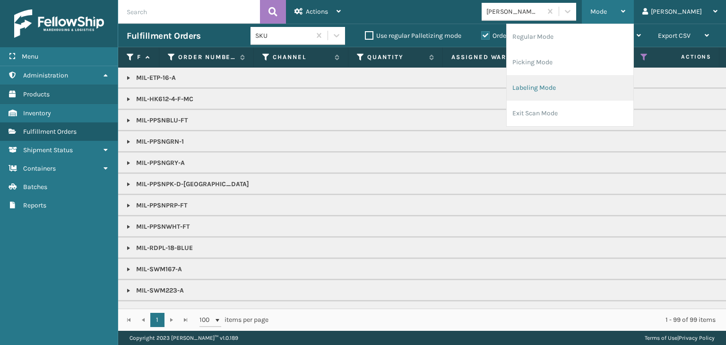
click at [601, 94] on li "Labeling Mode" at bounding box center [569, 88] width 127 height 26
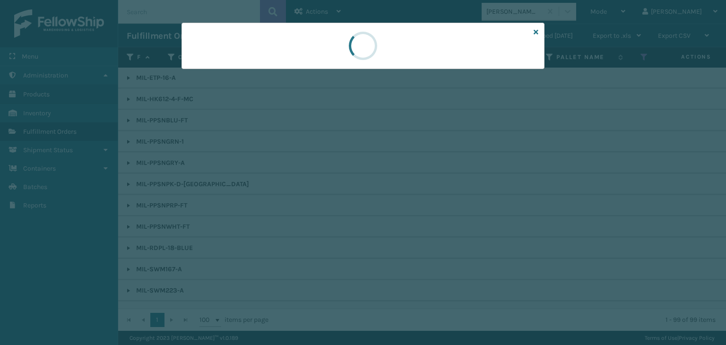
click at [214, 65] on div at bounding box center [362, 46] width 363 height 46
click at [214, 68] on div at bounding box center [362, 46] width 363 height 46
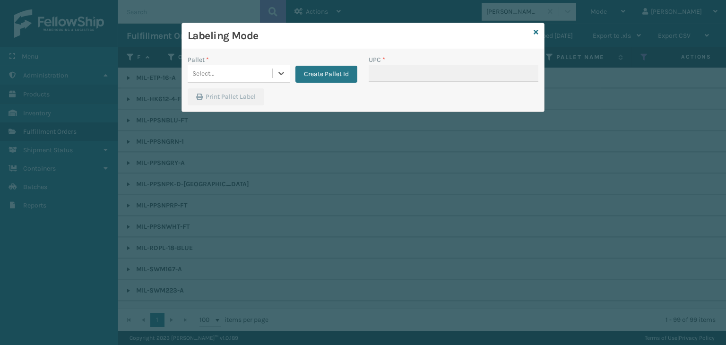
click at [211, 73] on div "Select..." at bounding box center [203, 74] width 22 height 10
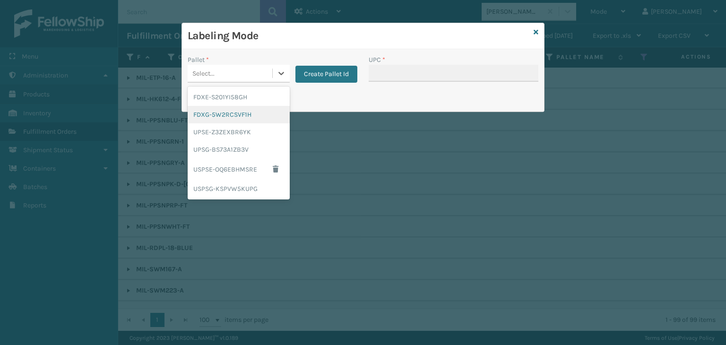
click at [213, 108] on div "FDXG-5W2RCSVF1H" at bounding box center [239, 114] width 102 height 17
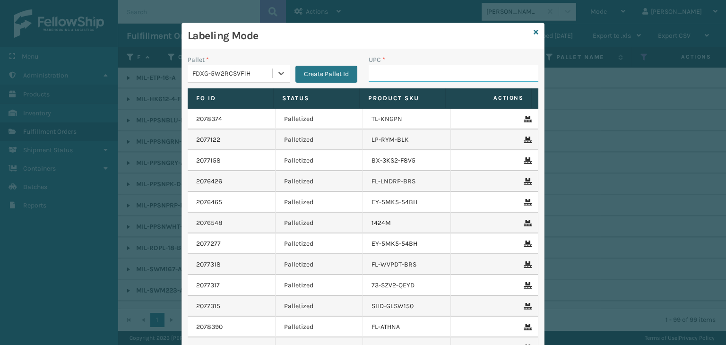
click at [394, 72] on input "UPC *" at bounding box center [453, 73] width 170 height 17
paste input "840985114008"
type input "840985114008"
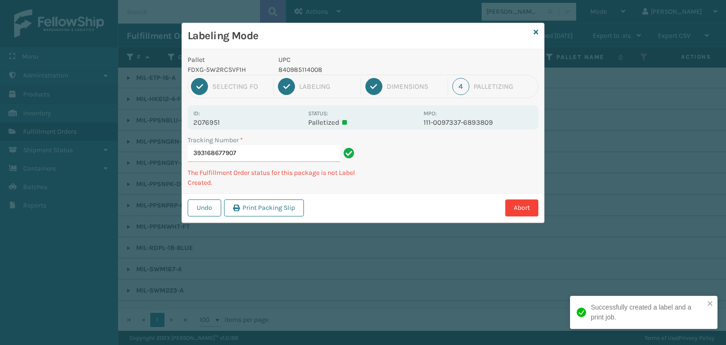
type input "393168677907840985114008"
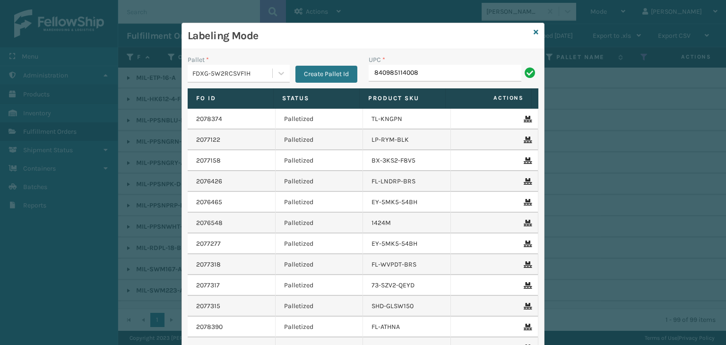
type input "840985114008"
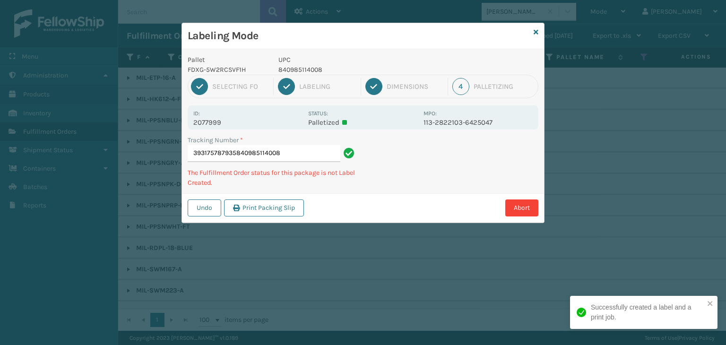
type input "393175787935840985114008840985114008"
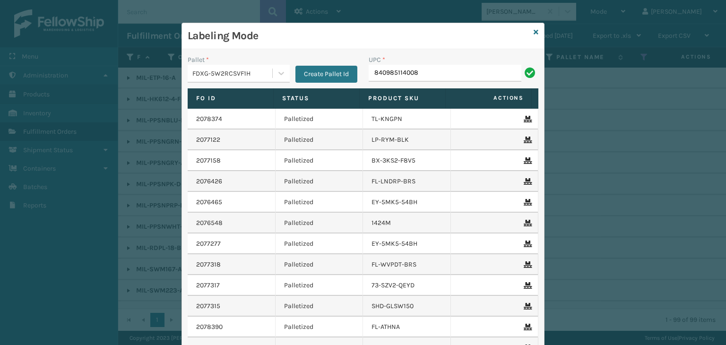
type input "840985114008"
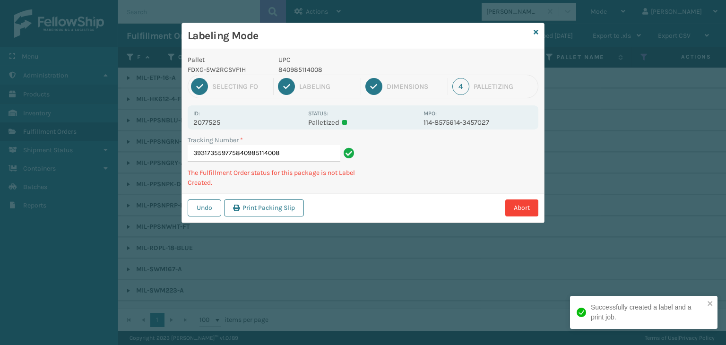
type input "393173559775840985114008840985114008"
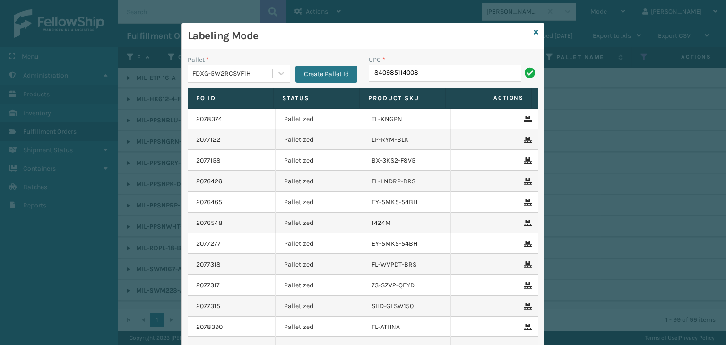
type input "840985114008"
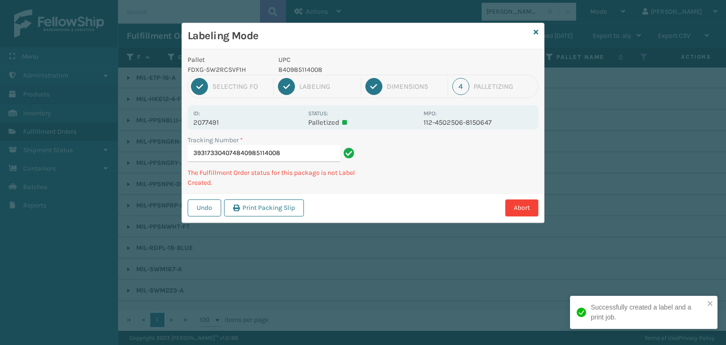
type input "393173304074840985114008840985114008"
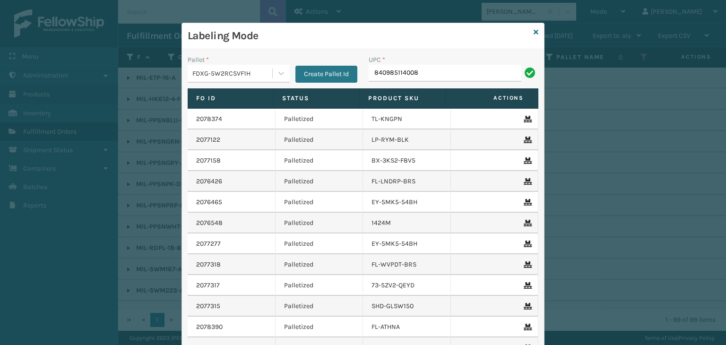
type input "840985114008"
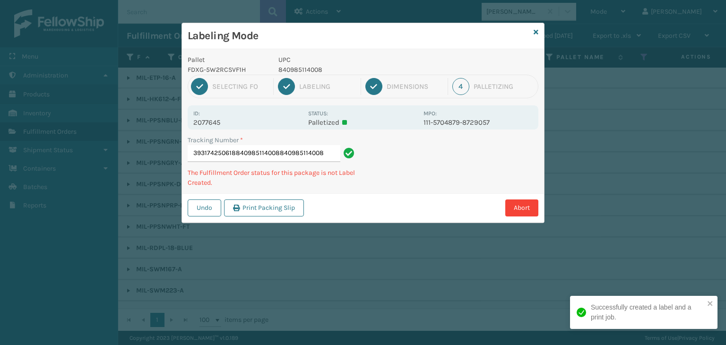
type input "393174250618840985114008840985114008840985114008"
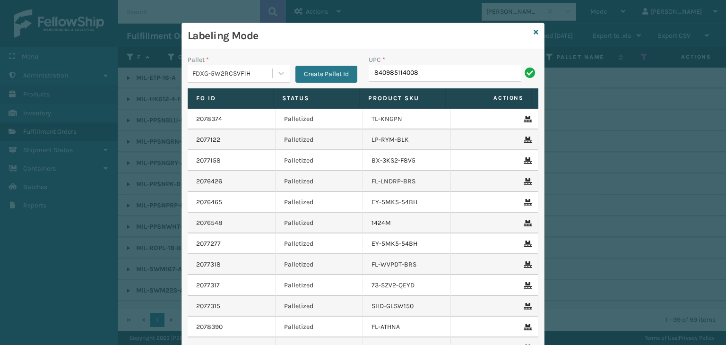
type input "840985114008"
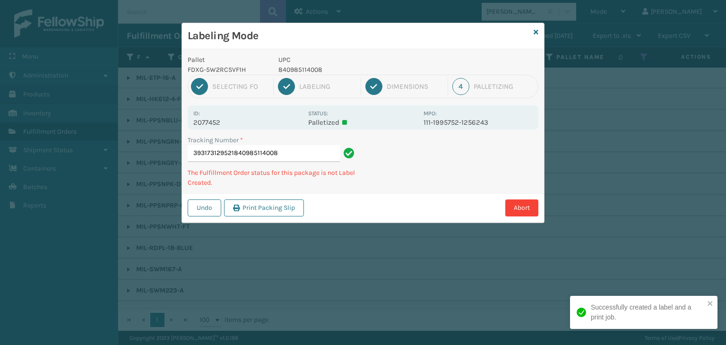
type input "393173129521840985114008840985114008"
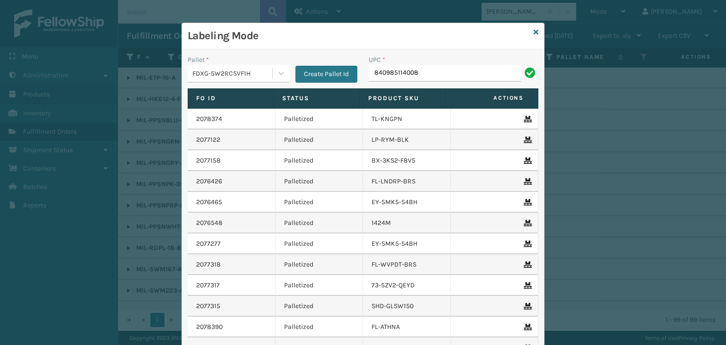
type input "840985114008"
click at [533, 32] on icon at bounding box center [535, 32] width 5 height 7
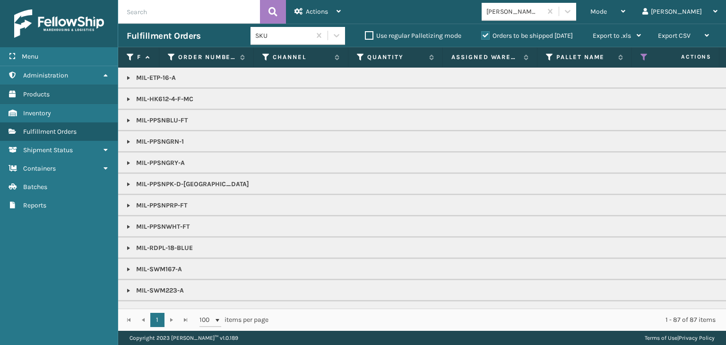
drag, startPoint x: 646, startPoint y: 9, endPoint x: 590, endPoint y: 84, distance: 94.1
click at [625, 10] on div "Mode" at bounding box center [607, 12] width 35 height 24
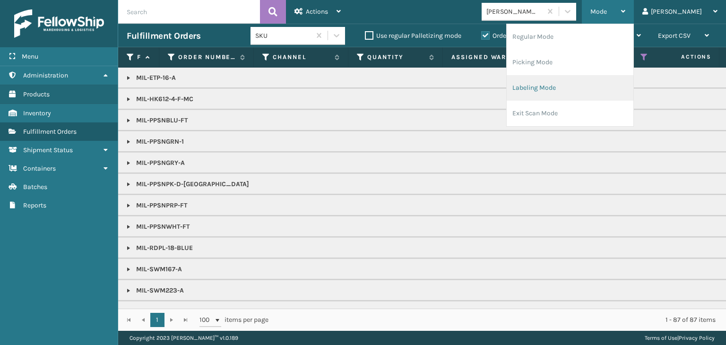
click at [588, 80] on li "Labeling Mode" at bounding box center [569, 88] width 127 height 26
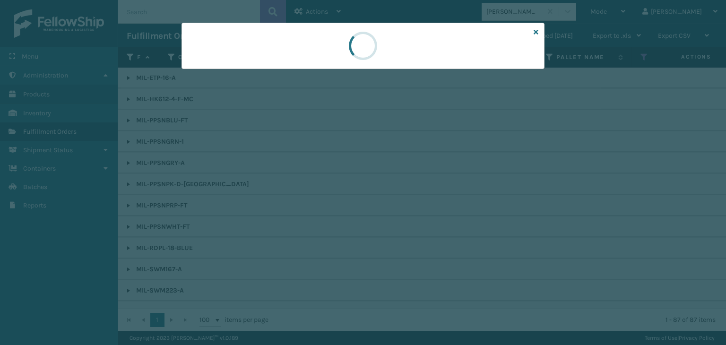
click at [206, 78] on div at bounding box center [363, 172] width 726 height 345
click at [206, 77] on div at bounding box center [363, 172] width 726 height 345
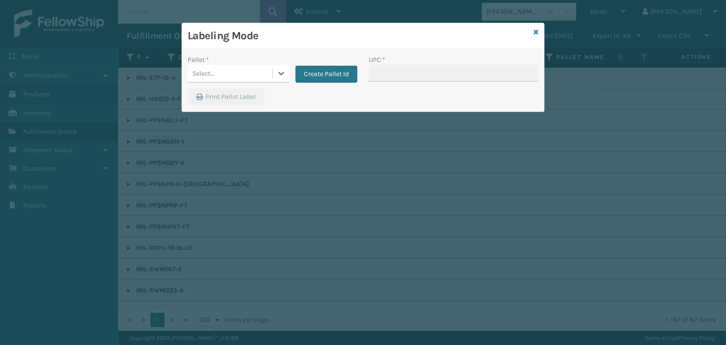
click at [206, 74] on div "Select..." at bounding box center [203, 74] width 22 height 10
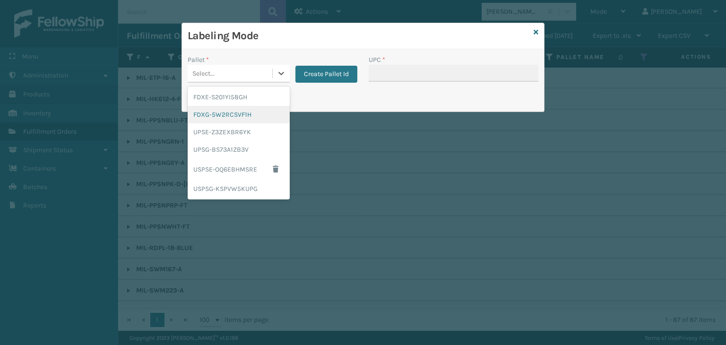
drag, startPoint x: 220, startPoint y: 113, endPoint x: 357, endPoint y: 86, distance: 139.3
click at [225, 114] on div "FDXG-5W2RCSVF1H" at bounding box center [239, 114] width 102 height 17
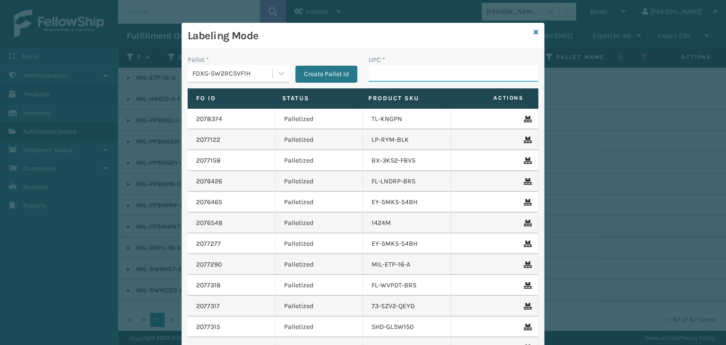
click at [397, 70] on input "UPC *" at bounding box center [453, 73] width 170 height 17
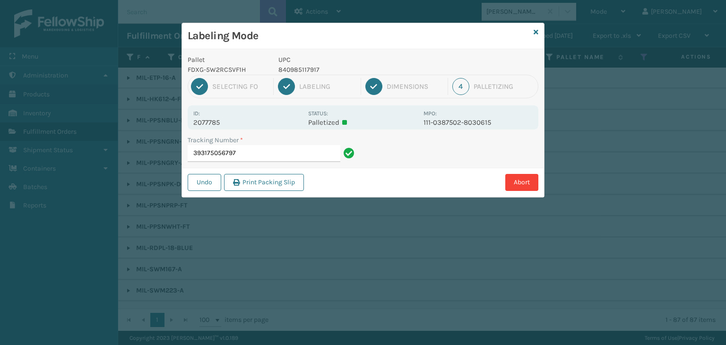
click at [293, 71] on p "840985117917" at bounding box center [347, 70] width 139 height 10
copy p "840985117917"
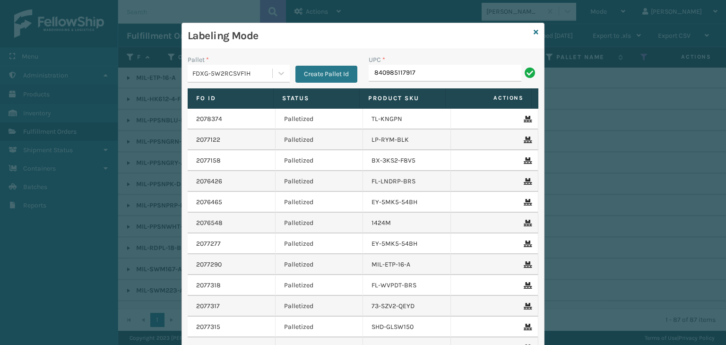
type input "840985117917"
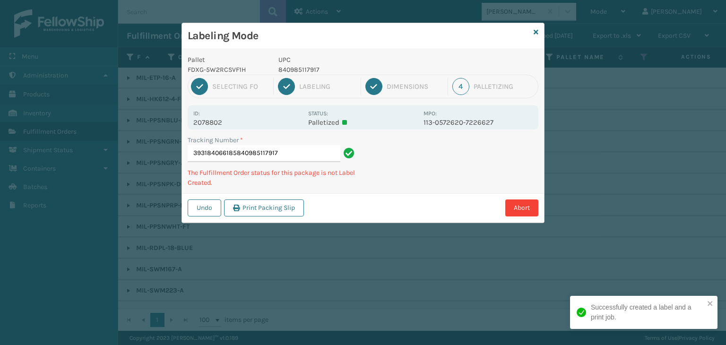
type input "393184066185840985117917840985117917"
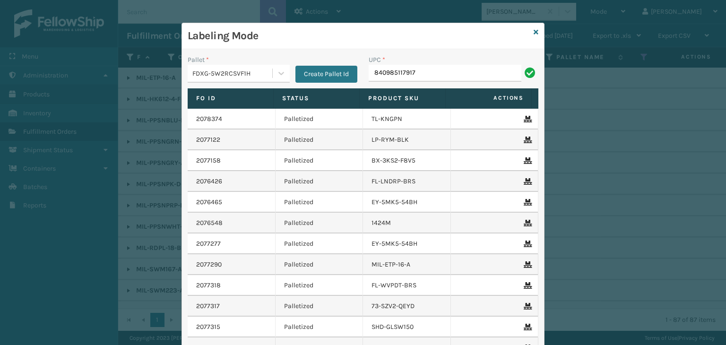
type input "840985117917"
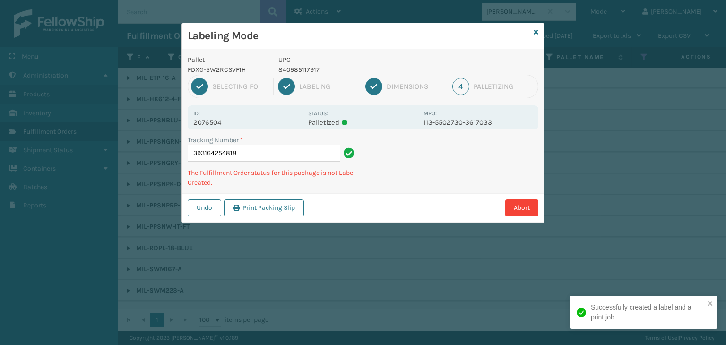
type input "393164254818840985117917"
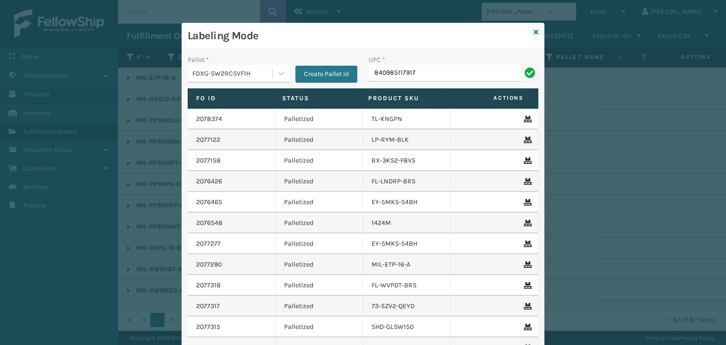
type input "840985117917"
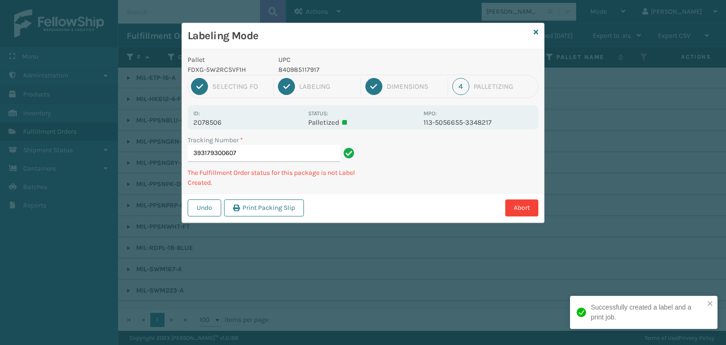
type input "393179300607840985117917"
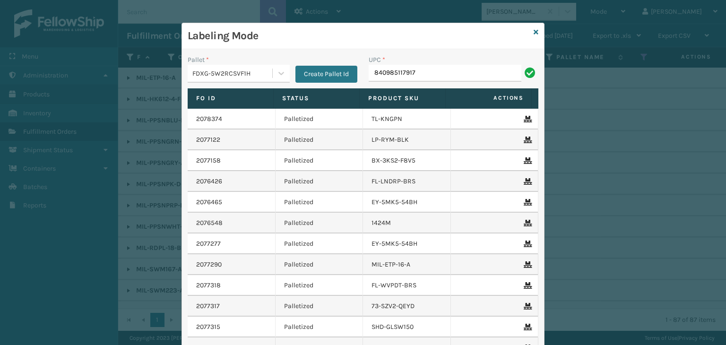
type input "840985117917"
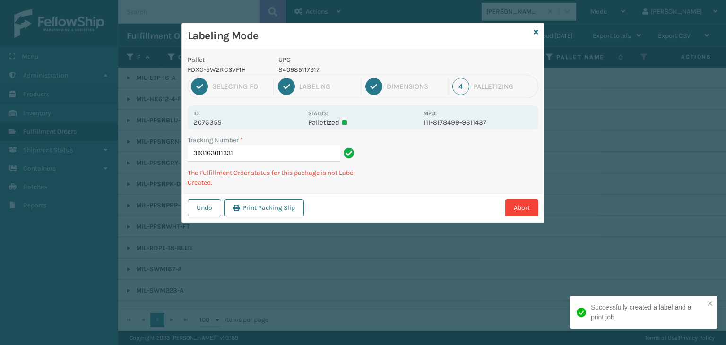
type input "393163011331840985117917"
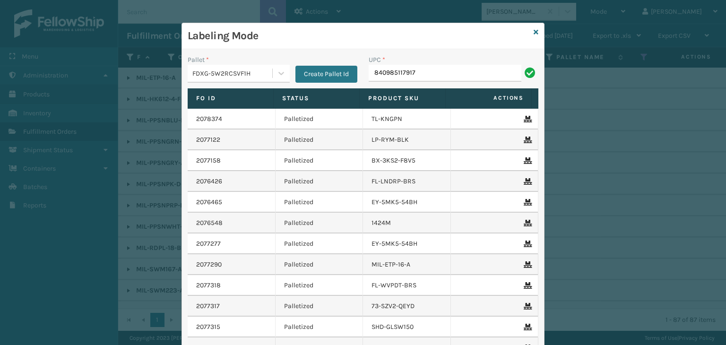
type input "840985117917"
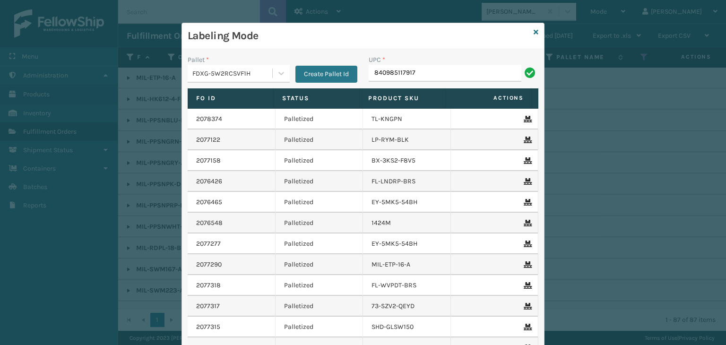
type input "840985117917"
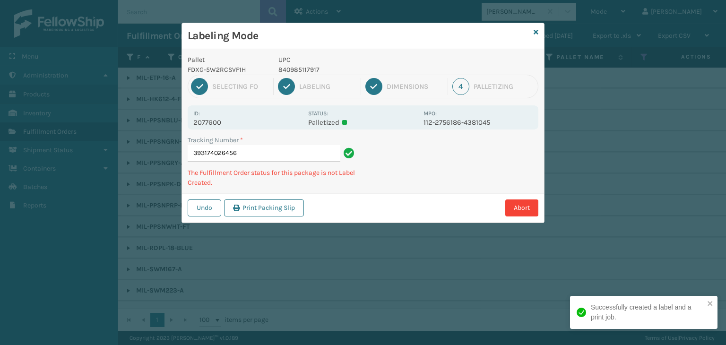
type input "393174026456840985117917"
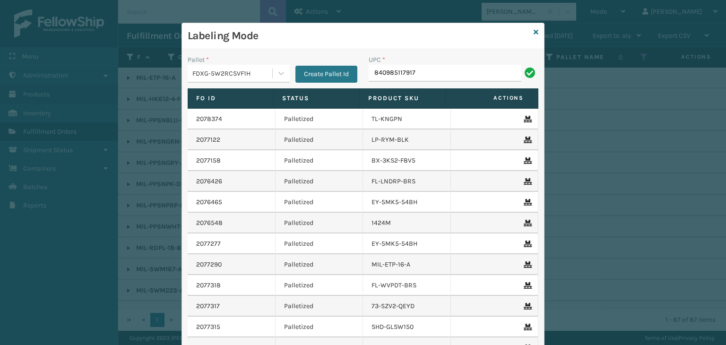
type input "840985117917"
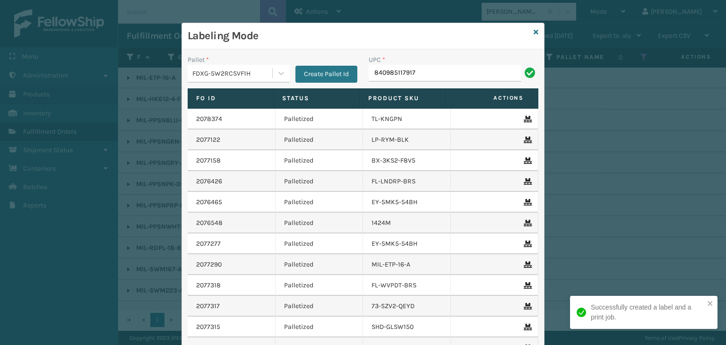
type input "840985117917"
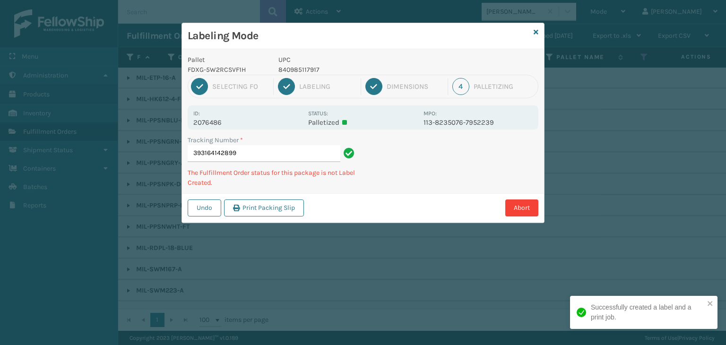
type input "393164142899840985117917"
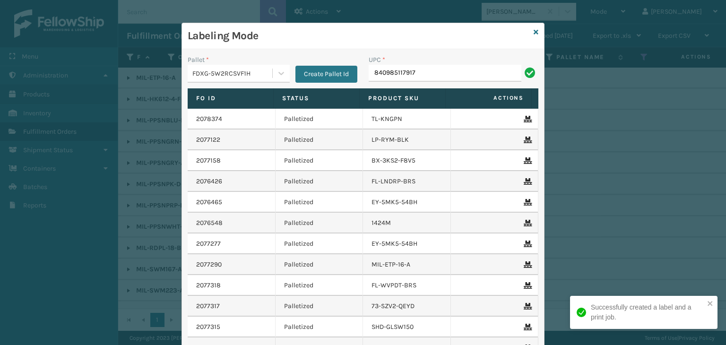
type input "840985117917"
click at [378, 120] on td "TL-KNGPN" at bounding box center [407, 119] width 88 height 21
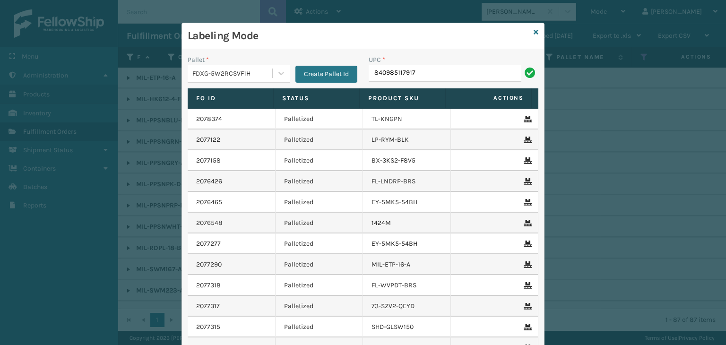
click at [487, 85] on div "UPC * 840985117917" at bounding box center [453, 72] width 181 height 34
click at [486, 79] on input "840985117917" at bounding box center [444, 73] width 153 height 17
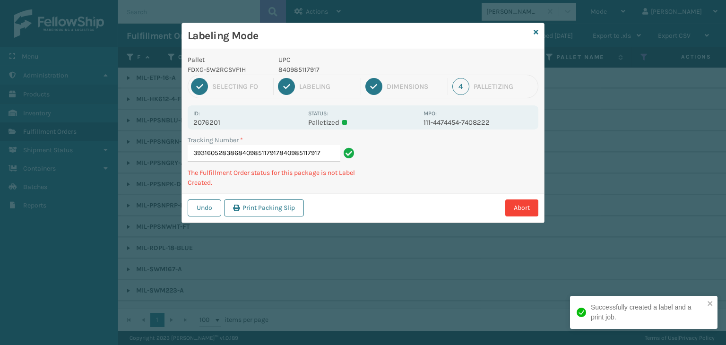
type input "393160528386840985117917840985117917840985117917"
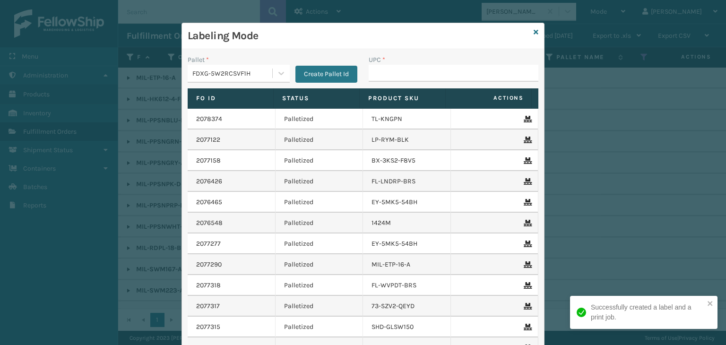
type input "V"
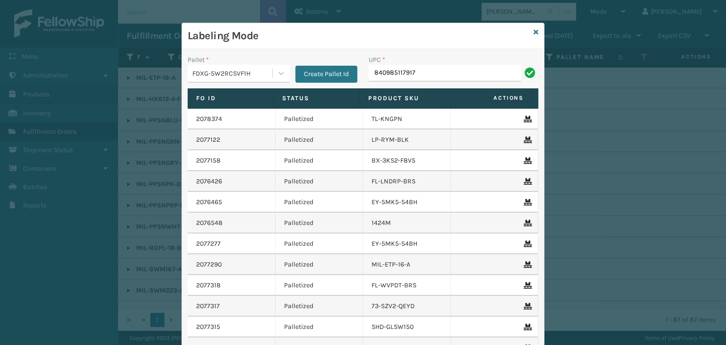
type input "840985117917"
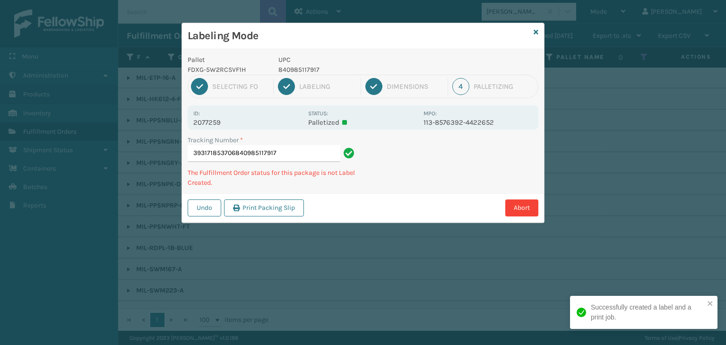
type input "393171853706840985117917840985117917"
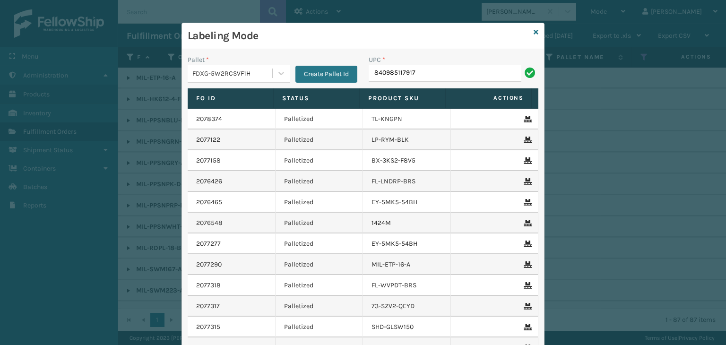
type input "840985117917"
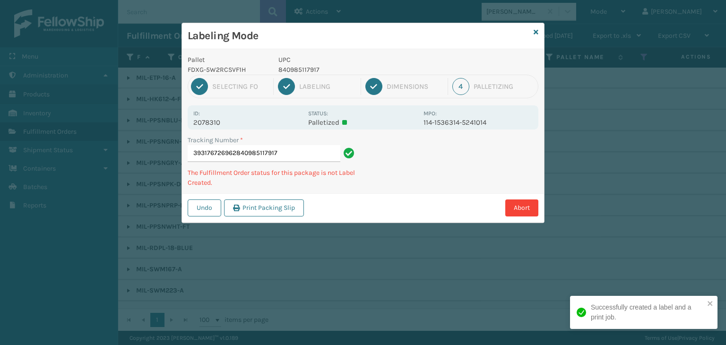
type input "393176726962840985117917840985117917"
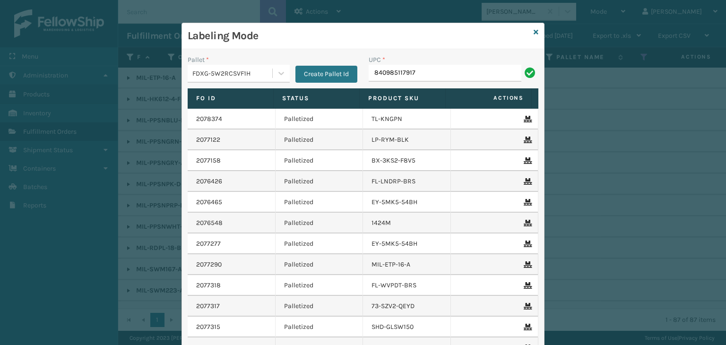
type input "840985117917"
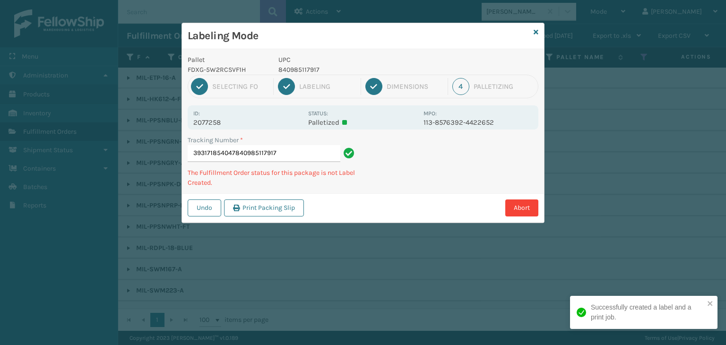
type input "393171854047840985117917840985117917"
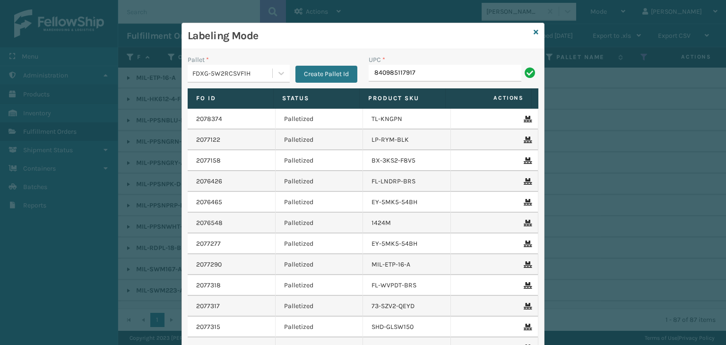
type input "840985117917"
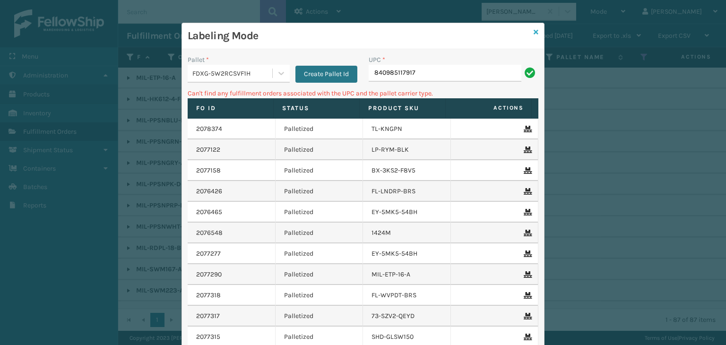
click at [533, 31] on icon at bounding box center [535, 32] width 5 height 7
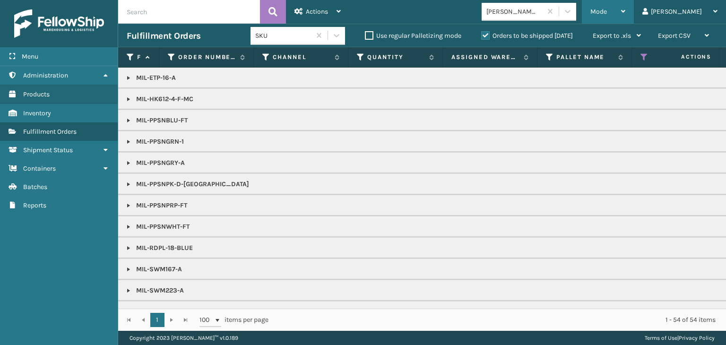
click at [625, 9] on div "Mode" at bounding box center [607, 12] width 35 height 24
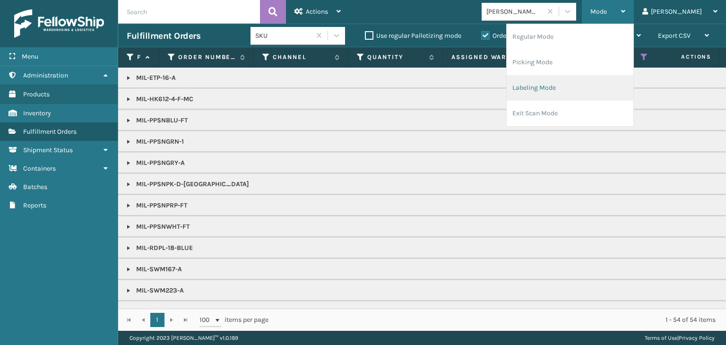
click at [614, 86] on li "Labeling Mode" at bounding box center [569, 88] width 127 height 26
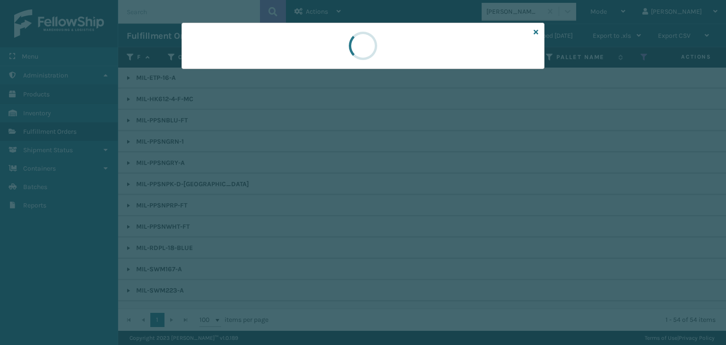
click at [202, 78] on div at bounding box center [363, 172] width 726 height 345
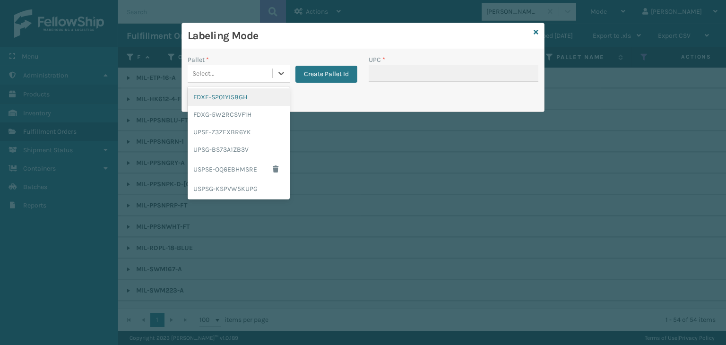
click at [202, 78] on div "Select..." at bounding box center [203, 74] width 22 height 10
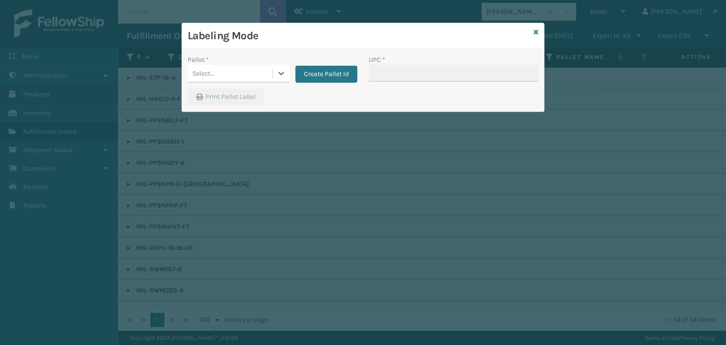
click at [202, 75] on div "Select..." at bounding box center [203, 74] width 22 height 10
click at [206, 76] on div "Select..." at bounding box center [203, 74] width 22 height 10
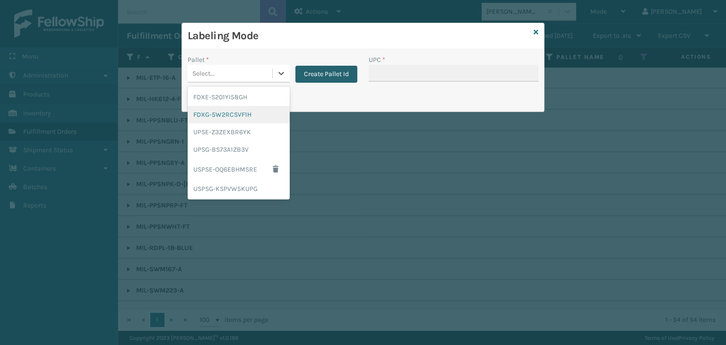
drag, startPoint x: 223, startPoint y: 115, endPoint x: 346, endPoint y: 75, distance: 129.4
click at [227, 115] on div "FDXG-5W2RCSVF1H" at bounding box center [239, 114] width 102 height 17
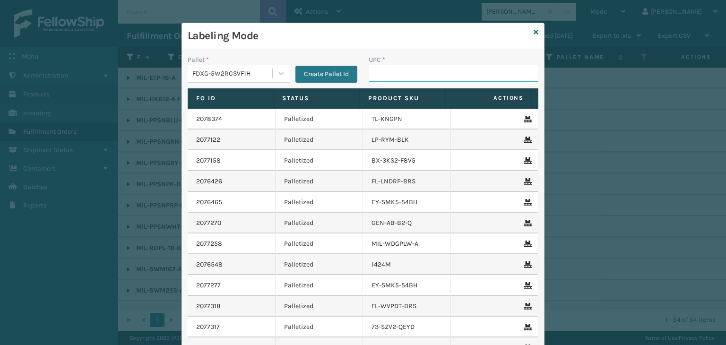
click at [368, 69] on input "UPC *" at bounding box center [453, 73] width 170 height 17
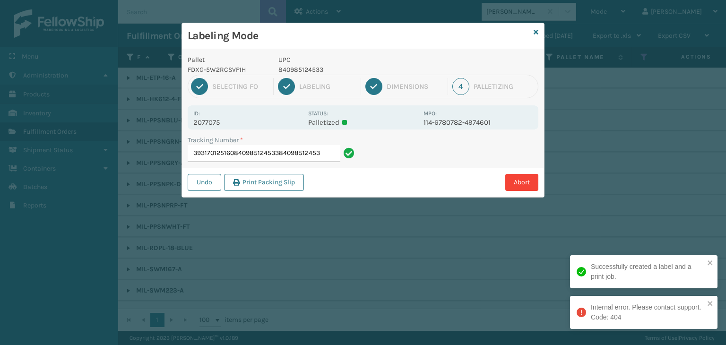
type input "393170125160840985124533840985124533"
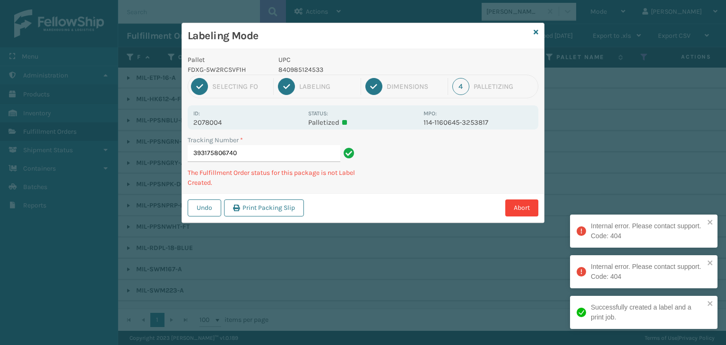
click at [309, 63] on p "UPC" at bounding box center [347, 60] width 139 height 10
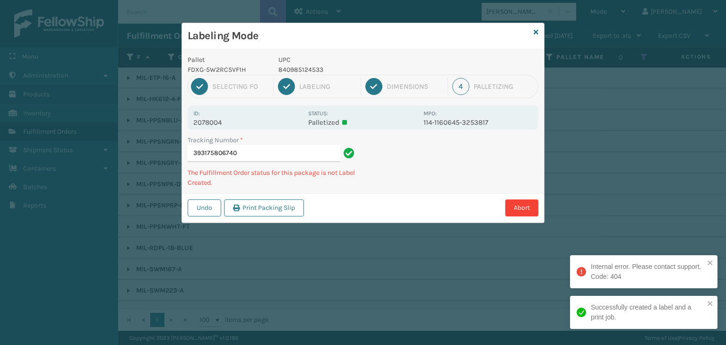
click at [309, 65] on p "840985124533" at bounding box center [347, 70] width 139 height 10
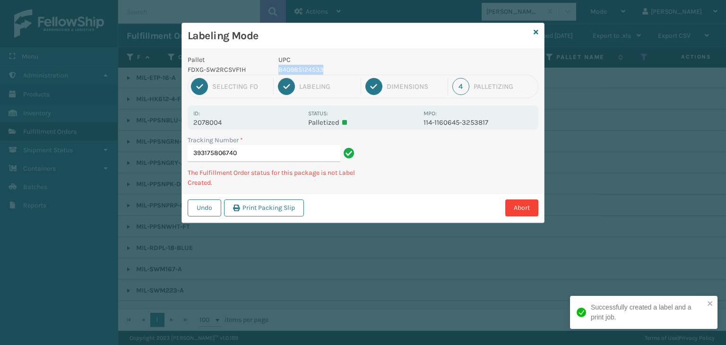
copy p "840985124533"
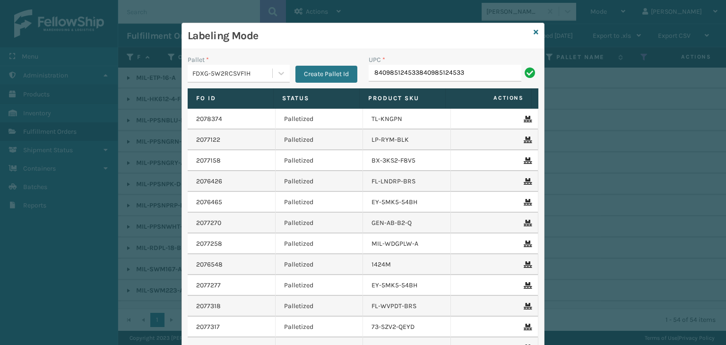
drag, startPoint x: 414, startPoint y: 71, endPoint x: 503, endPoint y: 85, distance: 89.9
click at [503, 82] on div "UPC * 840985124533840985124533" at bounding box center [453, 72] width 181 height 34
type input "840985124533"
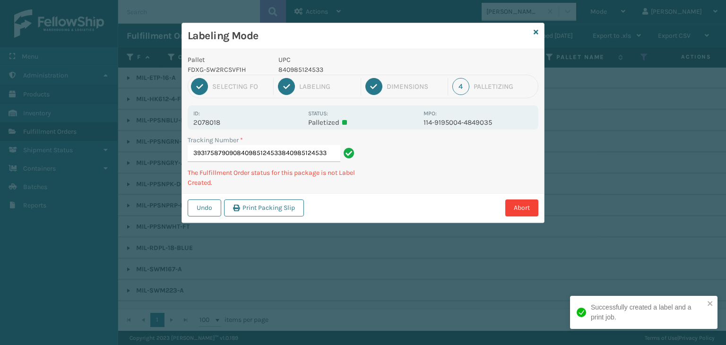
type input "393175879090840985124533840985124533840985124533"
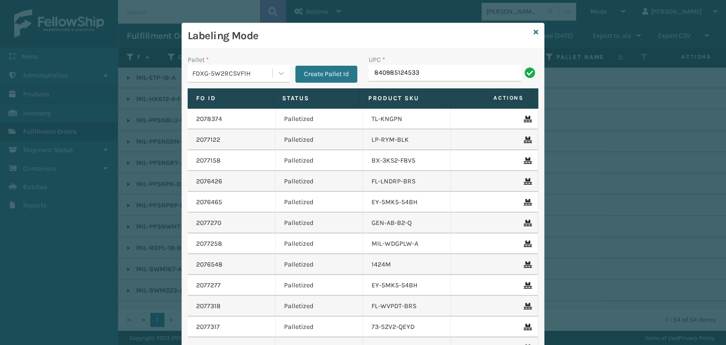
type input "840985124533"
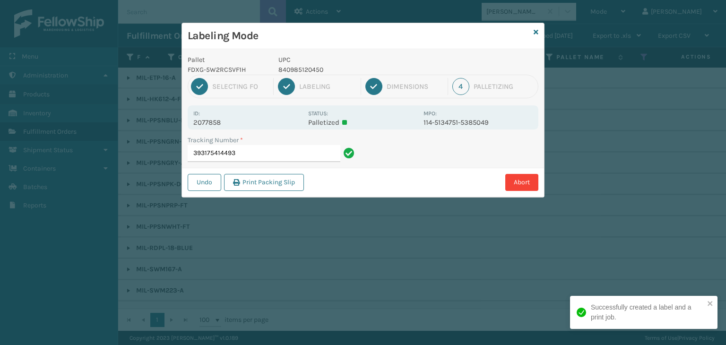
click at [296, 63] on p "UPC" at bounding box center [347, 60] width 139 height 10
click at [296, 68] on p "840985120450" at bounding box center [347, 70] width 139 height 10
copy p "840985120450"
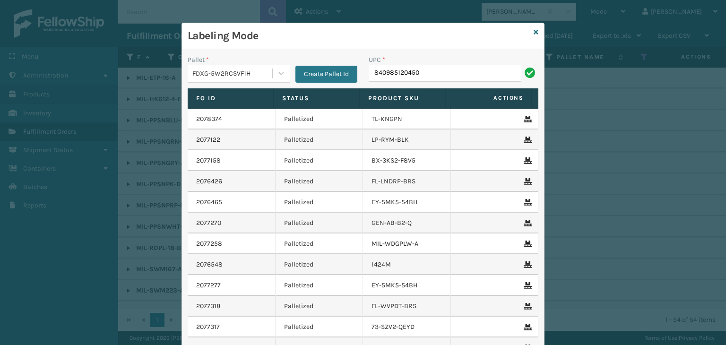
type input "840985120450"
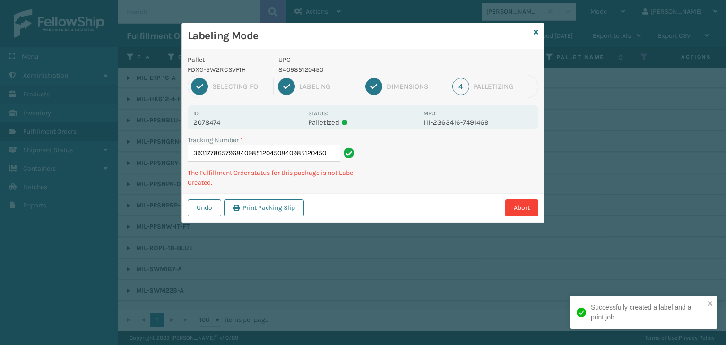
type input "393177865796840985120450840985120450840985120450"
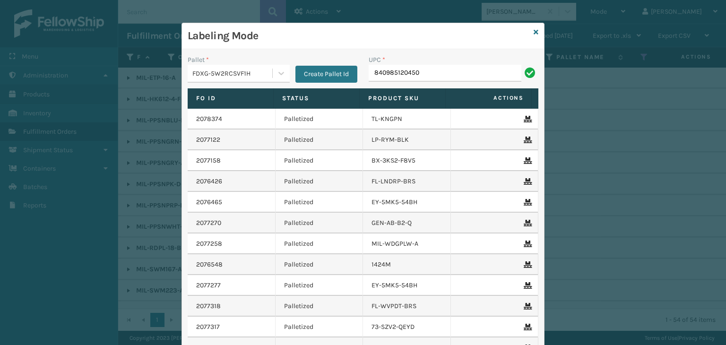
type input "840985120450"
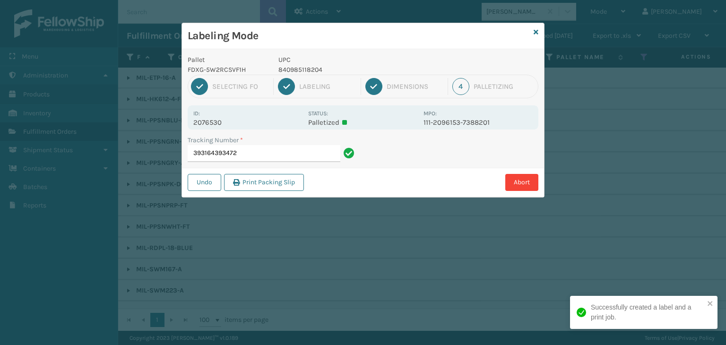
click at [296, 68] on p "840985118204" at bounding box center [347, 70] width 139 height 10
copy p "840985118204"
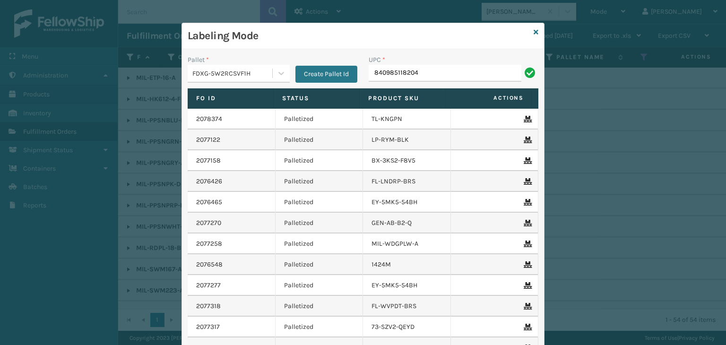
type input "840985118204"
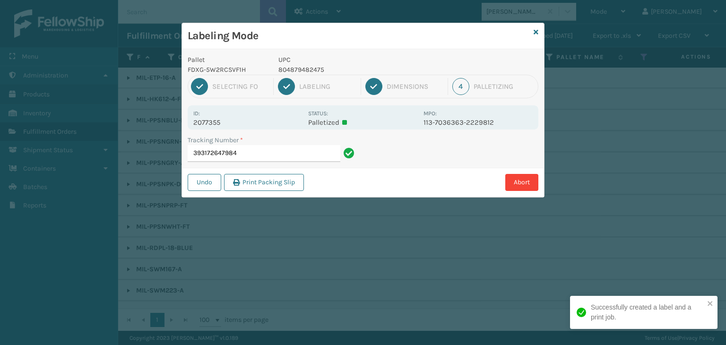
click at [309, 72] on p "804879482475" at bounding box center [347, 70] width 139 height 10
copy p "804879482475"
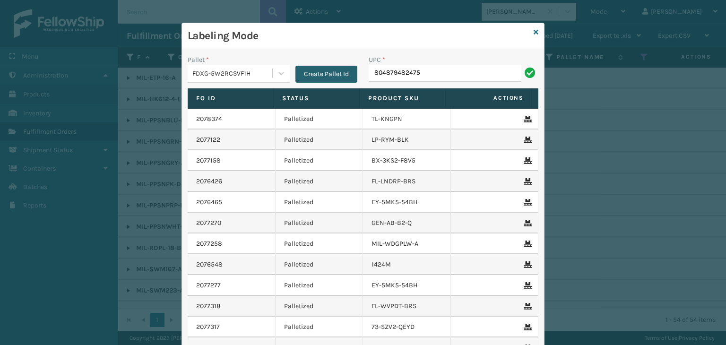
type input "804879482475"
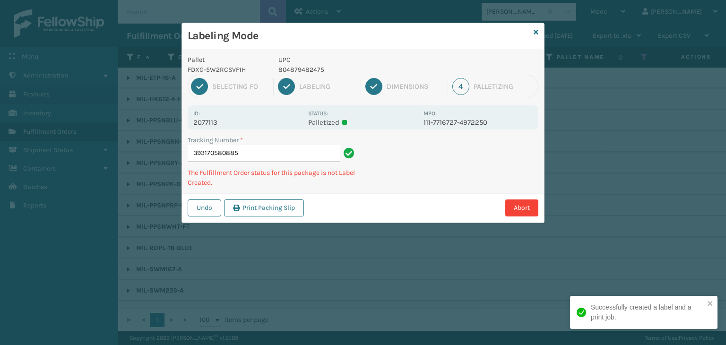
click at [310, 69] on p "804879482475" at bounding box center [347, 70] width 139 height 10
copy p "804879482475"
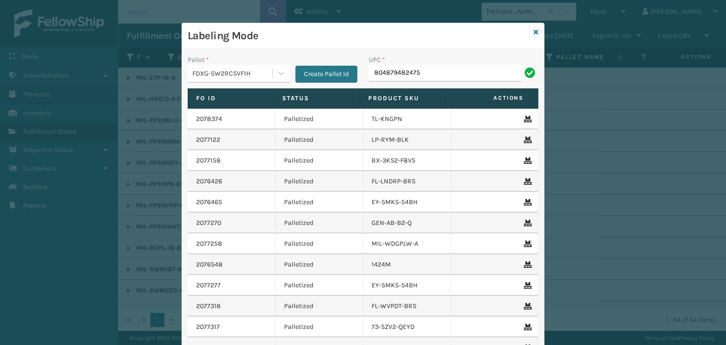
type input "804879482475"
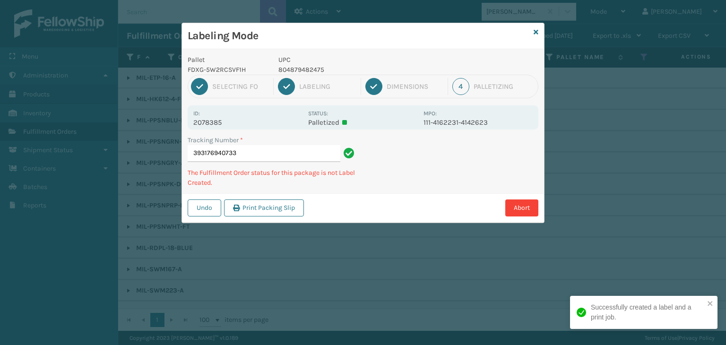
type input "393176940733804879482475"
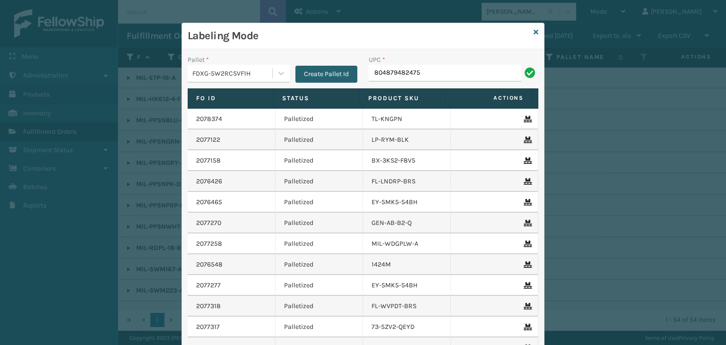
type input "804879482475"
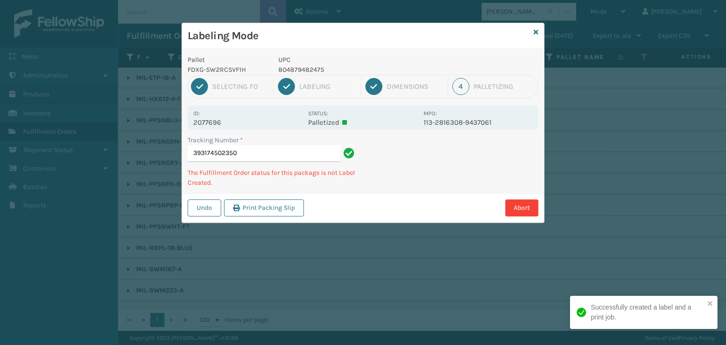
type input "393174502350804879482475"
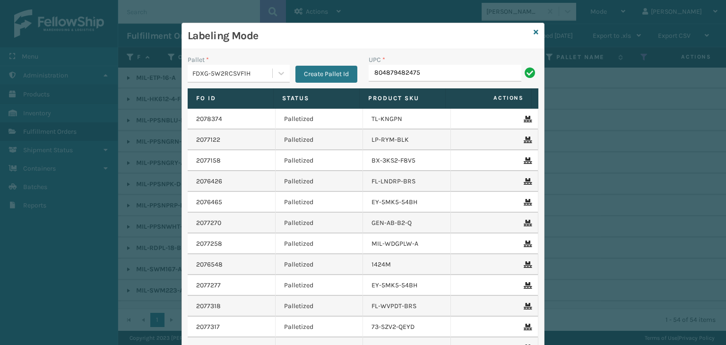
type input "804879482475"
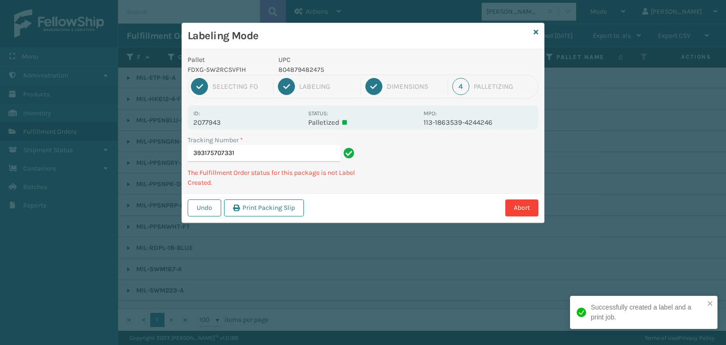
type input "393175707331804879482475"
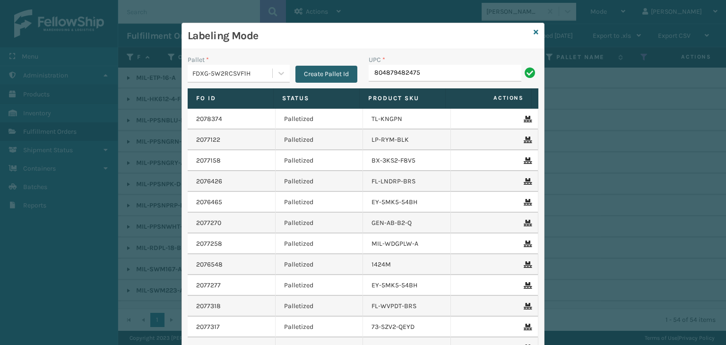
type input "804879482475"
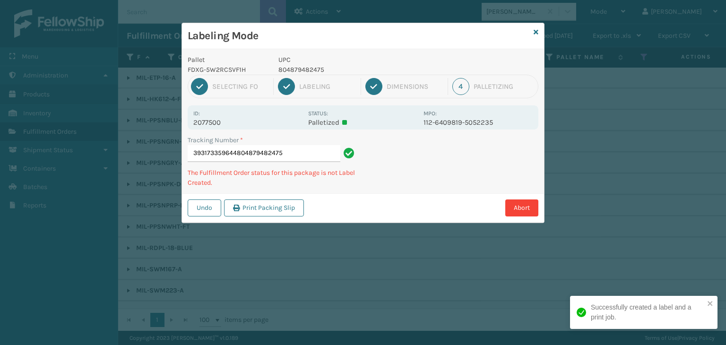
type input "393173359644804879482475804879482475"
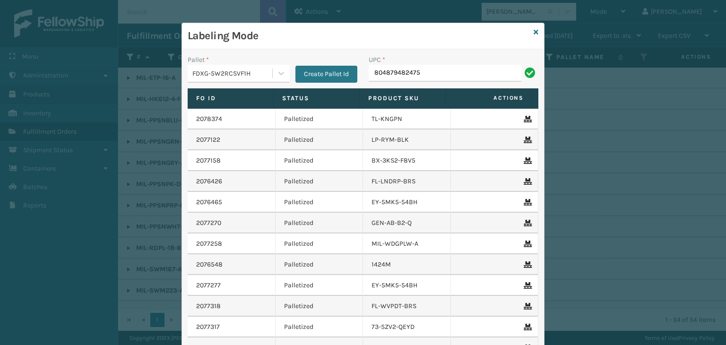
type input "804879482475"
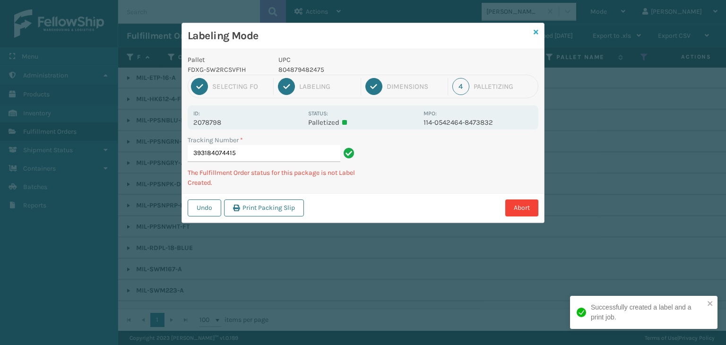
click at [537, 29] on icon at bounding box center [535, 32] width 5 height 7
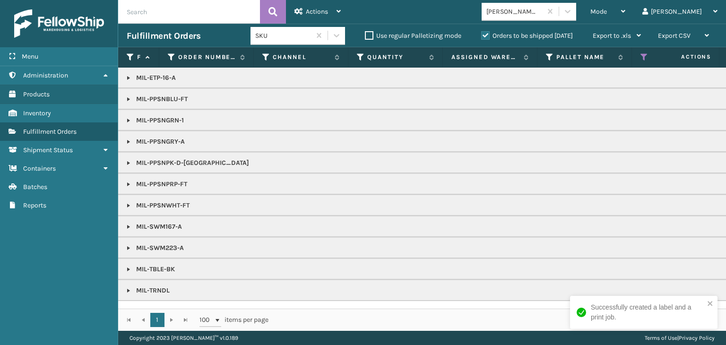
click at [131, 77] on link at bounding box center [129, 78] width 8 height 8
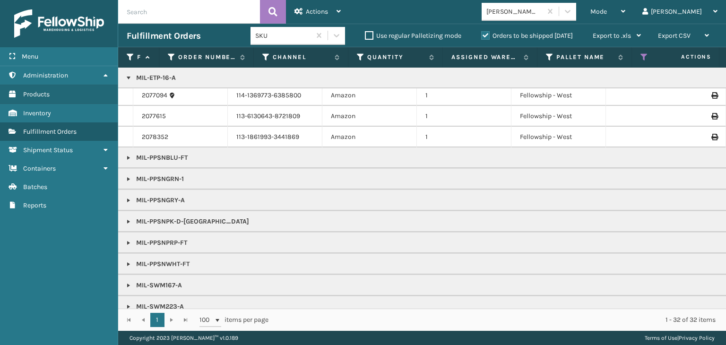
scroll to position [47, 0]
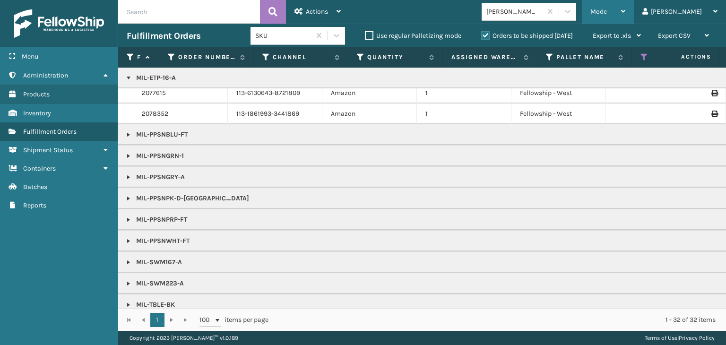
click at [607, 12] on span "Mode" at bounding box center [598, 12] width 17 height 8
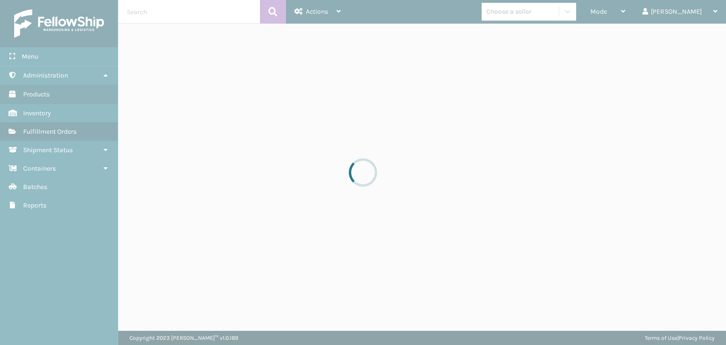
click at [623, 10] on div at bounding box center [363, 172] width 726 height 345
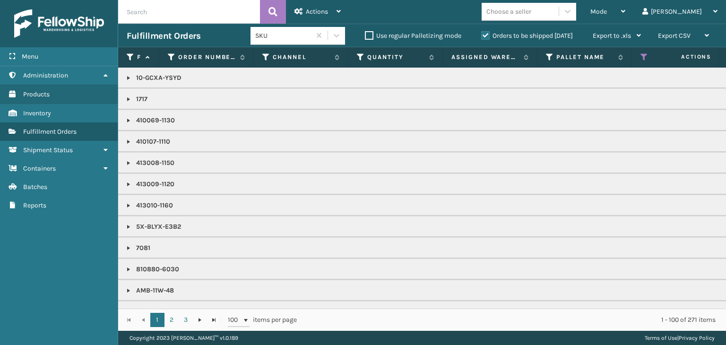
click at [623, 10] on div "Mode Regular Mode Picking Mode Labeling Mode Exit Scan Mode" at bounding box center [608, 12] width 52 height 24
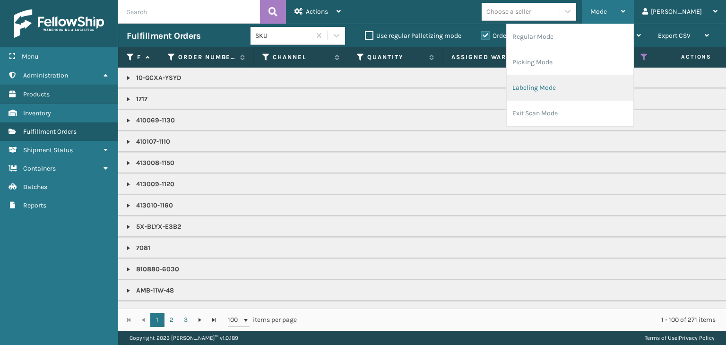
click at [577, 91] on li "Labeling Mode" at bounding box center [569, 88] width 127 height 26
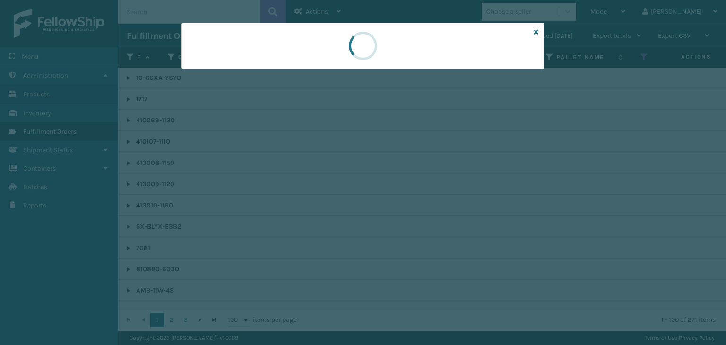
click at [195, 70] on div at bounding box center [363, 172] width 726 height 345
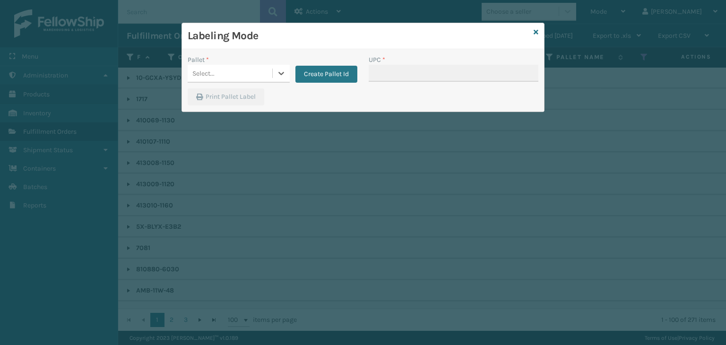
click at [195, 70] on div "Select..." at bounding box center [203, 74] width 22 height 10
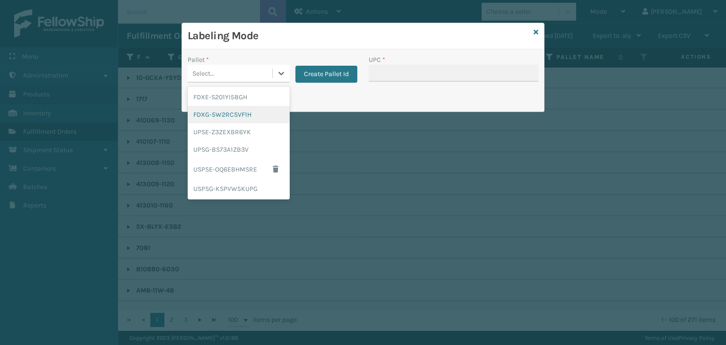
drag, startPoint x: 220, startPoint y: 117, endPoint x: 384, endPoint y: 84, distance: 167.1
click at [226, 114] on div "FDXG-5W2RCSVF1H" at bounding box center [239, 114] width 102 height 17
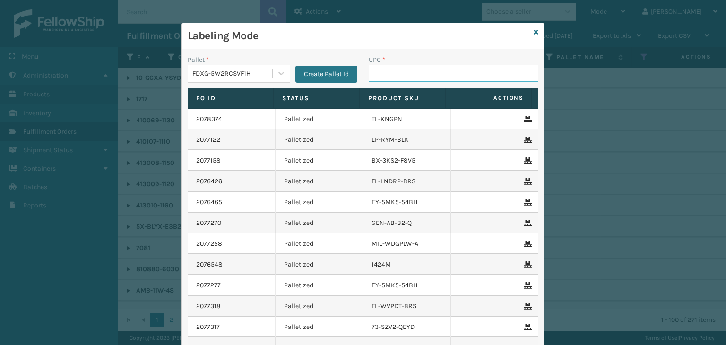
click at [386, 78] on input "UPC *" at bounding box center [453, 73] width 170 height 17
paste input "804879482475"
type input "804879482475"
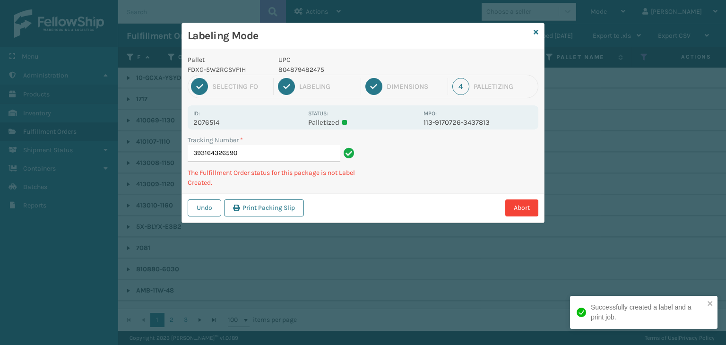
type input "393164326590804879482475"
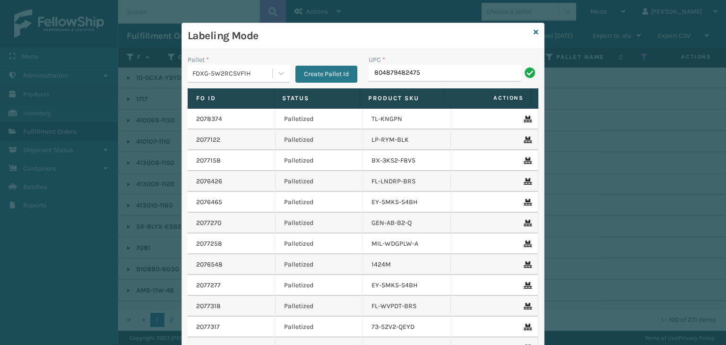
type input "804879482475"
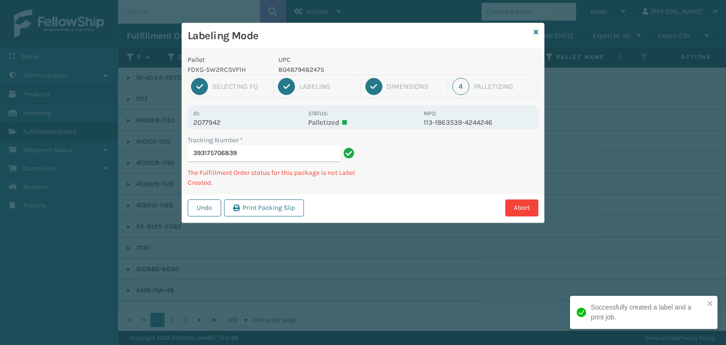
type input "393175706839804879482475"
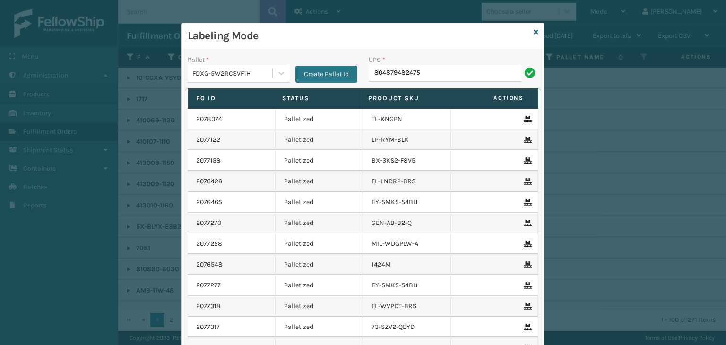
type input "804879482475"
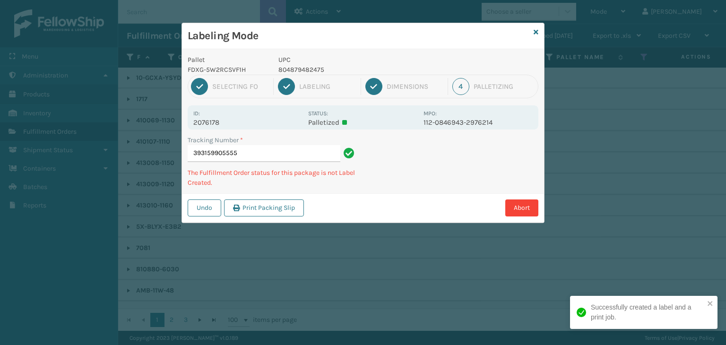
type input "393159905555804879482475"
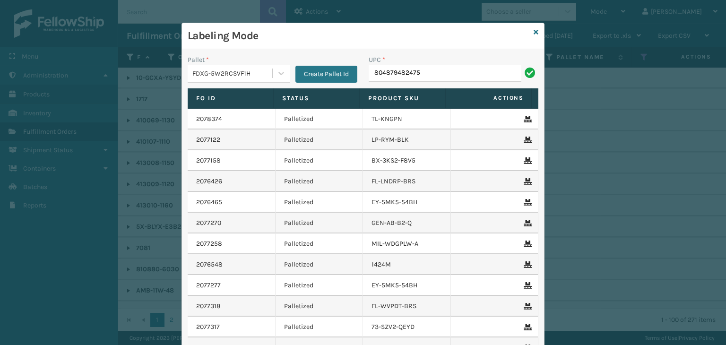
type input "804879482475"
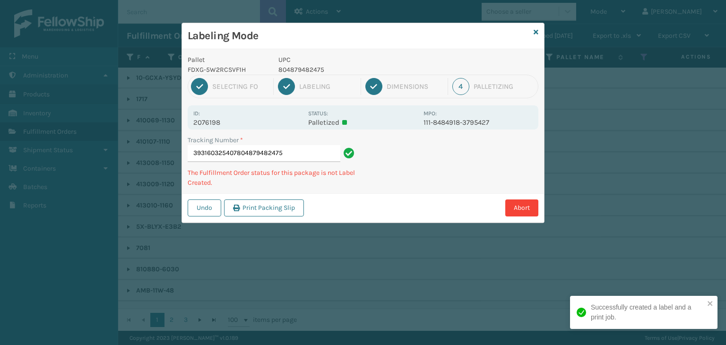
type input "393160325407804879482475804879482475"
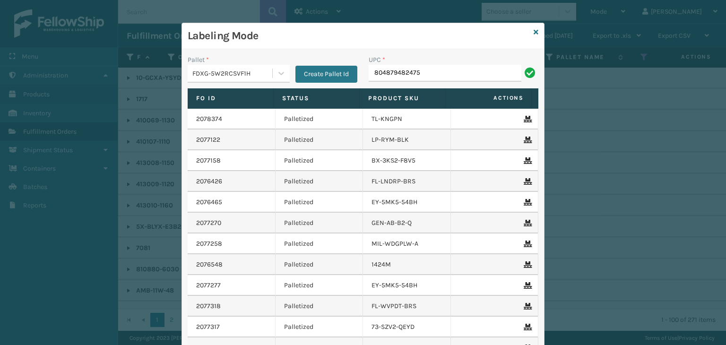
type input "804879482475"
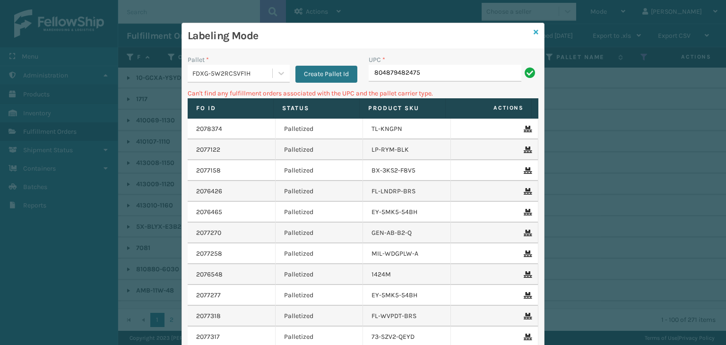
click at [533, 31] on icon at bounding box center [535, 32] width 5 height 7
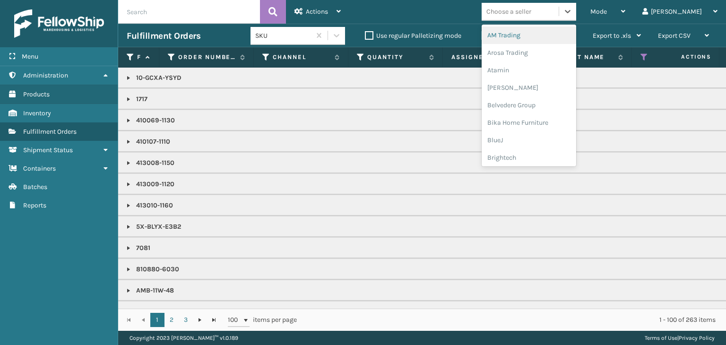
click at [531, 14] on div "Choose a seller" at bounding box center [508, 12] width 45 height 10
type input "MI"
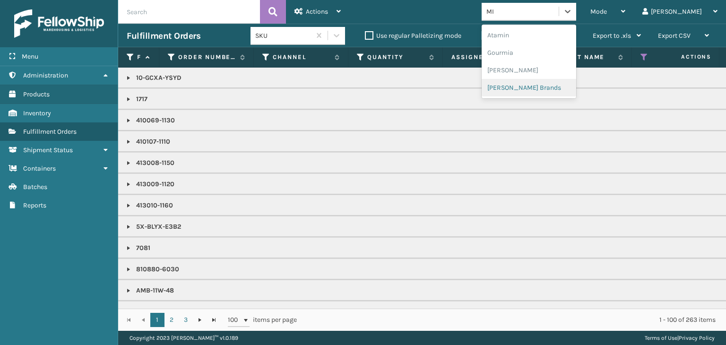
click at [548, 82] on div "Milliard Brands" at bounding box center [528, 87] width 94 height 17
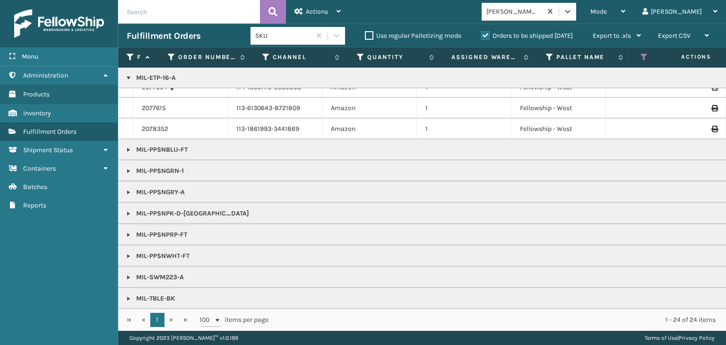
scroll to position [60, 0]
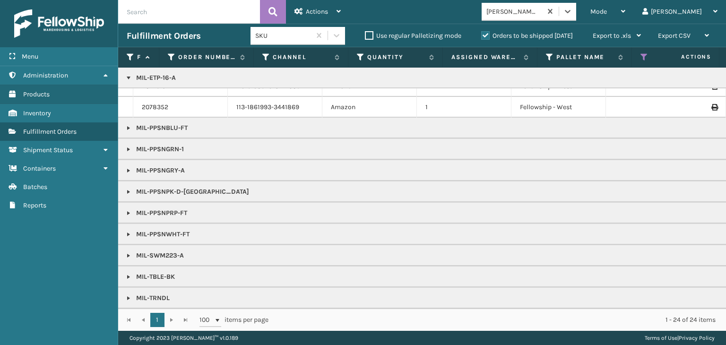
click at [128, 252] on link at bounding box center [129, 256] width 8 height 8
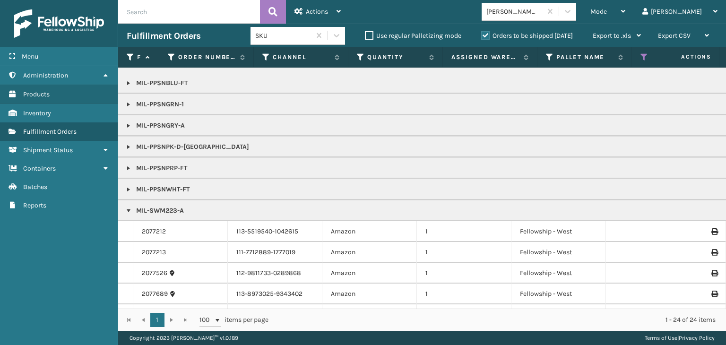
scroll to position [184, 0]
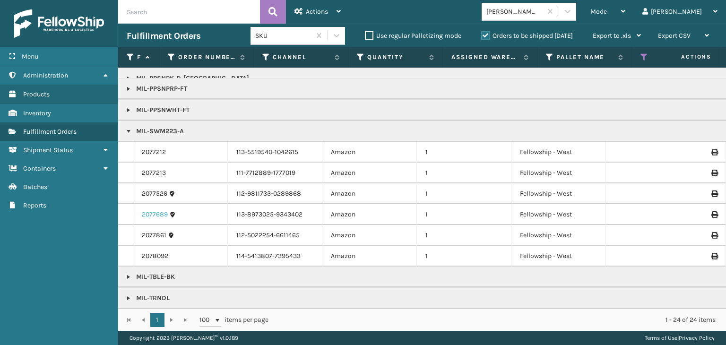
click at [153, 210] on link "2077689" at bounding box center [155, 214] width 26 height 9
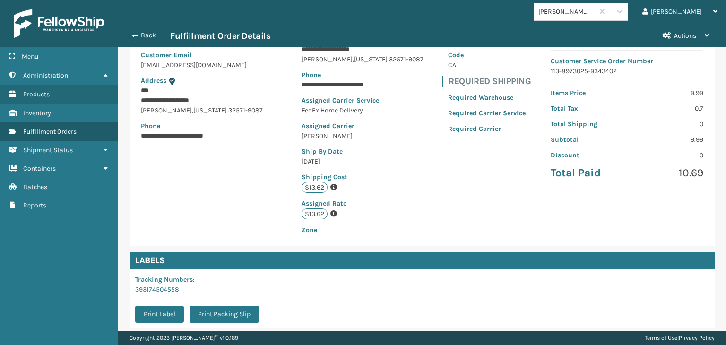
scroll to position [213, 0]
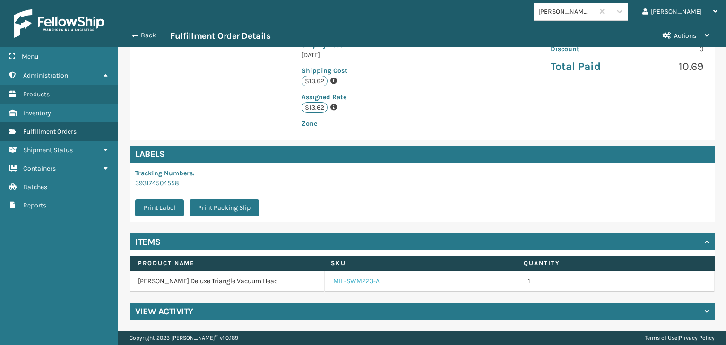
click at [333, 280] on link "MIL-SWM223-A" at bounding box center [356, 280] width 46 height 9
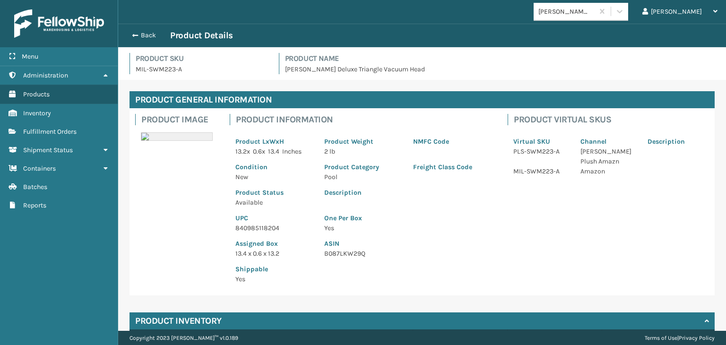
click at [257, 228] on p "840985118204" at bounding box center [273, 228] width 77 height 10
copy p "840985118204"
drag, startPoint x: 163, startPoint y: 28, endPoint x: 155, endPoint y: 35, distance: 10.0
click at [155, 35] on div "Back Product Details" at bounding box center [422, 36] width 608 height 24
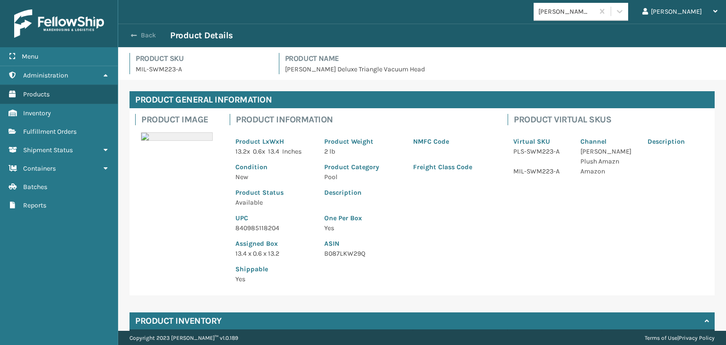
click at [154, 35] on button "Back" at bounding box center [148, 35] width 43 height 9
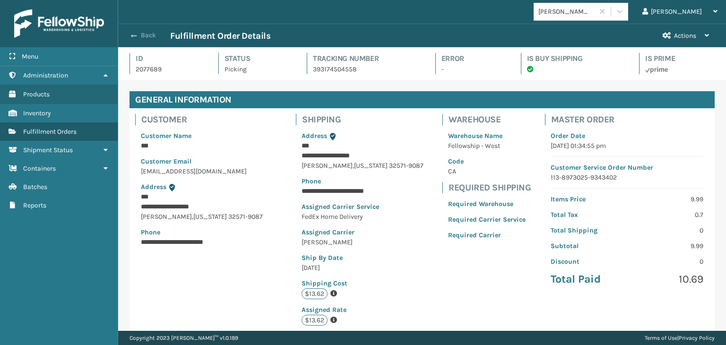
scroll to position [23, 607]
click at [137, 37] on button "Back" at bounding box center [148, 35] width 43 height 9
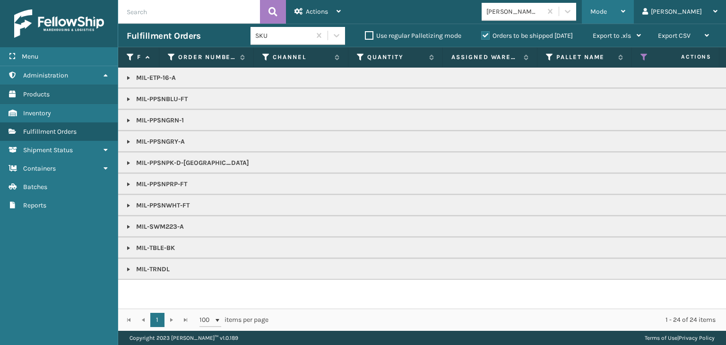
click at [625, 17] on div "Mode" at bounding box center [607, 12] width 35 height 24
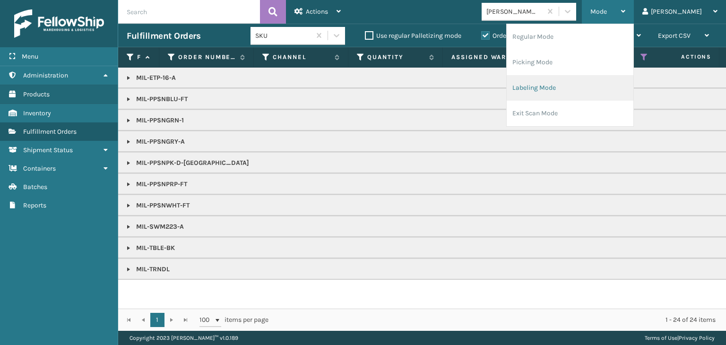
click at [600, 83] on li "Labeling Mode" at bounding box center [569, 88] width 127 height 26
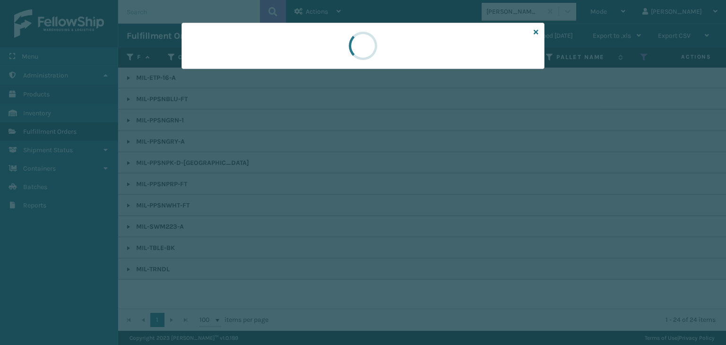
click at [206, 70] on div at bounding box center [363, 172] width 726 height 345
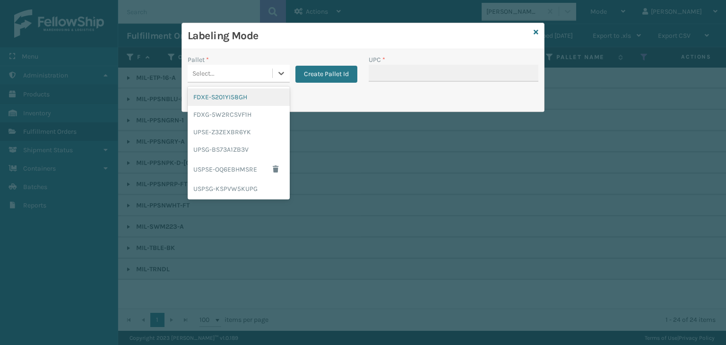
click at [206, 70] on div "Select..." at bounding box center [203, 74] width 22 height 10
click at [222, 114] on div "FDXG-5W2RCSVF1H" at bounding box center [239, 114] width 102 height 17
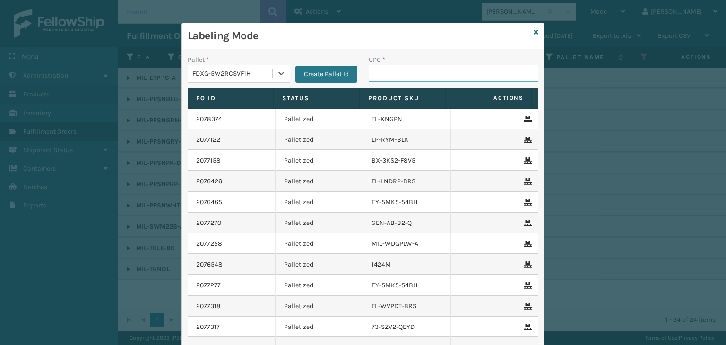
click at [428, 70] on input "UPC *" at bounding box center [453, 73] width 170 height 17
paste input "840985118204"
type input "840985118204"
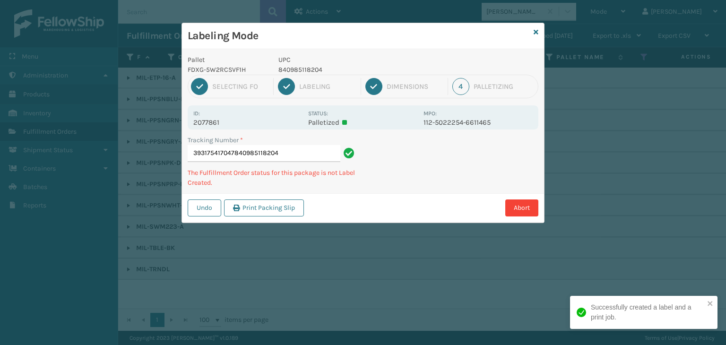
type input "393175417047840985118204840985118204"
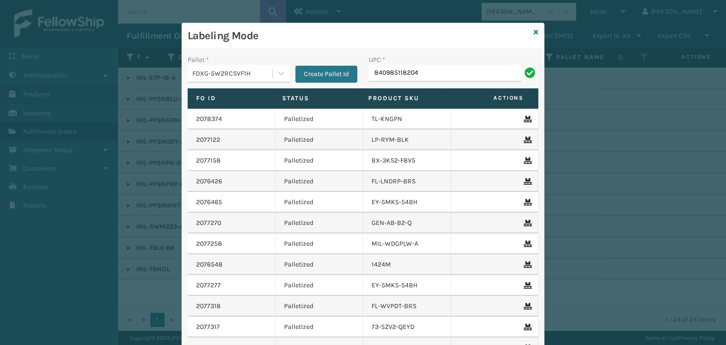
type input "840985118204"
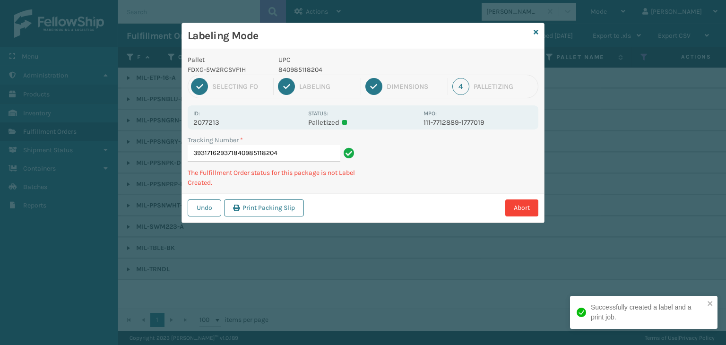
type input "393171629371840985118204840985118204"
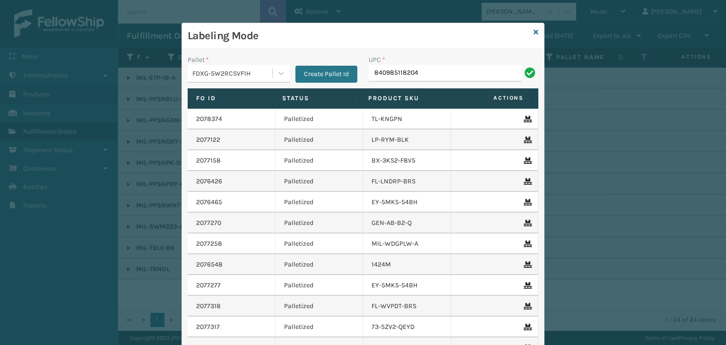
type input "840985118204"
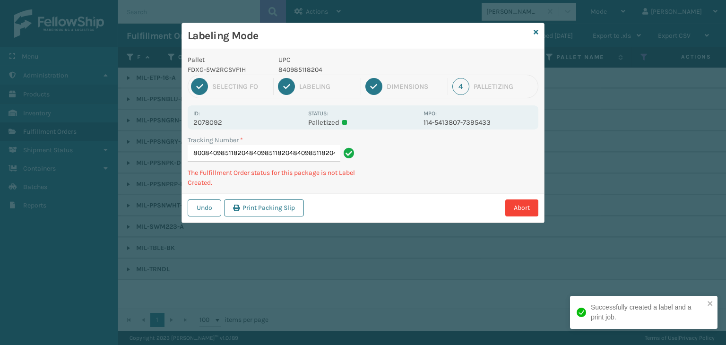
type input "393176089800840985118204840985118204840985118204840985118204"
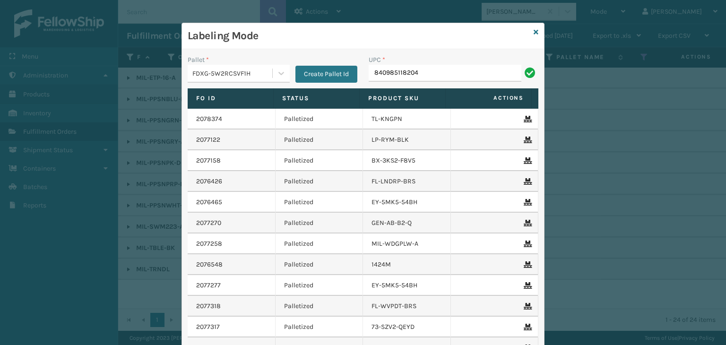
type input "840985118204"
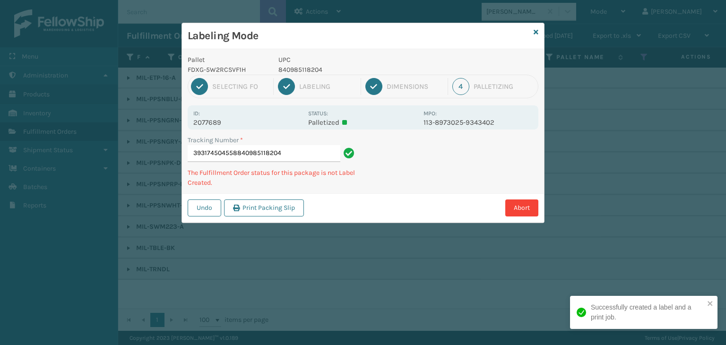
type input "393174504558840985118204840985118204"
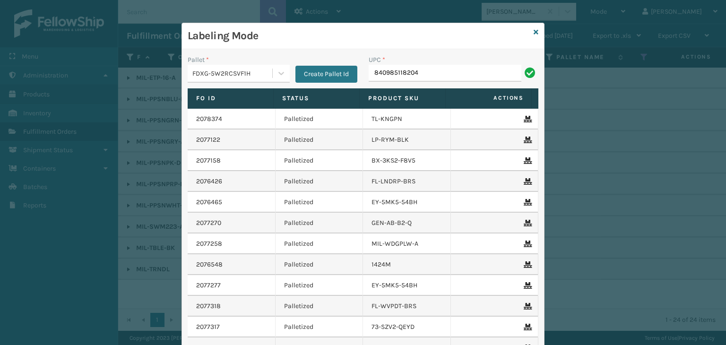
type input "840985118204"
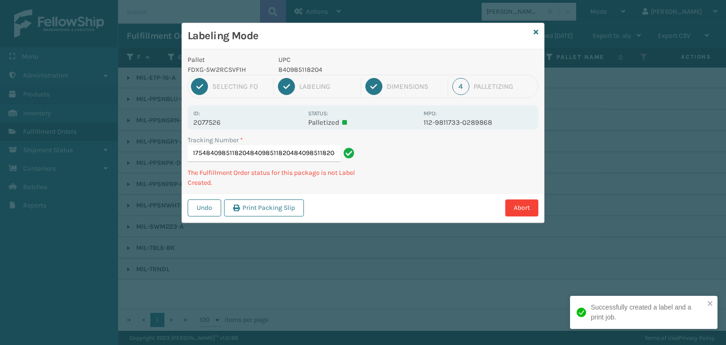
type input "393173571754840985118204840985118204840985118204840985118204"
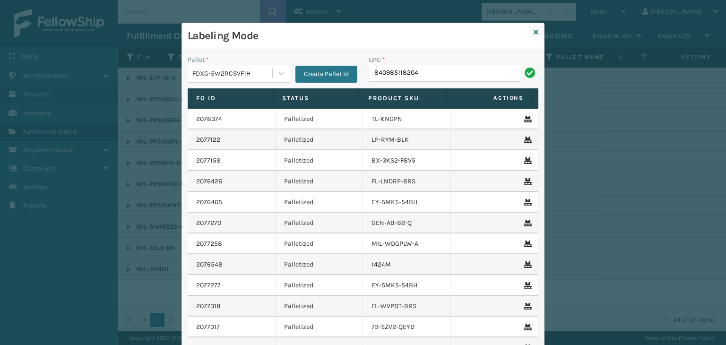
type input "840985118204"
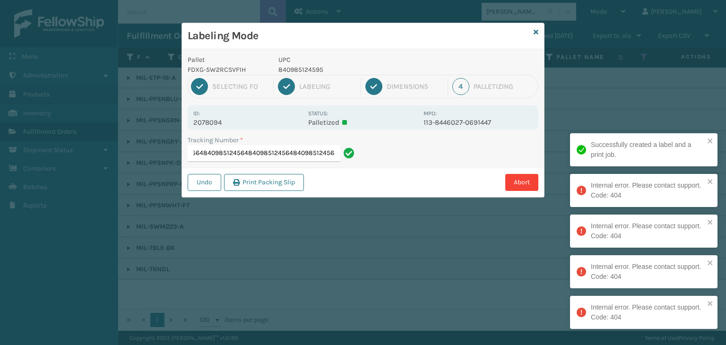
type input "393176088078840985124564840985124564840985124564840985124564840985124564"
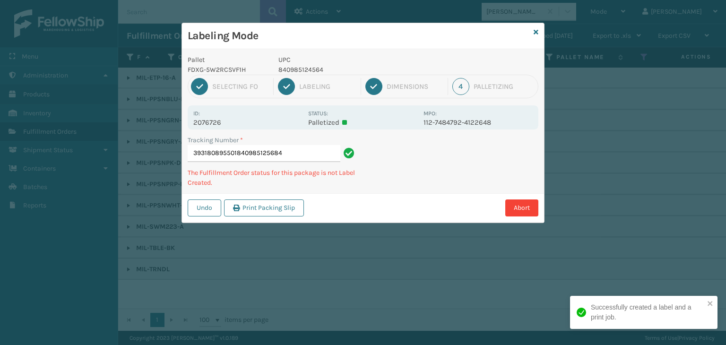
type input "393180895501840985125684"
click at [304, 67] on p "840985126766" at bounding box center [347, 70] width 139 height 10
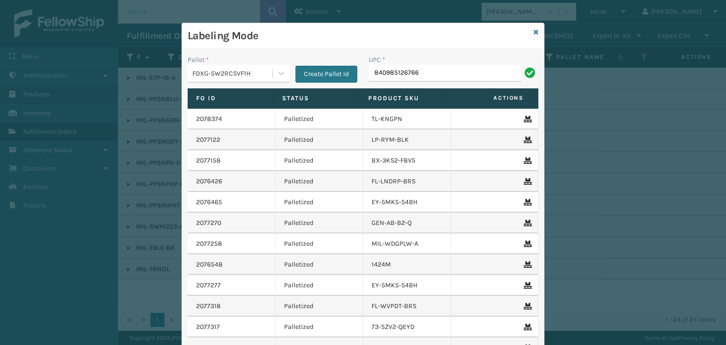
type input "840985126766"
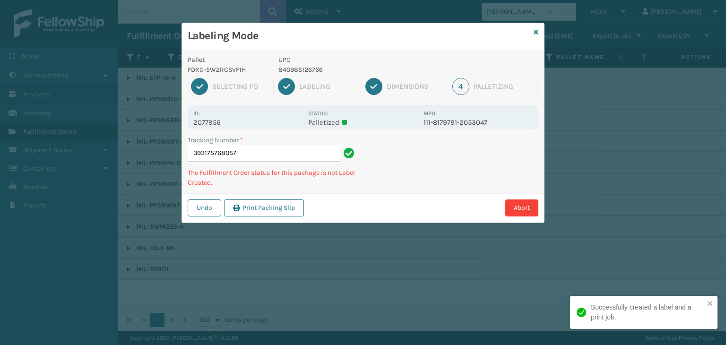
type input "393175768057840985126766"
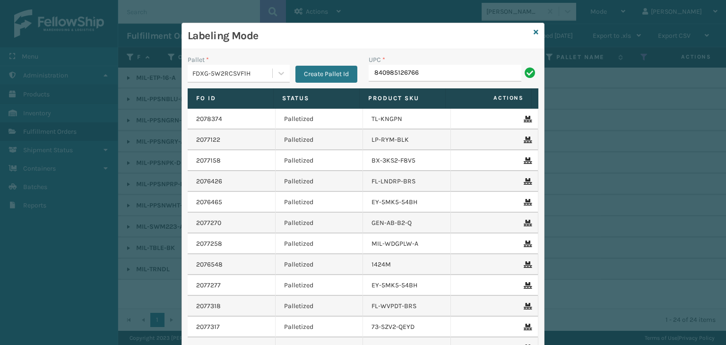
type input "840985126766"
type input "8409851267664"
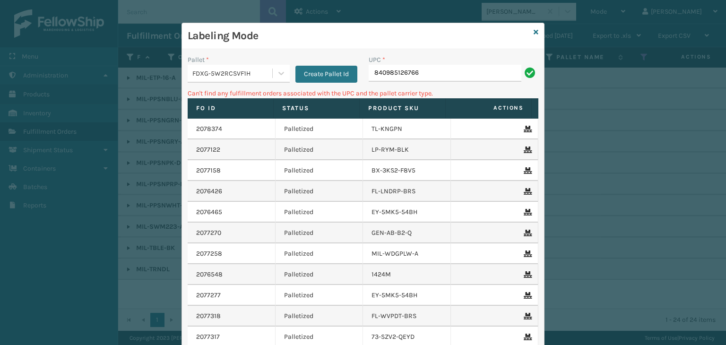
type input "840985126766"
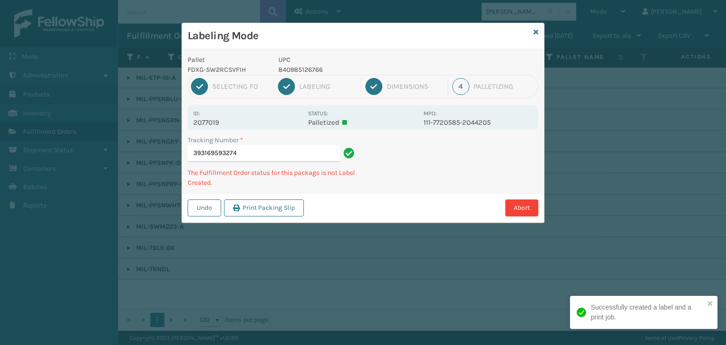
type input "393169593274840985126766"
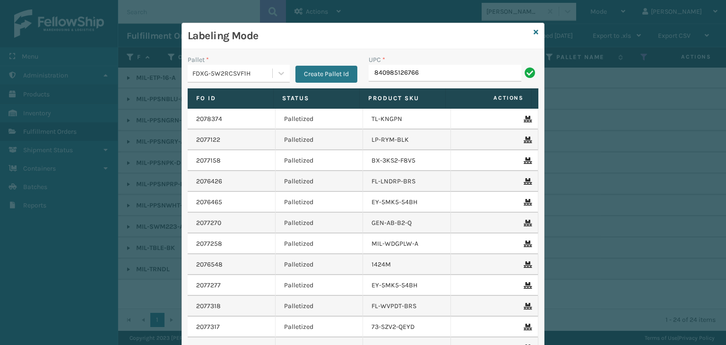
type input "840985126766"
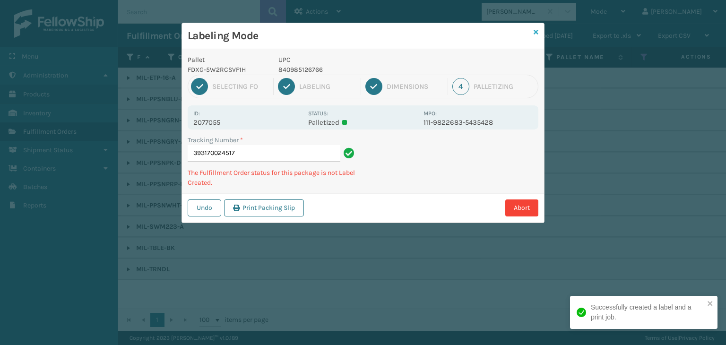
click at [534, 29] on icon at bounding box center [535, 32] width 5 height 7
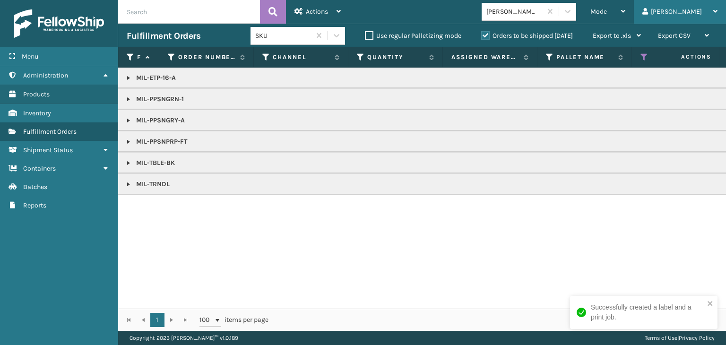
click at [670, 11] on div "Paola Log Out" at bounding box center [680, 12] width 92 height 24
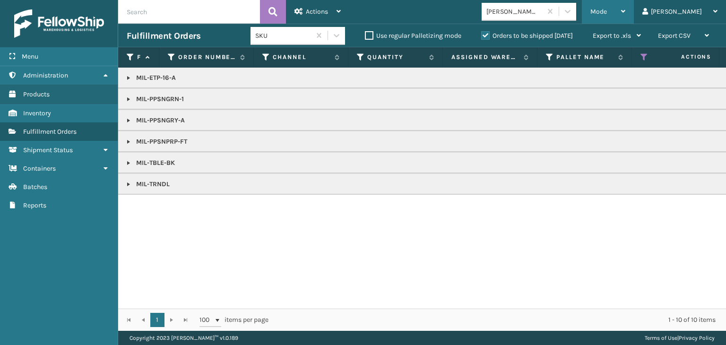
click at [624, 12] on div "Mode Regular Mode Picking Mode Labeling Mode Exit Scan Mode" at bounding box center [608, 12] width 52 height 24
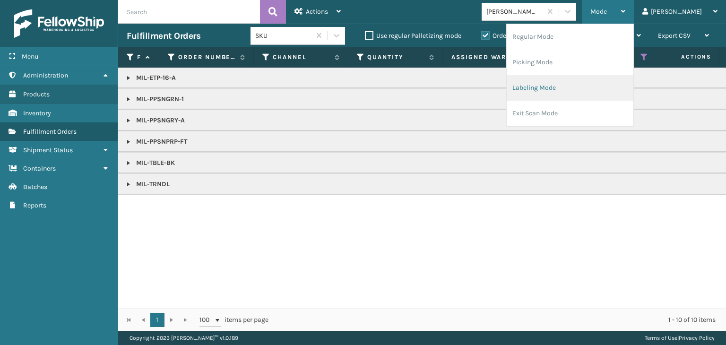
click at [584, 92] on li "Labeling Mode" at bounding box center [569, 88] width 127 height 26
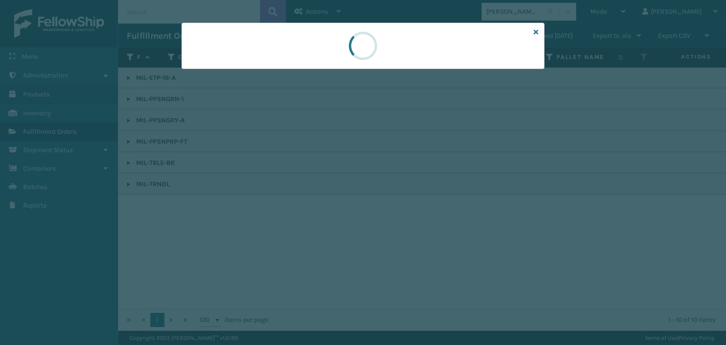
click at [223, 74] on div at bounding box center [363, 172] width 726 height 345
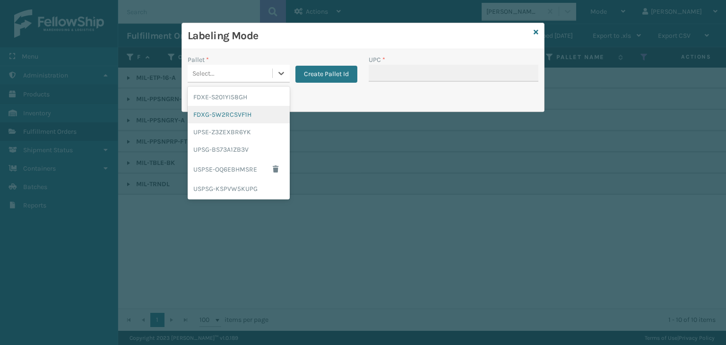
click at [220, 116] on div "FDXG-5W2RCSVF1H" at bounding box center [239, 114] width 102 height 17
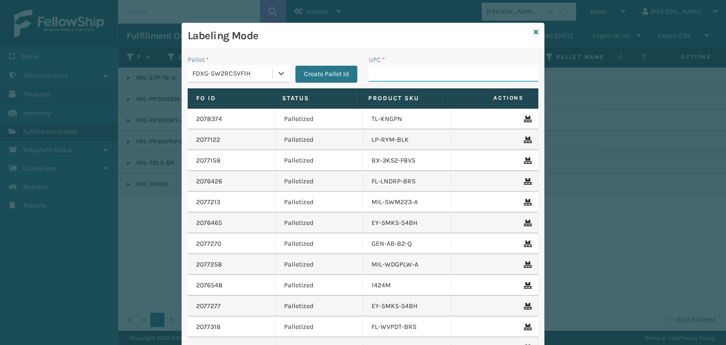
drag, startPoint x: 389, startPoint y: 67, endPoint x: 374, endPoint y: 69, distance: 14.8
click at [389, 67] on input "UPC *" at bounding box center [453, 73] width 170 height 17
type input "K"
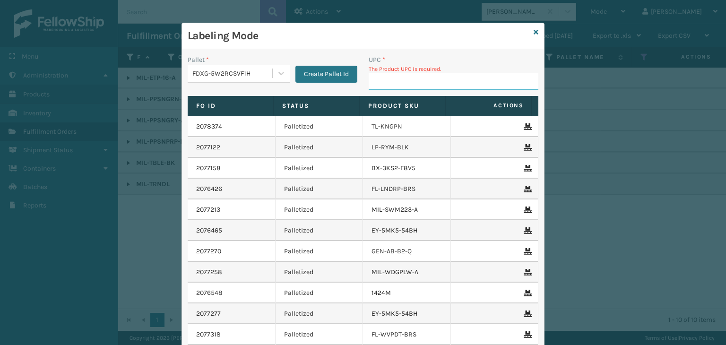
type input "M"
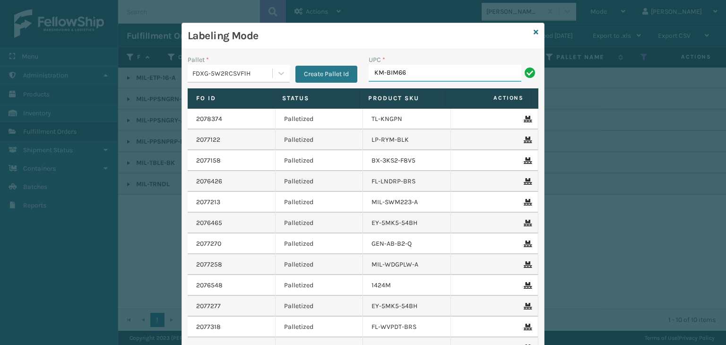
type input "KM-BIM66-NSS"
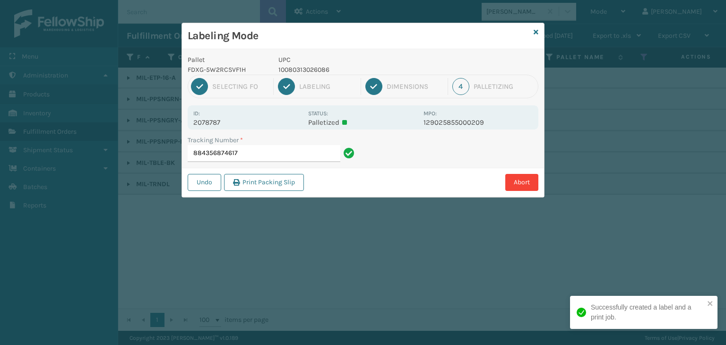
click at [294, 72] on p "10080313026086" at bounding box center [347, 70] width 139 height 10
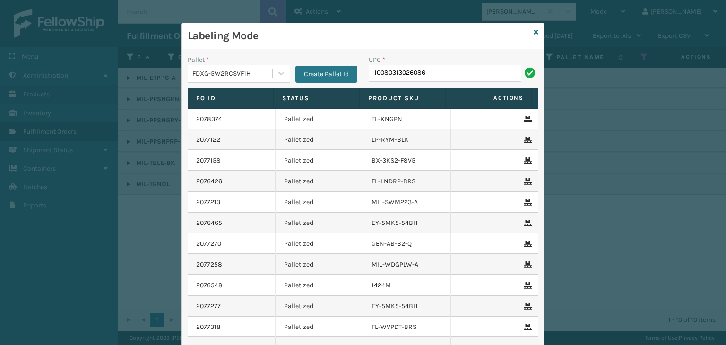
type input "10080313026086"
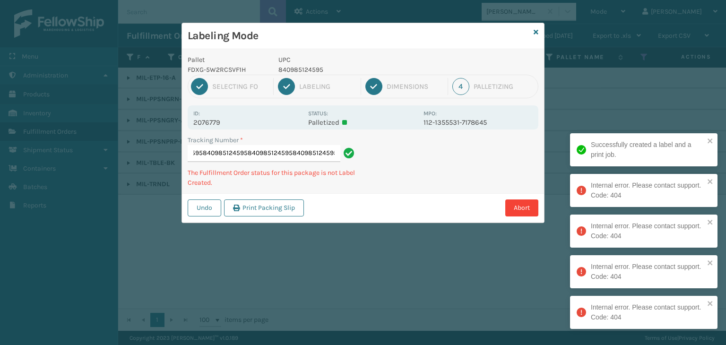
type input "393175646840840985124595840985124595840985124595840985124595840985124595"
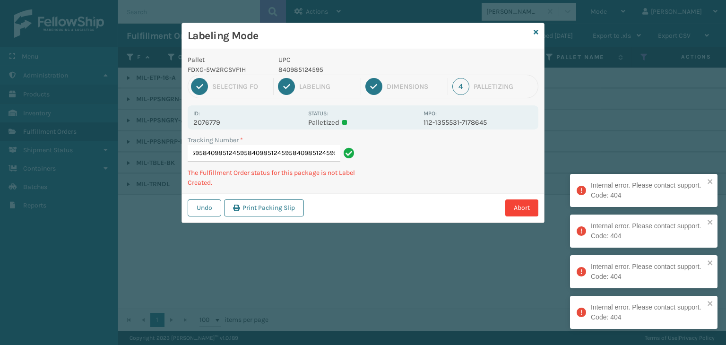
scroll to position [0, 124]
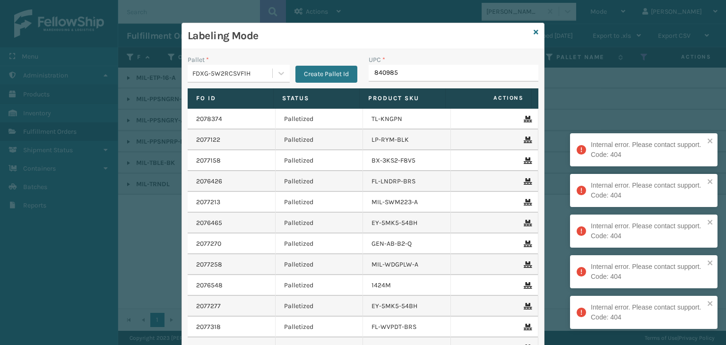
type input "8409851"
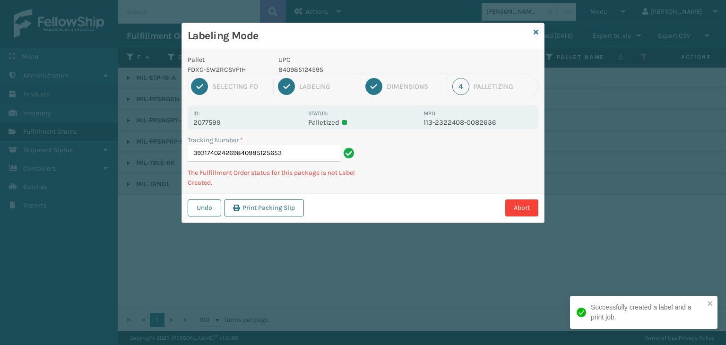
type input "393174024269840985125653"
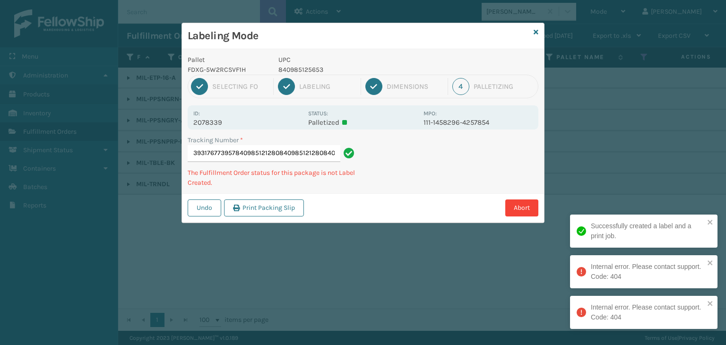
type input "393176773957840985121280840985121280840985121280"
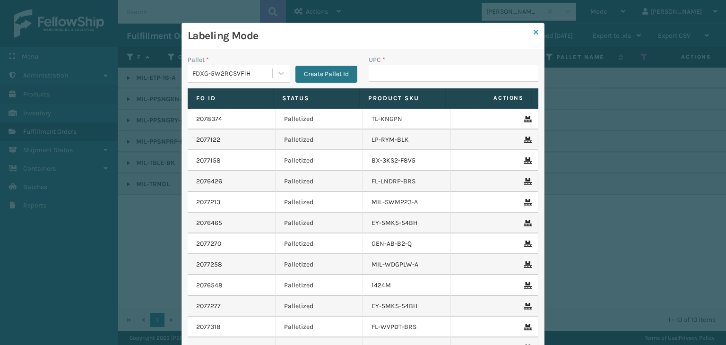
click at [533, 34] on icon at bounding box center [535, 32] width 5 height 7
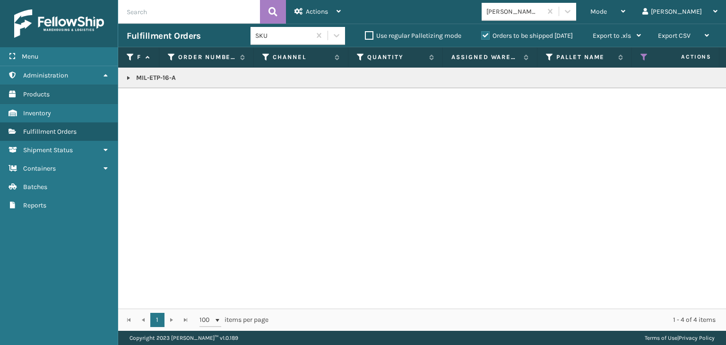
drag, startPoint x: 129, startPoint y: 77, endPoint x: 134, endPoint y: 86, distance: 9.3
click at [129, 77] on link at bounding box center [129, 78] width 8 height 8
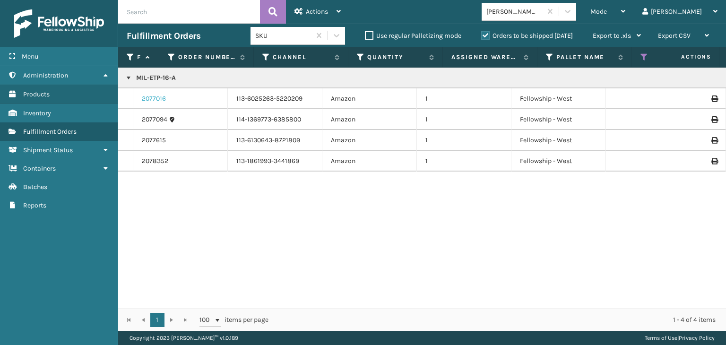
click at [146, 97] on link "2077016" at bounding box center [154, 98] width 24 height 9
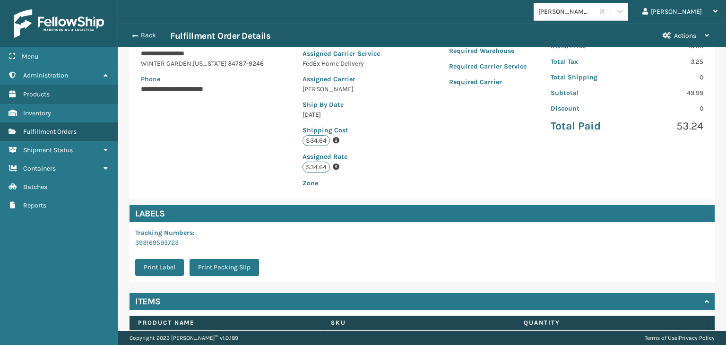
scroll to position [189, 0]
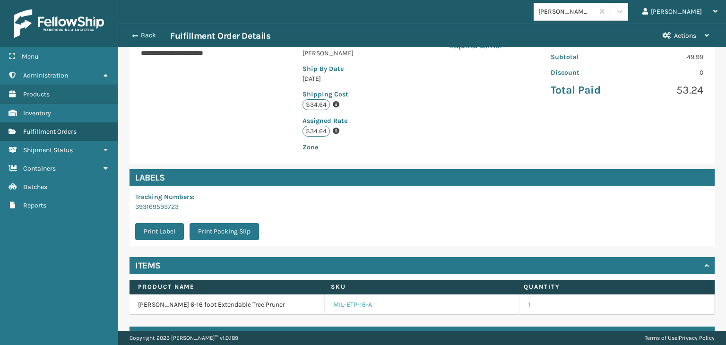
click at [353, 302] on link "MIL-ETP-16-A" at bounding box center [352, 304] width 39 height 9
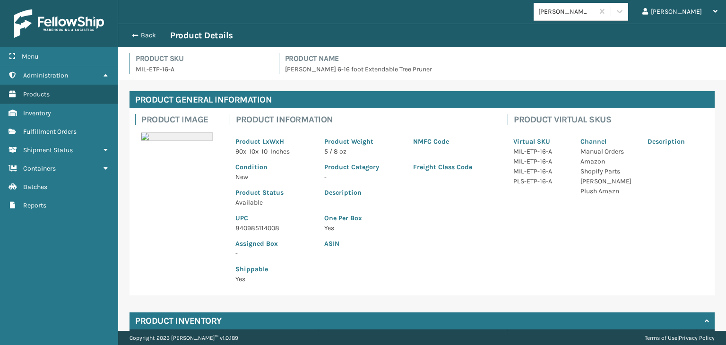
click at [257, 227] on p "840985114008" at bounding box center [273, 228] width 77 height 10
click at [133, 33] on span "button" at bounding box center [134, 35] width 6 height 7
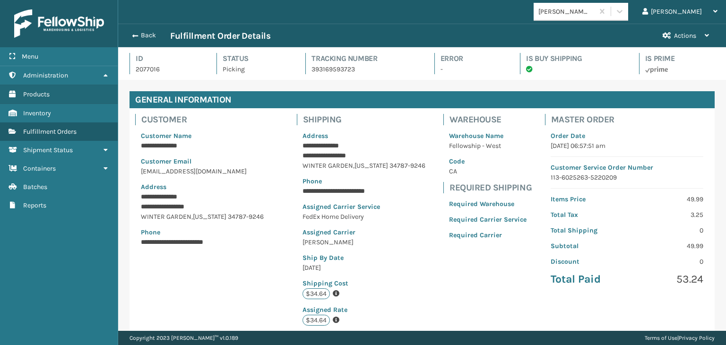
scroll to position [23, 607]
drag, startPoint x: 136, startPoint y: 34, endPoint x: 180, endPoint y: 35, distance: 43.5
click at [136, 34] on span "button" at bounding box center [135, 36] width 6 height 7
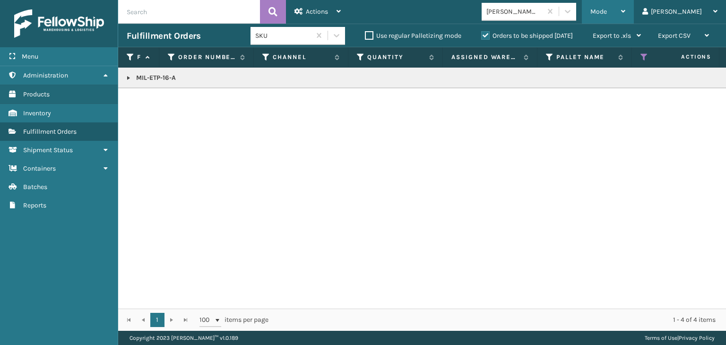
click at [625, 6] on div "Mode" at bounding box center [607, 12] width 35 height 24
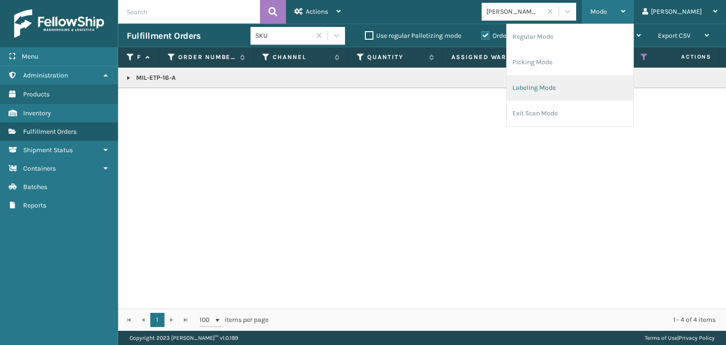
click at [622, 87] on li "Labeling Mode" at bounding box center [569, 88] width 127 height 26
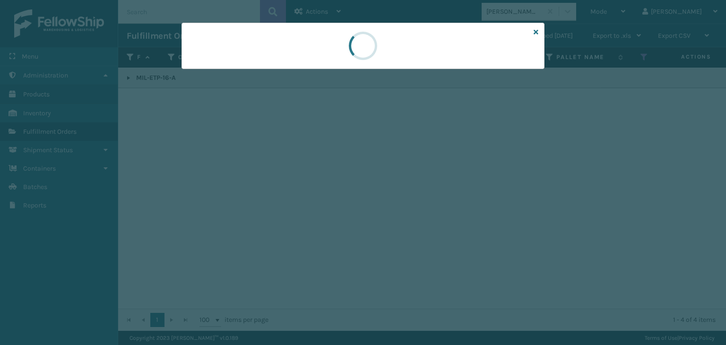
click at [230, 76] on div at bounding box center [363, 172] width 726 height 345
click at [229, 76] on div at bounding box center [363, 172] width 726 height 345
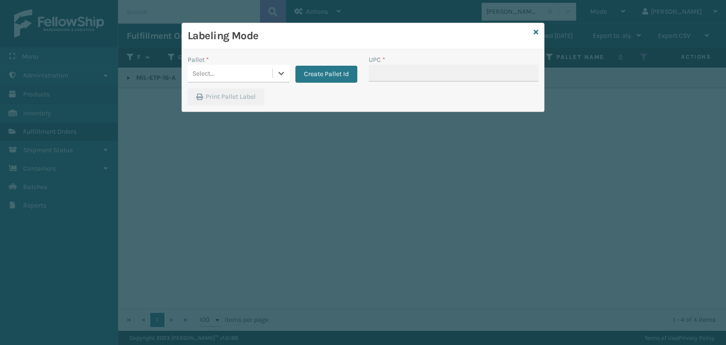
click at [229, 76] on div "Select..." at bounding box center [230, 74] width 85 height 16
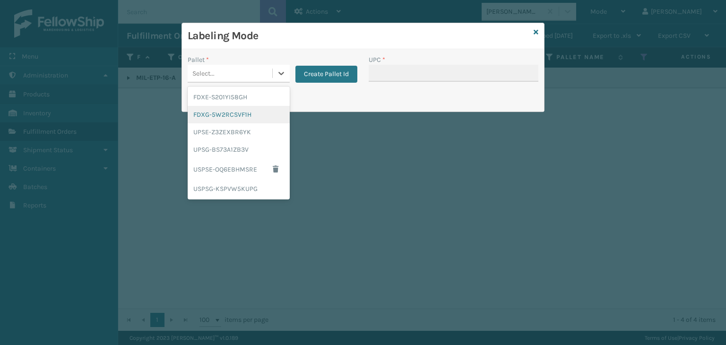
click at [229, 112] on div "FDXG-5W2RCSVF1H" at bounding box center [239, 114] width 102 height 17
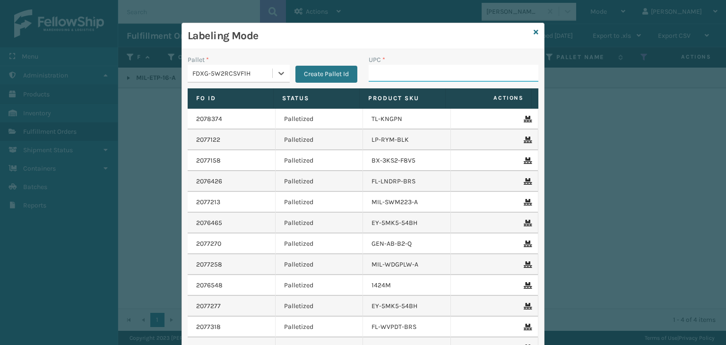
click at [392, 72] on input "UPC *" at bounding box center [453, 73] width 170 height 17
paste input "840985114008"
type input "840985114008"
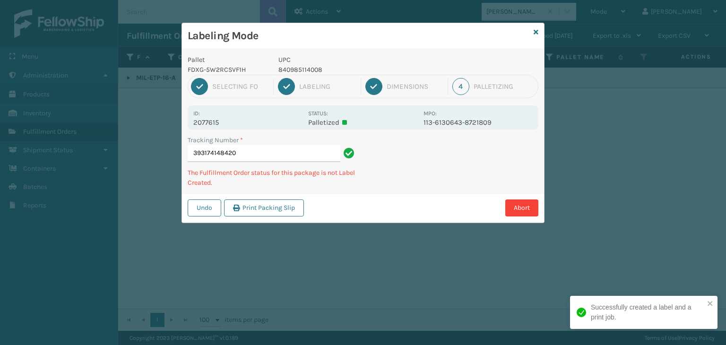
type input "393174148420840985114008"
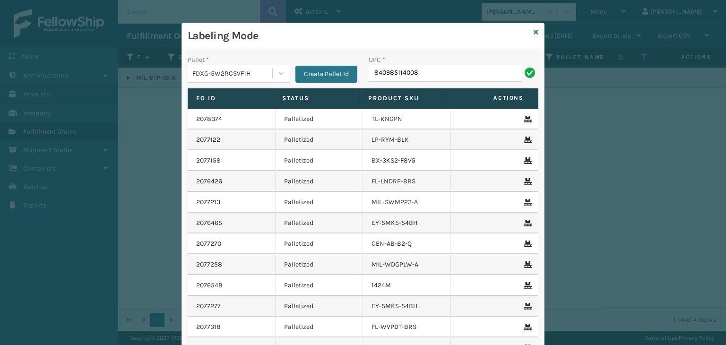
type input "840985114008"
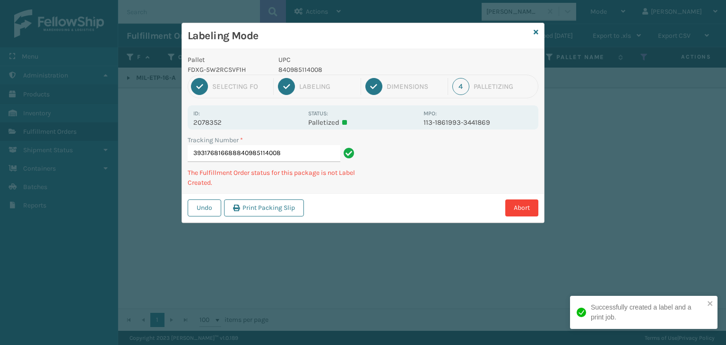
type input "393176816688840985114008840985114008"
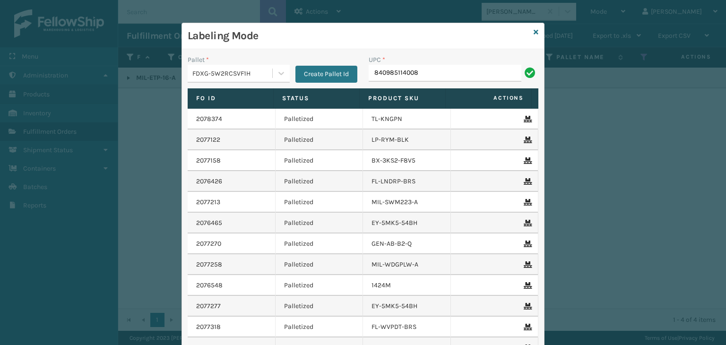
type input "840985114008"
click at [533, 32] on icon at bounding box center [535, 32] width 5 height 7
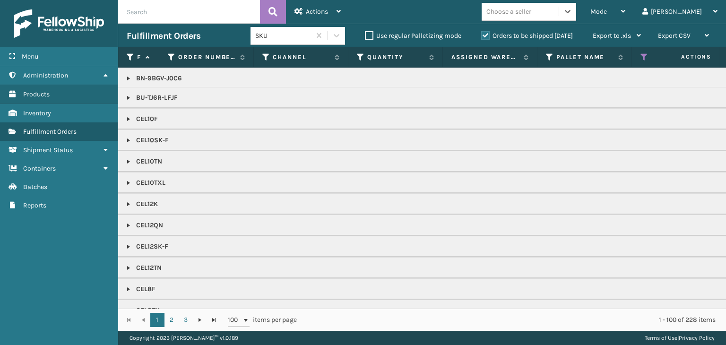
scroll to position [425, 0]
click at [634, 10] on div "Mode Regular Mode Picking Mode Labeling Mode Exit Scan Mode" at bounding box center [608, 12] width 52 height 24
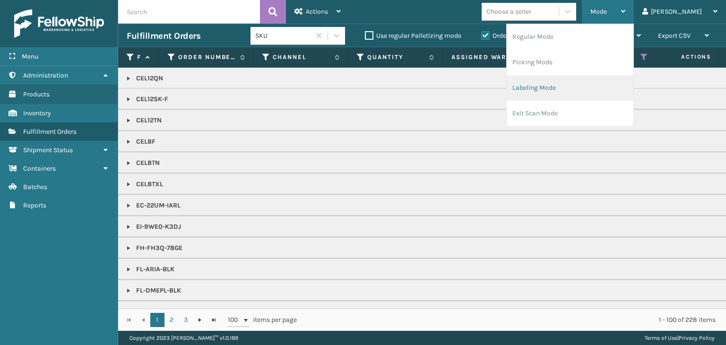
click at [589, 95] on li "Labeling Mode" at bounding box center [569, 88] width 127 height 26
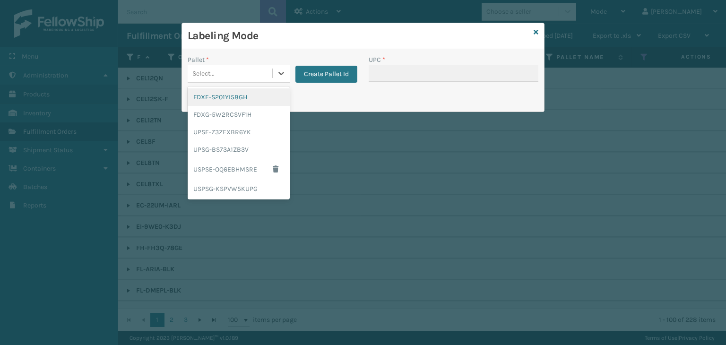
click at [223, 68] on div "Select..." at bounding box center [230, 74] width 85 height 16
click at [238, 109] on div "FDXG-5W2RCSVF1H" at bounding box center [239, 114] width 102 height 17
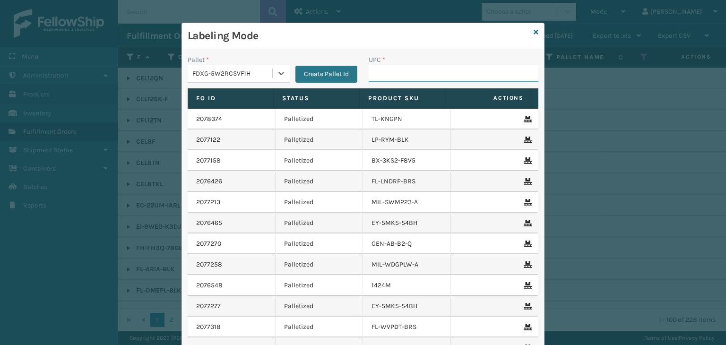
drag, startPoint x: 440, startPoint y: 67, endPoint x: 431, endPoint y: 69, distance: 9.9
click at [440, 67] on input "UPC *" at bounding box center [453, 73] width 170 height 17
type input "854403007438"
type input "850012486718"
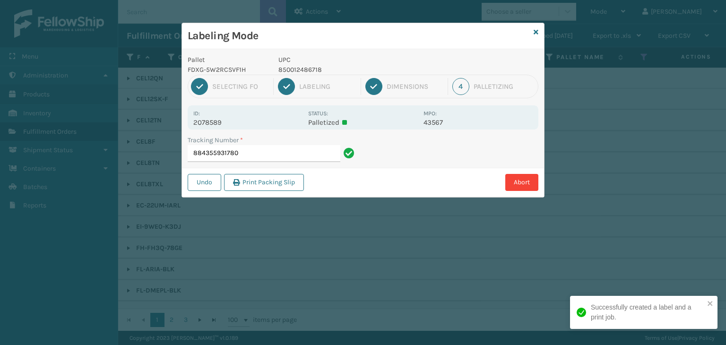
click at [308, 67] on p "850012486718" at bounding box center [347, 70] width 139 height 10
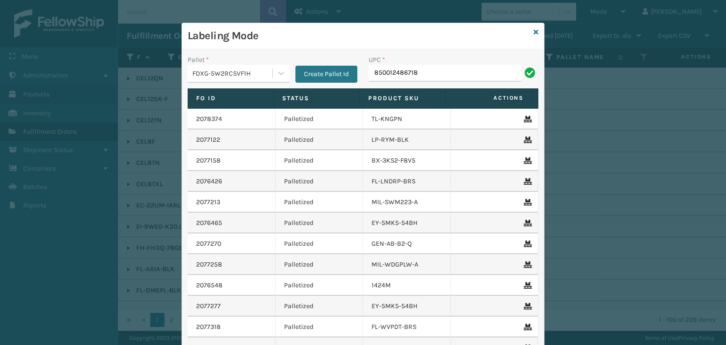
type input "850012486718"
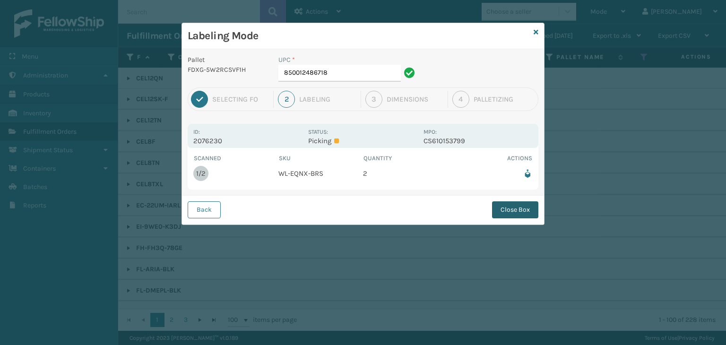
click at [505, 206] on button "Close Box" at bounding box center [515, 209] width 46 height 17
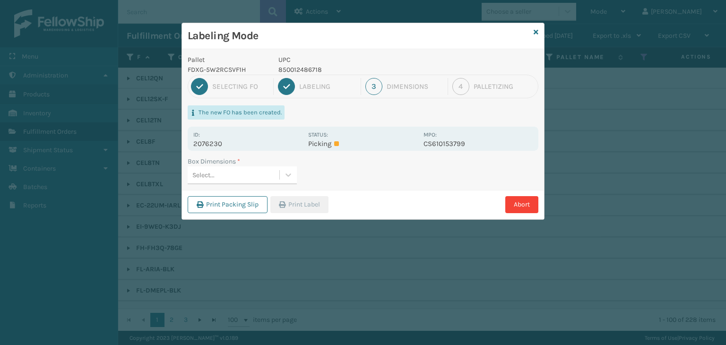
click at [254, 171] on div "Select..." at bounding box center [234, 175] width 92 height 16
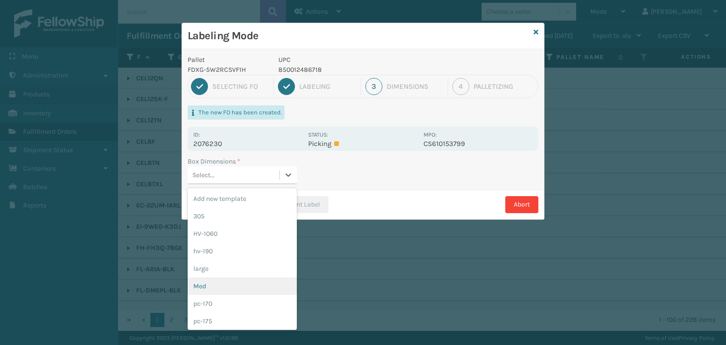
drag, startPoint x: 197, startPoint y: 284, endPoint x: 318, endPoint y: 214, distance: 140.5
click at [202, 281] on div "Med" at bounding box center [242, 285] width 109 height 17
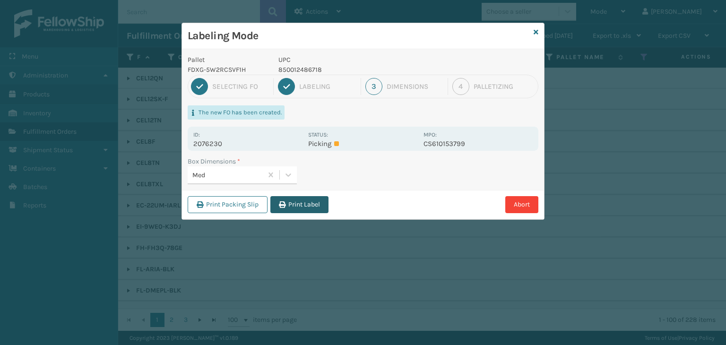
click at [314, 205] on button "Print Label" at bounding box center [299, 204] width 58 height 17
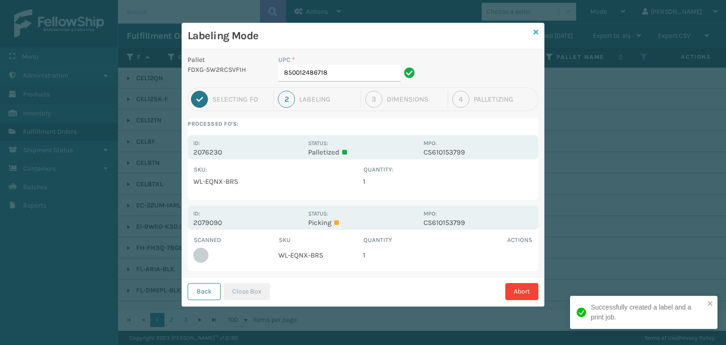
click at [536, 31] on icon at bounding box center [535, 32] width 5 height 7
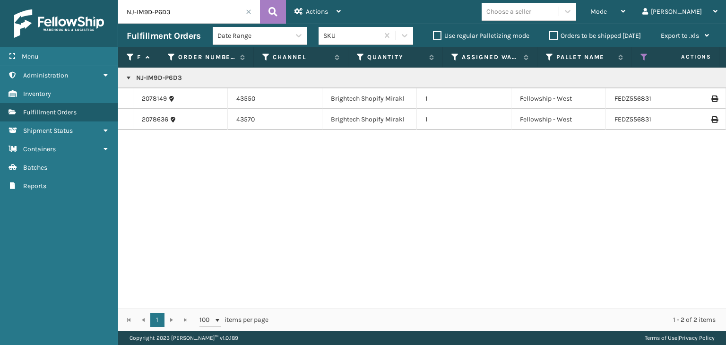
click at [607, 14] on span "Mode" at bounding box center [598, 12] width 17 height 8
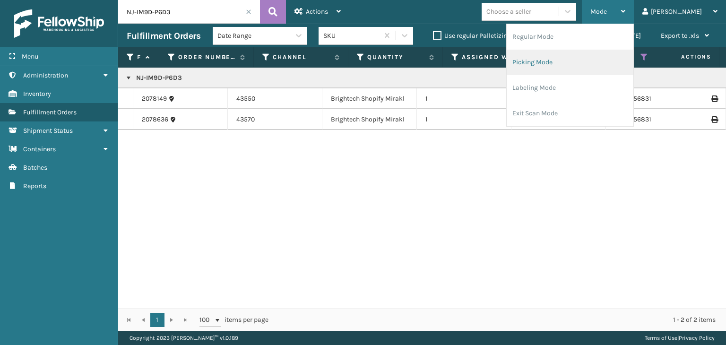
click at [587, 60] on li "Picking Mode" at bounding box center [569, 63] width 127 height 26
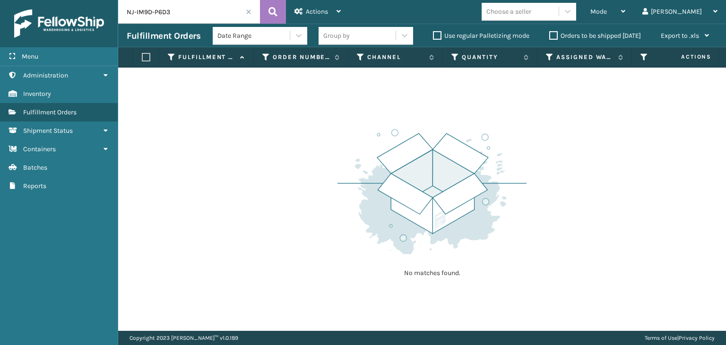
click at [248, 12] on span at bounding box center [249, 12] width 6 height 6
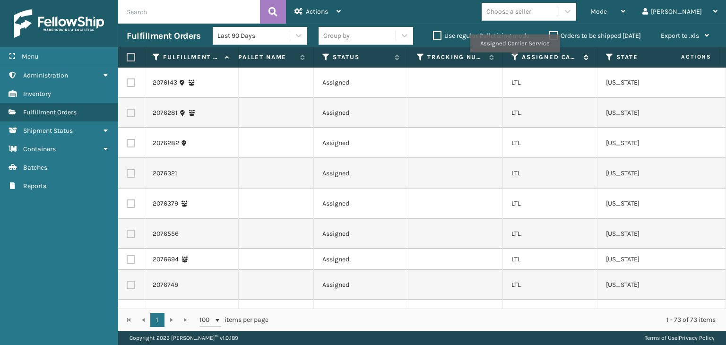
click at [514, 59] on icon at bounding box center [515, 57] width 8 height 9
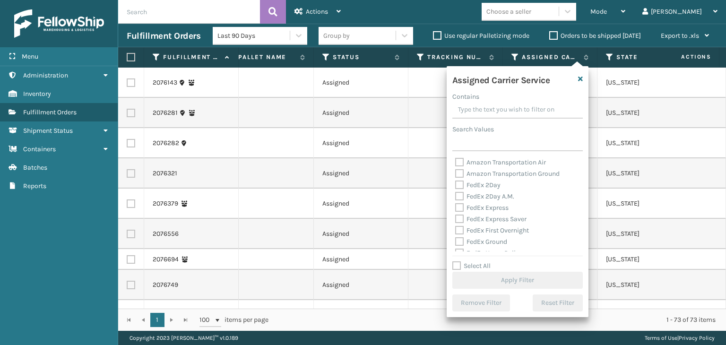
click at [471, 263] on label "Select All" at bounding box center [471, 266] width 38 height 8
click at [471, 261] on input "Select All" at bounding box center [523, 260] width 142 height 1
checkbox input "true"
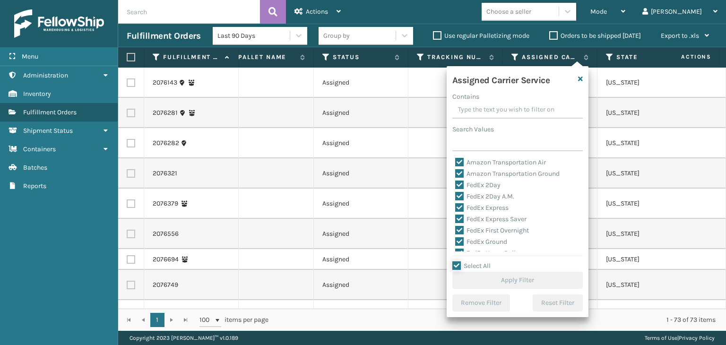
checkbox input "true"
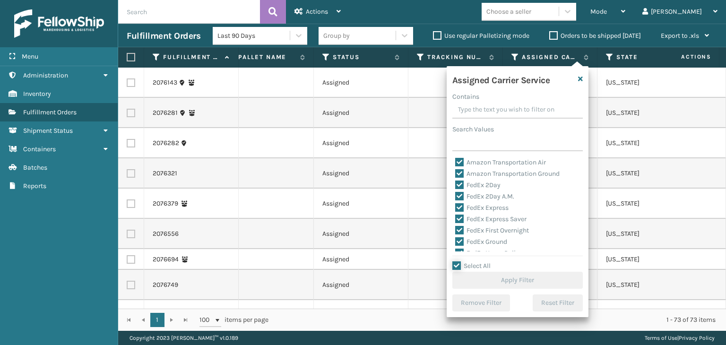
checkbox input "true"
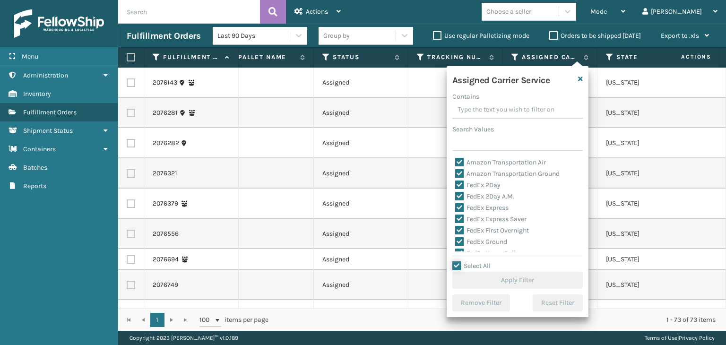
checkbox input "true"
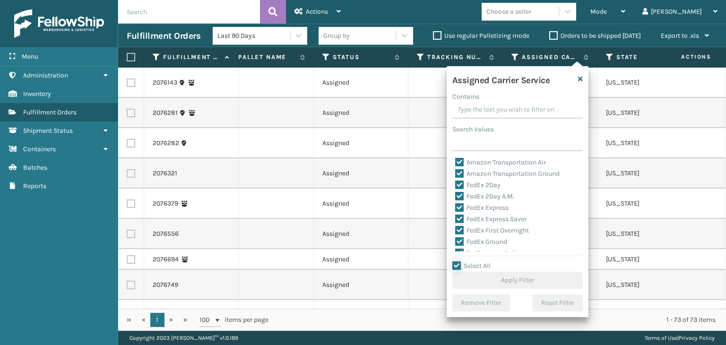
checkbox input "true"
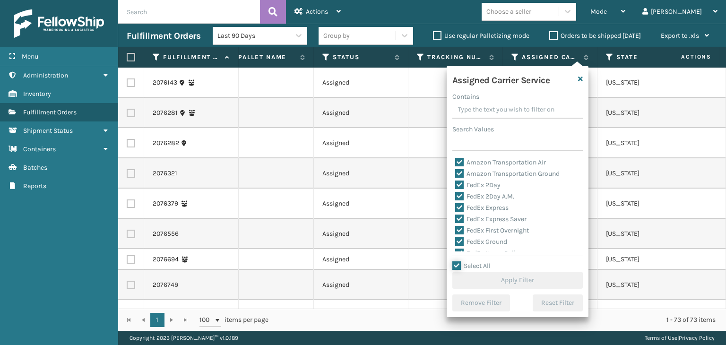
checkbox input "true"
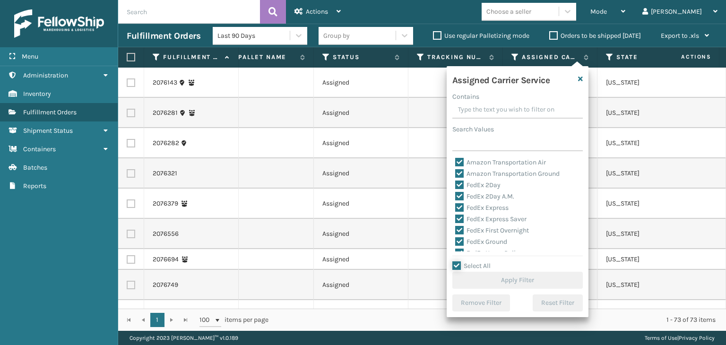
checkbox input "true"
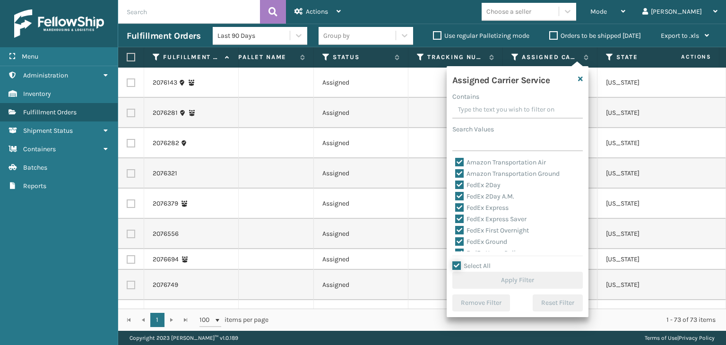
checkbox input "true"
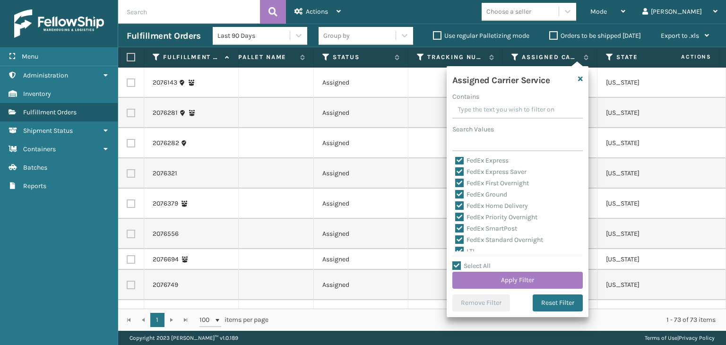
click at [469, 248] on label "LTL" at bounding box center [465, 251] width 21 height 8
click at [455, 248] on input "LTL" at bounding box center [455, 249] width 0 height 6
checkbox input "false"
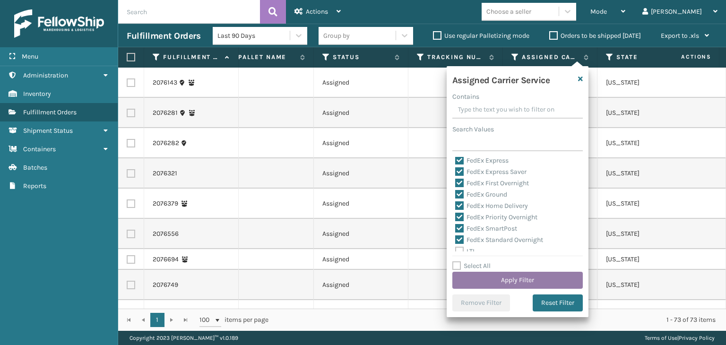
click at [494, 278] on button "Apply Filter" at bounding box center [517, 280] width 130 height 17
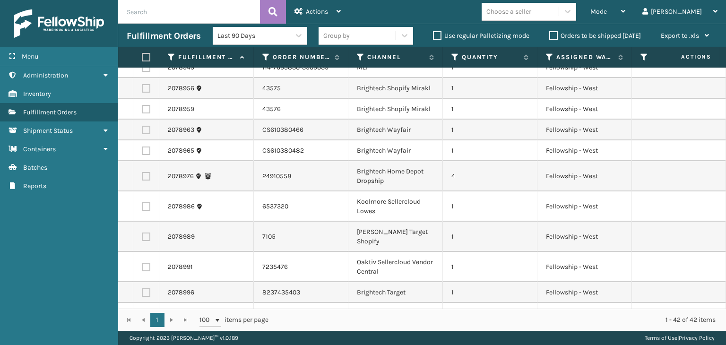
scroll to position [189, 0]
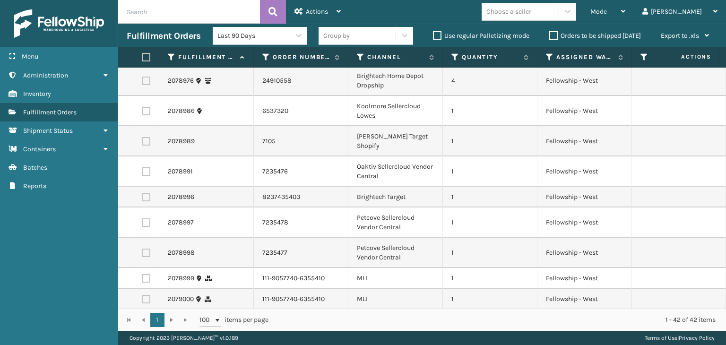
click at [336, 34] on div "Group by" at bounding box center [336, 36] width 26 height 10
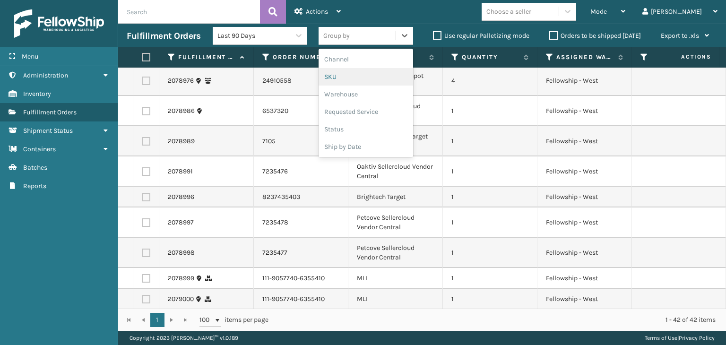
click at [356, 78] on div "SKU" at bounding box center [365, 76] width 94 height 17
